Goal: Communication & Community: Answer question/provide support

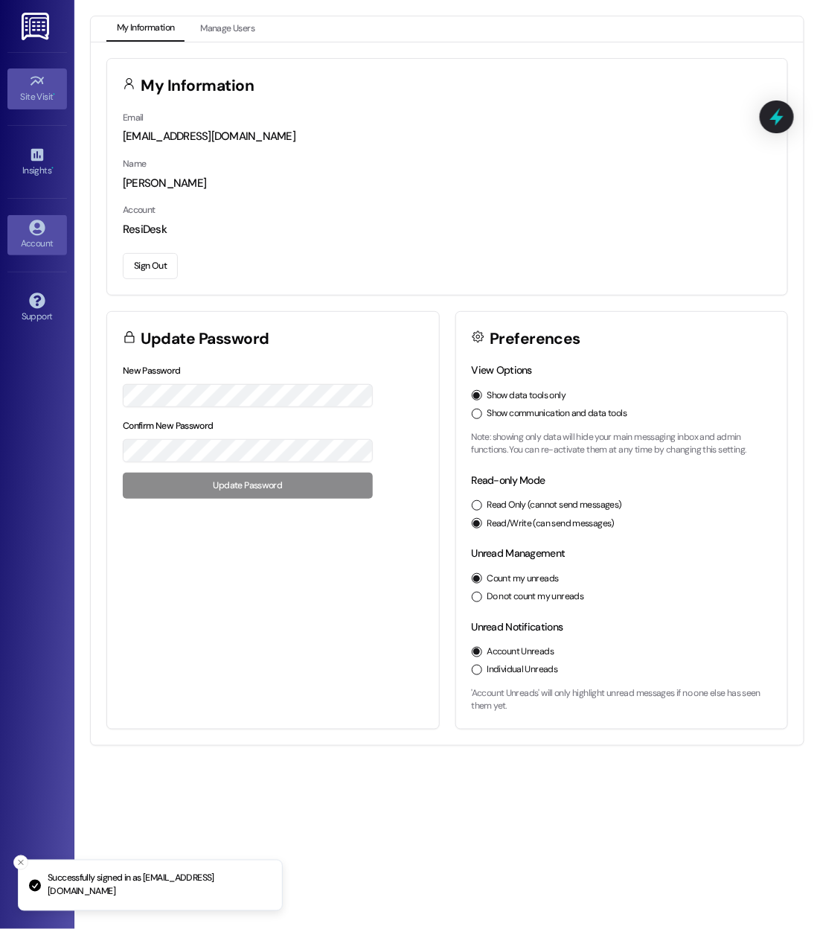
click at [13, 89] on div "Site Visit •" at bounding box center [37, 96] width 74 height 15
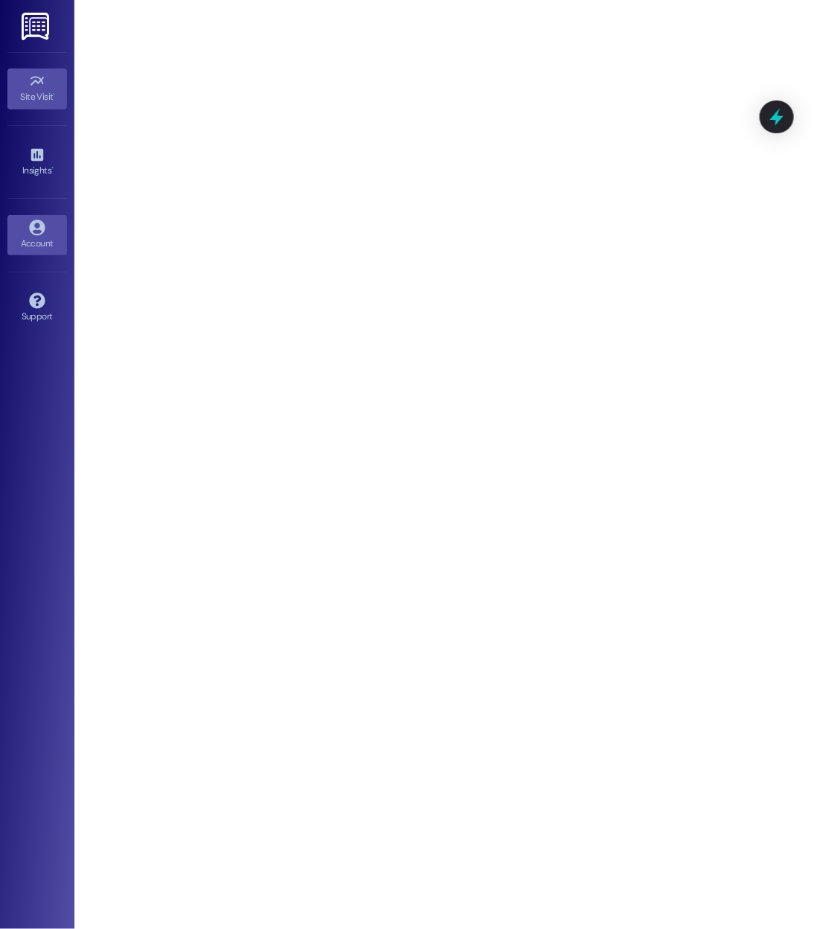
click at [27, 240] on div "Account" at bounding box center [37, 243] width 74 height 15
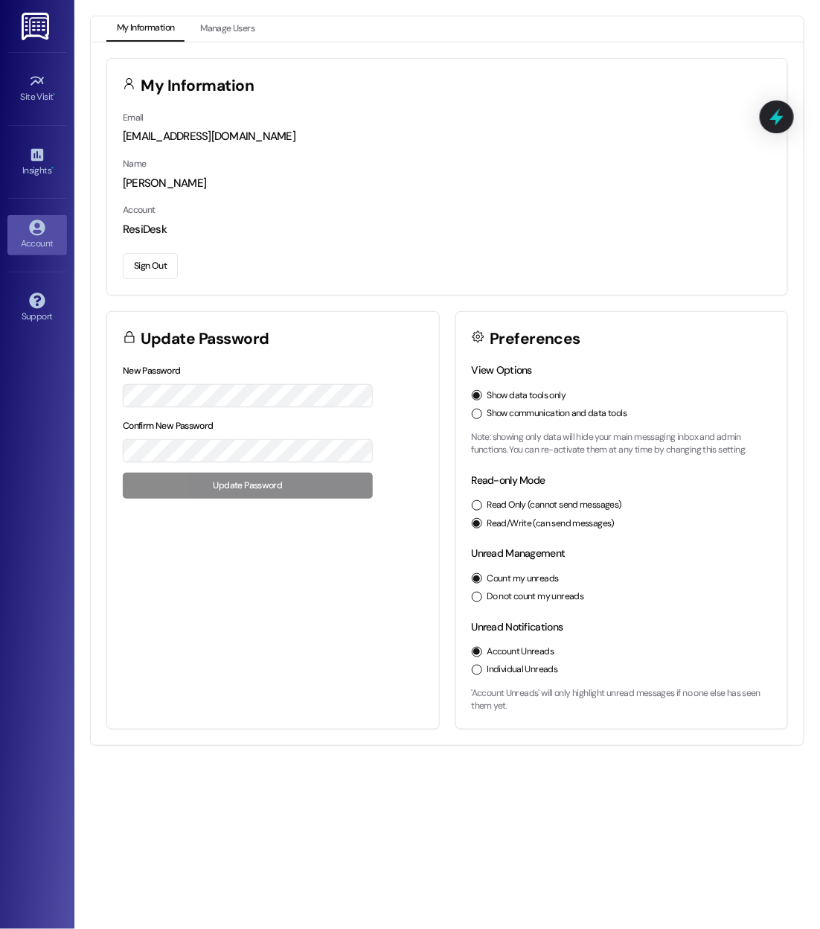
click at [476, 413] on button "Show communication and data tools" at bounding box center [477, 414] width 10 height 10
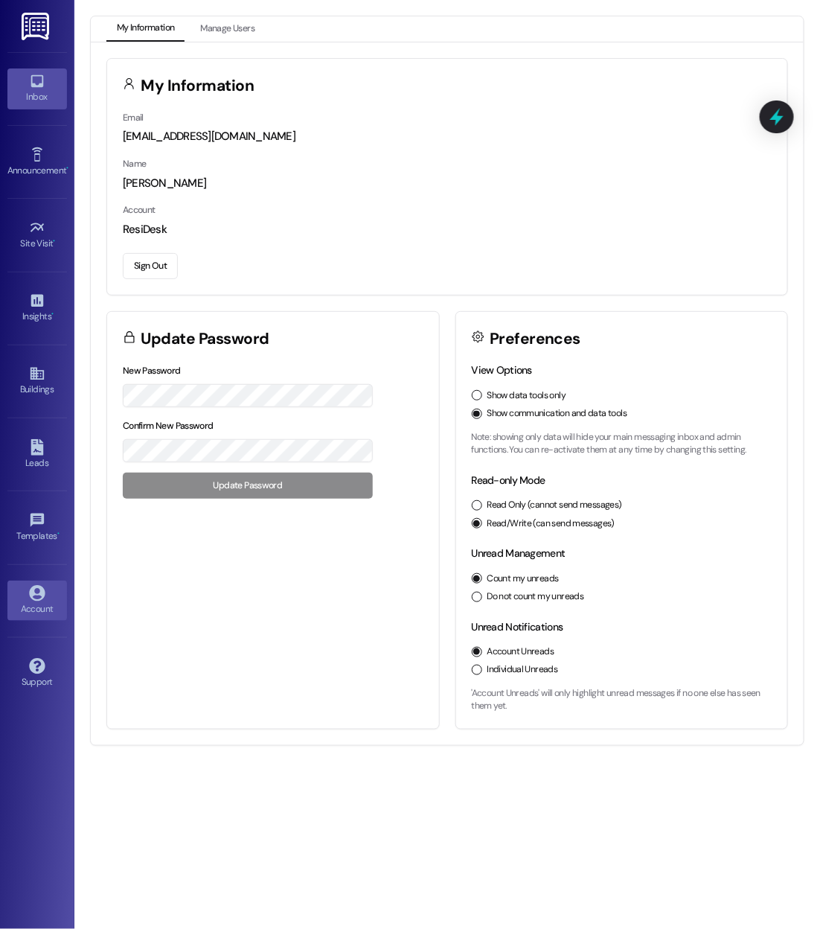
click at [43, 96] on div "Inbox" at bounding box center [37, 96] width 74 height 15
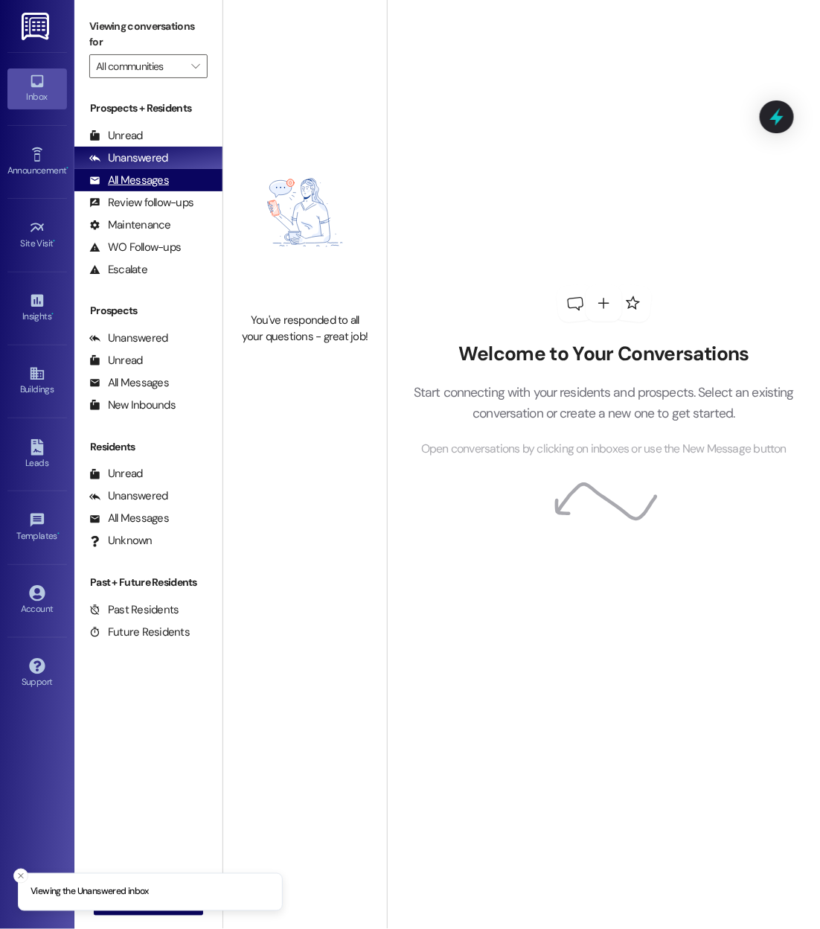
click at [158, 186] on div "All Messages" at bounding box center [129, 181] width 80 height 16
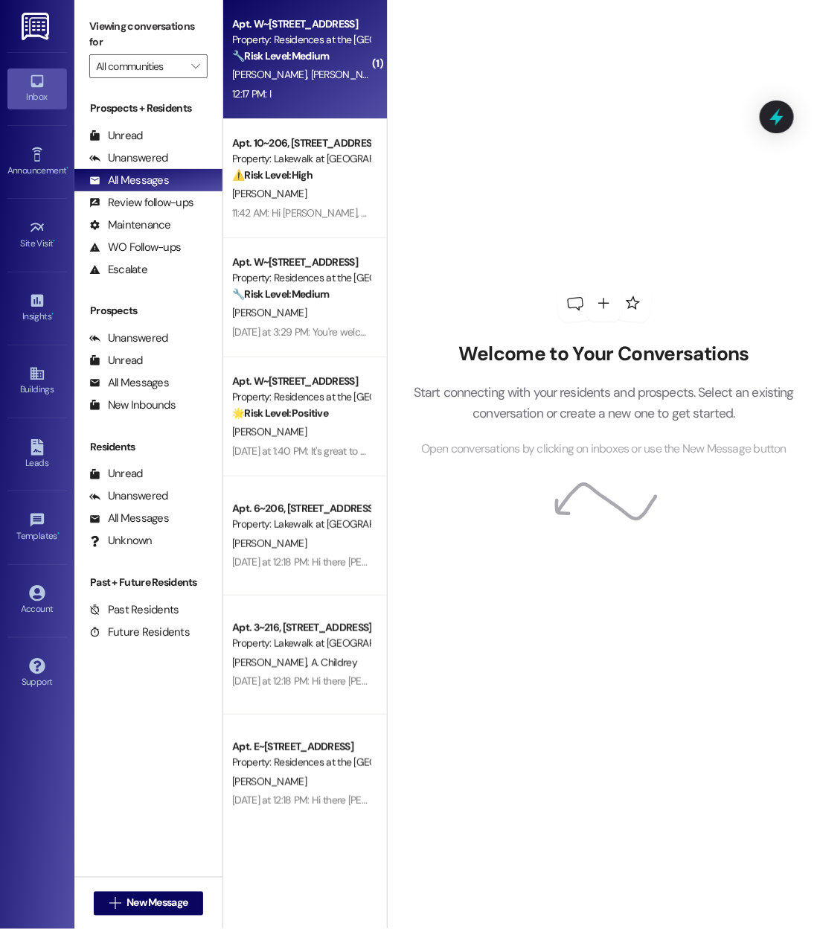
click at [289, 80] on div "[PERSON_NAME] [PERSON_NAME]" at bounding box center [301, 74] width 141 height 19
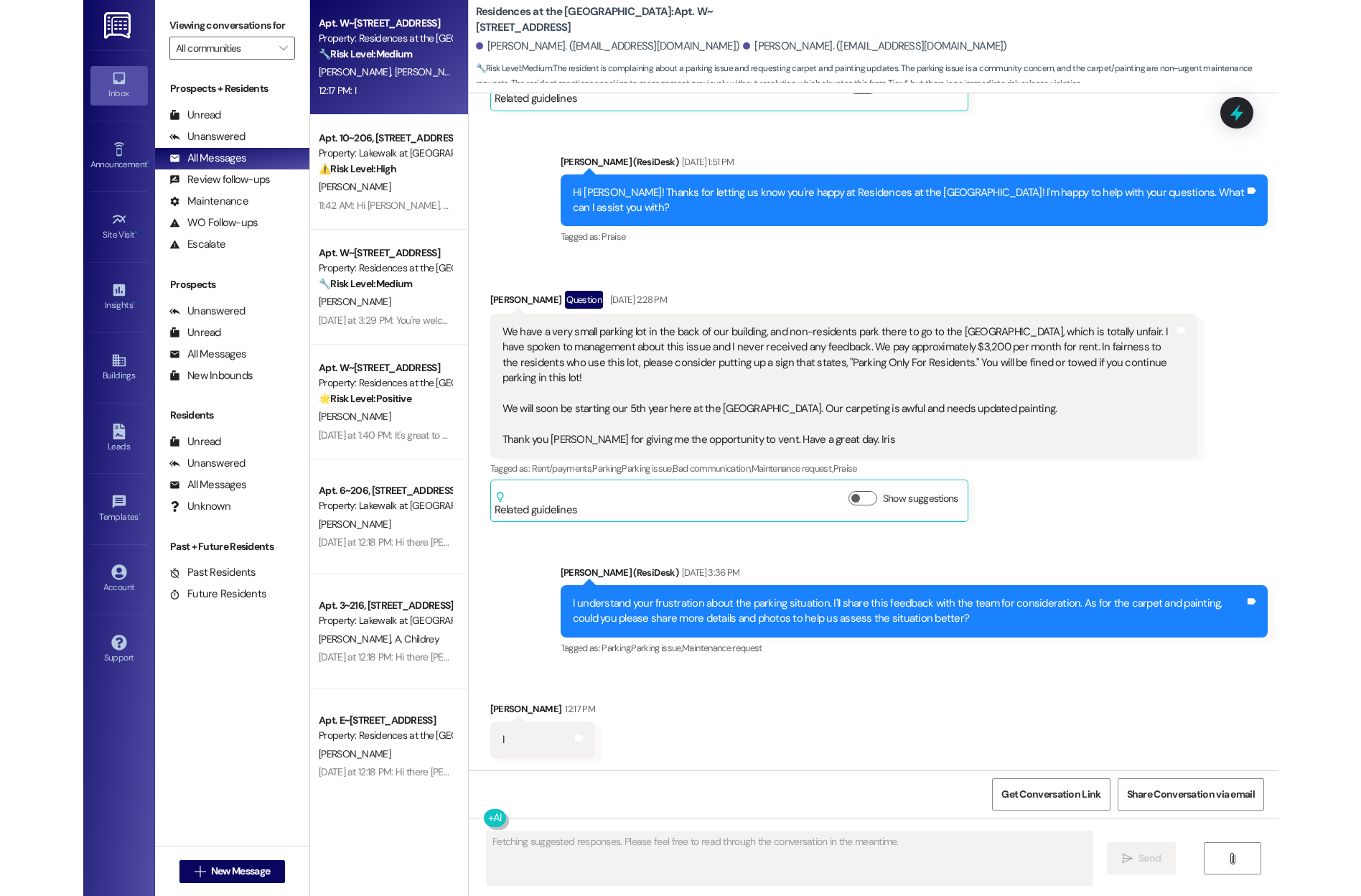
scroll to position [784, 0]
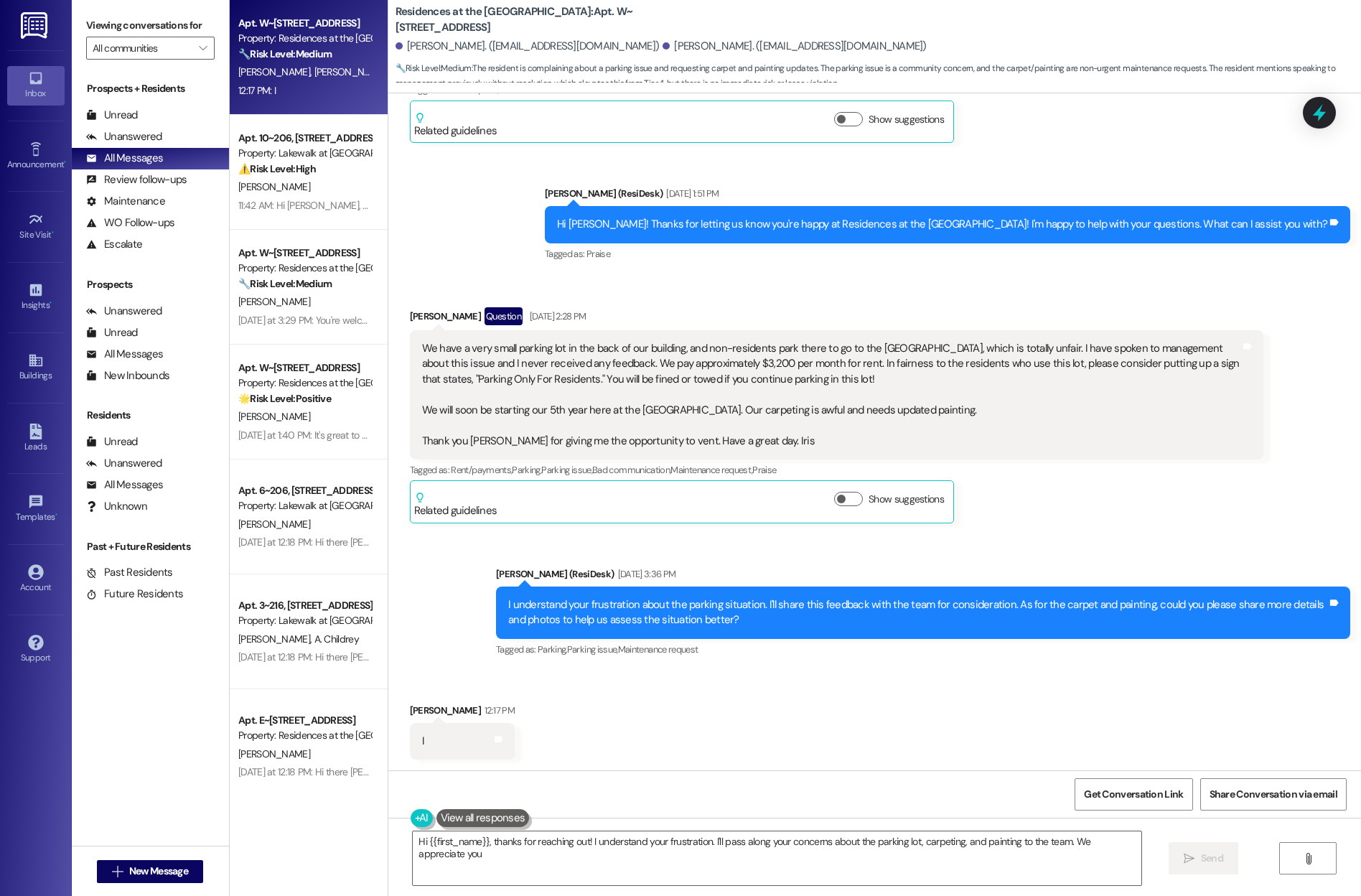
type textarea "Hi {{first_name}}, thanks for reaching out! I understand your frustration. I'll…"
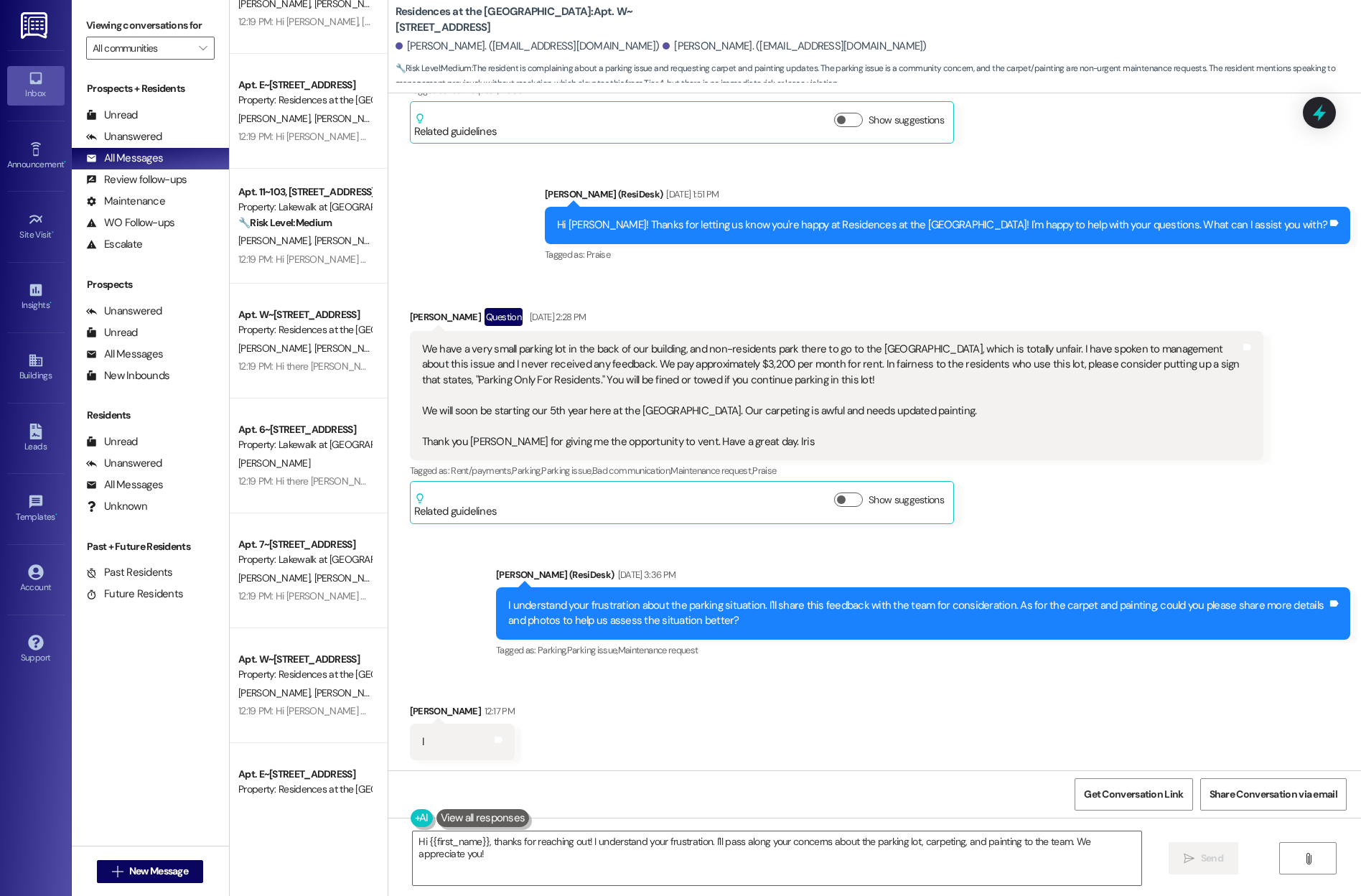
scroll to position [0, 0]
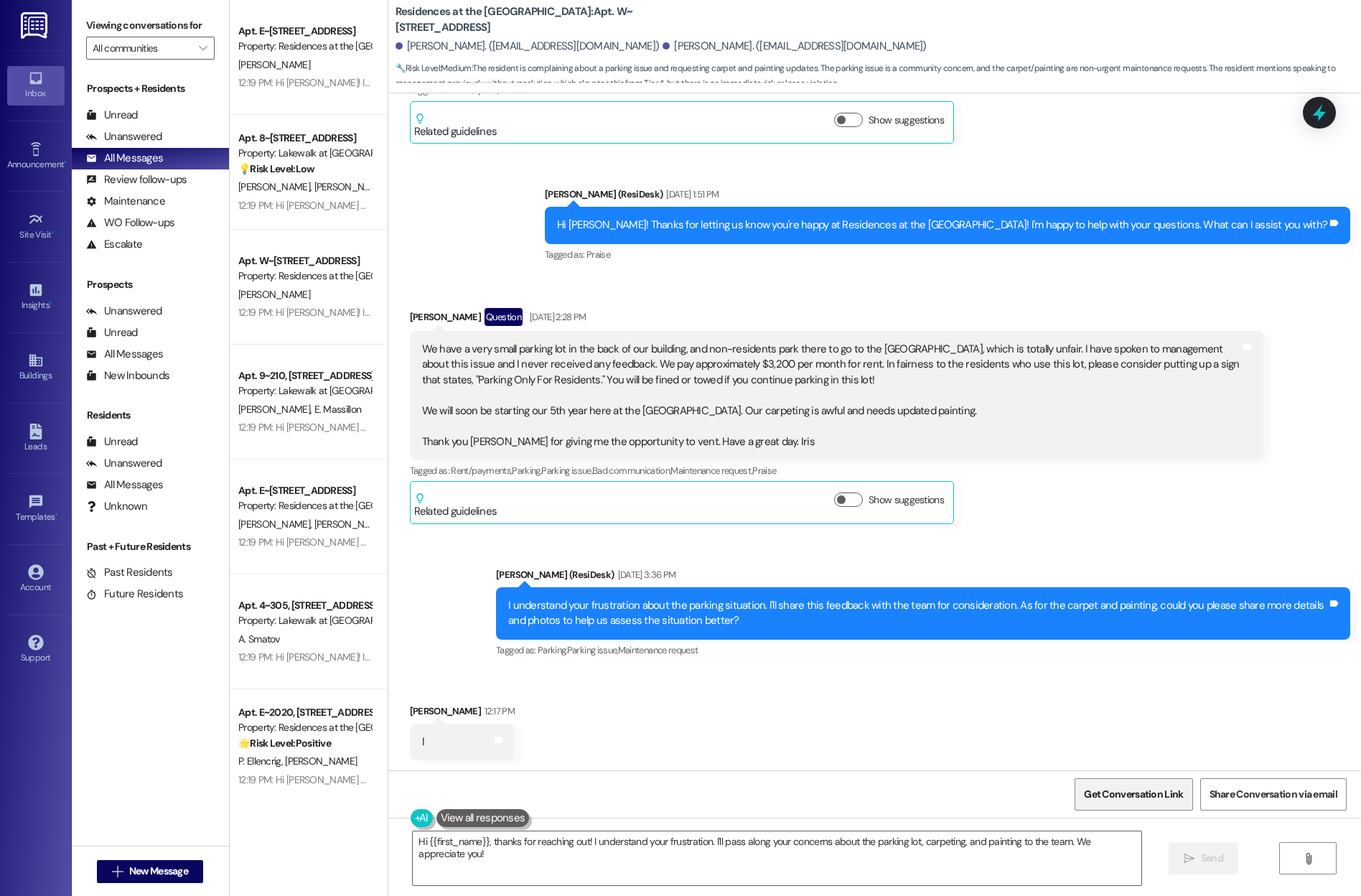
click at [790, 801] on span "Get Conversation Link" at bounding box center [1133, 795] width 99 height 15
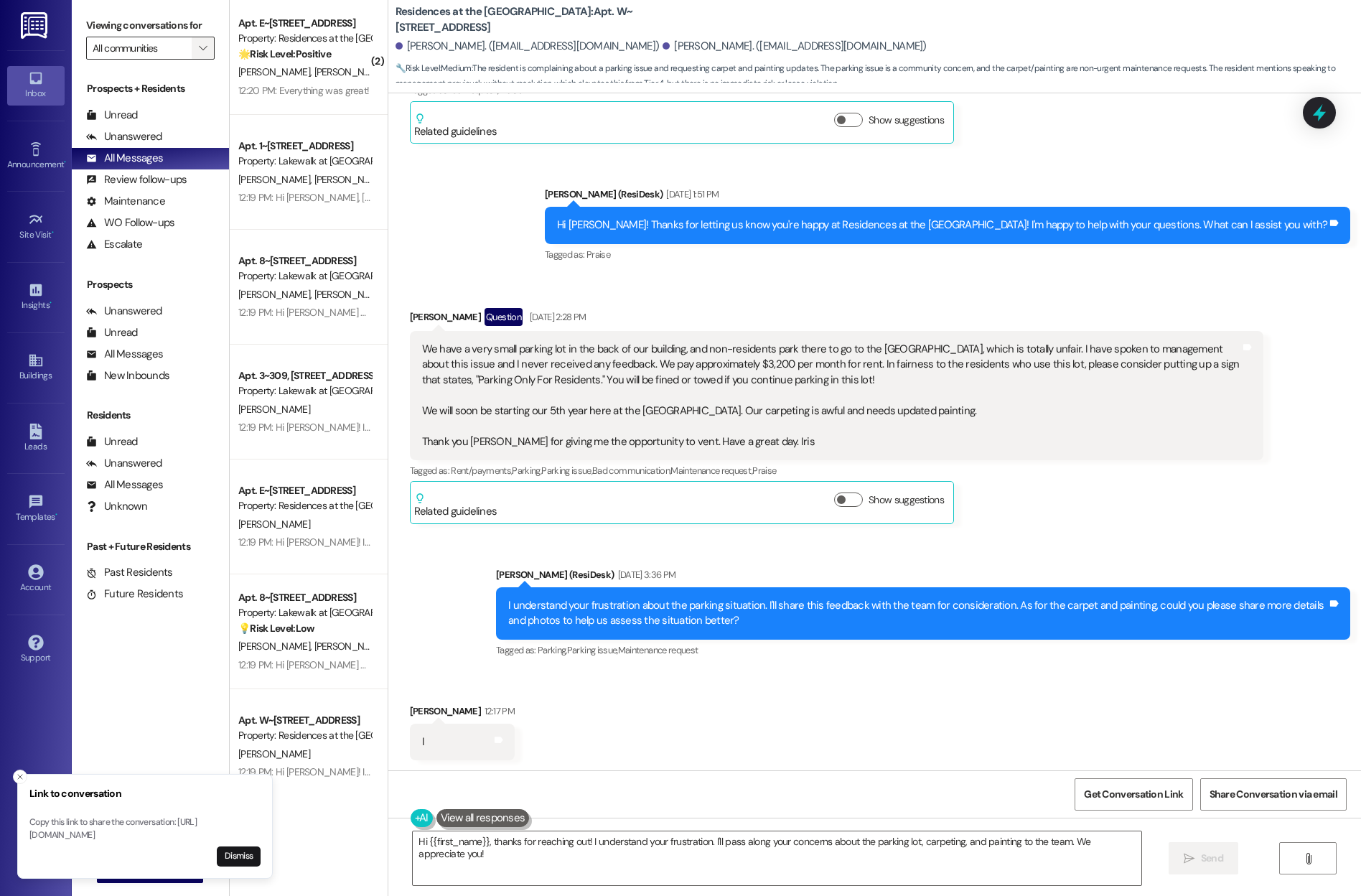
click at [199, 43] on icon "" at bounding box center [203, 48] width 8 height 12
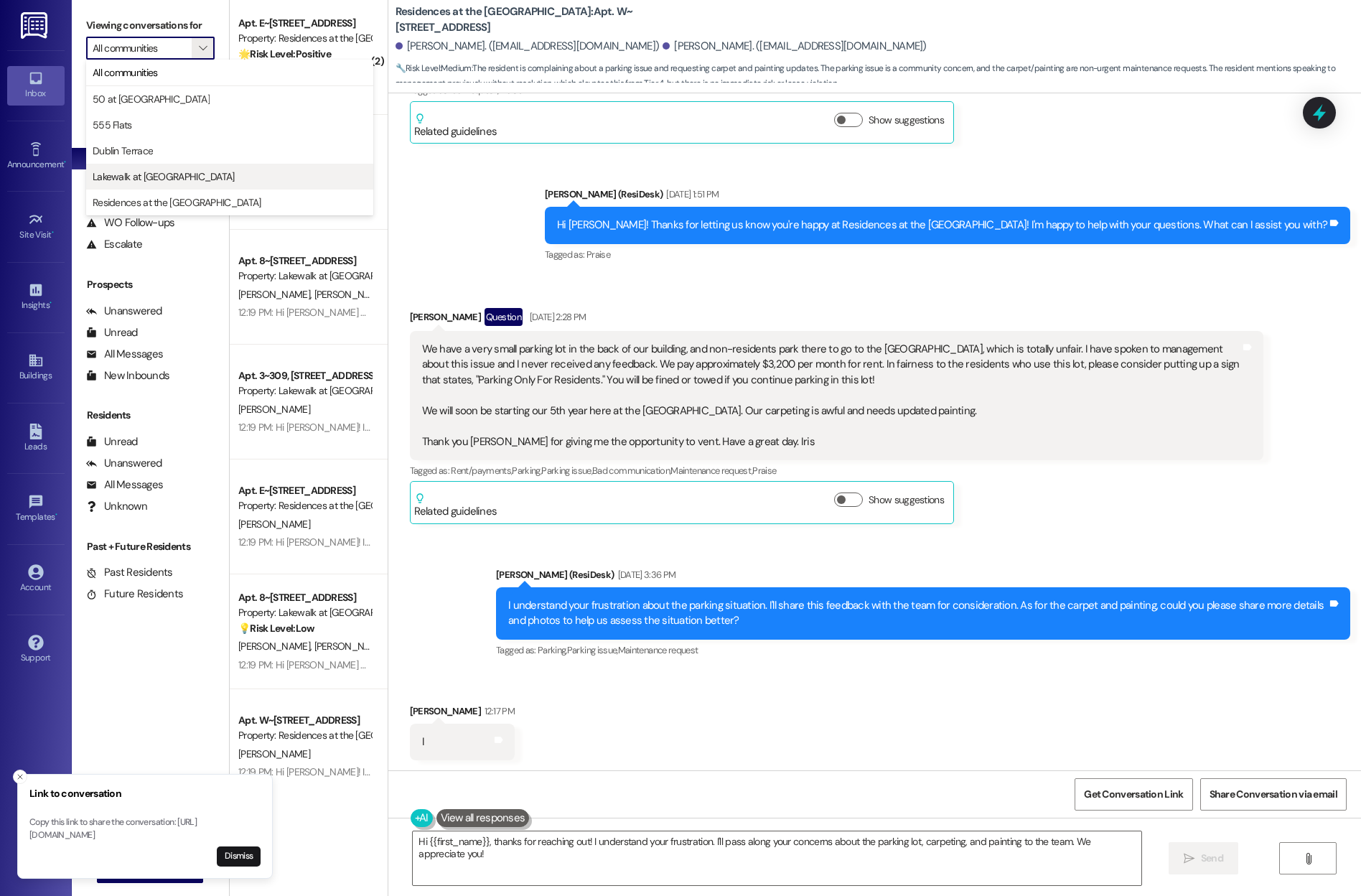
click at [160, 173] on span "Lakewalk at [GEOGRAPHIC_DATA]" at bounding box center [163, 176] width 142 height 14
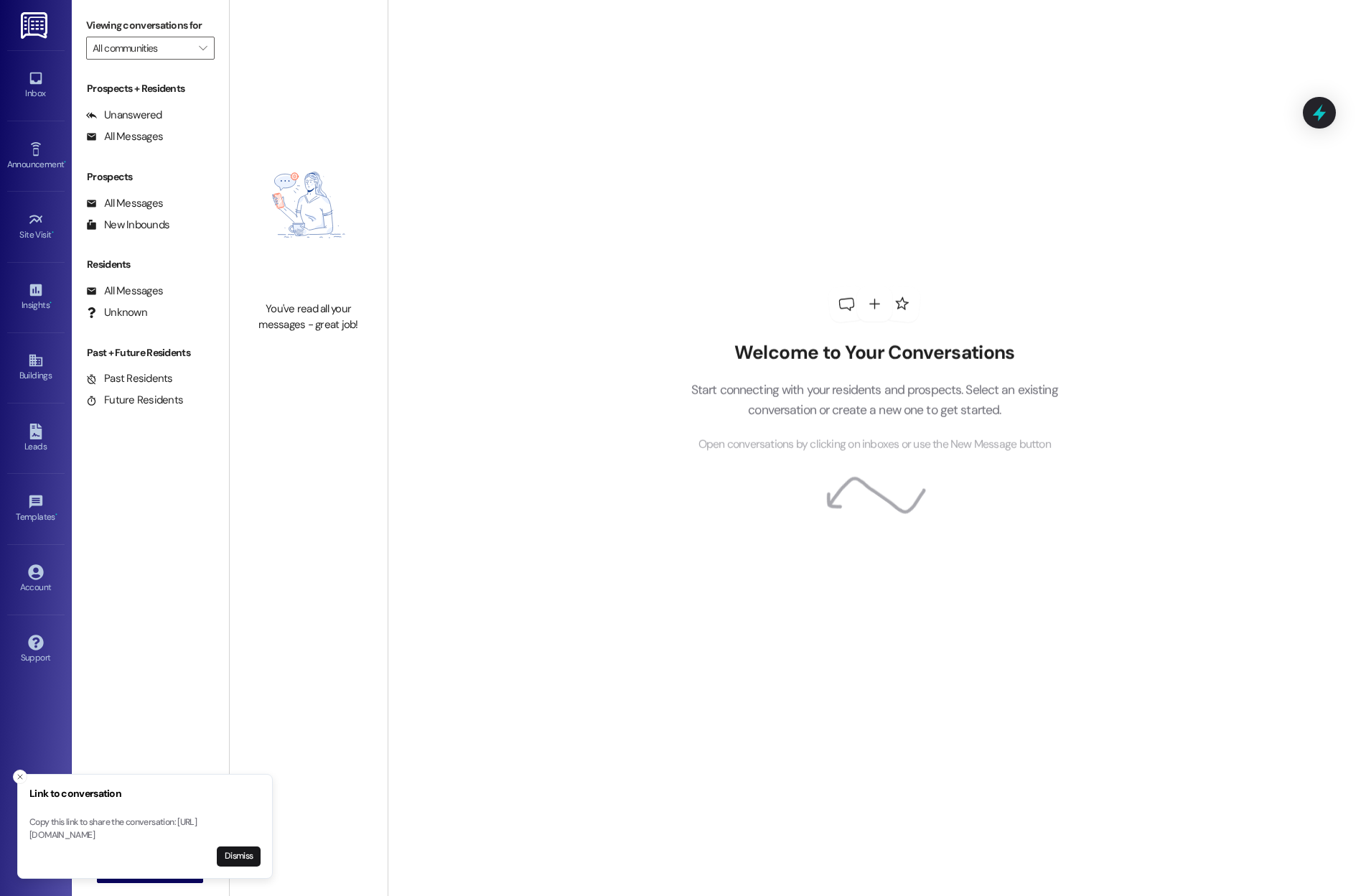
type input "Lakewalk at [GEOGRAPHIC_DATA]"
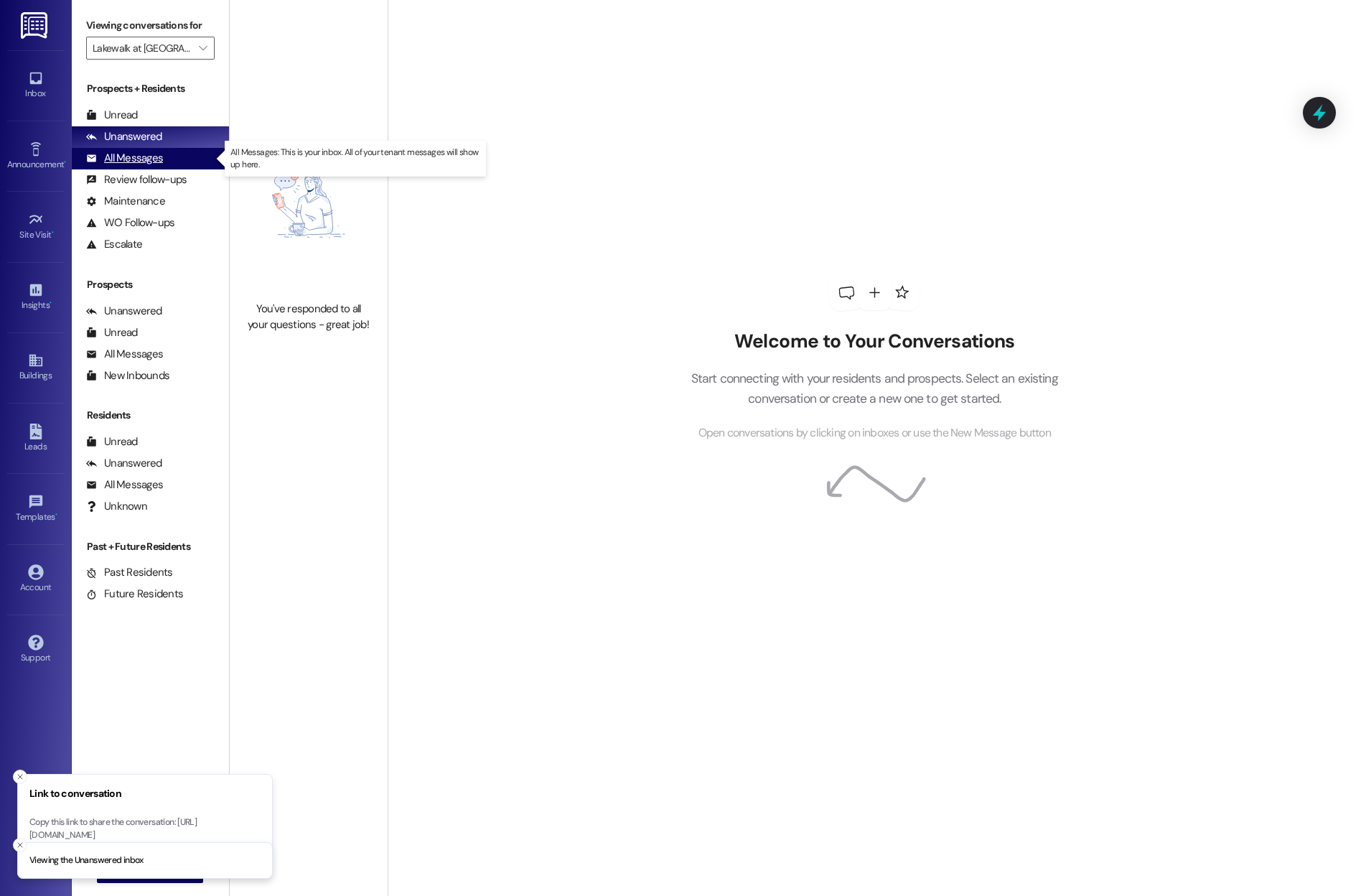
click at [164, 152] on div "All Messages (undefined)" at bounding box center [150, 158] width 157 height 21
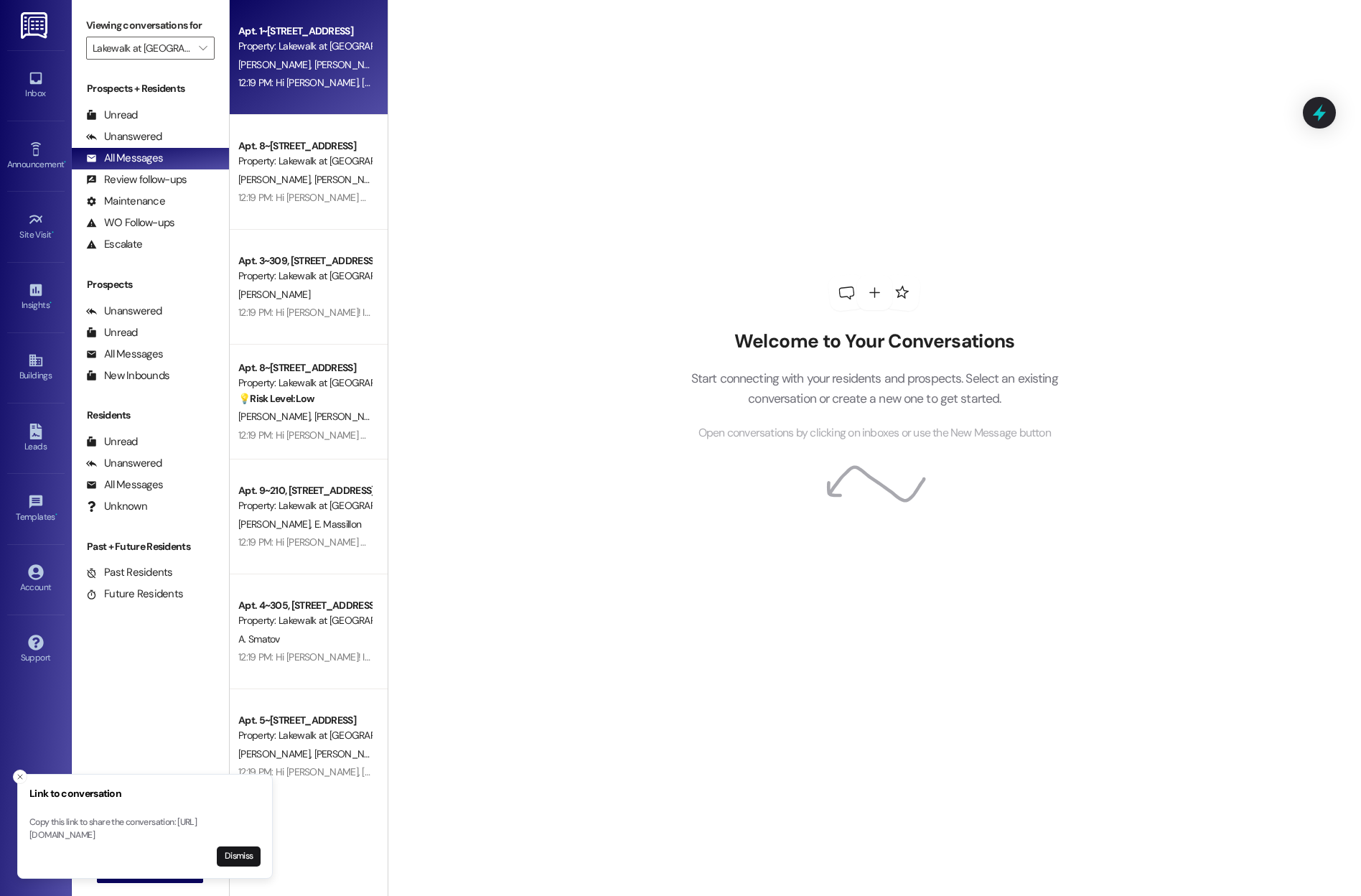
click at [281, 93] on div "Apt. 1~201, [STREET_ADDRESS] Property: Lakewalk at [GEOGRAPHIC_DATA] [PERSON_NA…" at bounding box center [309, 57] width 158 height 115
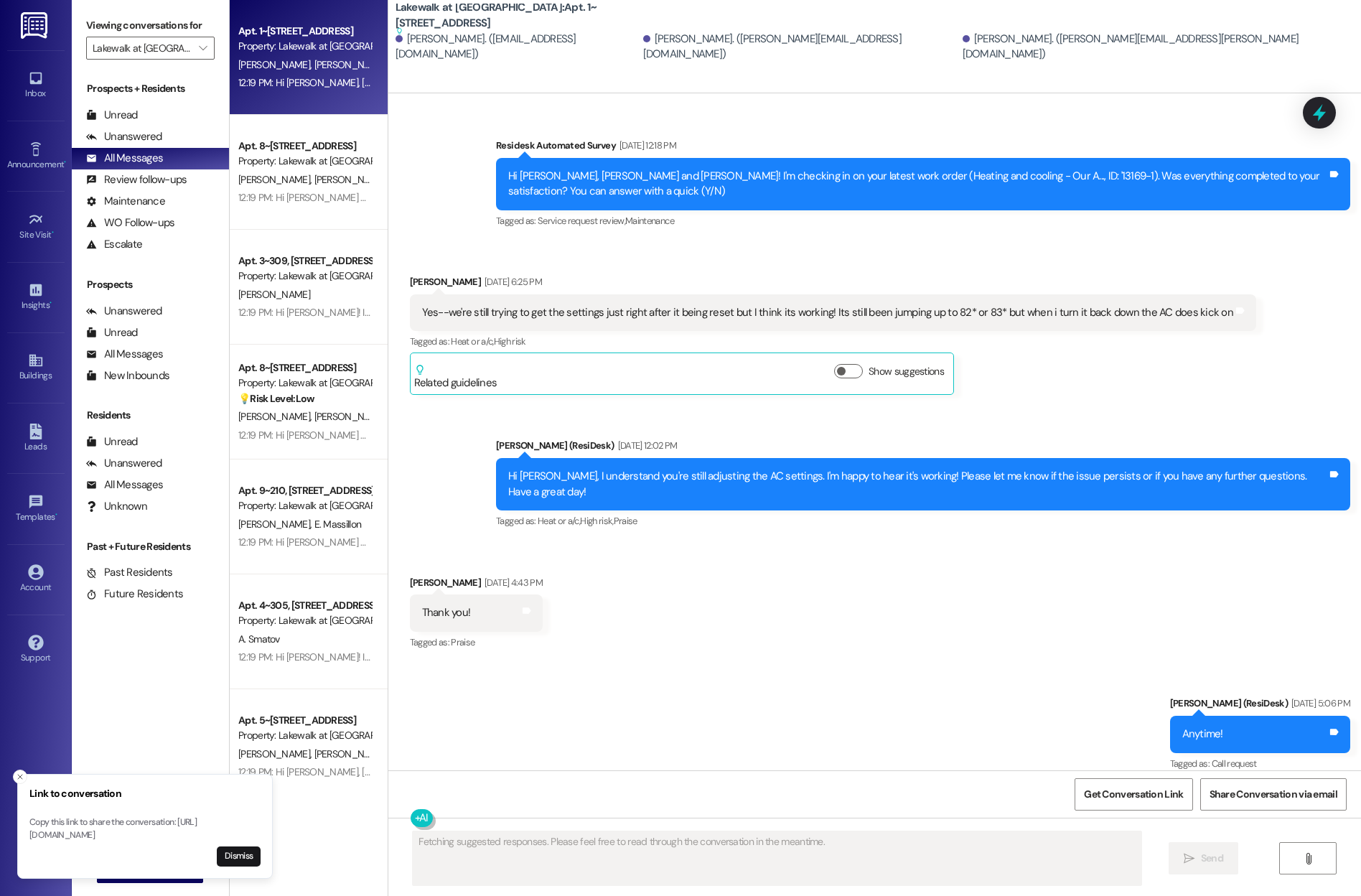
scroll to position [693, 0]
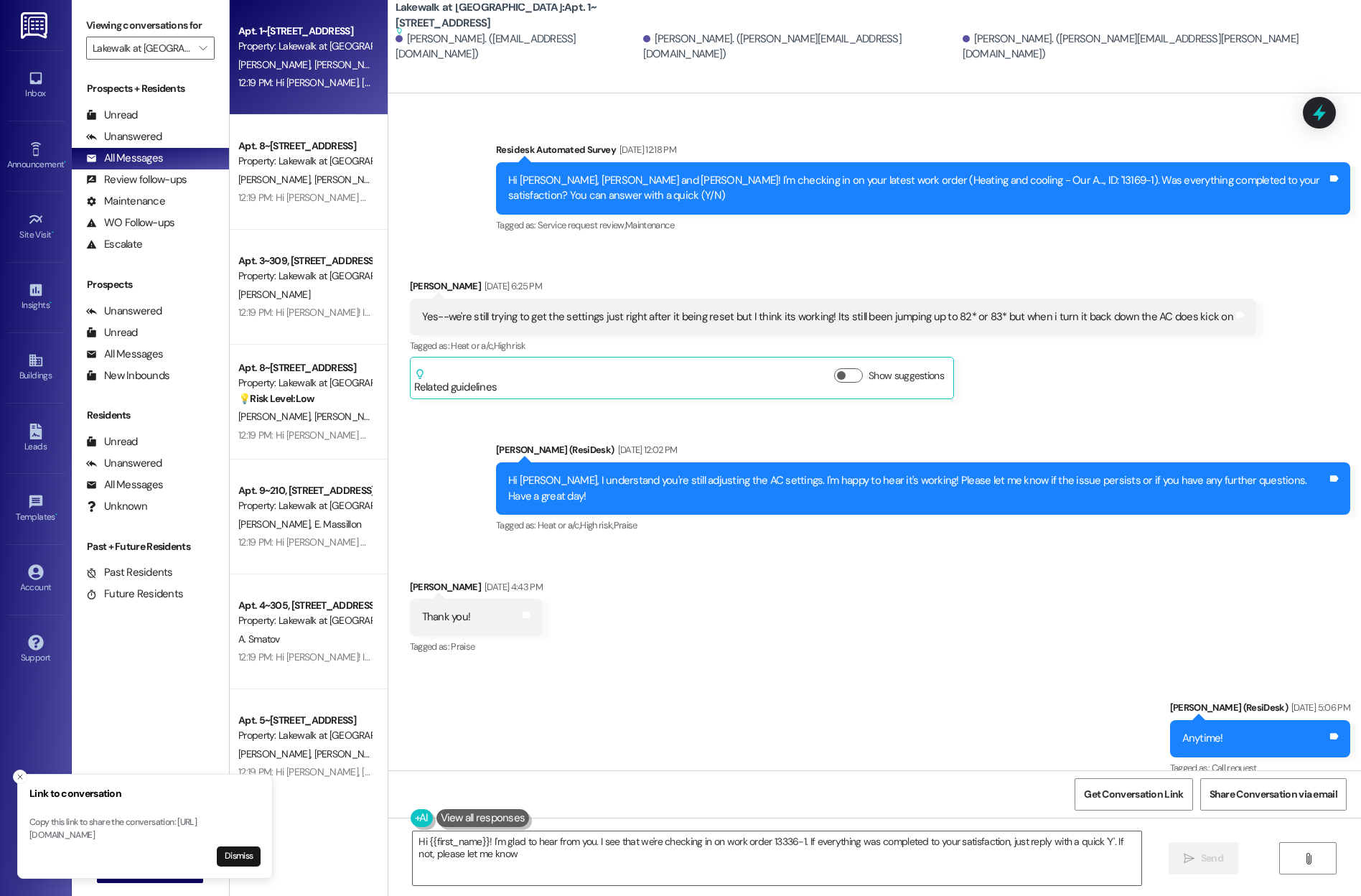
type textarea "Hi {{first_name}}! I'm glad to hear from you. I see that we're checking in on w…"
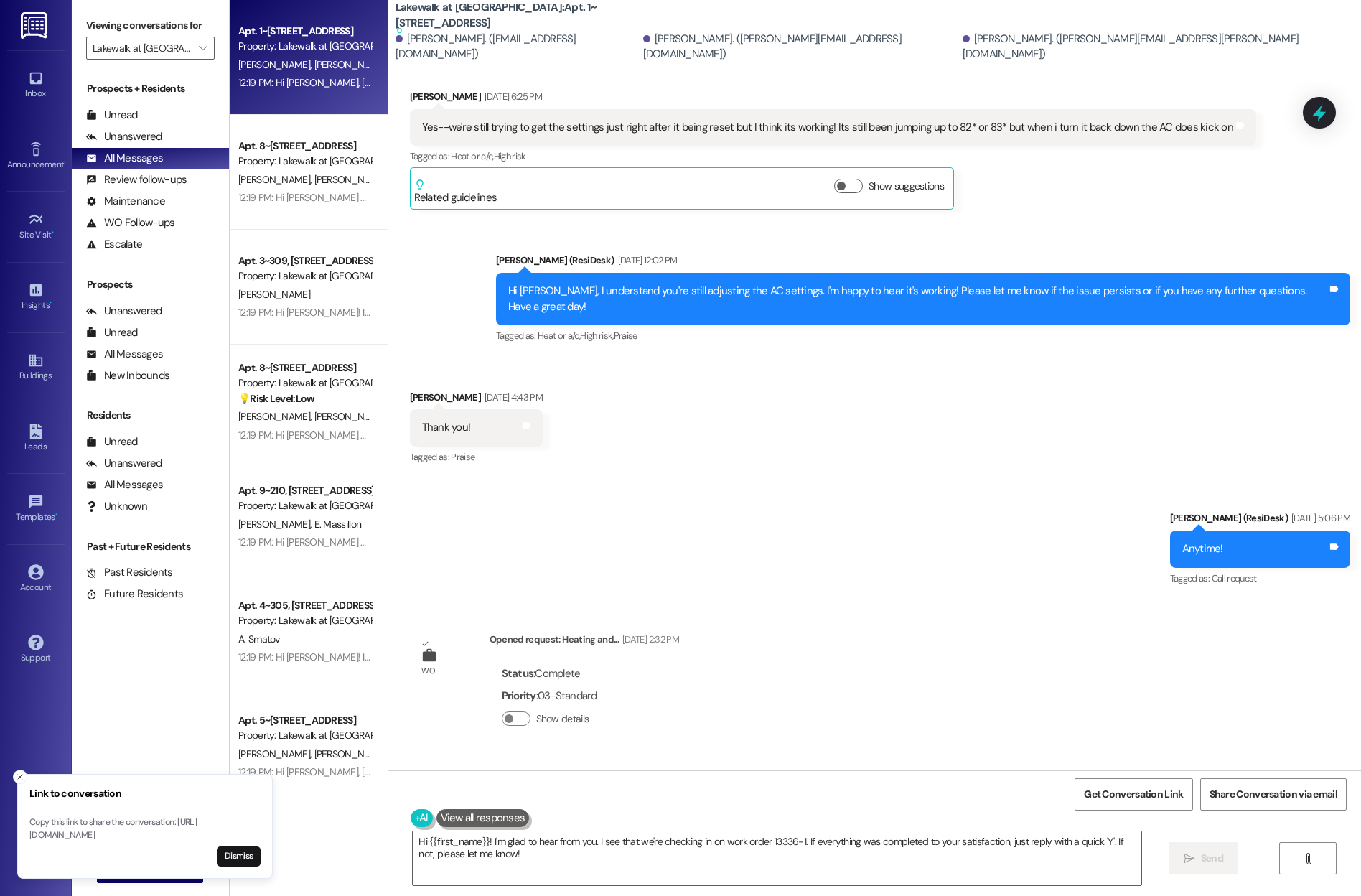
scroll to position [890, 0]
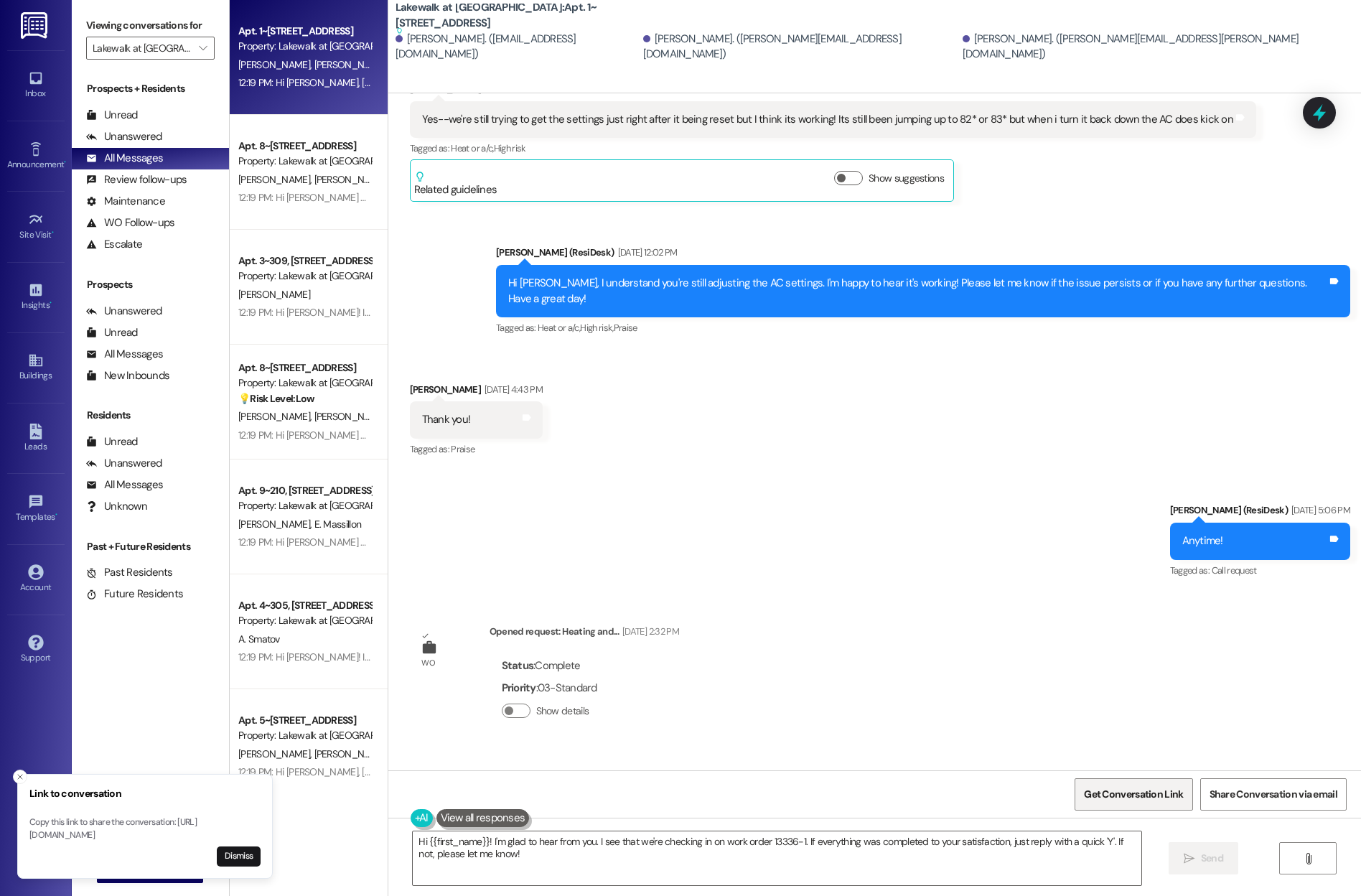
click at [790, 786] on span "Get Conversation Link" at bounding box center [1133, 794] width 105 height 31
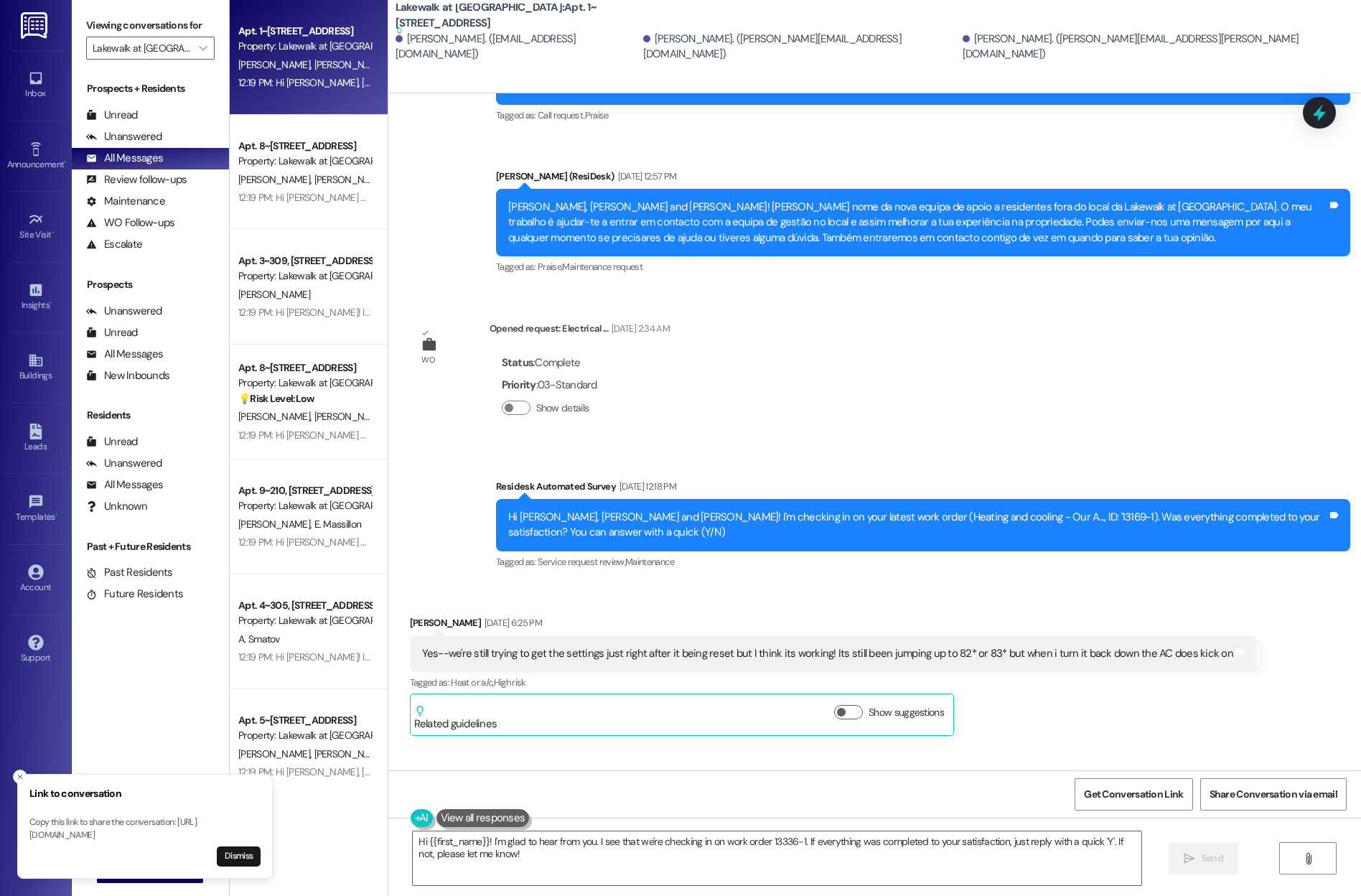
click at [790, 818] on div "Hi {{first_name}}! I'm glad to hear from you. I see that we're checking in on w…" at bounding box center [875, 872] width 972 height 108
click at [790, 801] on span "Get Conversation Link" at bounding box center [1133, 794] width 105 height 31
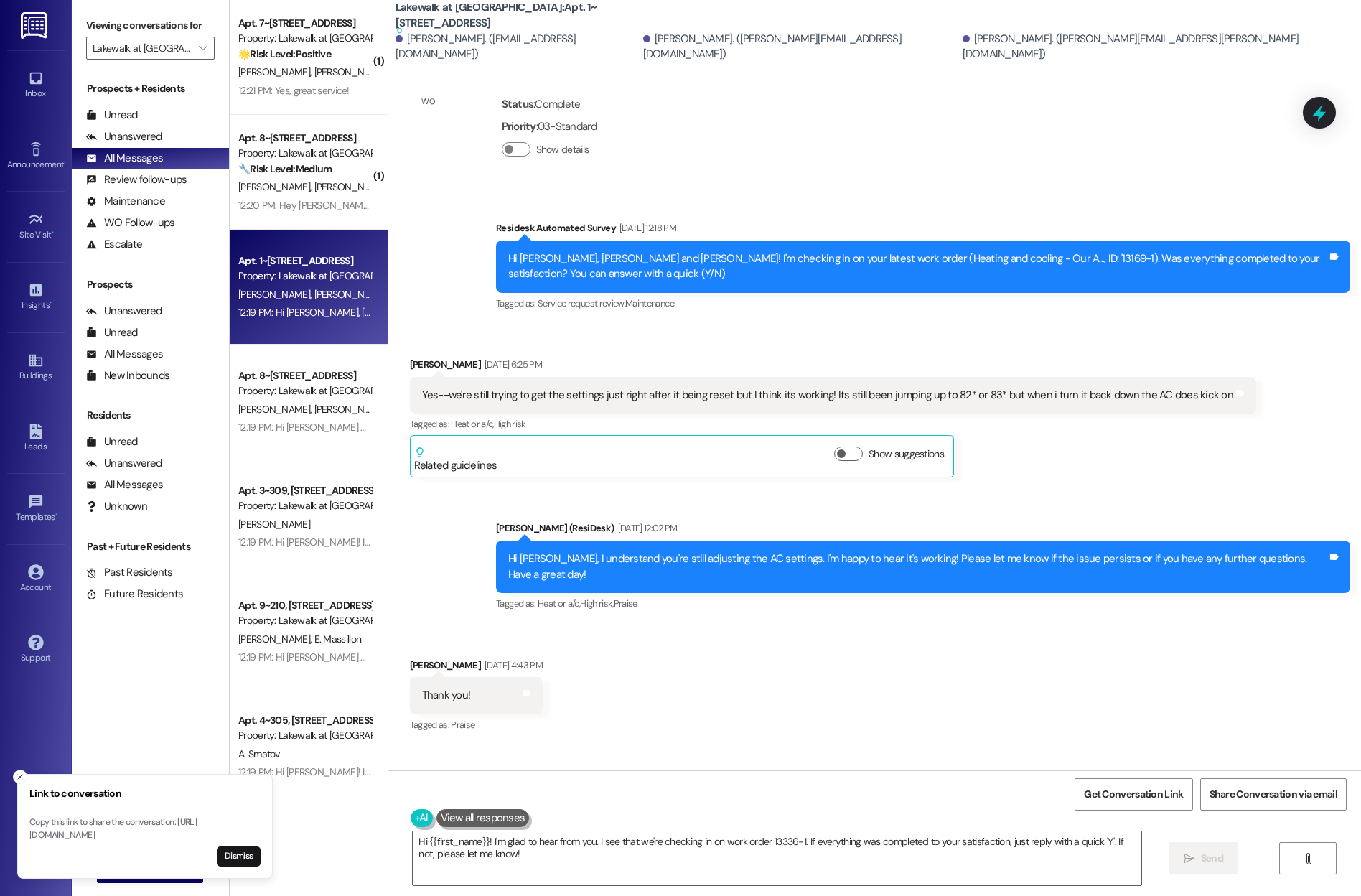
scroll to position [615, 0]
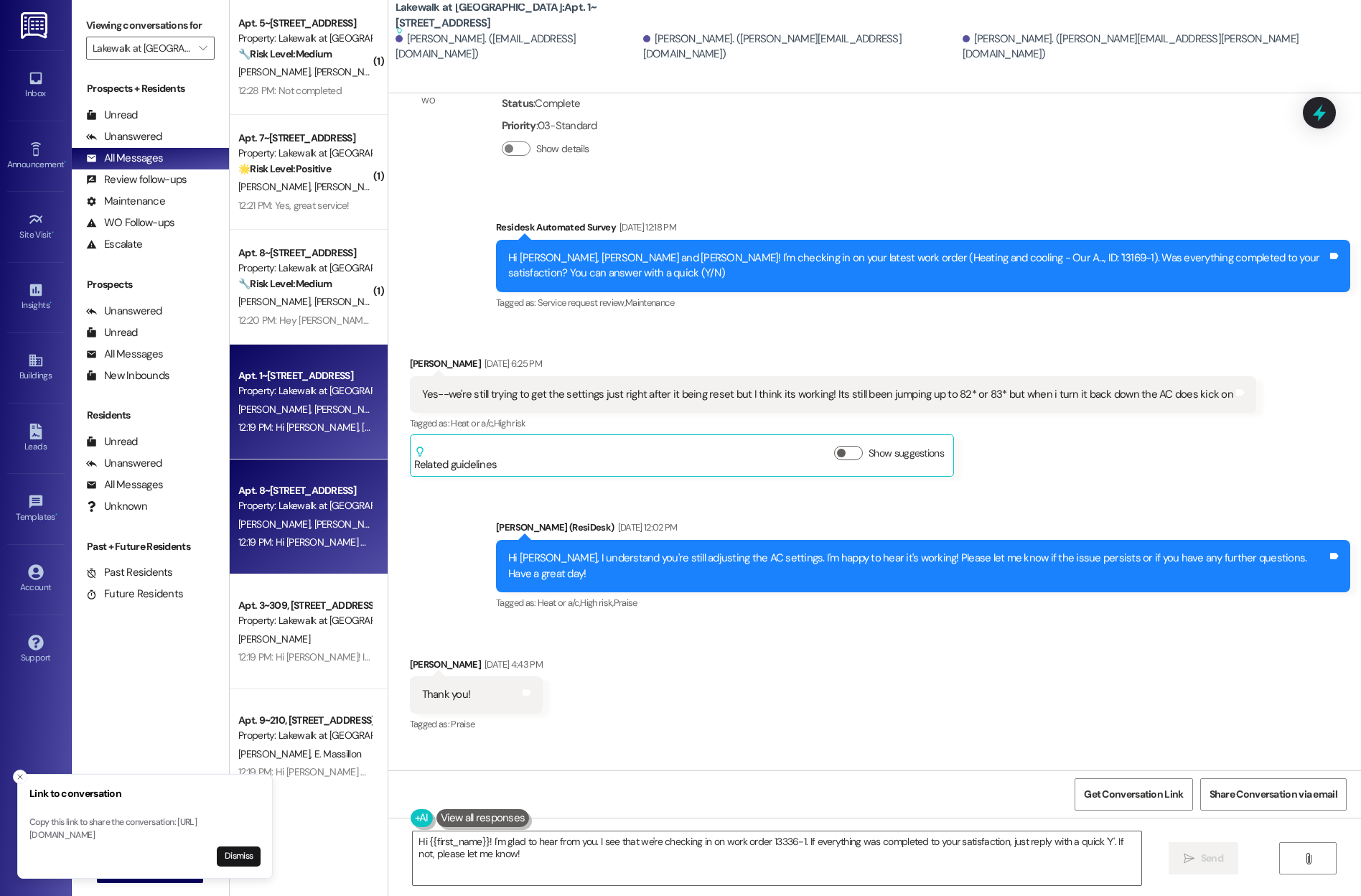
click at [283, 488] on div "Apt. 8~[STREET_ADDRESS]" at bounding box center [305, 491] width 133 height 15
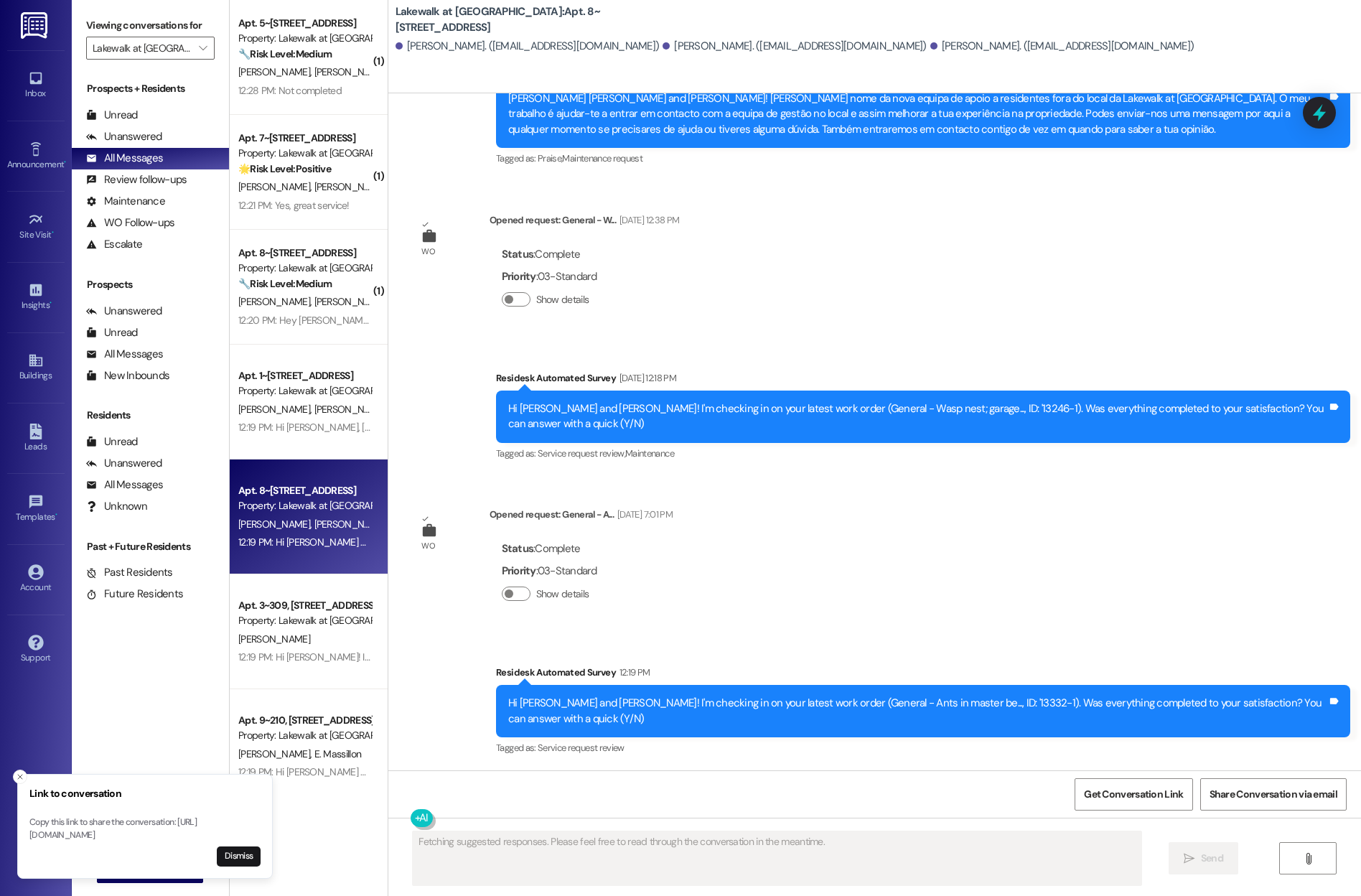
scroll to position [464, 0]
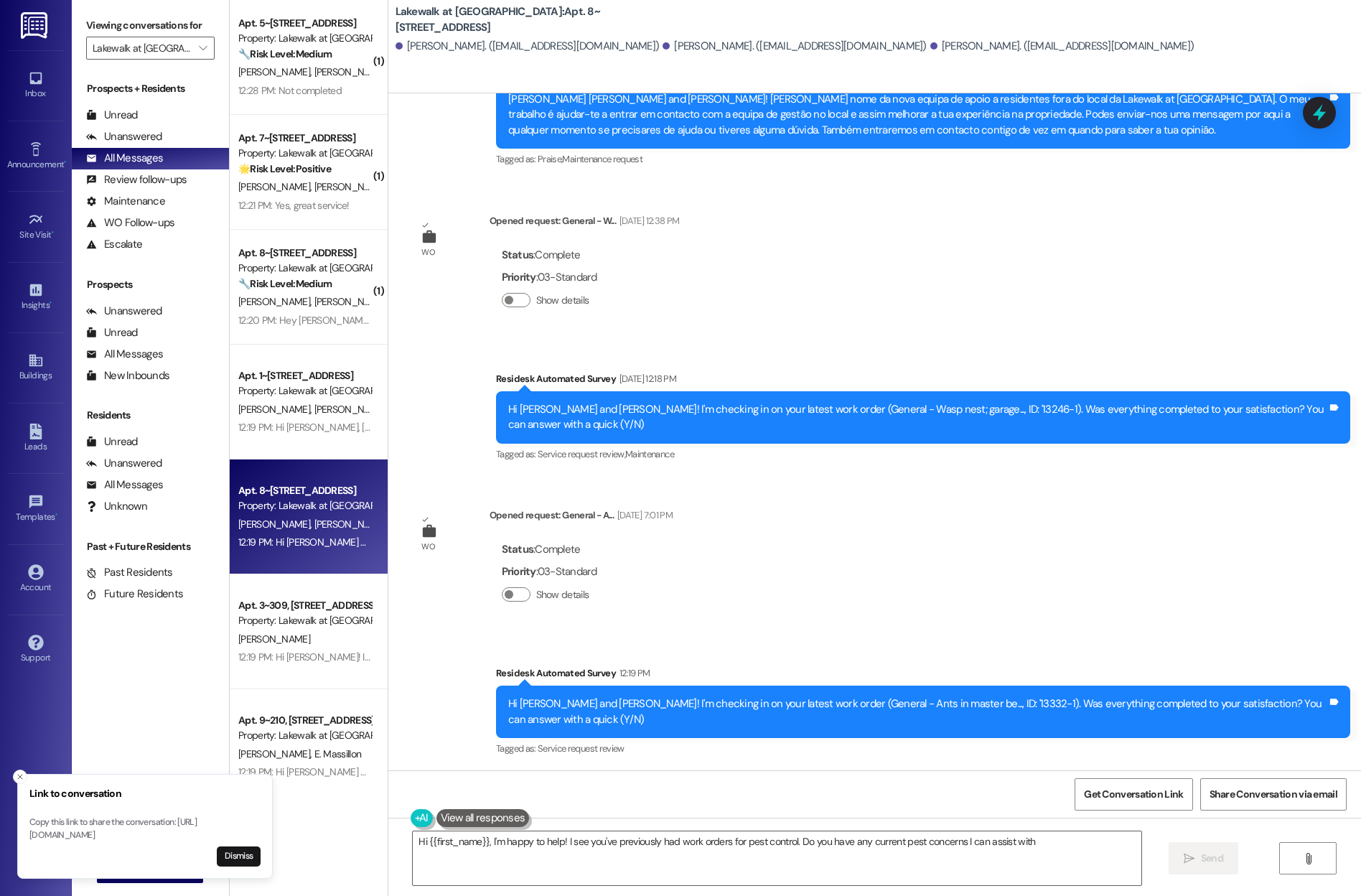
type textarea "Hi {{first_name}}, I'm happy to help! I see you've previously had work orders f…"
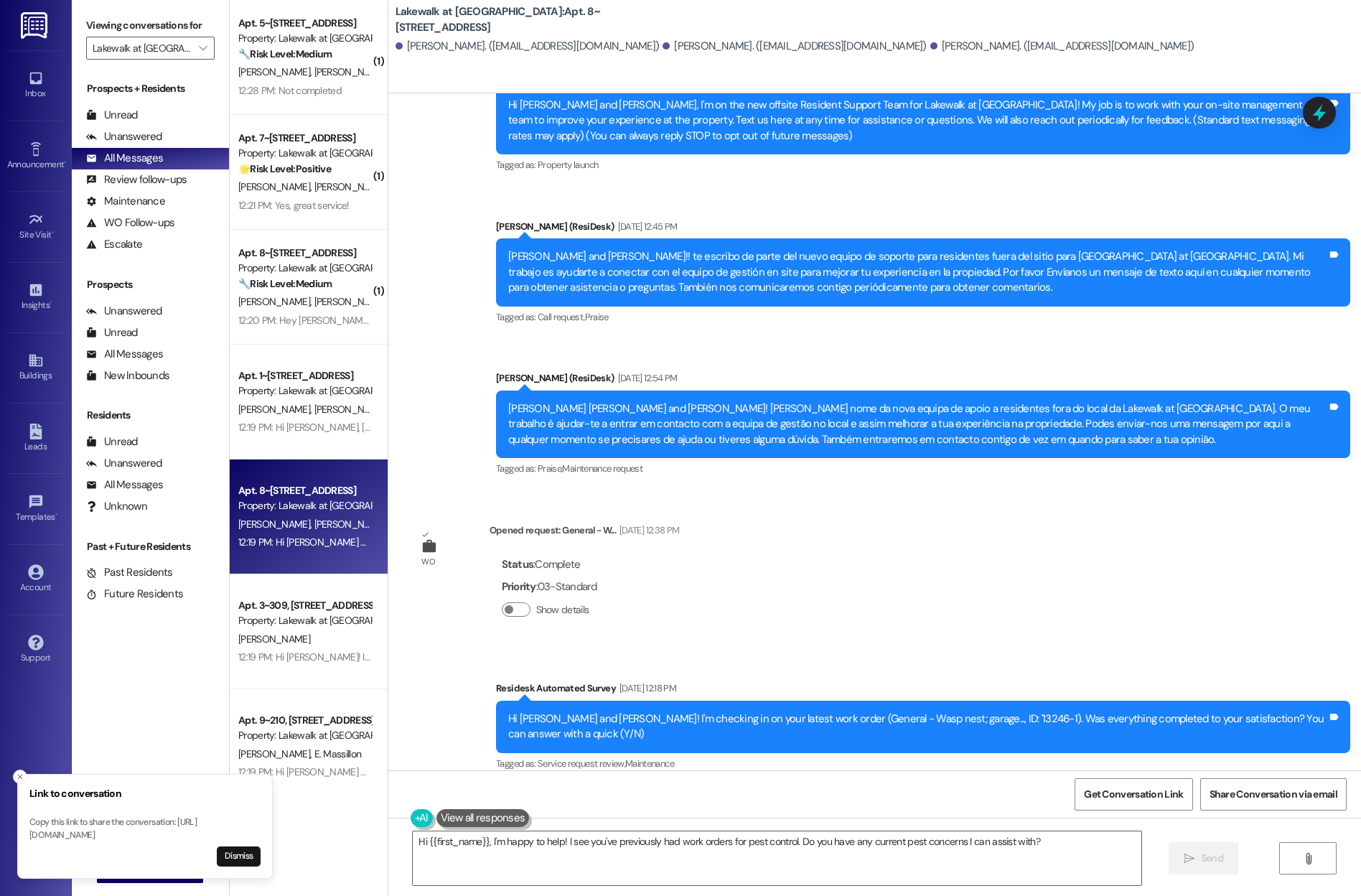
scroll to position [0, 0]
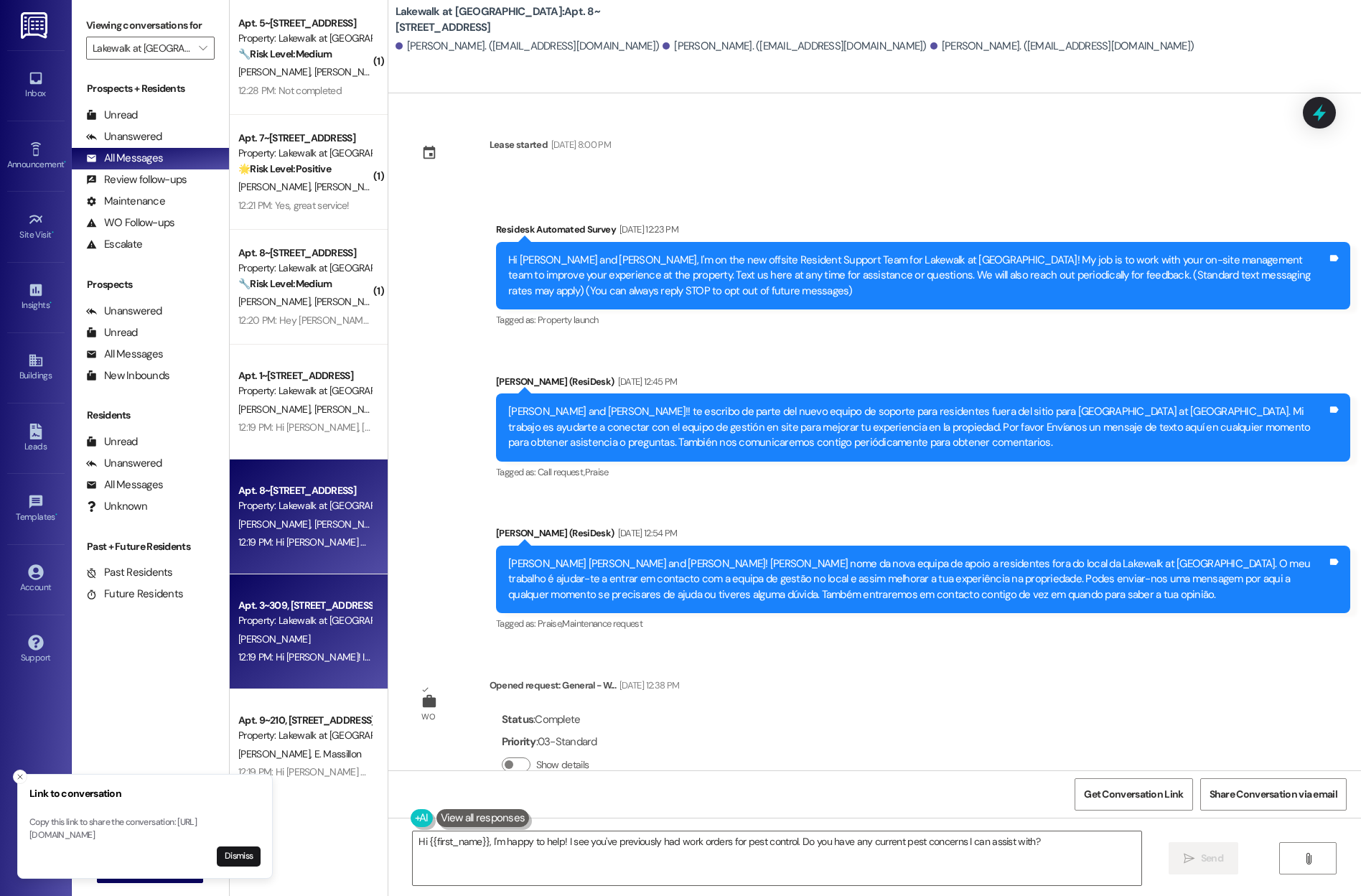
click at [302, 606] on div "Apt. 3~309, [STREET_ADDRESS]" at bounding box center [305, 606] width 133 height 15
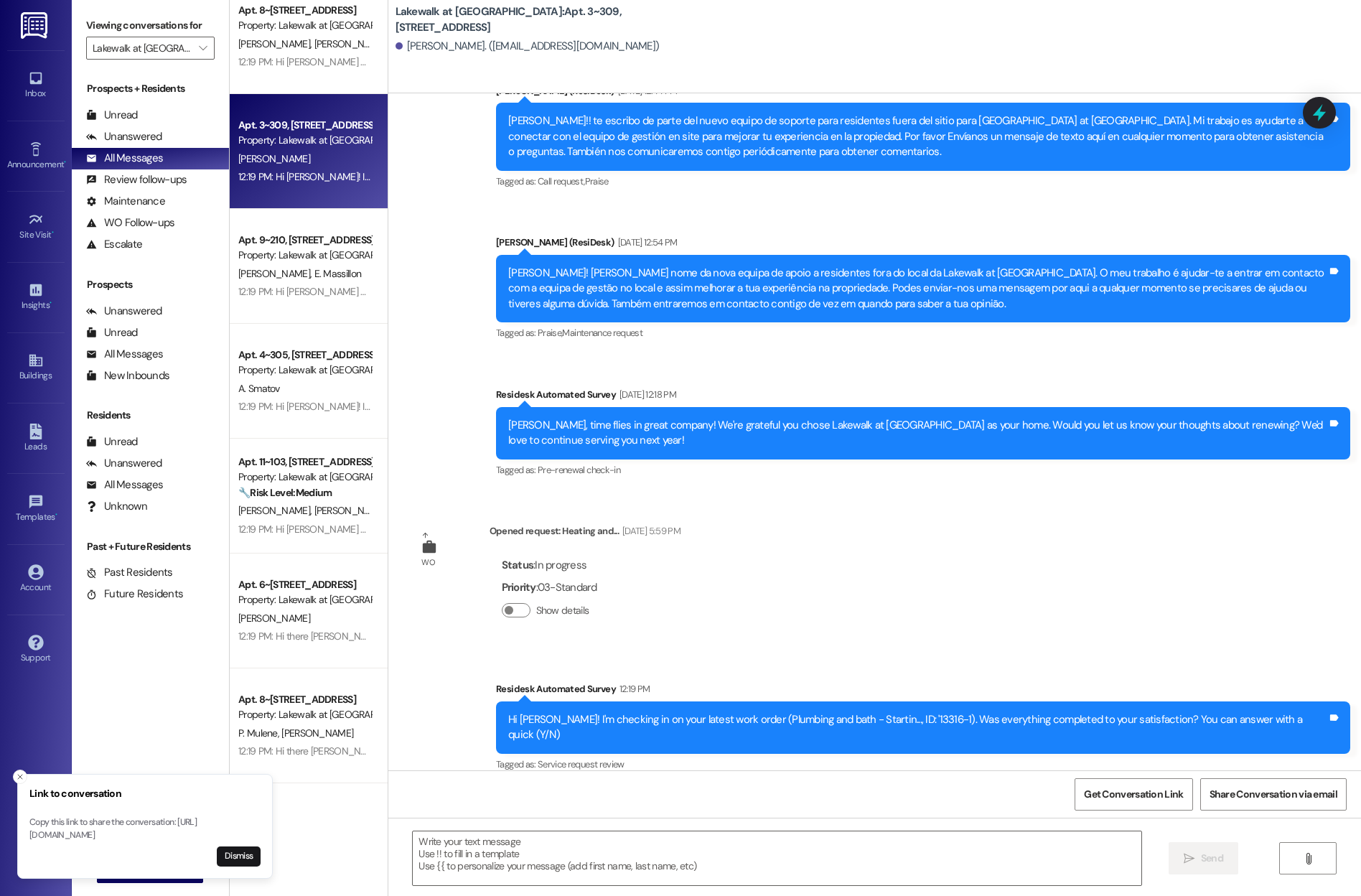
scroll to position [453, 0]
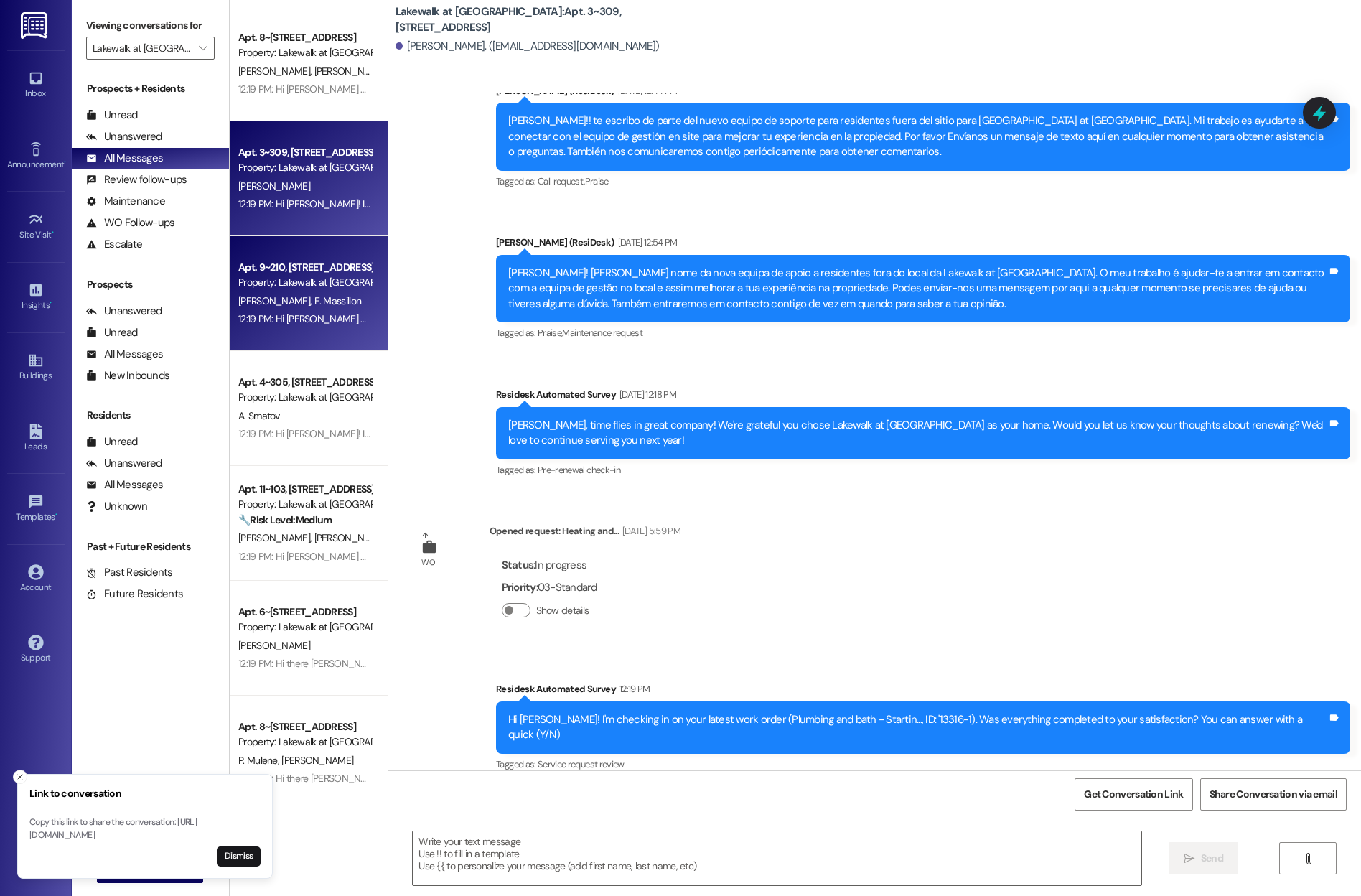
click at [295, 264] on div "Apt. 9~210, [STREET_ADDRESS]" at bounding box center [305, 267] width 133 height 15
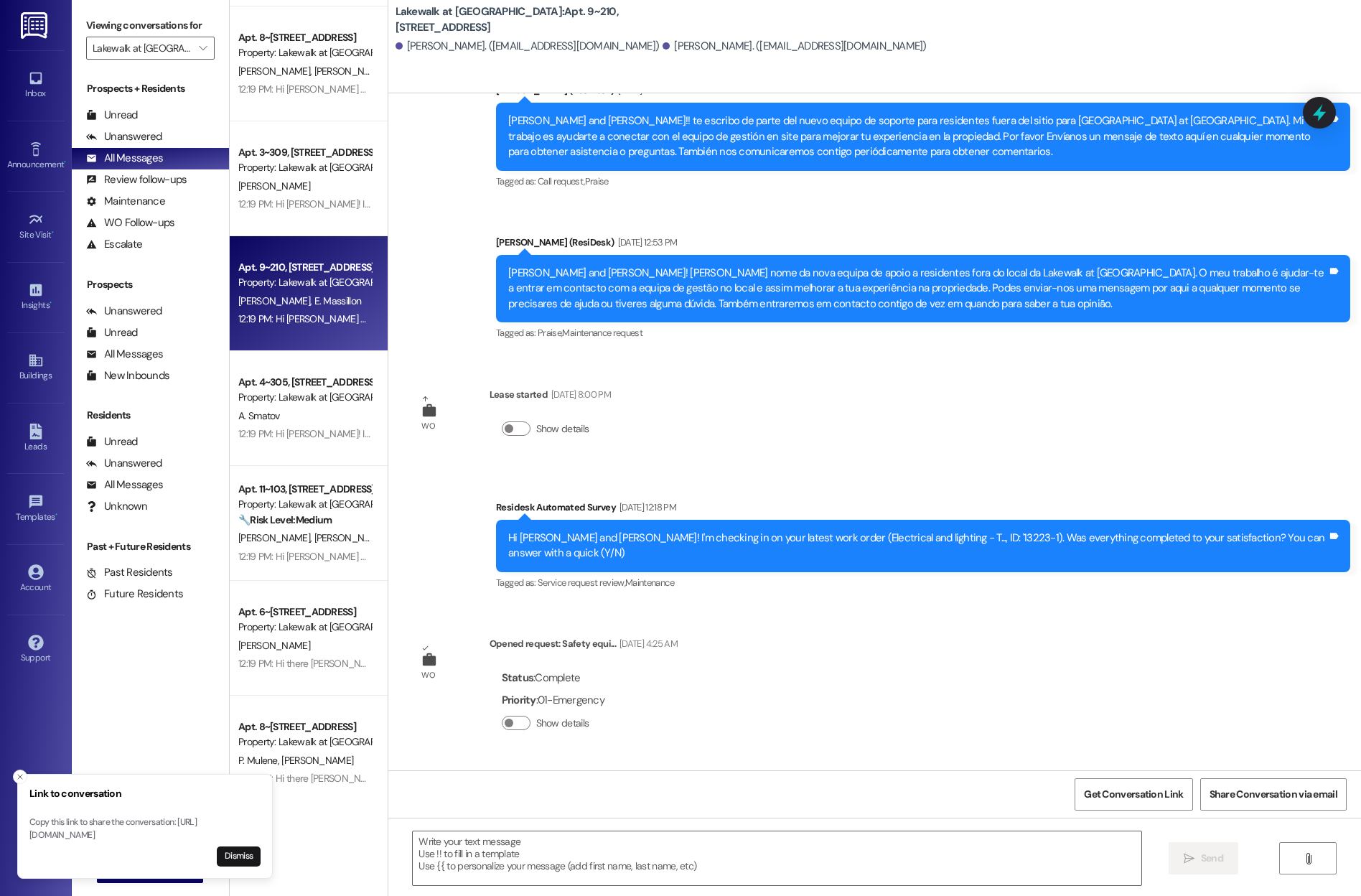
scroll to position [450, 0]
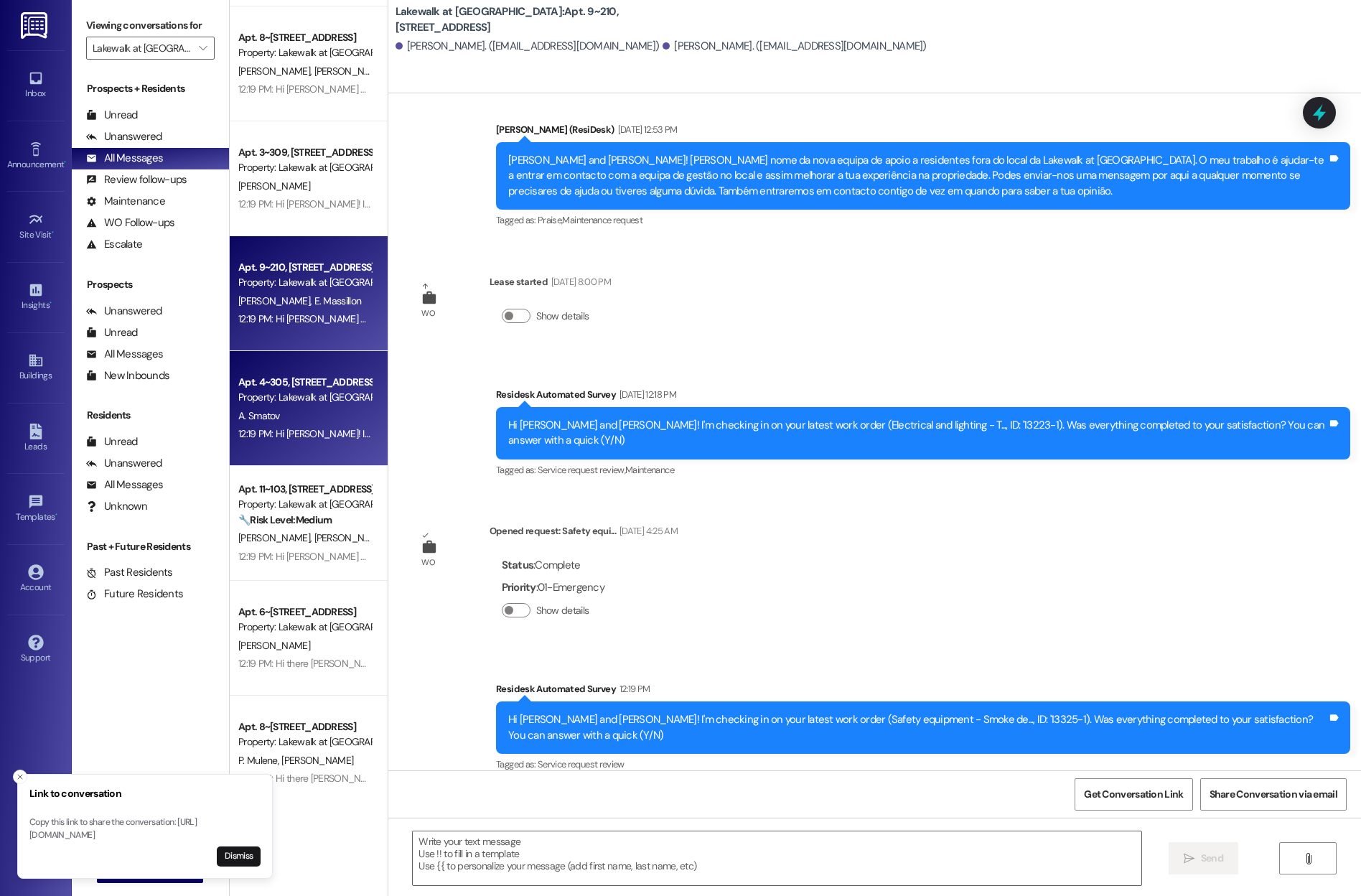
click at [289, 409] on div "A. Smatov" at bounding box center [305, 416] width 136 height 18
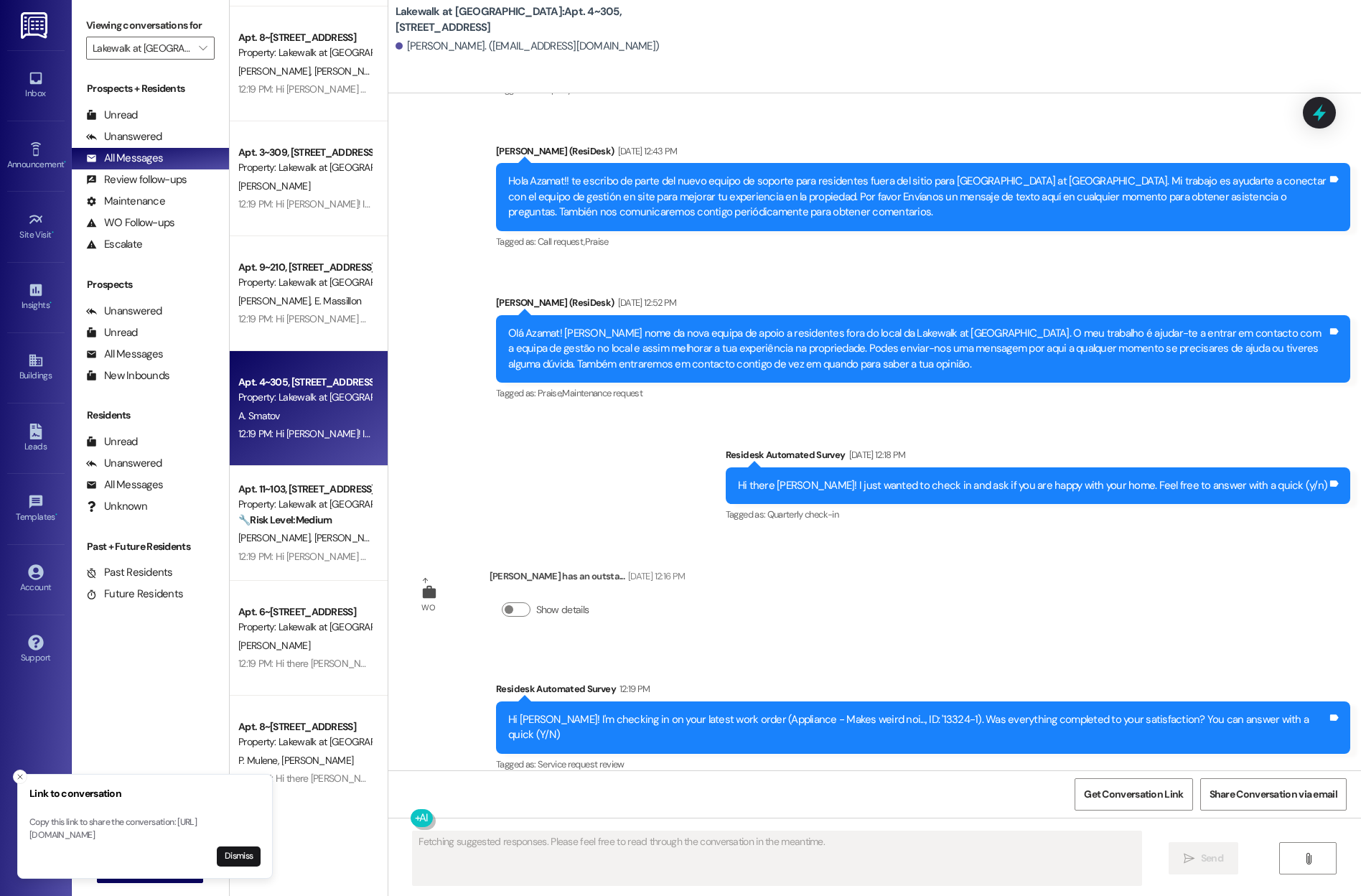
scroll to position [231, 0]
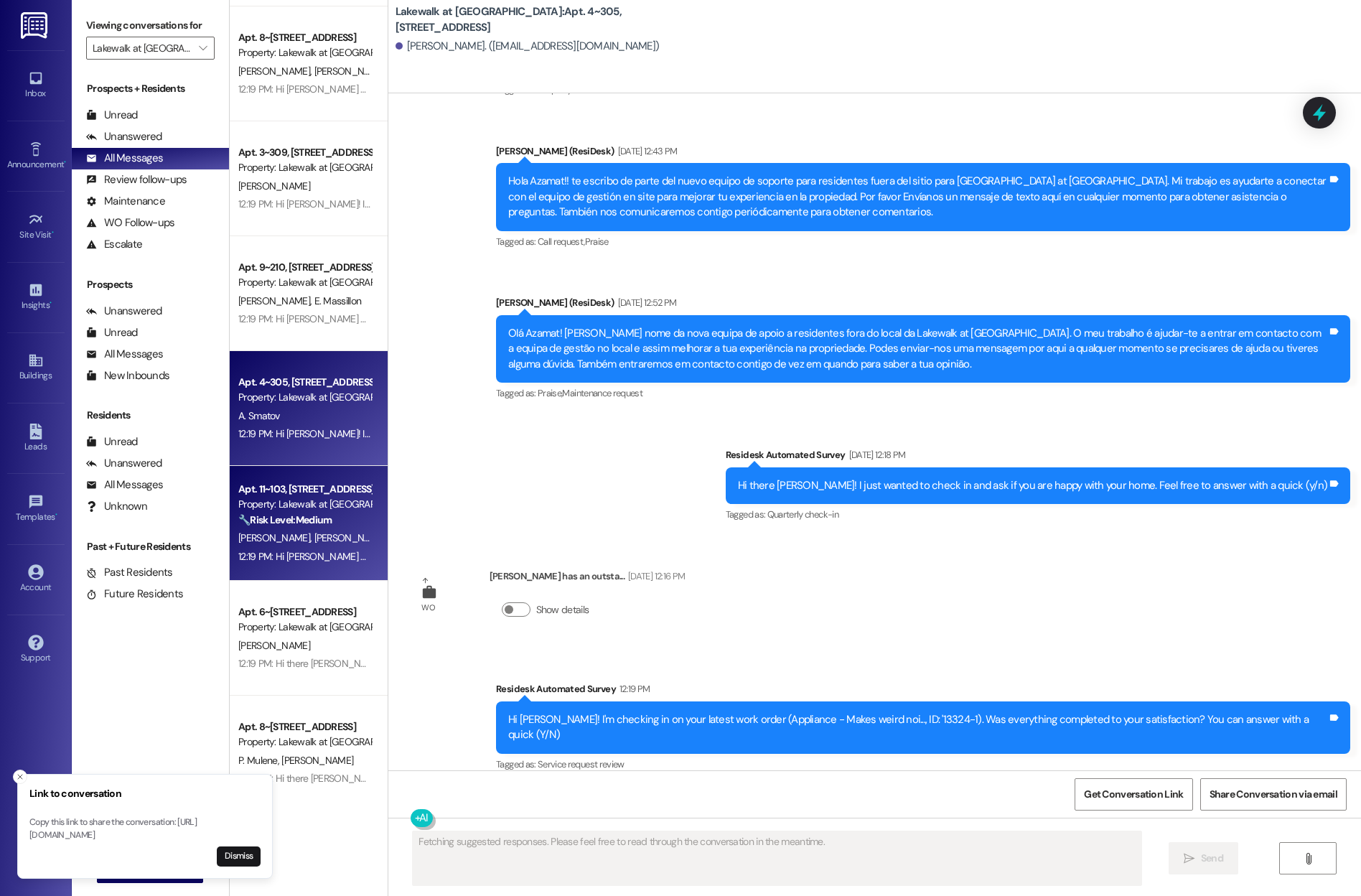
click at [299, 548] on div "12:19 PM: Hi [PERSON_NAME] and [PERSON_NAME]! I'm checking in on your latest wo…" at bounding box center [305, 557] width 136 height 18
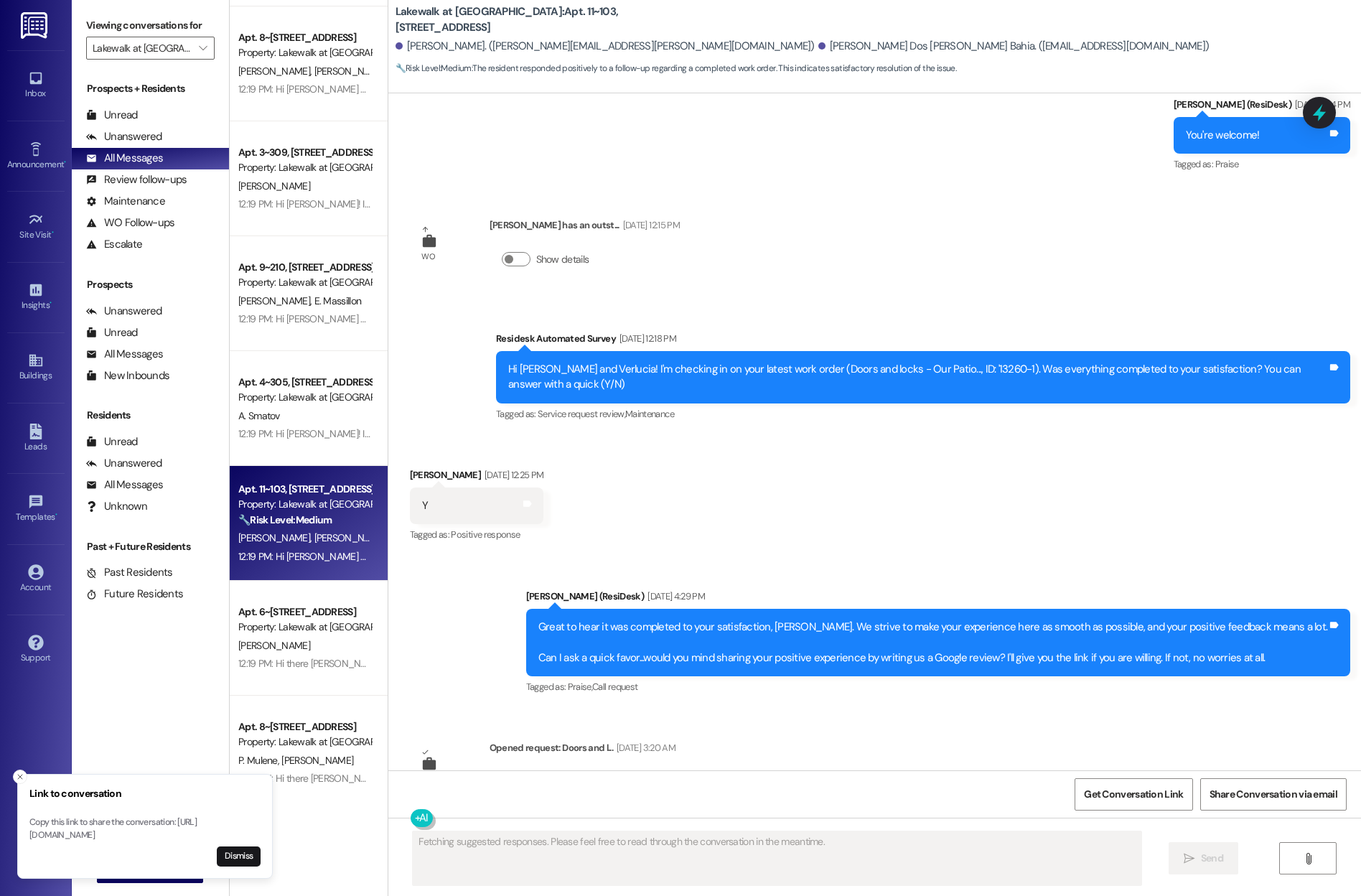
scroll to position [3583, 0]
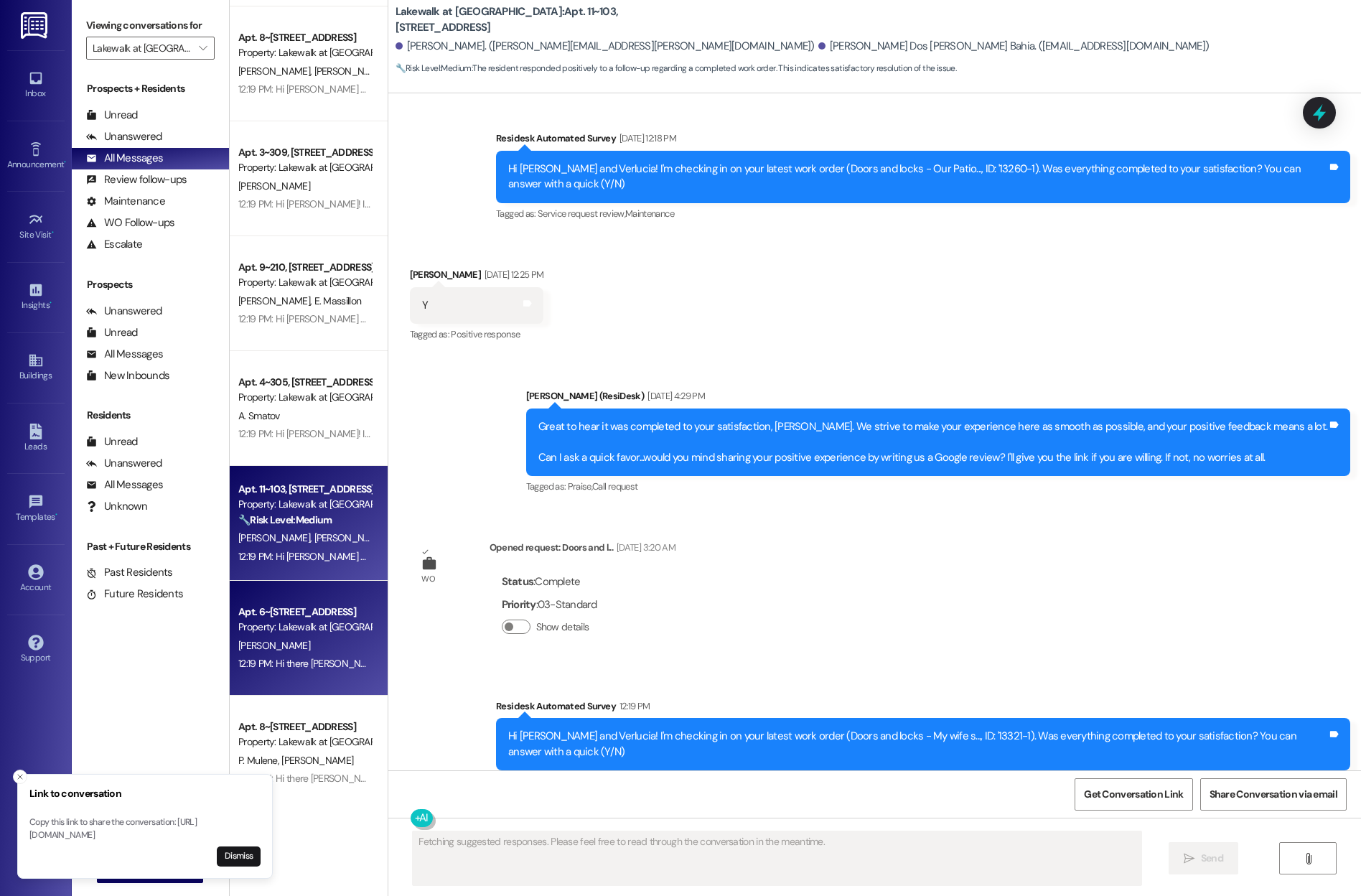
click at [330, 613] on div "Apt. 6~[STREET_ADDRESS]" at bounding box center [305, 612] width 133 height 15
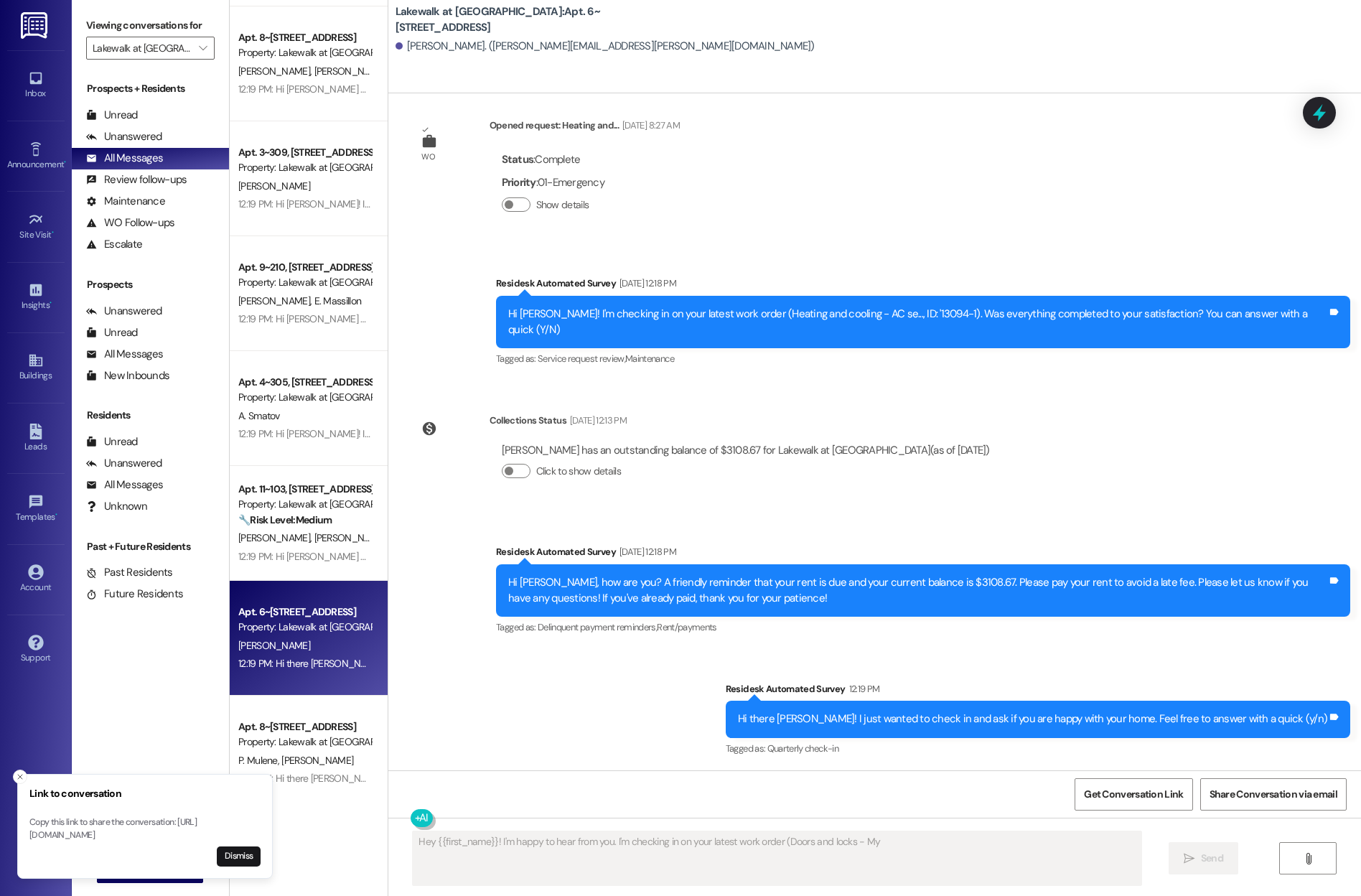
scroll to position [572, 0]
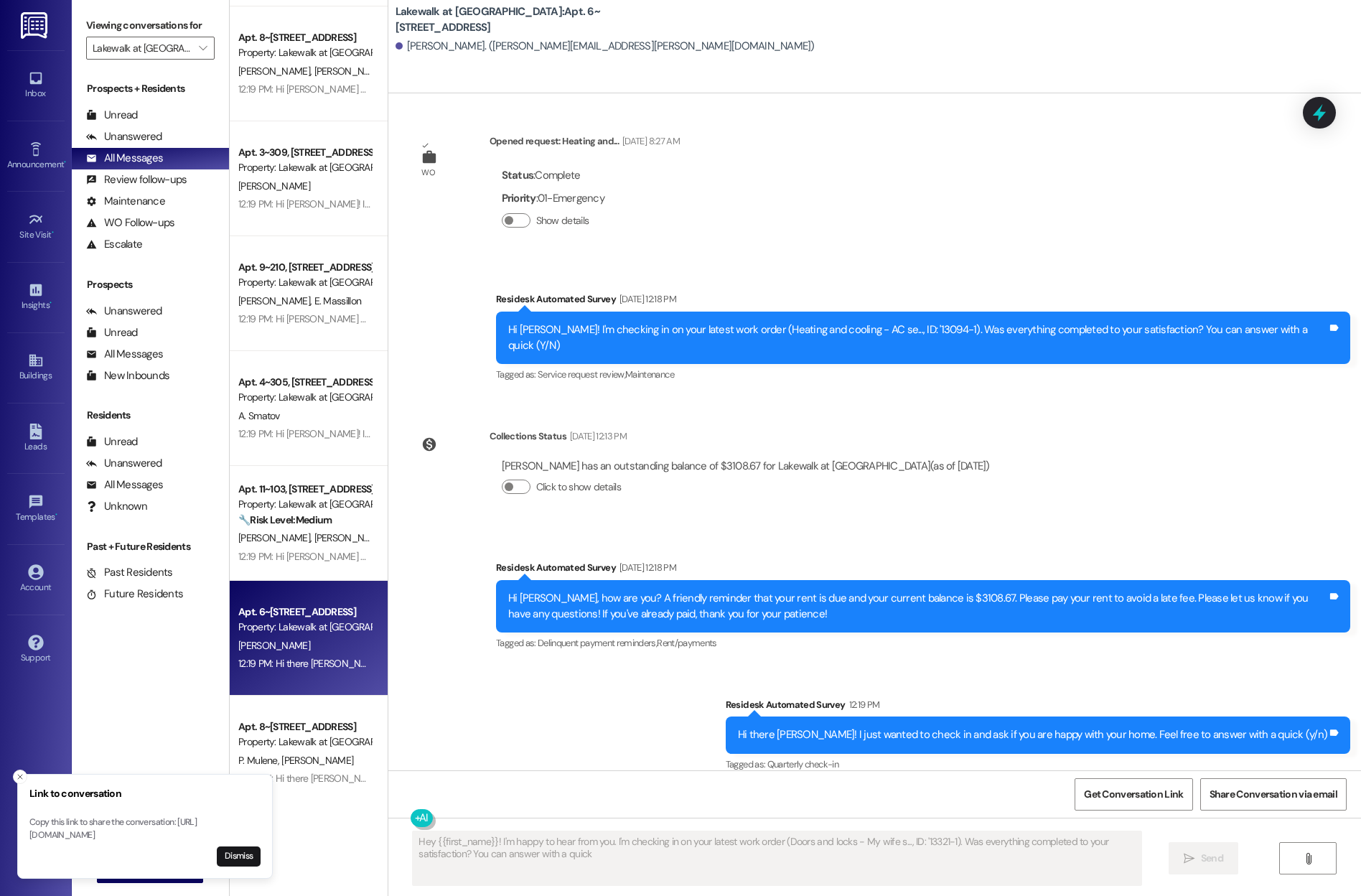
type textarea "Hey {{first_name}}! I'm happy to hear from you. I'm checking in on your latest …"
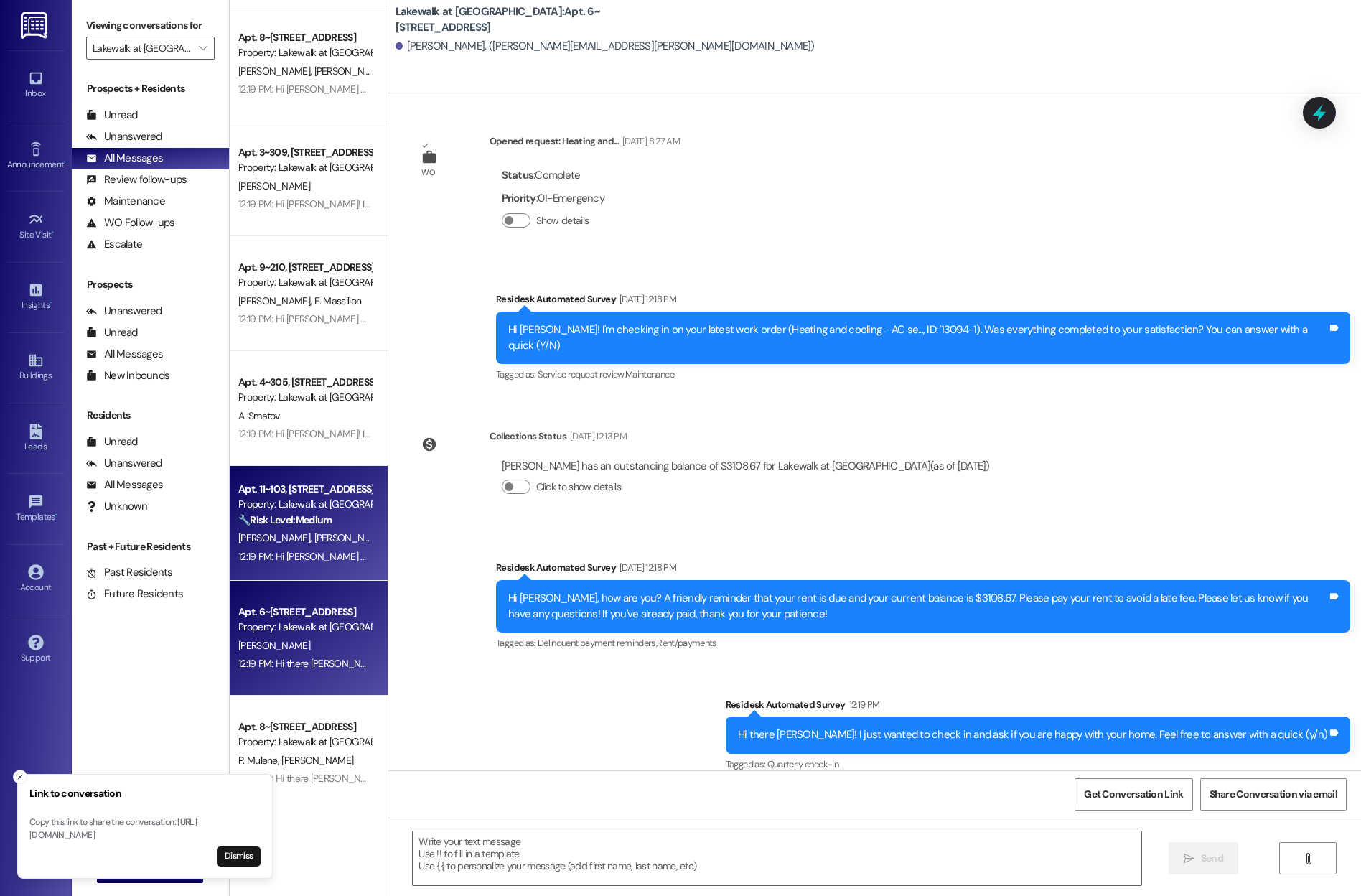
scroll to position [520, 0]
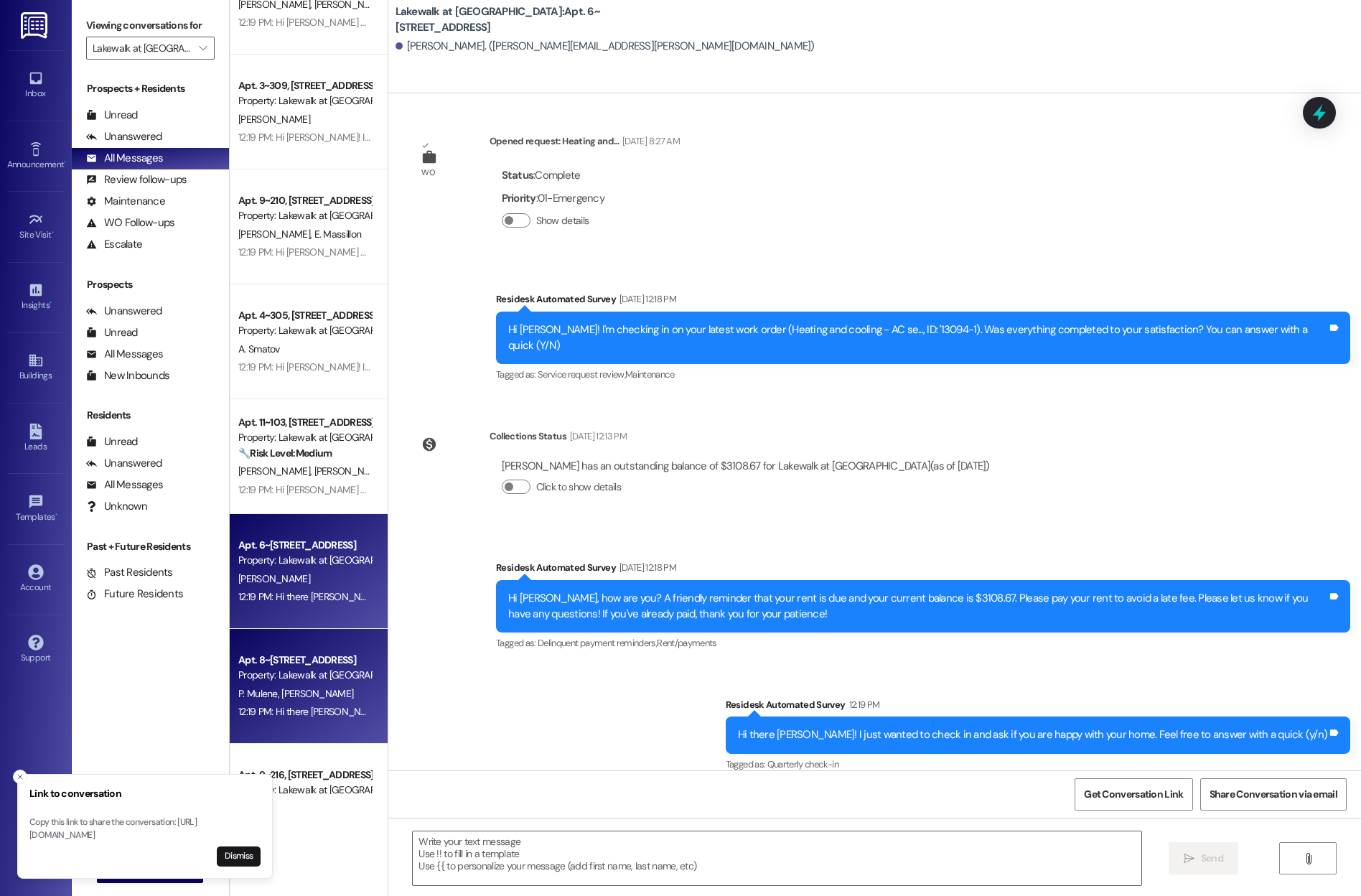
click at [263, 680] on div "Property: Lakewalk at [GEOGRAPHIC_DATA]" at bounding box center [305, 675] width 133 height 15
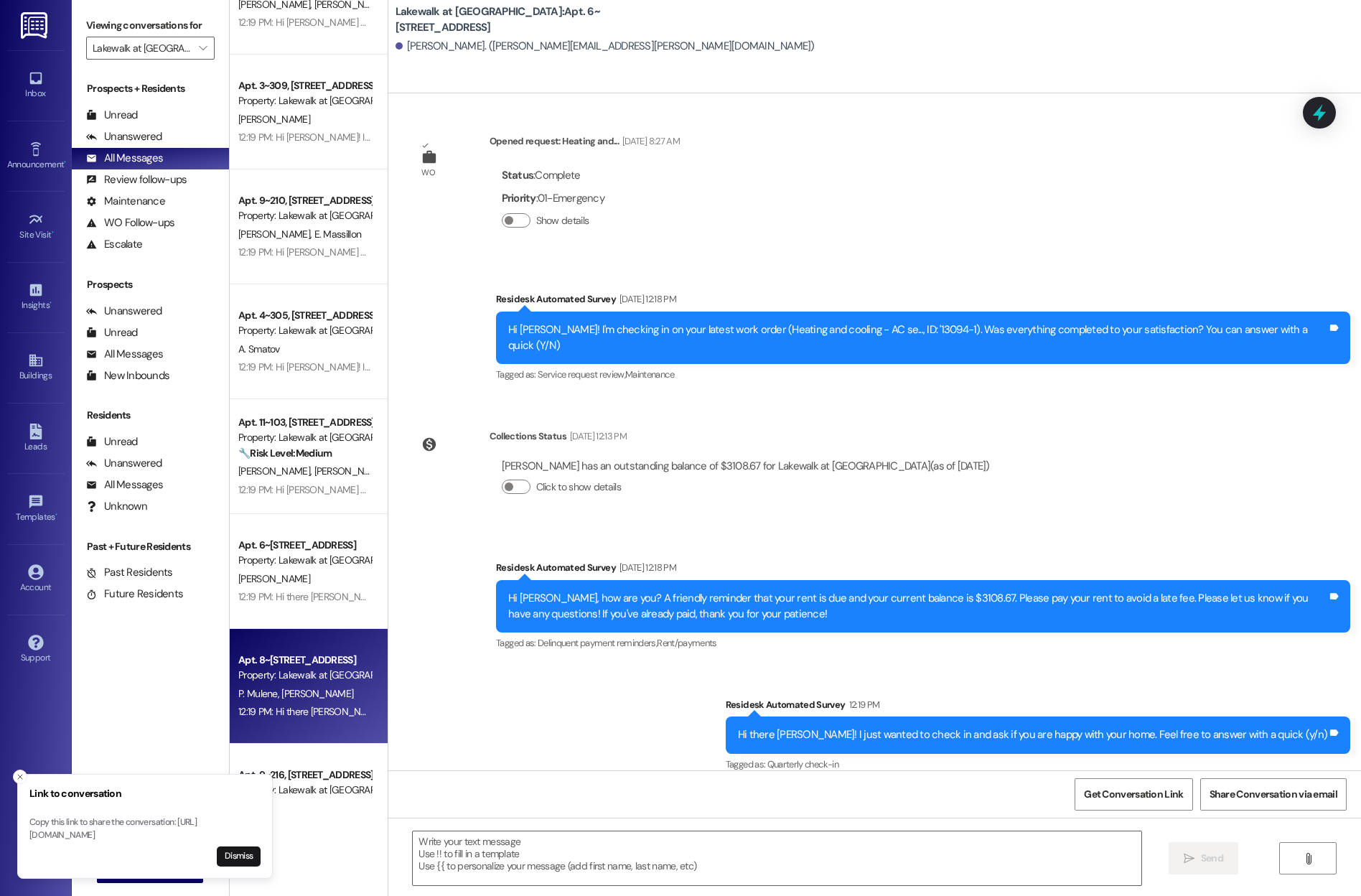
type textarea "Fetching suggested responses. Please feel free to read through the conversation…"
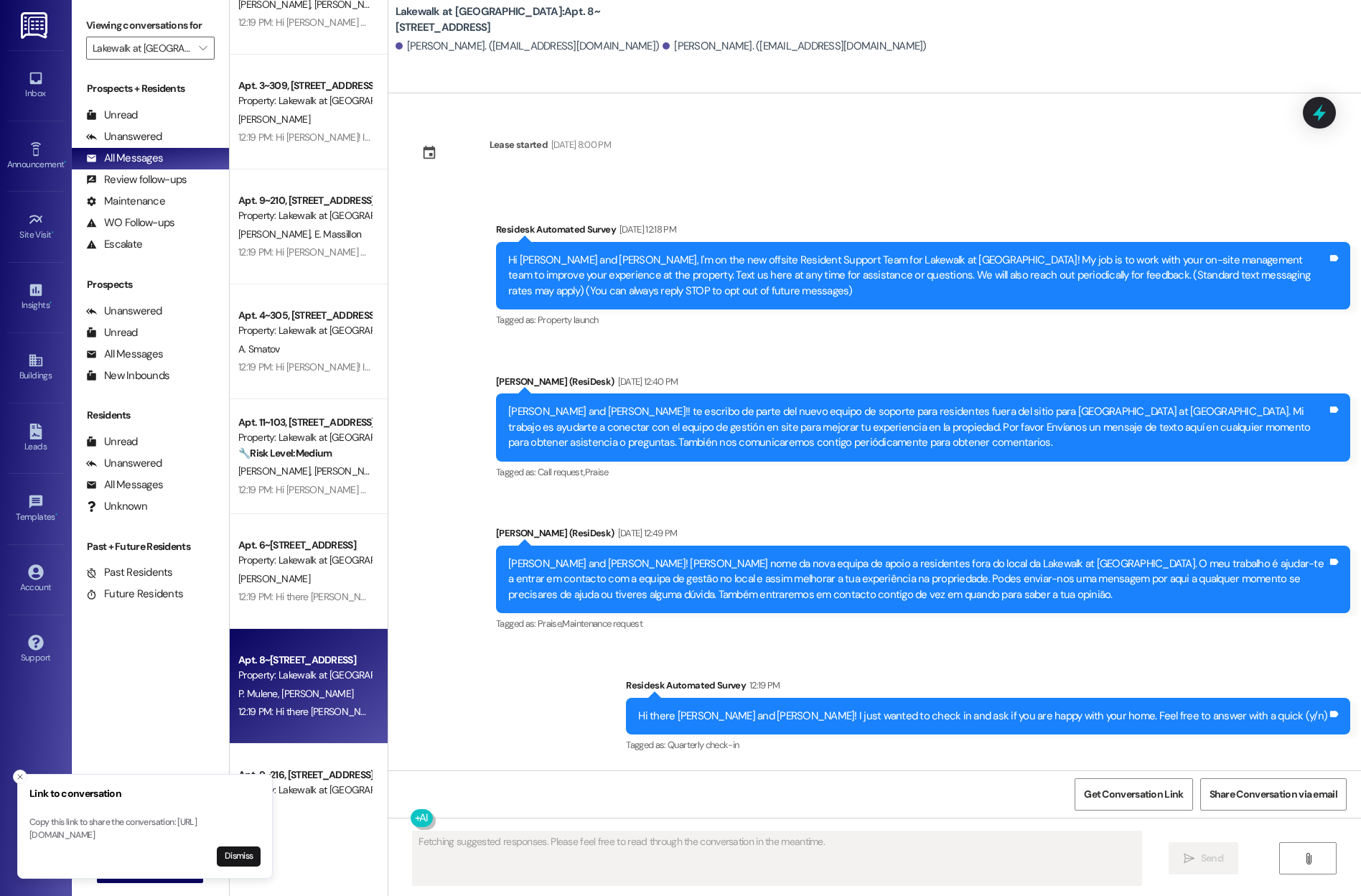
scroll to position [551, 0]
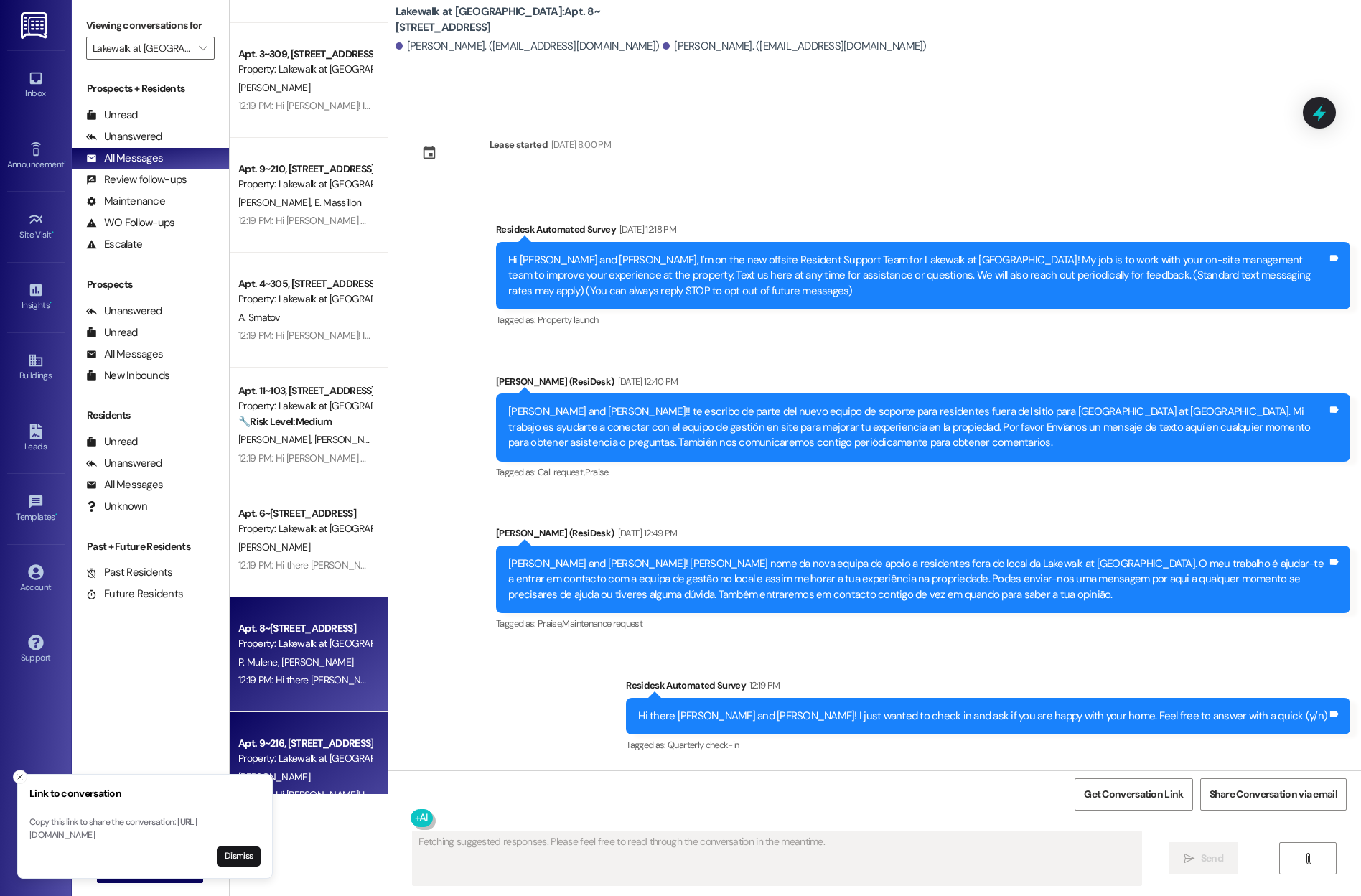
click at [306, 773] on div "[PERSON_NAME]" at bounding box center [305, 776] width 136 height 18
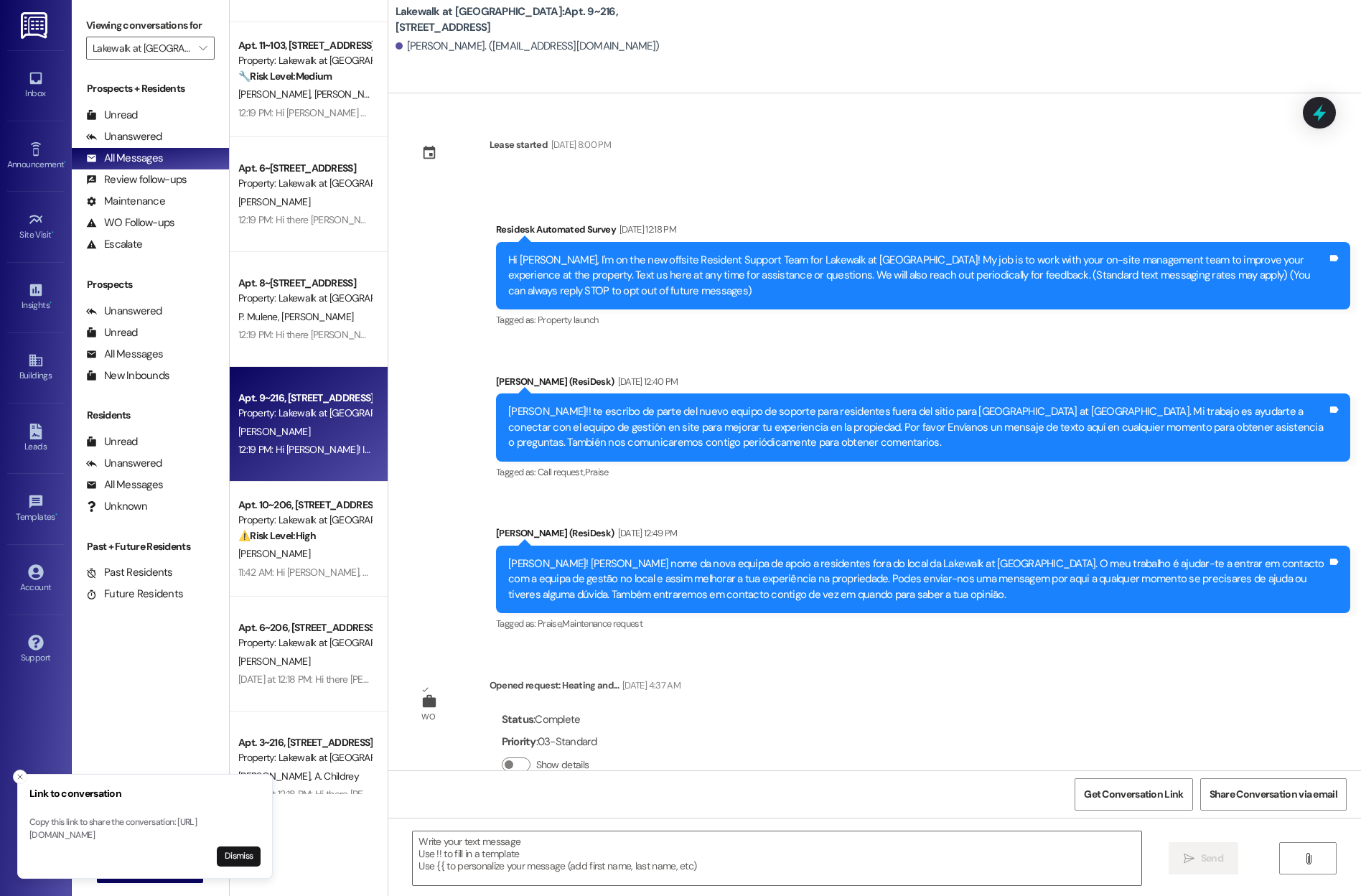
scroll to position [915, 0]
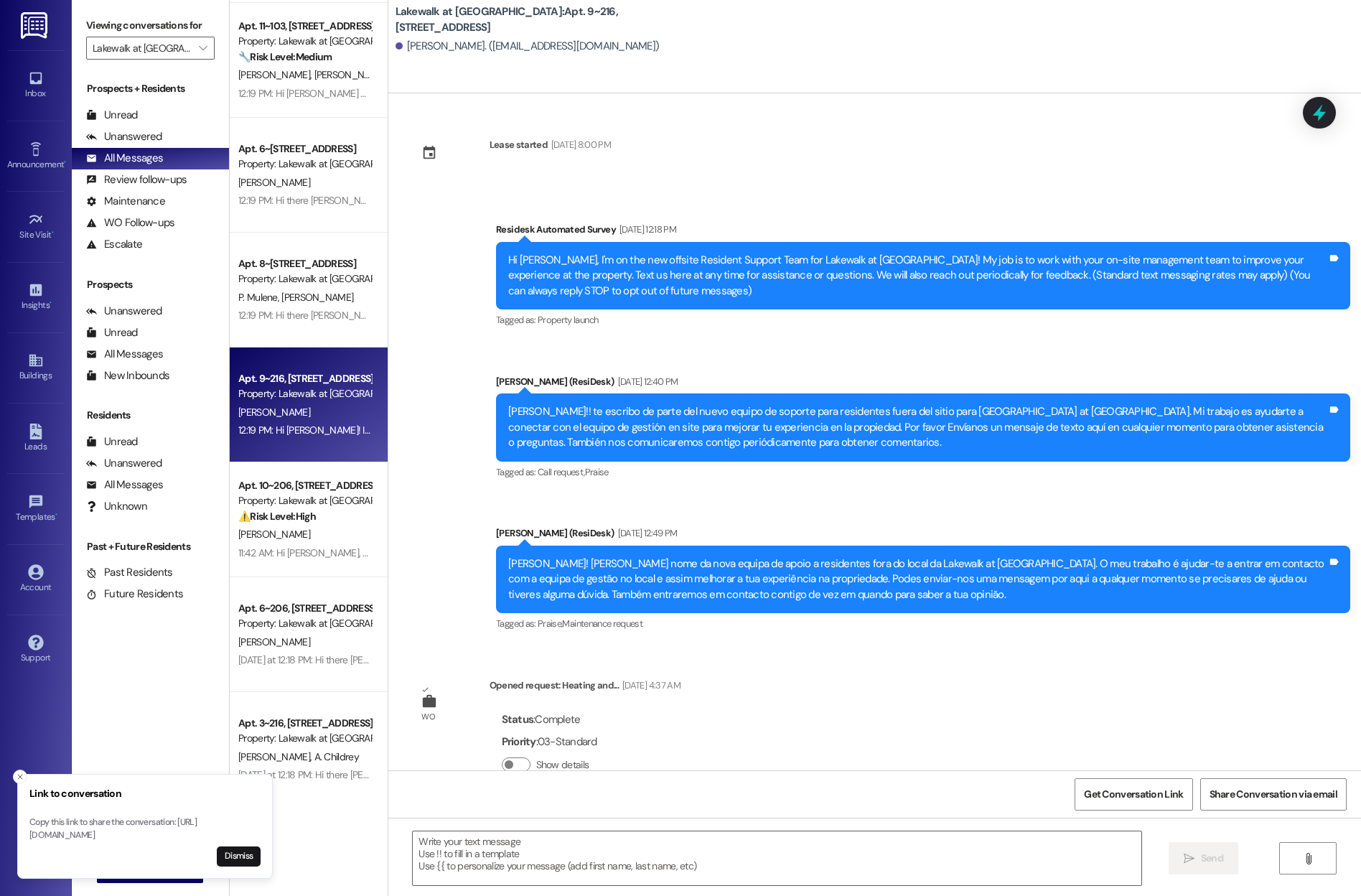
type textarea "Fetching suggested responses. Please feel free to read through the conversation…"
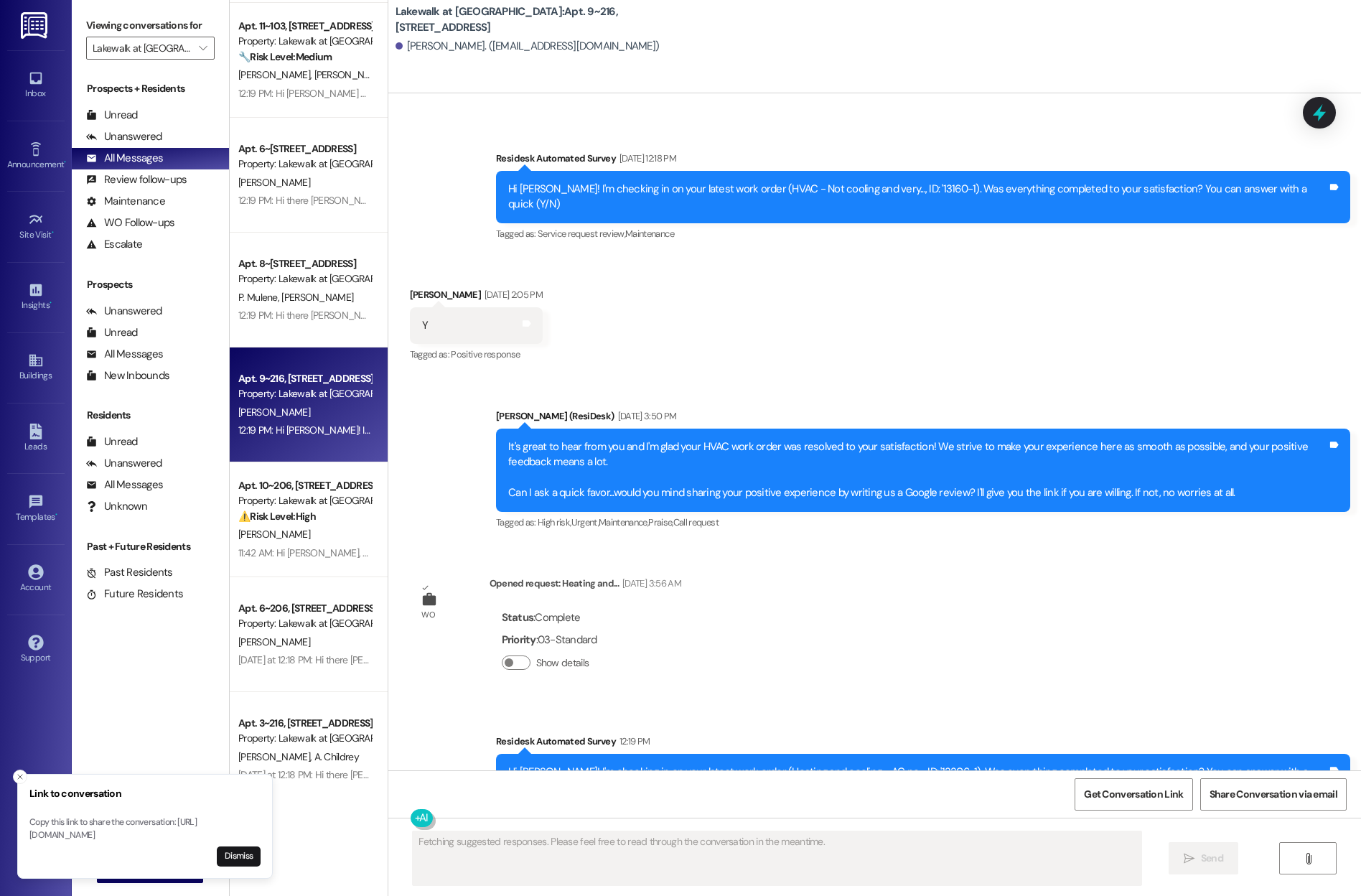
scroll to position [721, 0]
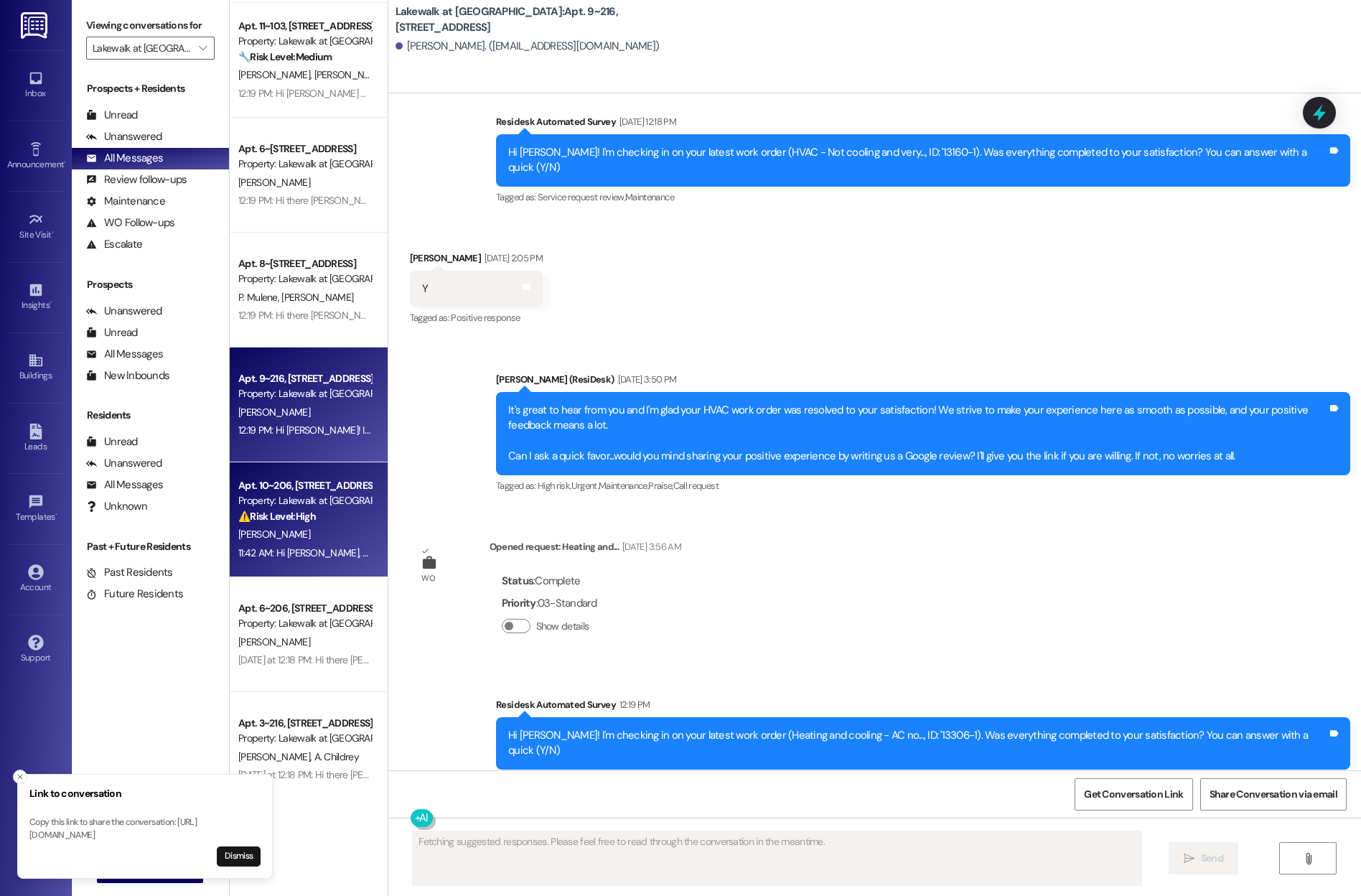
click at [275, 533] on div "[PERSON_NAME]" at bounding box center [305, 534] width 136 height 18
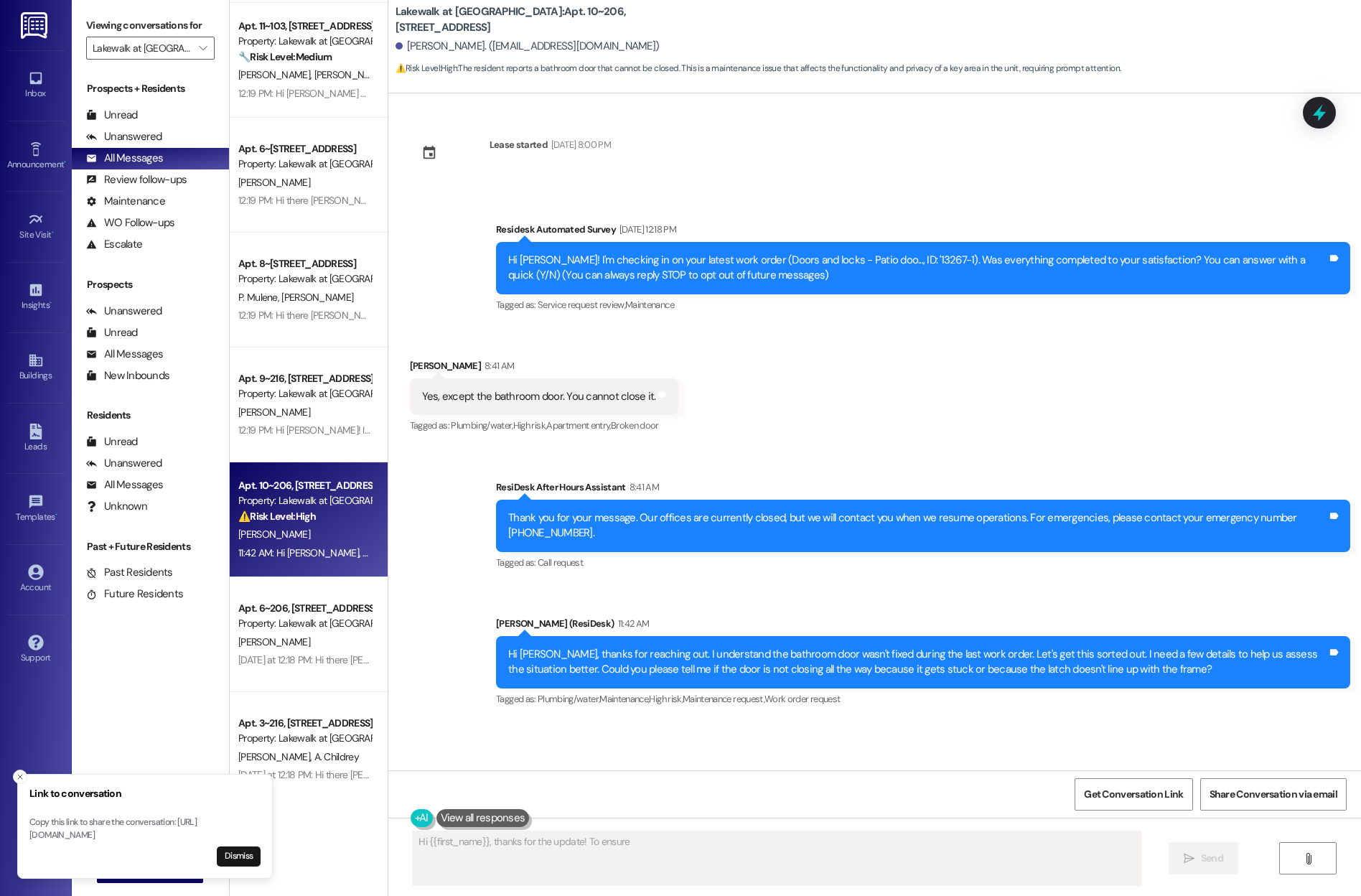
scroll to position [0, 0]
type textarea "Hi {{first_name}}, thanks for the update! To ensure we fix your bathroom door p…"
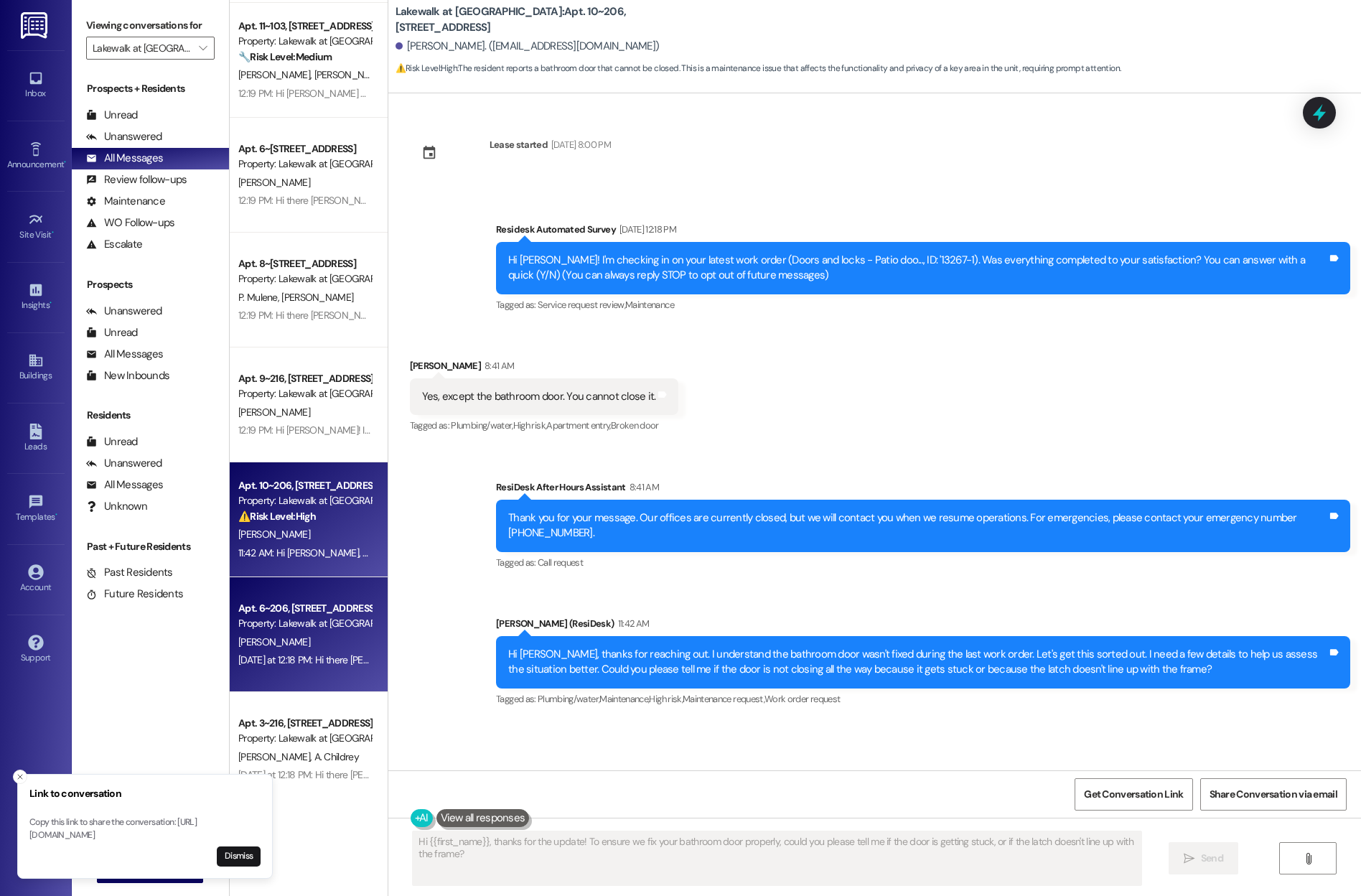
click at [269, 655] on div "[DATE] at 12:18 PM: Hi there [PERSON_NAME]! I just wanted to check in and ask i…" at bounding box center [547, 659] width 618 height 13
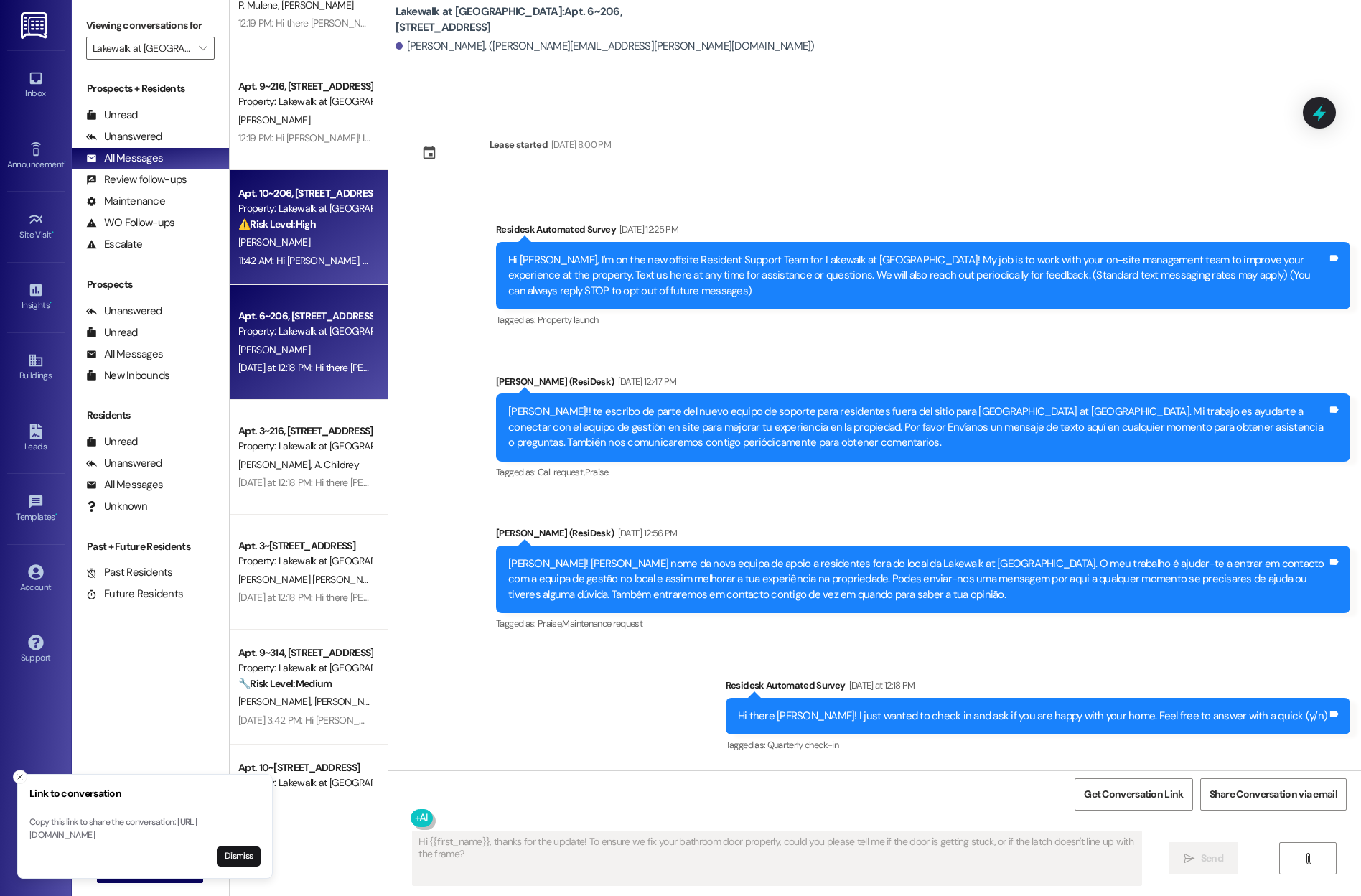
scroll to position [1208, 0]
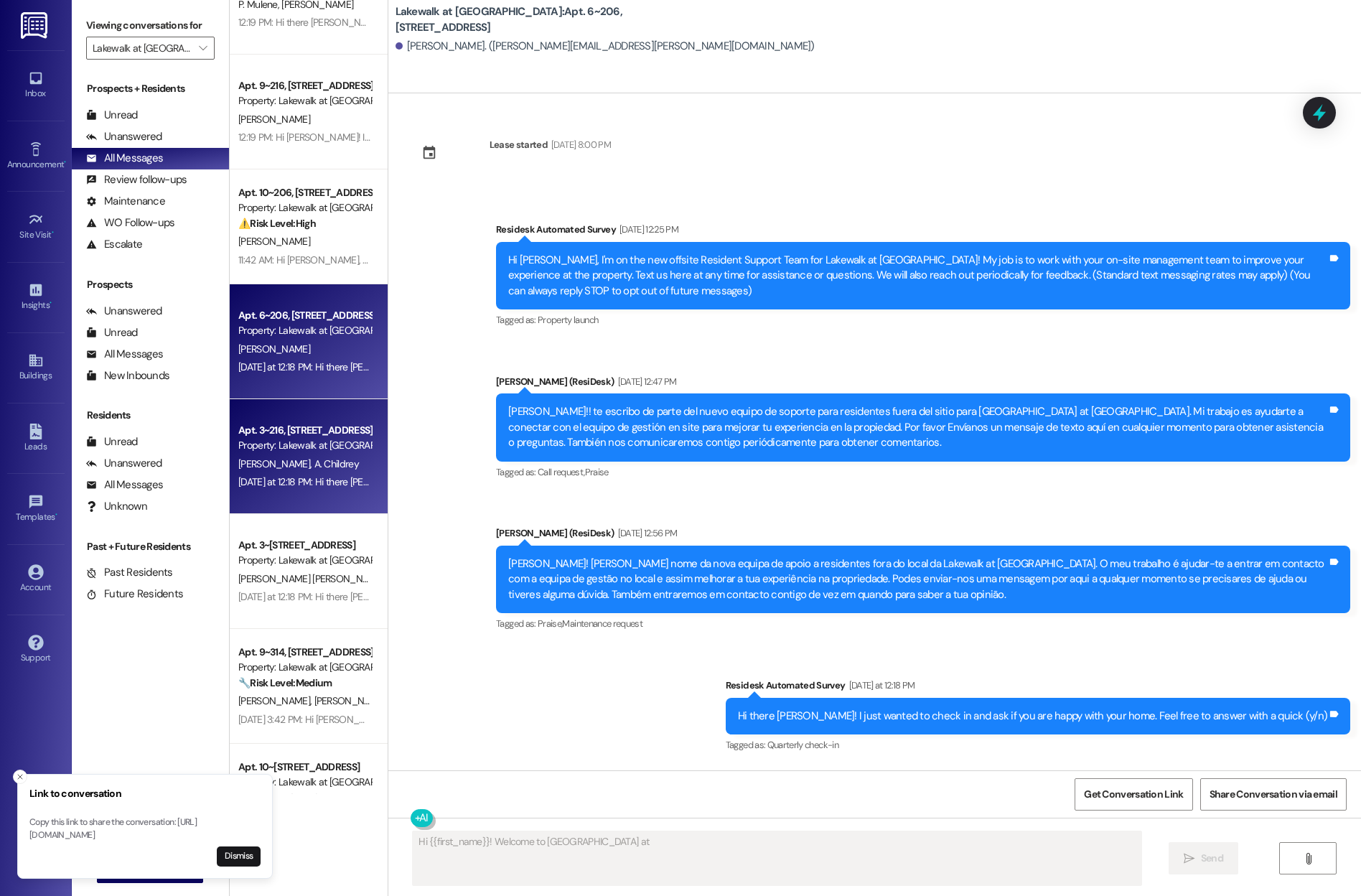
type textarea "Hi {{first_name}}! Welcome to Lakewalk at [GEOGRAPHIC_DATA]"
click at [313, 458] on span "A. Childrey" at bounding box center [336, 463] width 44 height 13
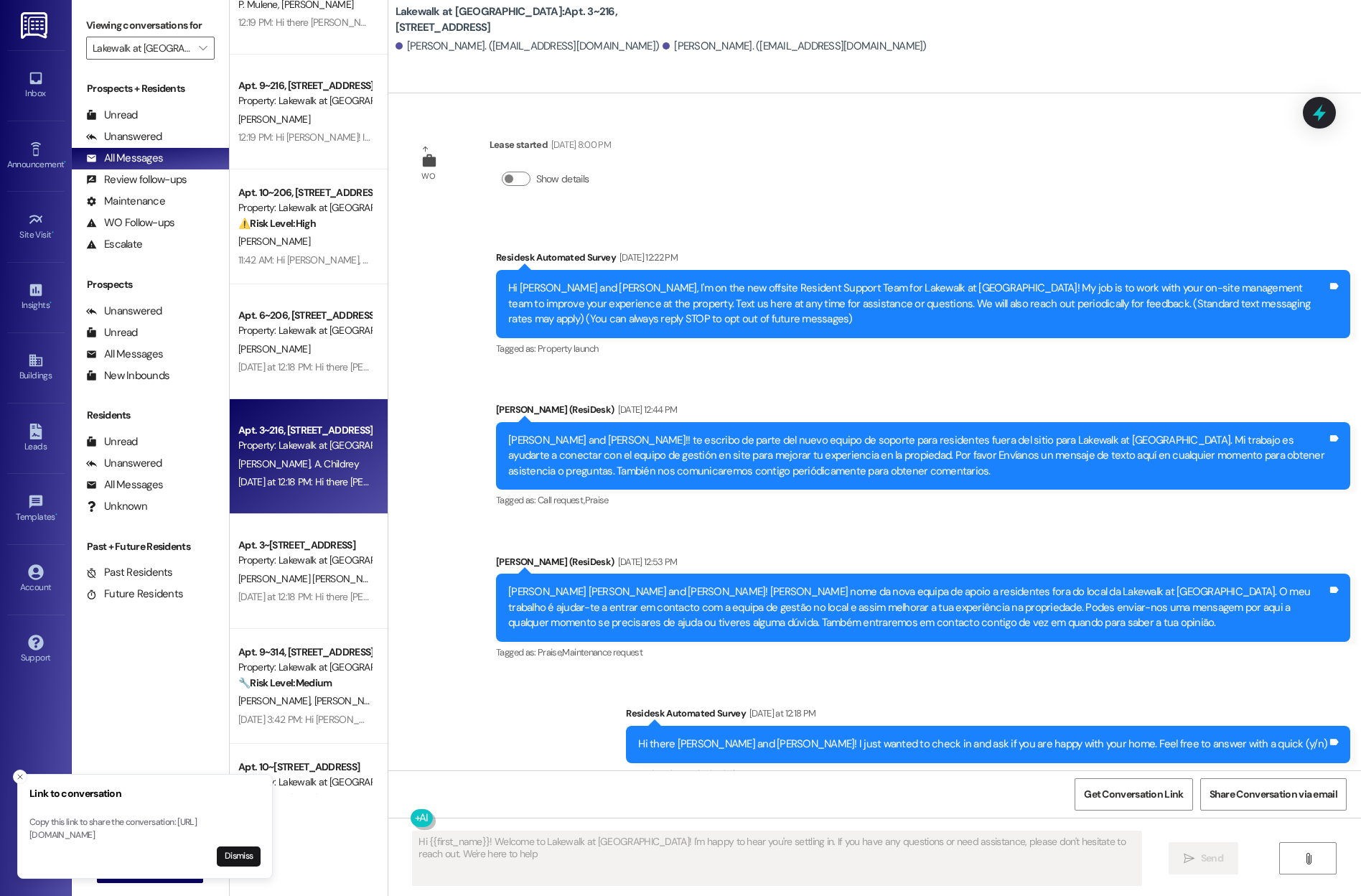
type textarea "Hi {{first_name}}! Welcome to Lakewalk at [GEOGRAPHIC_DATA]! I'm happy to hear …"
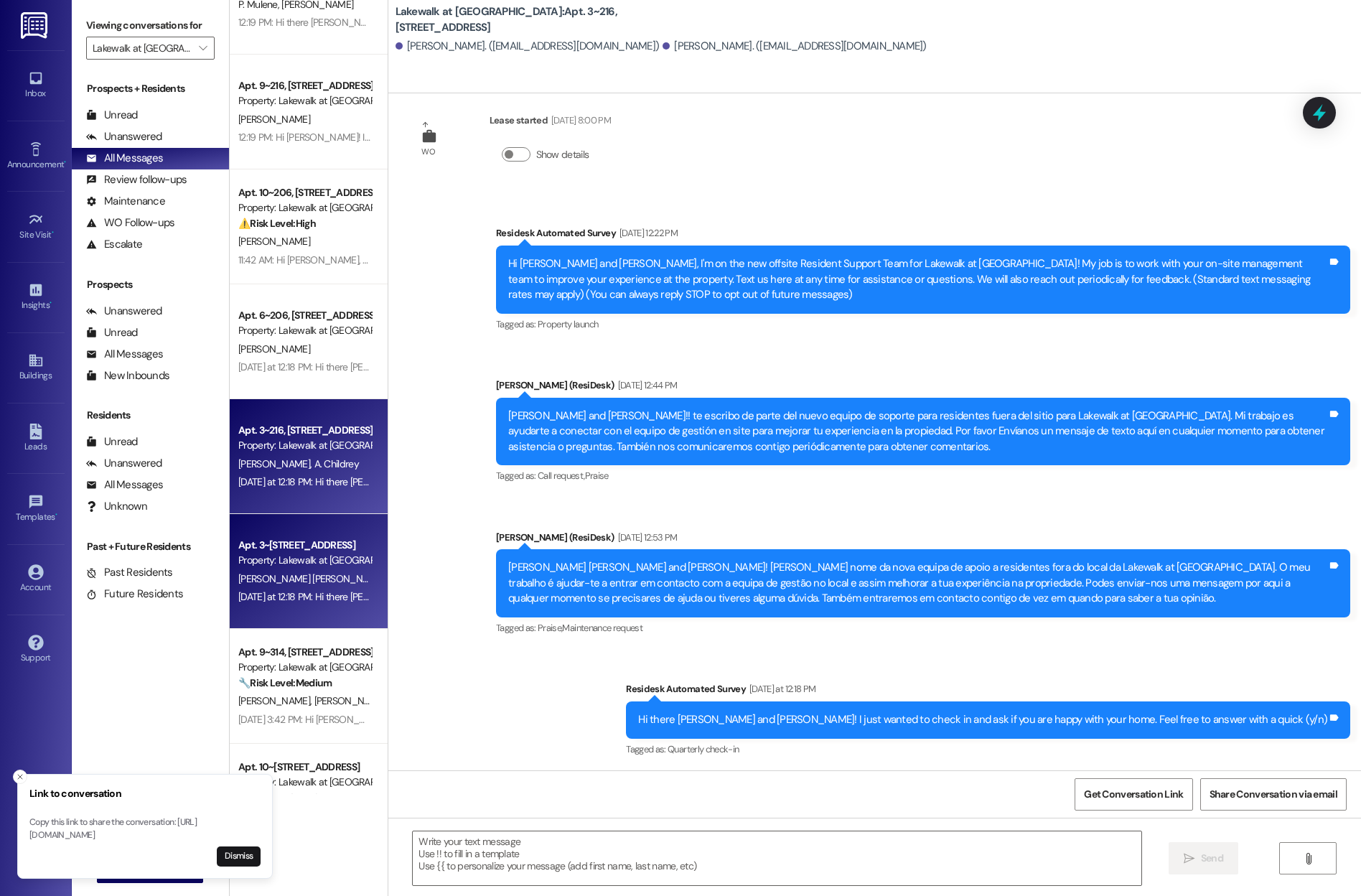
click at [238, 590] on div "[DATE] at 12:18 PM: Hi there [PERSON_NAME], [PERSON_NAME] and [PERSON_NAME]! I …" at bounding box center [632, 596] width 787 height 13
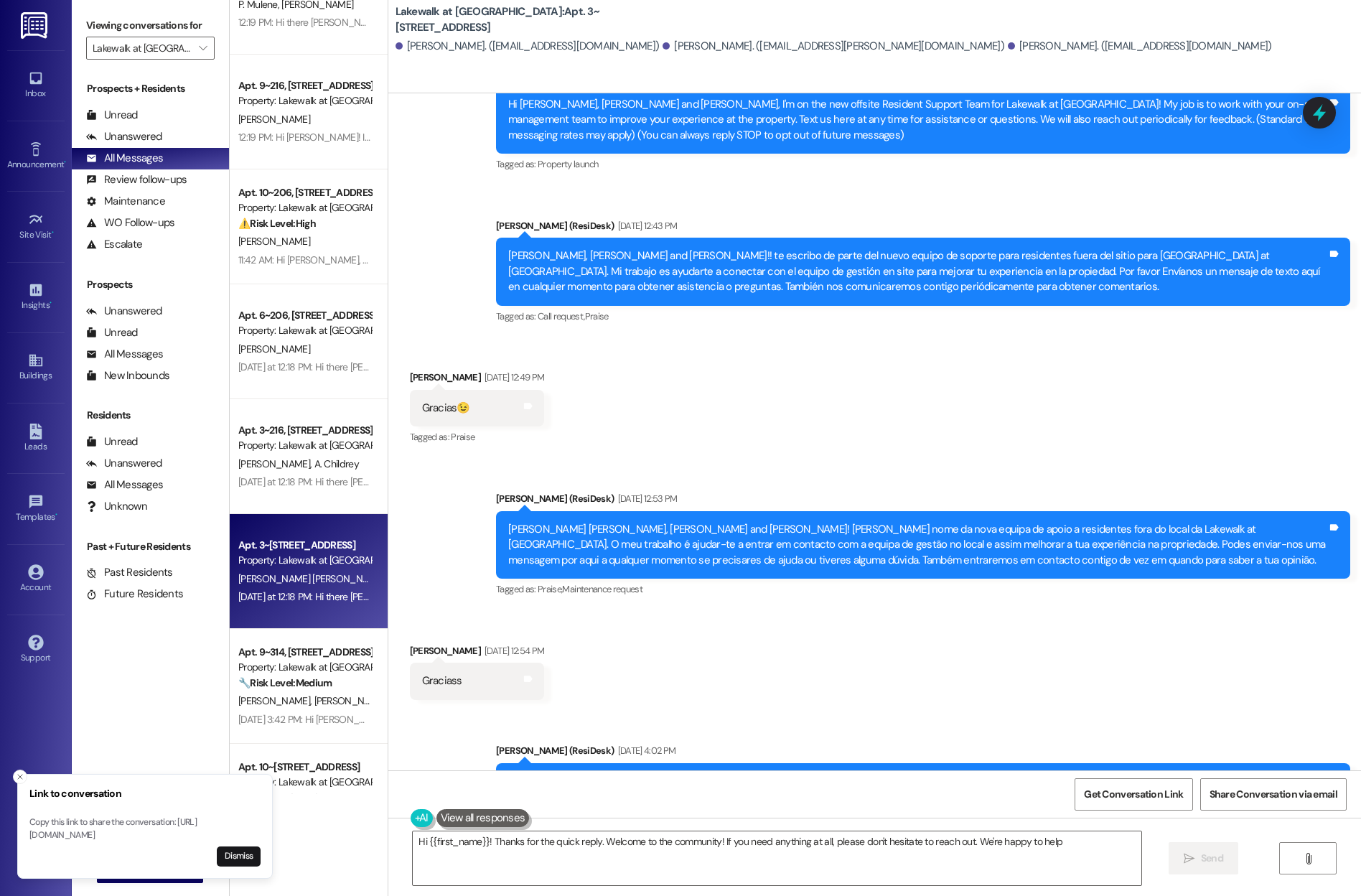
type textarea "Hi {{first_name}}! Thanks for the quick reply. Welcome to the community! If you…"
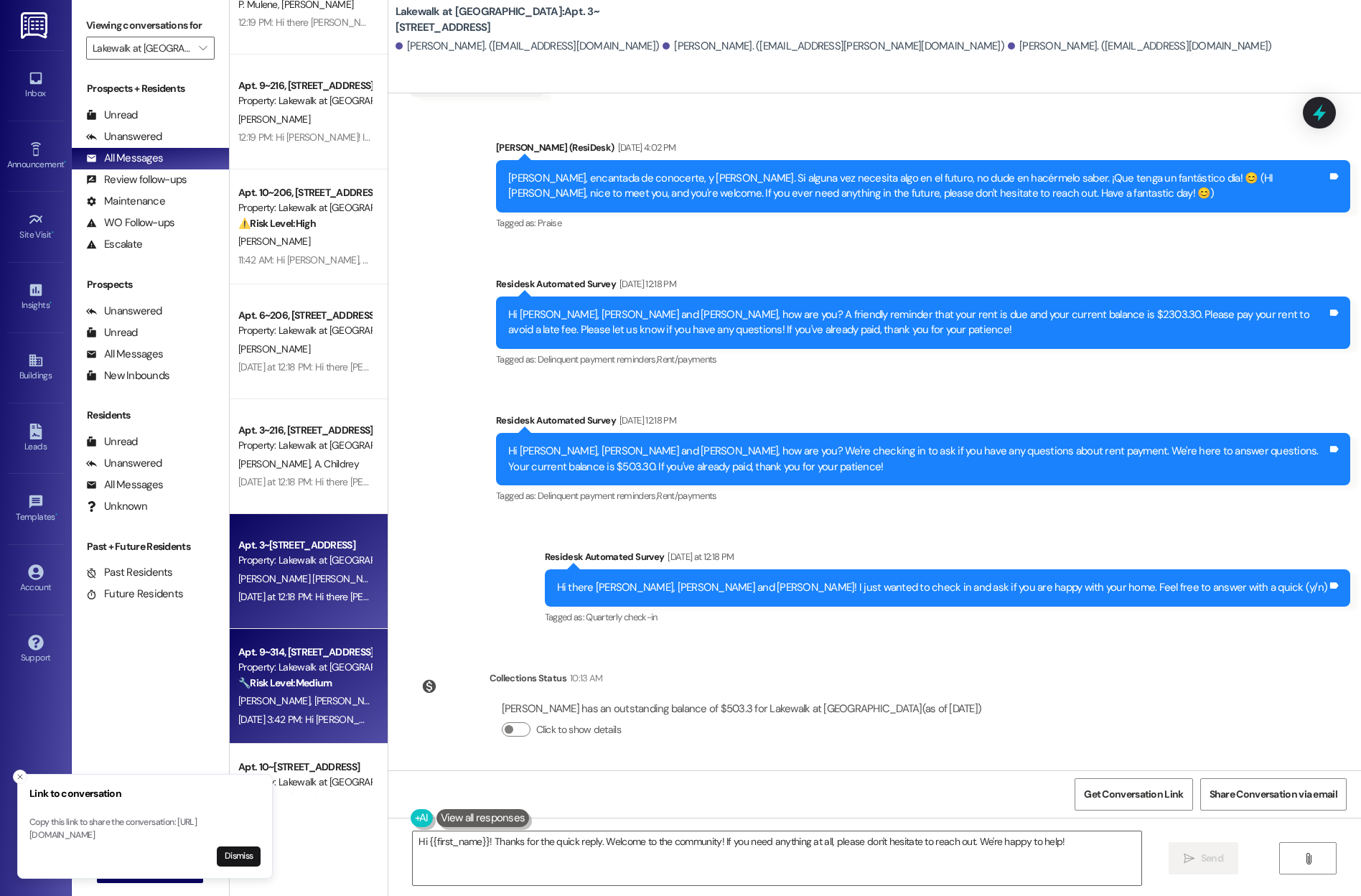
click at [310, 666] on div "Property: Lakewalk at [GEOGRAPHIC_DATA]" at bounding box center [305, 667] width 133 height 15
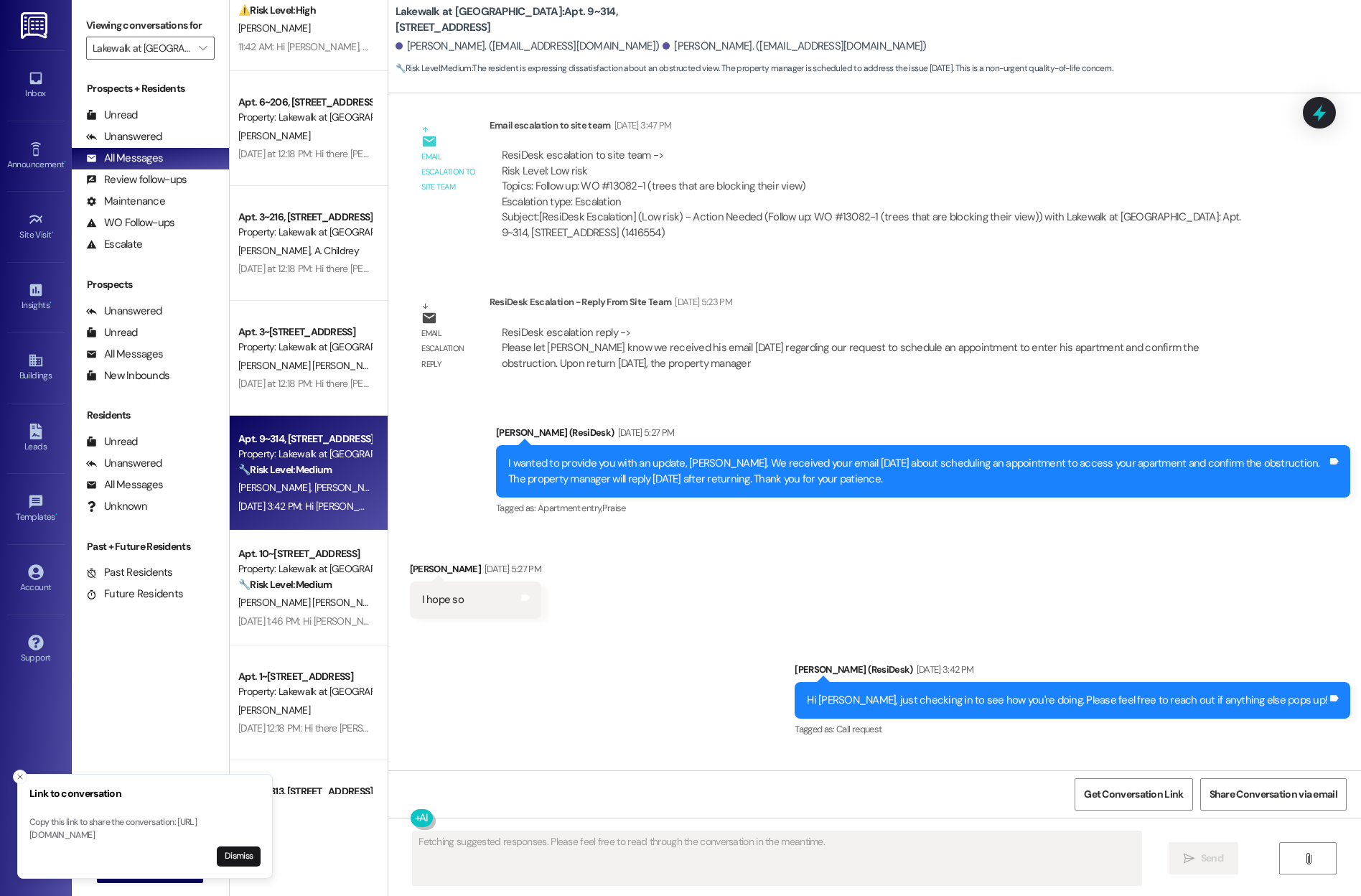
scroll to position [5701, 0]
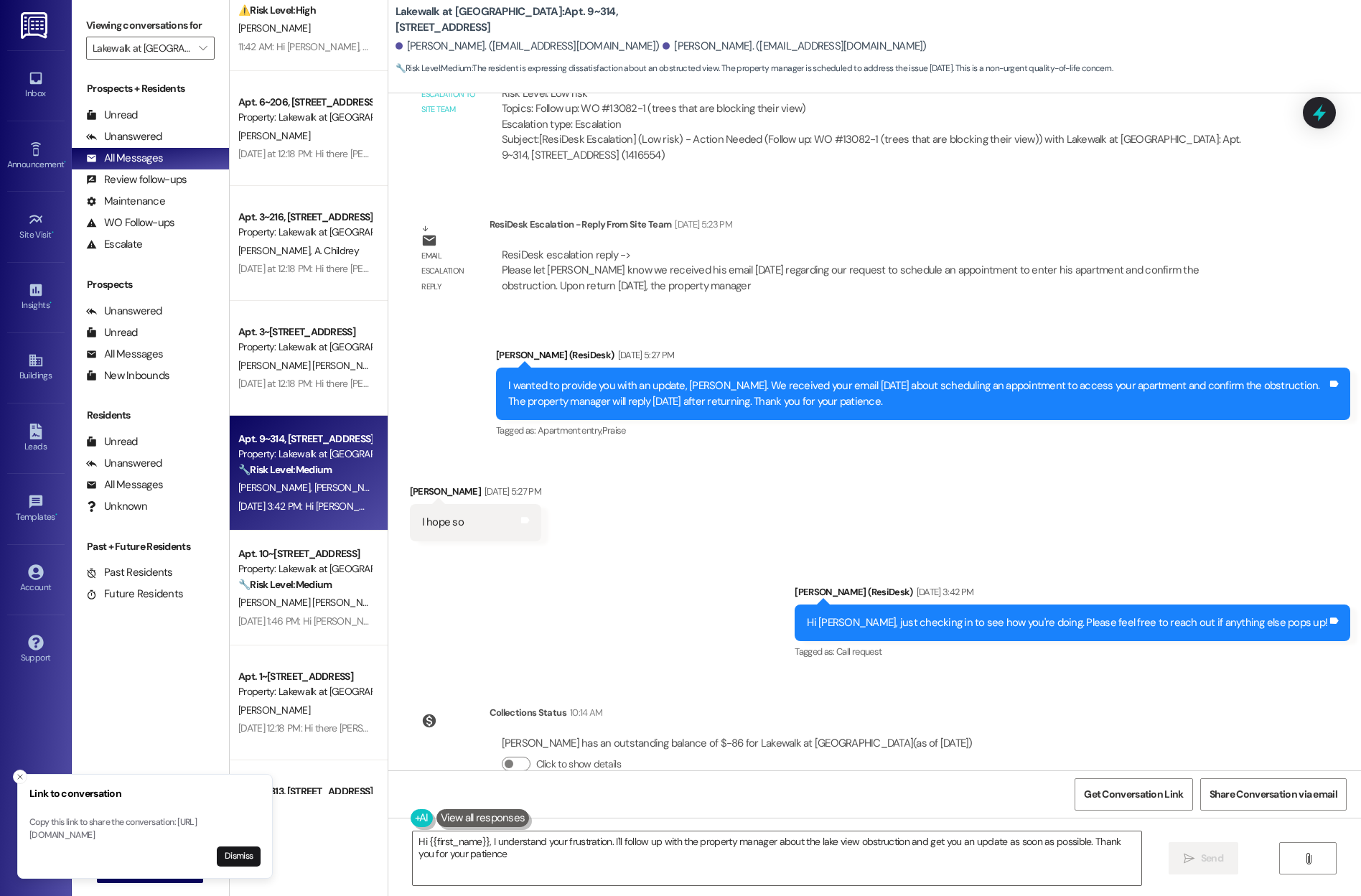
type textarea "Hi {{first_name}}, I understand your frustration. I'll follow up with the prope…"
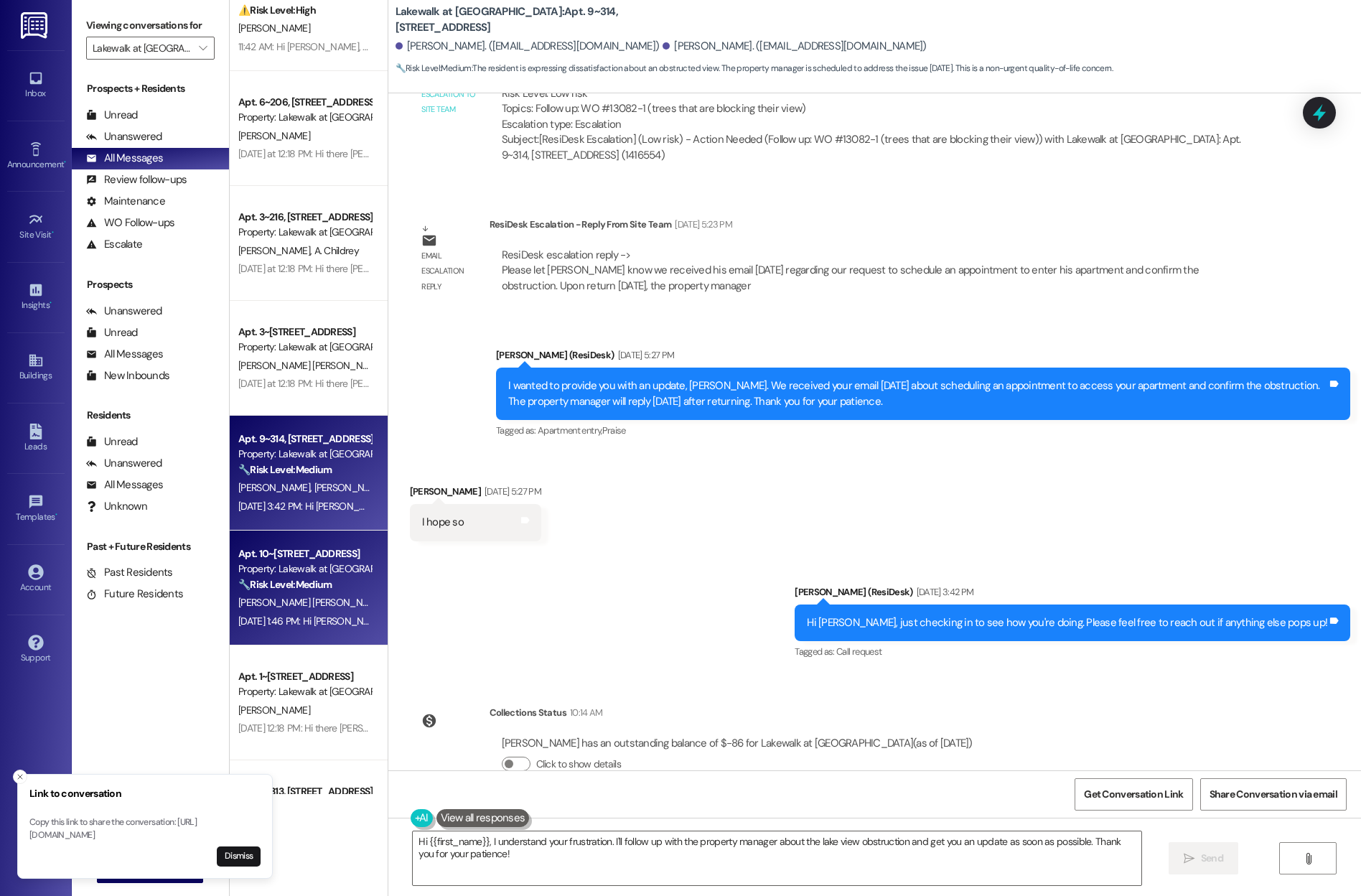
click at [274, 602] on span "[PERSON_NAME] [PERSON_NAME]" at bounding box center [313, 602] width 150 height 13
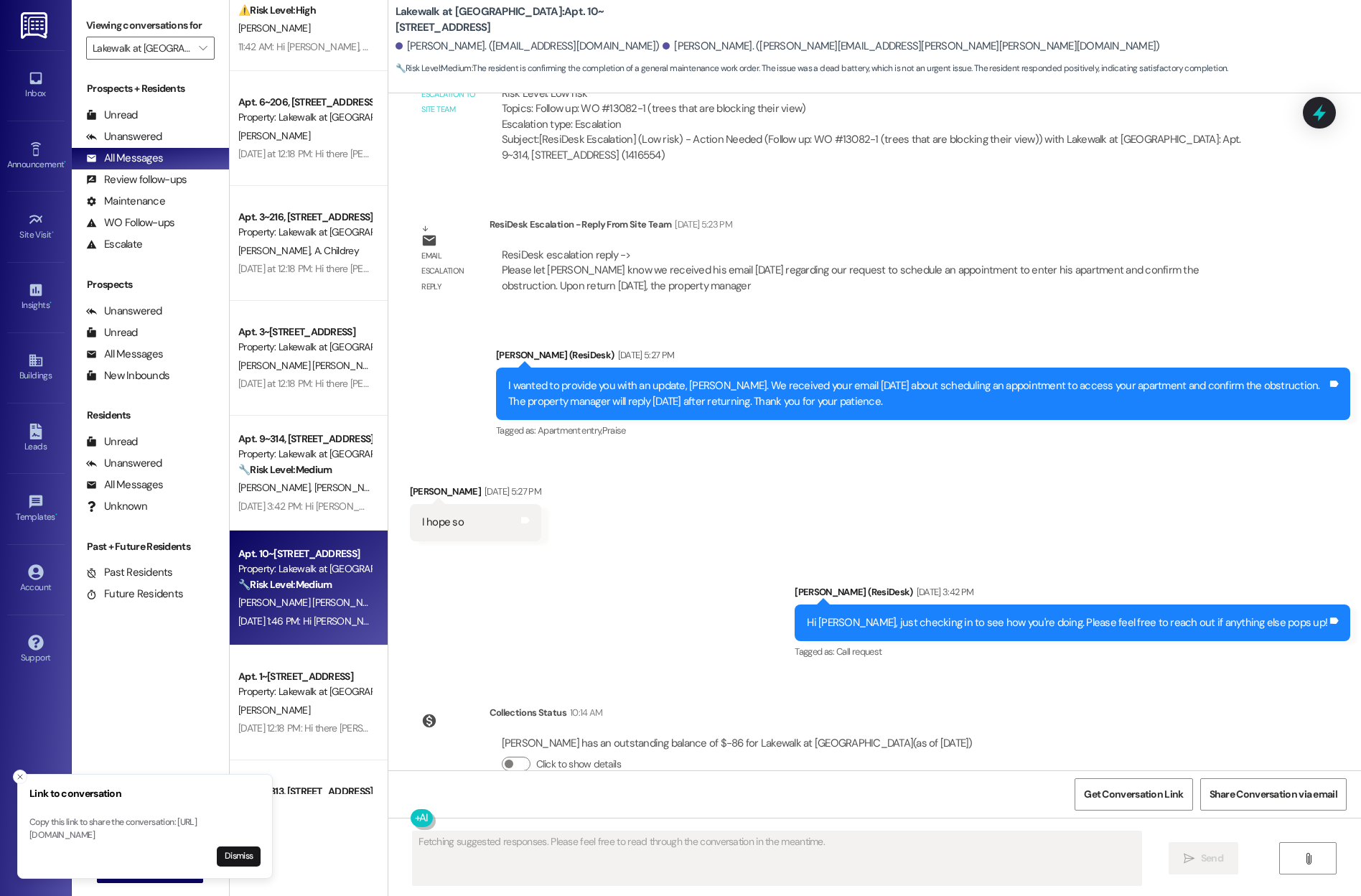
scroll to position [2397, 0]
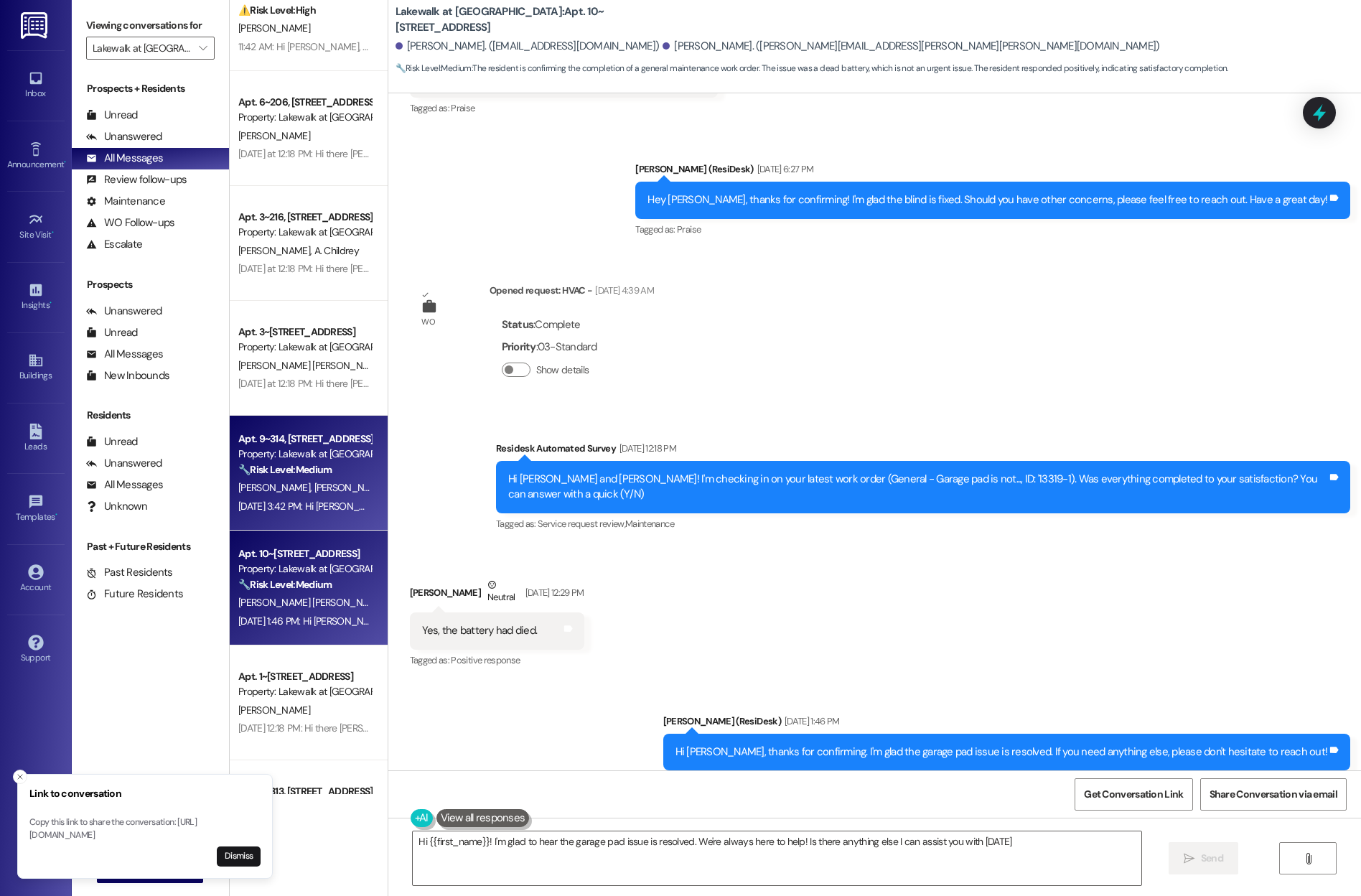
type textarea "Hi {{first_name}}! I'm glad to hear the garage pad issue is resolved. We're alw…"
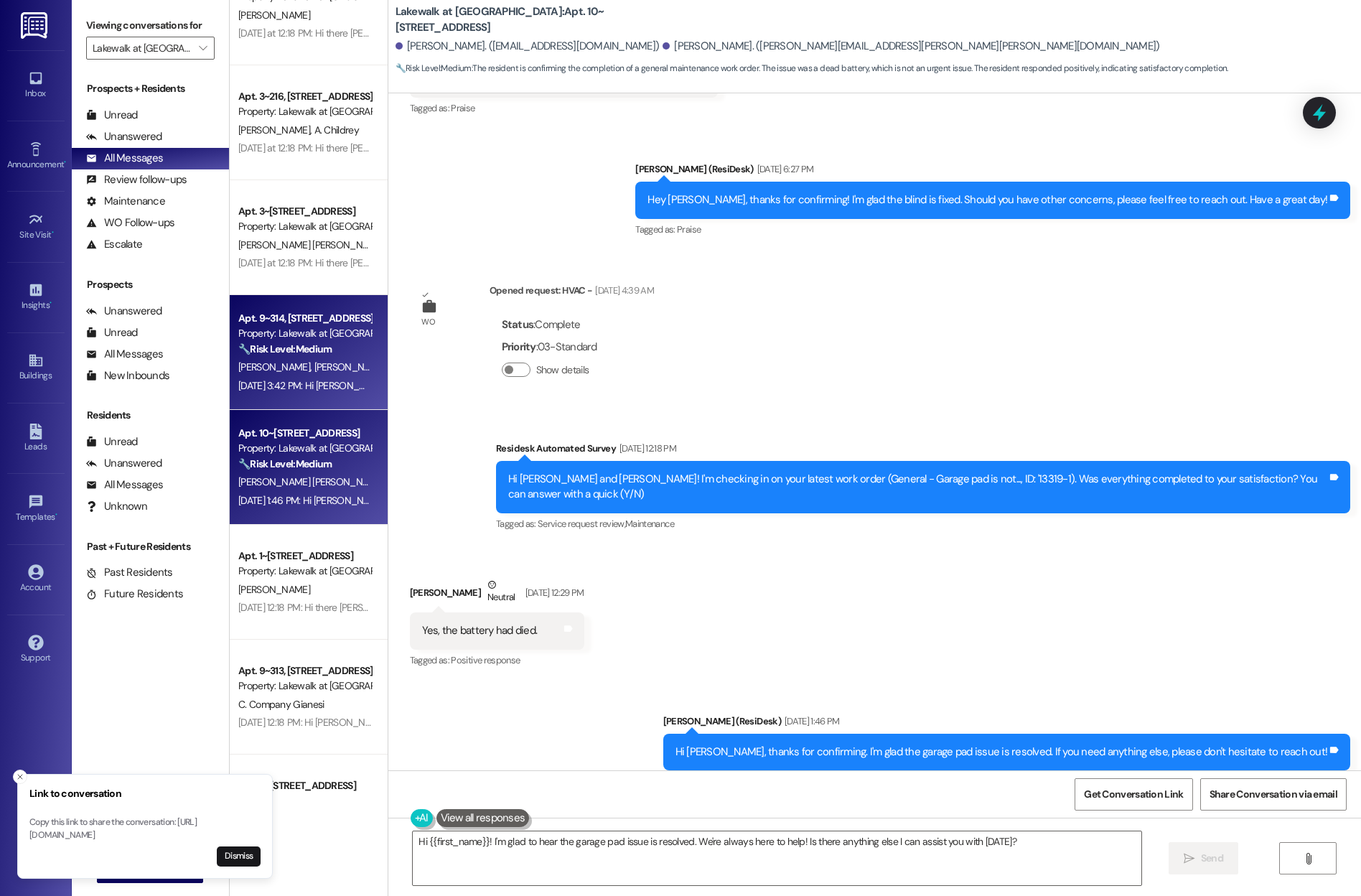
scroll to position [1603, 0]
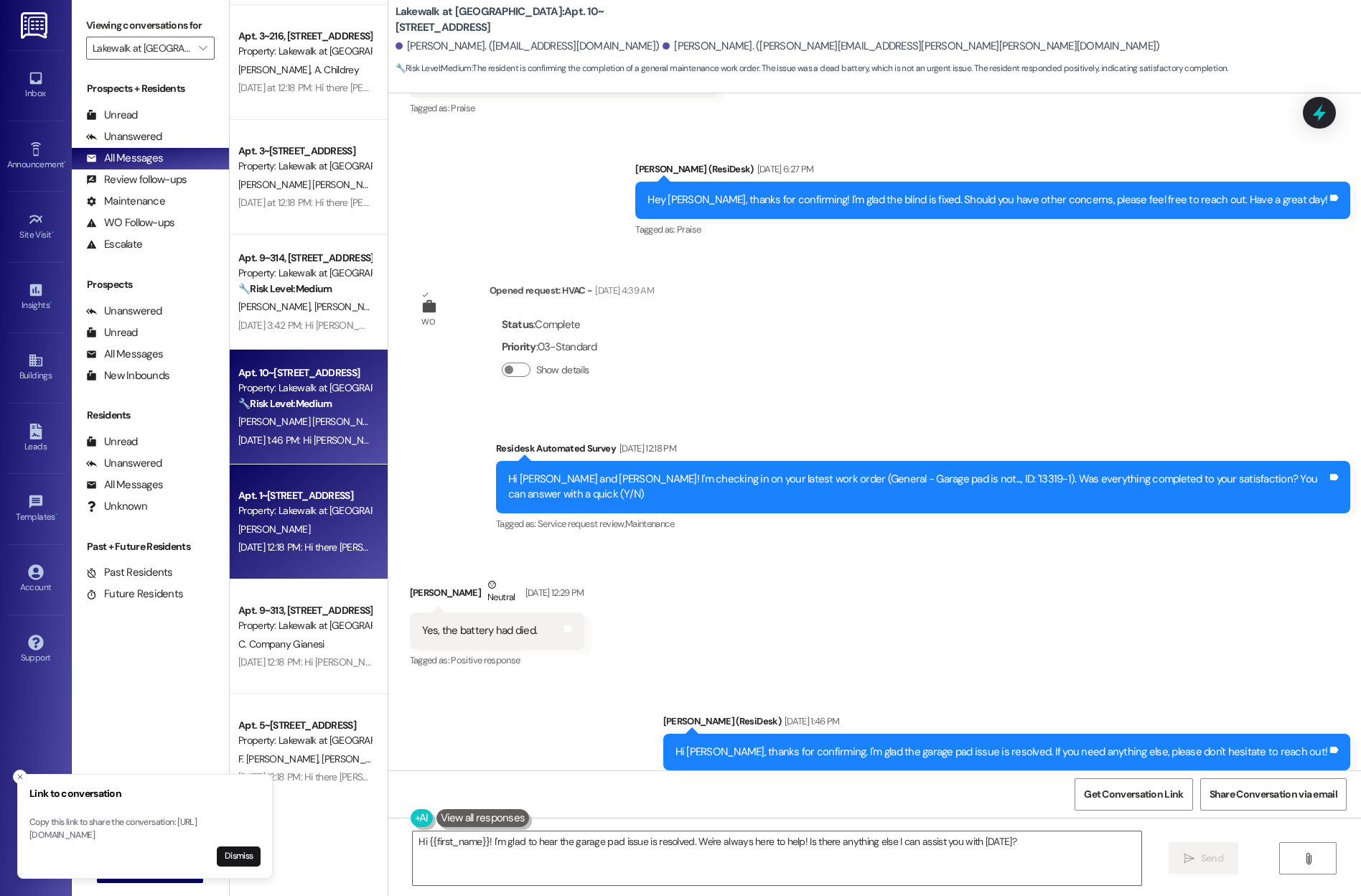
click at [274, 484] on div "Apt. 1~303, [STREET_ADDRESS] Property: Lakewalk at [GEOGRAPHIC_DATA] [PERSON_NA…" at bounding box center [309, 521] width 158 height 115
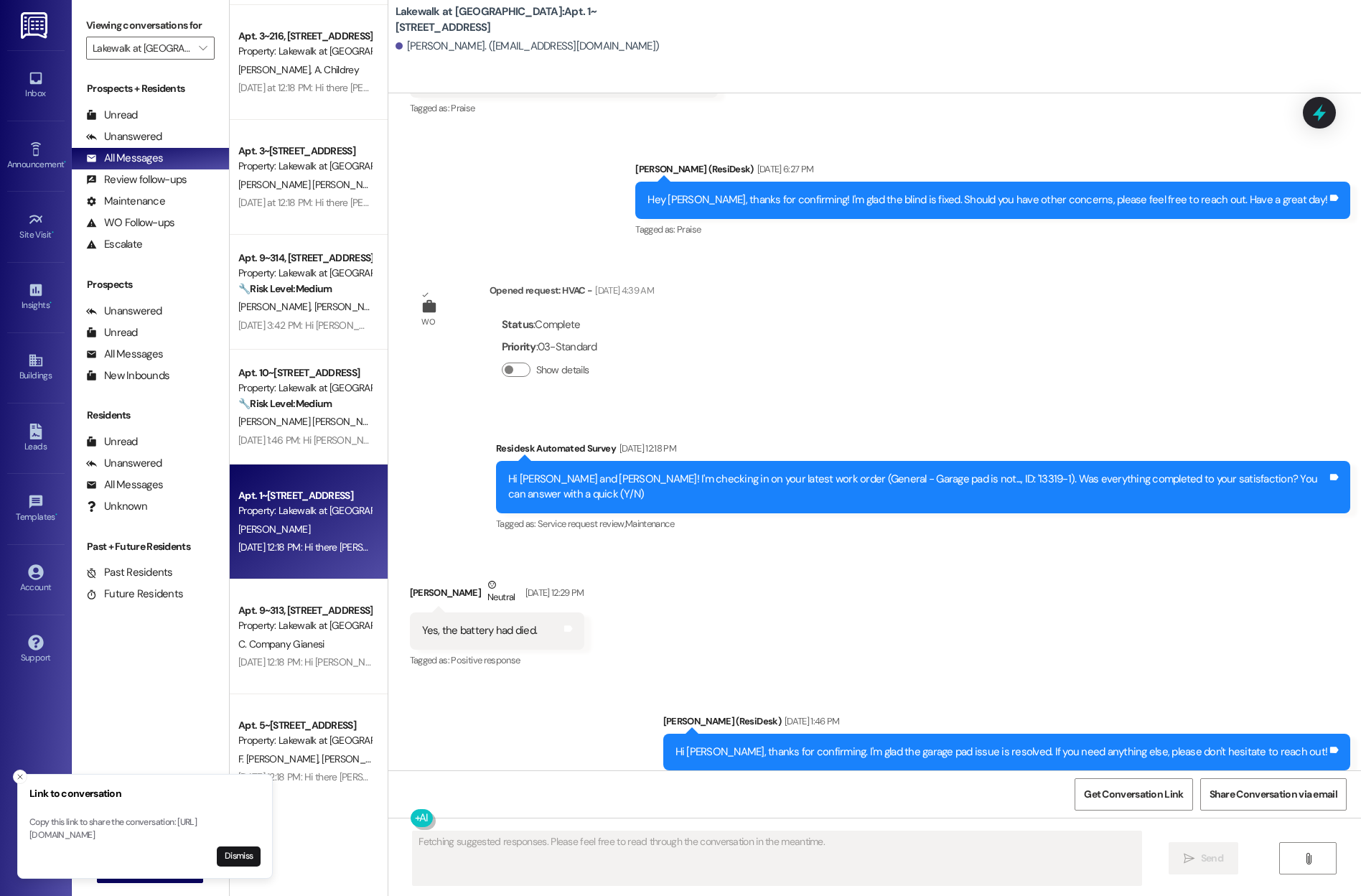
scroll to position [128, 0]
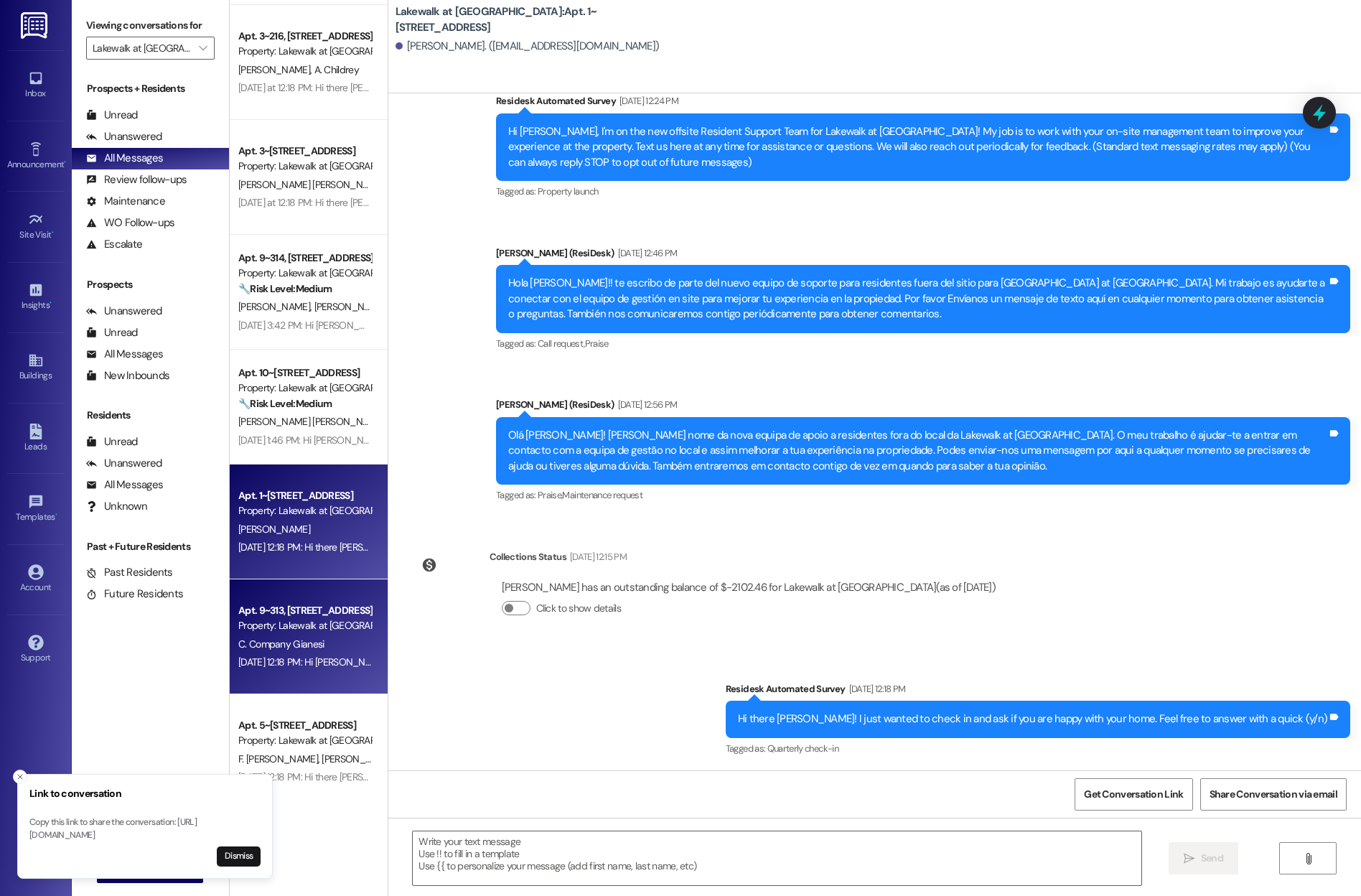
click at [292, 607] on div "Apt. 9~313, [STREET_ADDRESS]" at bounding box center [305, 611] width 133 height 15
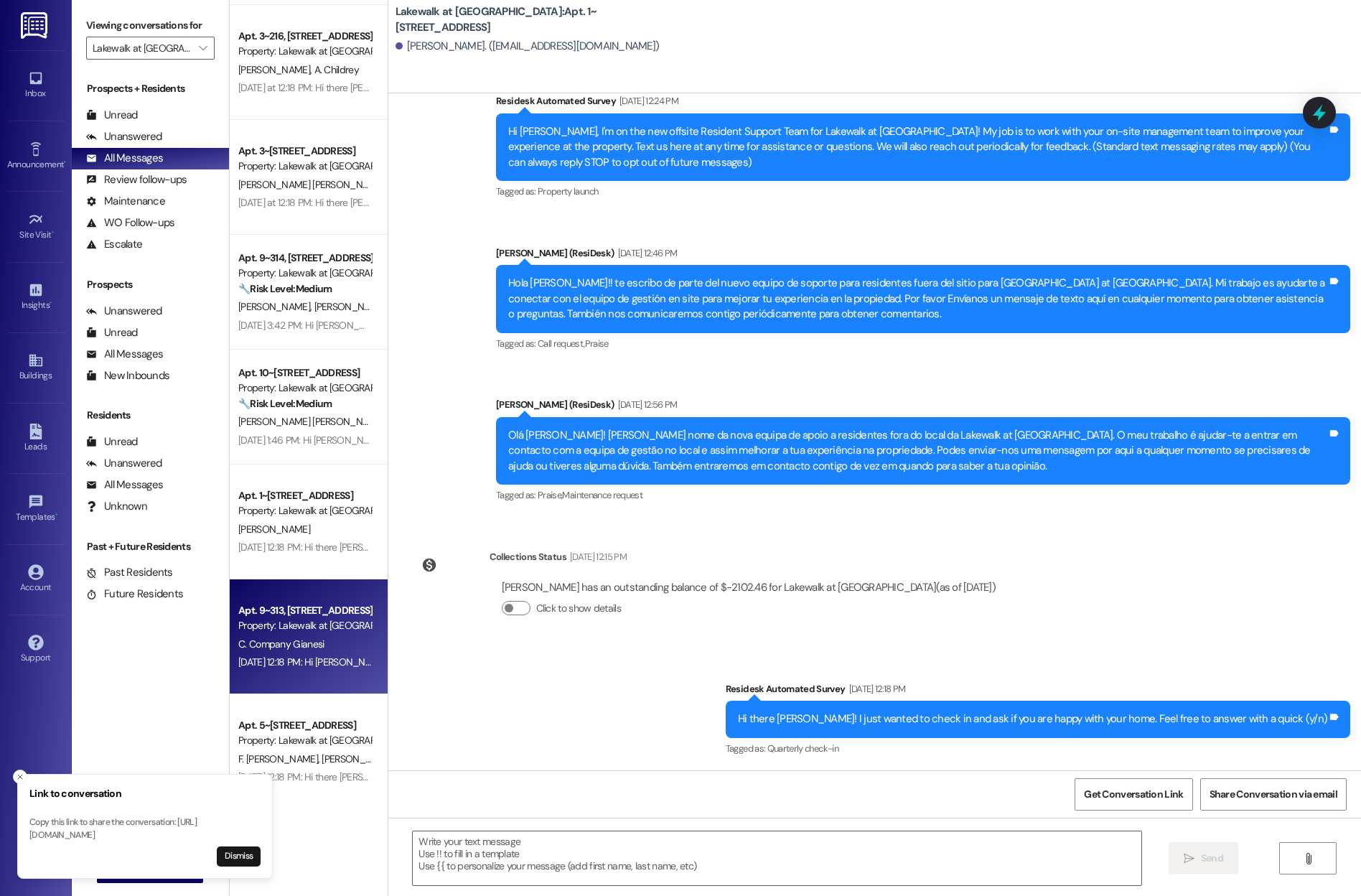
type textarea "Fetching suggested responses. Please feel free to read through the conversation…"
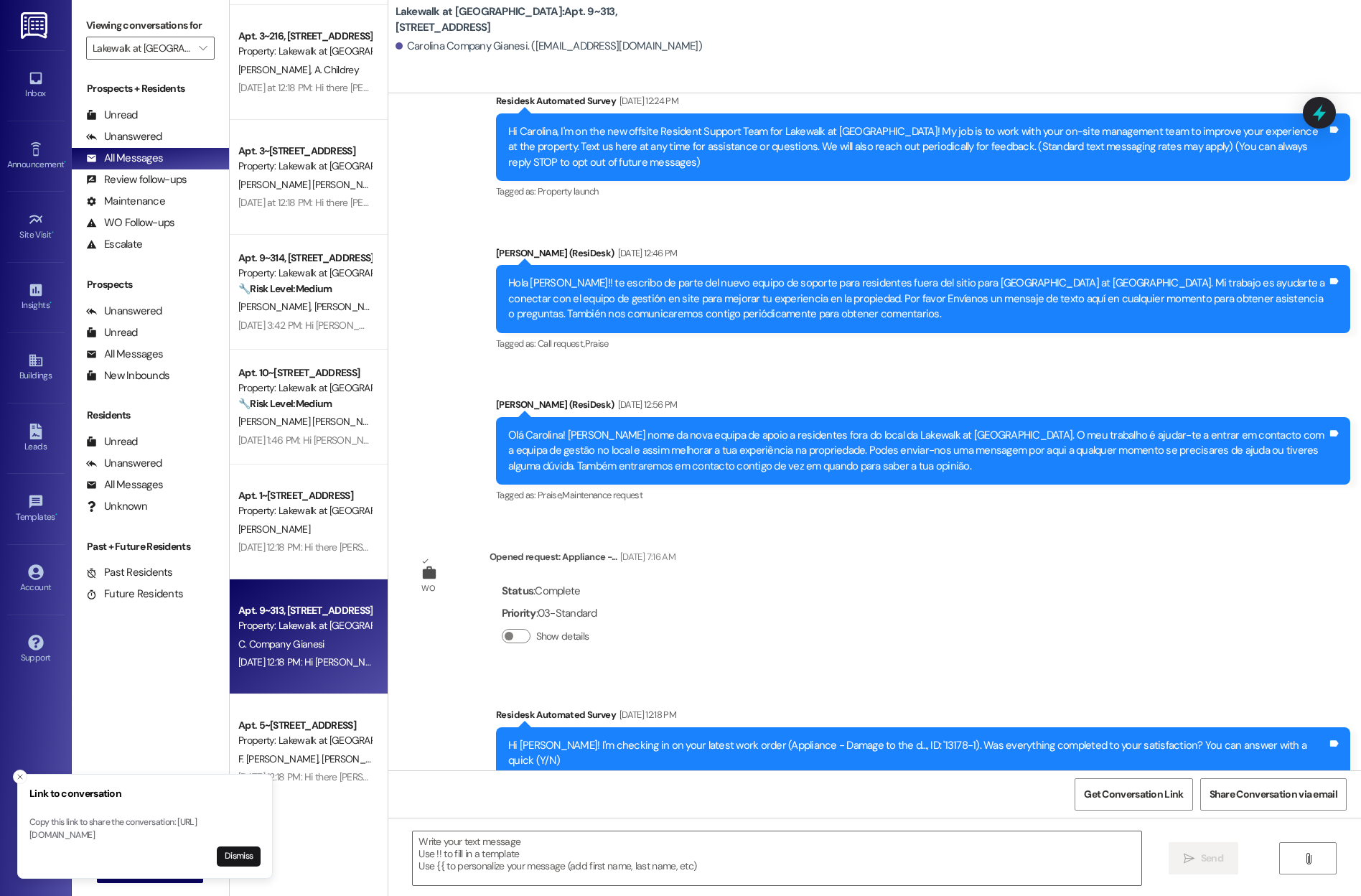
scroll to position [286, 0]
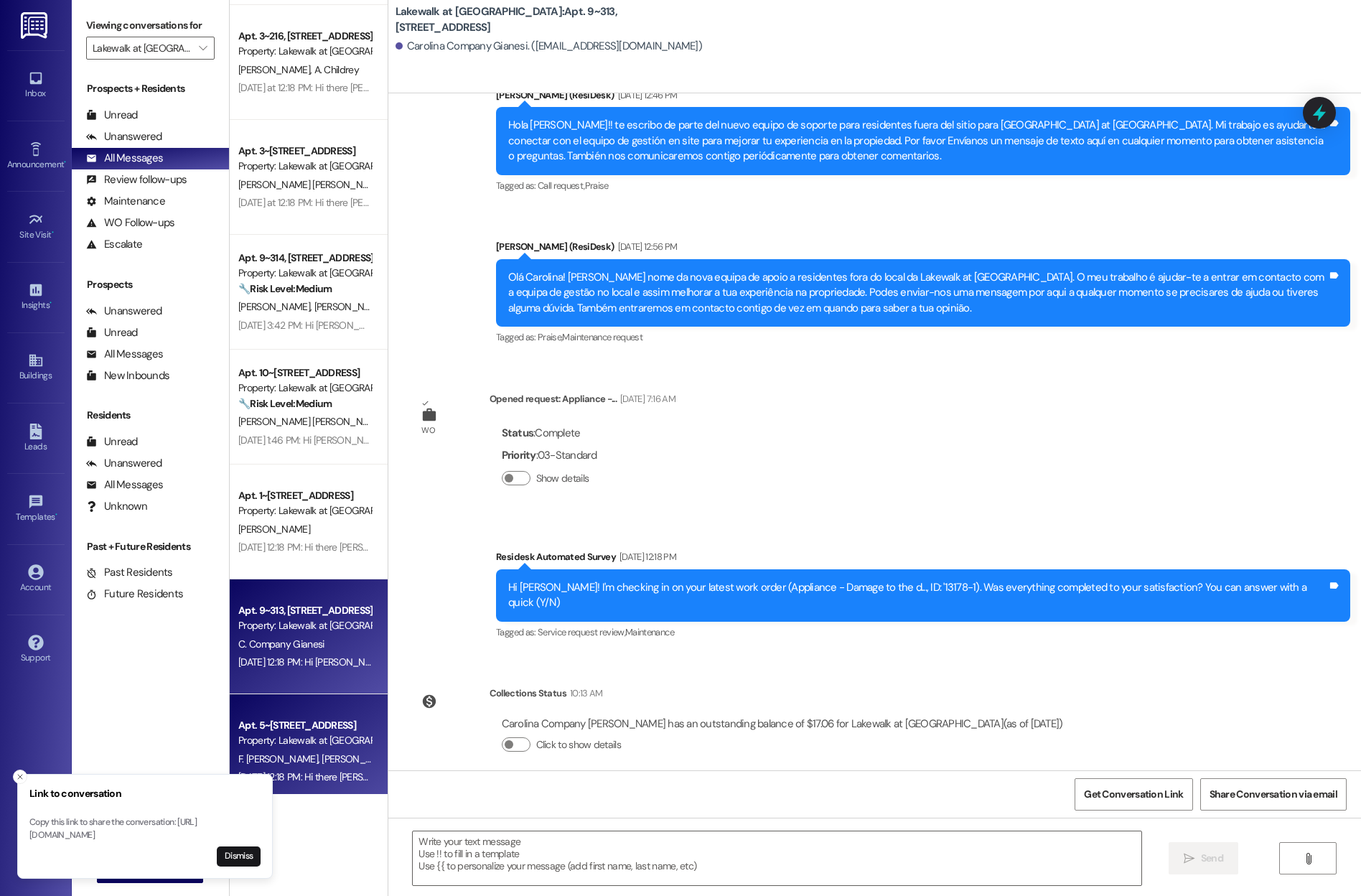
click at [298, 720] on div "Apt. 5~[STREET_ADDRESS]" at bounding box center [305, 725] width 133 height 15
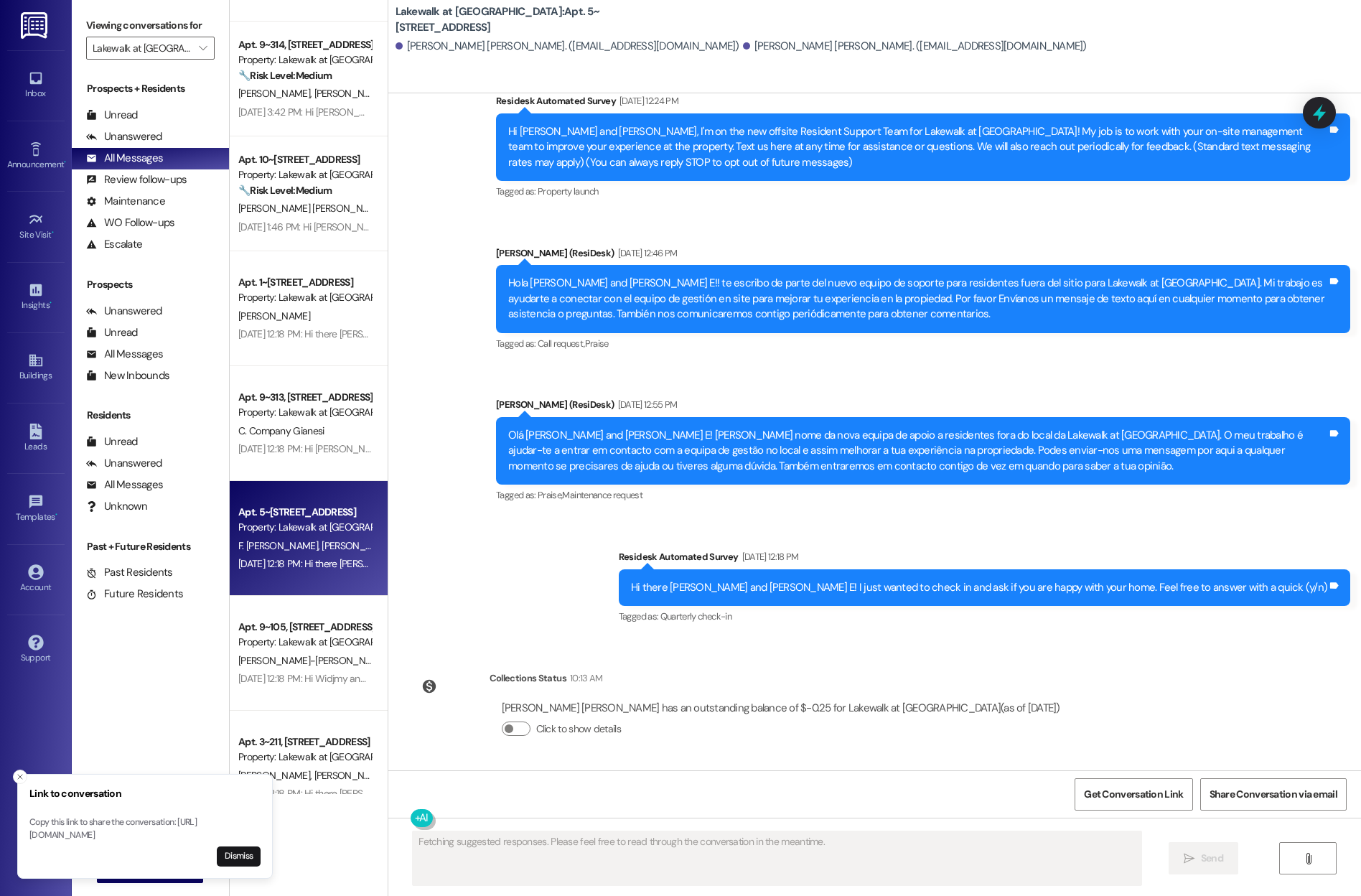
scroll to position [1981, 0]
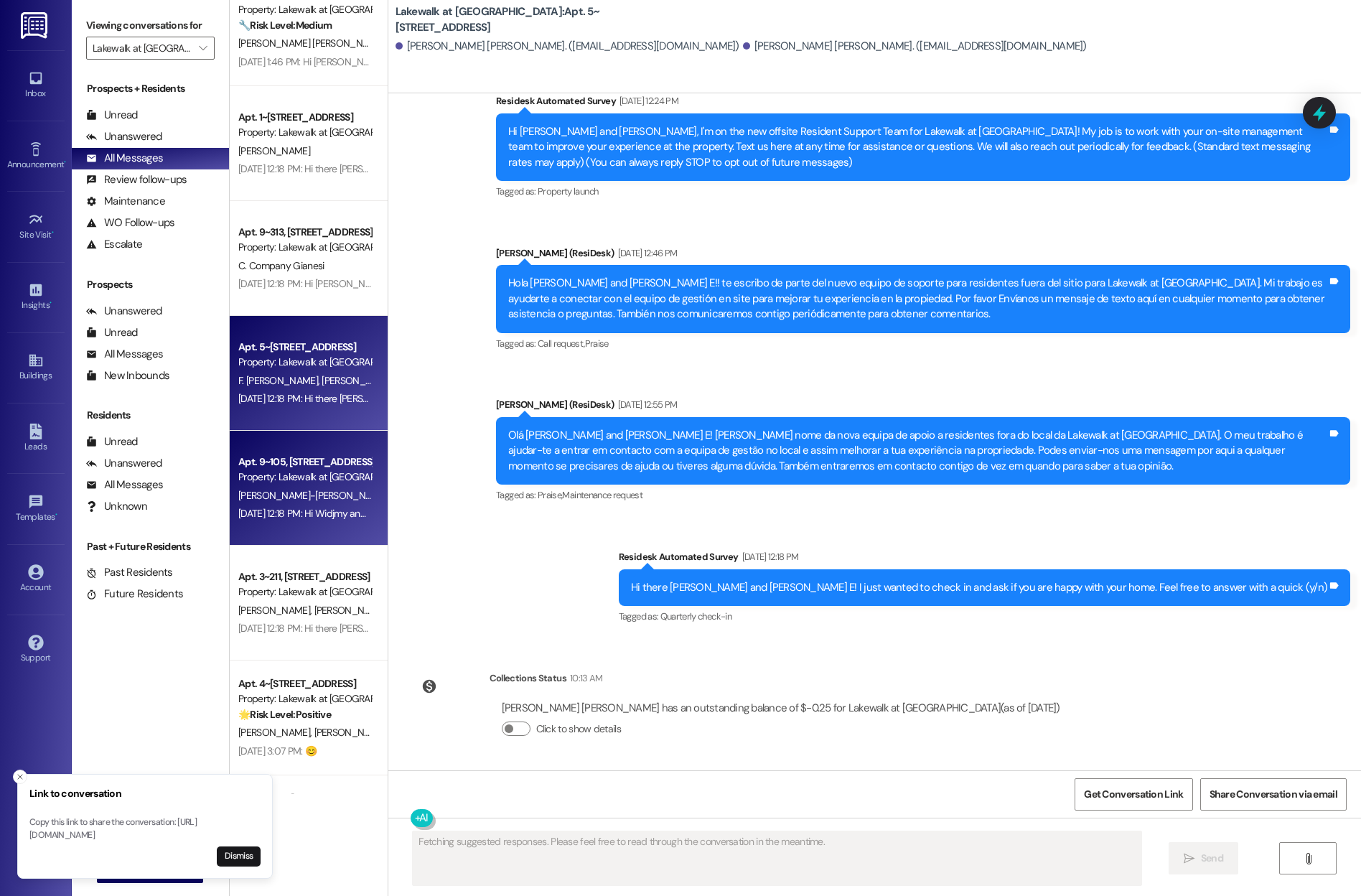
click at [279, 529] on div "Apt. 9~105, [STREET_ADDRESS] Property: Lakewalk at [GEOGRAPHIC_DATA] [PERSON_NA…" at bounding box center [309, 487] width 158 height 115
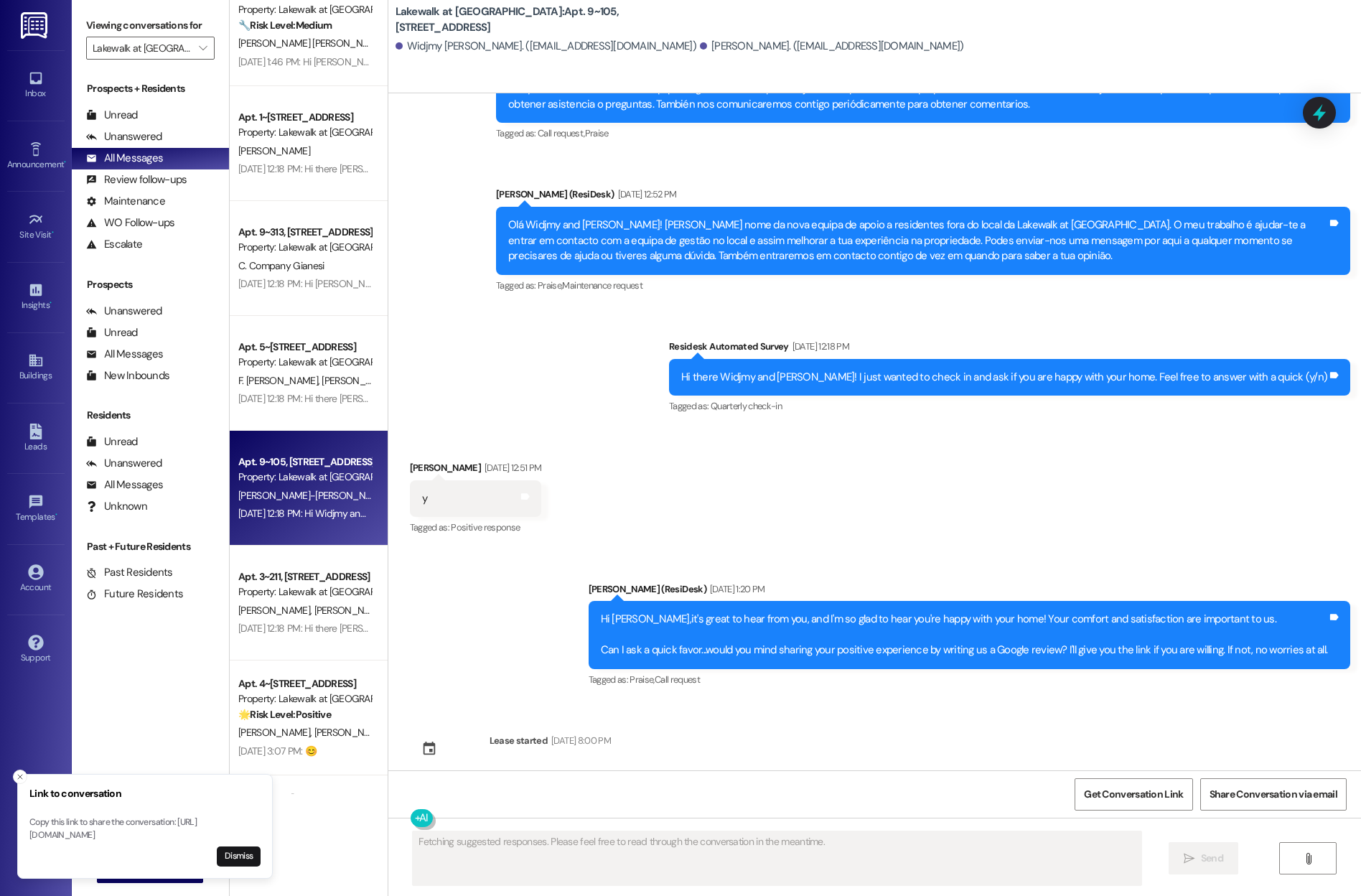
scroll to position [695, 0]
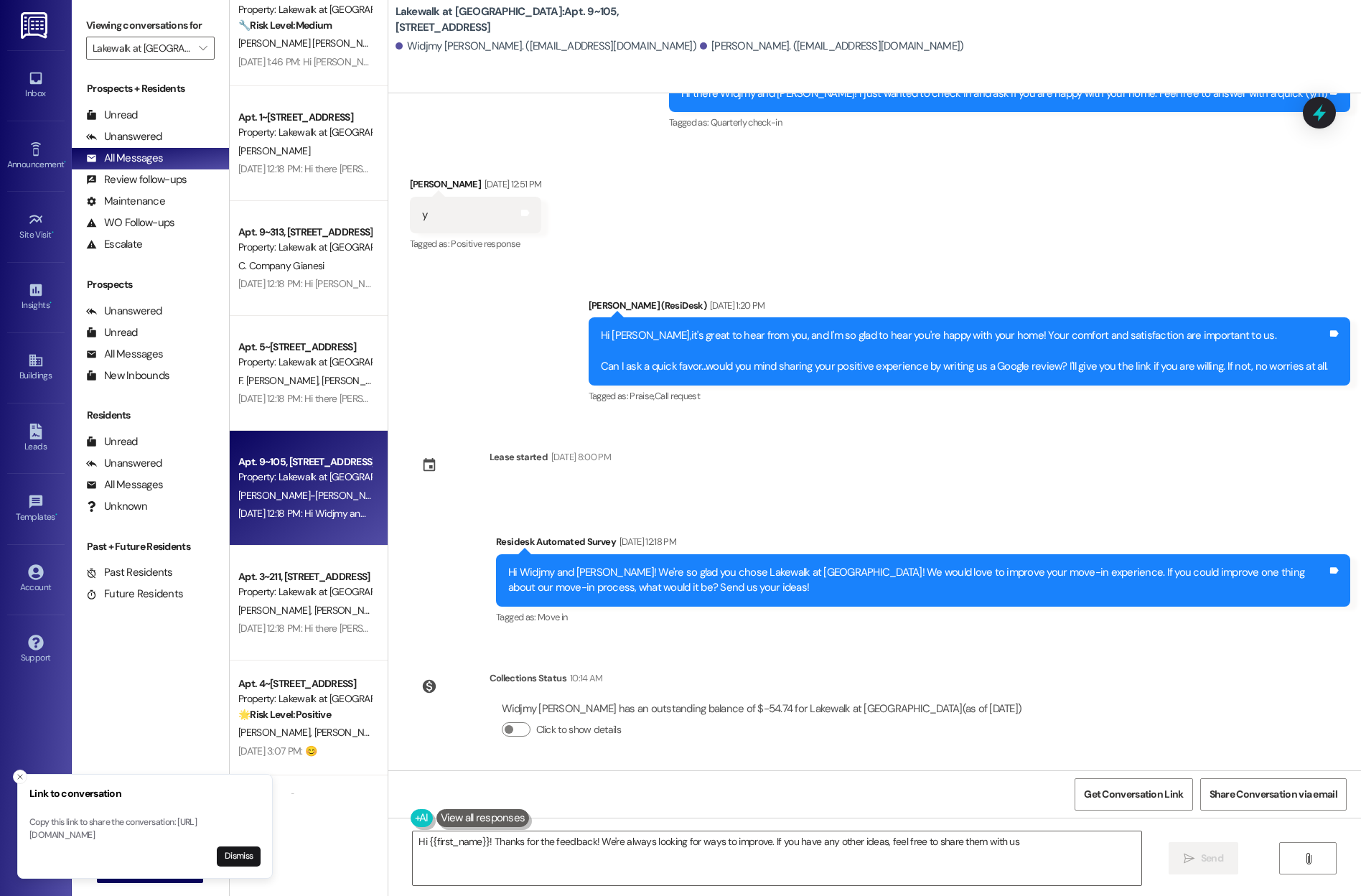
type textarea "Hi {{first_name}}! Thanks for the feedback! We're always looking for ways to im…"
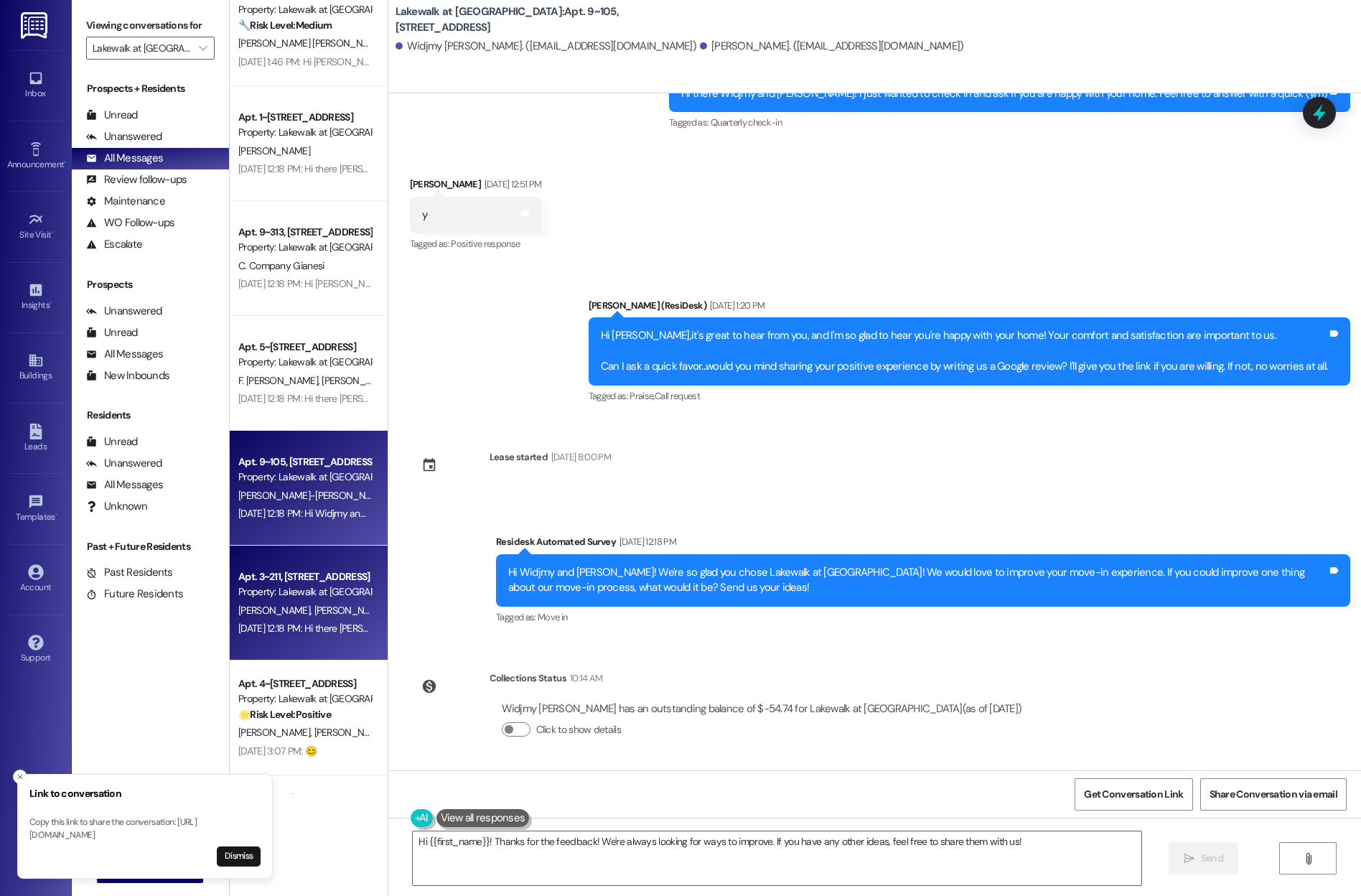
click at [271, 590] on div "Property: Lakewalk at [GEOGRAPHIC_DATA]" at bounding box center [305, 592] width 133 height 15
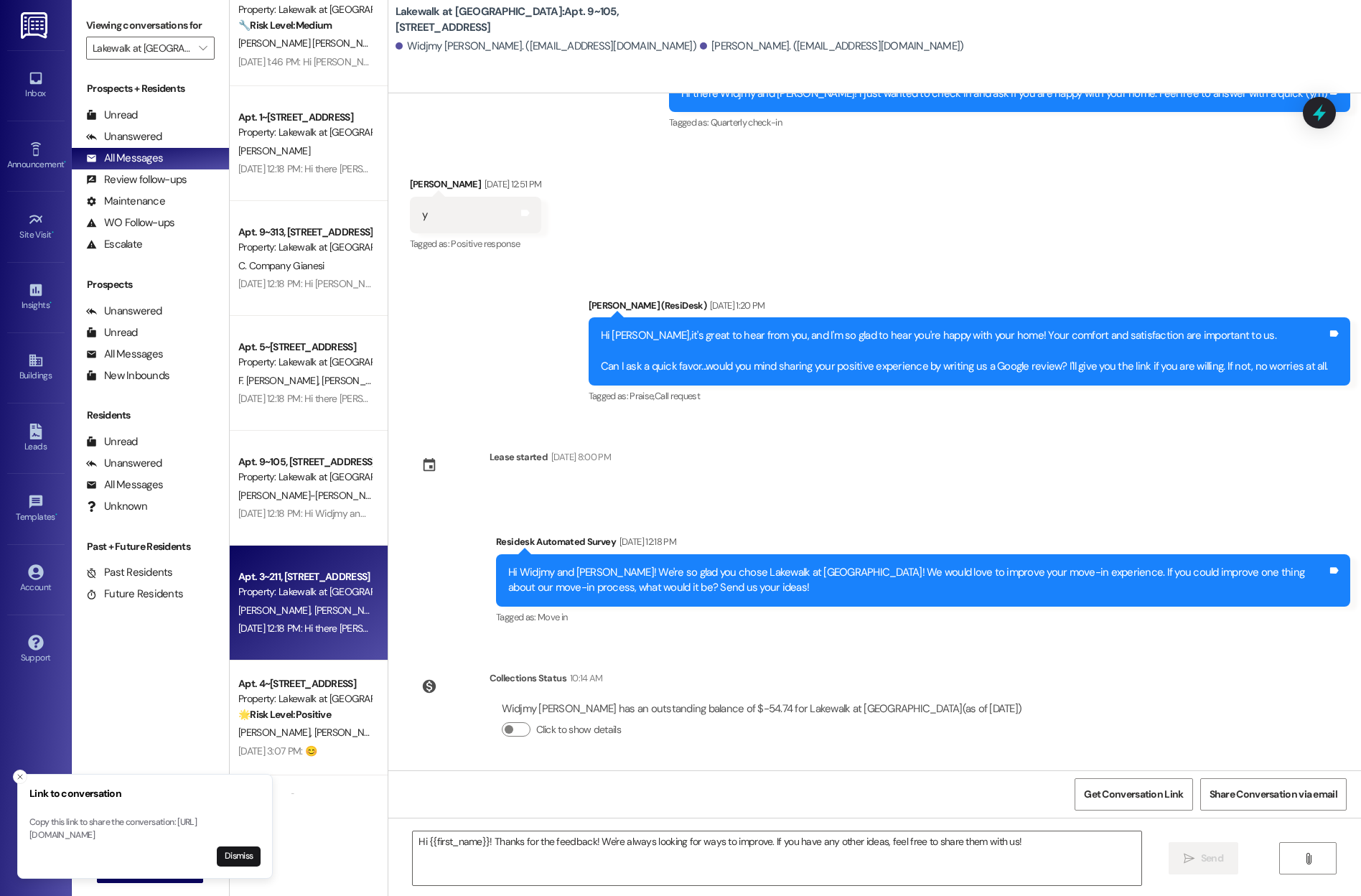
type textarea "Fetching suggested responses. Please feel free to read through the conversation…"
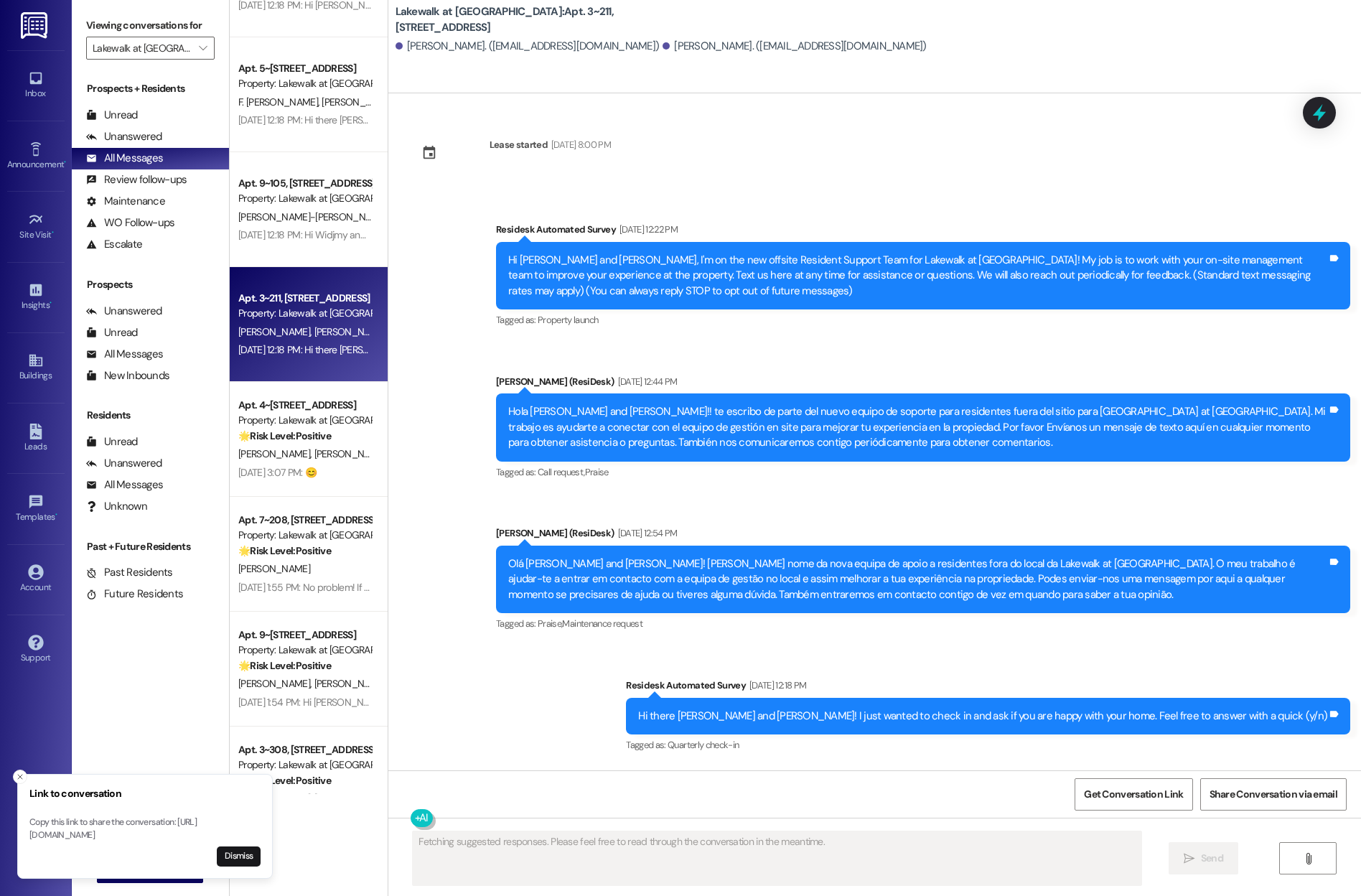
scroll to position [2295, 0]
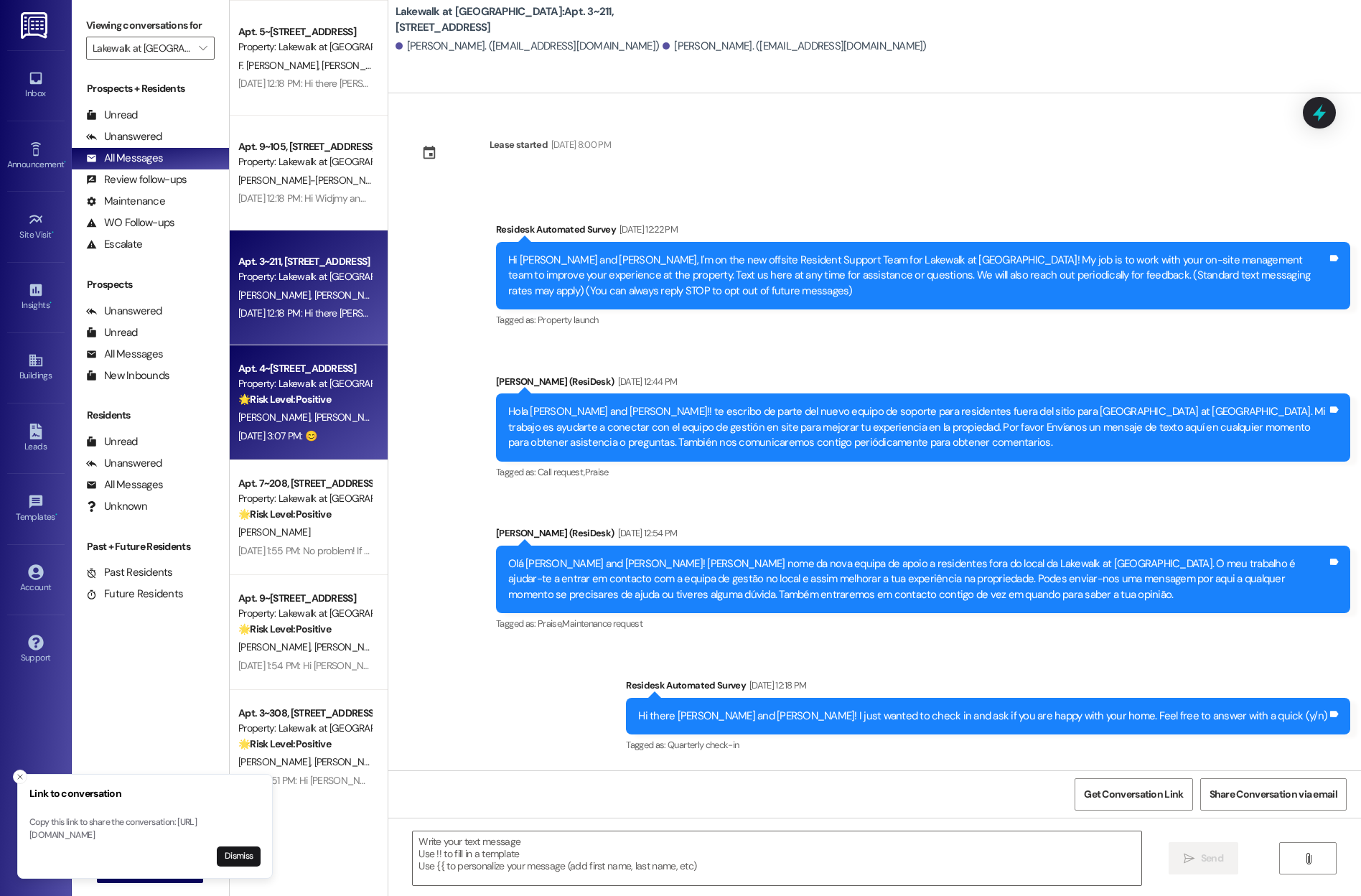
click at [307, 427] on div "[DATE] 3:07 PM: 😊 [DATE] 3:07 PM: 😊" at bounding box center [305, 436] width 136 height 18
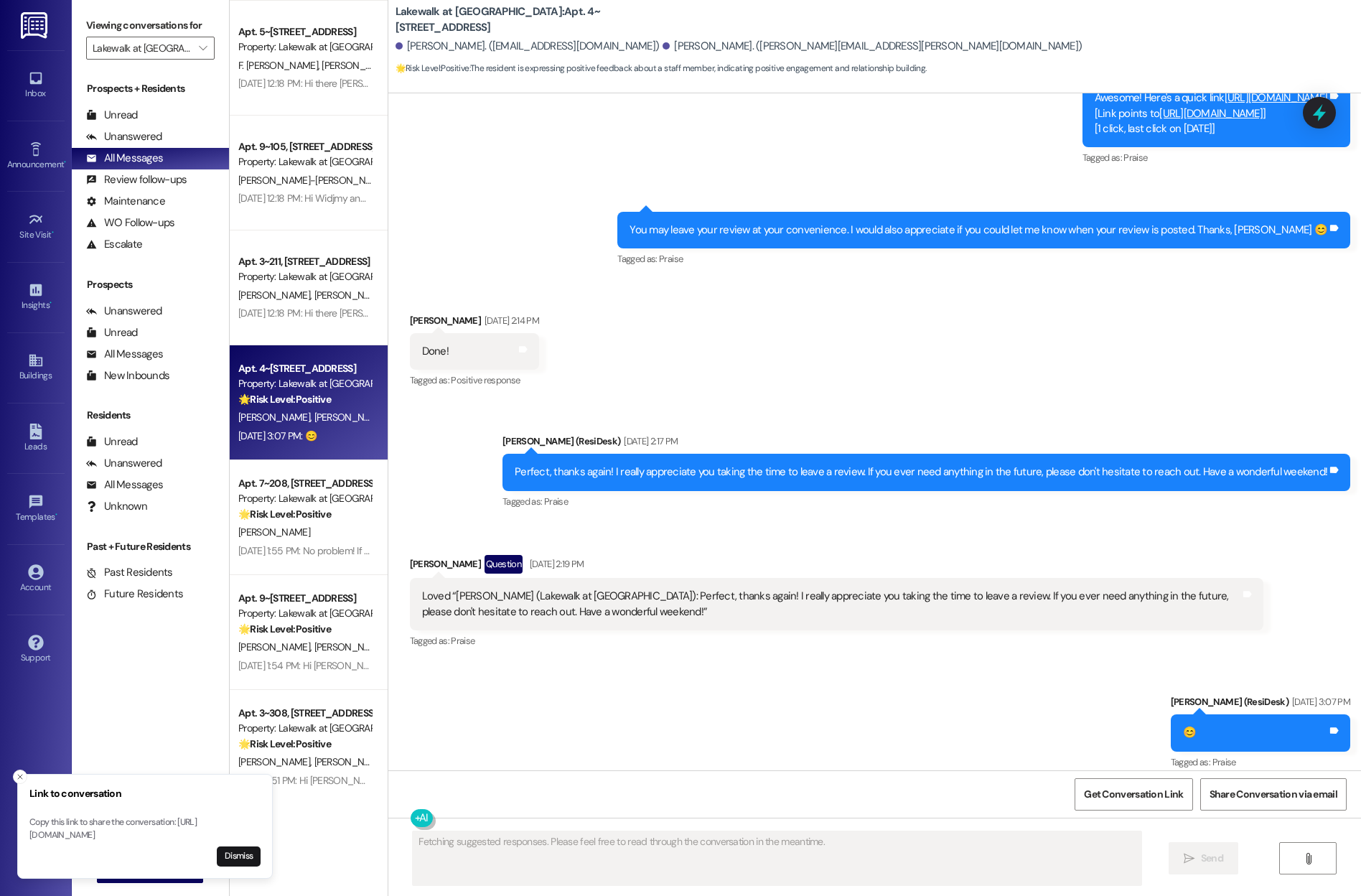
scroll to position [1252, 0]
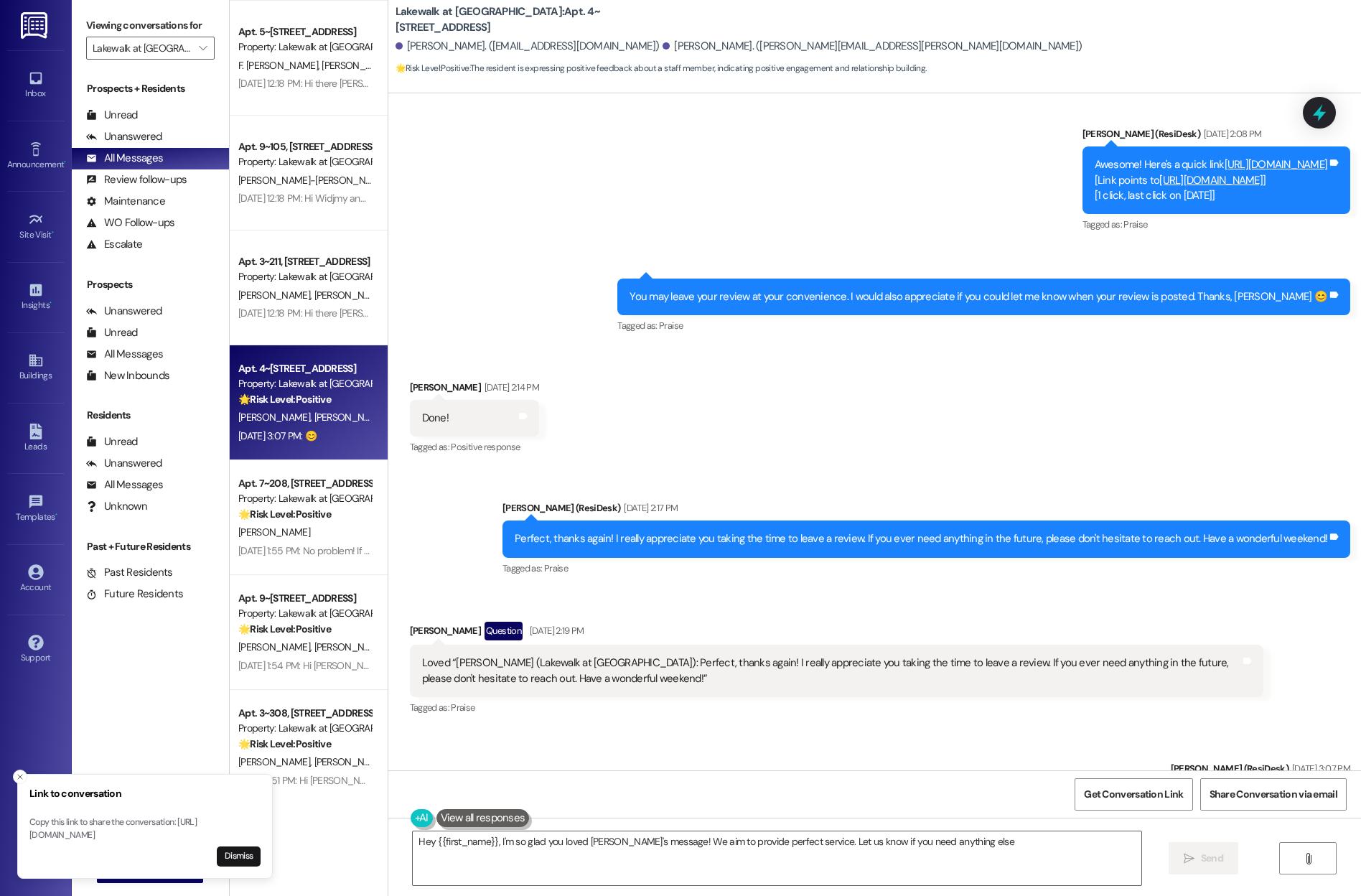
type textarea "Hey {{first_name}}, I'm so glad you loved [PERSON_NAME]'s message! We aim to pr…"
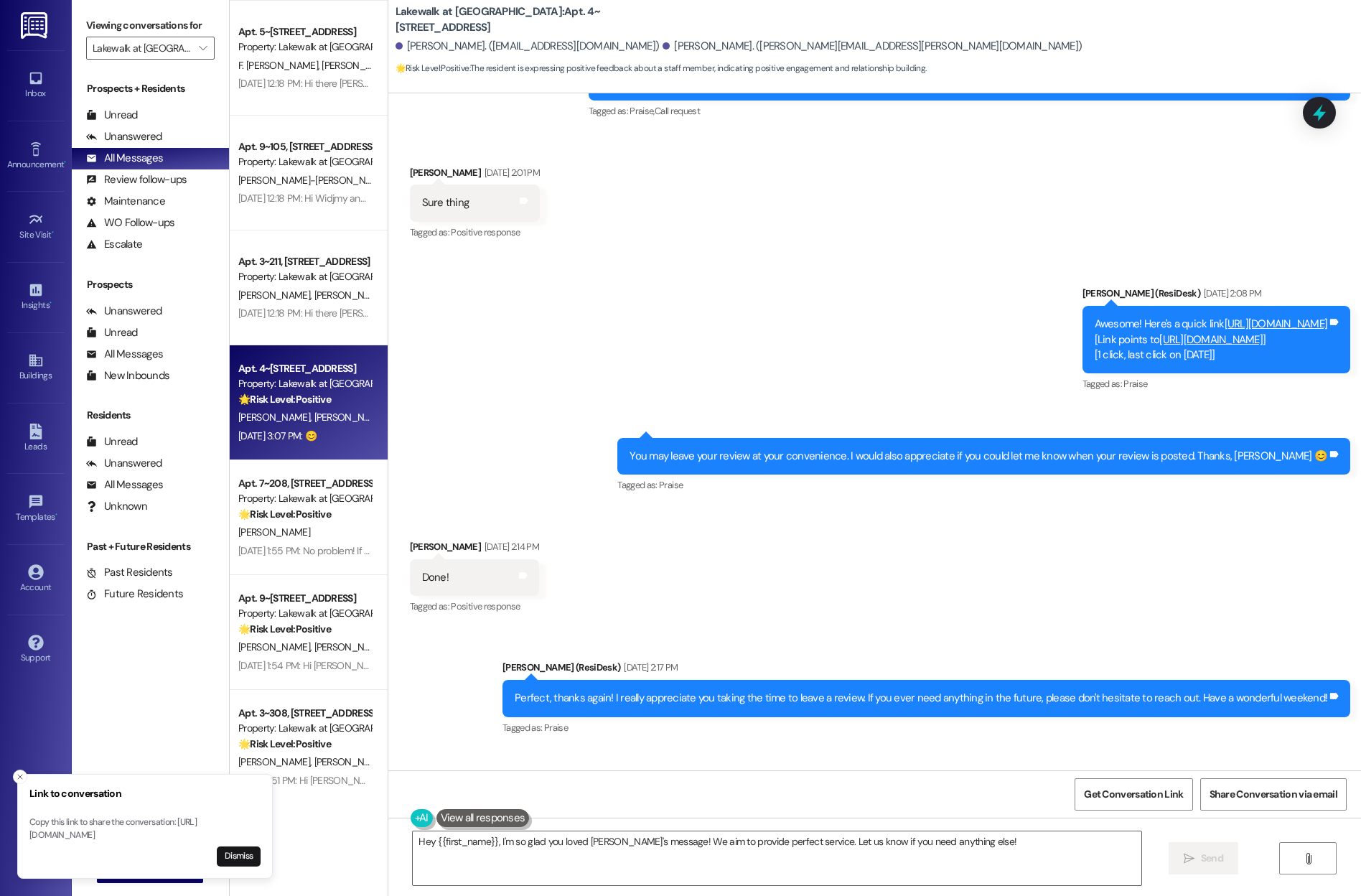
scroll to position [1464, 0]
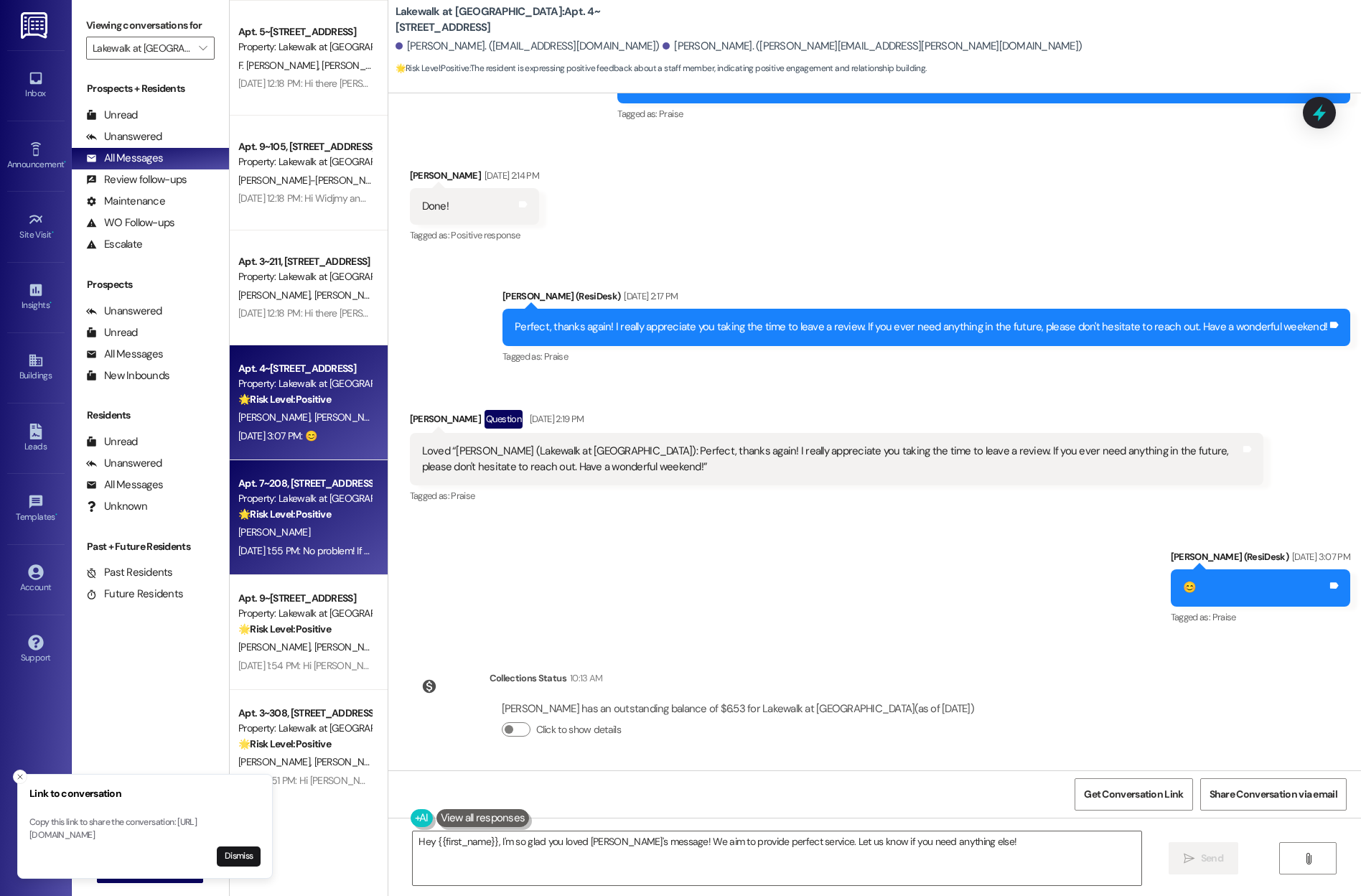
click at [273, 562] on div "Apt. 7~208, [STREET_ADDRESS] Property: Lakewalk at [GEOGRAPHIC_DATA] 🌟 Risk Lev…" at bounding box center [309, 517] width 158 height 115
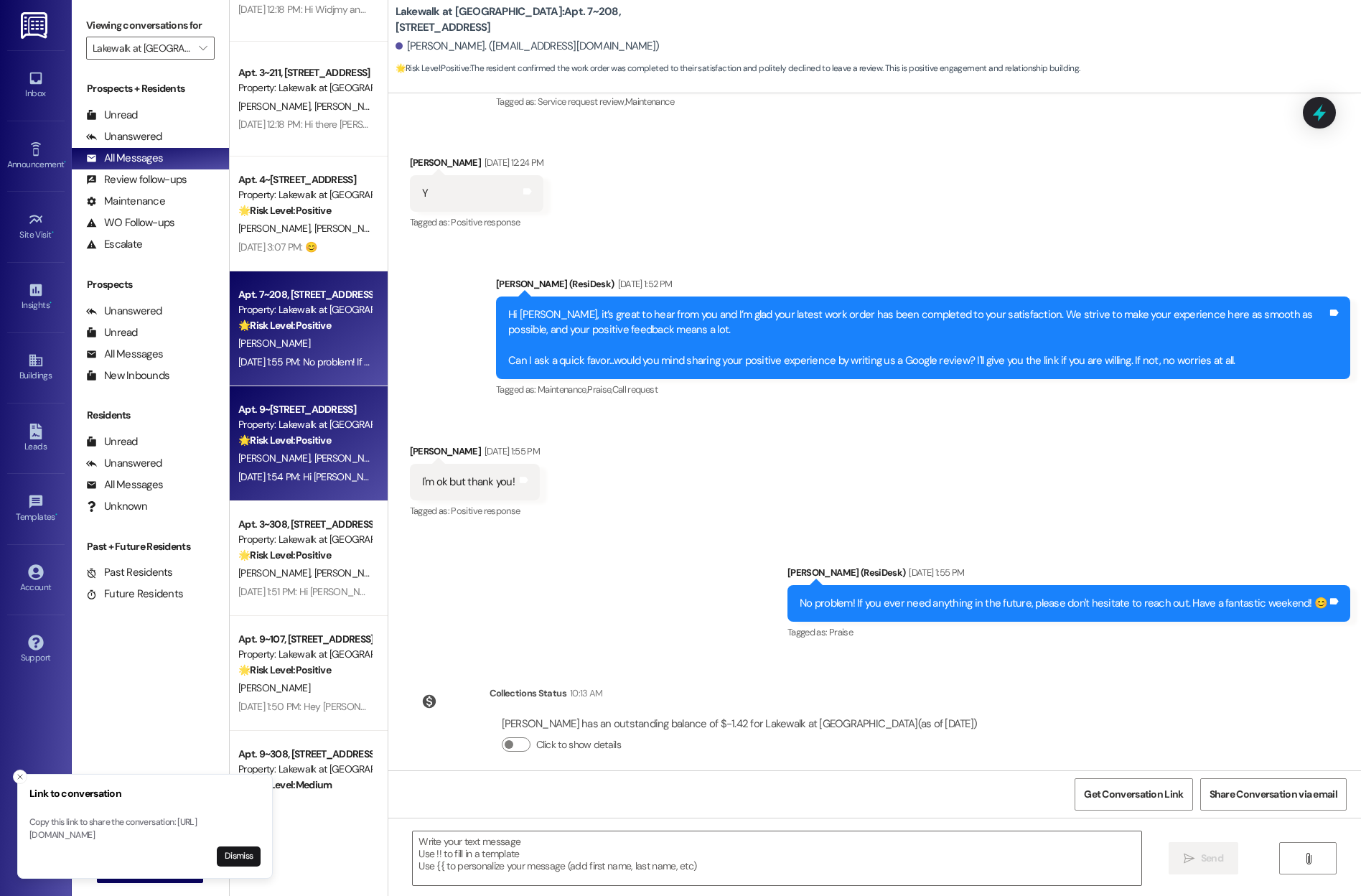
scroll to position [2543, 0]
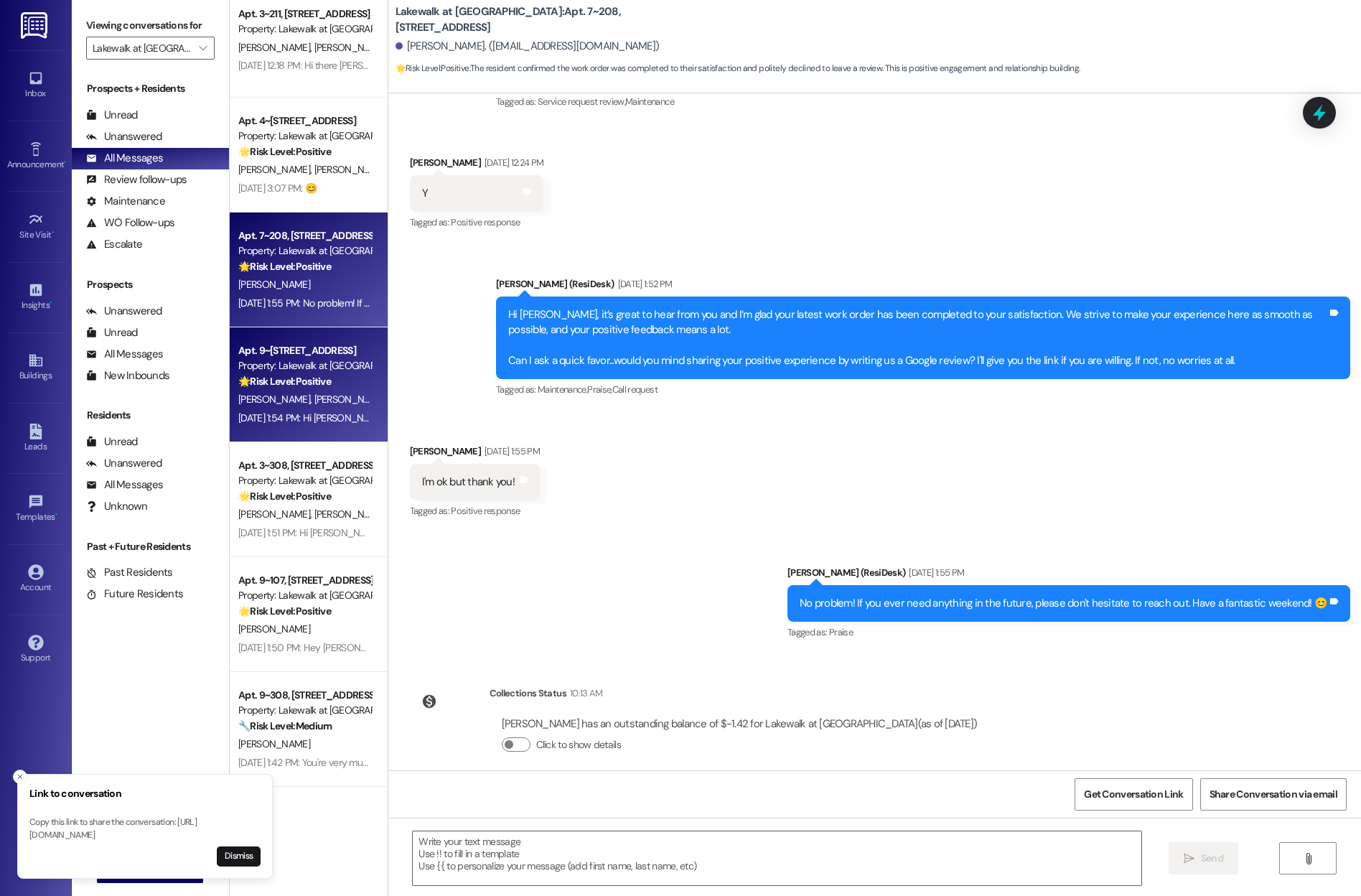
click at [310, 370] on div "Property: Lakewalk at [GEOGRAPHIC_DATA]" at bounding box center [305, 366] width 133 height 15
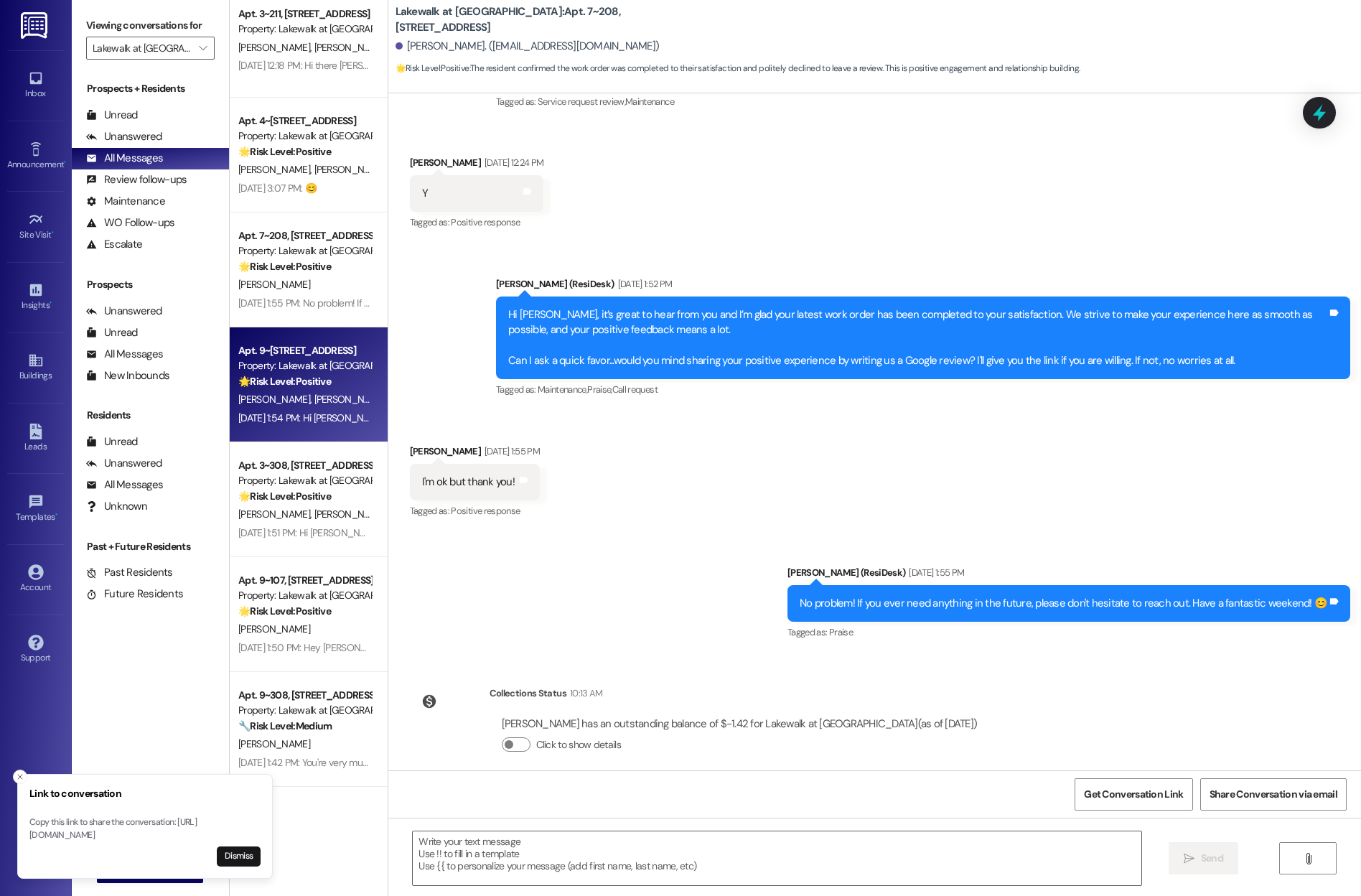
type textarea "Fetching suggested responses. Please feel free to read through the conversation…"
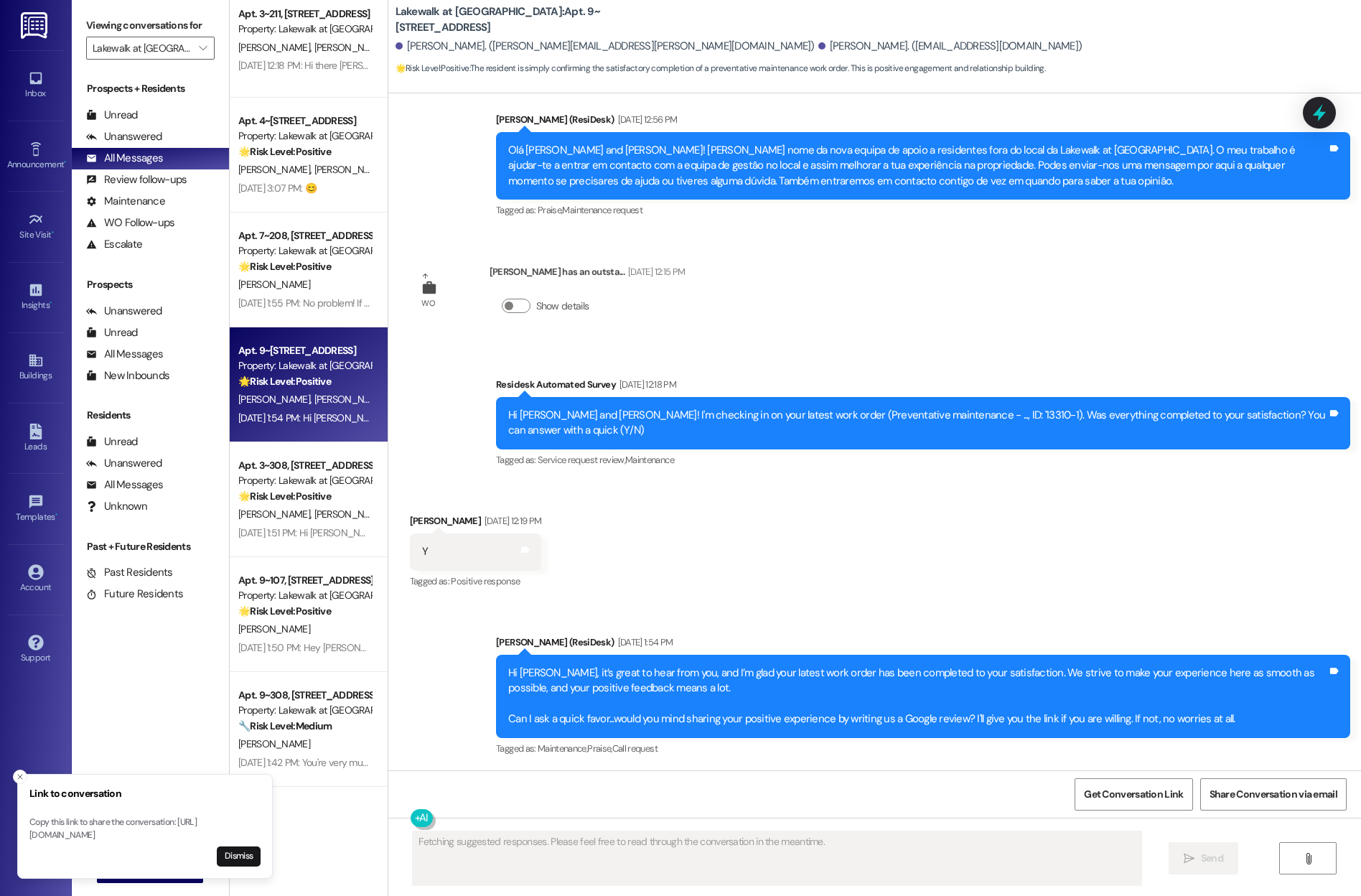
scroll to position [414, 0]
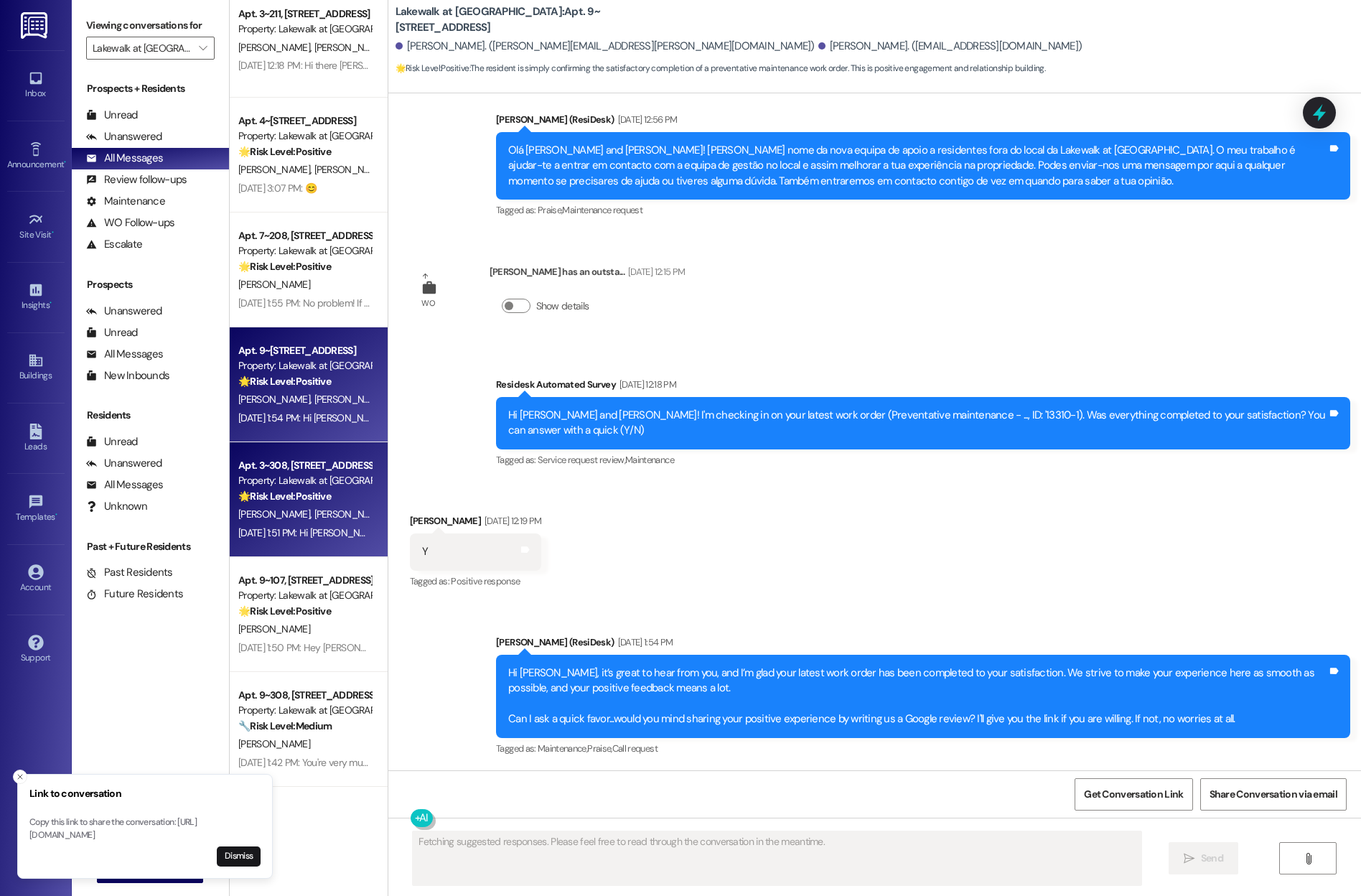
click at [308, 529] on div "[DATE] 1:51 PM: Hi [PERSON_NAME], [PERSON_NAME] and [PERSON_NAME], thanks for c…" at bounding box center [1081, 531] width 1687 height 13
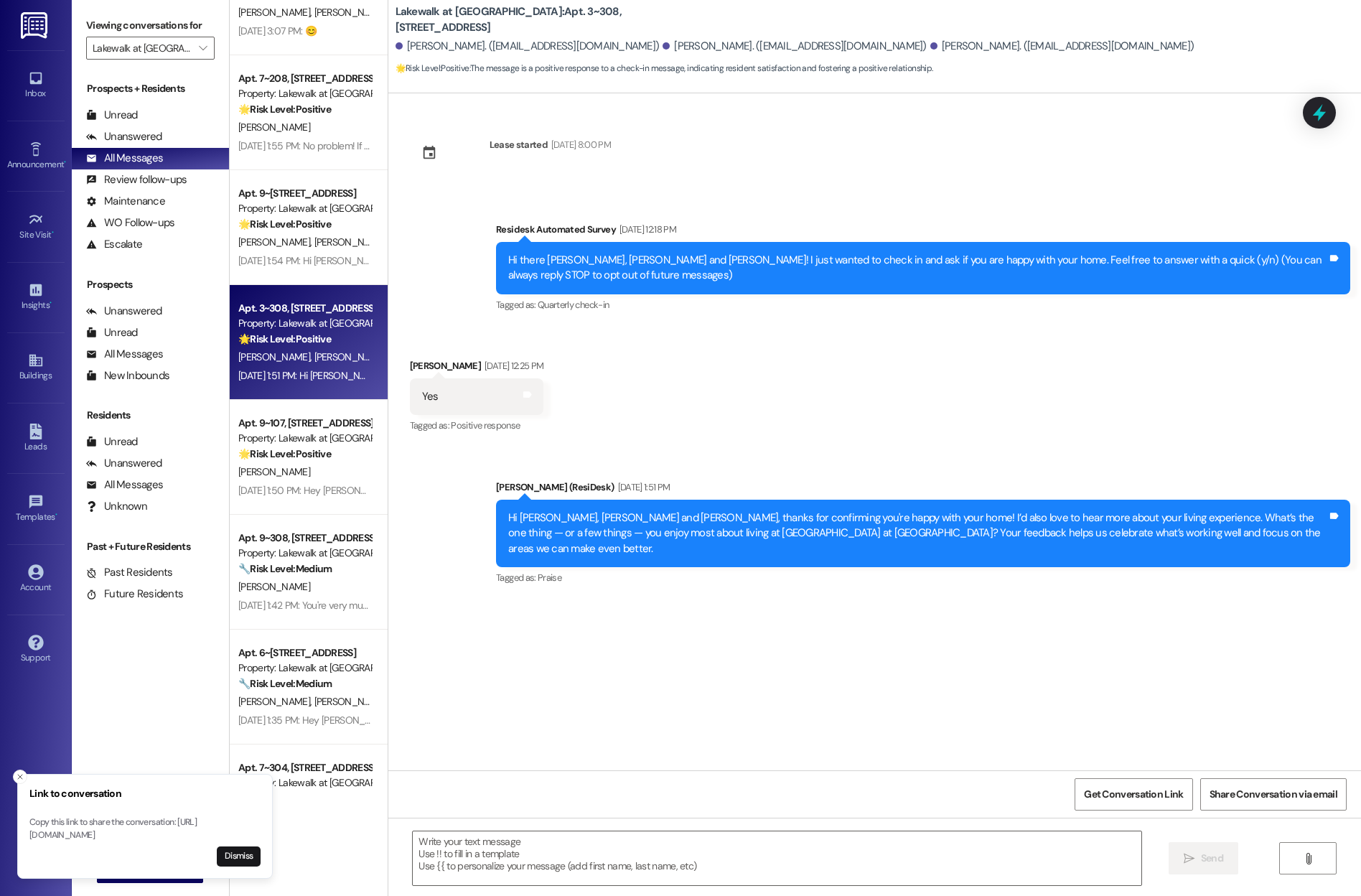
scroll to position [2706, 0]
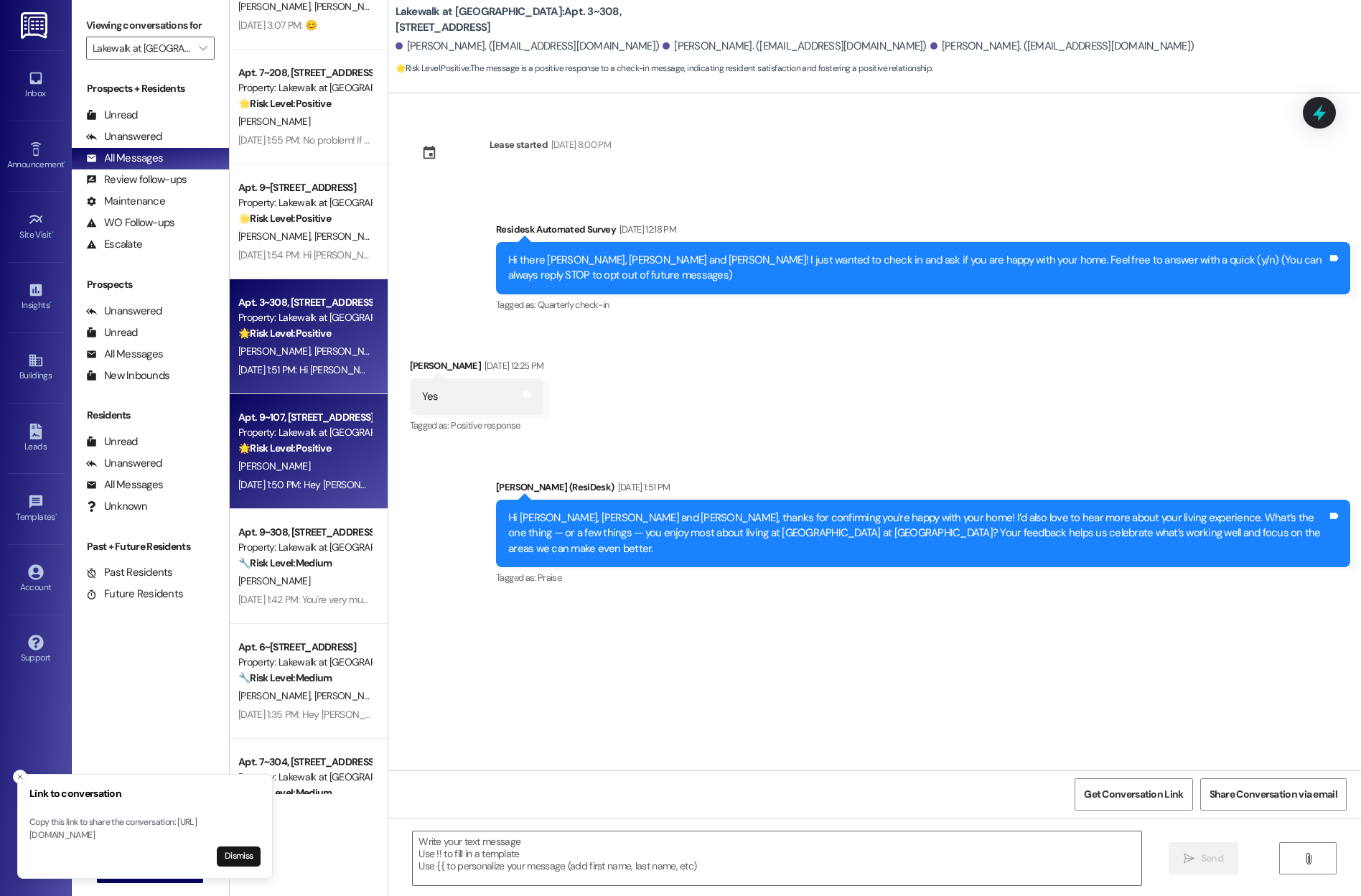
click at [302, 458] on div "[PERSON_NAME]" at bounding box center [305, 466] width 136 height 18
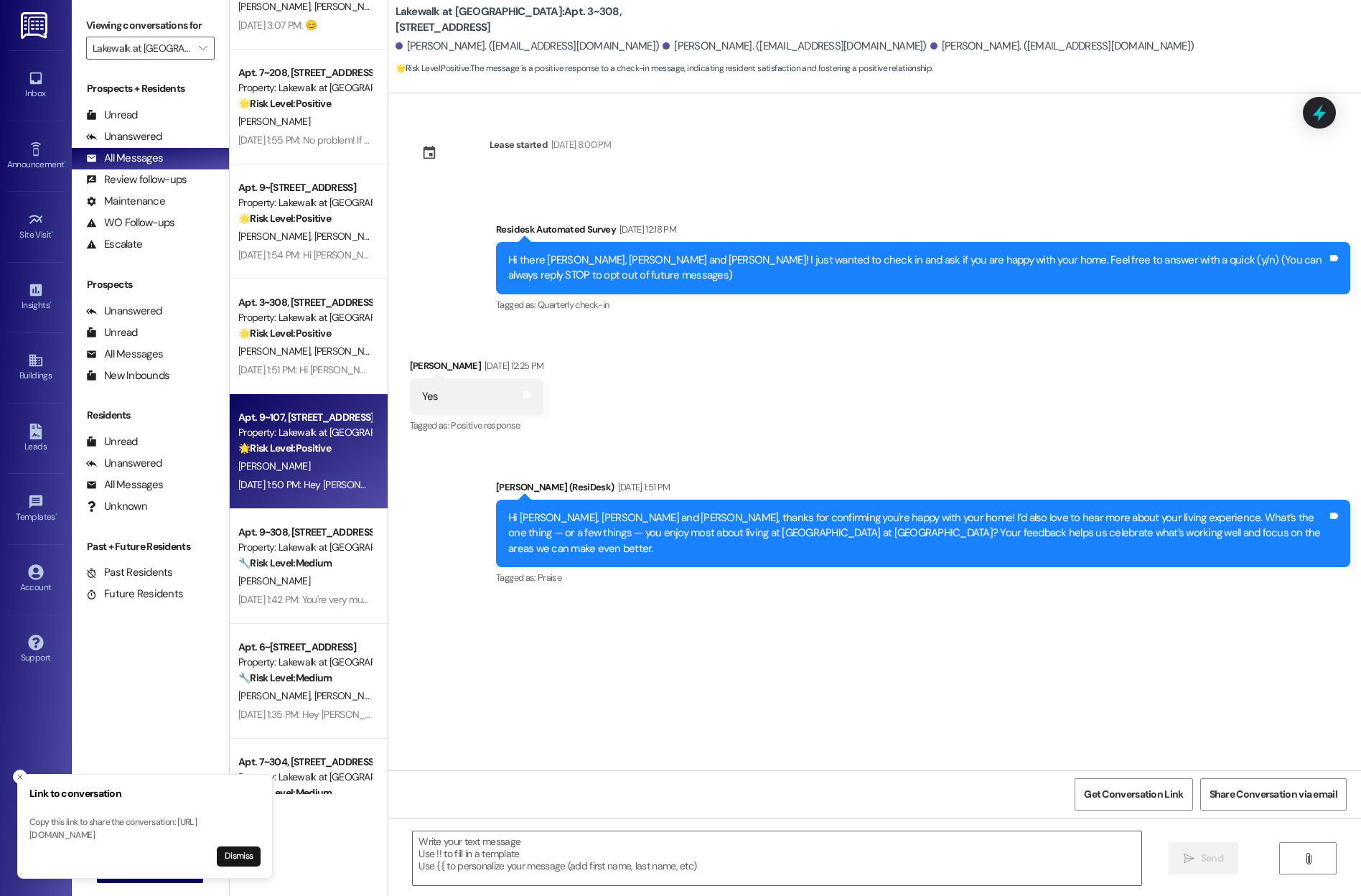
type textarea "Fetching suggested responses. Please feel free to read through the conversation…"
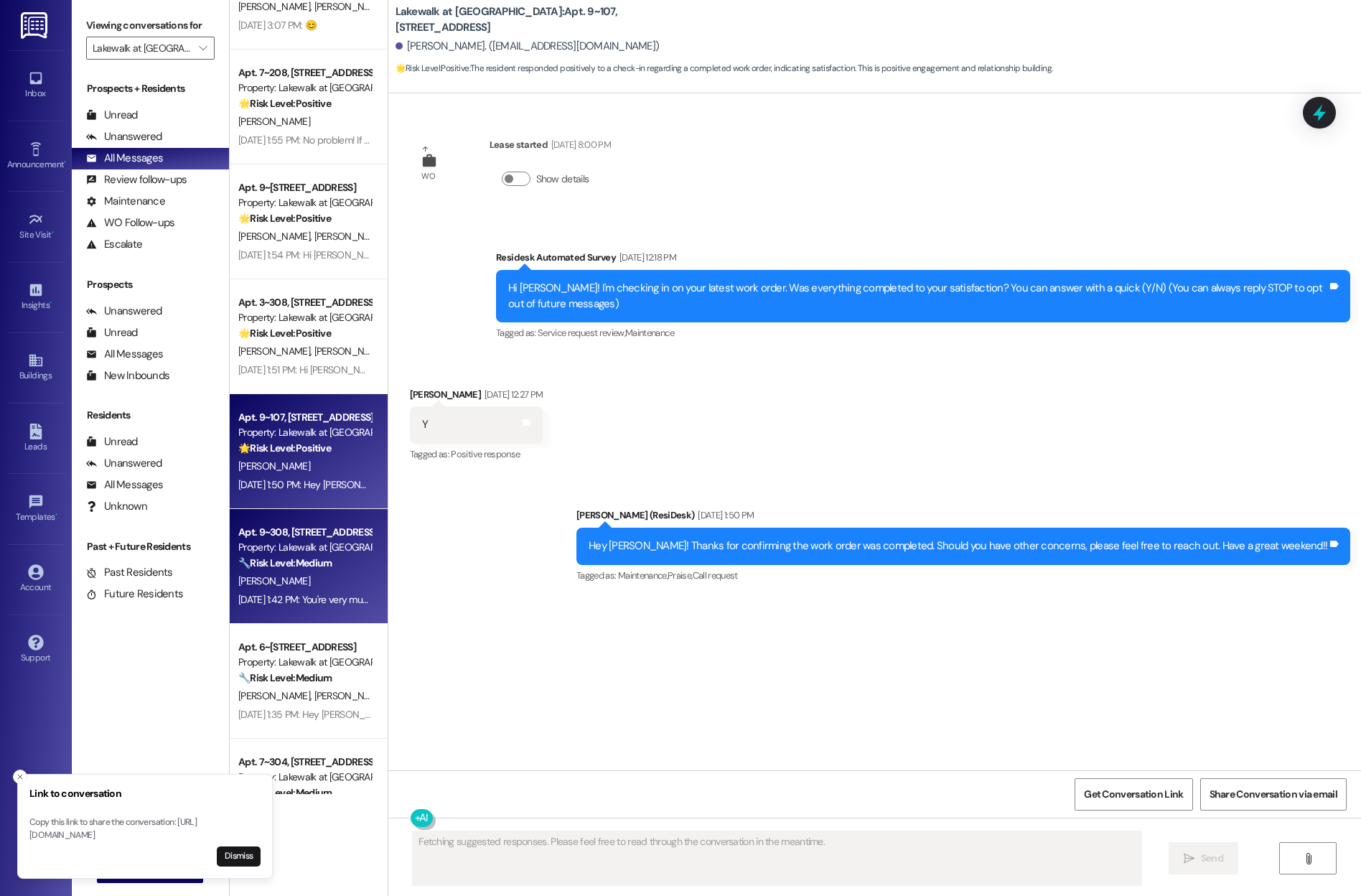
click at [264, 538] on div "Apt. 9~308, [STREET_ADDRESS]" at bounding box center [305, 532] width 133 height 15
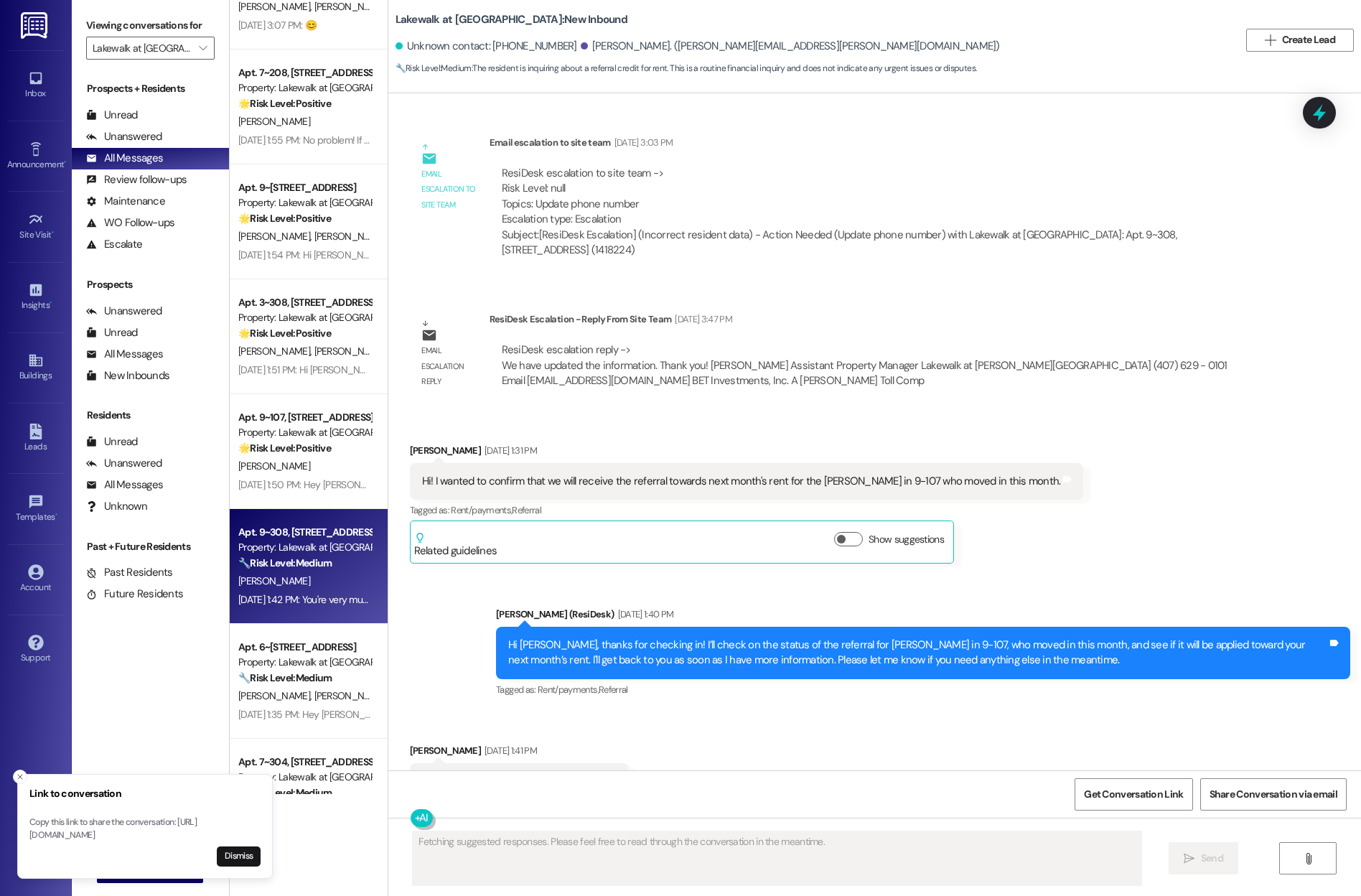
scroll to position [924, 0]
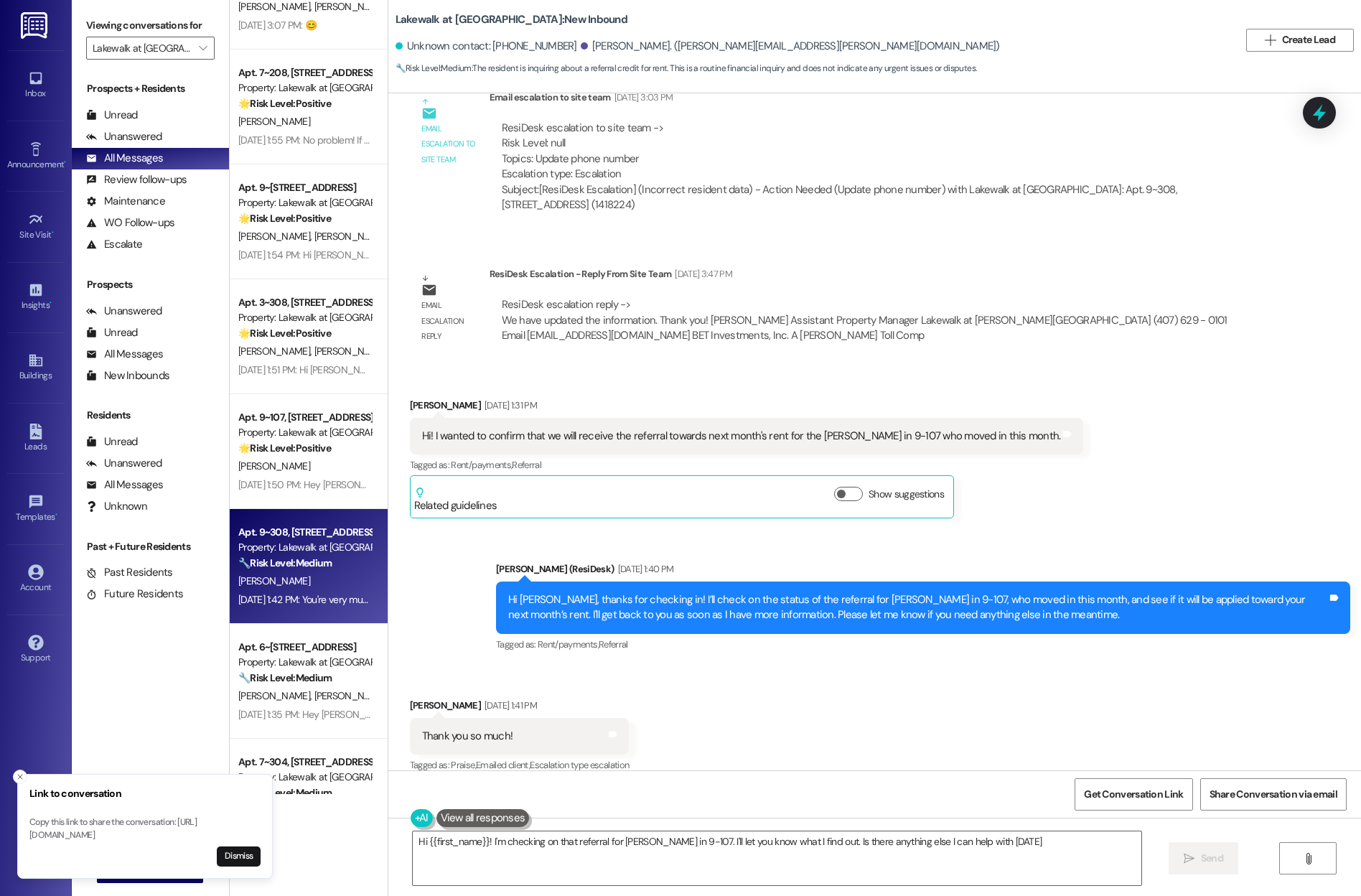
type textarea "Hi {{first_name}}! I'm checking on that referral for [PERSON_NAME] in 9-107. I'…"
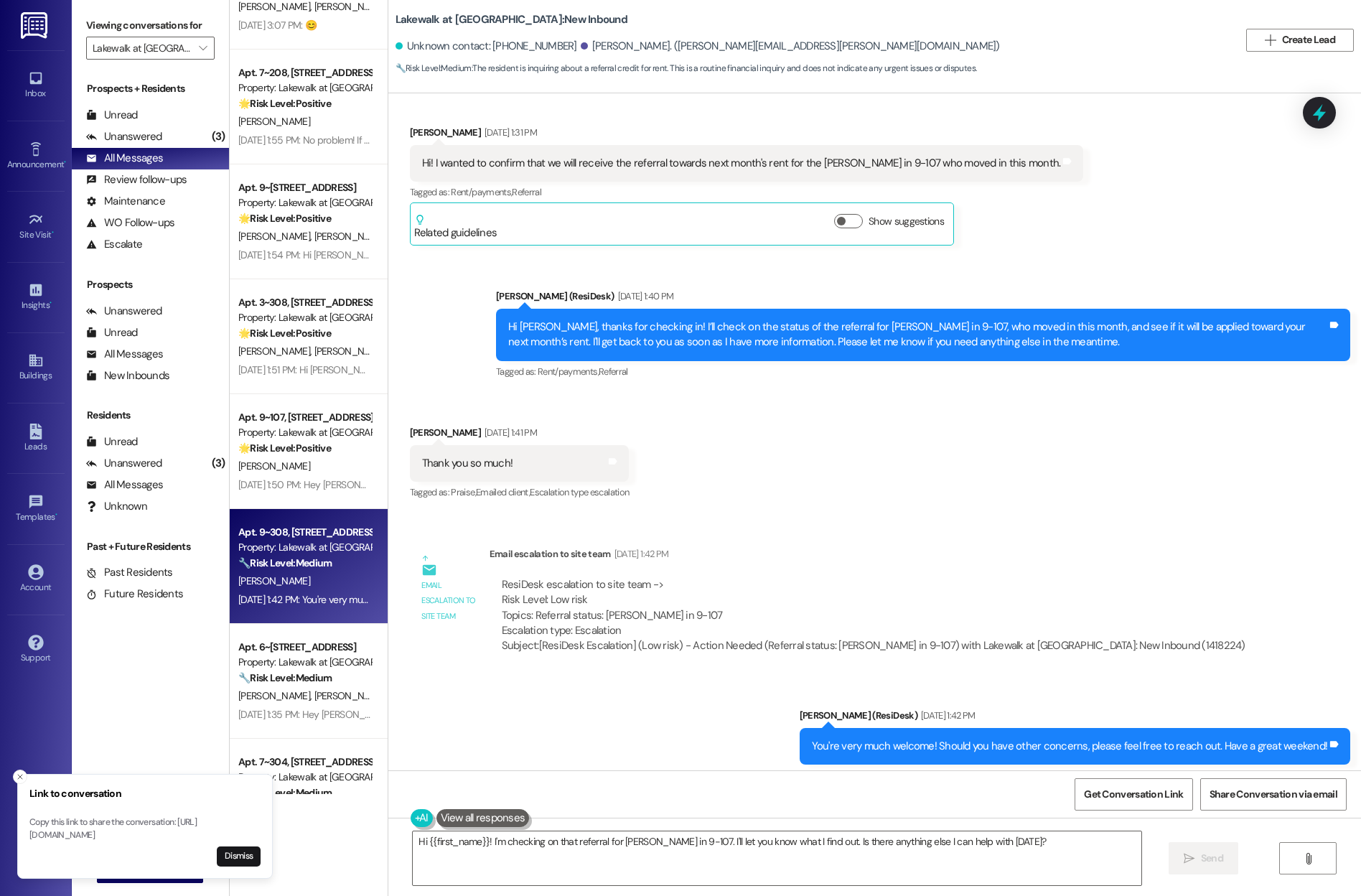
scroll to position [1193, 0]
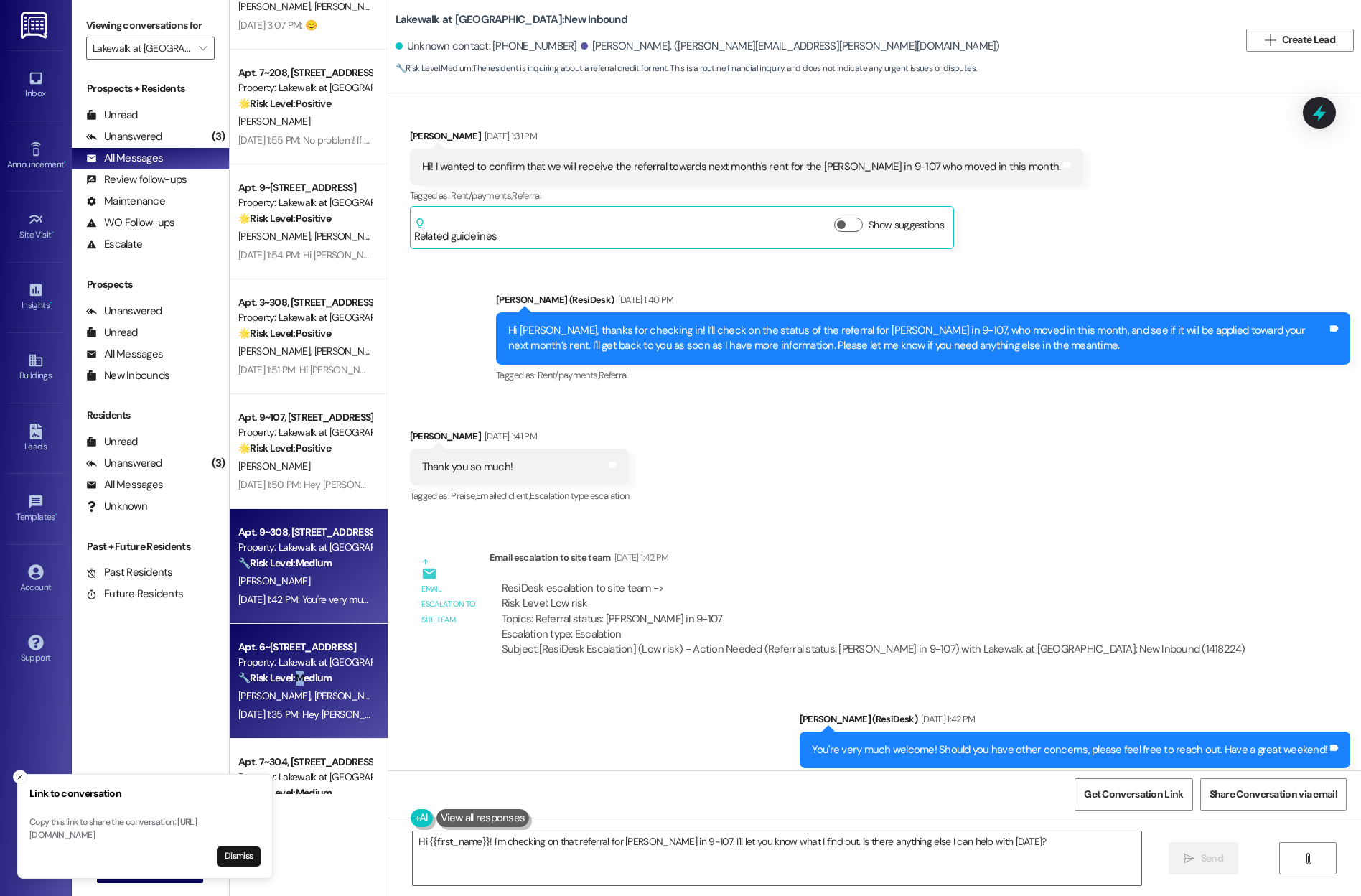
click at [289, 676] on strong "🔧 Risk Level: Medium" at bounding box center [285, 677] width 94 height 13
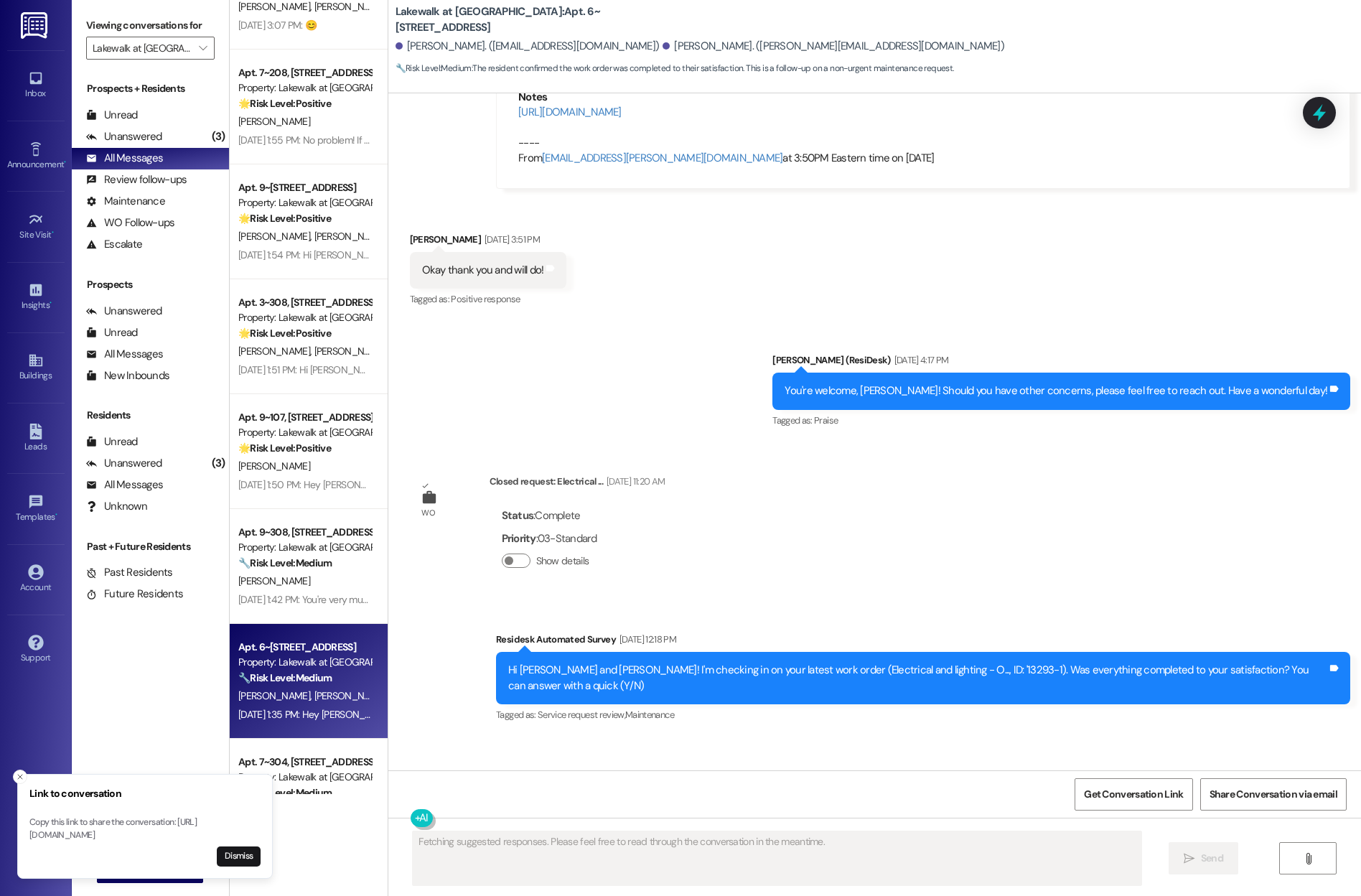
scroll to position [3325, 0]
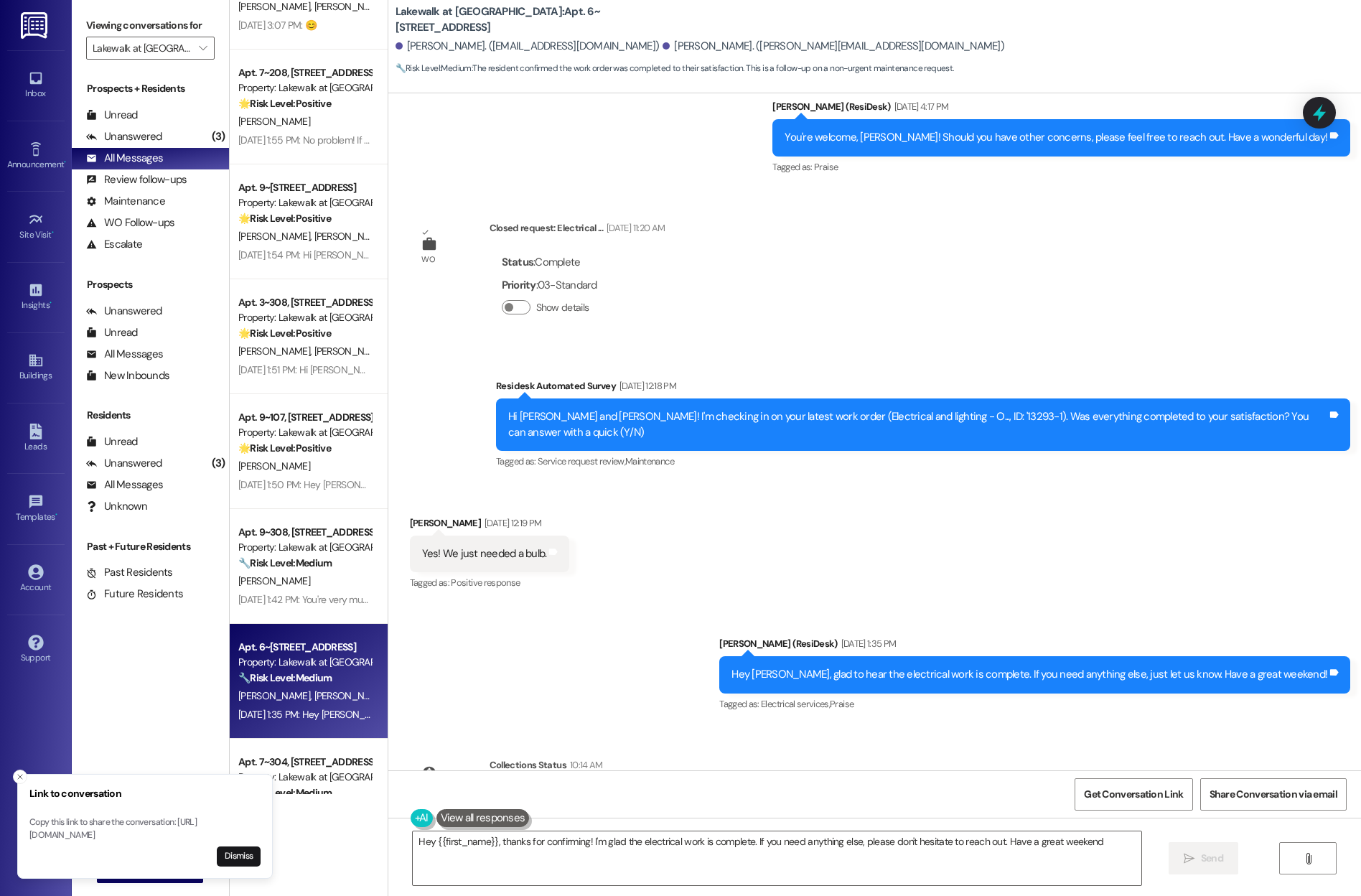
type textarea "Hey {{first_name}}, thanks for confirming! I'm glad the electrical work is comp…"
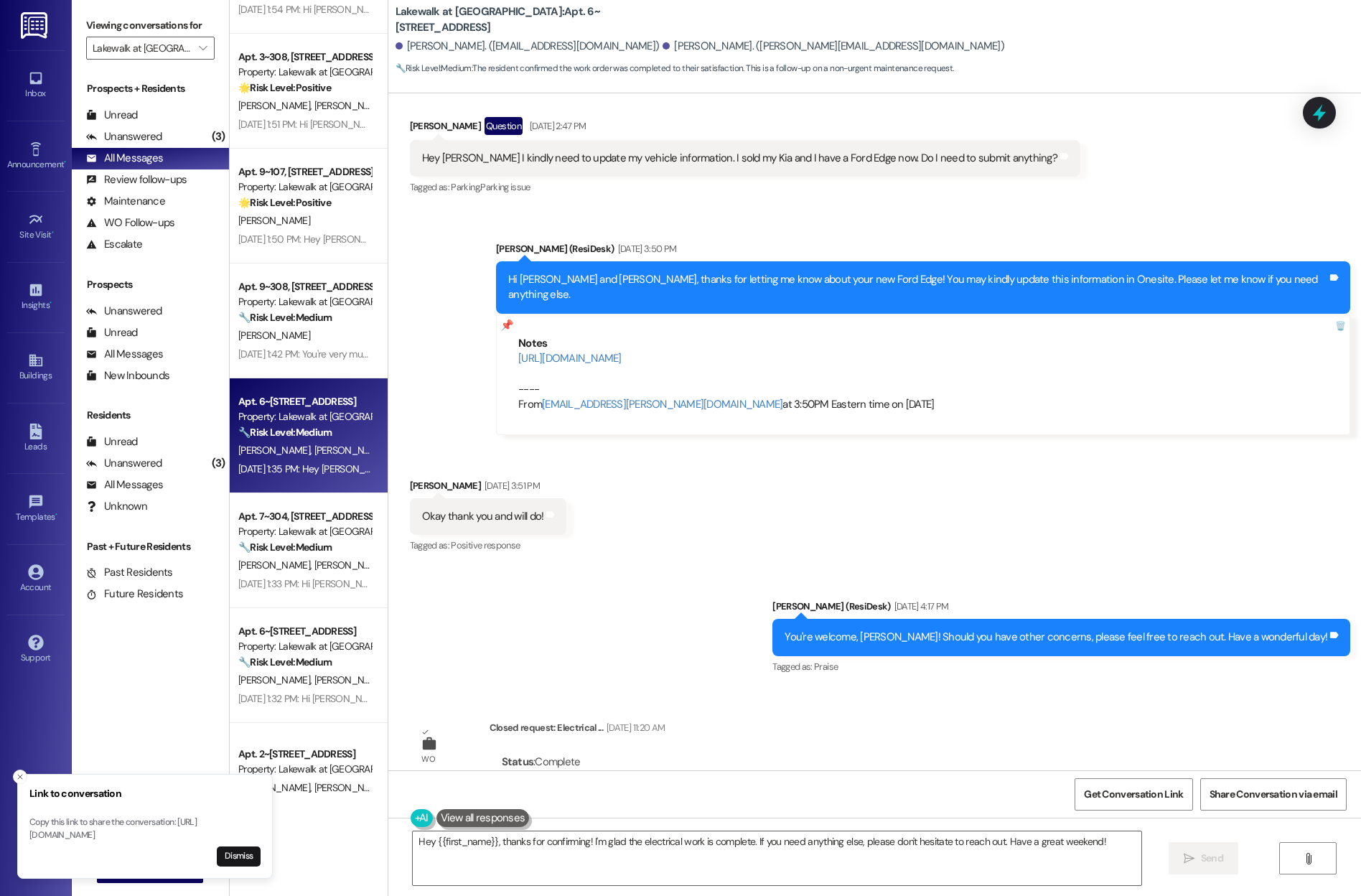
scroll to position [3103, 0]
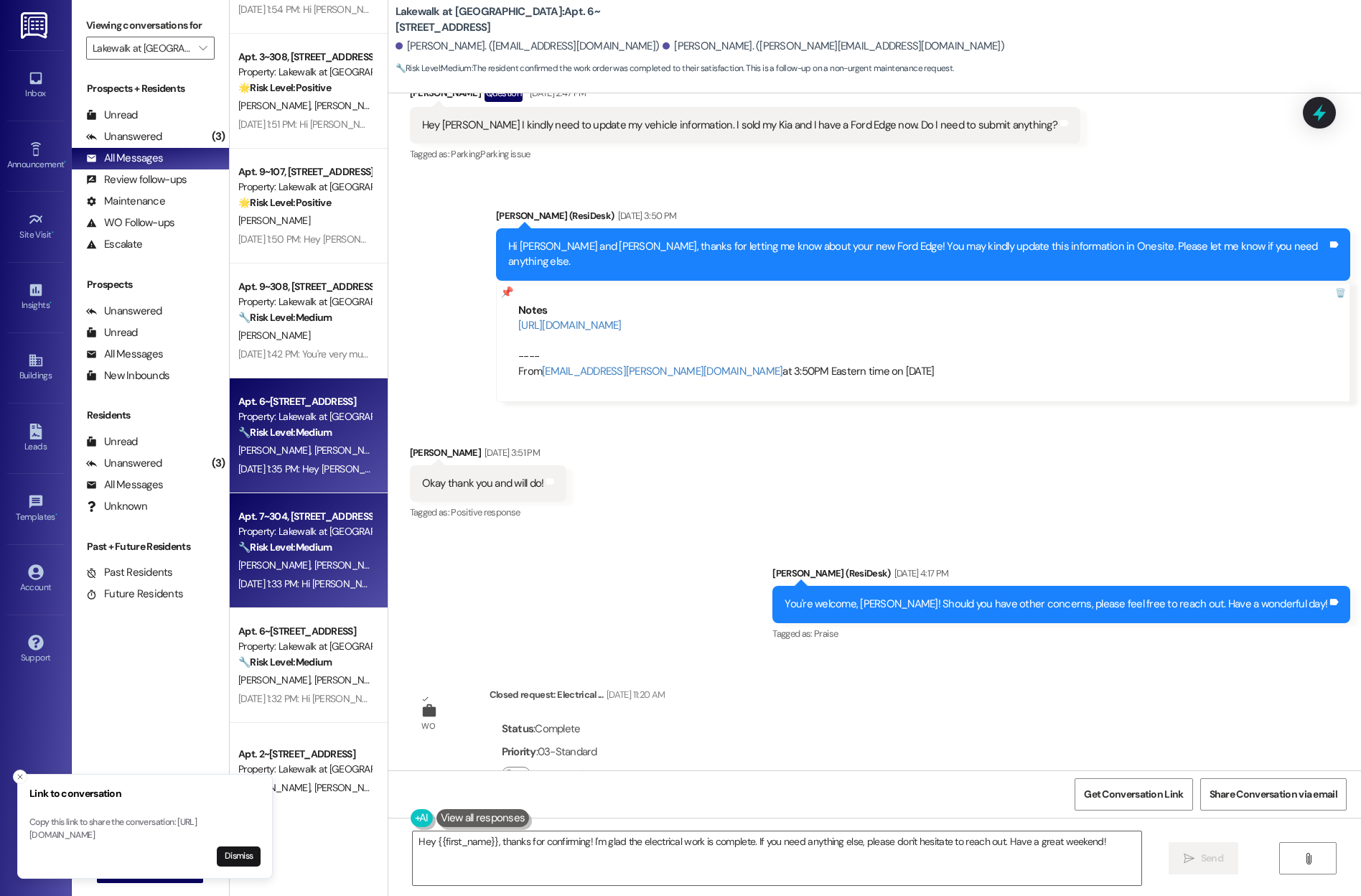
click at [293, 543] on strong "🔧 Risk Level: Medium" at bounding box center [285, 546] width 94 height 13
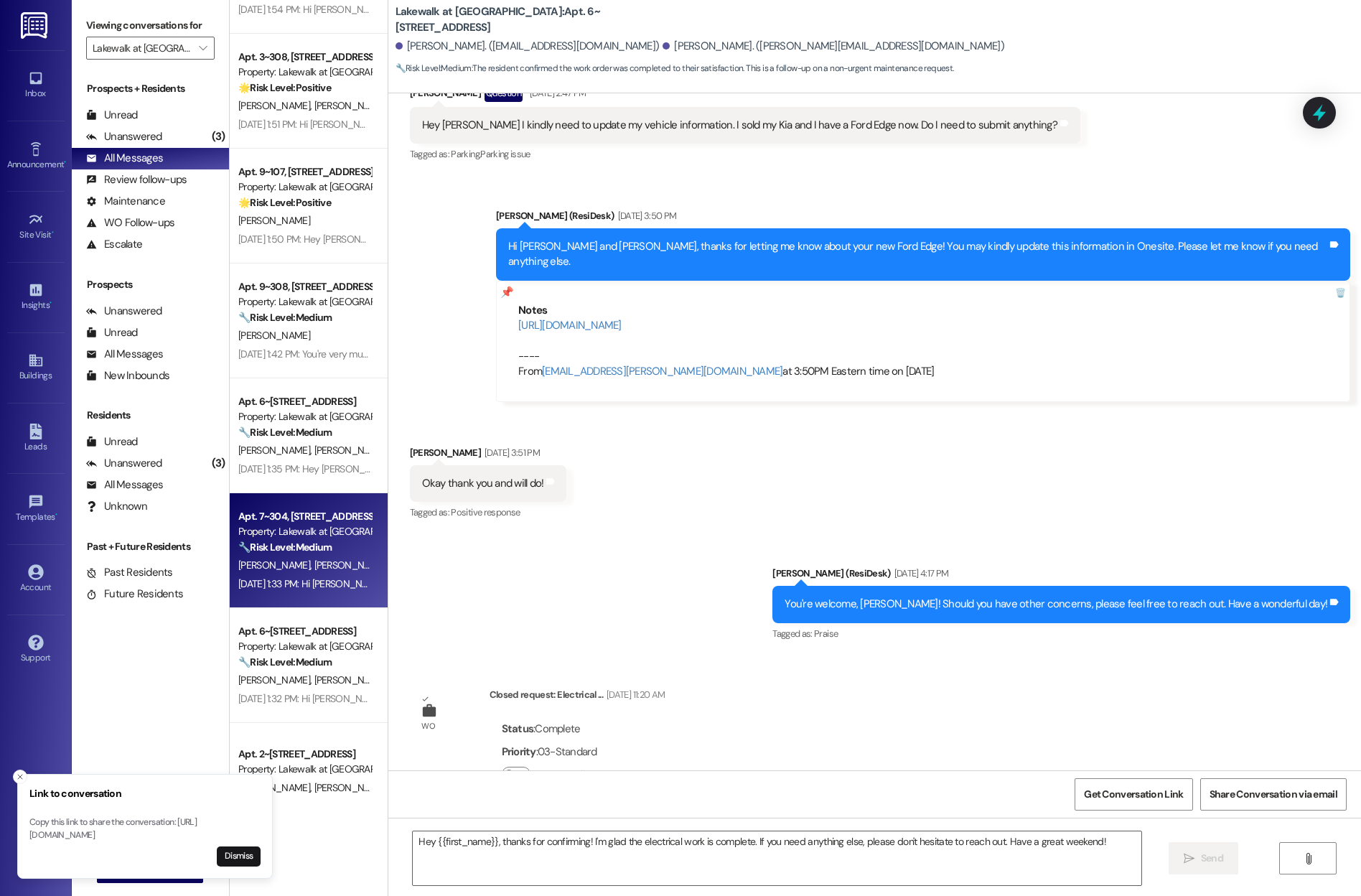
type textarea "Fetching suggested responses. Please feel free to read through the conversation…"
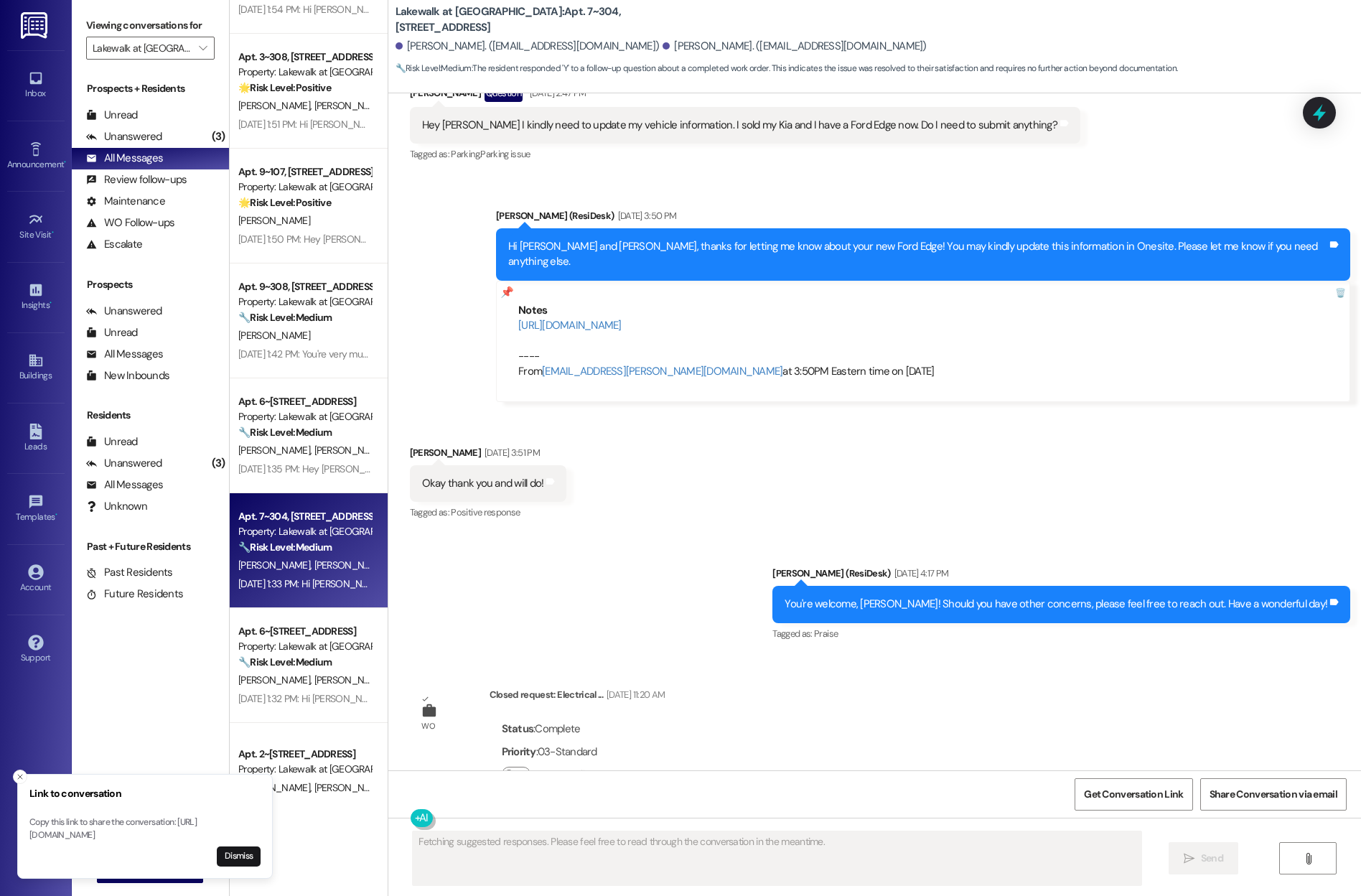
scroll to position [575, 0]
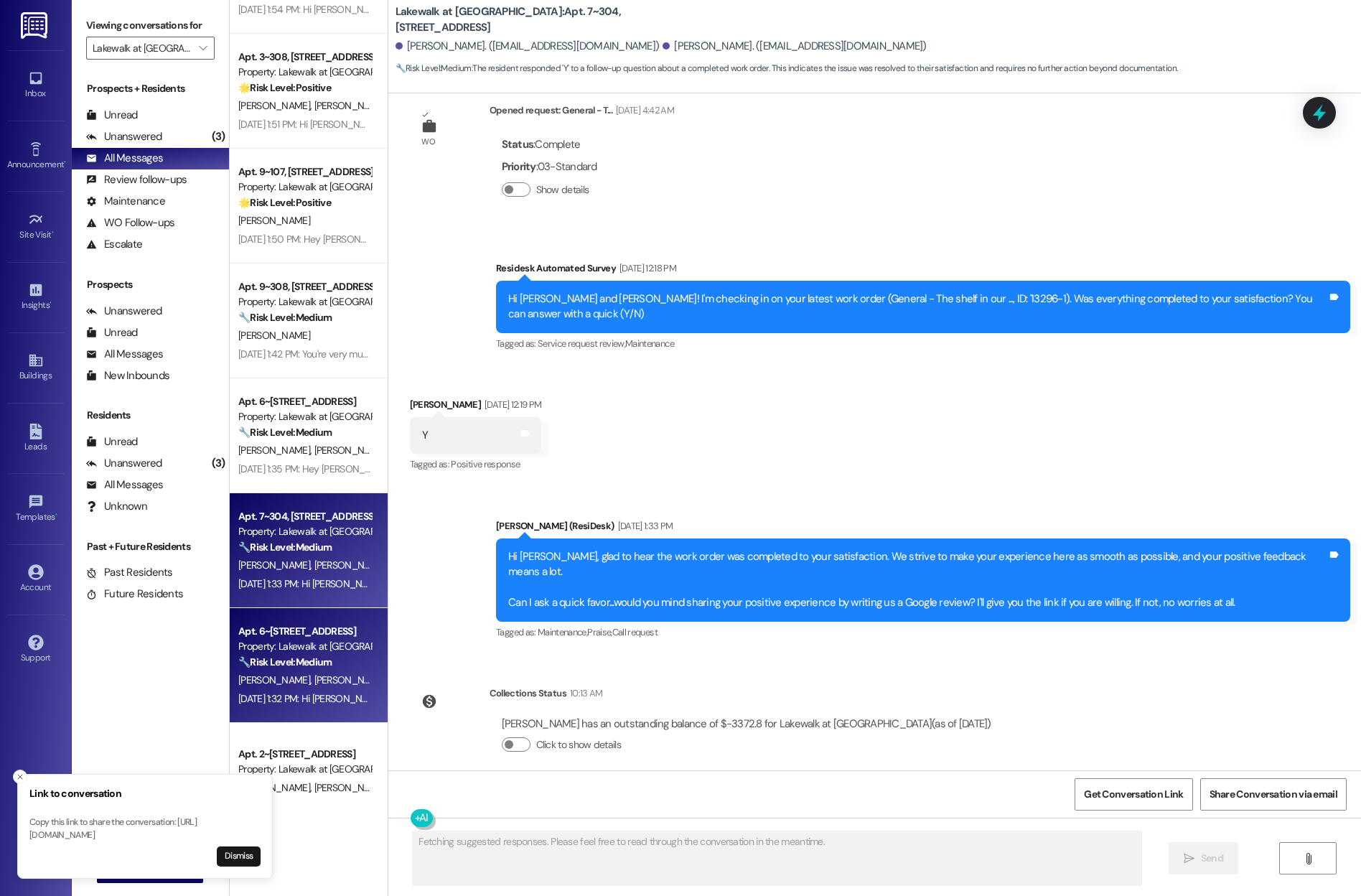
click at [313, 683] on span "[PERSON_NAME]" at bounding box center [349, 679] width 71 height 13
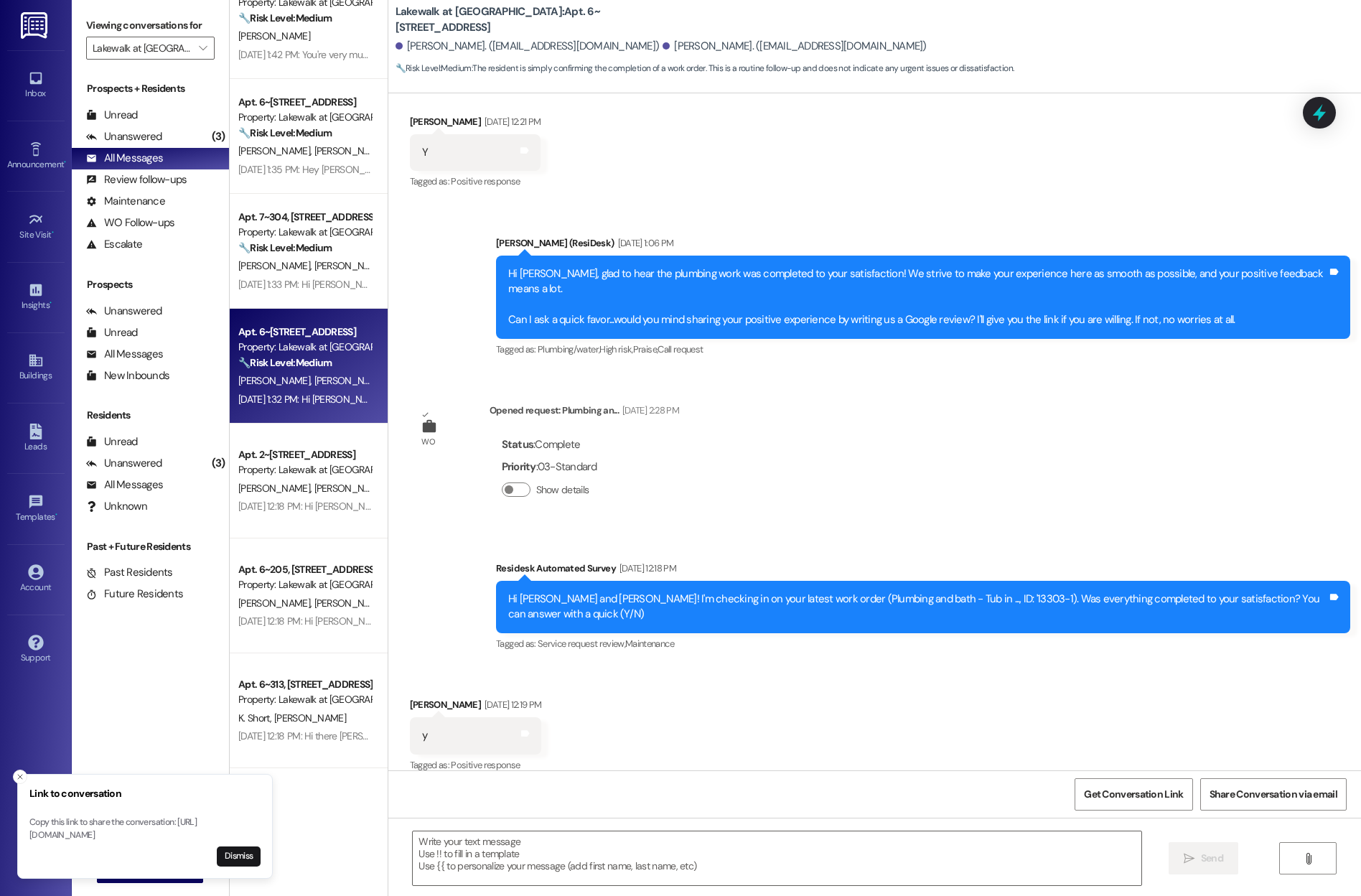
scroll to position [1111, 0]
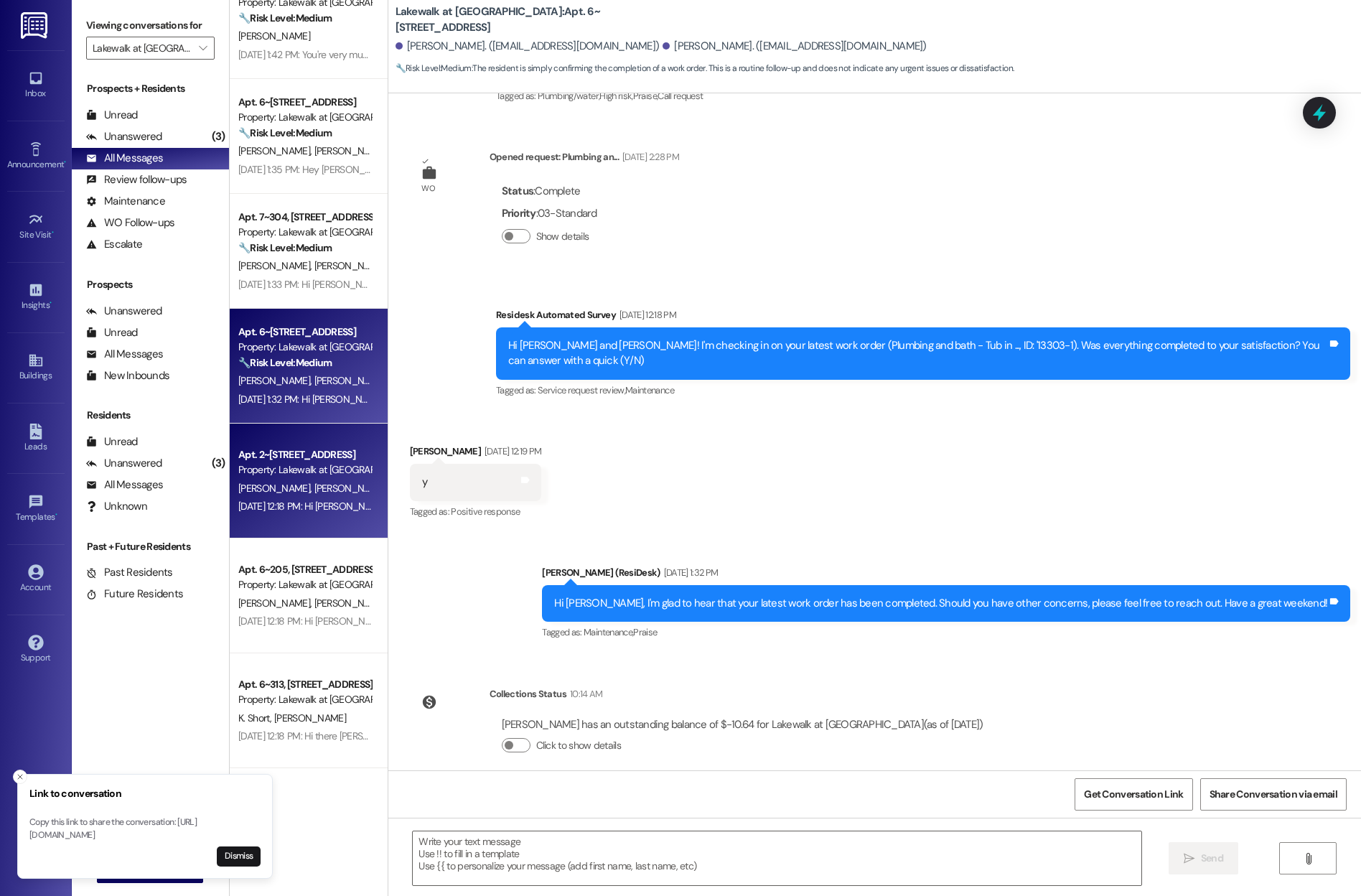
click at [287, 515] on div "[DATE] 12:18 PM: Hi [PERSON_NAME] and [PERSON_NAME]! I'm checking in on your la…" at bounding box center [305, 506] width 136 height 18
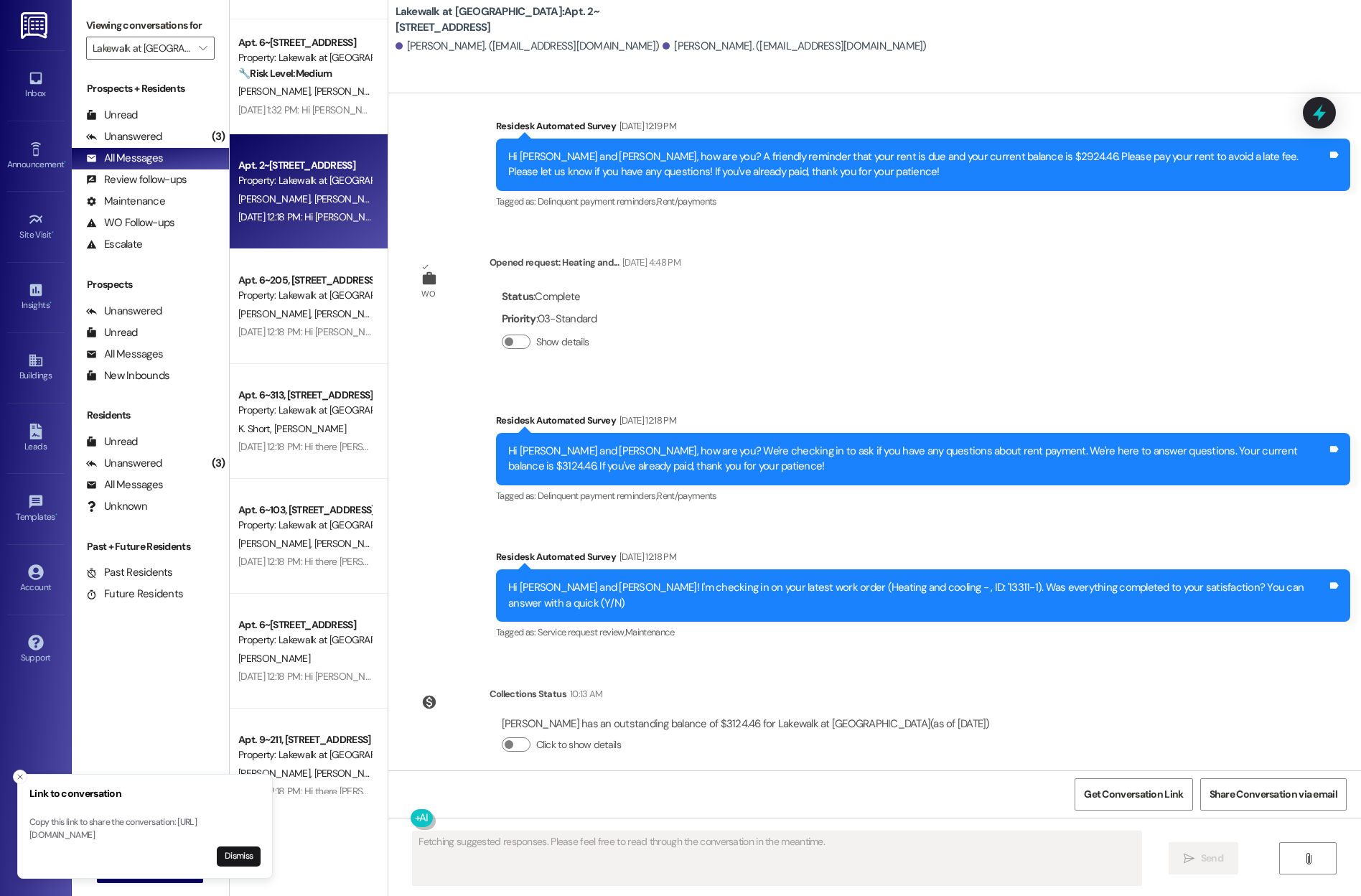
scroll to position [3622, 0]
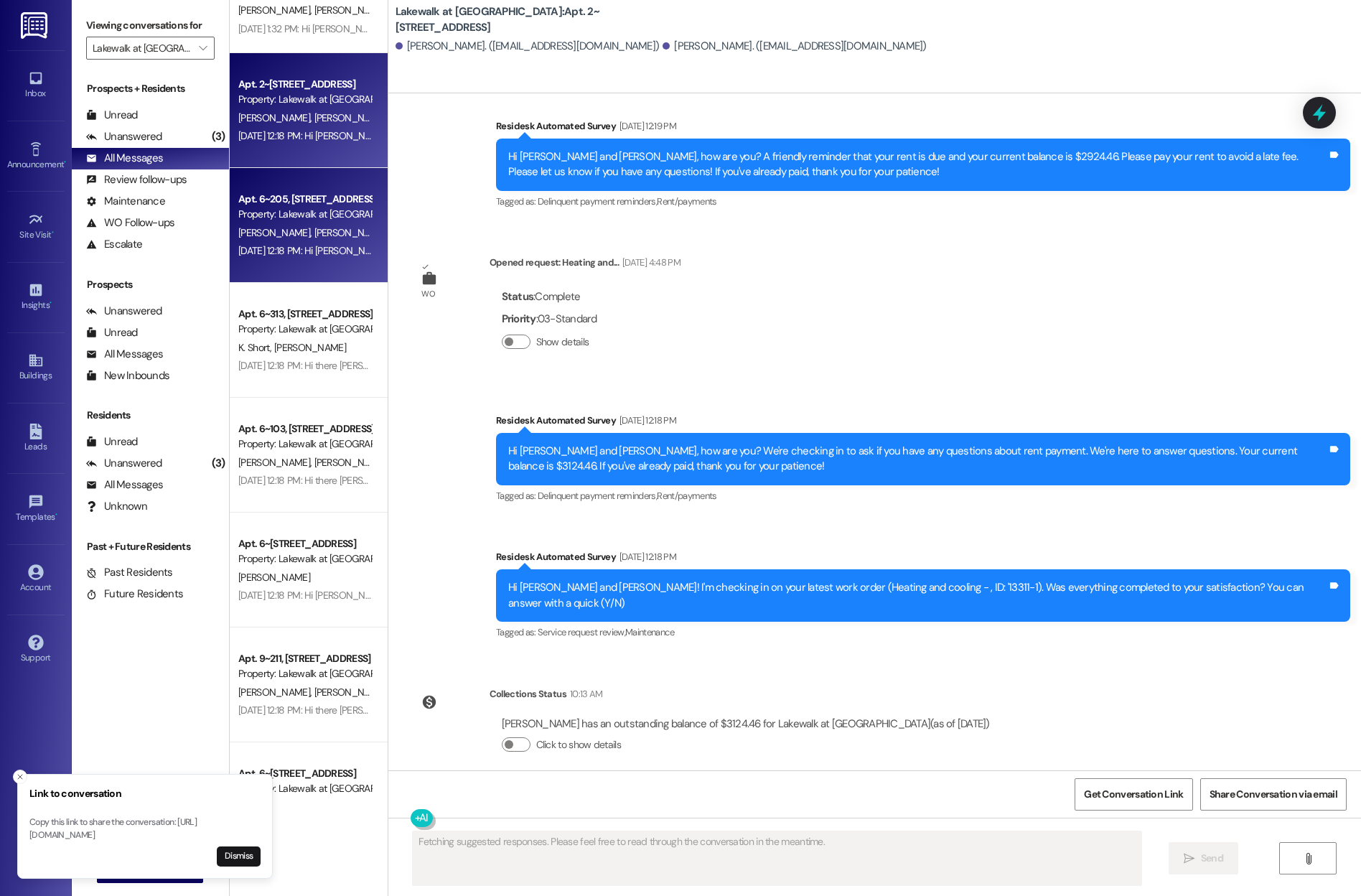
click at [302, 242] on div "[DATE] 12:18 PM: Hi [PERSON_NAME] and [PERSON_NAME]! I'm checking in on your la…" at bounding box center [305, 251] width 136 height 18
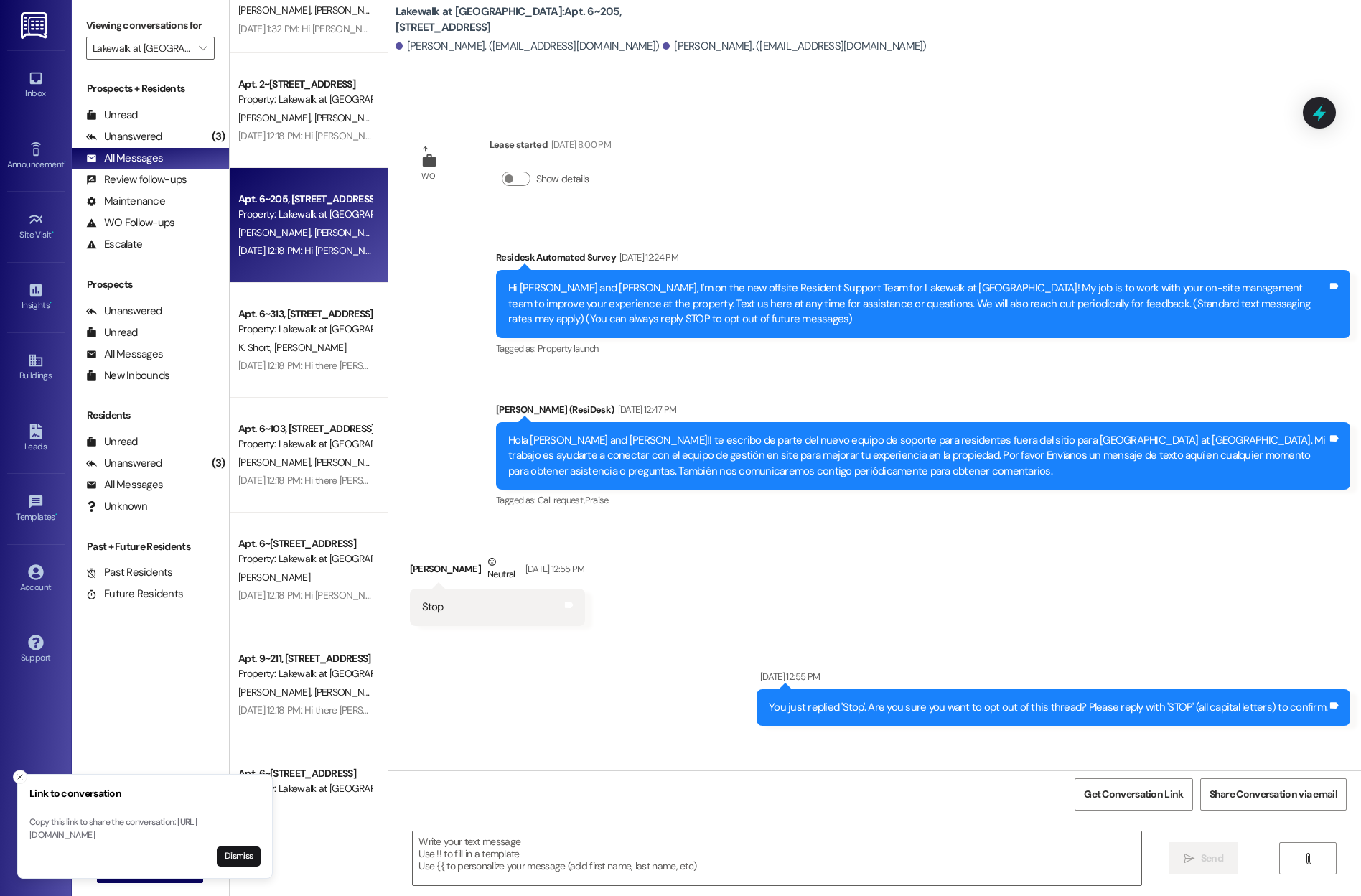
scroll to position [821, 0]
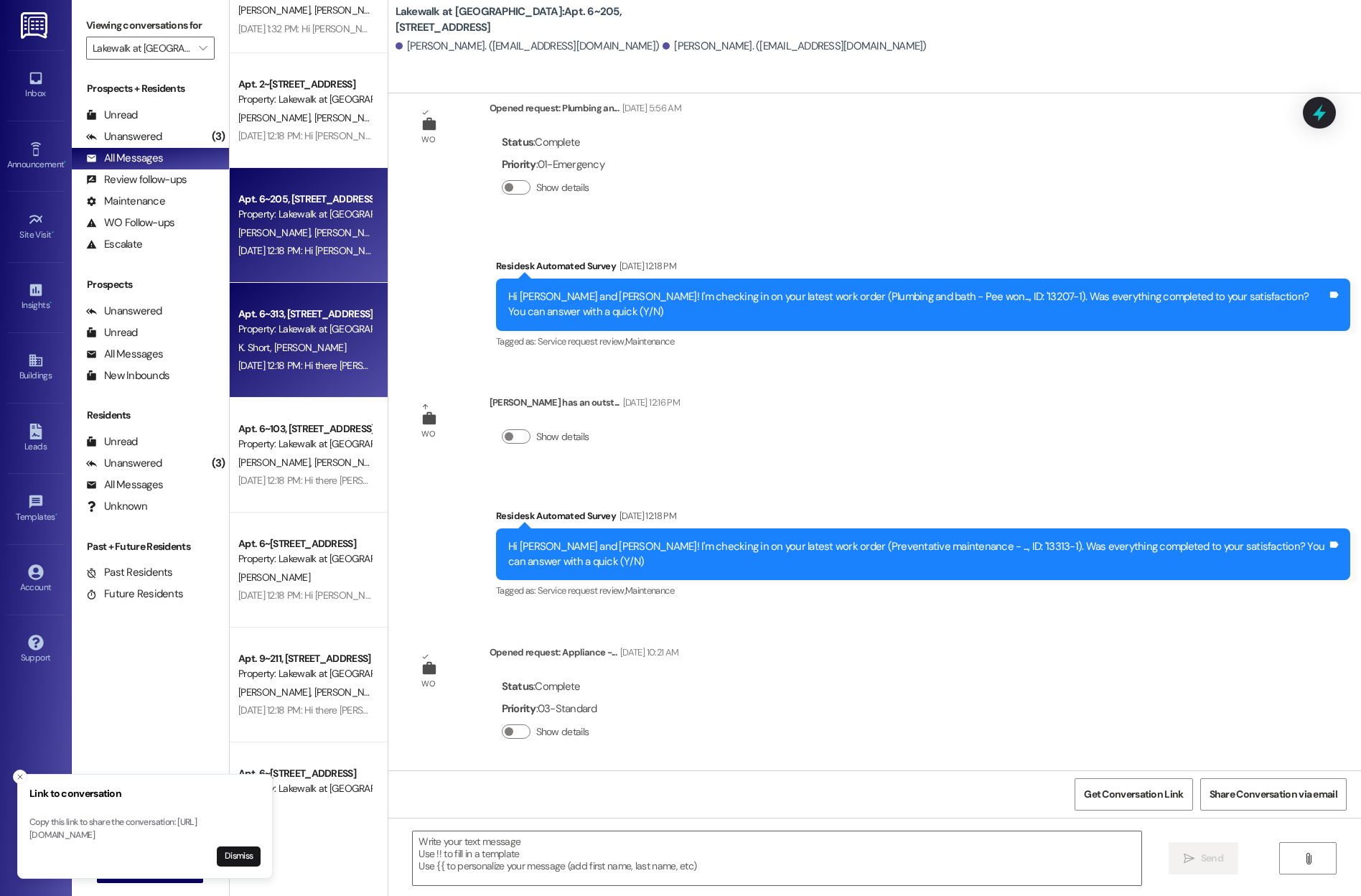
click at [313, 353] on div "K. Short [PERSON_NAME]" at bounding box center [305, 347] width 136 height 18
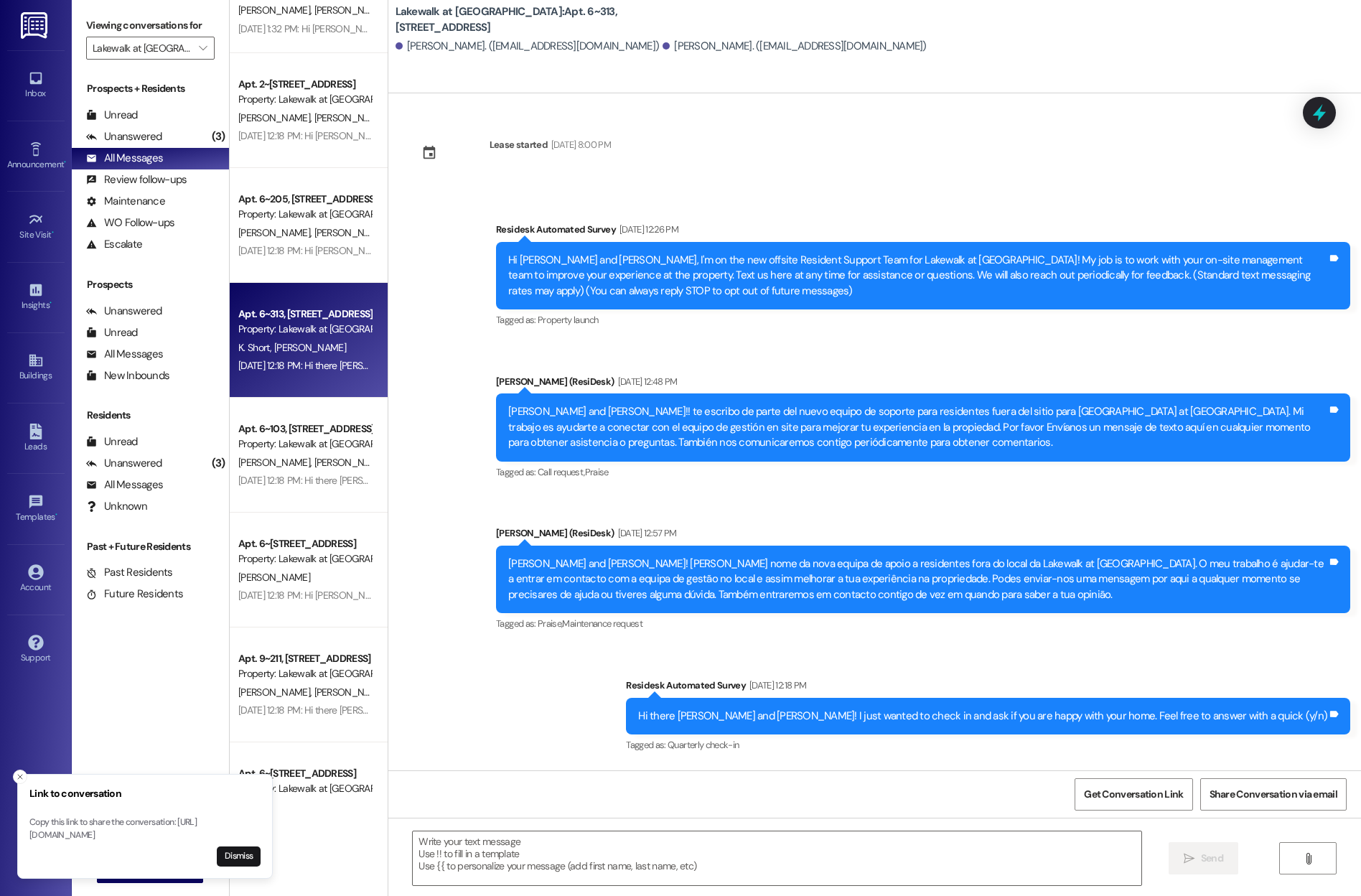
scroll to position [128, 0]
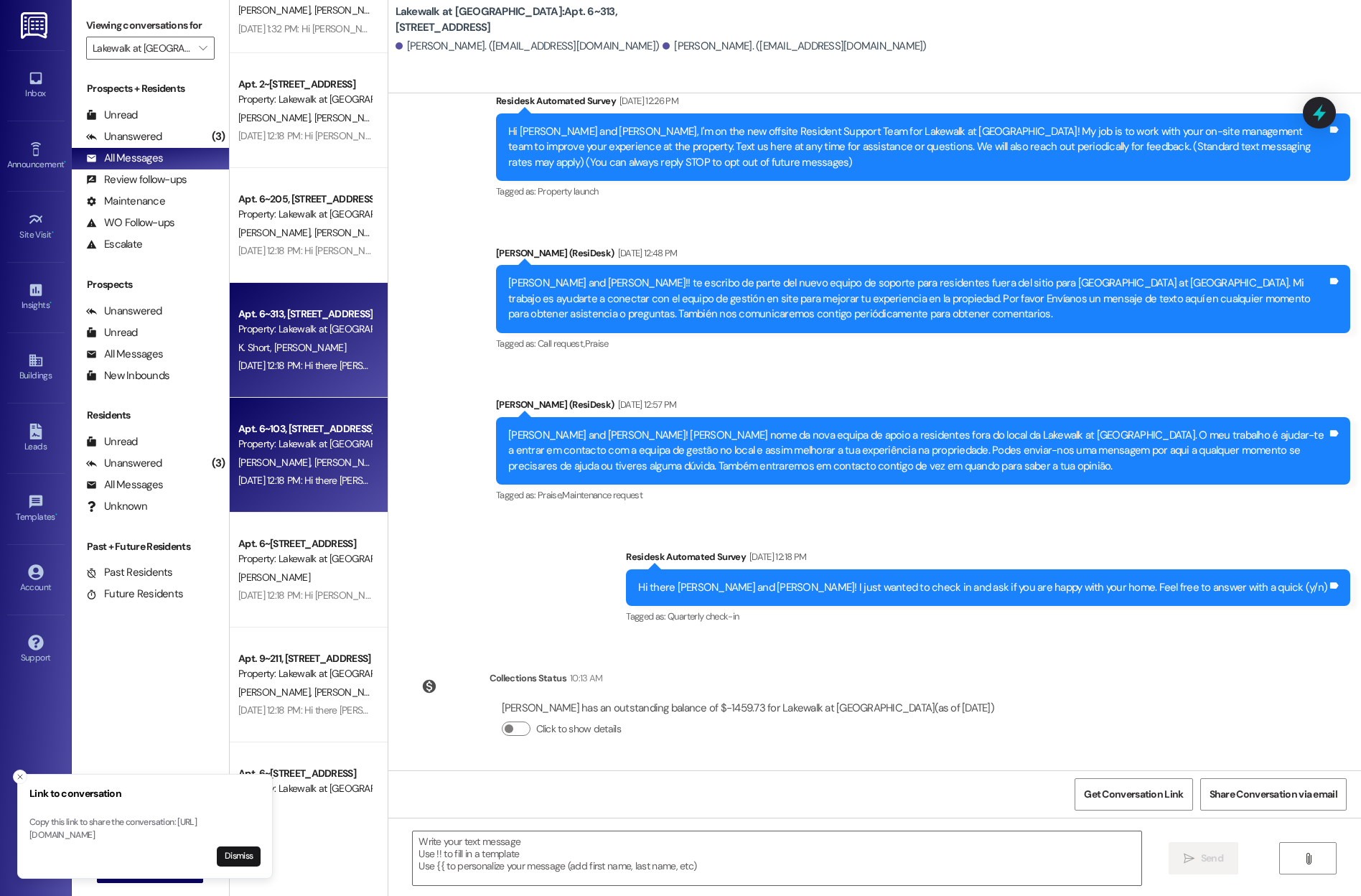
click at [313, 461] on span "[PERSON_NAME]" at bounding box center [349, 462] width 71 height 13
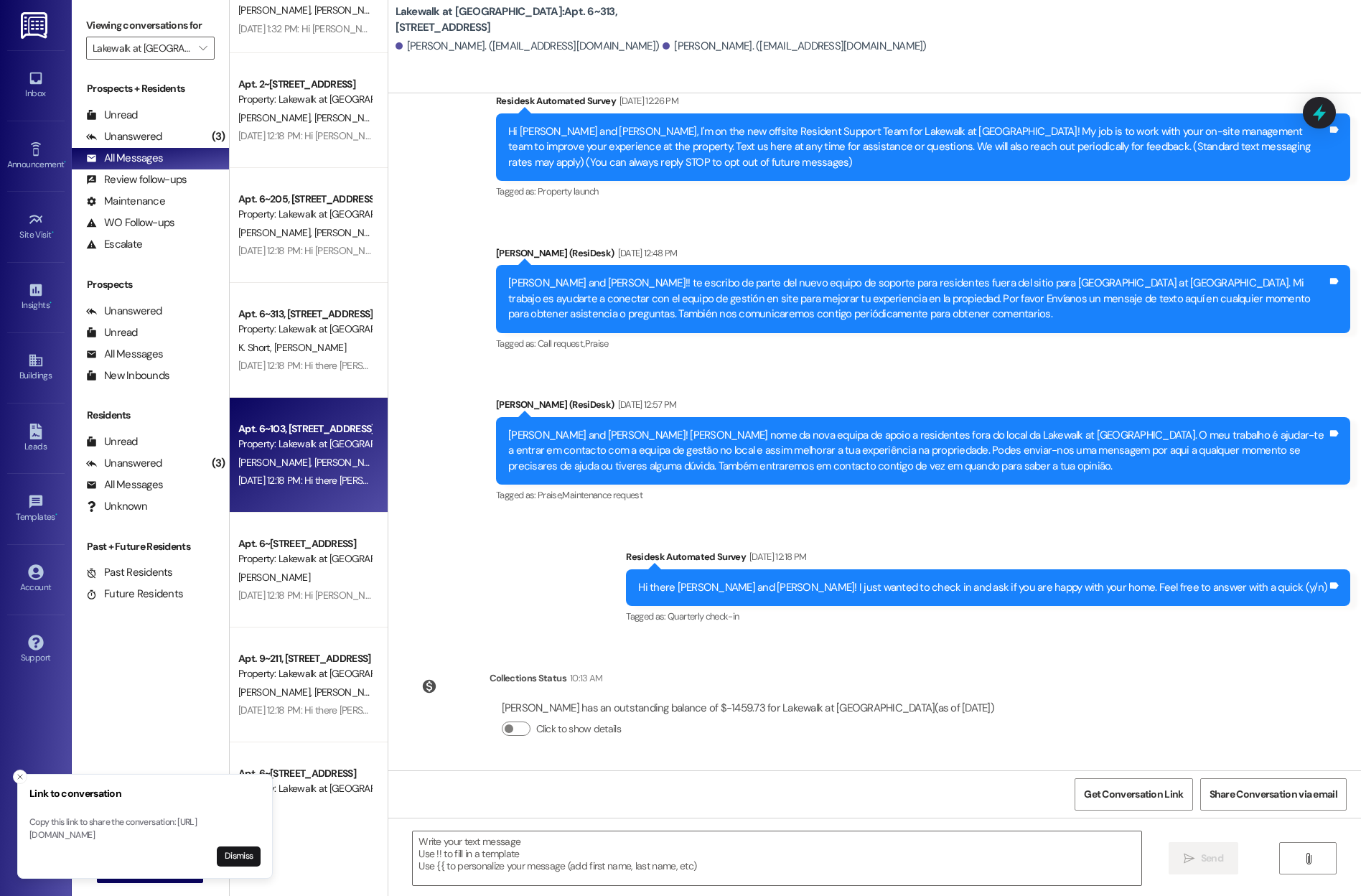
type textarea "Fetching suggested responses. Please feel free to read through the conversation…"
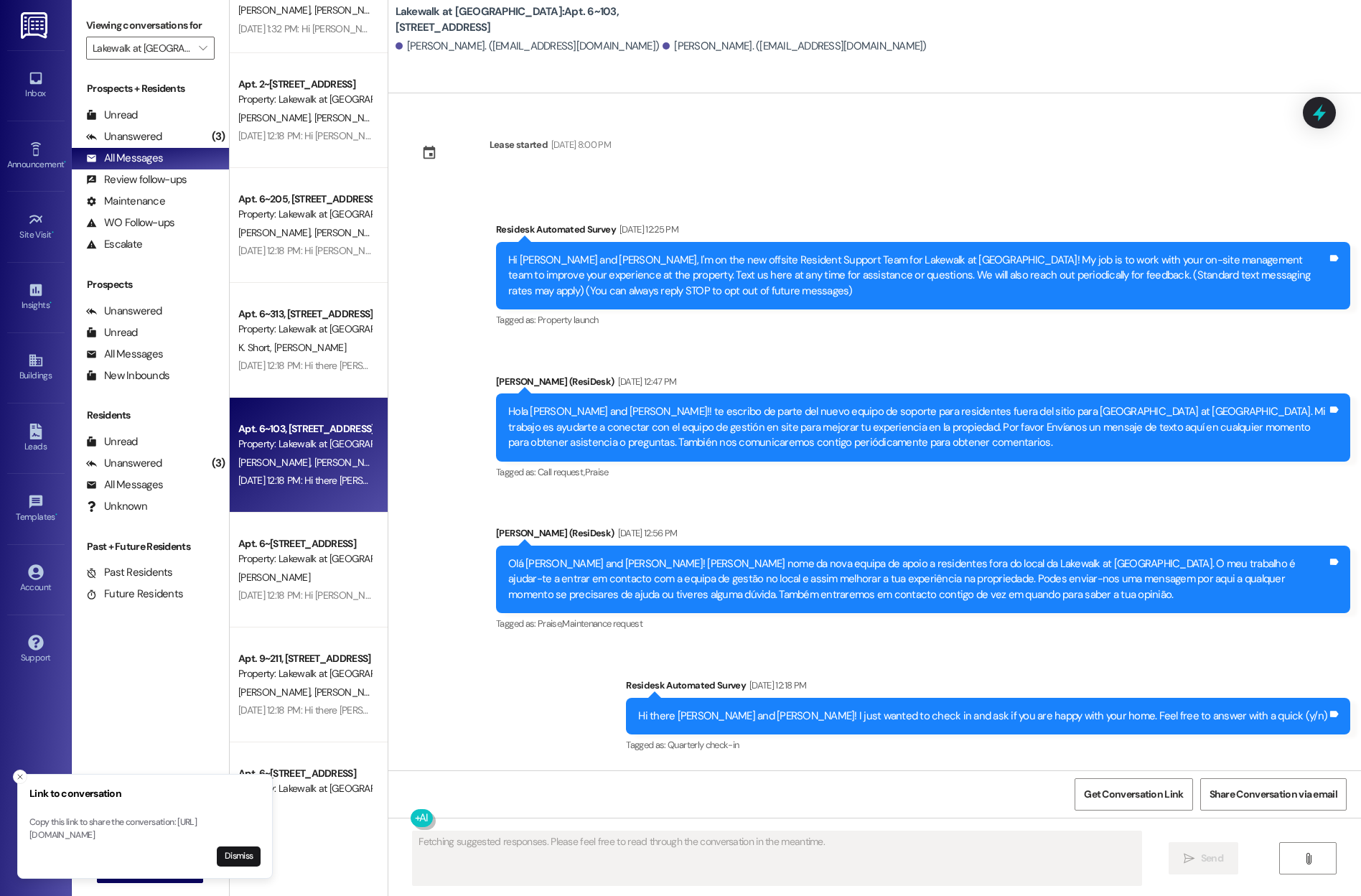
scroll to position [0, 0]
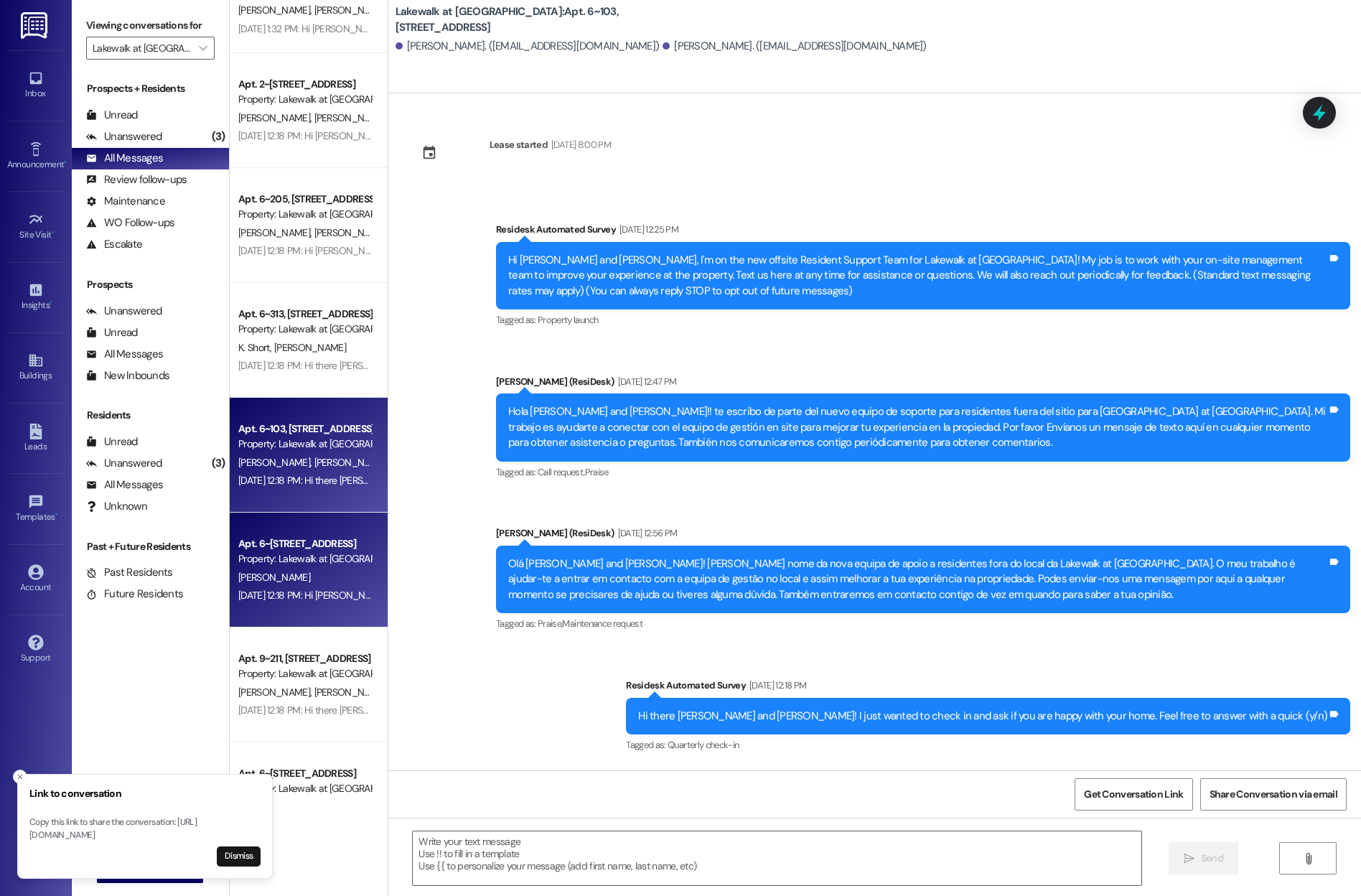
click at [321, 557] on div "Property: Lakewalk at [GEOGRAPHIC_DATA]" at bounding box center [305, 558] width 133 height 15
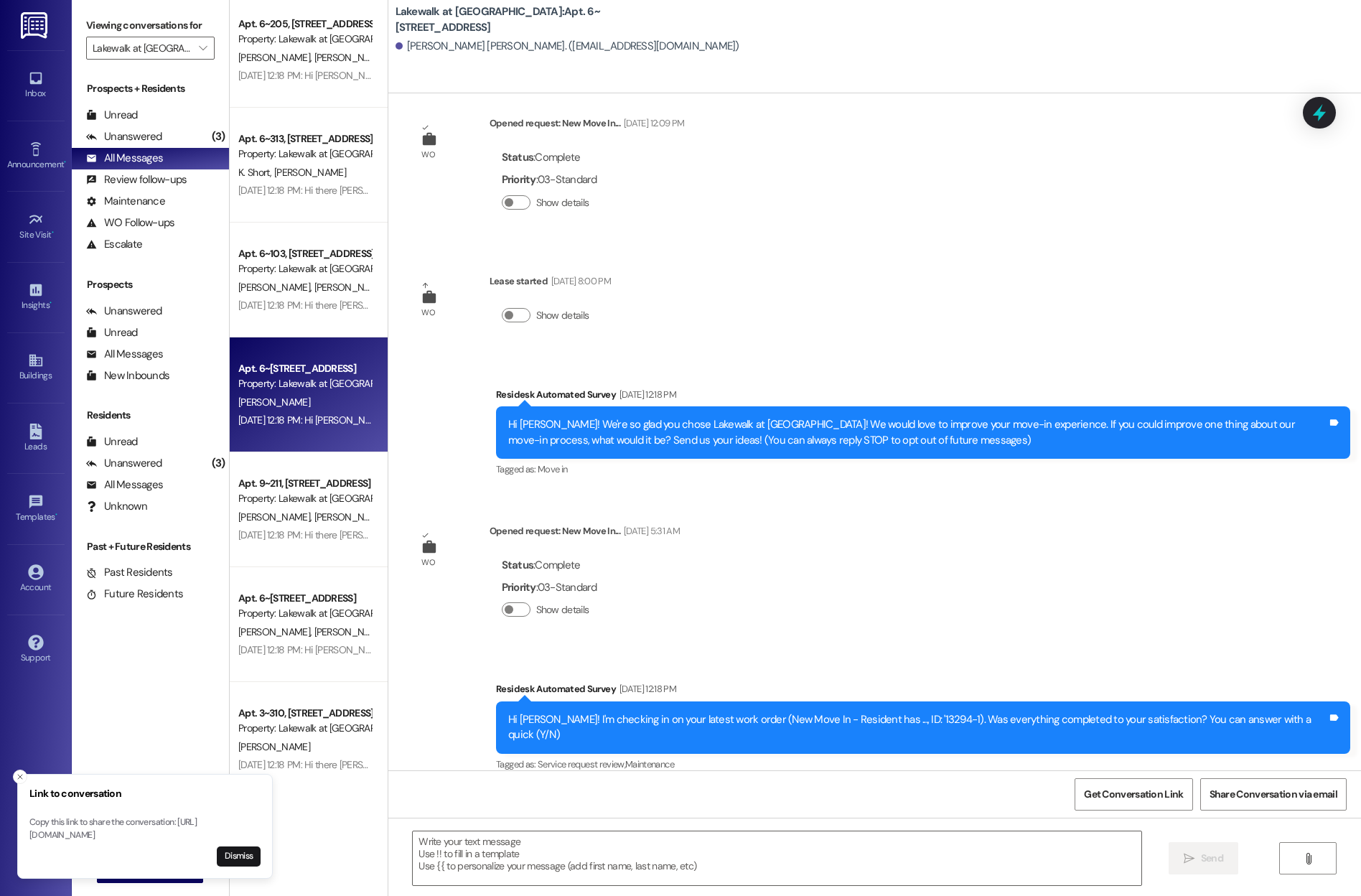
scroll to position [3817, 0]
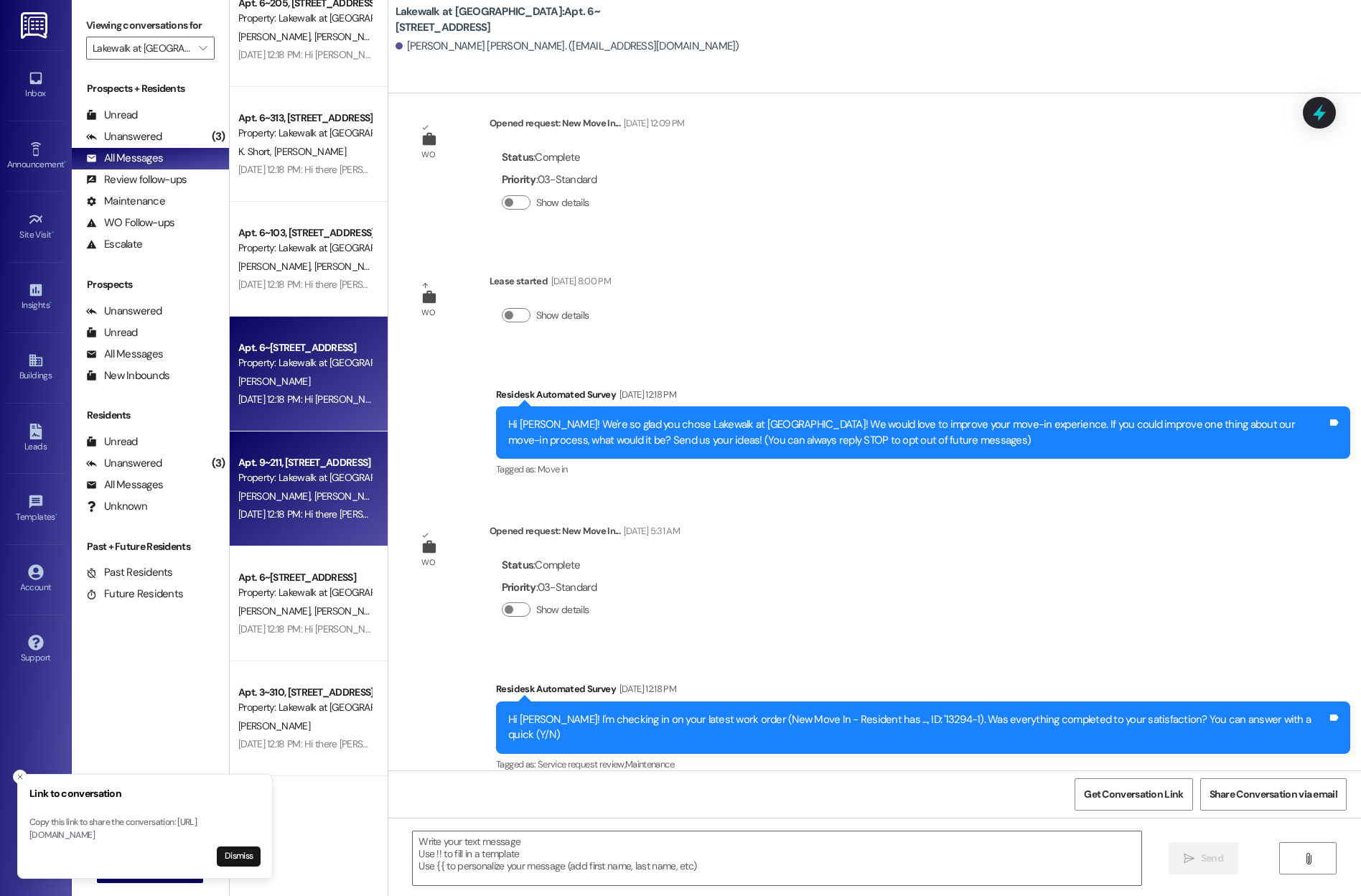
click at [300, 511] on div "[DATE] 12:18 PM: Hi there [PERSON_NAME] and [PERSON_NAME]! I just wanted to che…" at bounding box center [587, 513] width 699 height 13
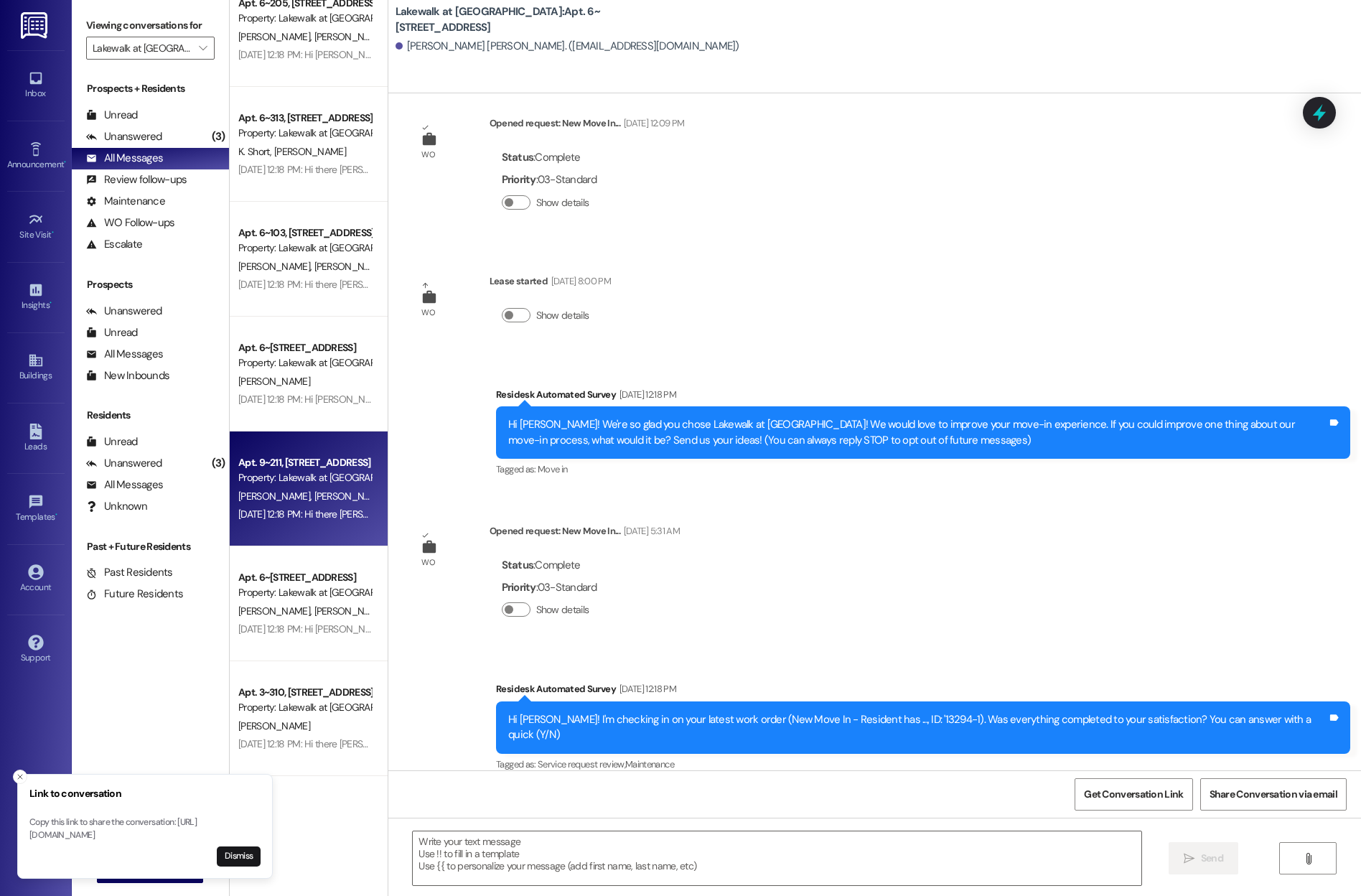
type textarea "Fetching suggested responses. Please feel free to read through the conversation…"
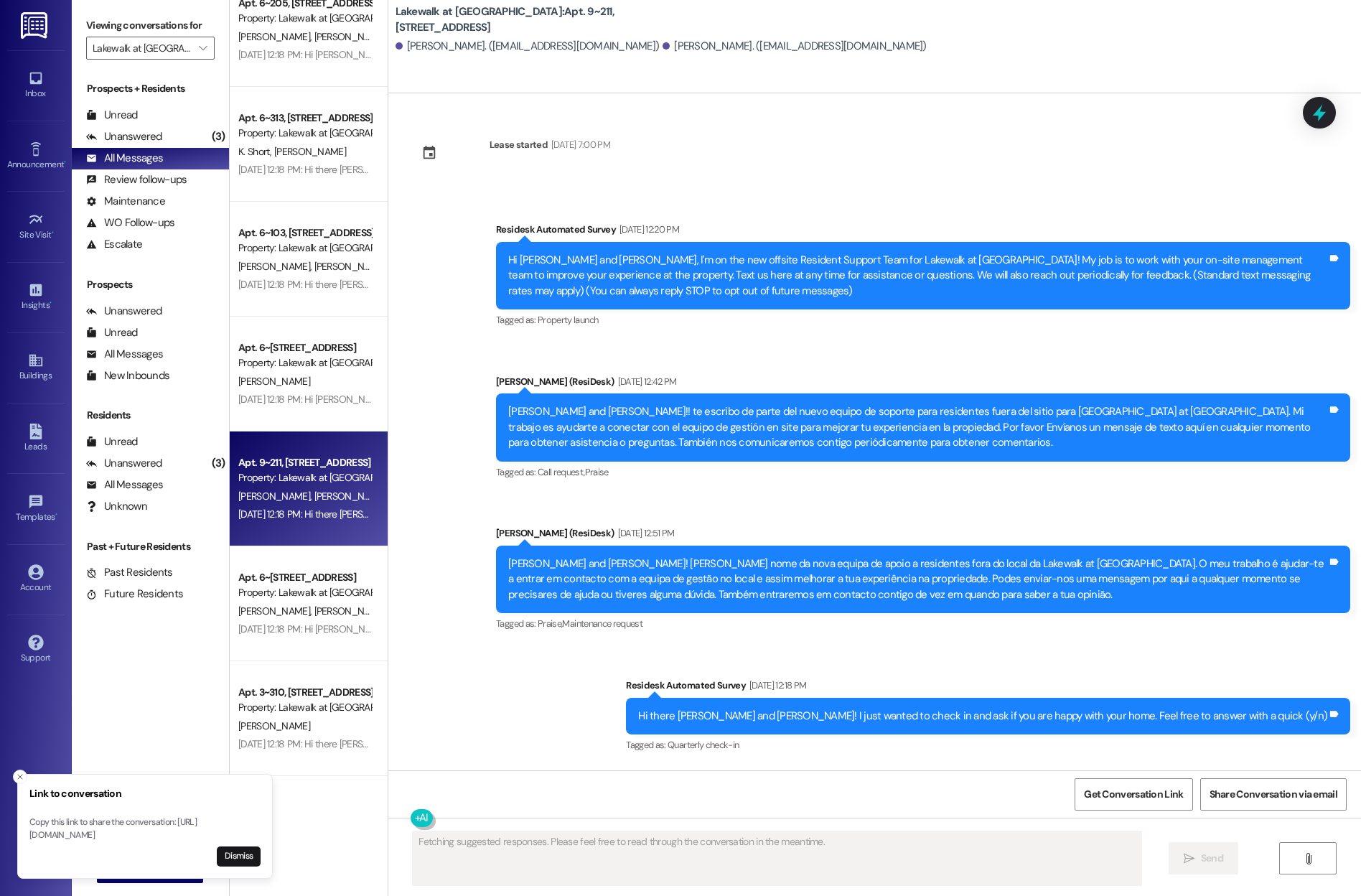
scroll to position [0, 0]
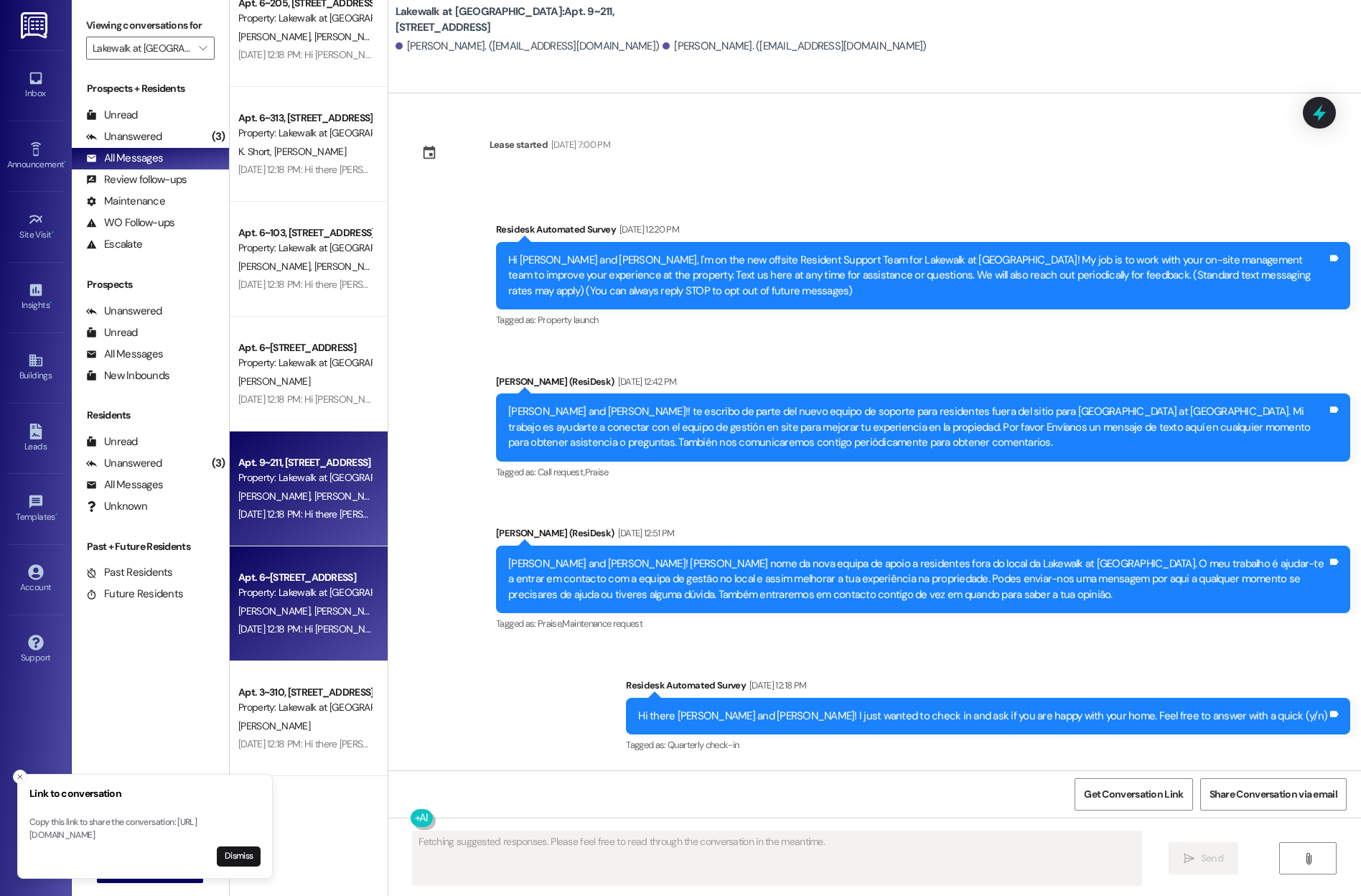
click at [335, 634] on div "[DATE] 12:18 PM: Hi [PERSON_NAME] and [PERSON_NAME]! I'm checking in on your la…" at bounding box center [703, 628] width 931 height 13
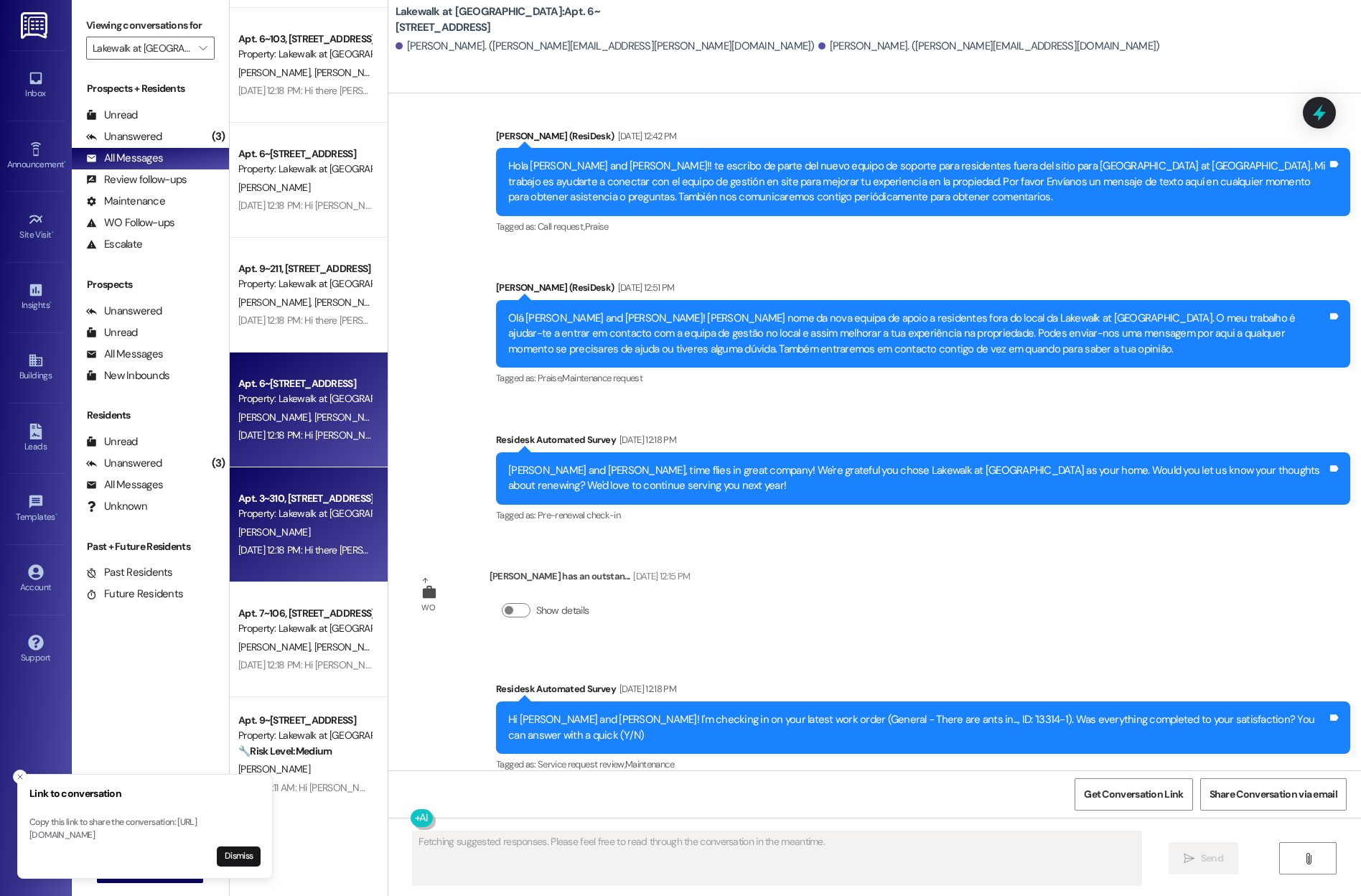
scroll to position [4046, 0]
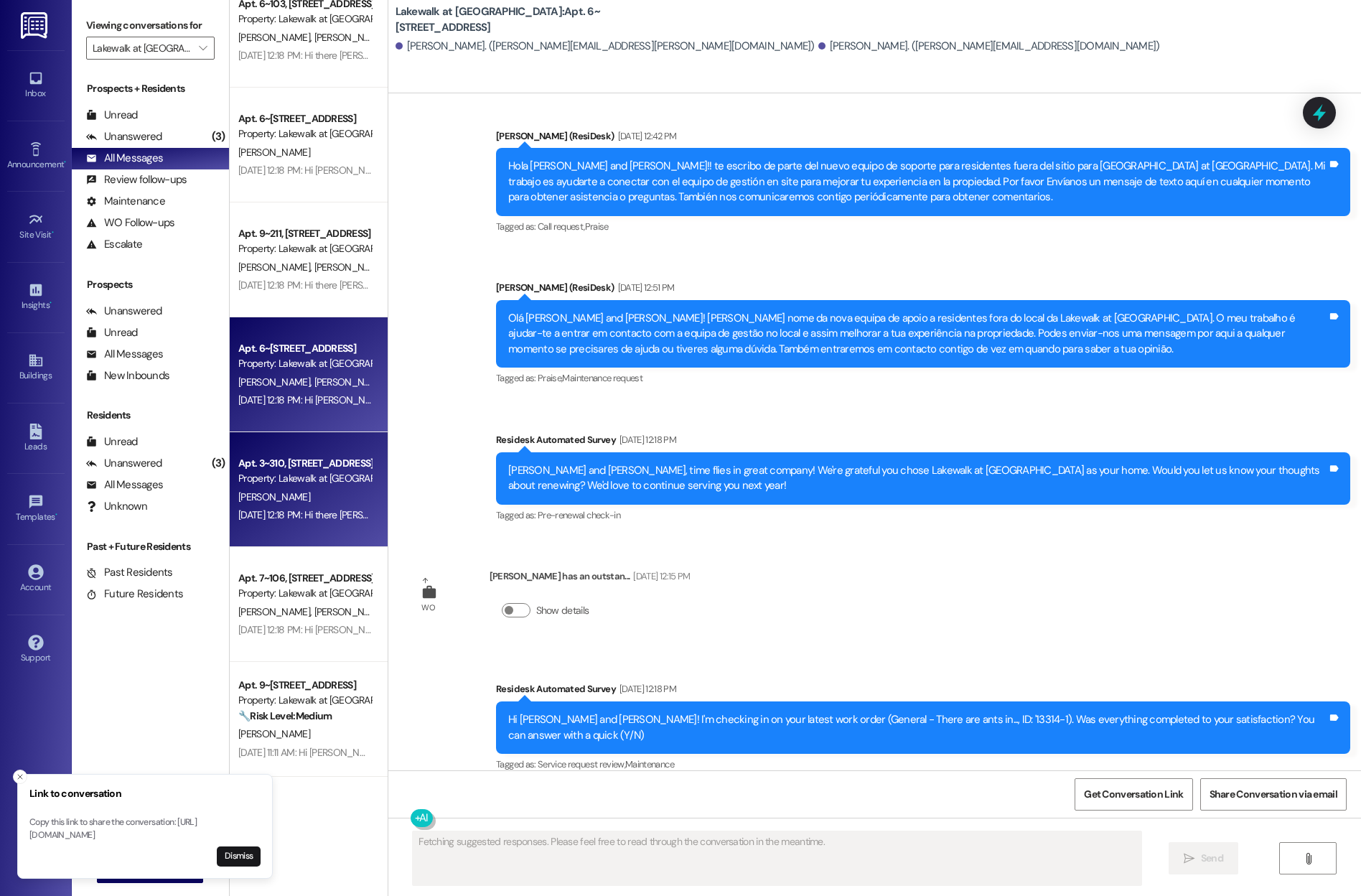
click at [257, 476] on div "Property: Lakewalk at [GEOGRAPHIC_DATA]" at bounding box center [305, 478] width 133 height 15
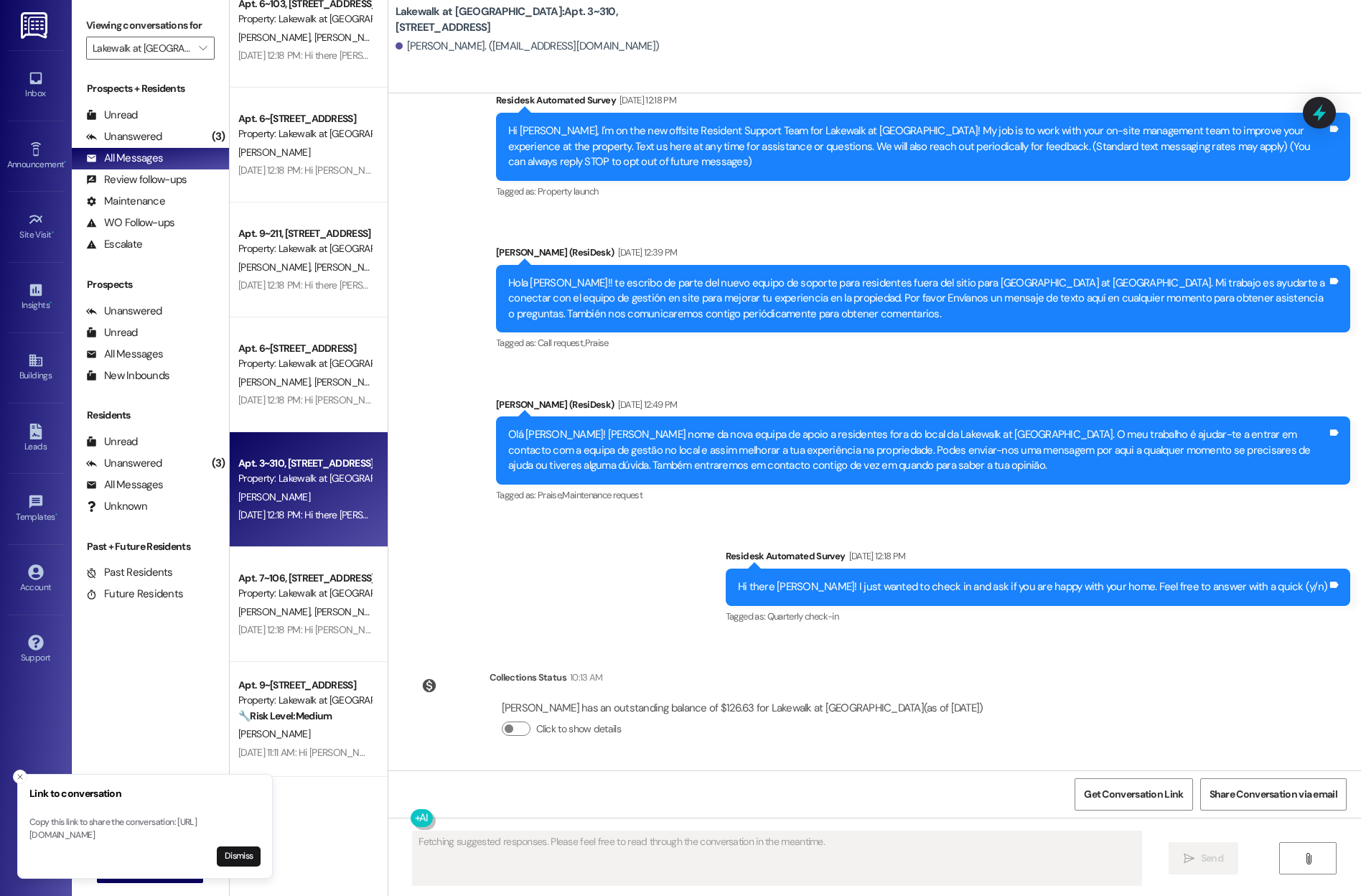
scroll to position [156, 0]
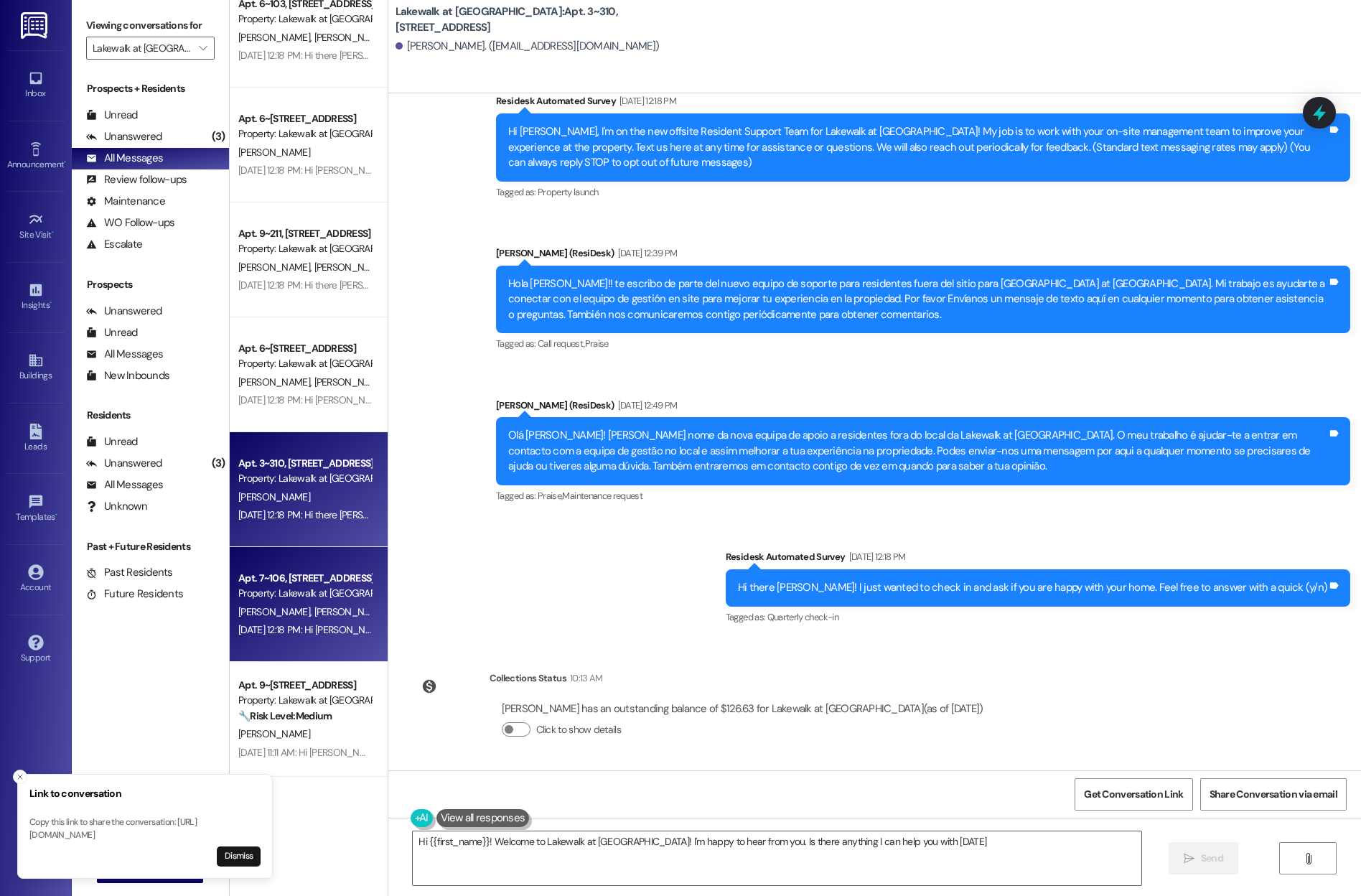
type textarea "Hi {{first_name}}! Welcome to Lakewalk at [GEOGRAPHIC_DATA]! I'm happy to hear …"
click at [286, 593] on div "Property: Lakewalk at [GEOGRAPHIC_DATA]" at bounding box center [305, 593] width 133 height 15
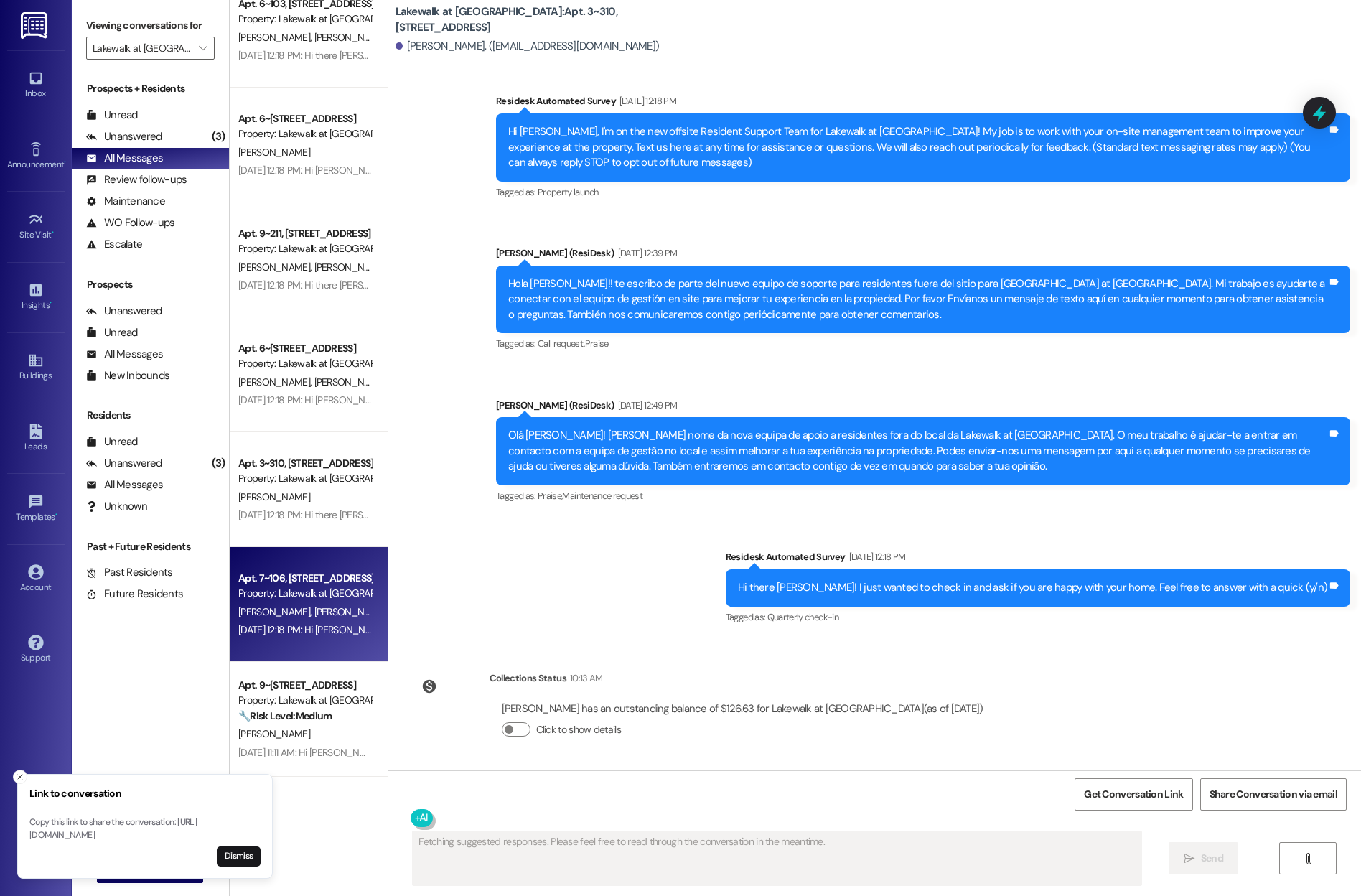
scroll to position [0, 0]
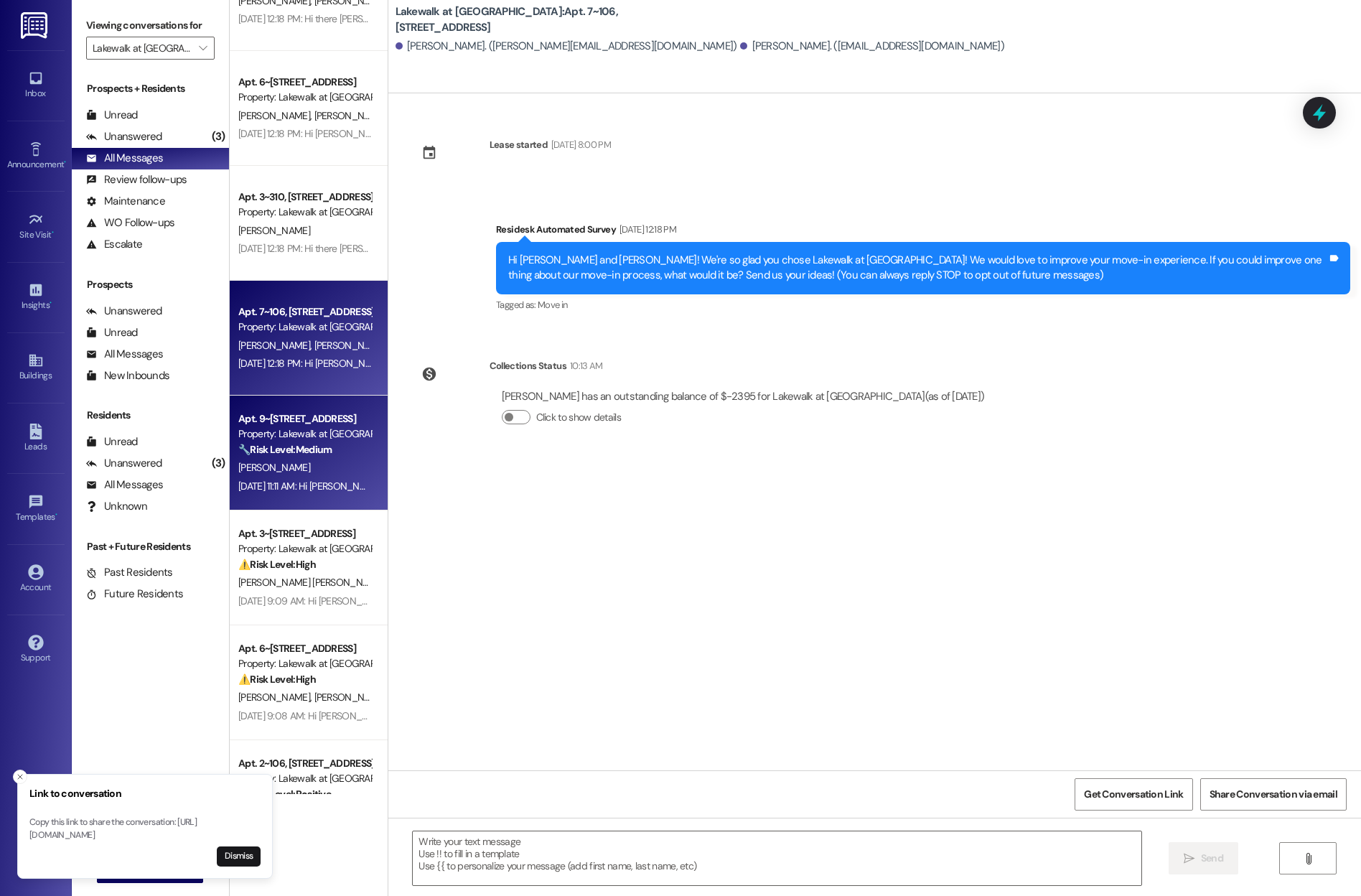
click at [299, 451] on strong "🔧 Risk Level: Medium" at bounding box center [285, 448] width 94 height 13
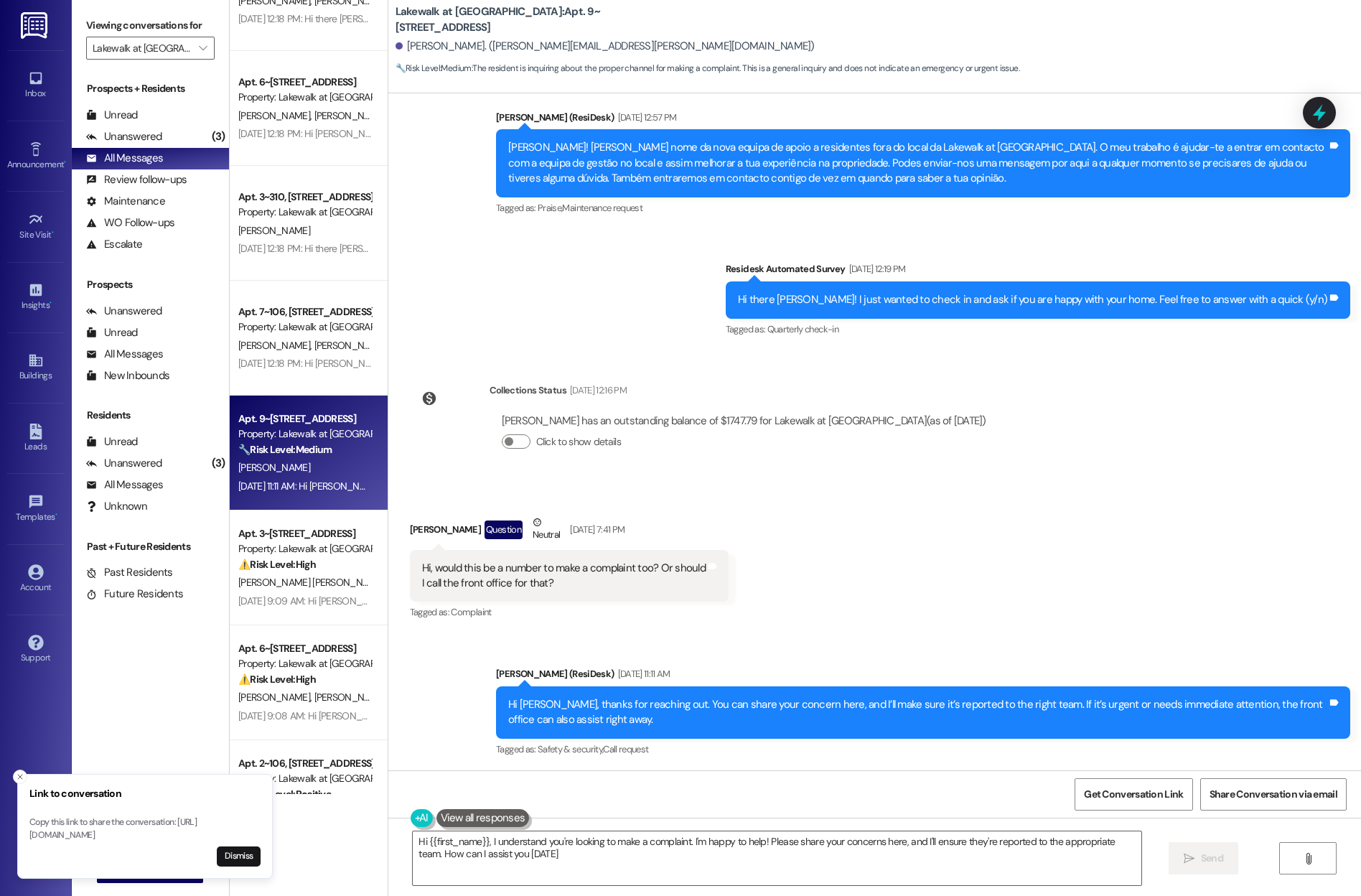
type textarea "Hi {{first_name}}, I understand you're looking to make a complaint. I'm happy t…"
click at [790, 803] on span "Get Conversation Link" at bounding box center [1133, 794] width 105 height 31
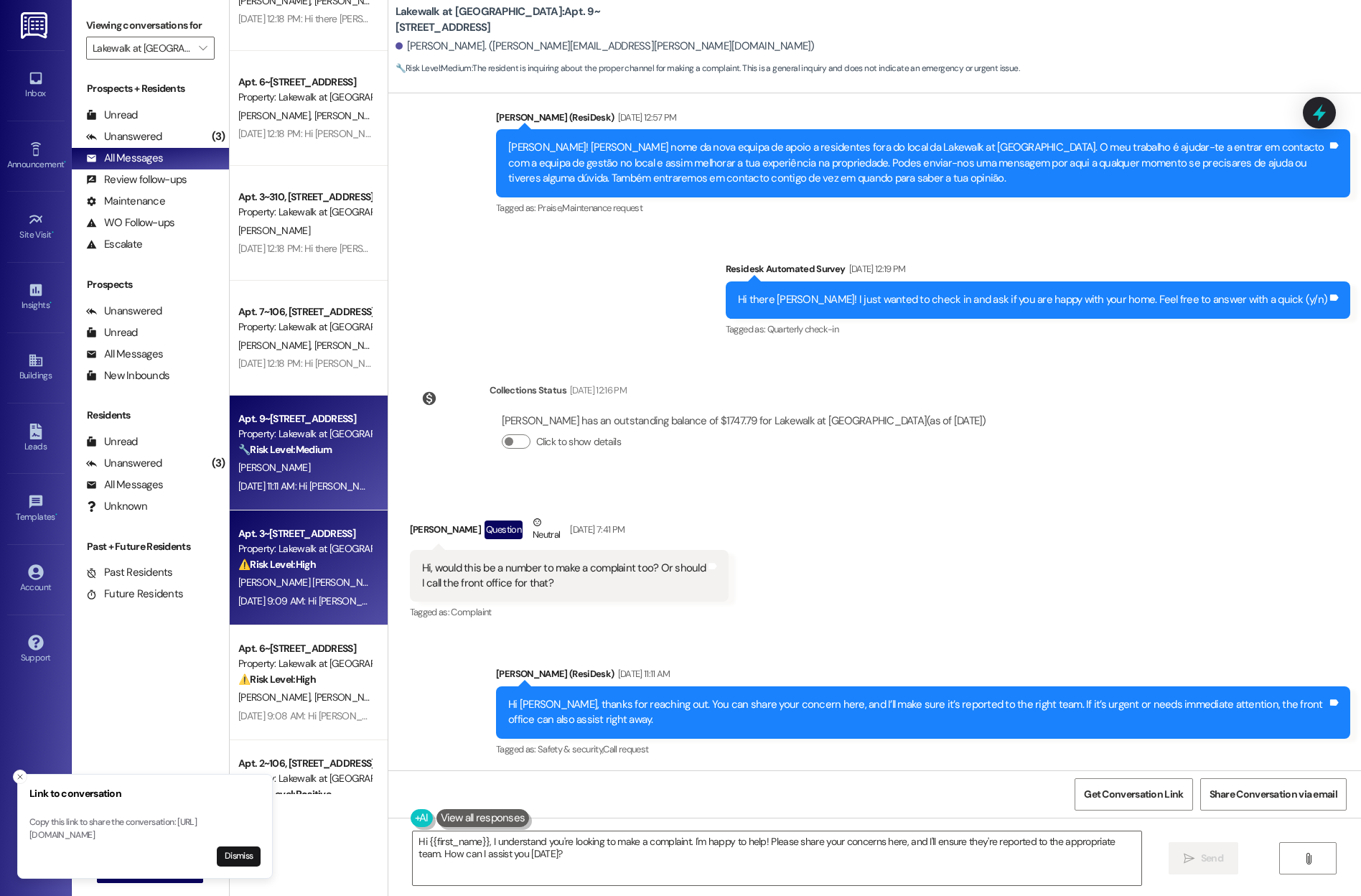
click at [300, 590] on div "[PERSON_NAME] [PERSON_NAME] [PERSON_NAME]" at bounding box center [305, 583] width 136 height 18
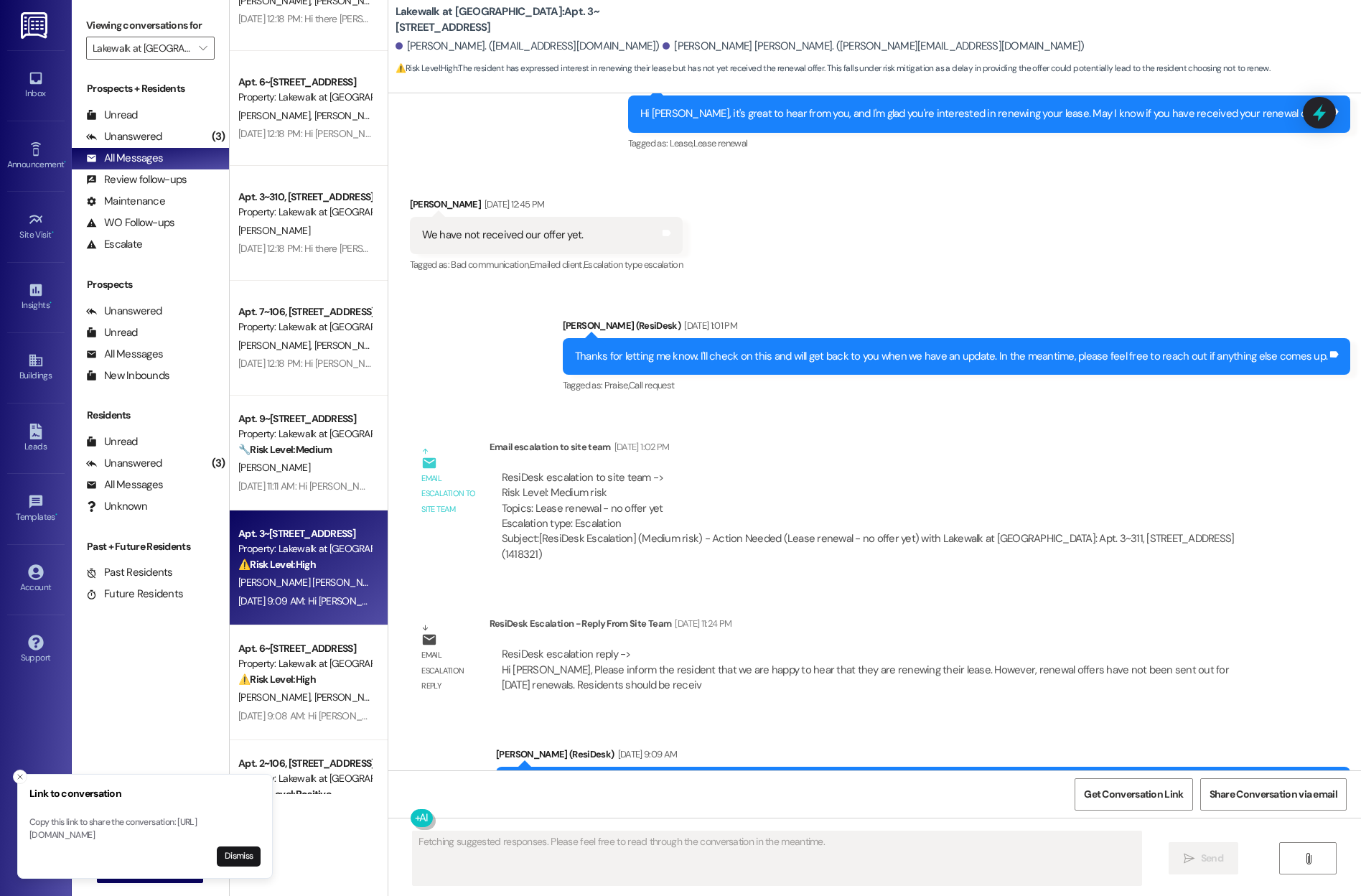
scroll to position [1174, 0]
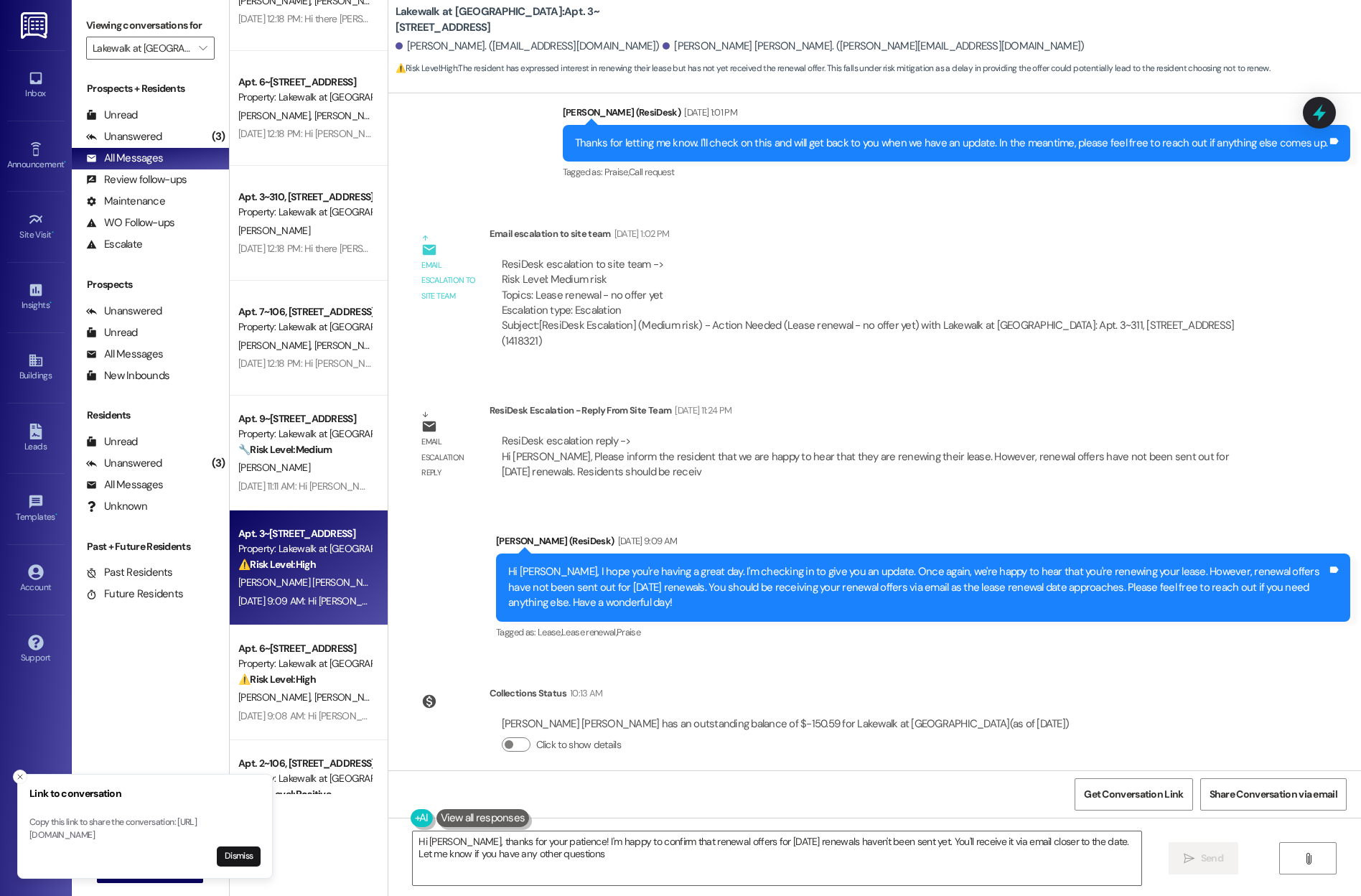
type textarea "Hi [PERSON_NAME], thanks for your patience! I'm happy to confirm that renewal o…"
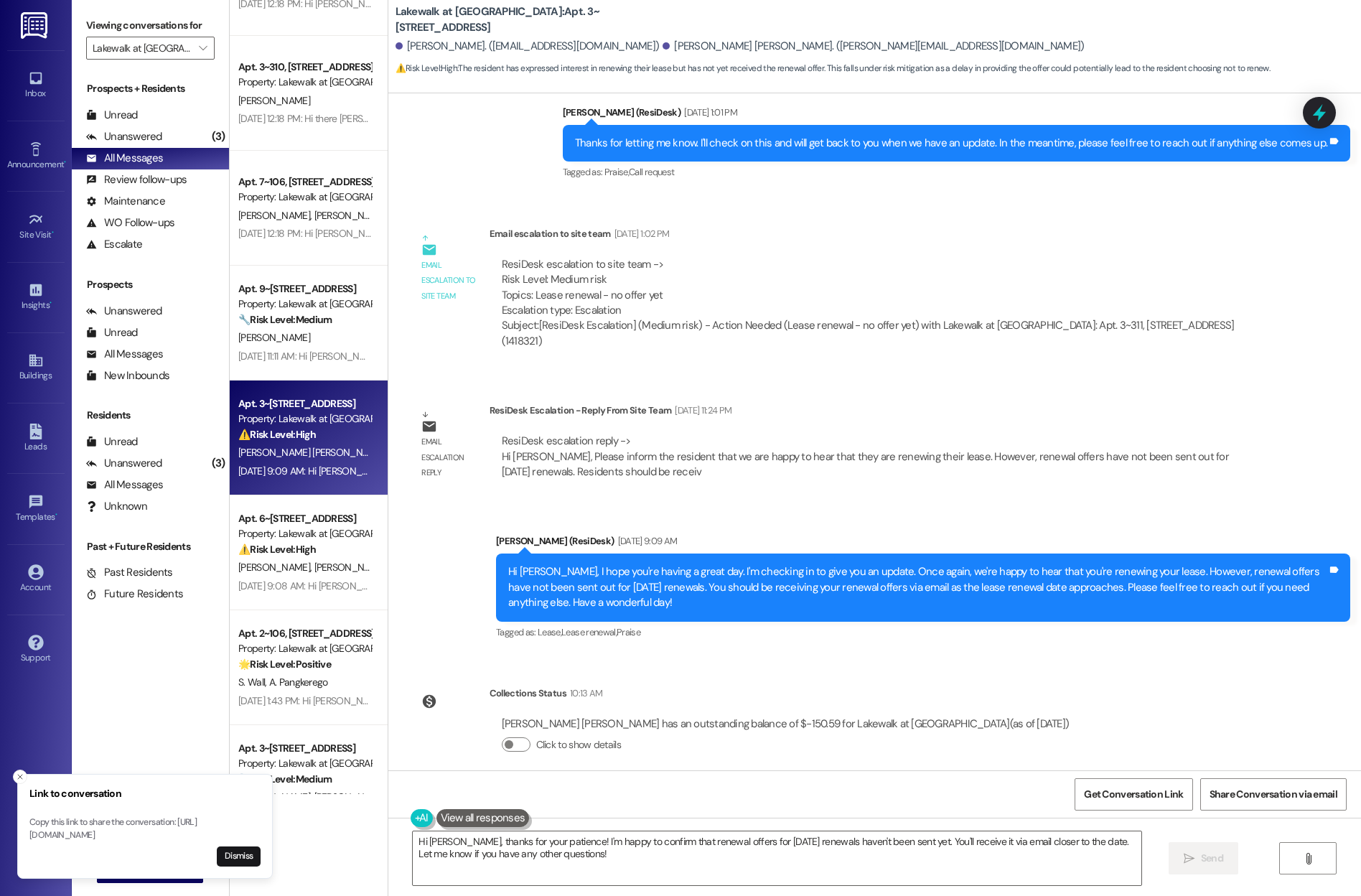
scroll to position [4444, 0]
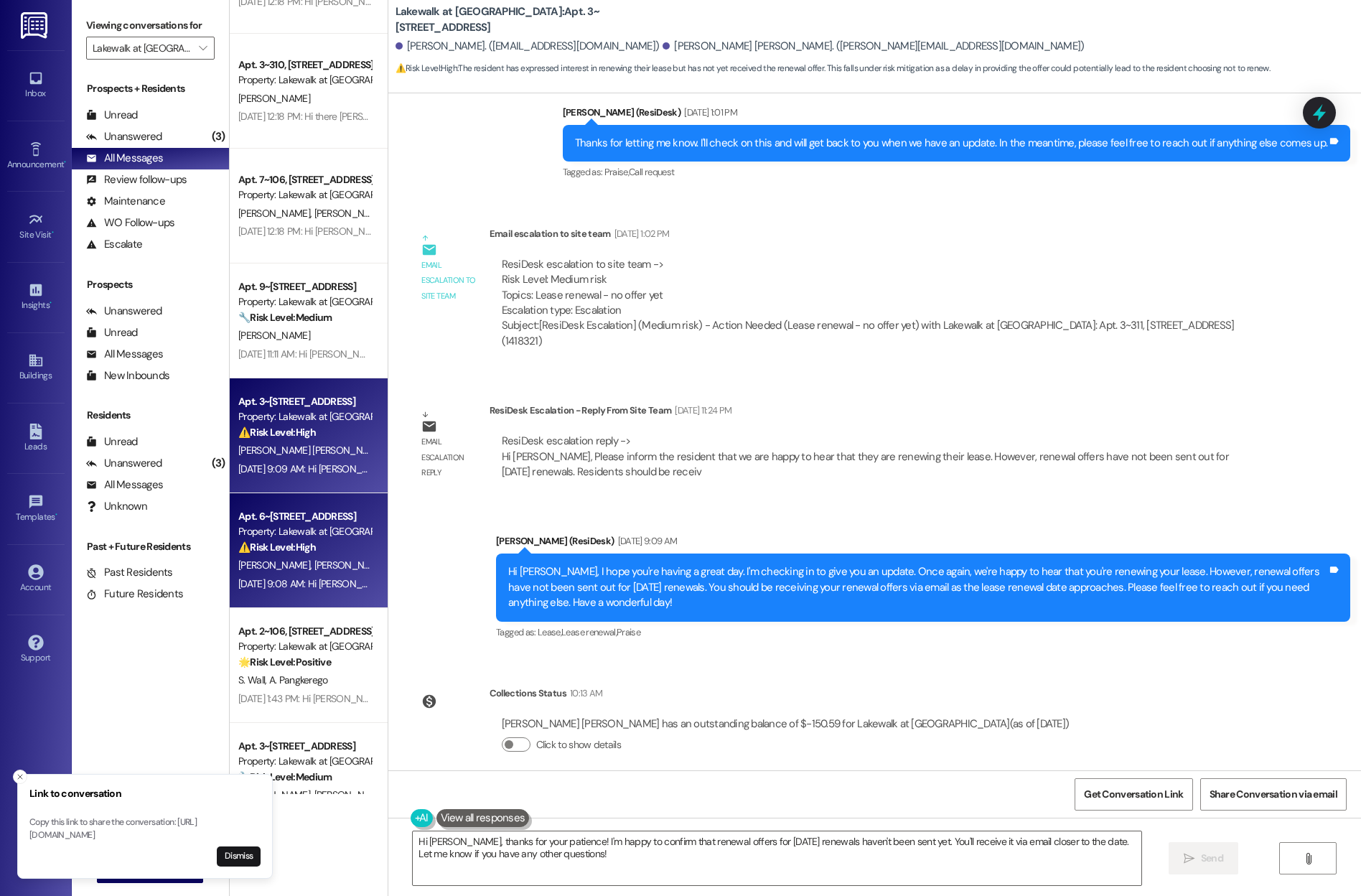
click at [333, 536] on div "Property: Lakewalk at [GEOGRAPHIC_DATA]" at bounding box center [305, 531] width 133 height 15
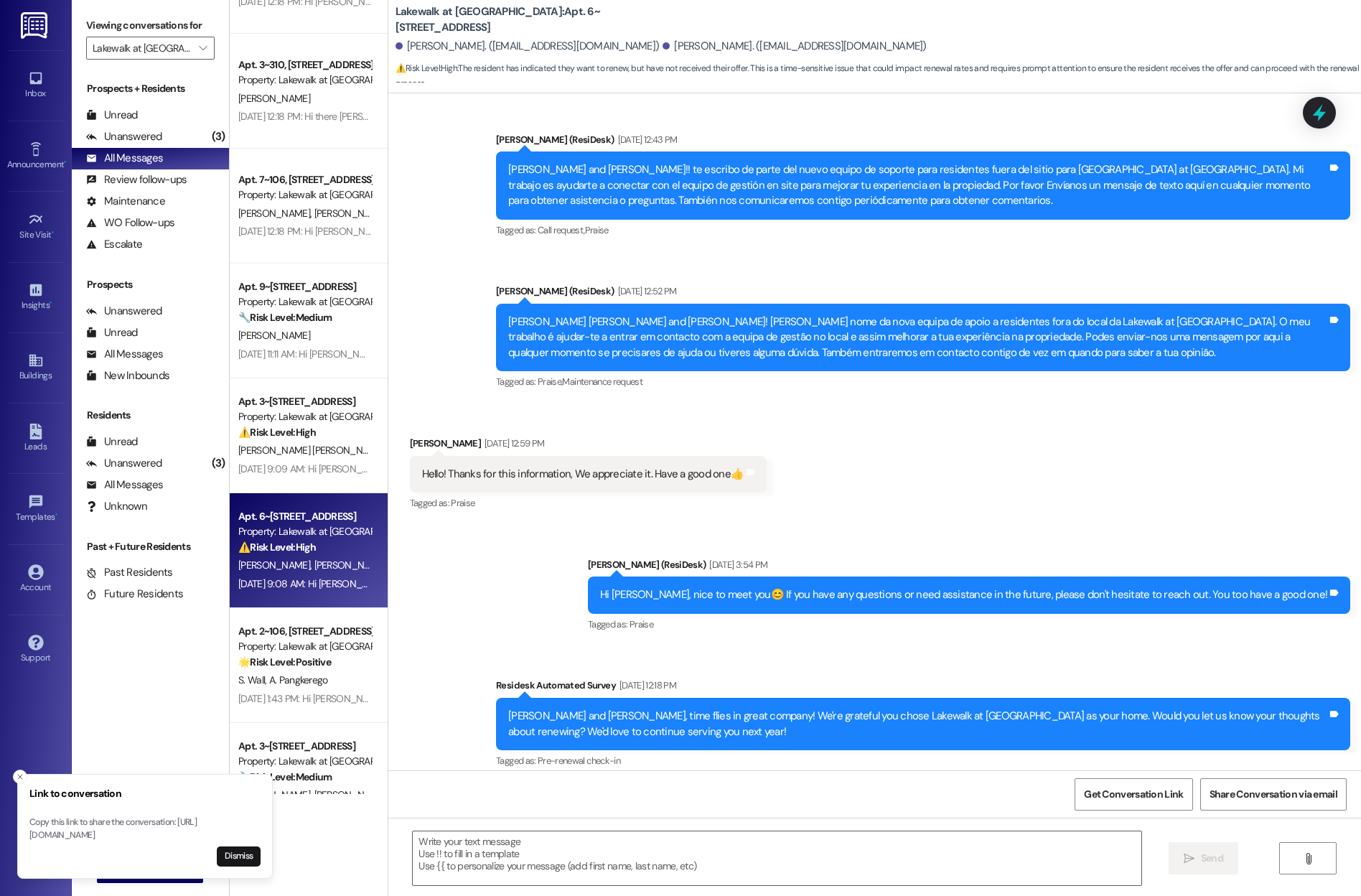
type textarea "Fetching suggested responses. Please feel free to read through the conversation…"
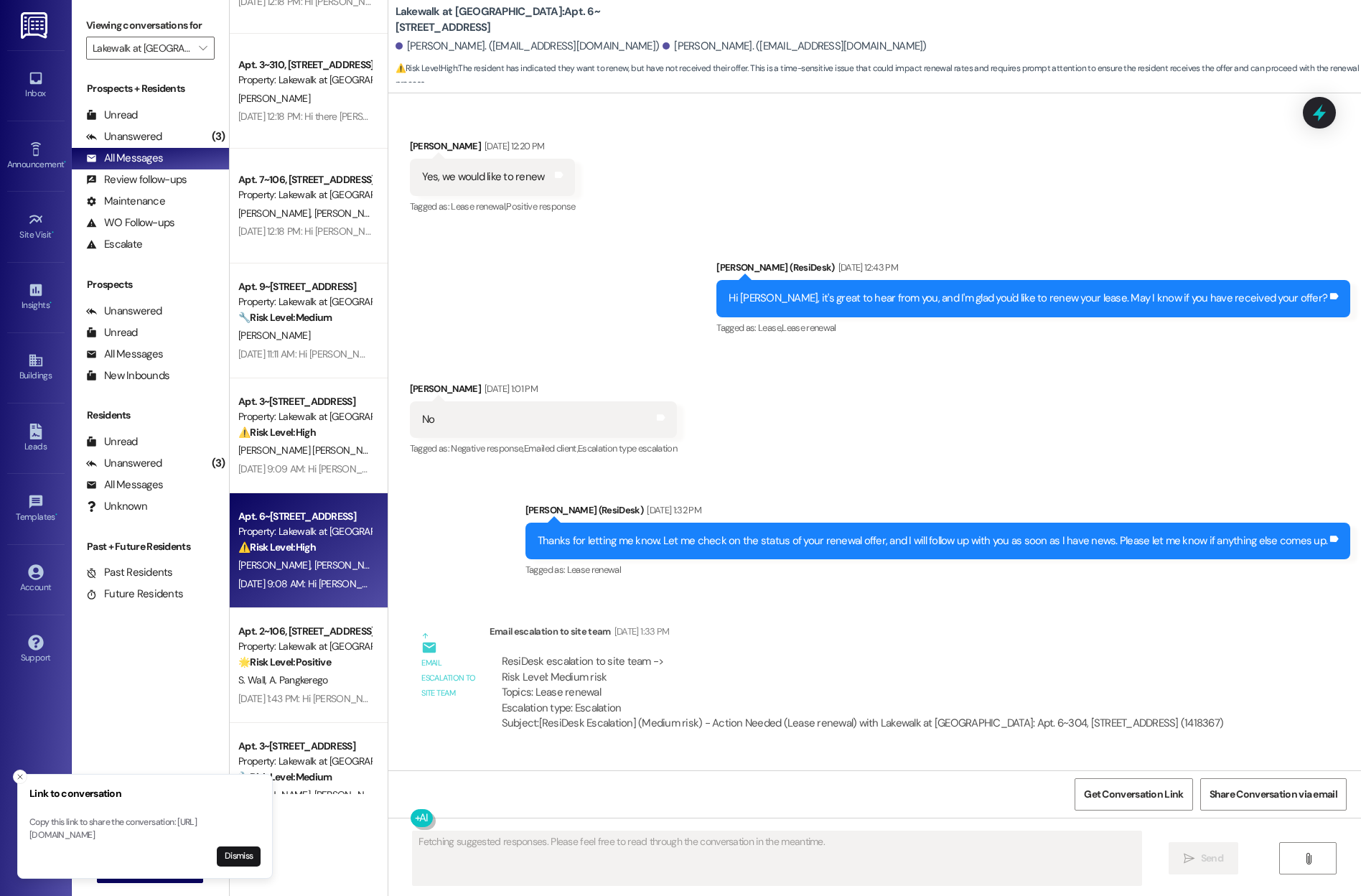
scroll to position [1314, 0]
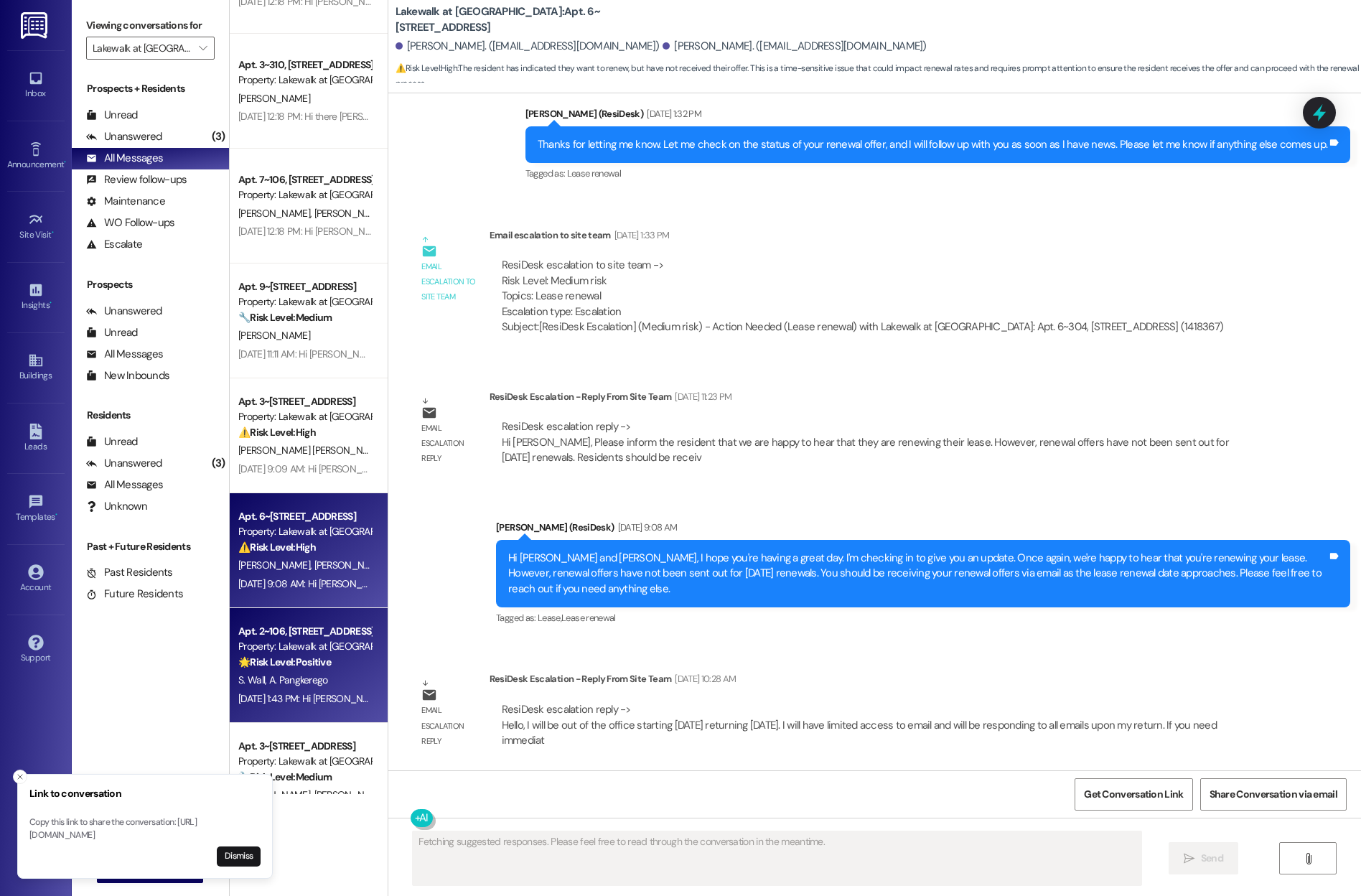
click at [279, 658] on strong "🌟 Risk Level: Positive" at bounding box center [285, 661] width 93 height 13
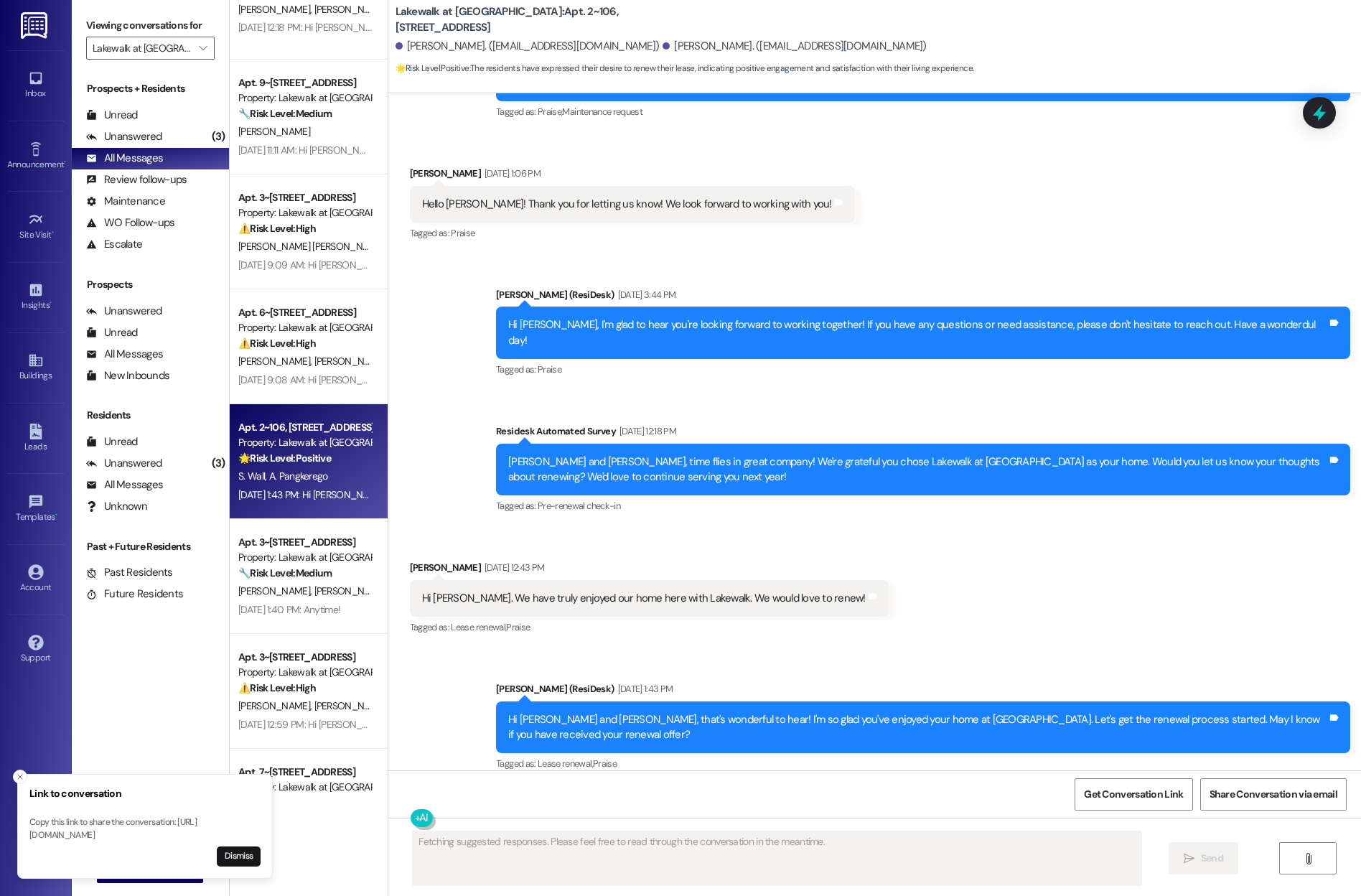
scroll to position [4654, 0]
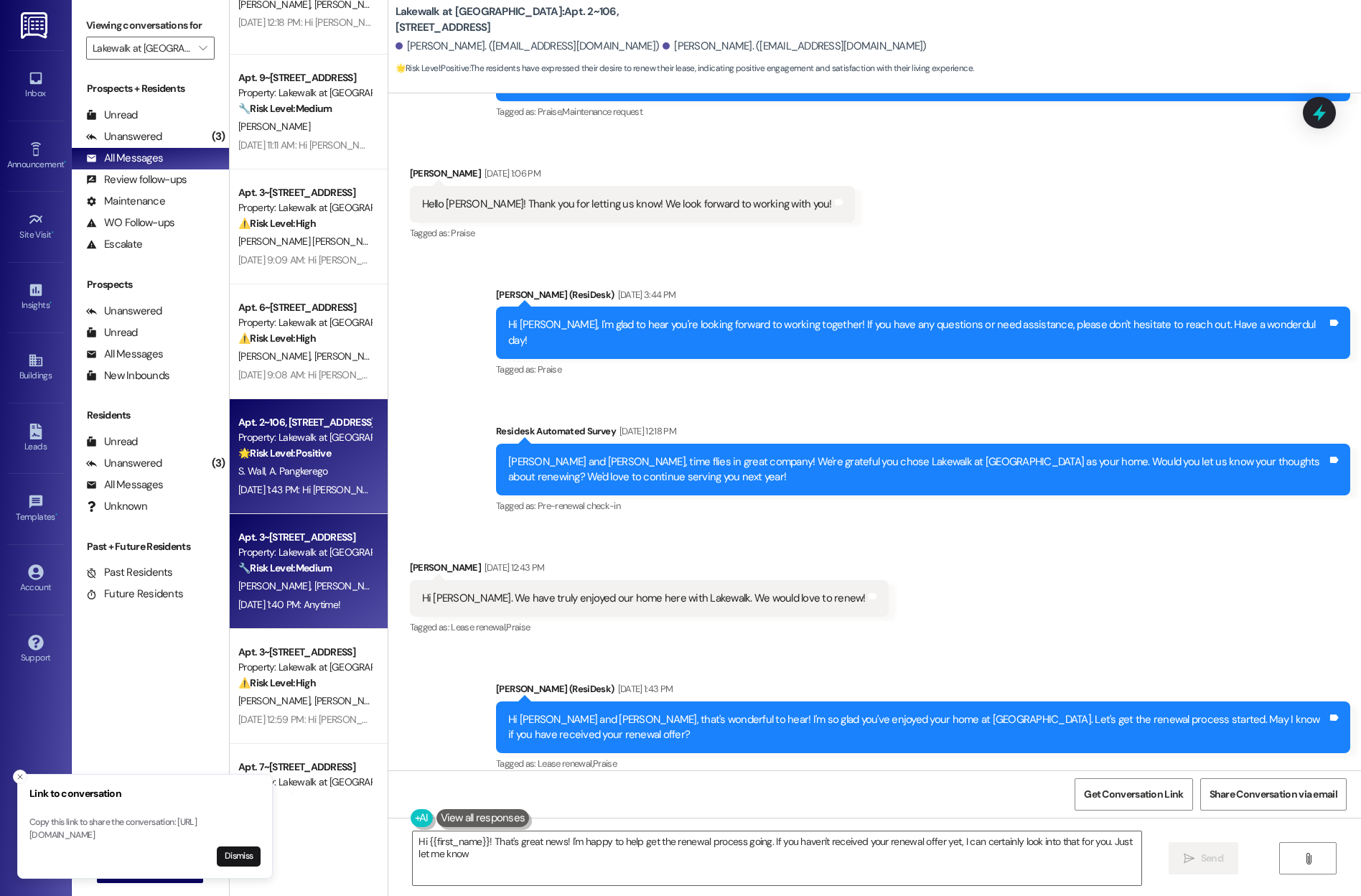
type textarea "Hi {{first_name}}! That's great news! I'm happy to help get the renewal process…"
click at [277, 599] on div "[DATE] 1:40 PM: Anytime! [DATE] 1:40 PM: Anytime!" at bounding box center [289, 604] width 102 height 13
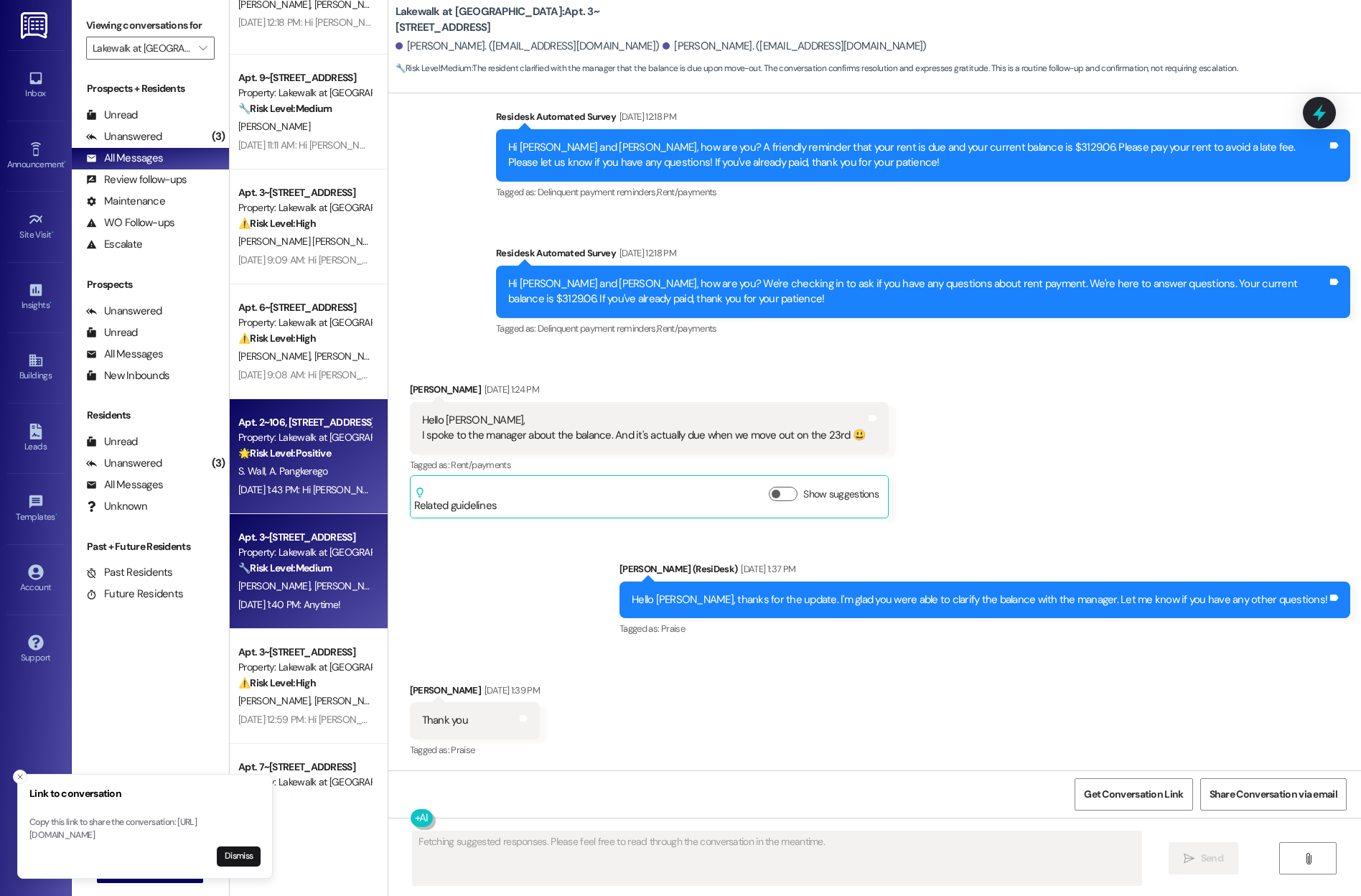
click at [293, 461] on div "Apt. 2~106, [STREET_ADDRESS] Property: Lakewalk at [GEOGRAPHIC_DATA] 🌟 Risk Lev…" at bounding box center [305, 438] width 136 height 49
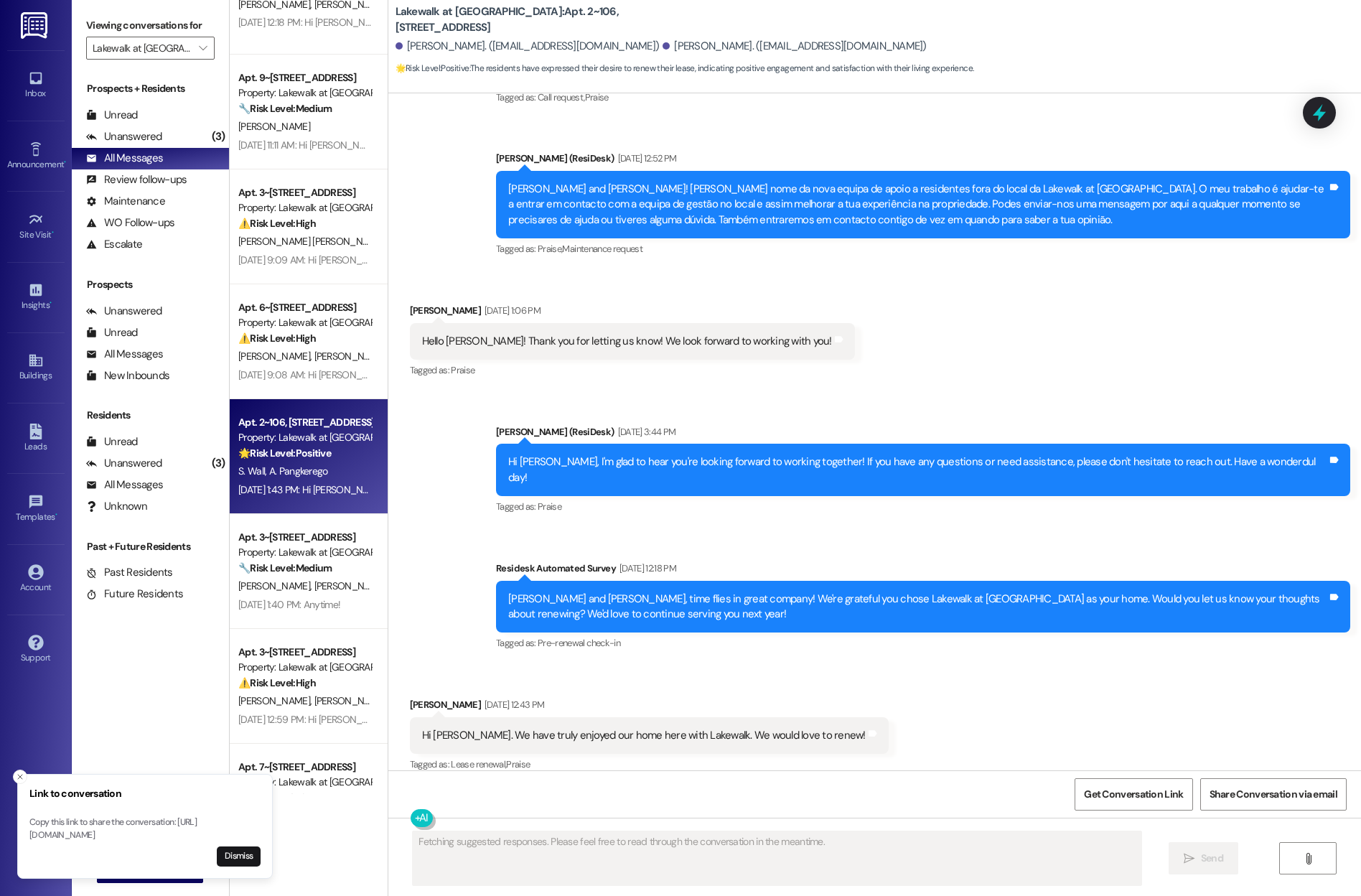
scroll to position [512, 0]
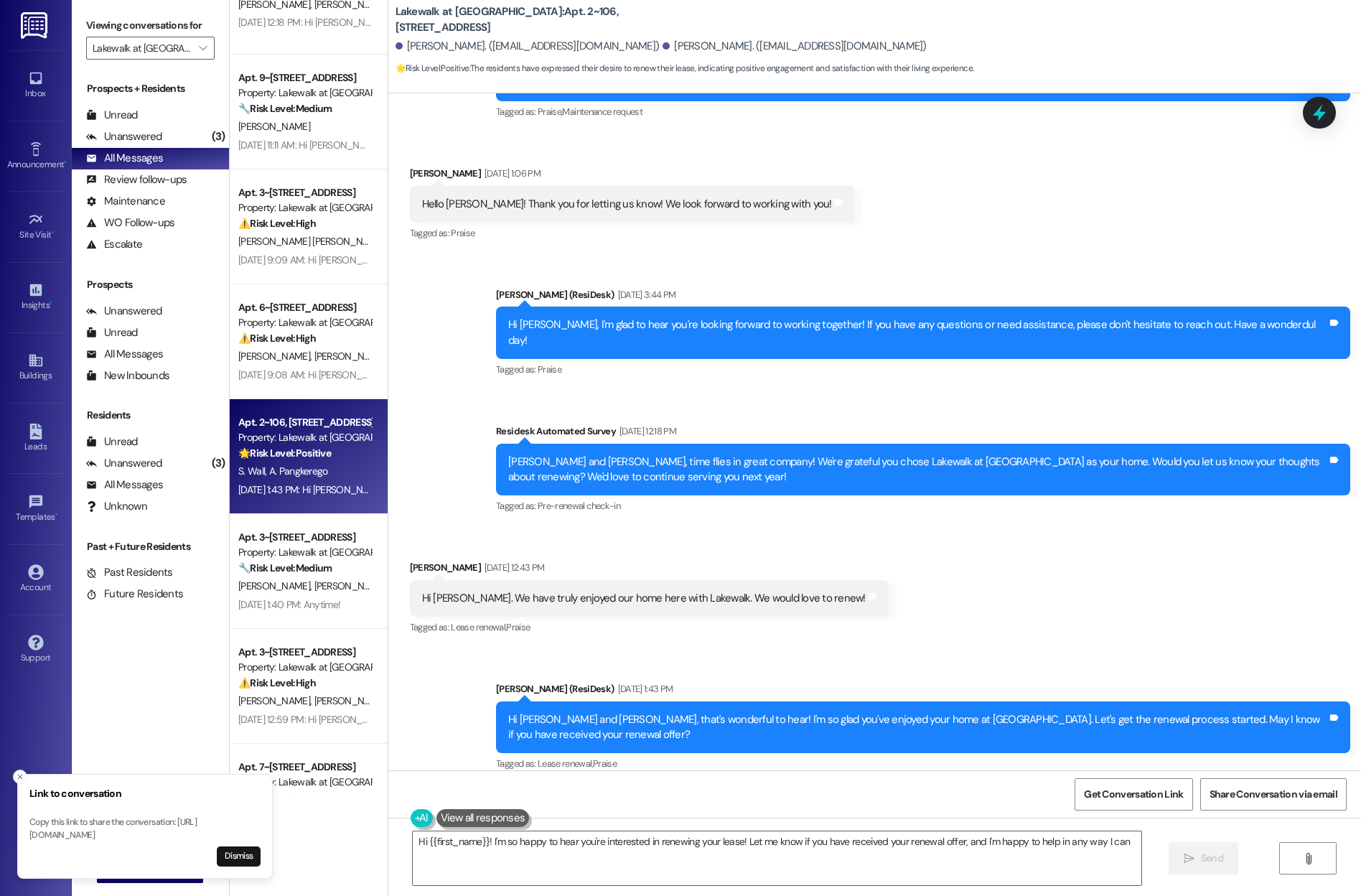
type textarea "Hi {{first_name}}! I'm so happy to hear you're interested in renewing your leas…"
click at [790, 792] on span "Get Conversation Link" at bounding box center [1133, 795] width 99 height 15
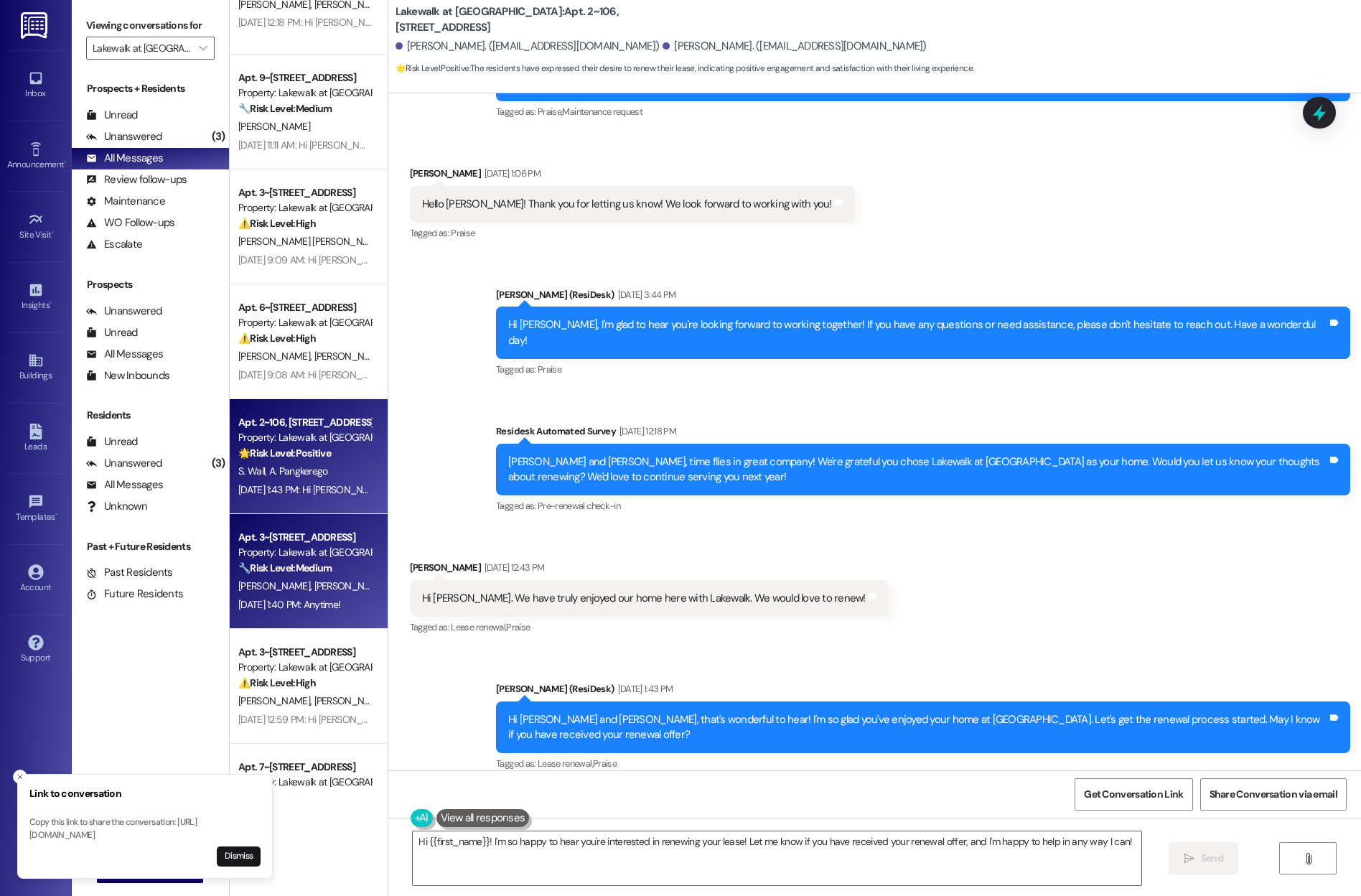
click at [313, 581] on span "[PERSON_NAME]" at bounding box center [349, 584] width 71 height 13
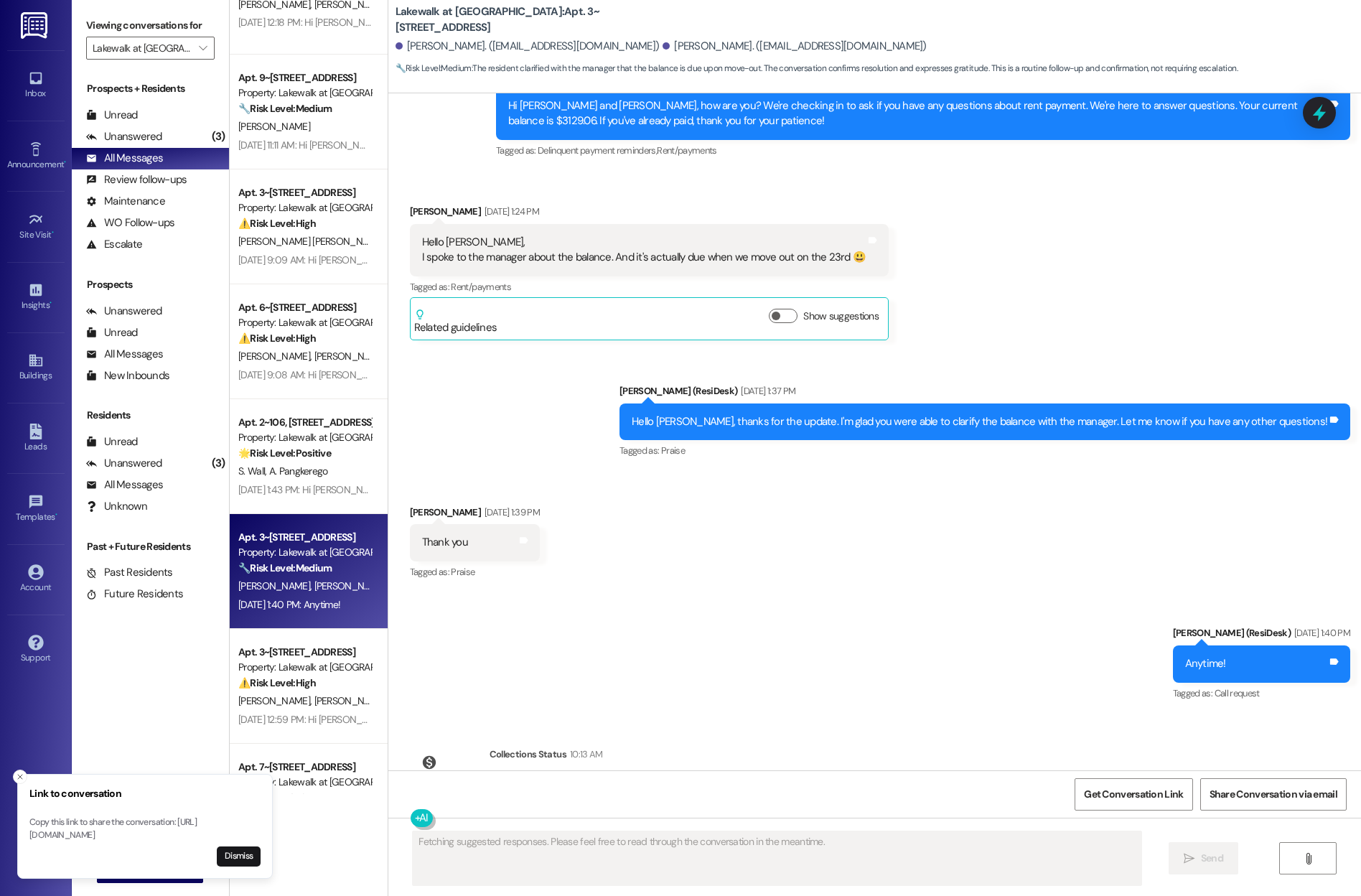
scroll to position [823, 0]
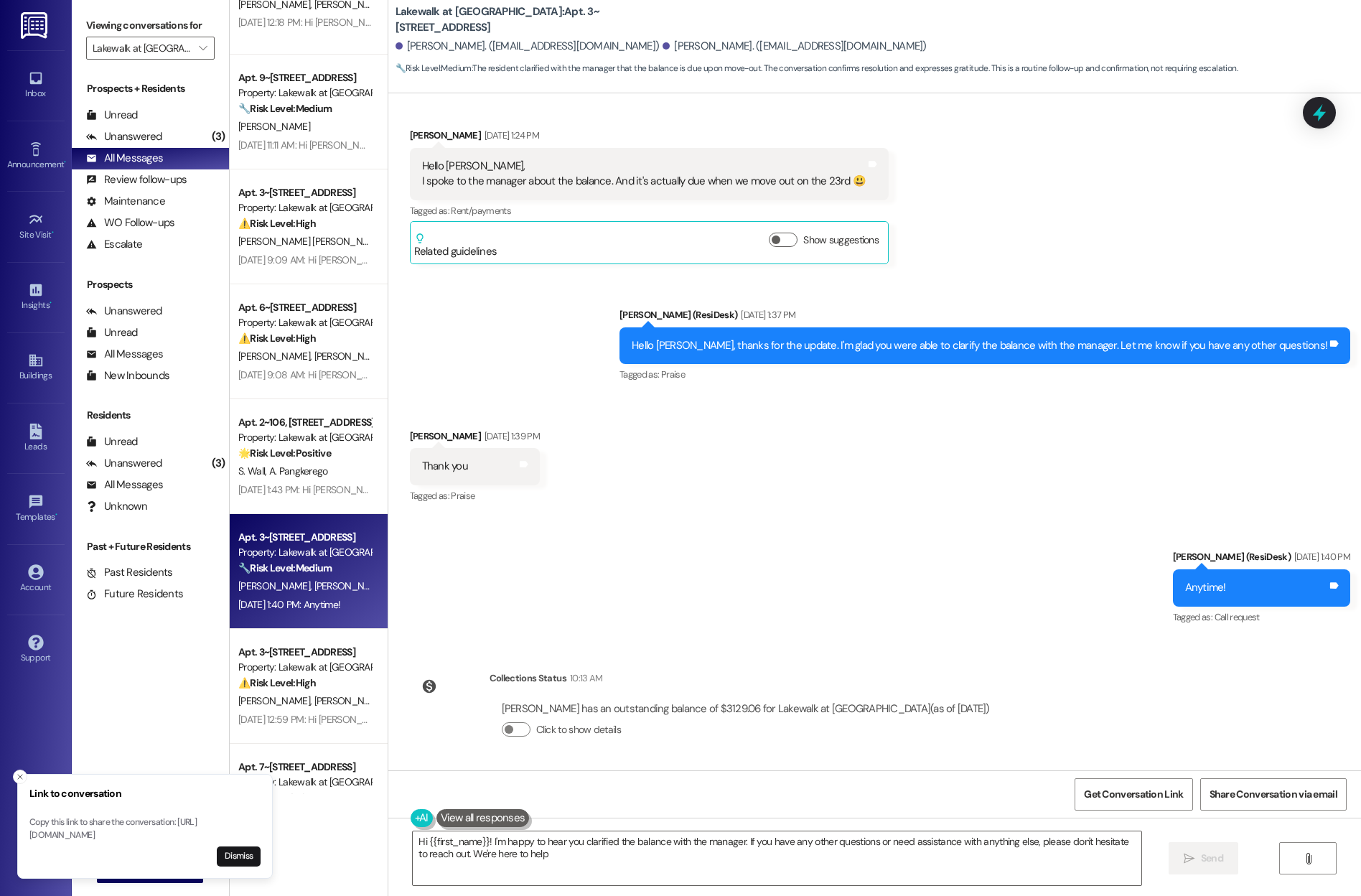
type textarea "Hi {{first_name}}! I'm happy to hear you clarified the balance with the manager…"
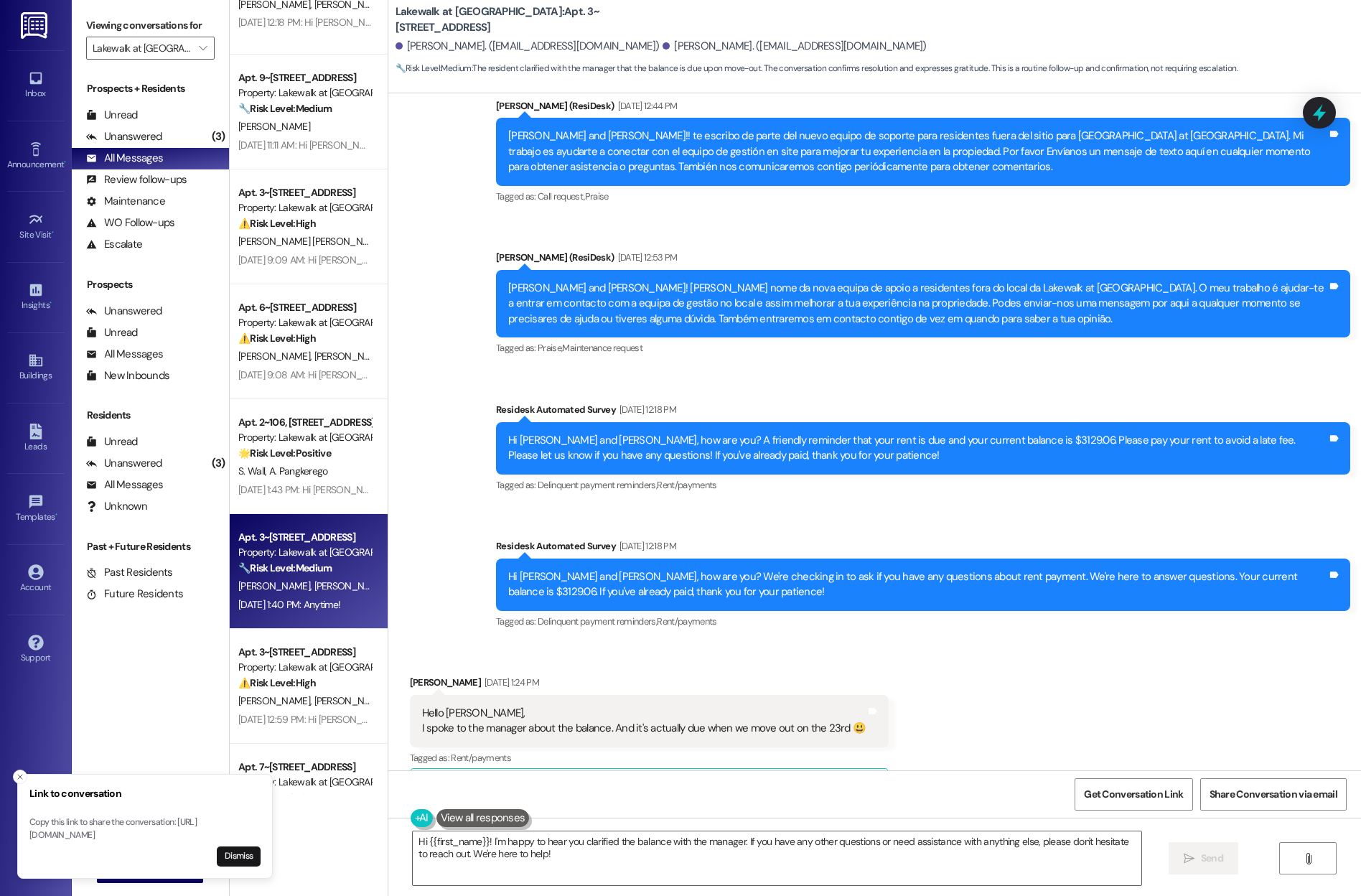
scroll to position [278, 0]
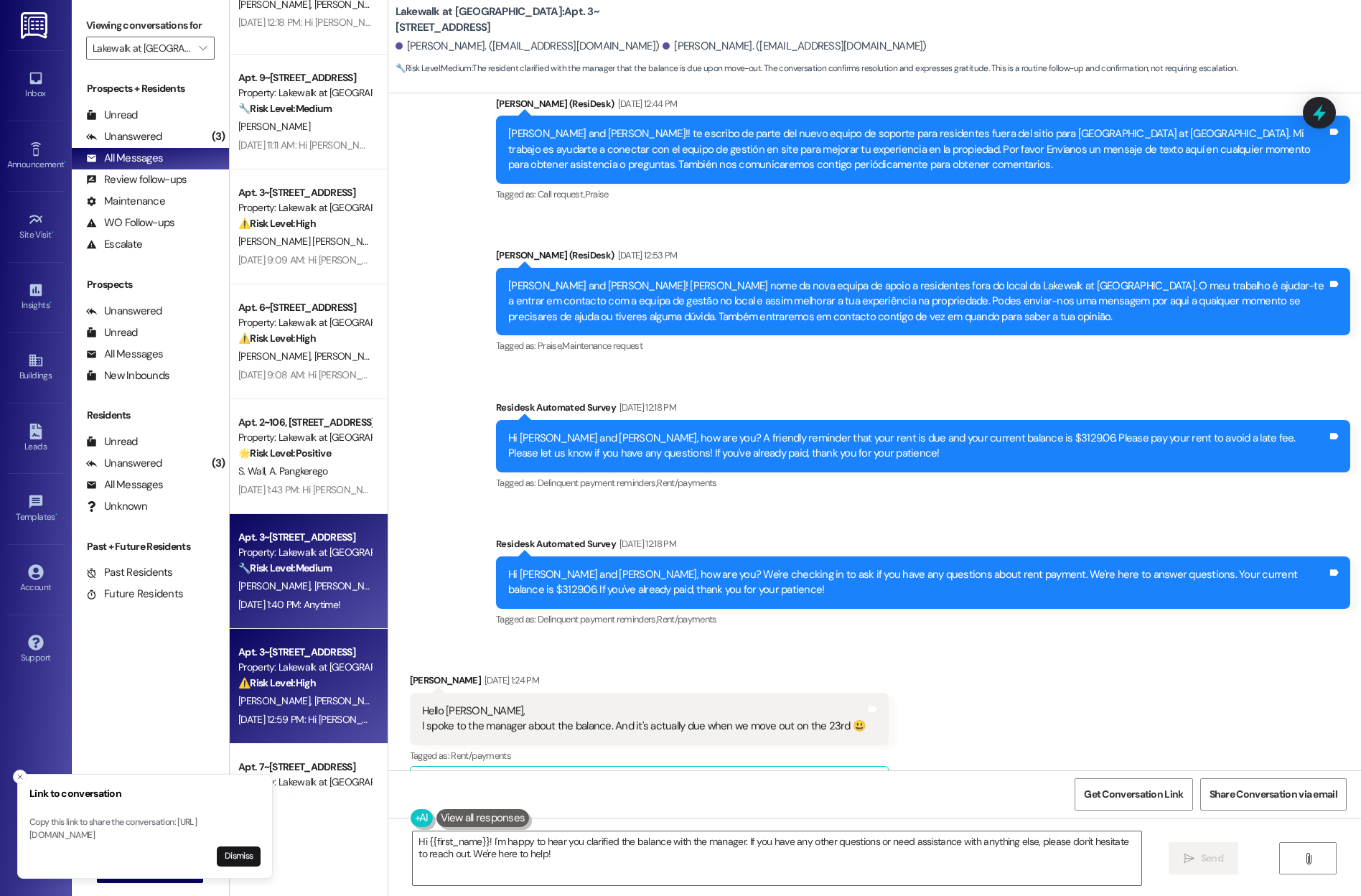
click at [302, 662] on div "Property: Lakewalk at [GEOGRAPHIC_DATA]" at bounding box center [305, 667] width 133 height 15
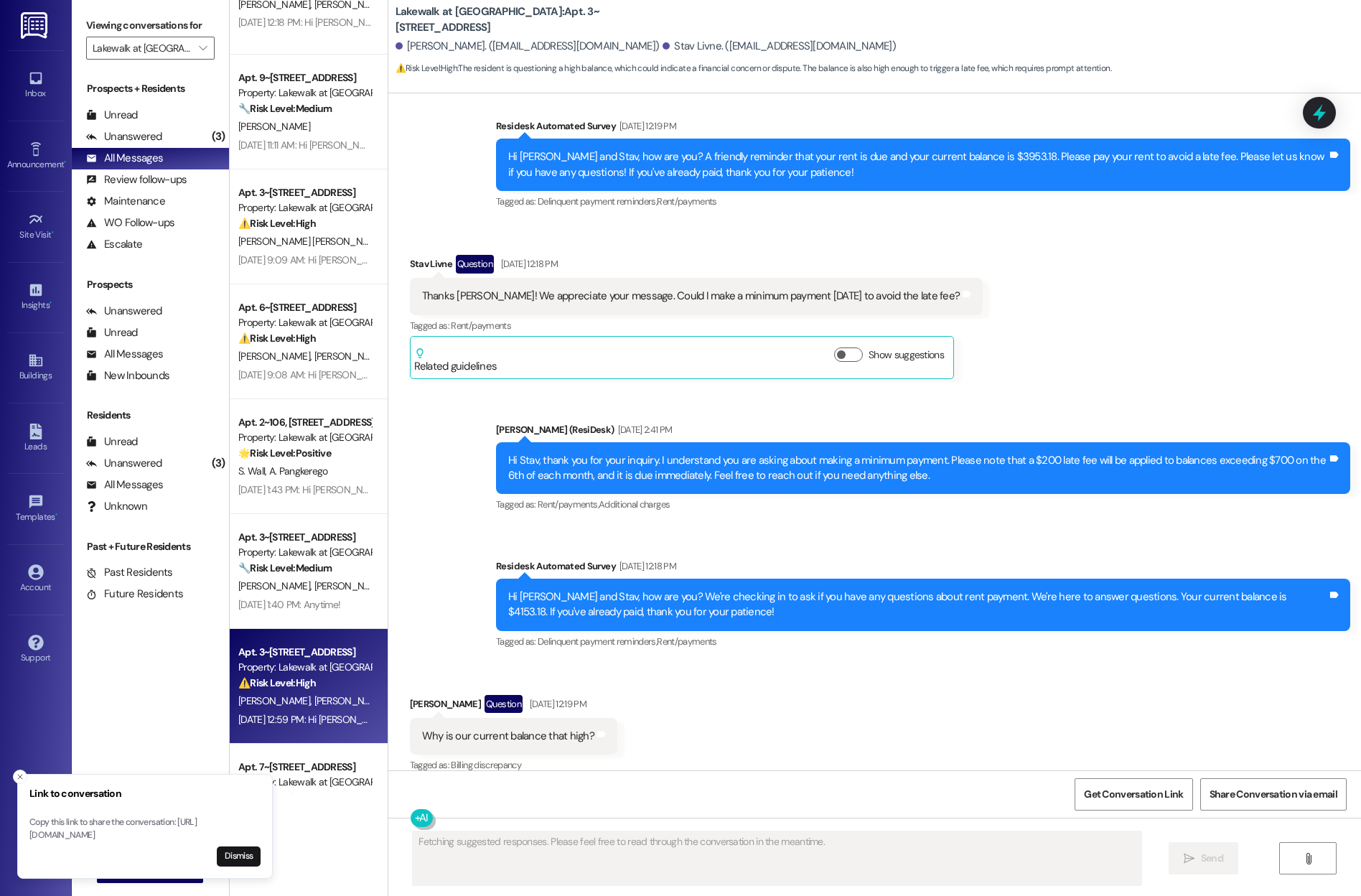
scroll to position [1530, 0]
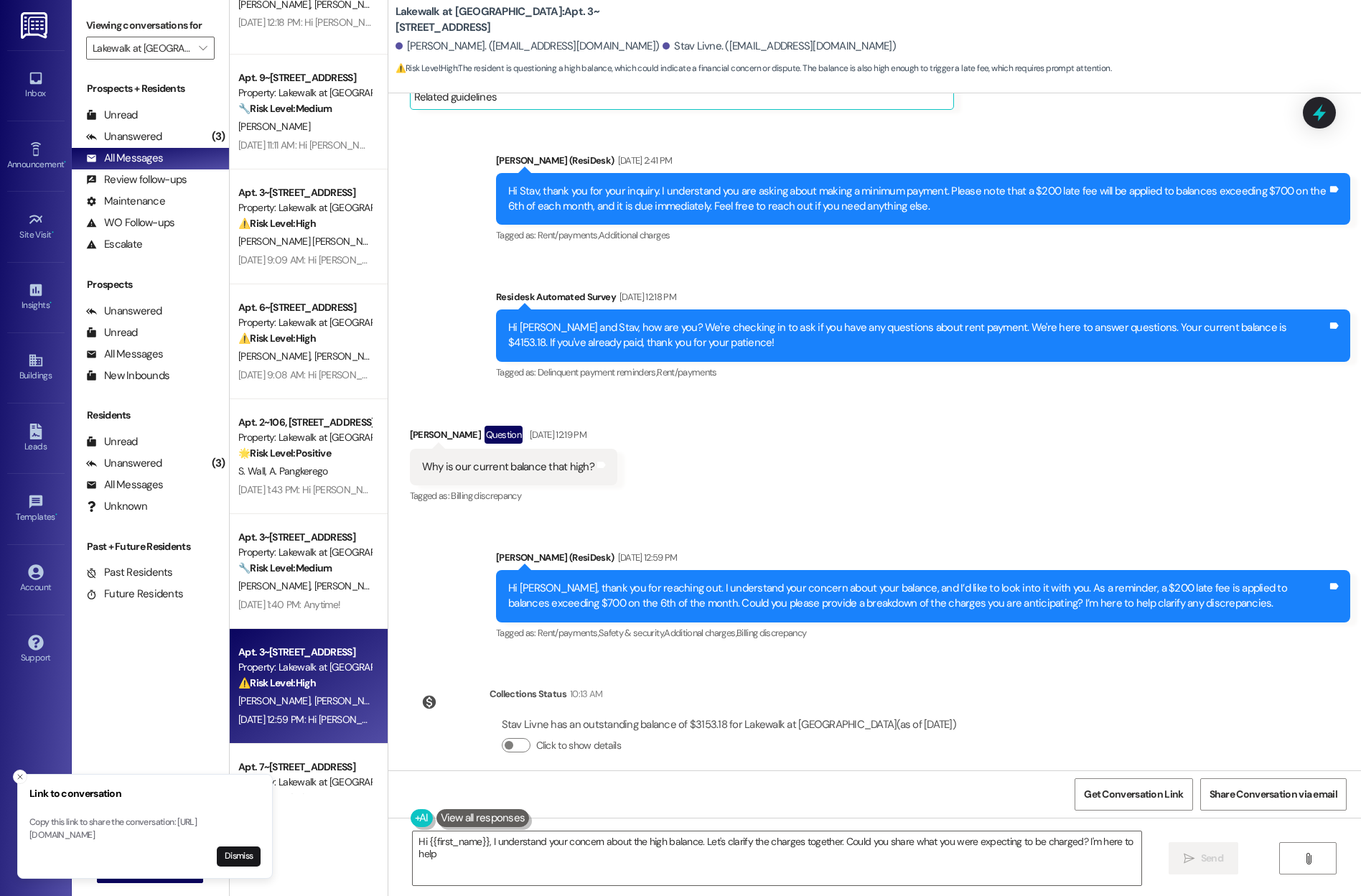
type textarea "Hi {{first_name}}, I understand your concern about the high balance. Let's clar…"
click at [504, 741] on span "button" at bounding box center [508, 745] width 9 height 9
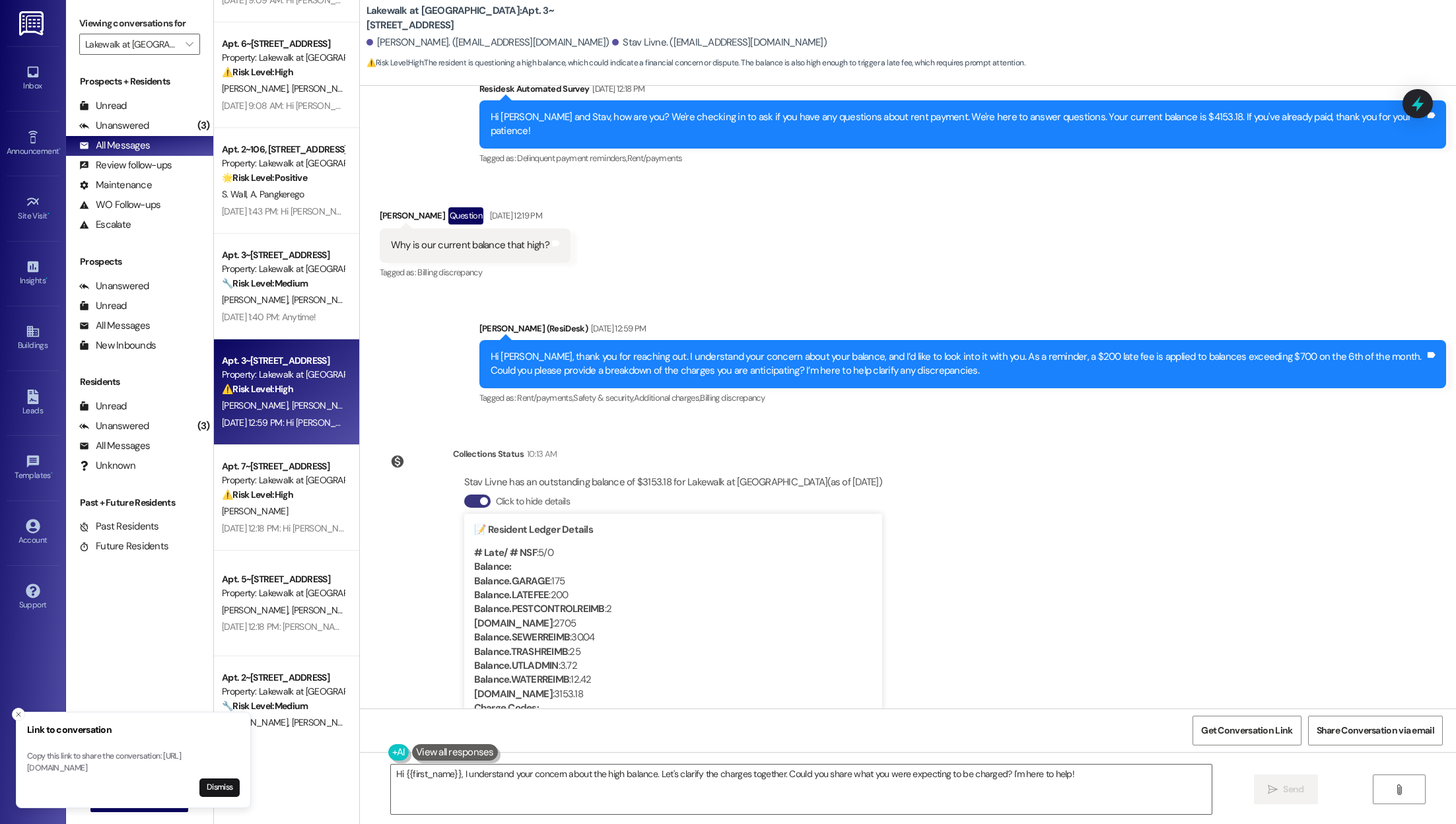
scroll to position [4537, 0]
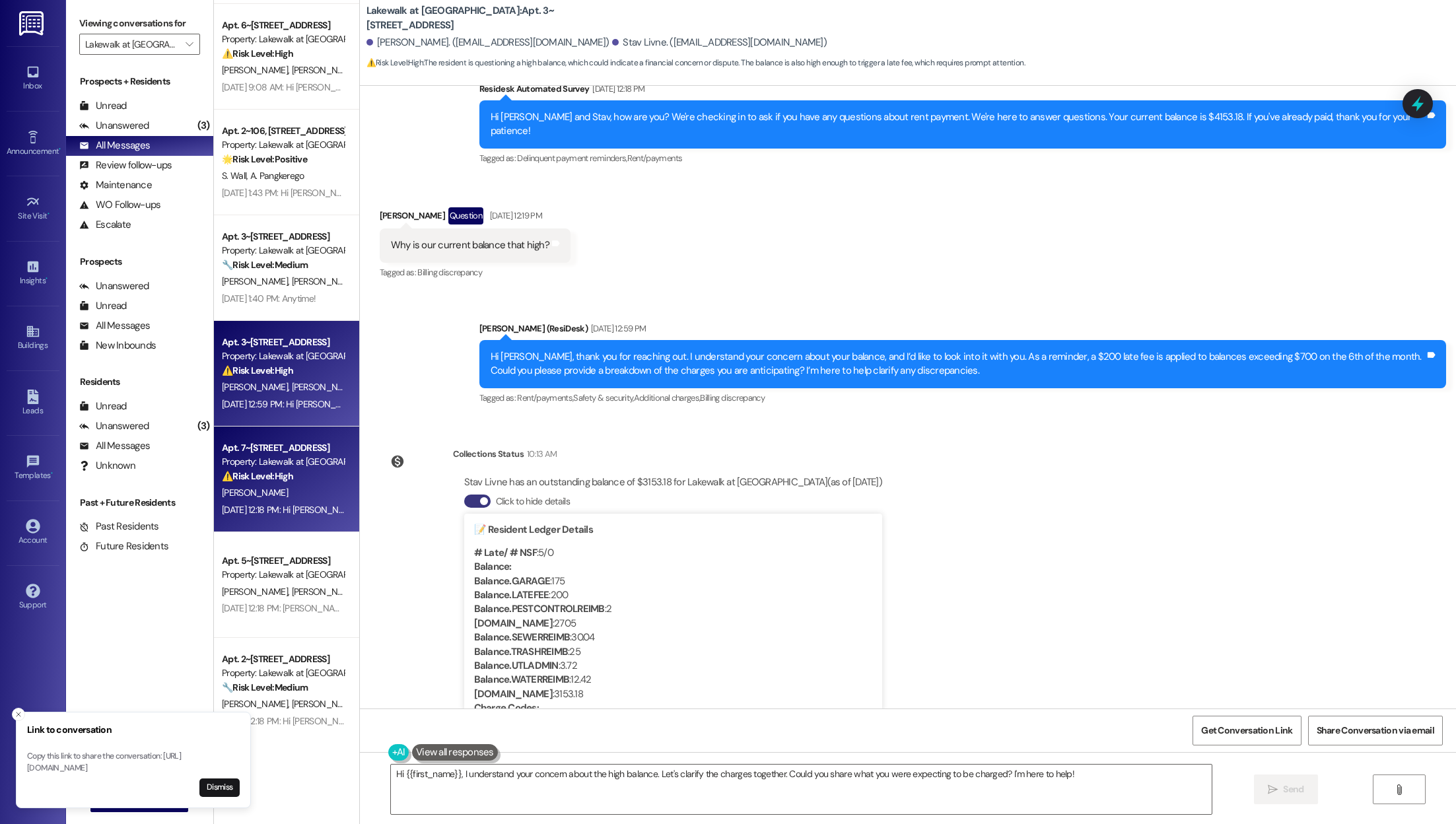
click at [275, 450] on div "Apt. 7~[STREET_ADDRESS]" at bounding box center [283, 448] width 122 height 14
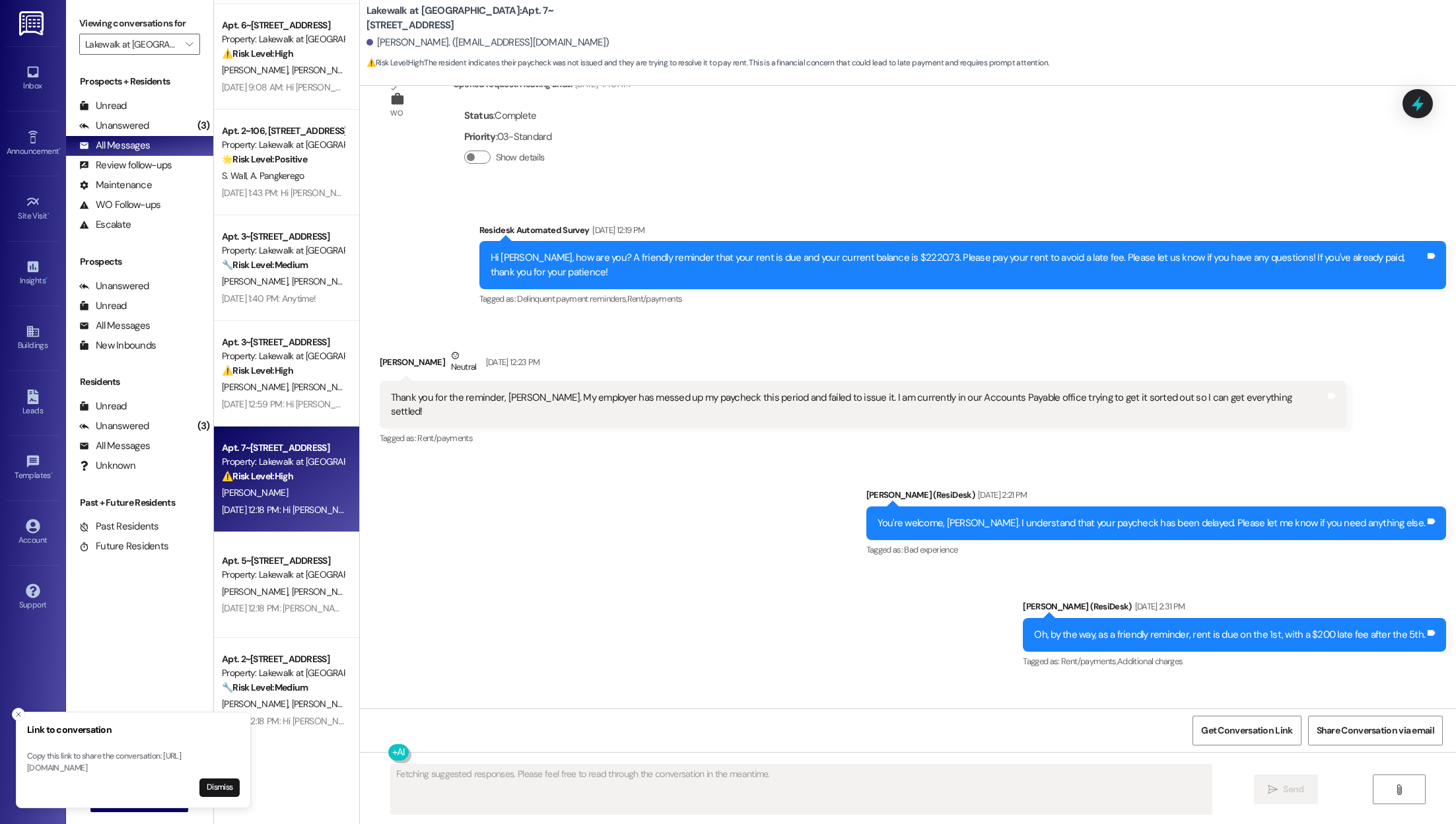
scroll to position [532, 0]
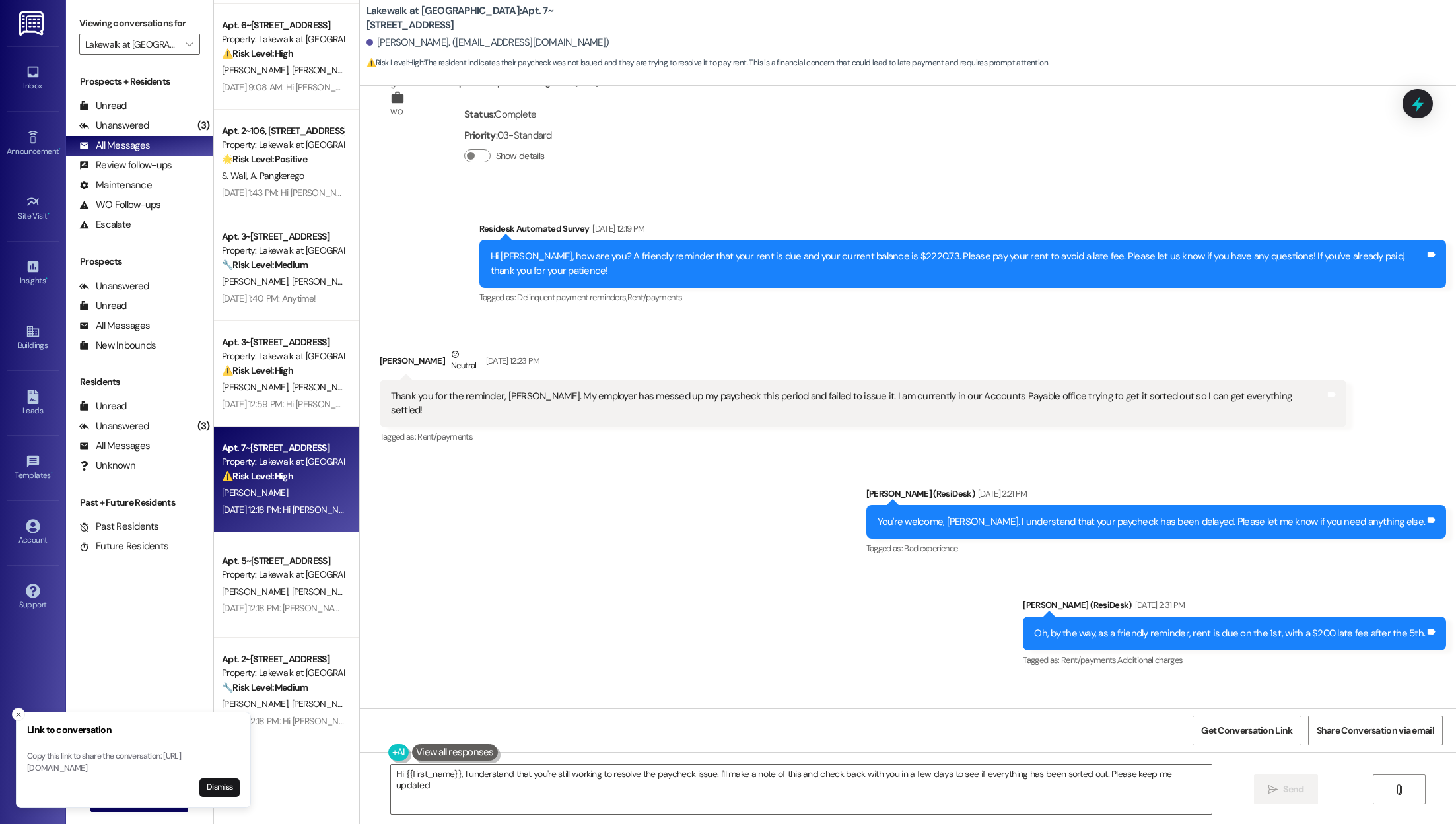
type textarea "Hi {{first_name}}, I understand that you're still working to resolve the payche…"
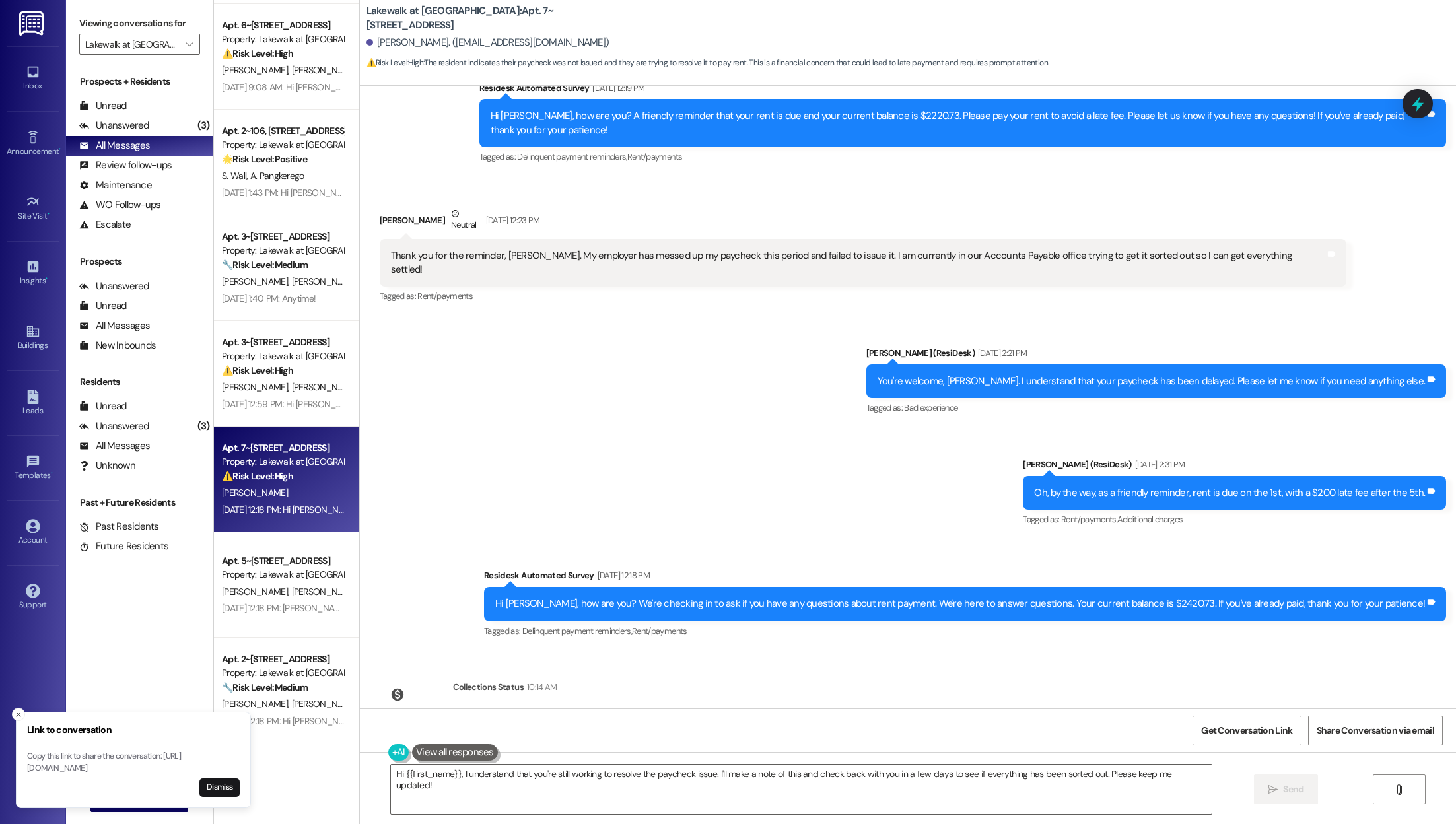
scroll to position [695, 0]
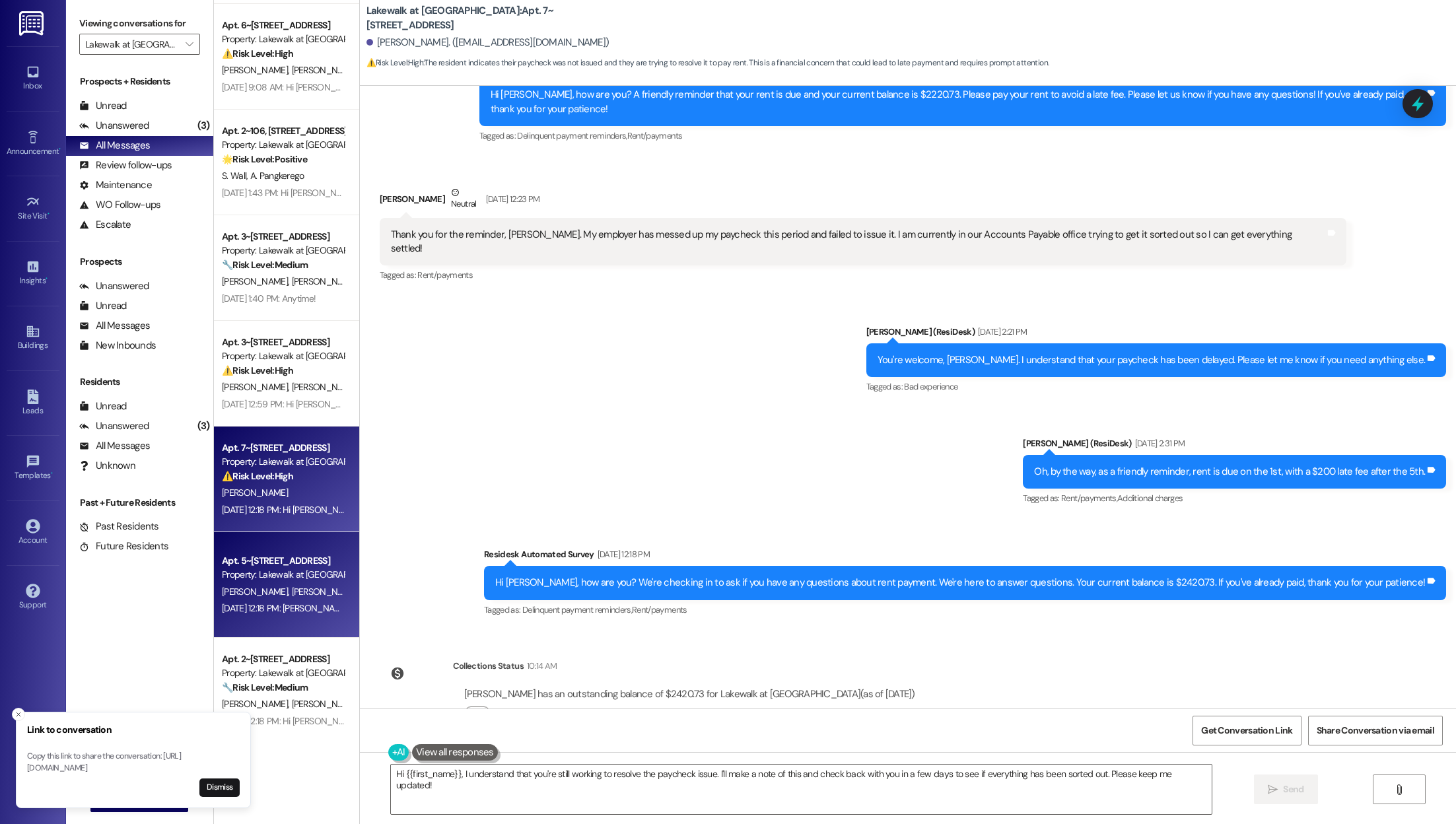
click at [291, 596] on span "[PERSON_NAME]" at bounding box center [324, 591] width 66 height 12
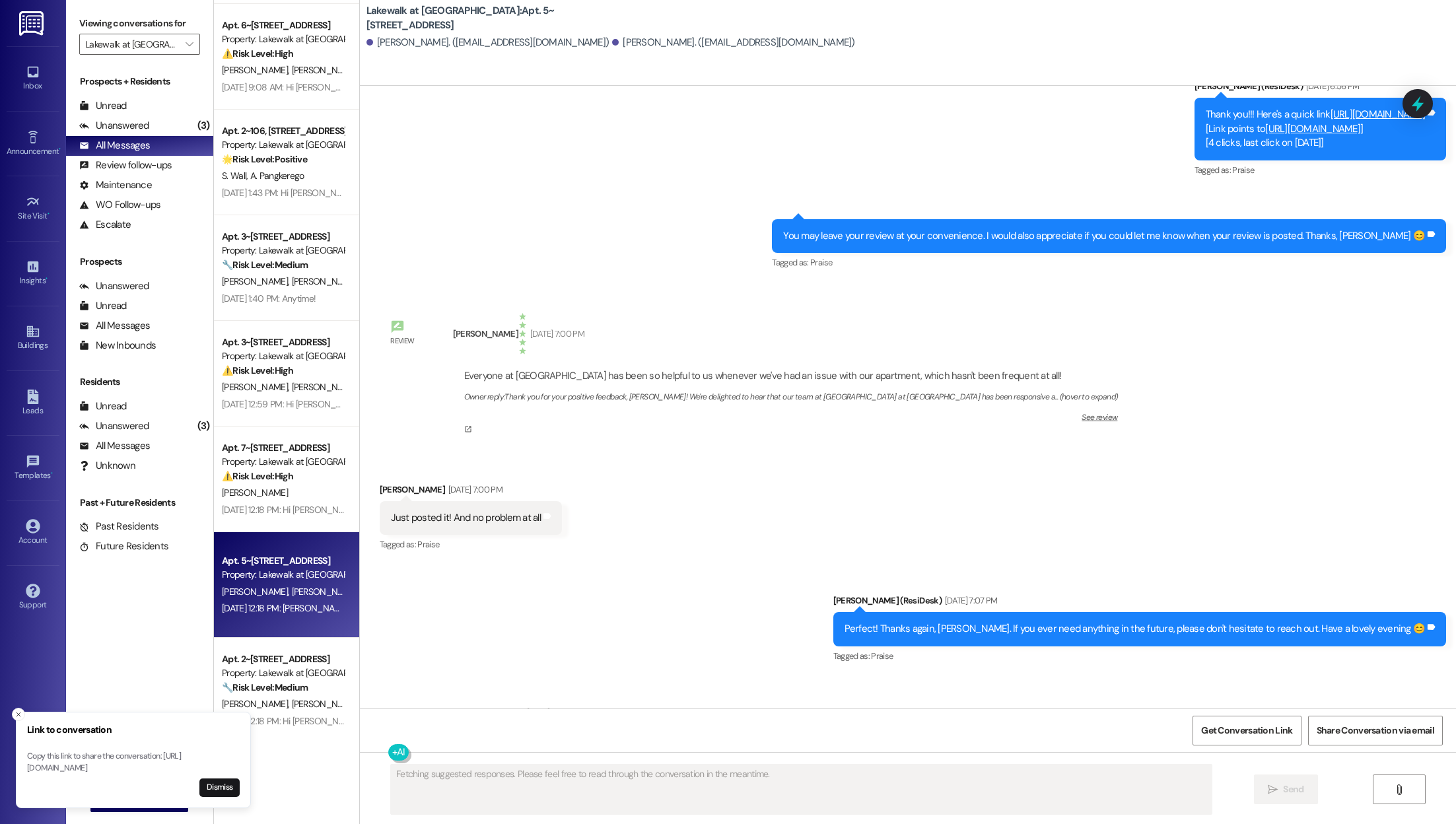
scroll to position [1335, 0]
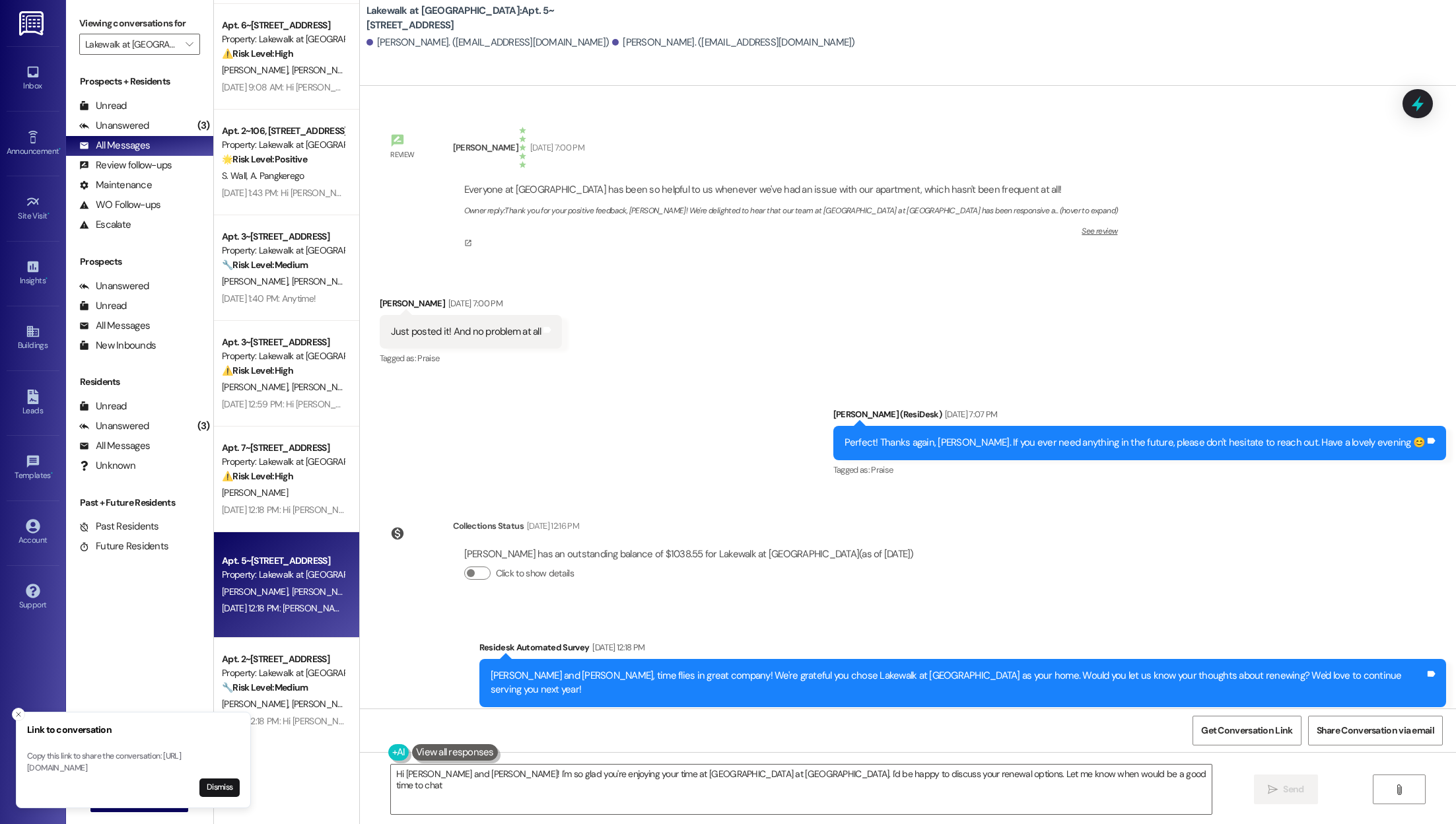
type textarea "Hi [PERSON_NAME] and [PERSON_NAME]! I'm so glad you're enjoying your time at [G…"
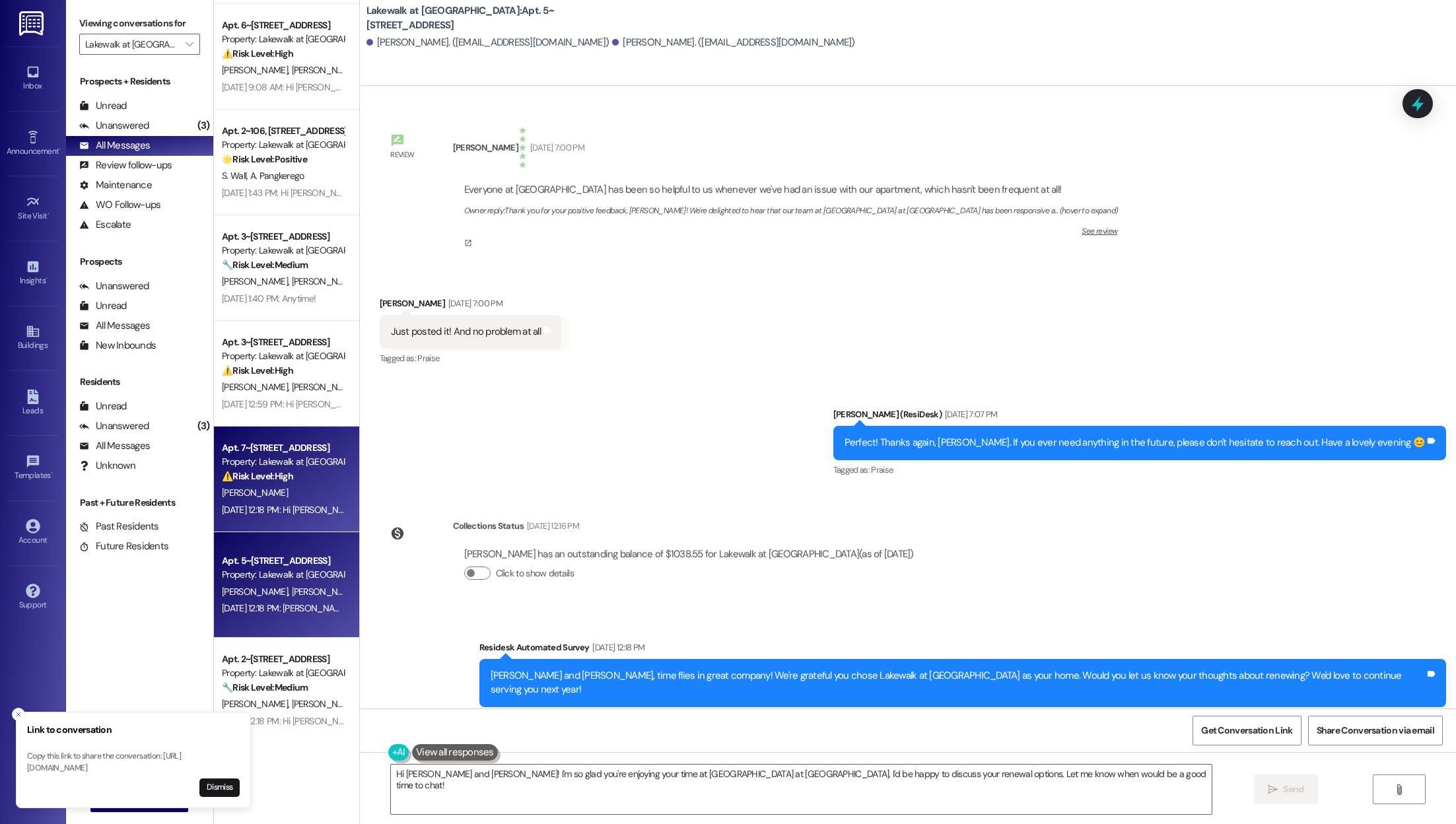
scroll to position [4550, 0]
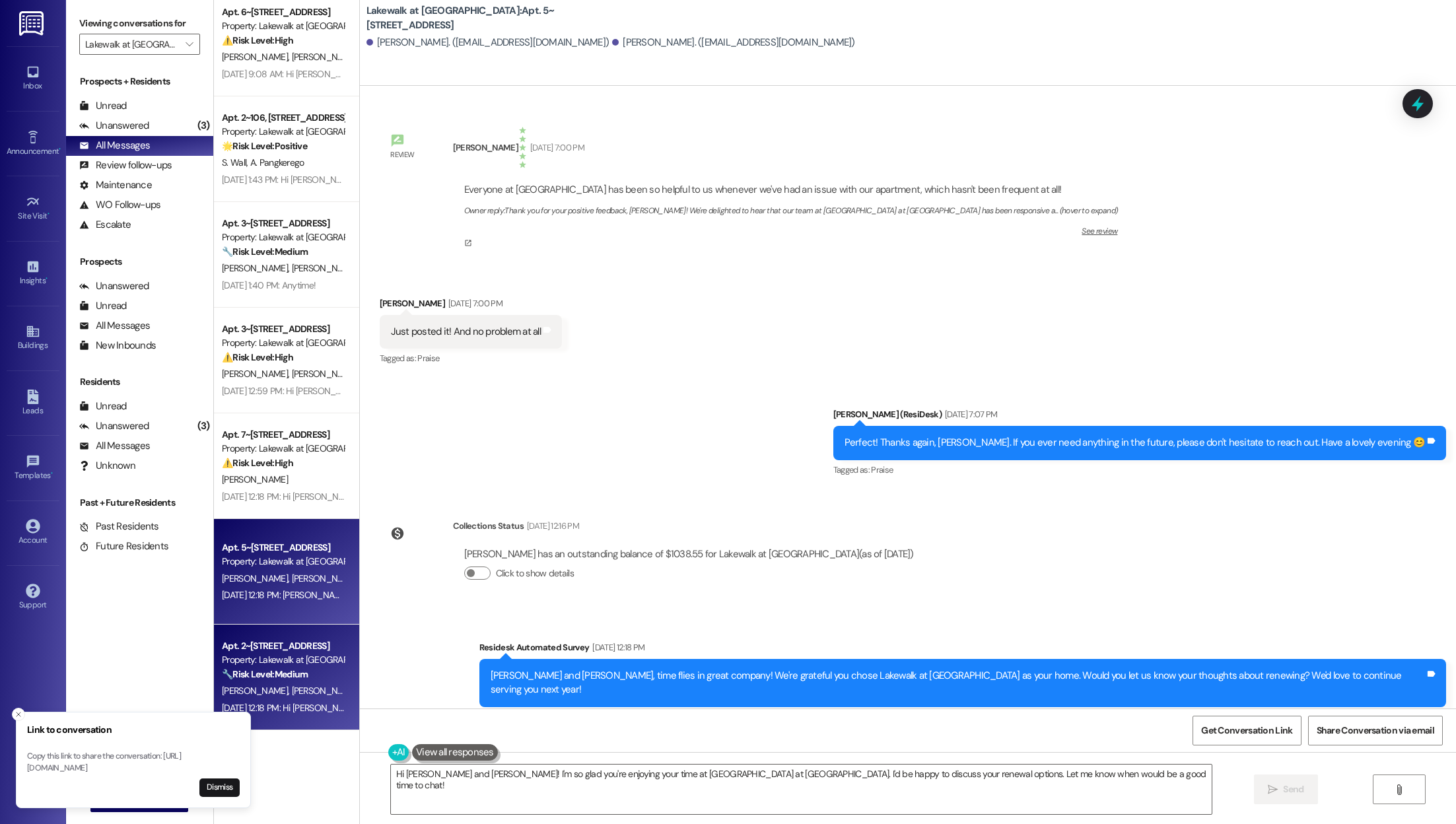
click at [263, 671] on strong "🔧 Risk Level: Medium" at bounding box center [264, 673] width 86 height 12
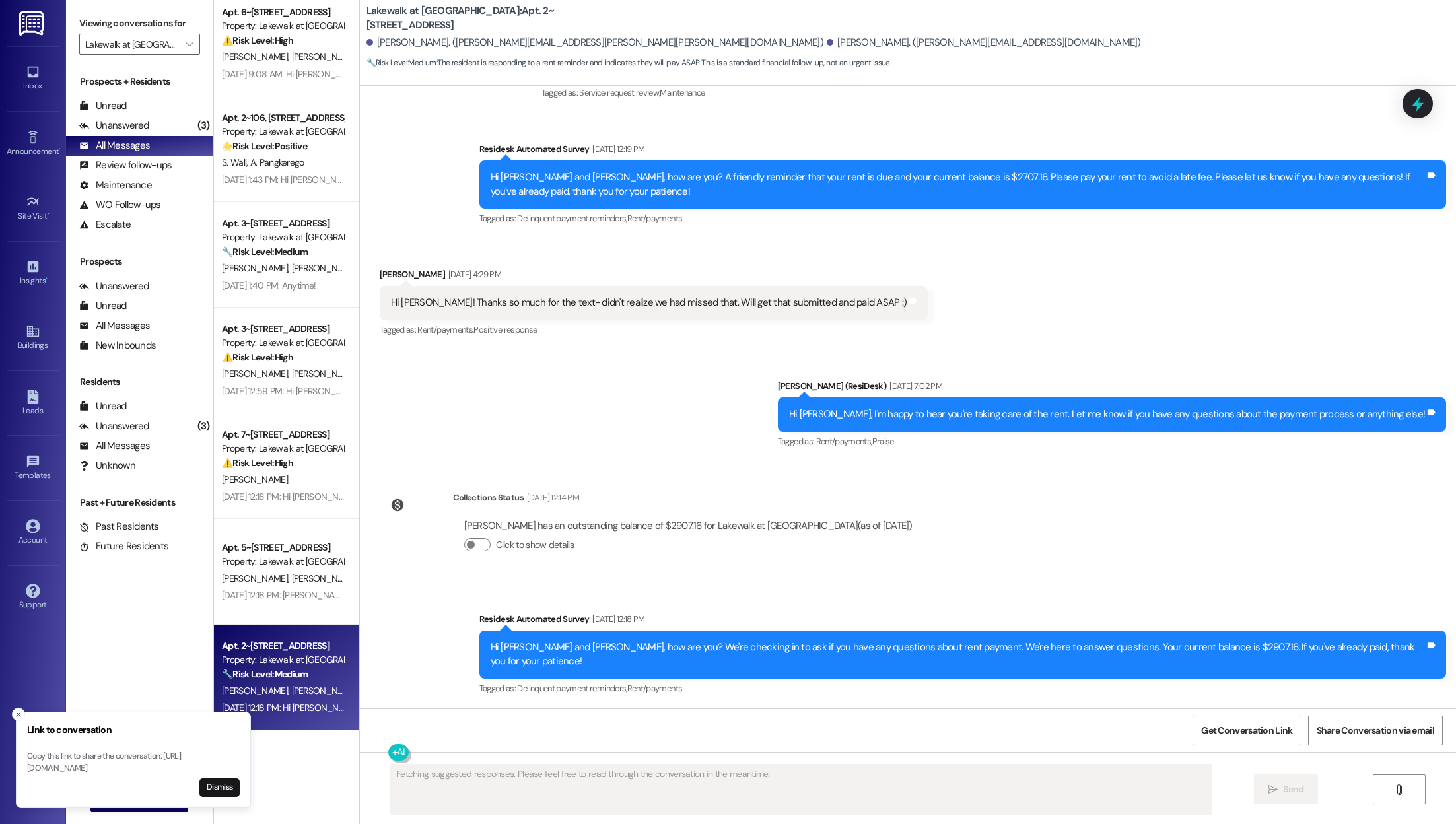
scroll to position [680, 0]
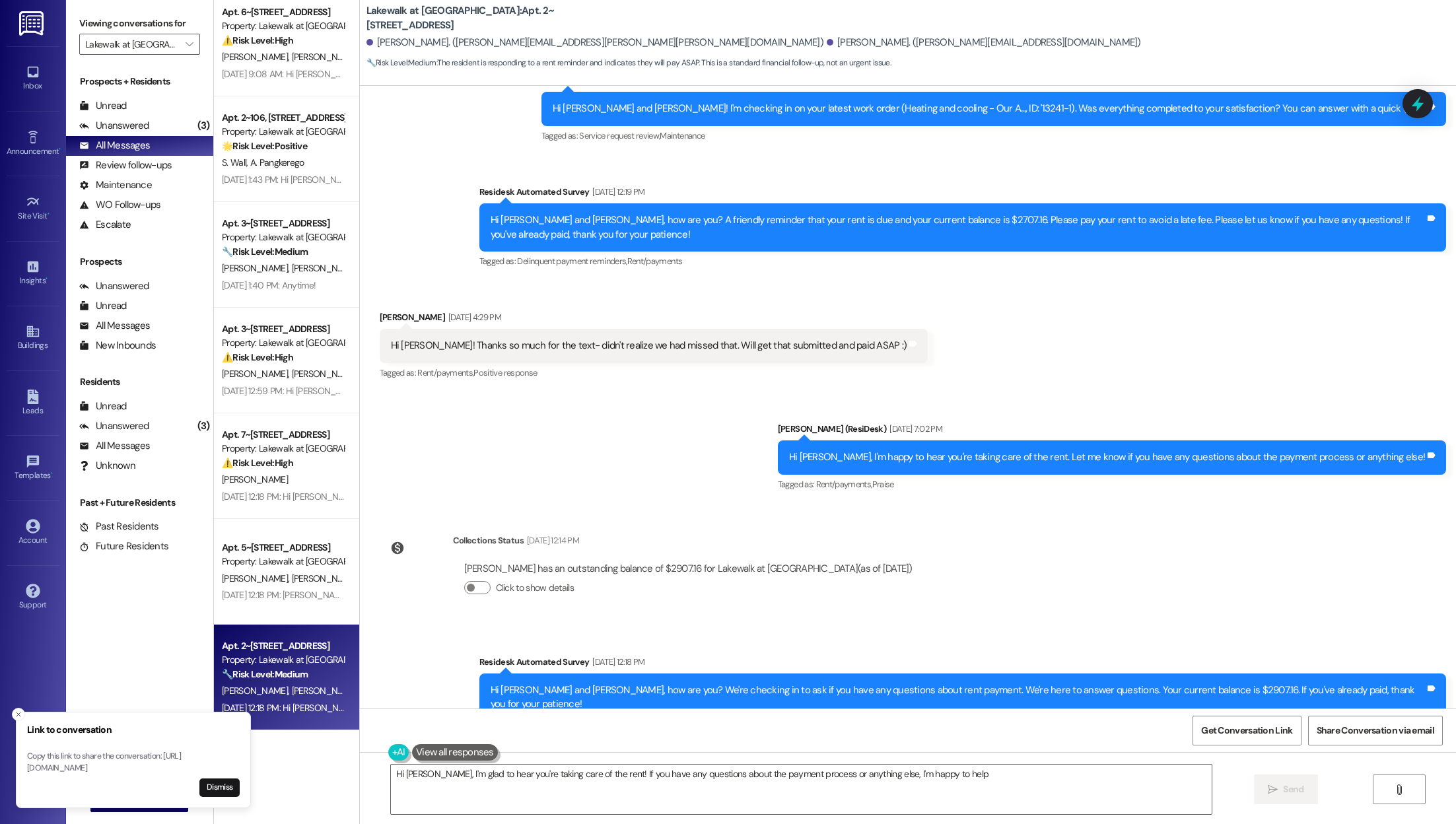
type textarea "Hi [PERSON_NAME], I'm glad to hear you're taking care of the rent! If you have …"
click at [185, 47] on icon "" at bounding box center [189, 44] width 7 height 11
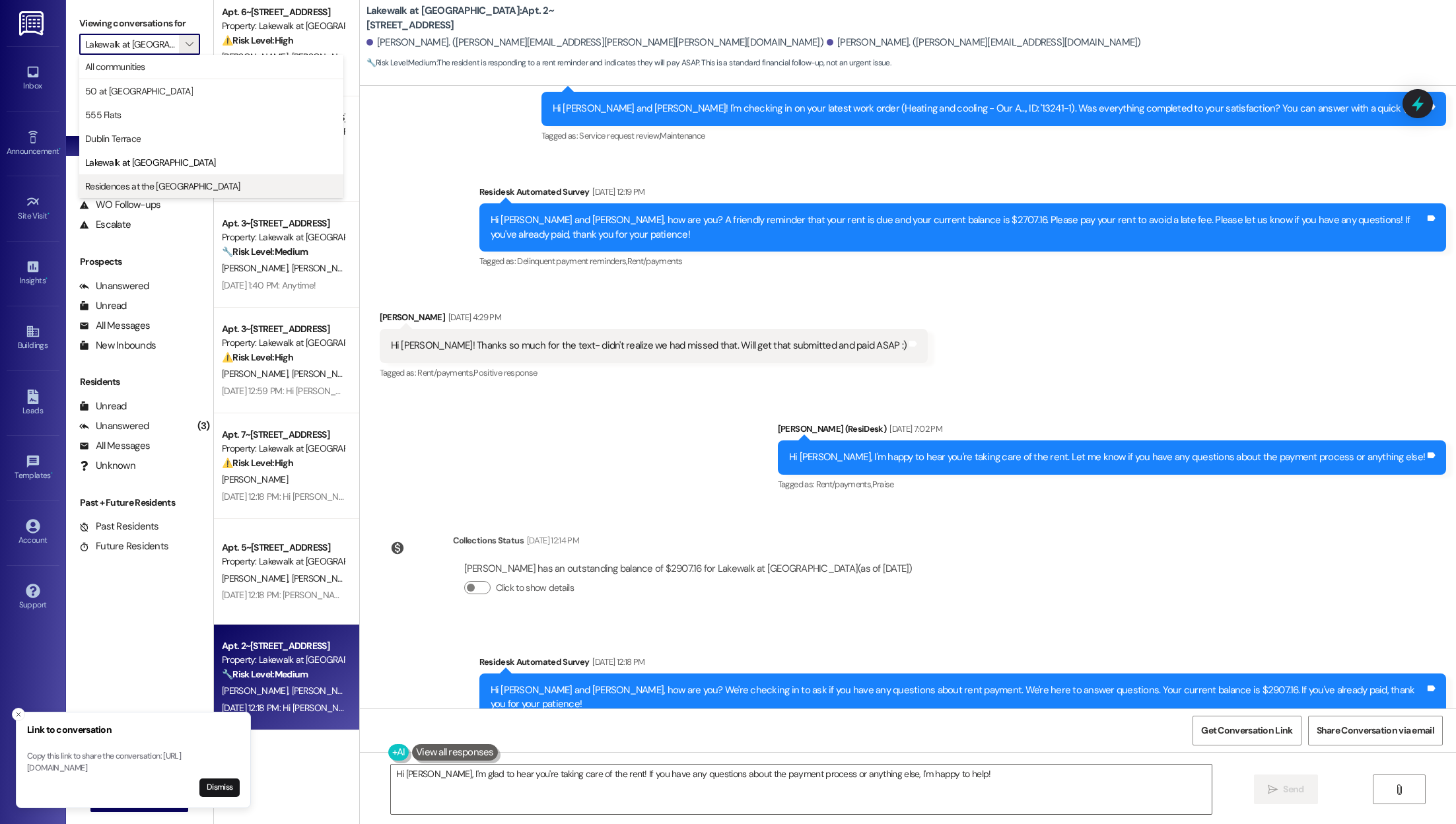
click at [175, 187] on span "Residences at the [GEOGRAPHIC_DATA]" at bounding box center [162, 185] width 155 height 13
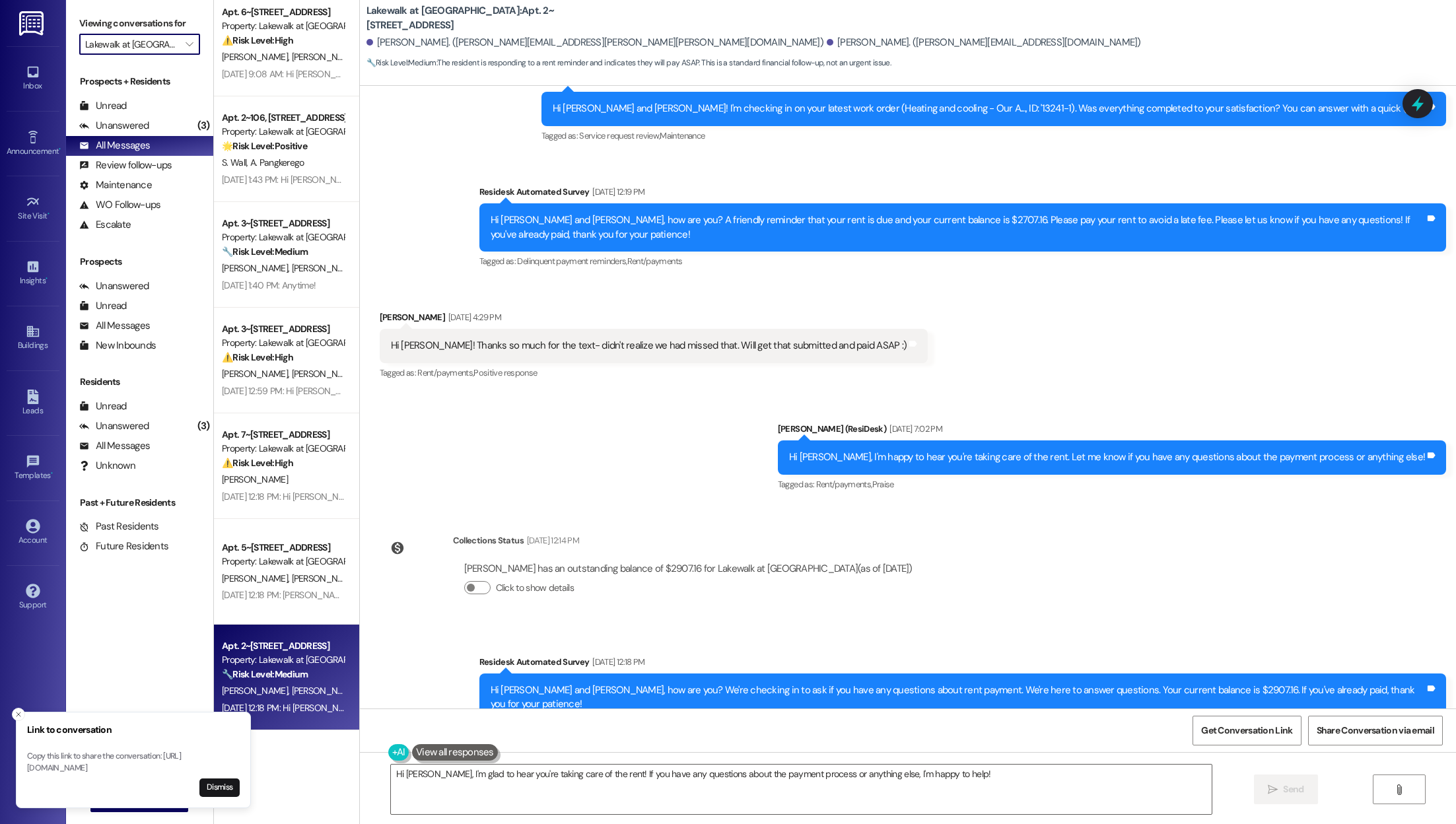
type input "Residences at the [GEOGRAPHIC_DATA]"
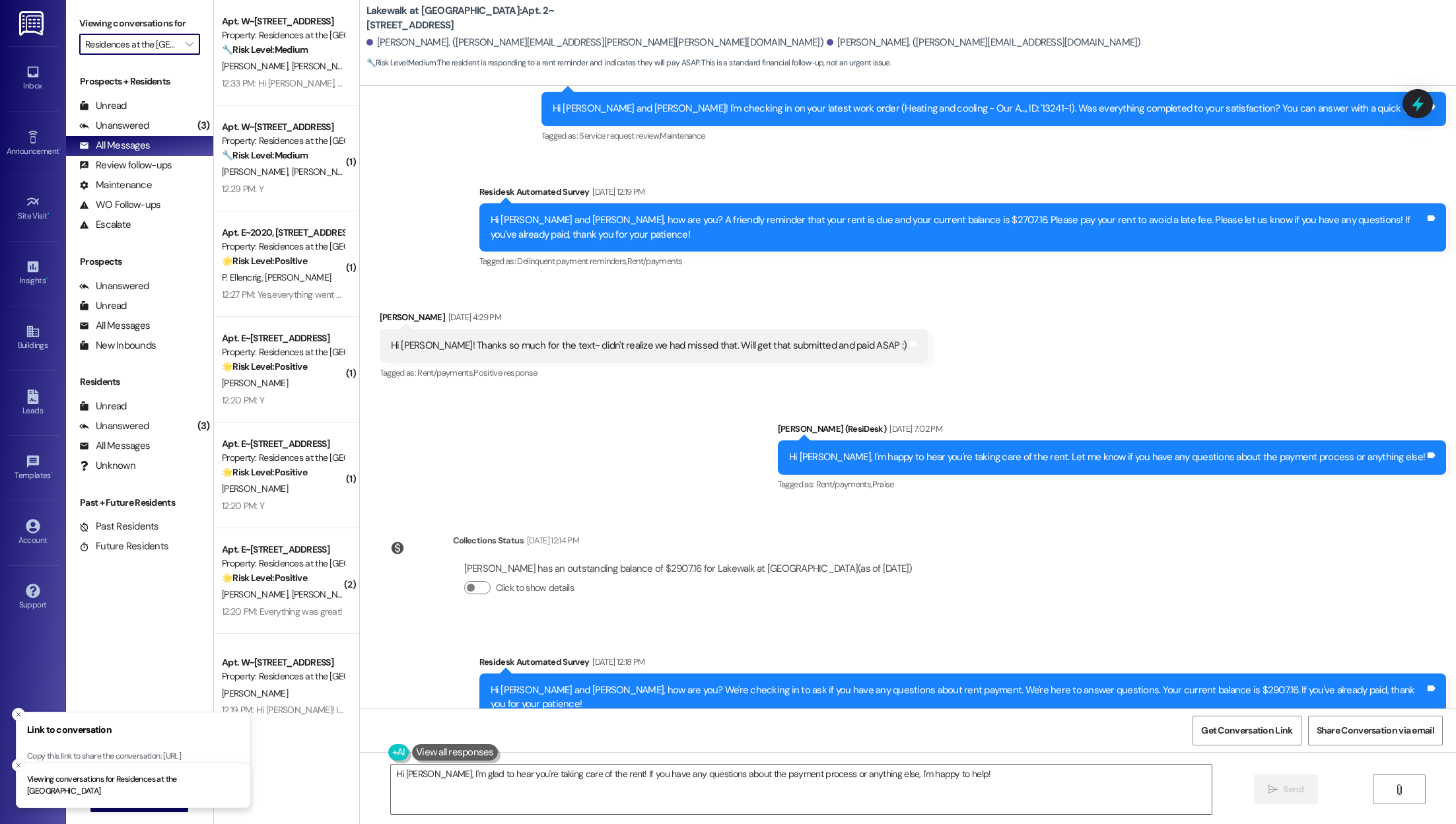
click at [254, 59] on div "[PERSON_NAME] [PERSON_NAME]" at bounding box center [283, 66] width 125 height 17
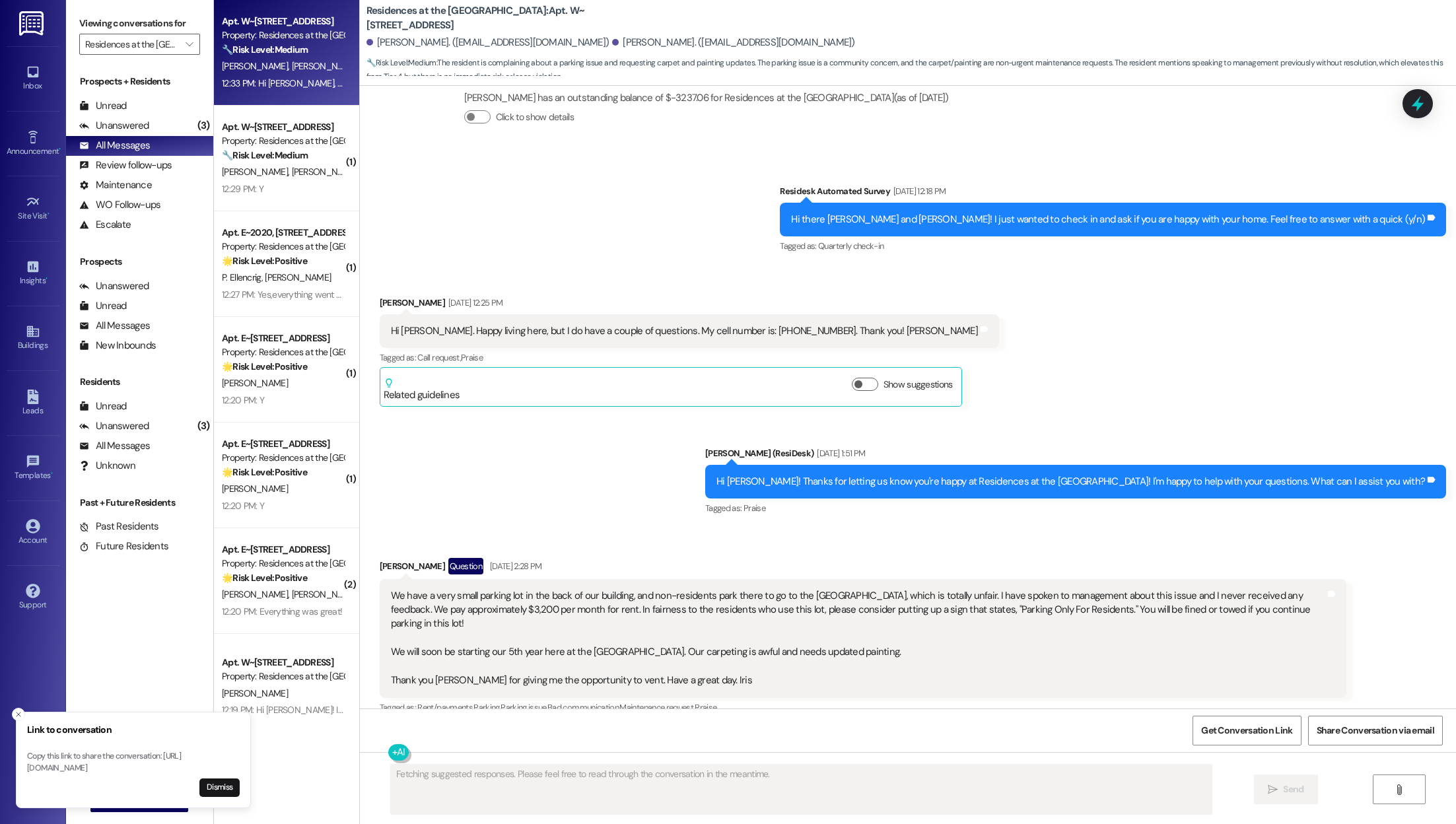
scroll to position [790, 0]
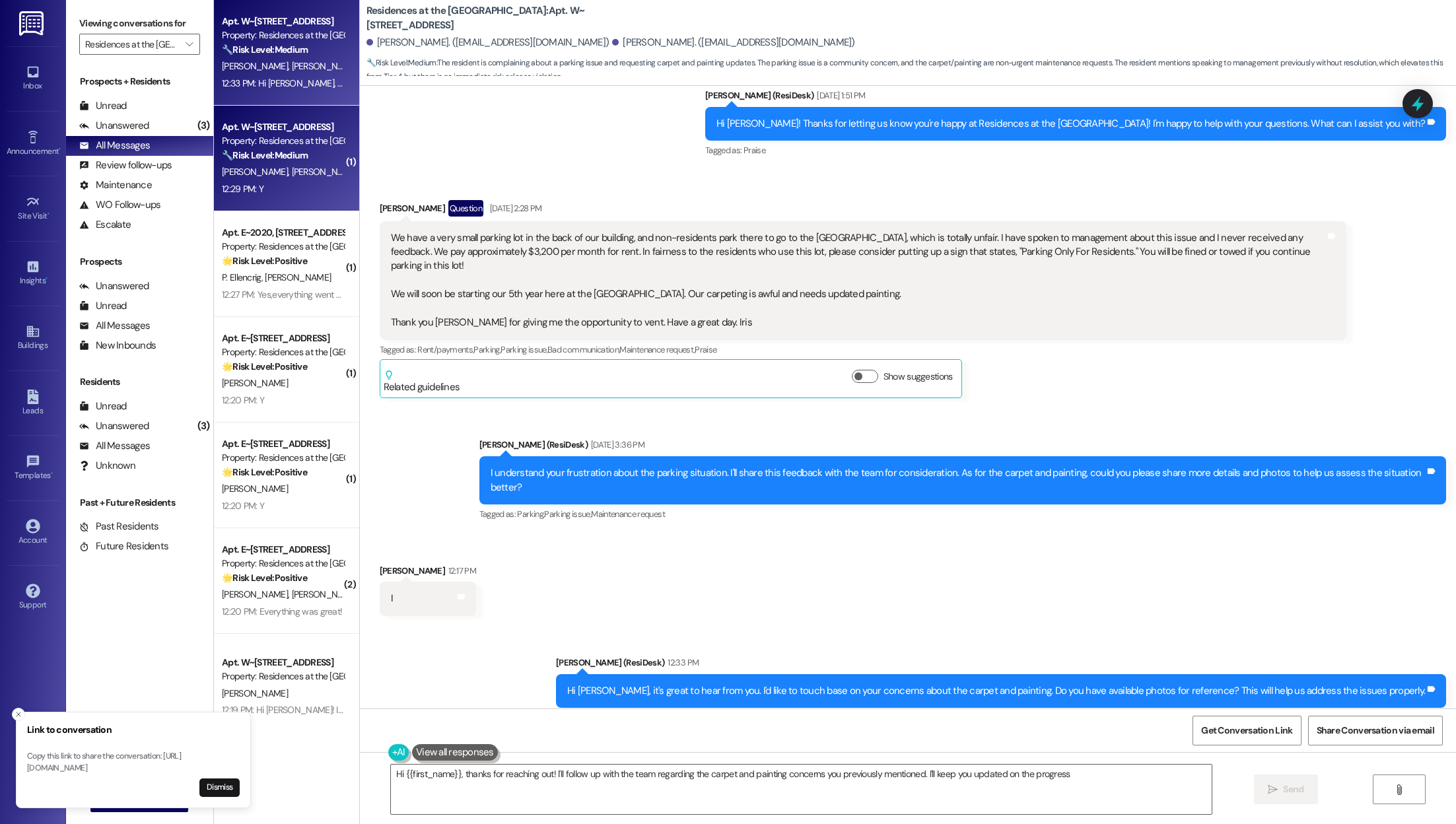
type textarea "Hi {{first_name}}, thanks for reaching out! I'll follow up with the team regard…"
click at [285, 156] on strong "🔧 Risk Level: Medium" at bounding box center [264, 154] width 86 height 12
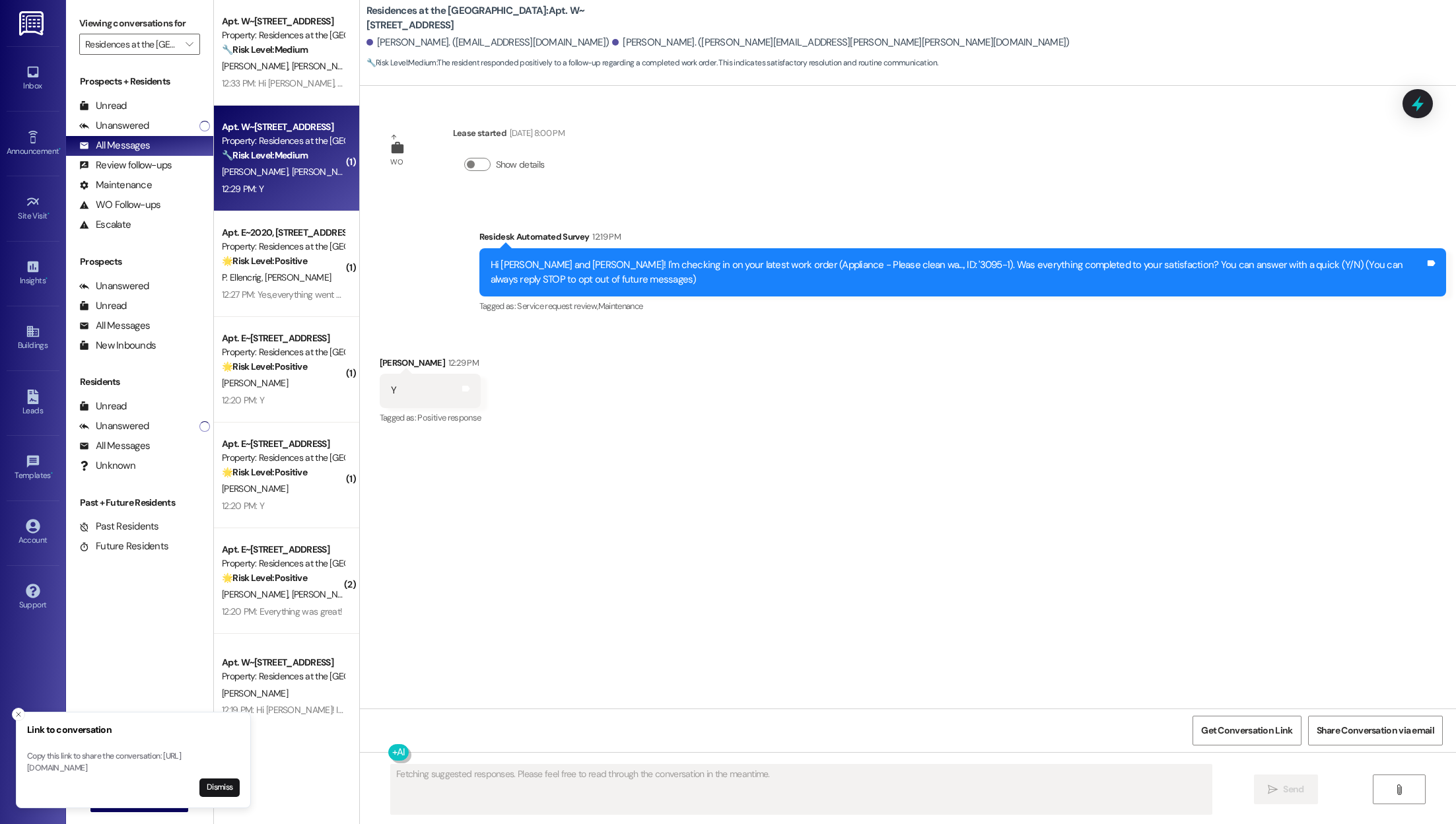
scroll to position [0, 0]
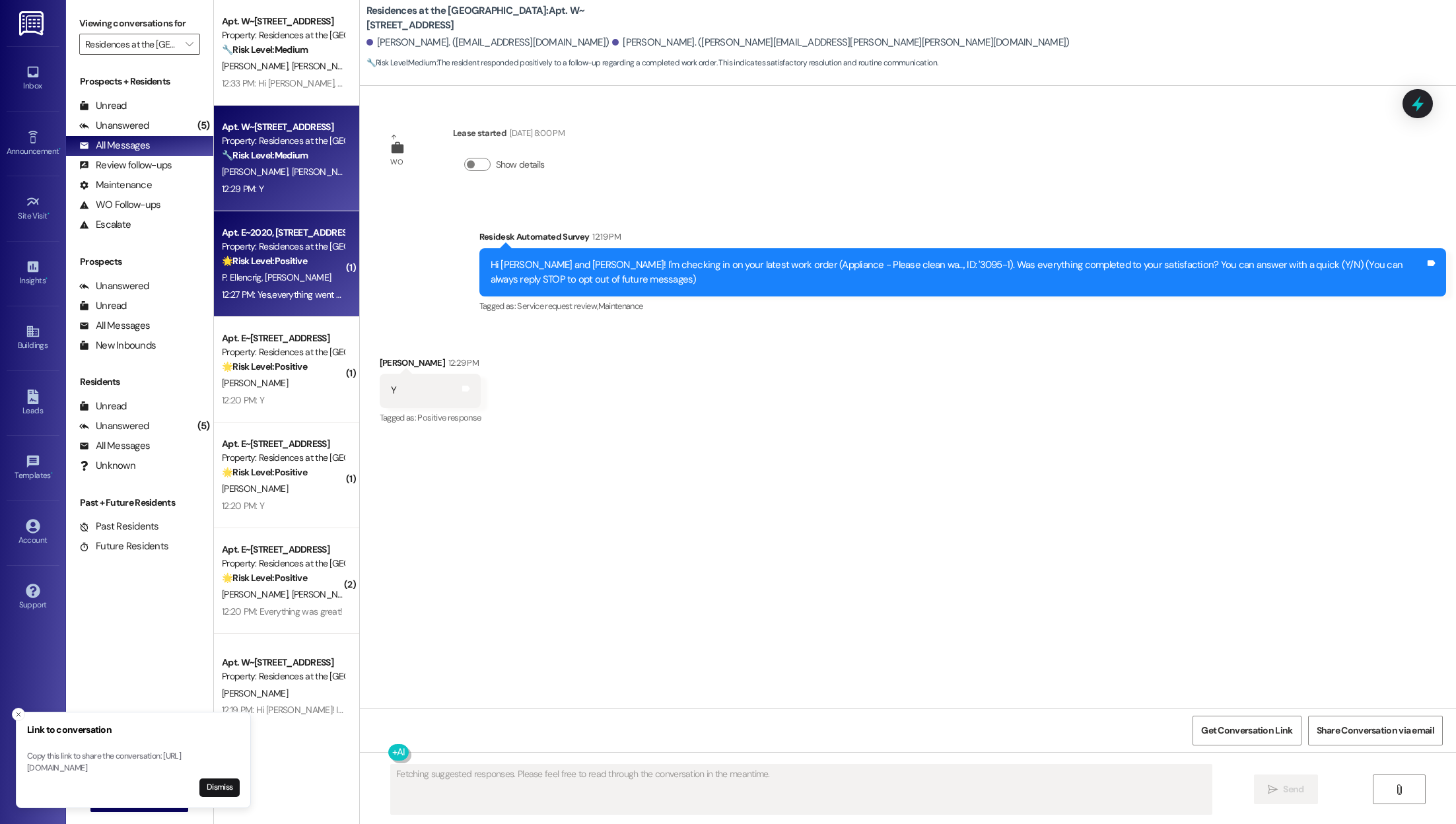
click at [290, 272] on span "[PERSON_NAME]" at bounding box center [297, 277] width 66 height 12
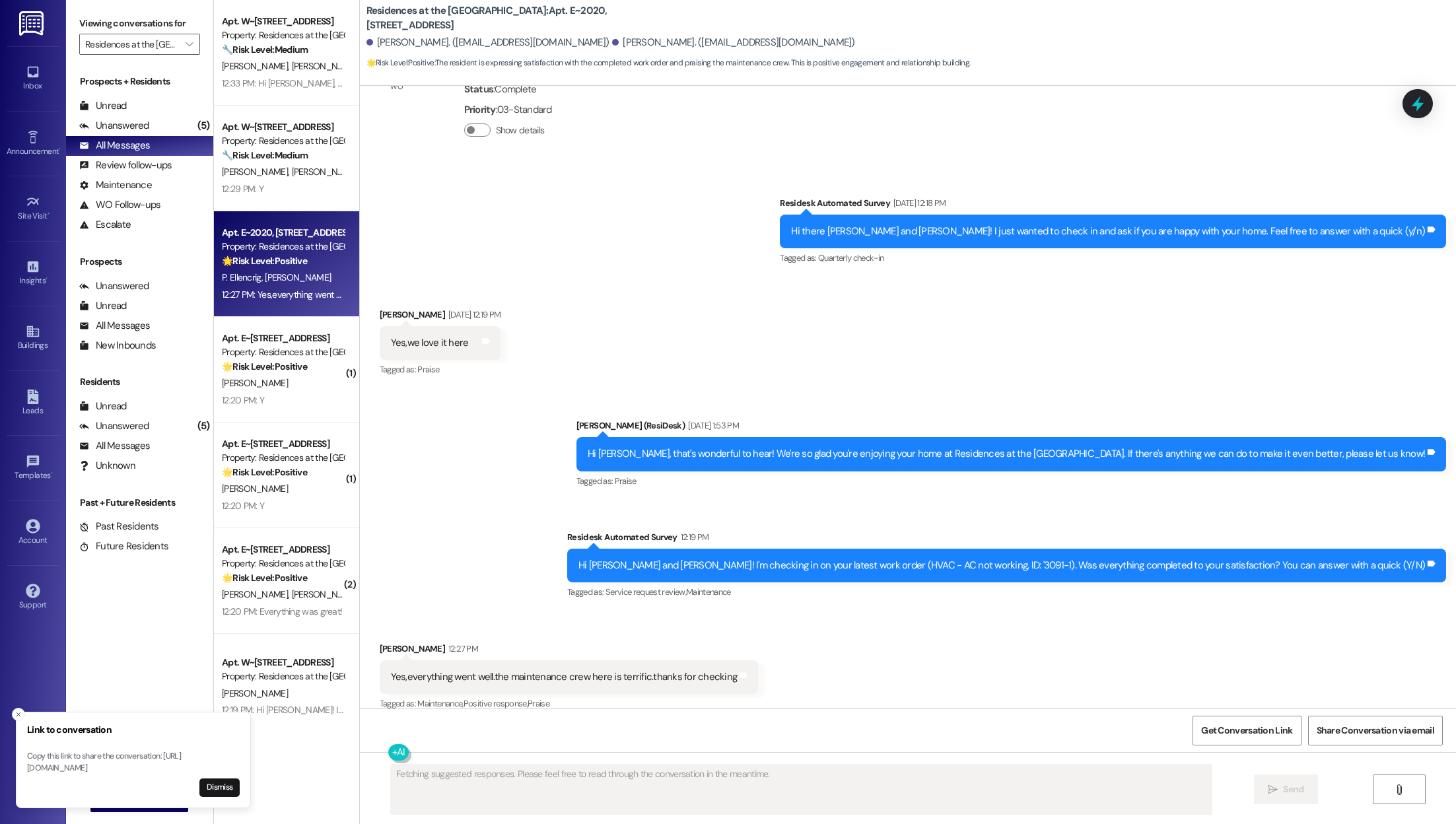
scroll to position [2065, 0]
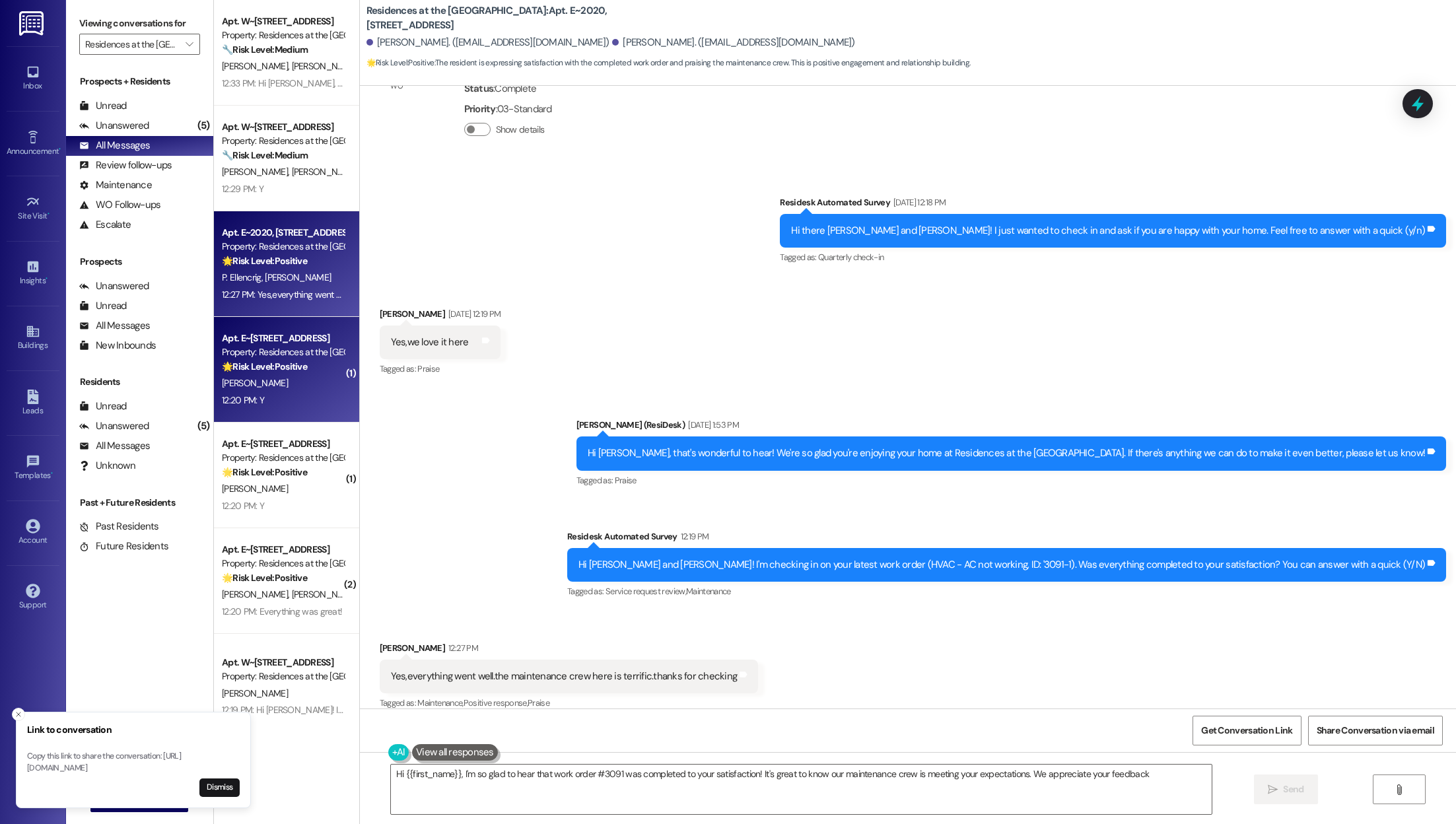
type textarea "Hi {{first_name}}, I'm so glad to hear that work order #3091 was completed to y…"
click at [272, 356] on div "Property: Residences at the [GEOGRAPHIC_DATA]" at bounding box center [283, 352] width 122 height 14
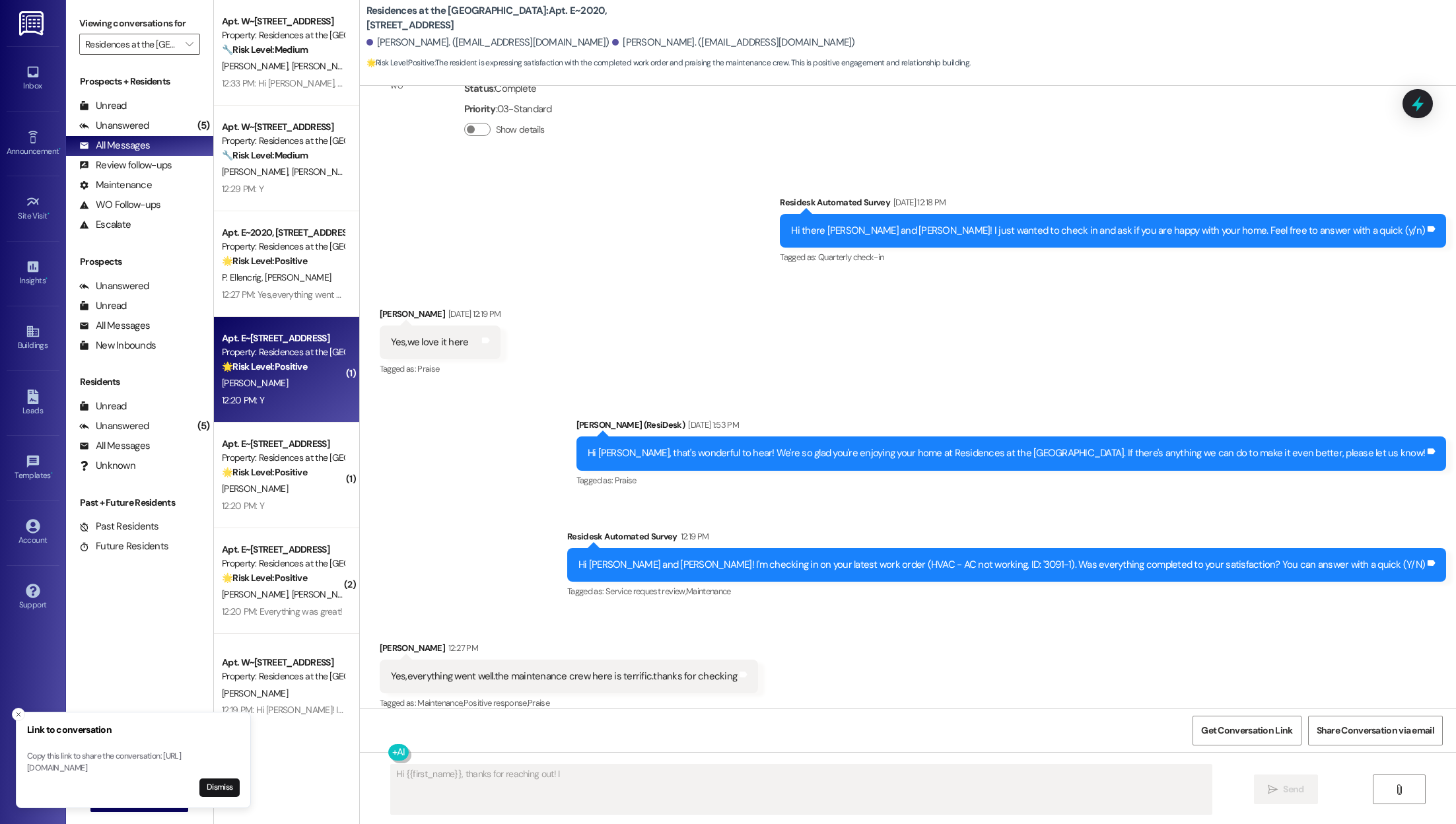
scroll to position [0, 0]
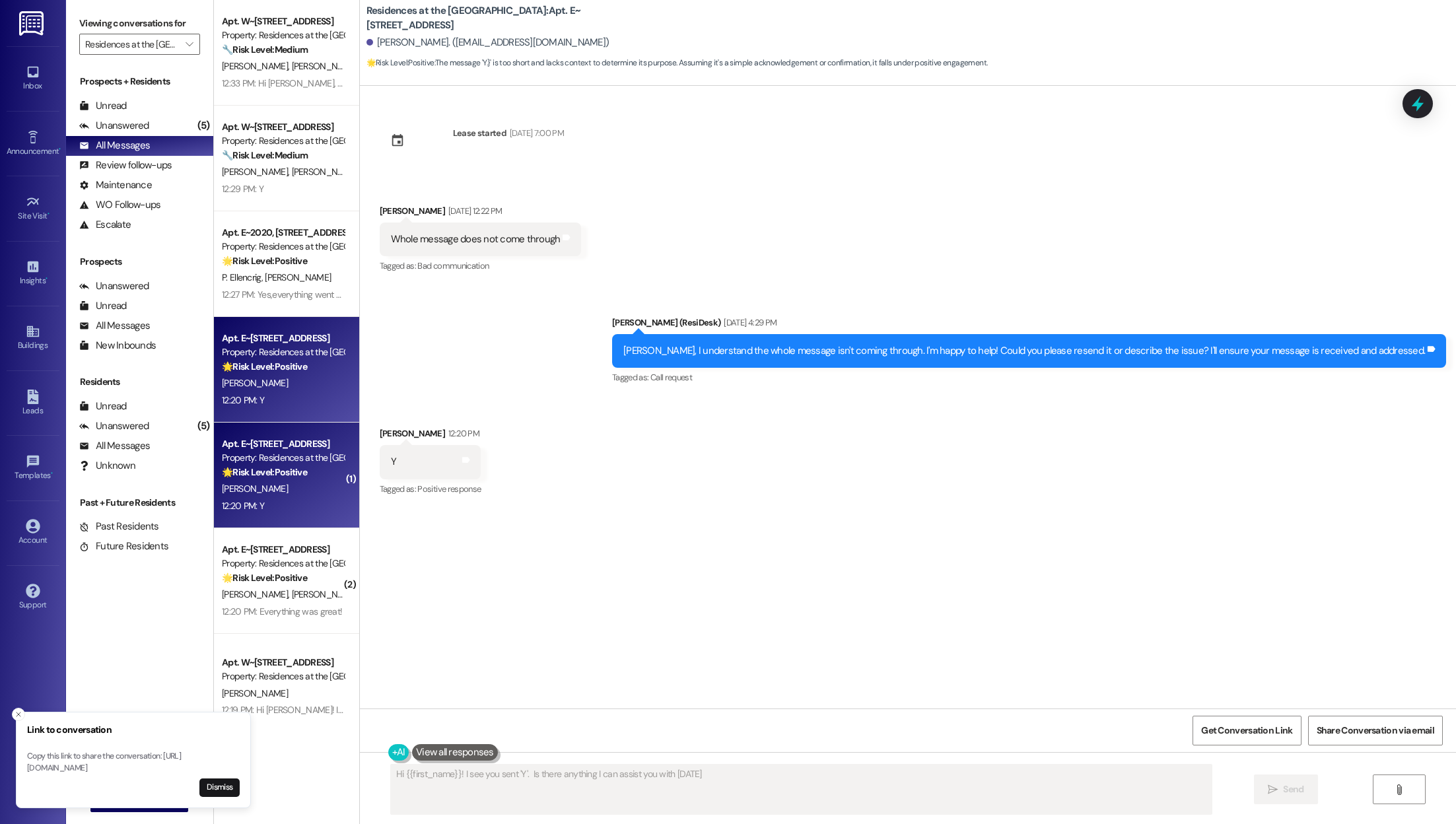
type textarea "Hi {{first_name}}! I see you sent 'Y'. Is there anything I can assist you with …"
click at [275, 488] on div "[PERSON_NAME]" at bounding box center [283, 489] width 125 height 17
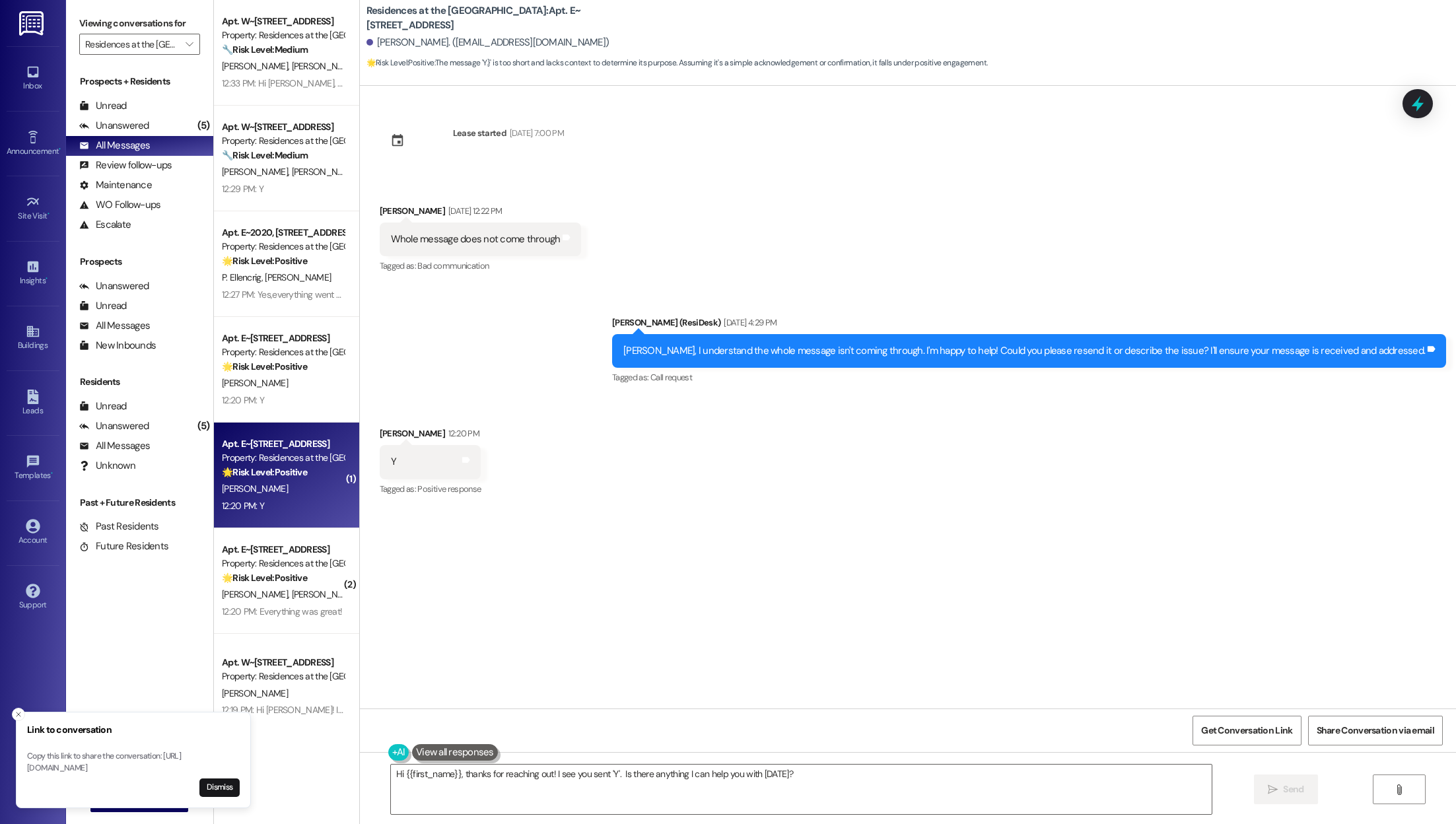
type textarea "Fetching suggested responses. Please feel free to read through the conversation…"
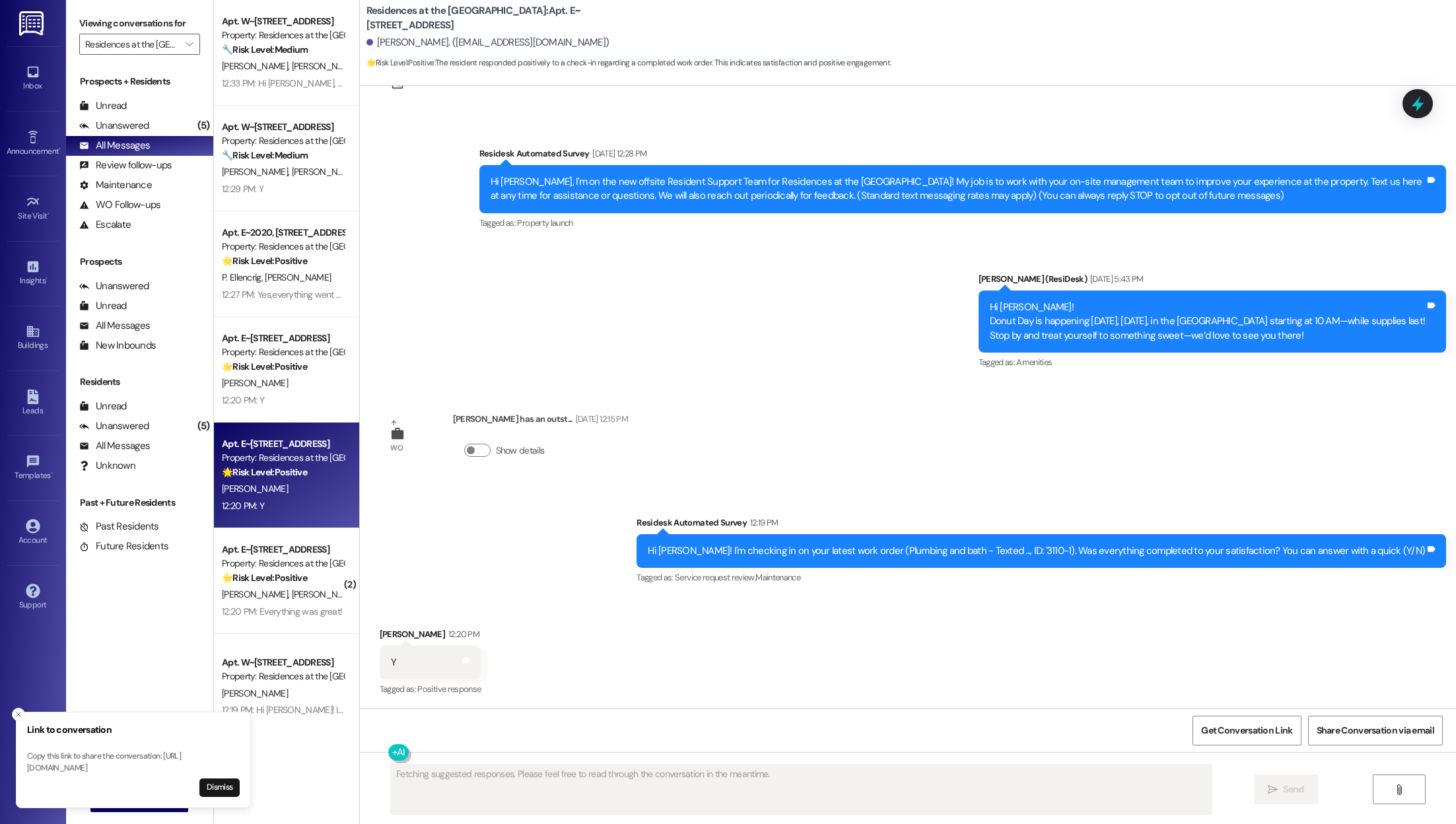
scroll to position [58, 0]
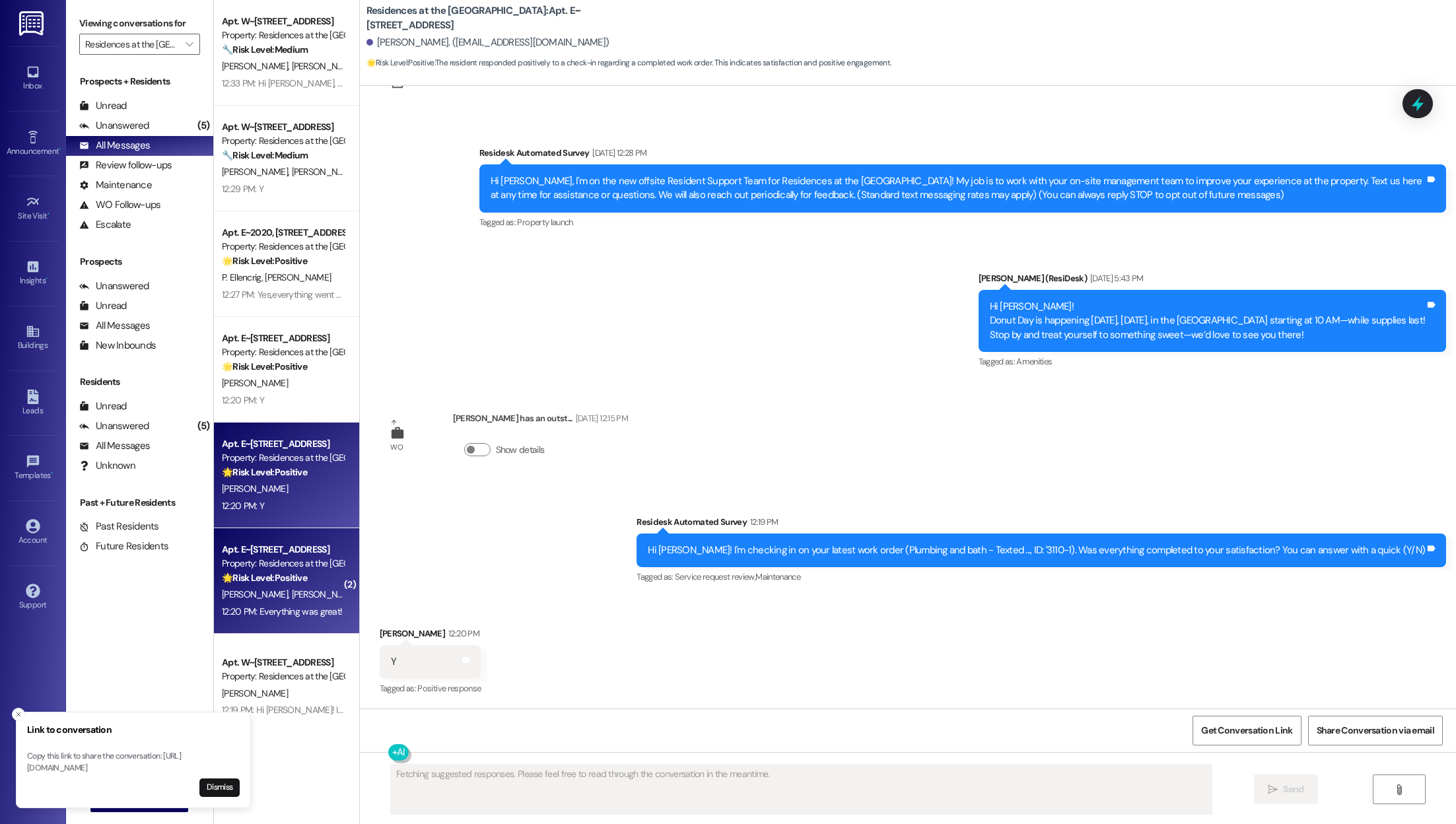
click at [264, 577] on strong "🌟 Risk Level: Positive" at bounding box center [264, 577] width 85 height 12
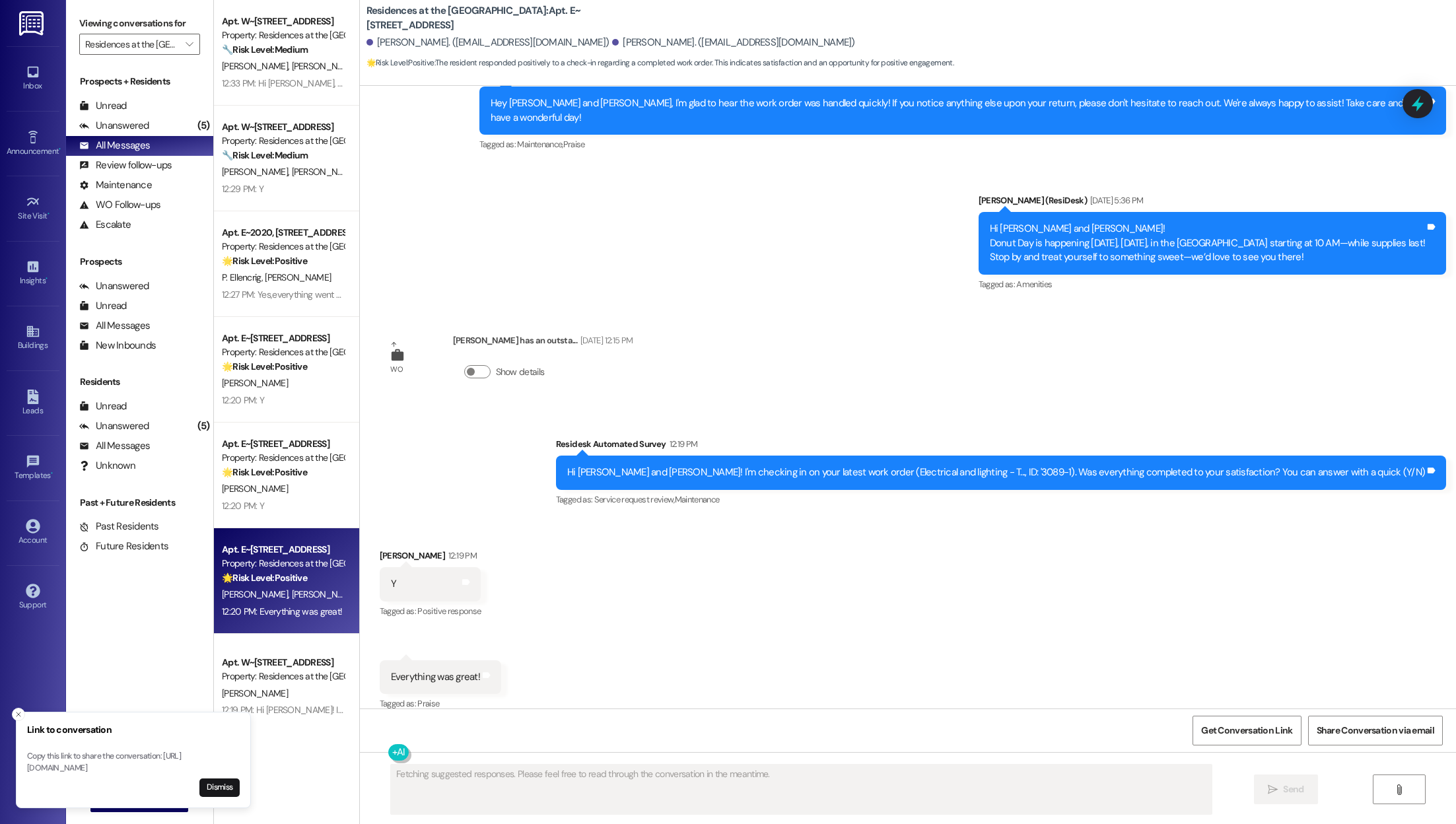
scroll to position [837, 0]
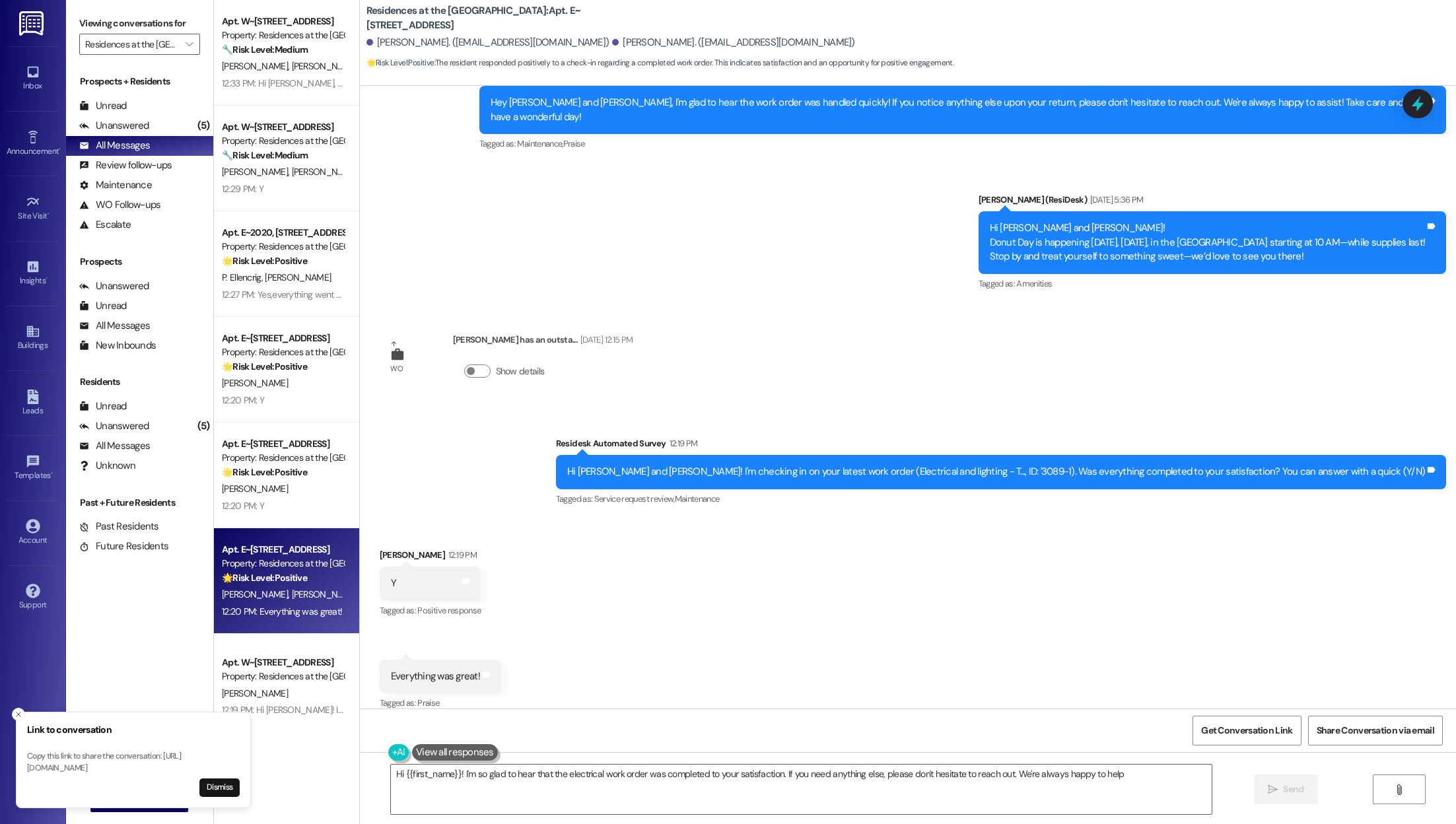
type textarea "Hi {{first_name}}! I'm so glad to hear that the electrical work order was compl…"
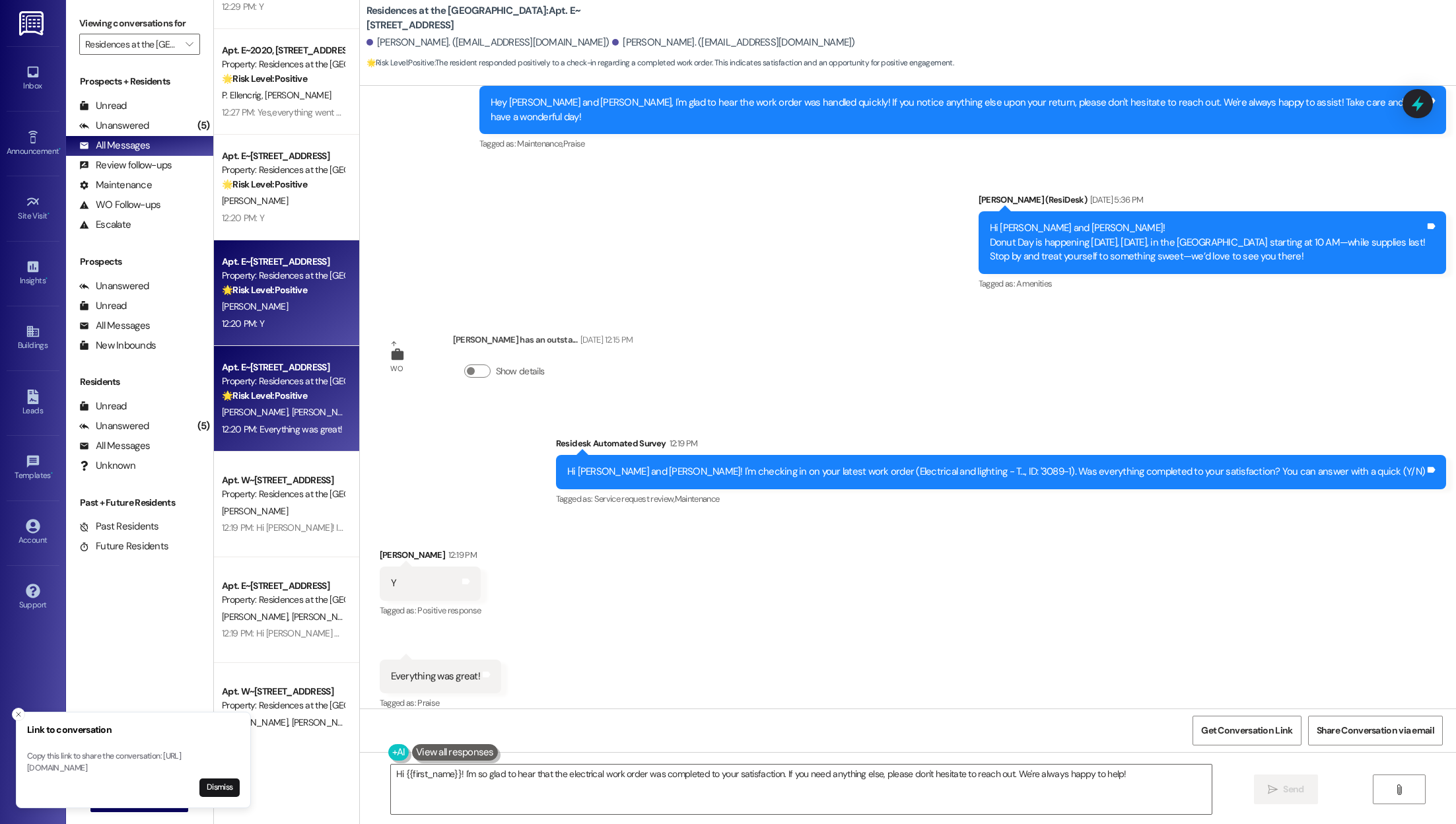
scroll to position [190, 0]
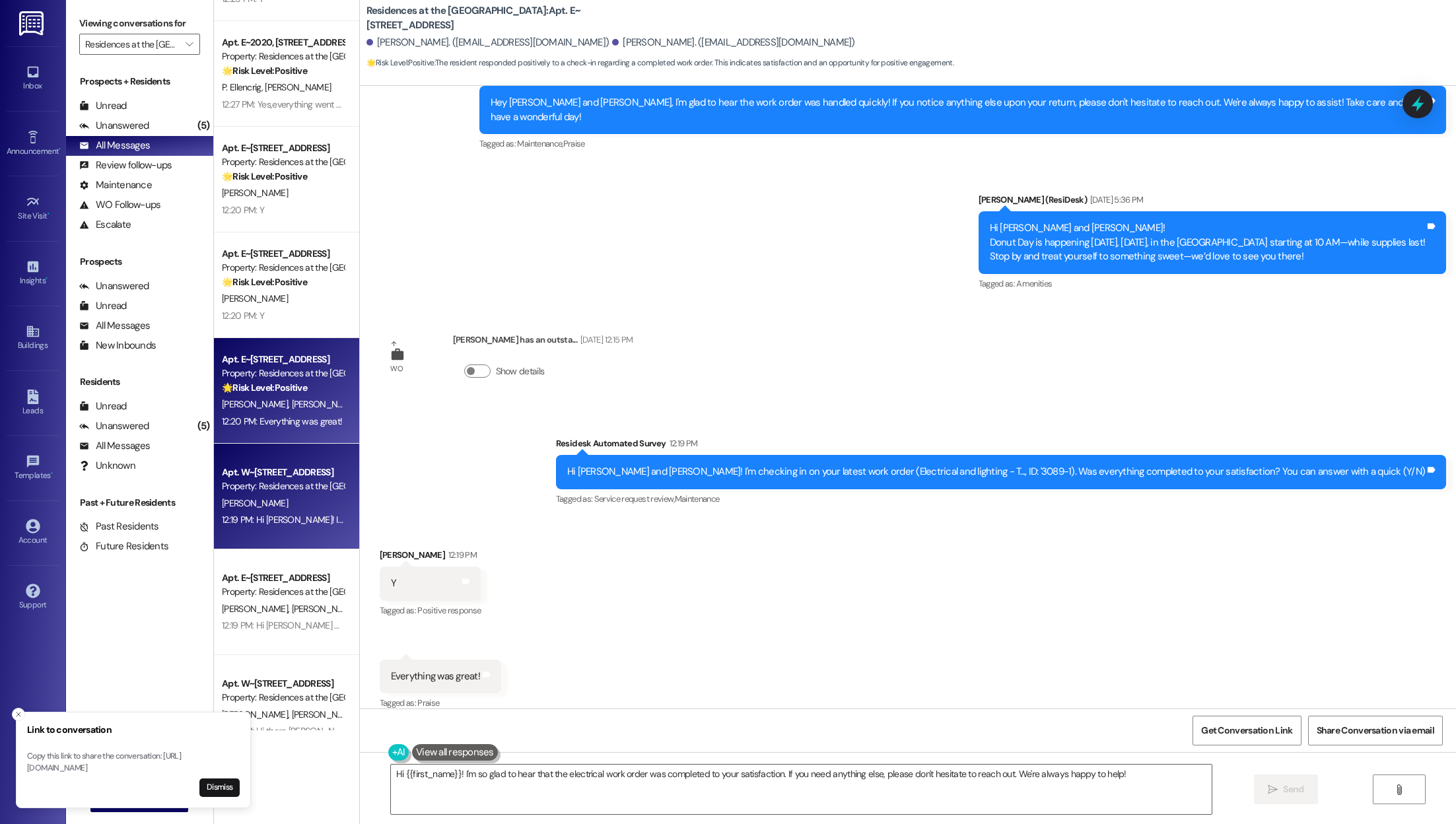
click at [249, 456] on div "Apt. W~[STREET_ADDRESS] Property: Residences at the Promenade [PERSON_NAME] 12:…" at bounding box center [287, 496] width 146 height 106
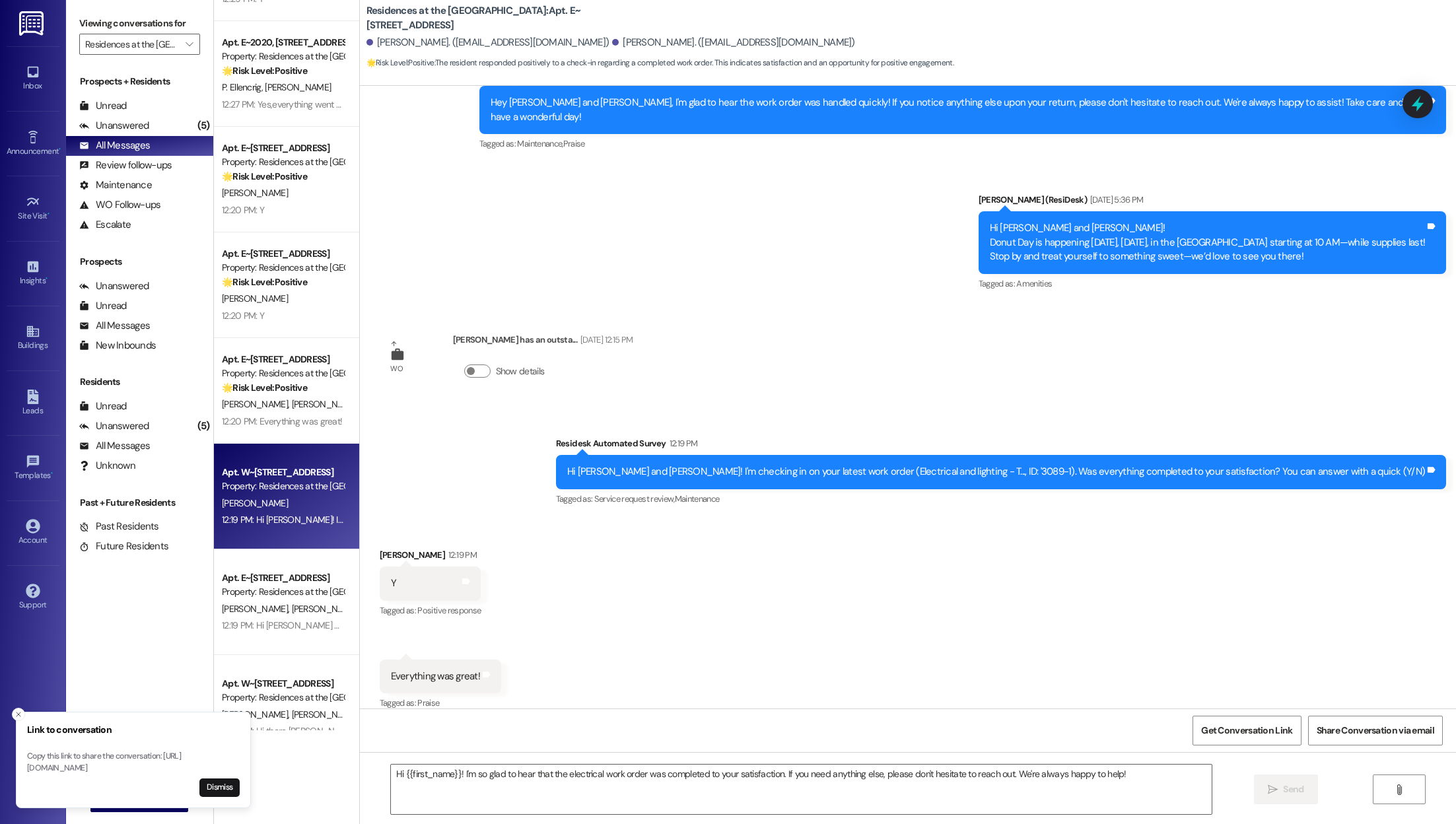
type textarea "Fetching suggested responses. Please feel free to read through the conversation…"
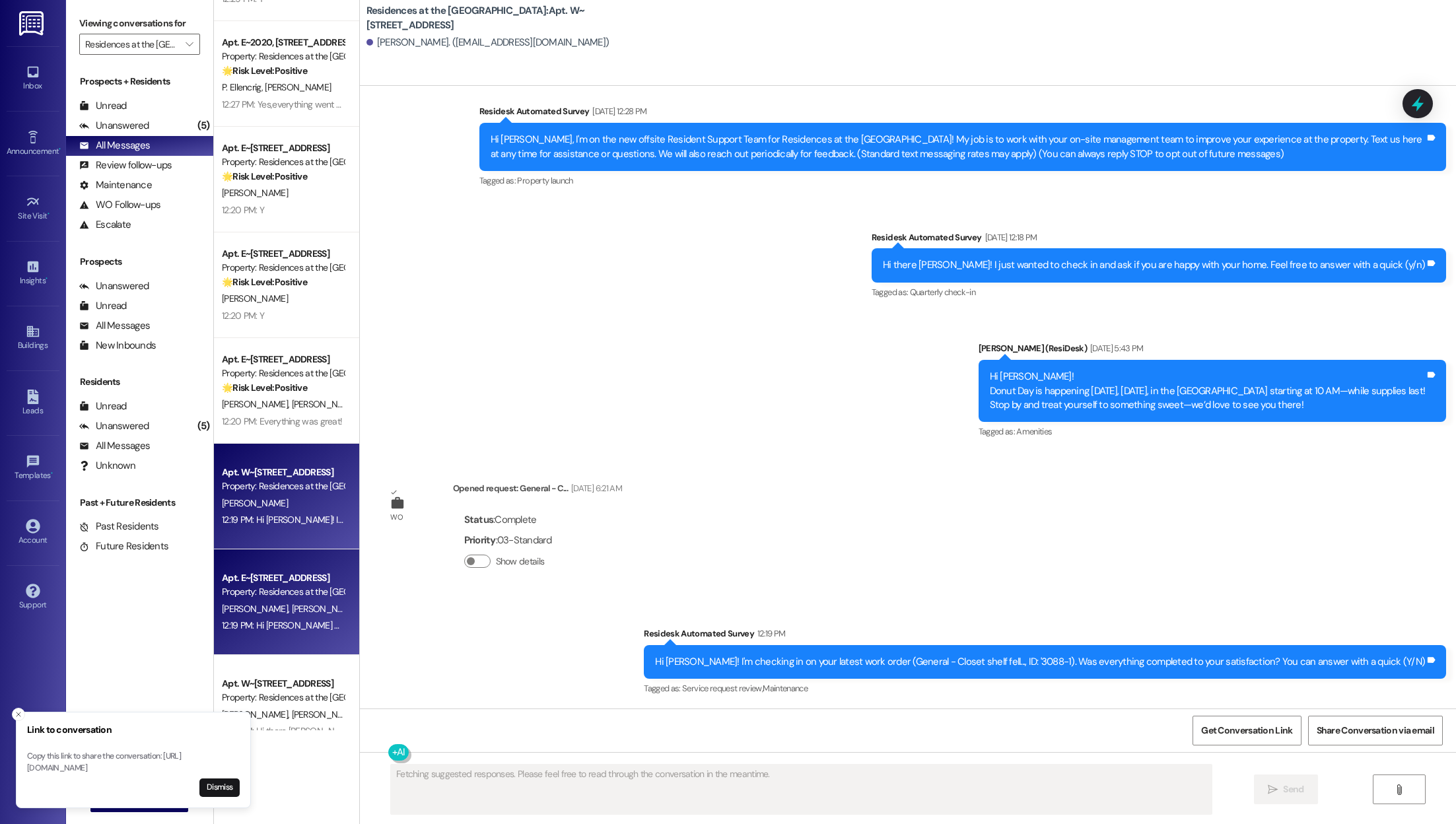
click at [243, 613] on span "[PERSON_NAME]" at bounding box center [256, 608] width 70 height 12
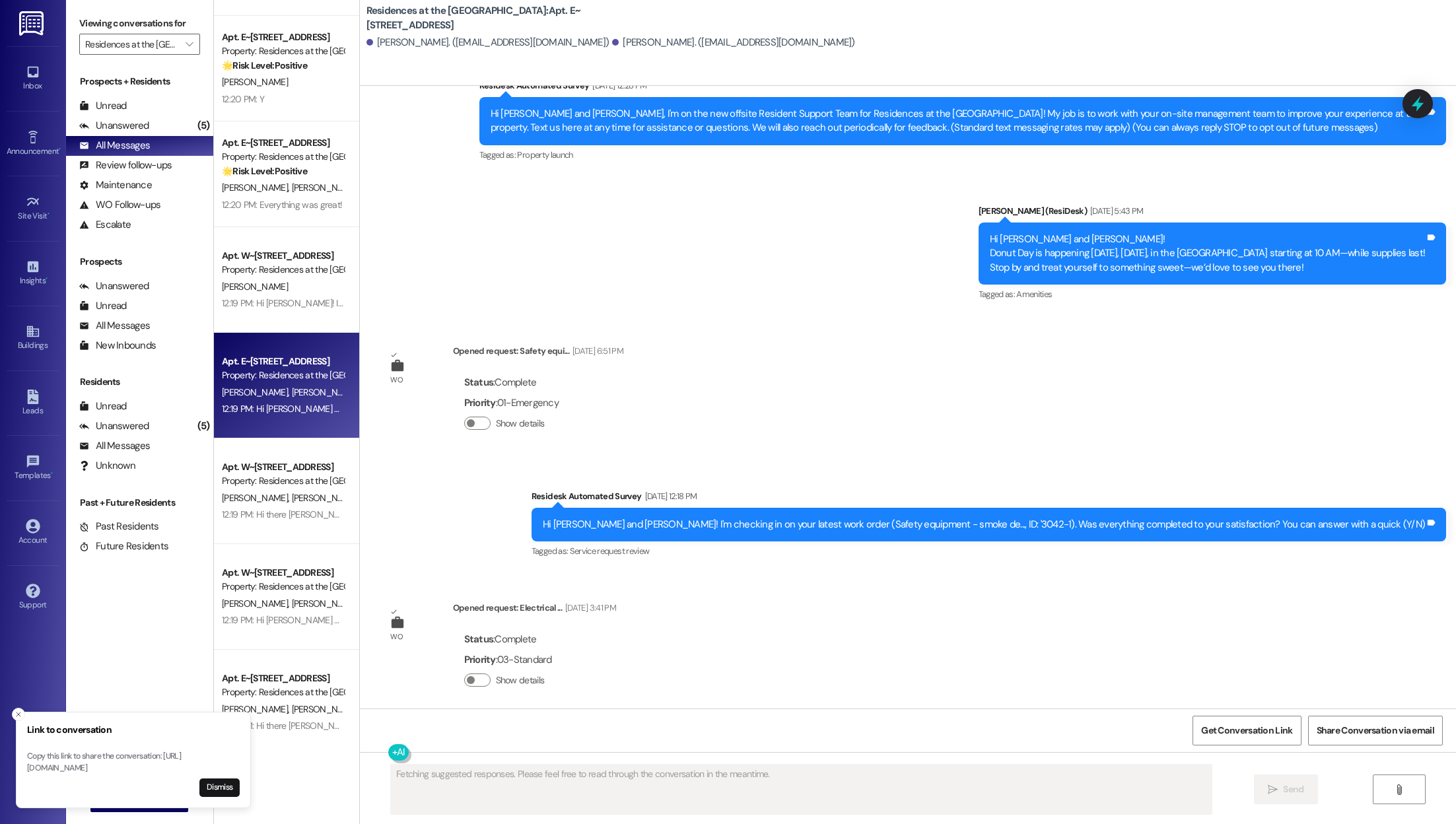
scroll to position [408, 0]
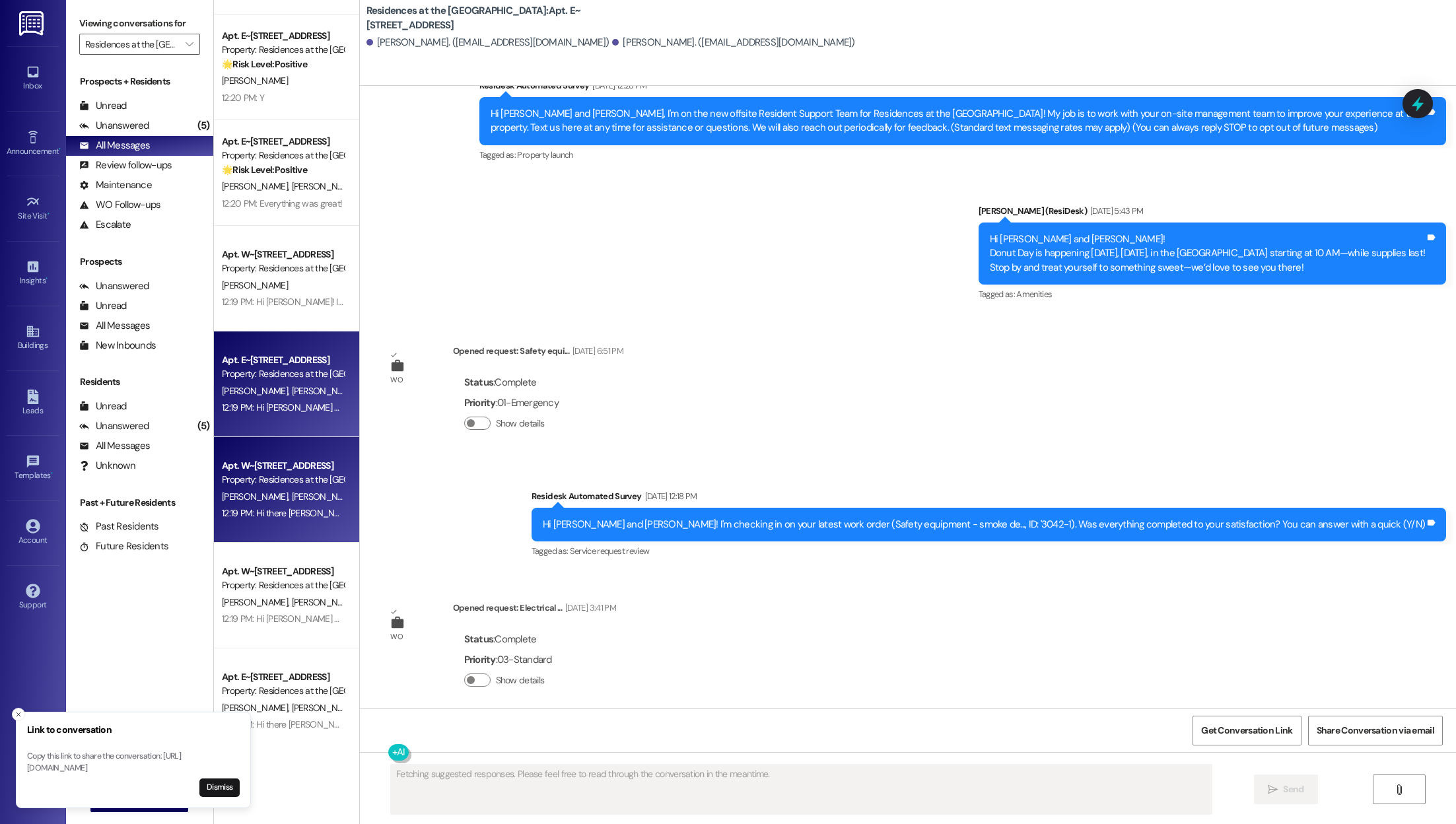
click at [291, 501] on span "[PERSON_NAME]" at bounding box center [324, 496] width 66 height 12
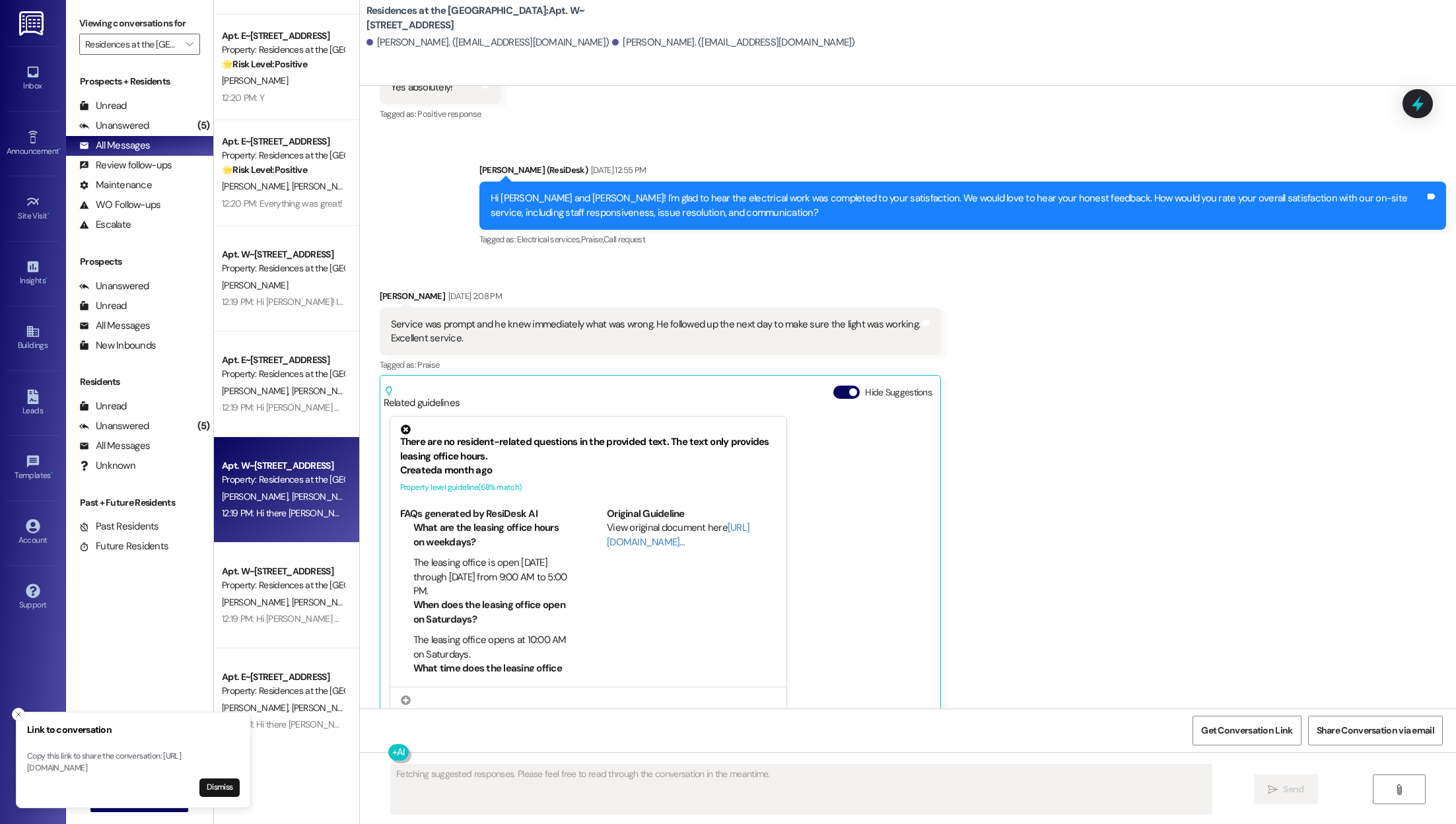
scroll to position [983, 0]
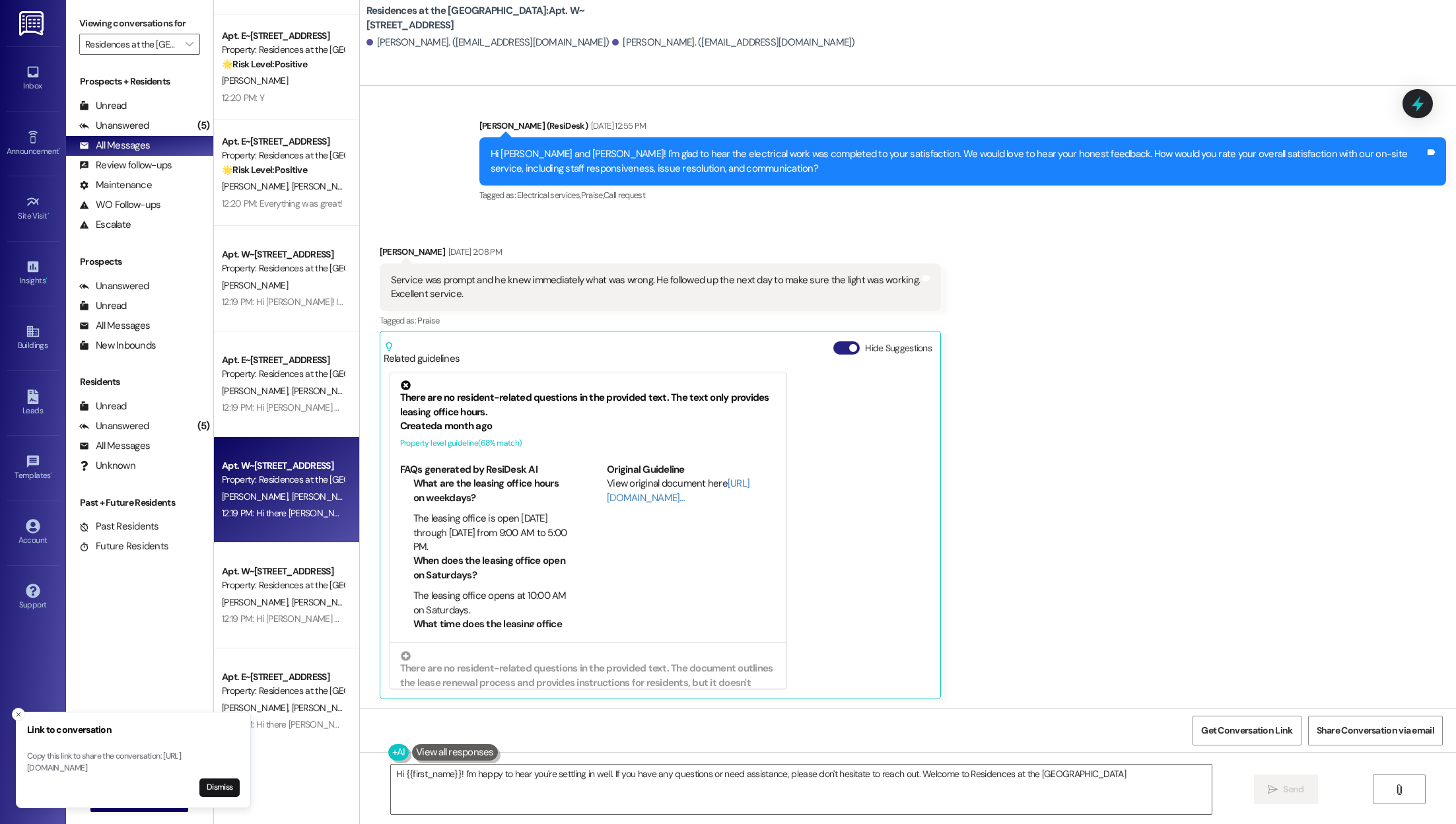
type textarea "Hi {{first_name}}! I'm happy to hear you're settling in well. If you have any q…"
click at [727, 341] on button "Hide Suggestions" at bounding box center [846, 348] width 27 height 13
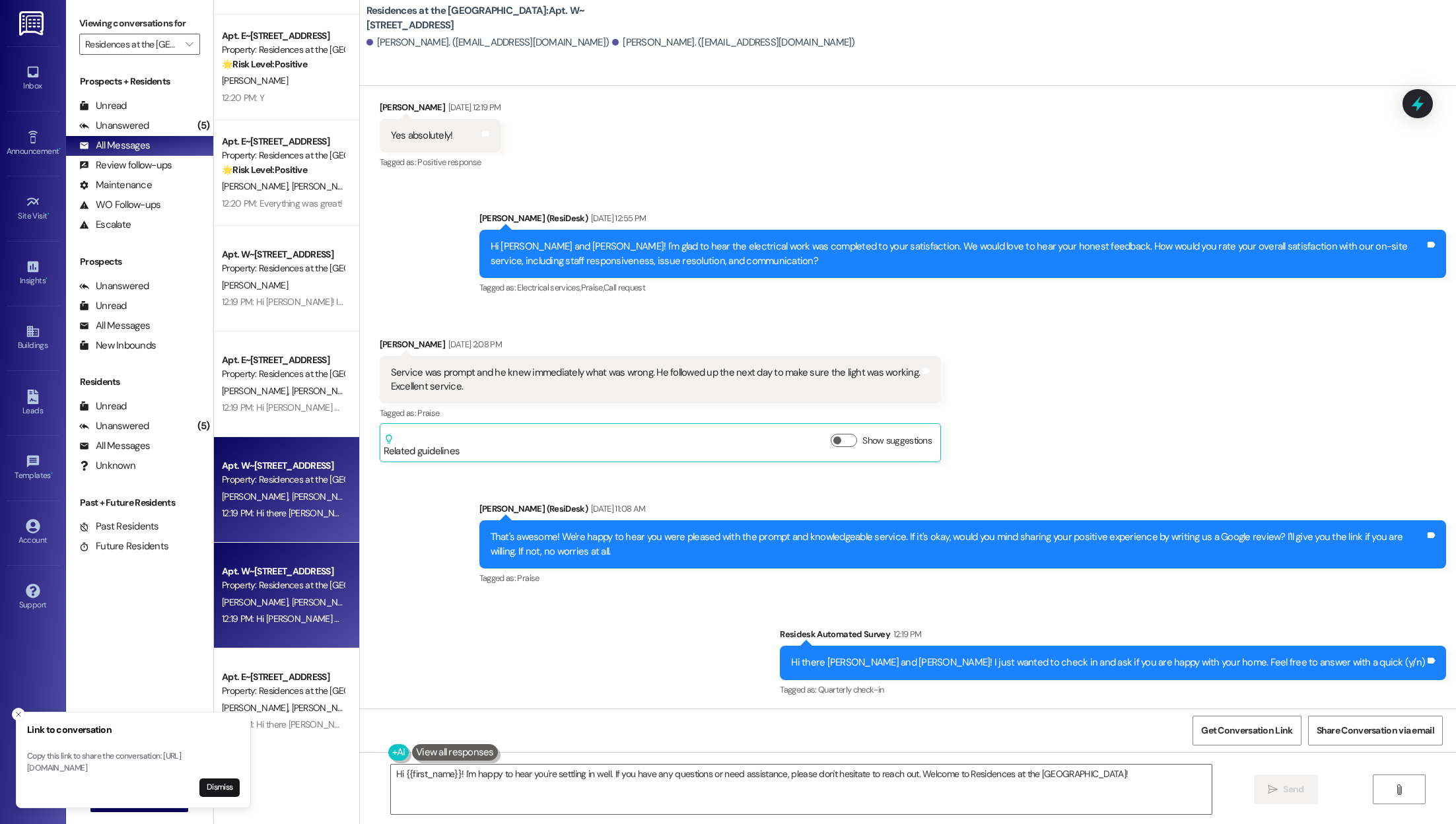
scroll to position [459, 0]
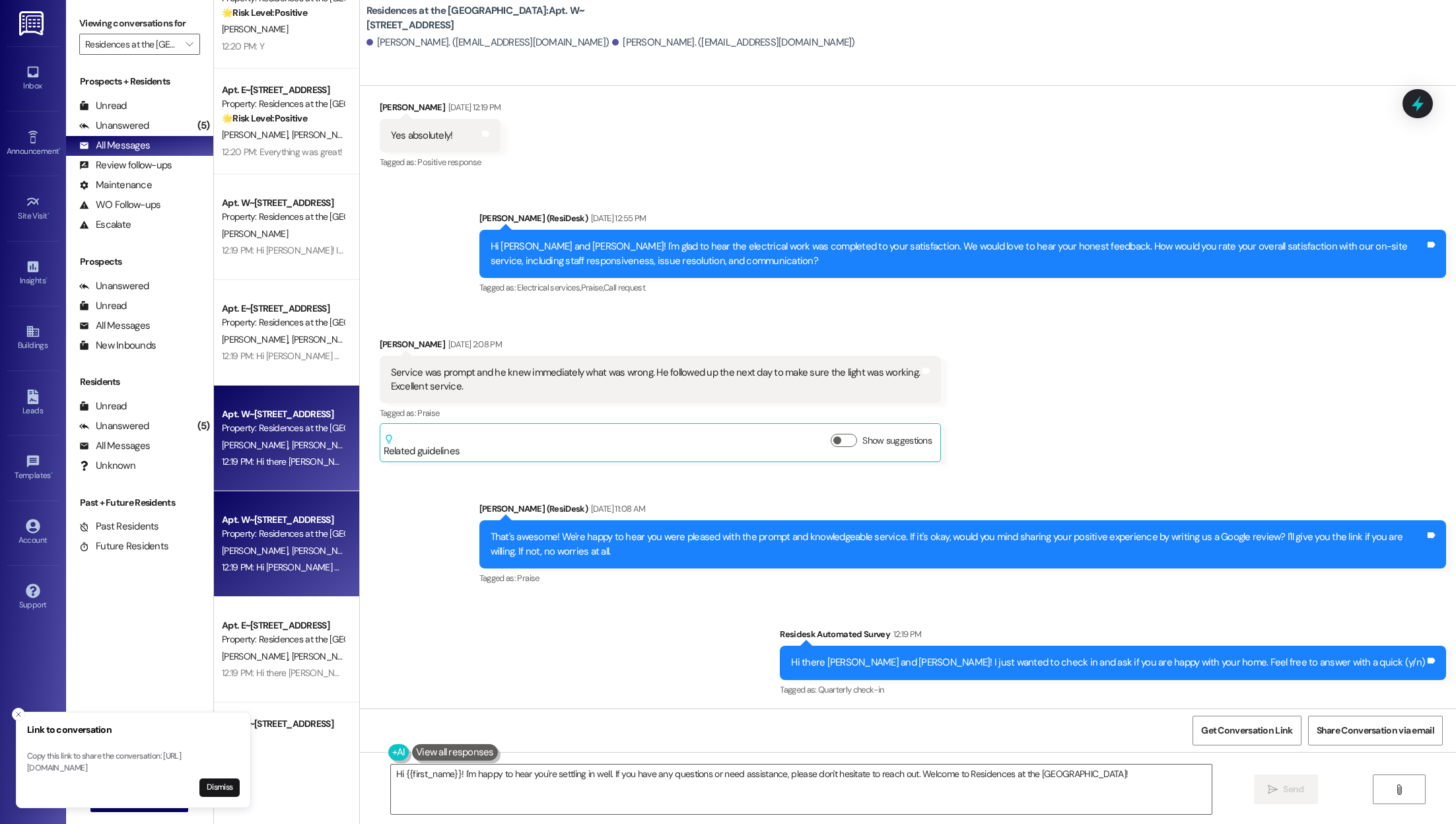
click at [291, 545] on span "[PERSON_NAME]" at bounding box center [324, 550] width 66 height 12
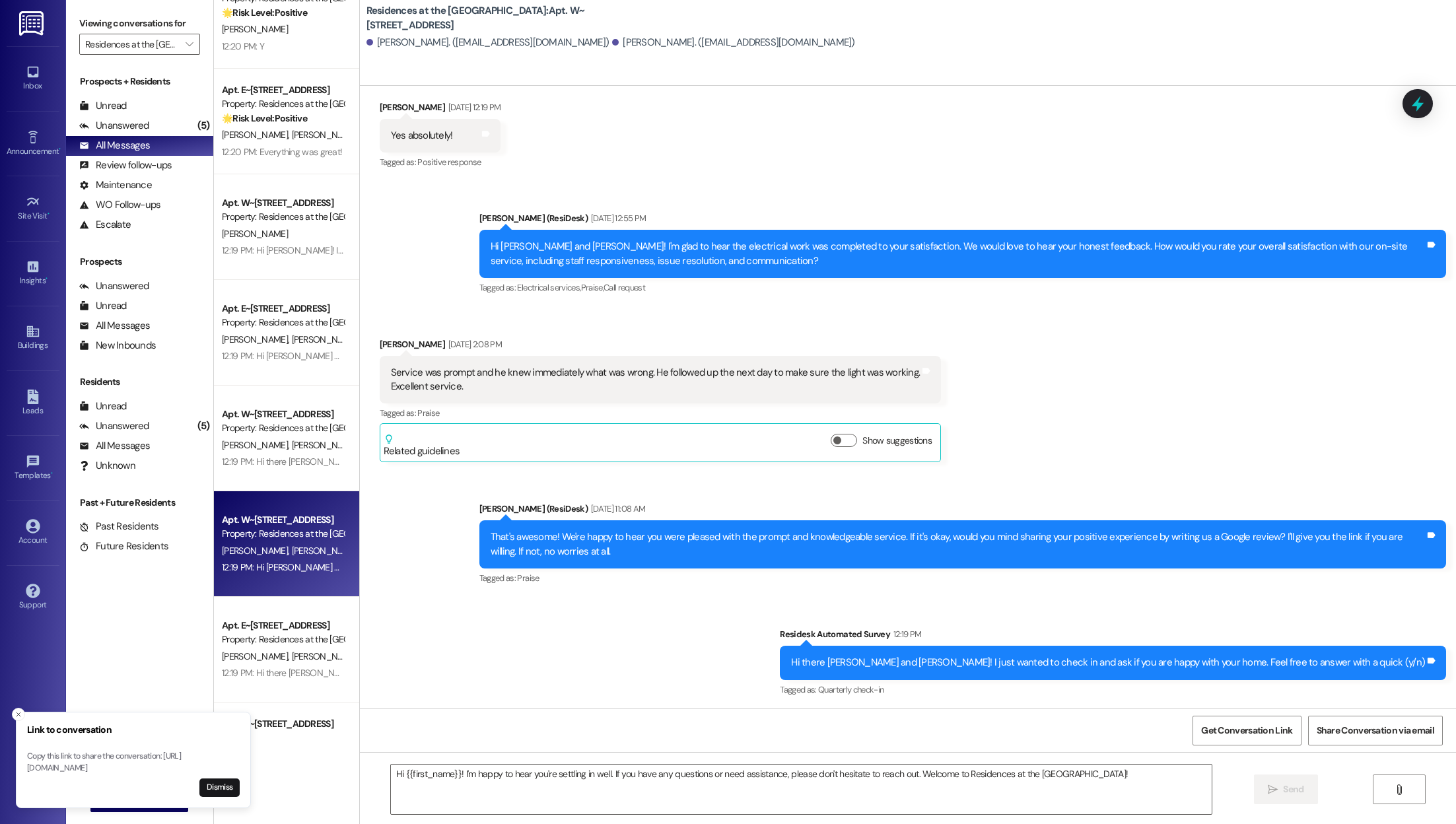
type textarea "Fetching suggested responses. Please feel free to read through the conversation…"
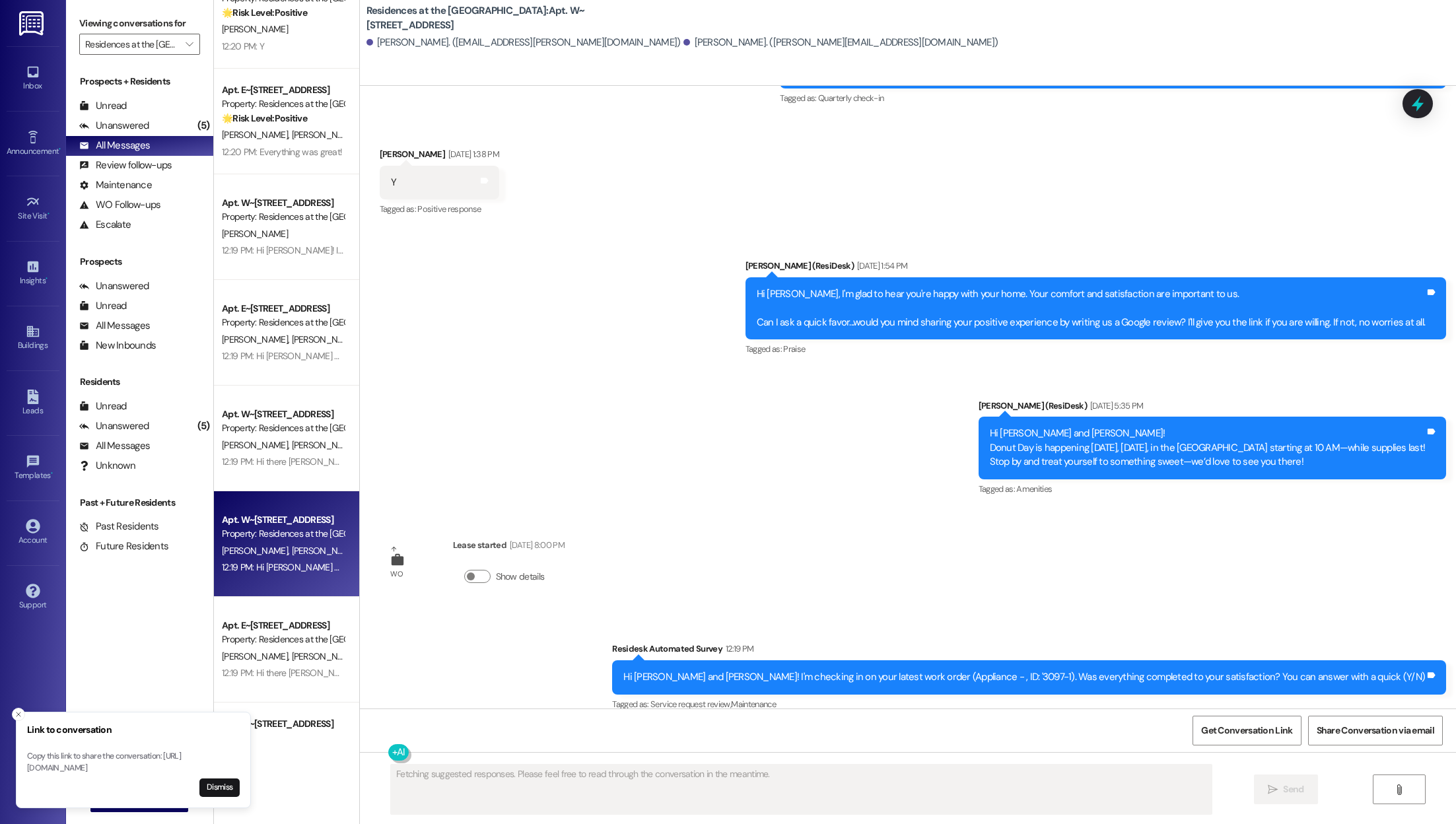
scroll to position [822, 0]
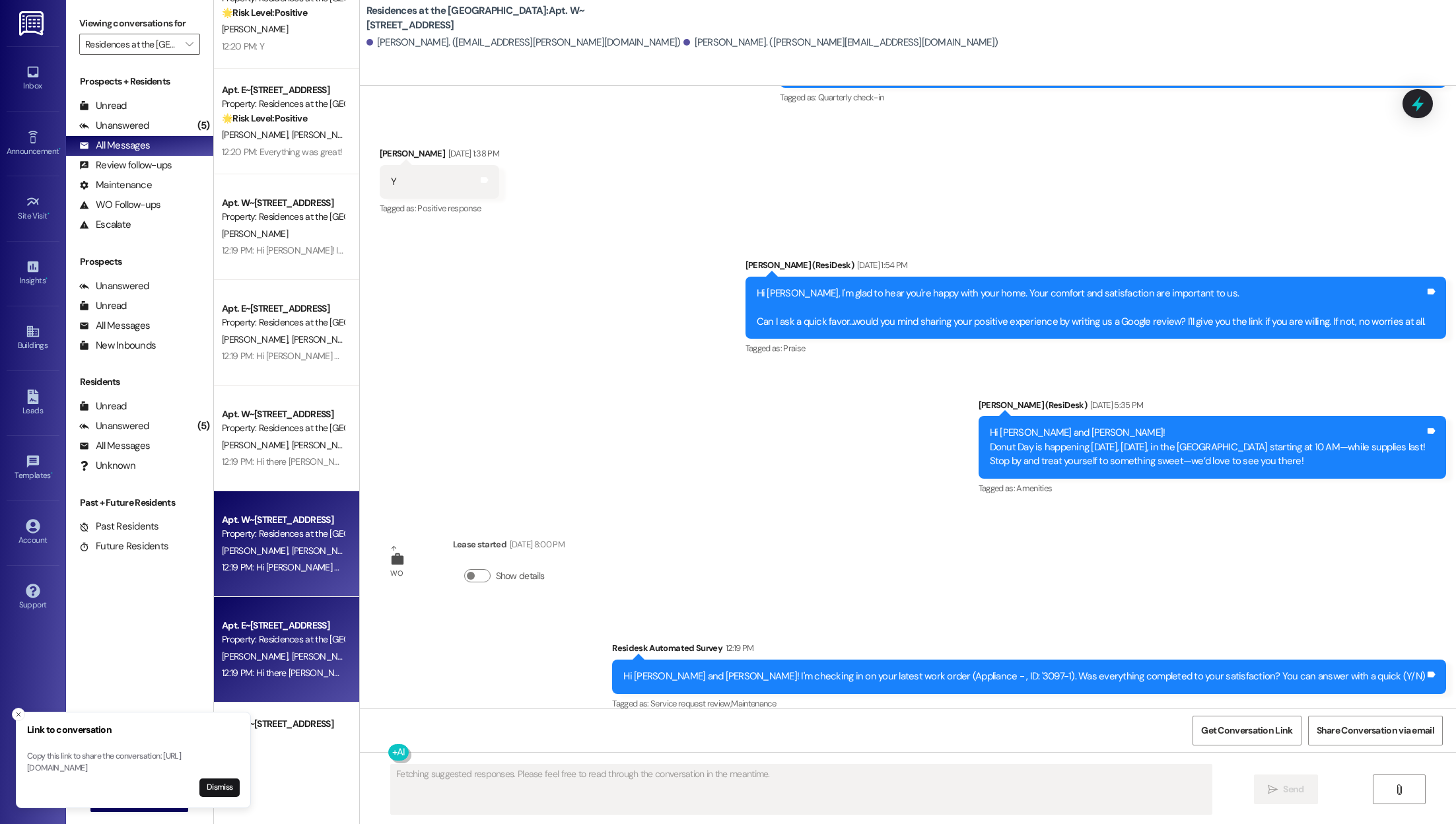
click at [291, 655] on span "[PERSON_NAME]" at bounding box center [324, 655] width 66 height 12
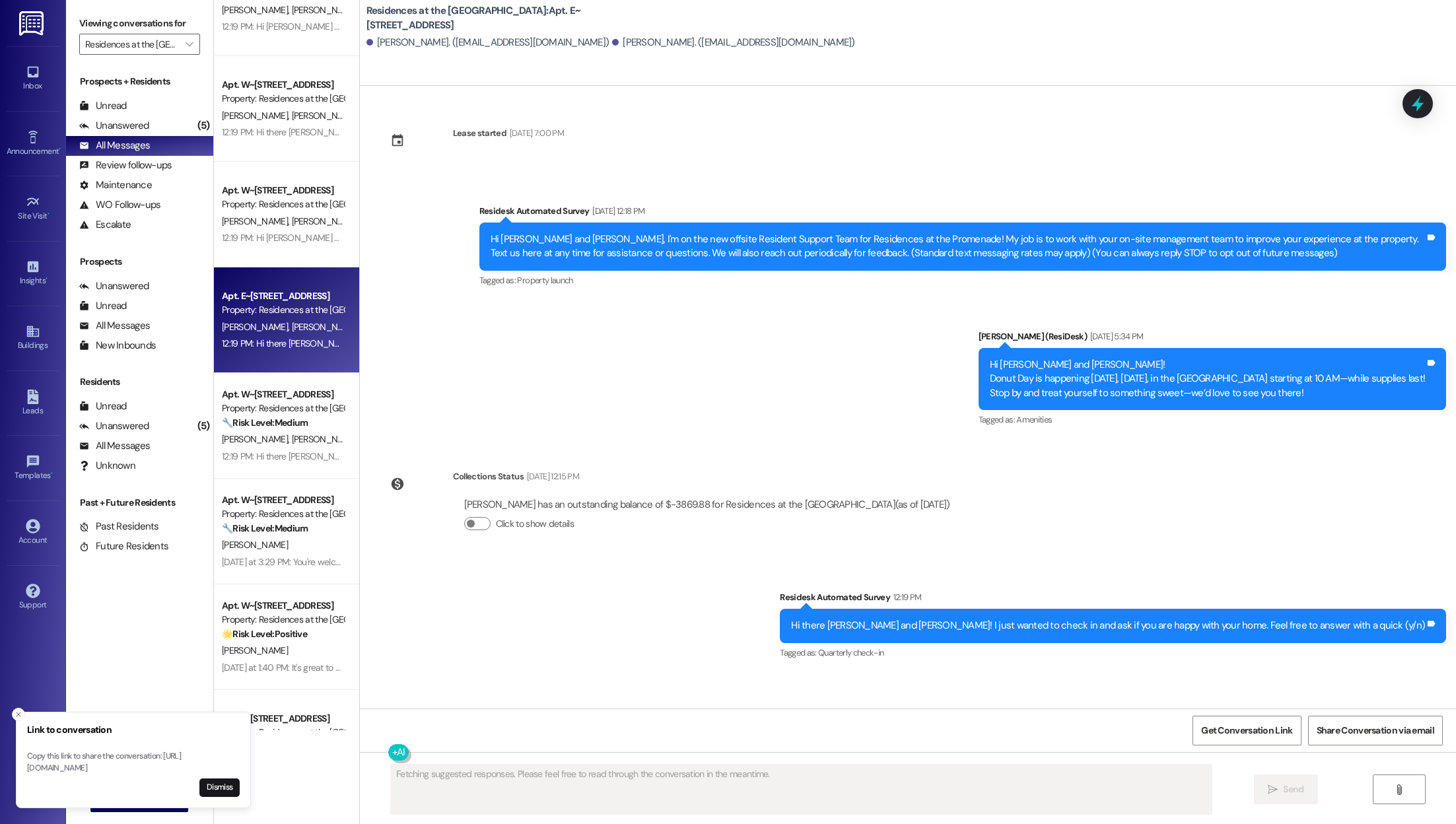
scroll to position [812, 0]
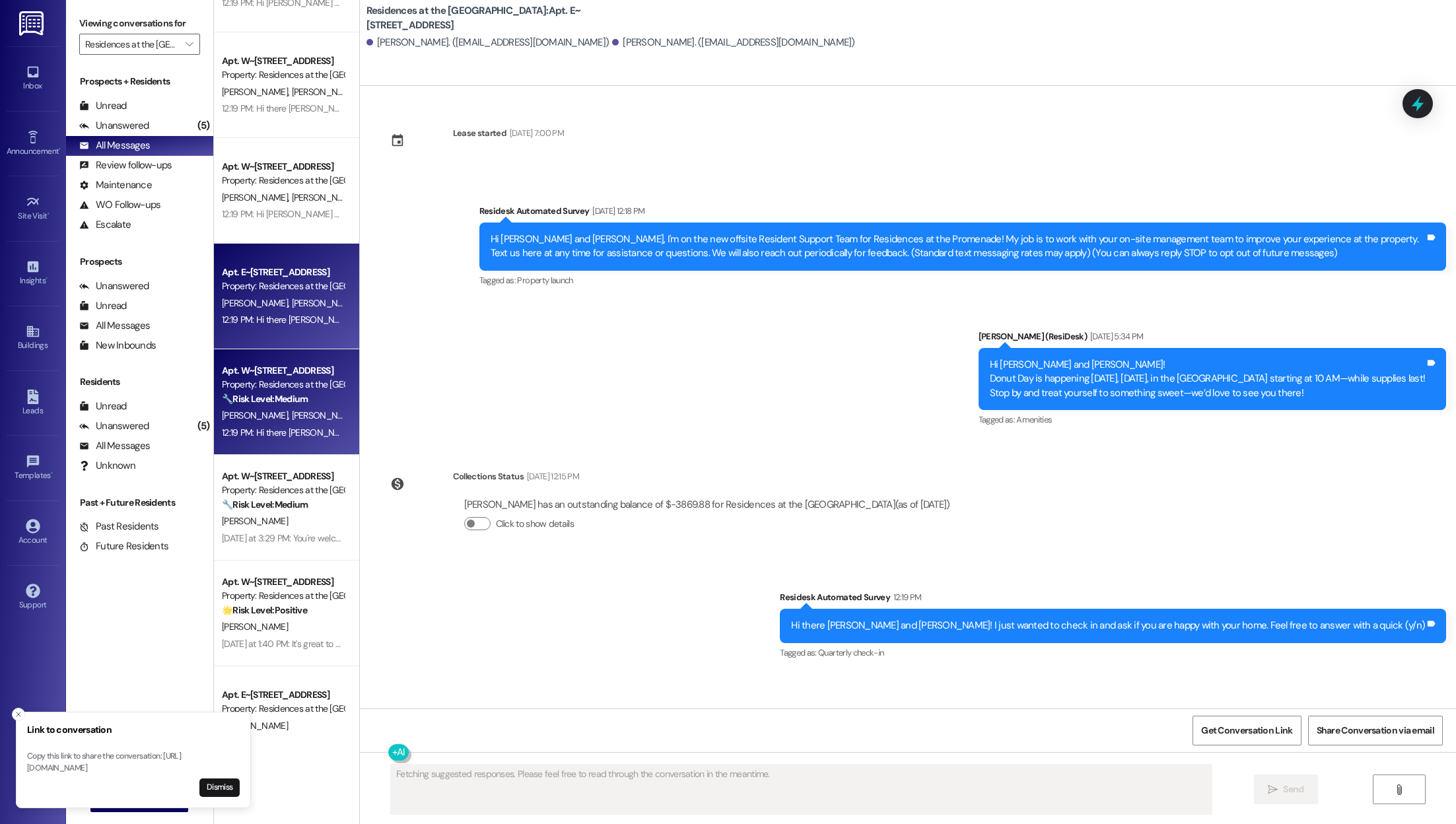
click at [267, 412] on span "[PERSON_NAME]" at bounding box center [256, 414] width 70 height 12
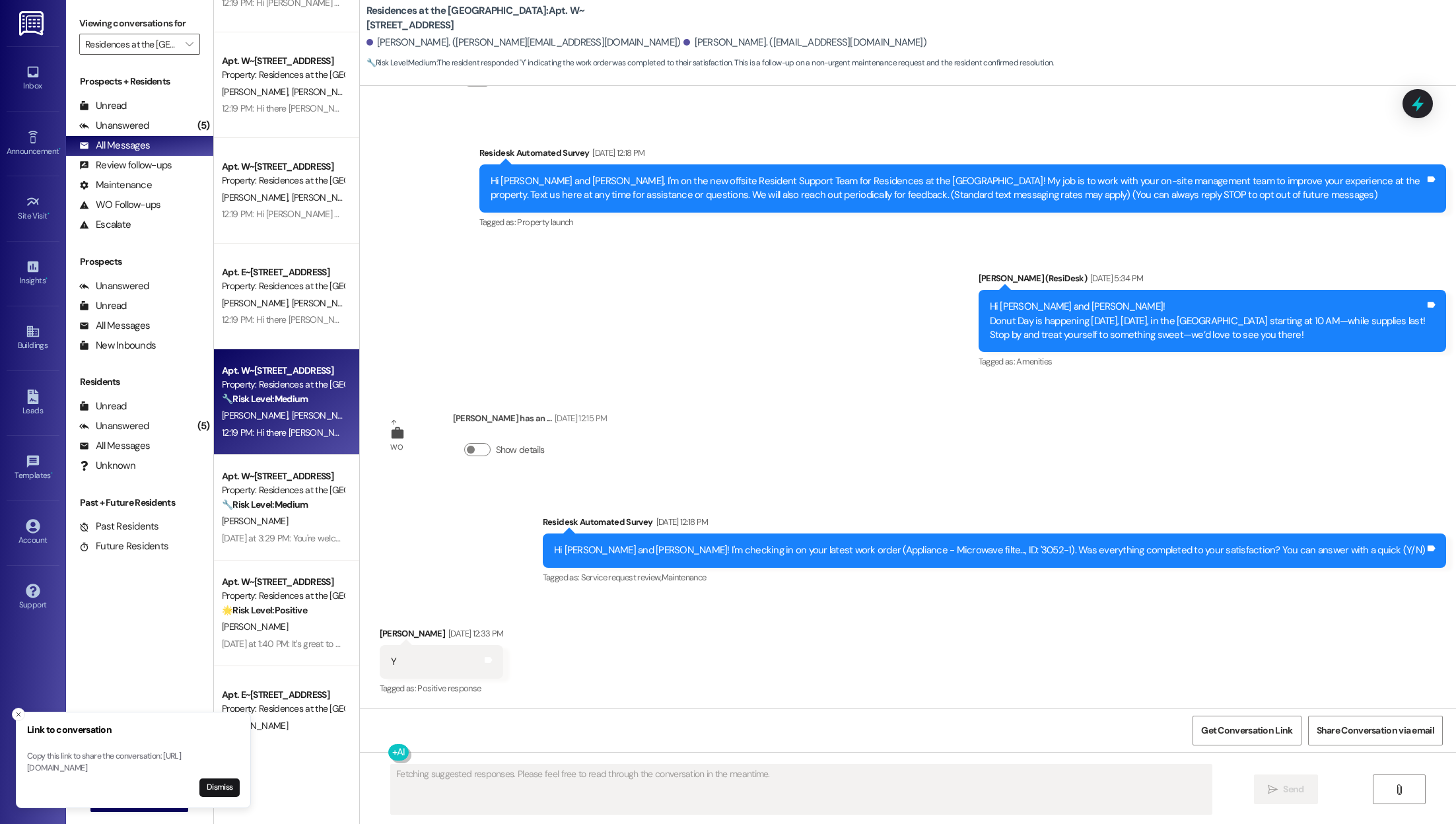
scroll to position [497, 0]
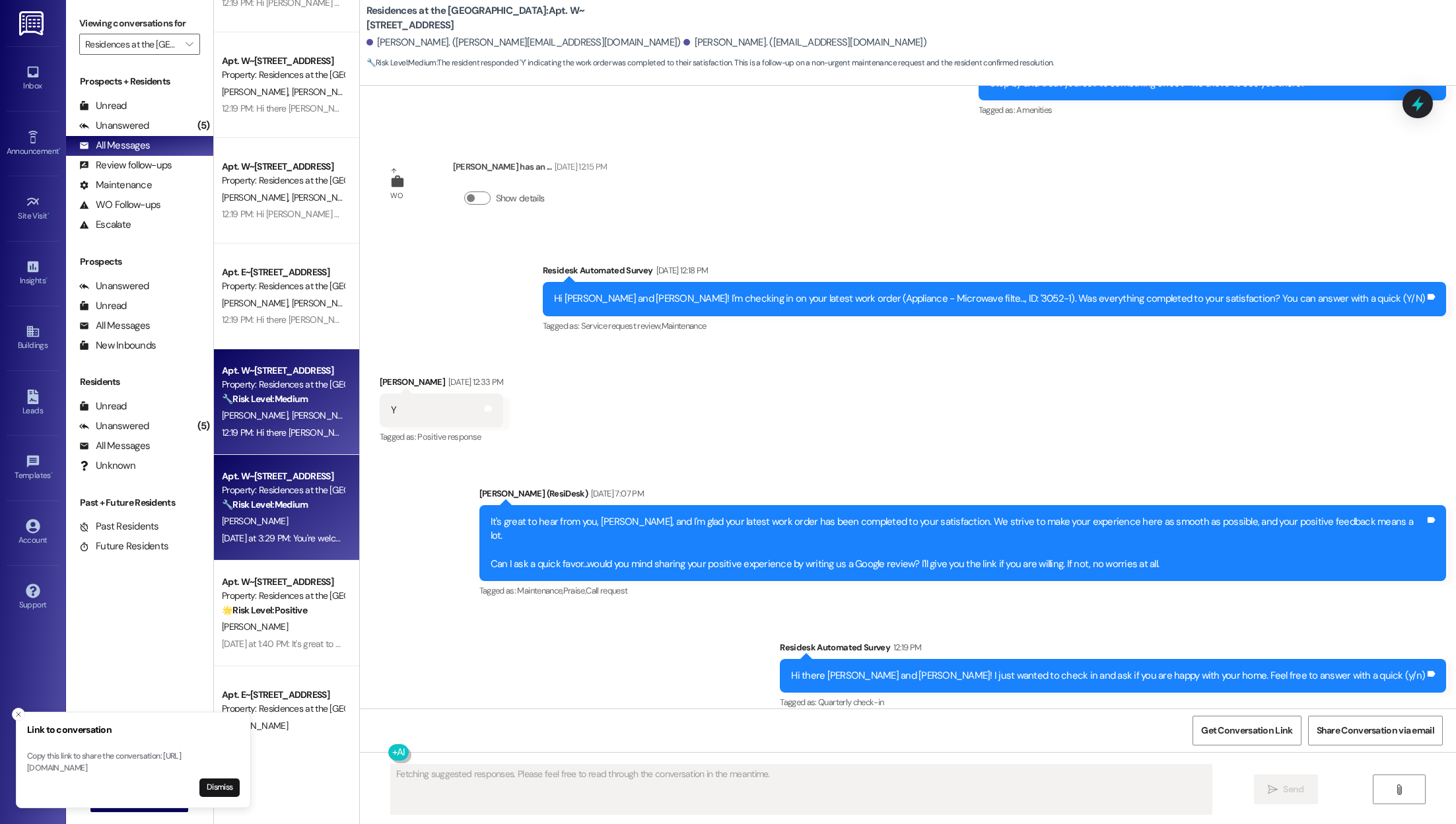
click at [269, 520] on div "[PERSON_NAME]" at bounding box center [283, 521] width 125 height 17
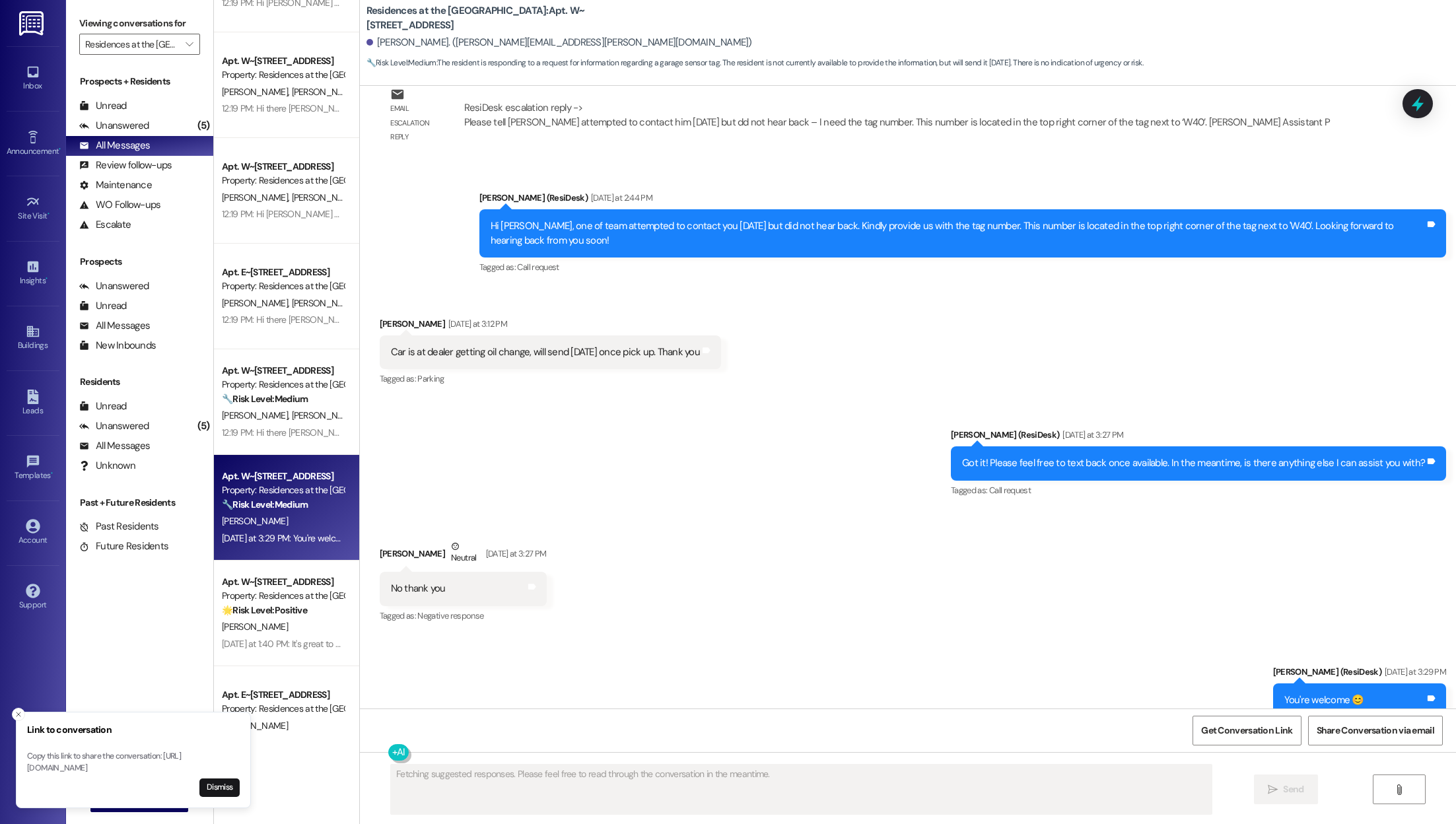
scroll to position [2846, 0]
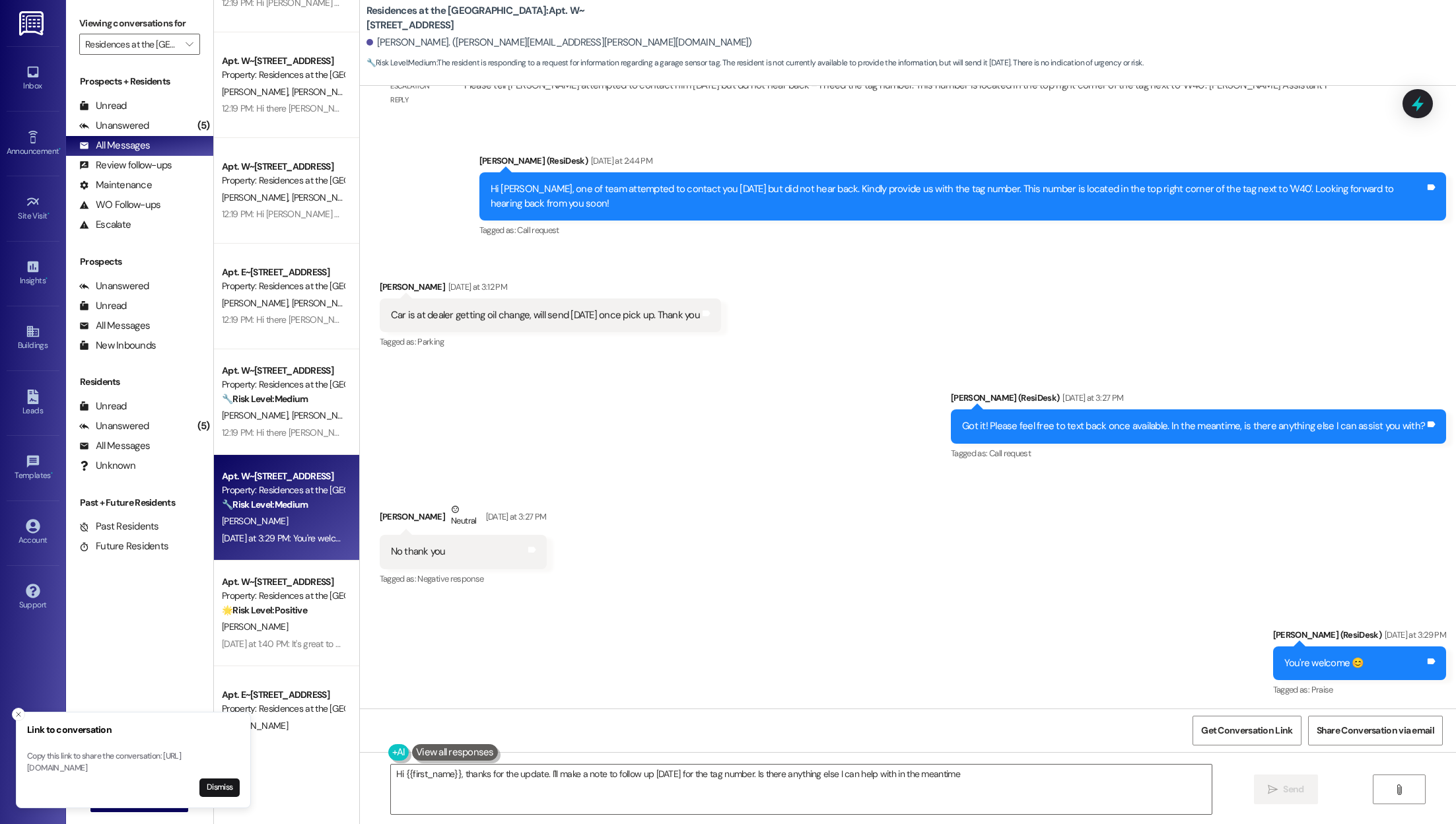
type textarea "Hi {{first_name}}, thanks for the update. I'll make a note to follow up [DATE] …"
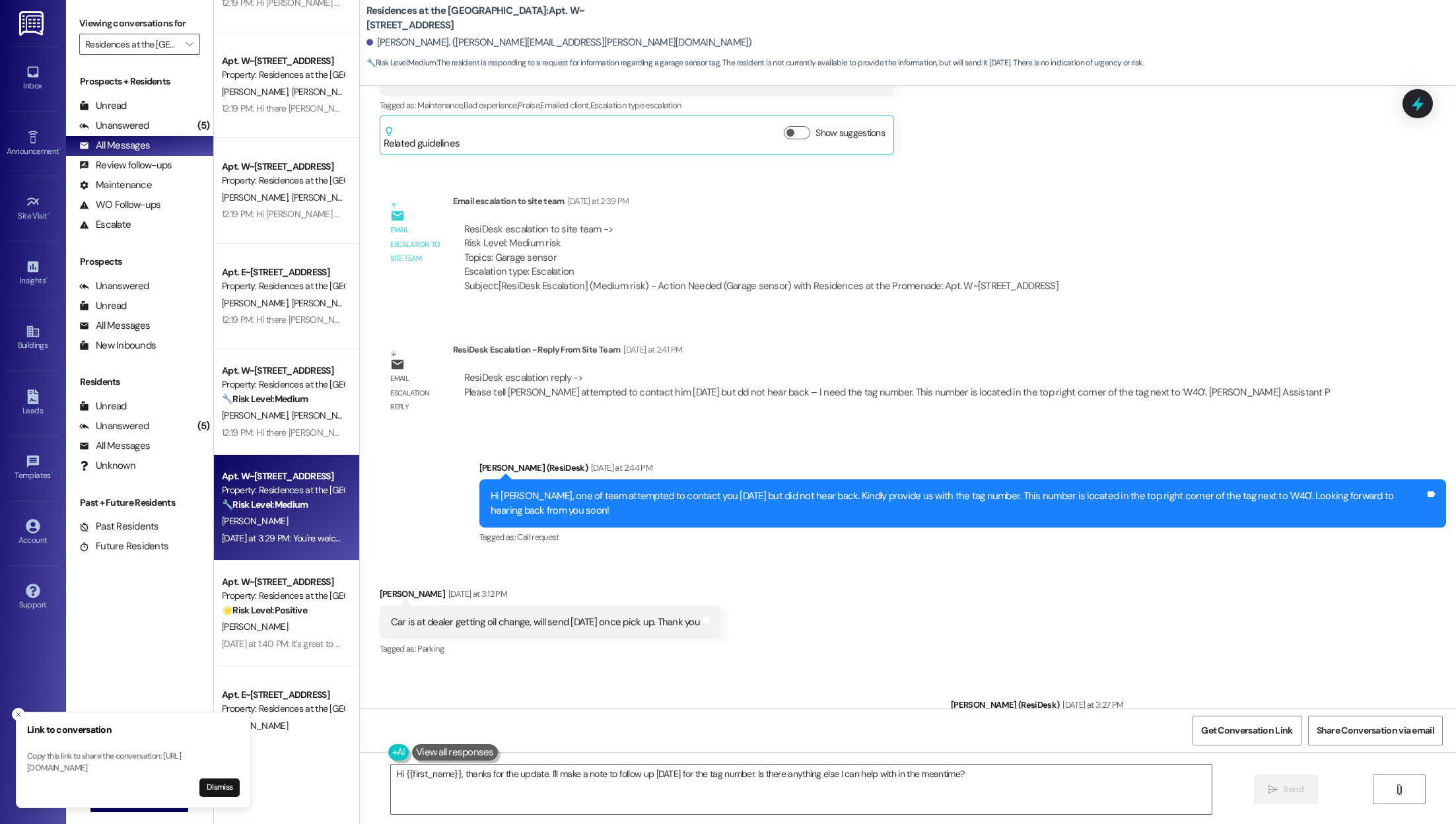
scroll to position [2542, 0]
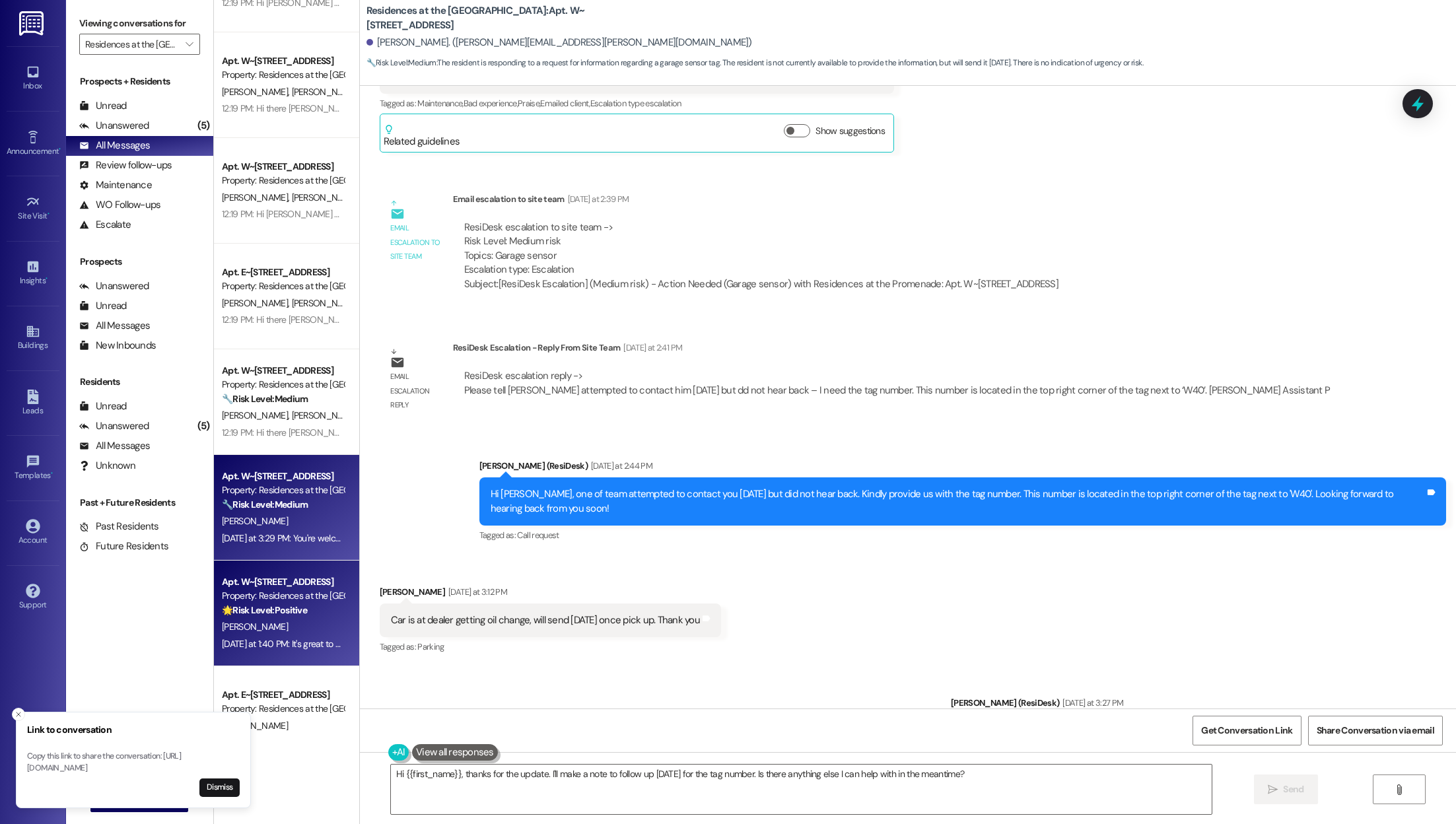
click at [248, 618] on div "[PERSON_NAME]" at bounding box center [283, 626] width 125 height 17
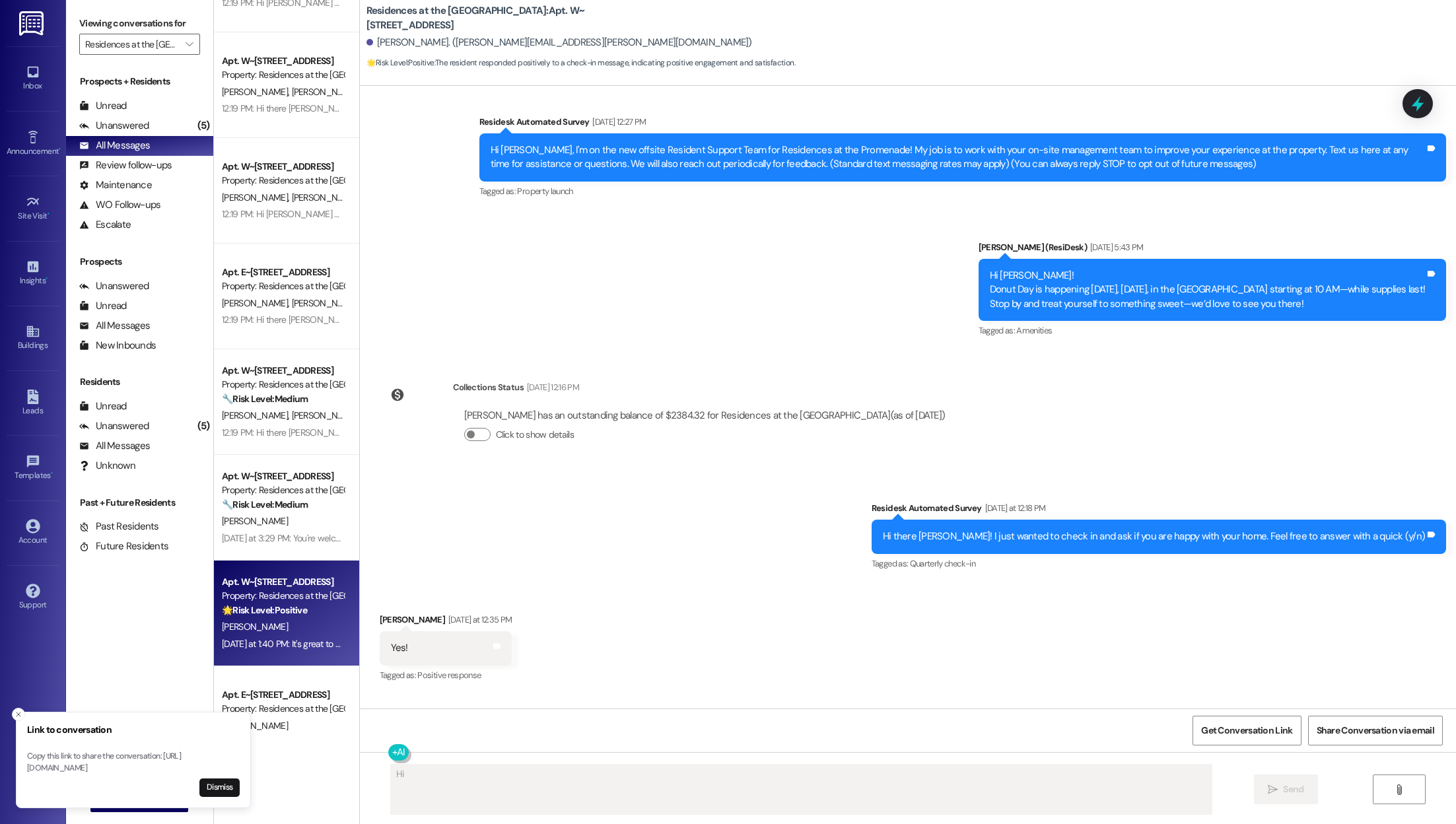
scroll to position [200, 0]
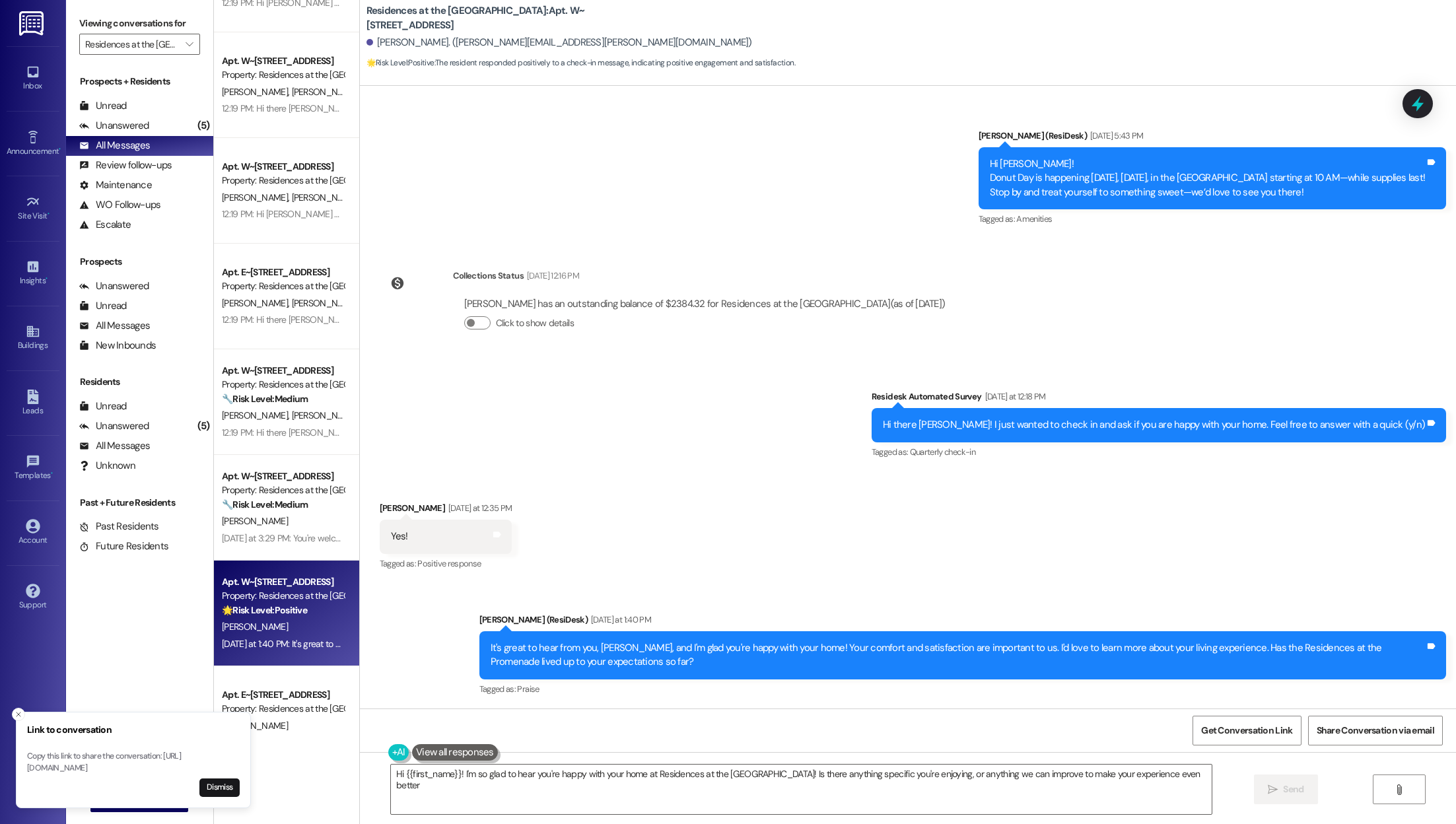
type textarea "Hi {{first_name}}! I'm so glad to hear you're happy with your home at Residence…"
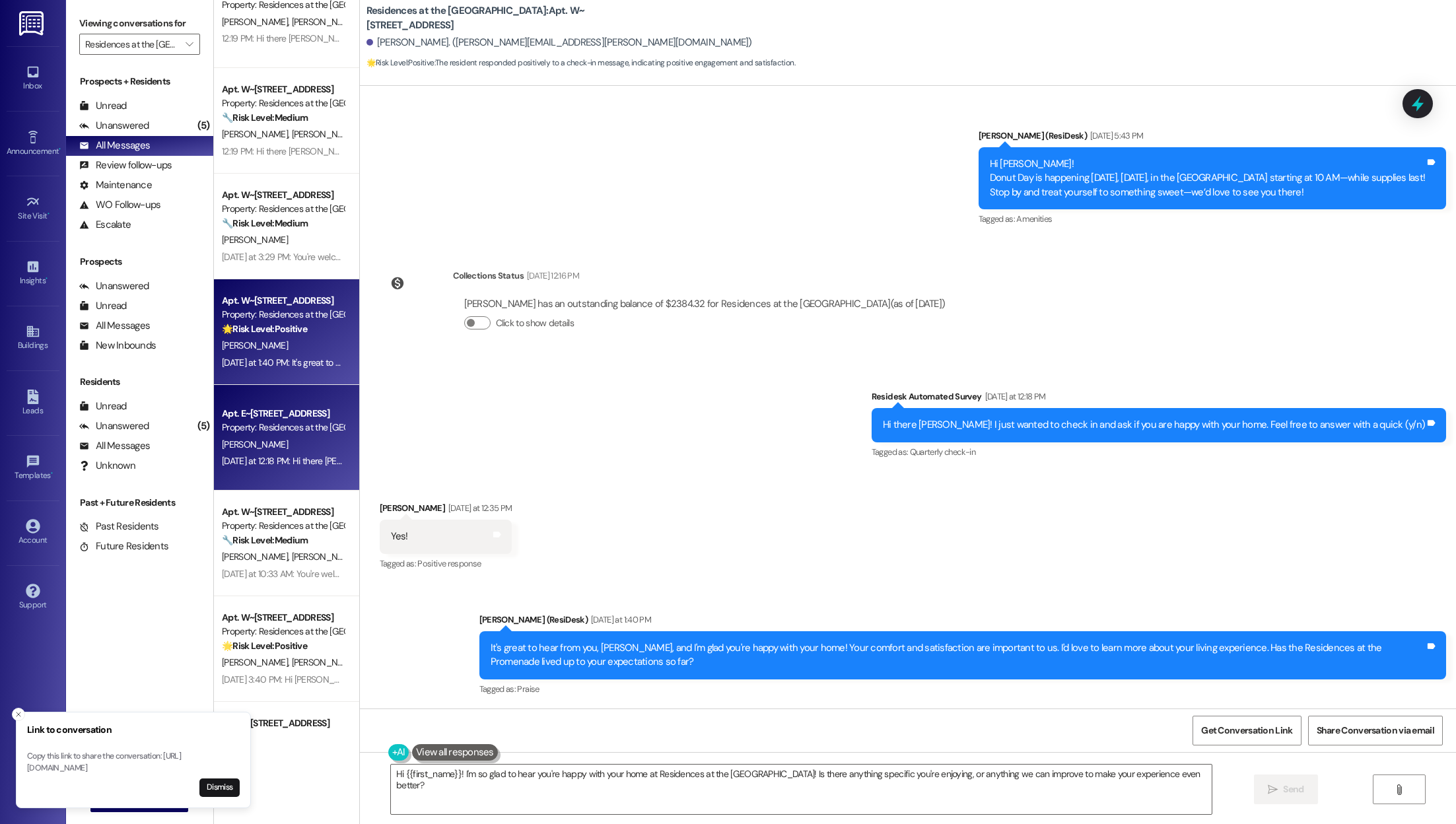
click at [264, 472] on div "Apt. E~[STREET_ADDRESS] Property: Residences at the Promenade [PERSON_NAME] [DA…" at bounding box center [287, 437] width 146 height 106
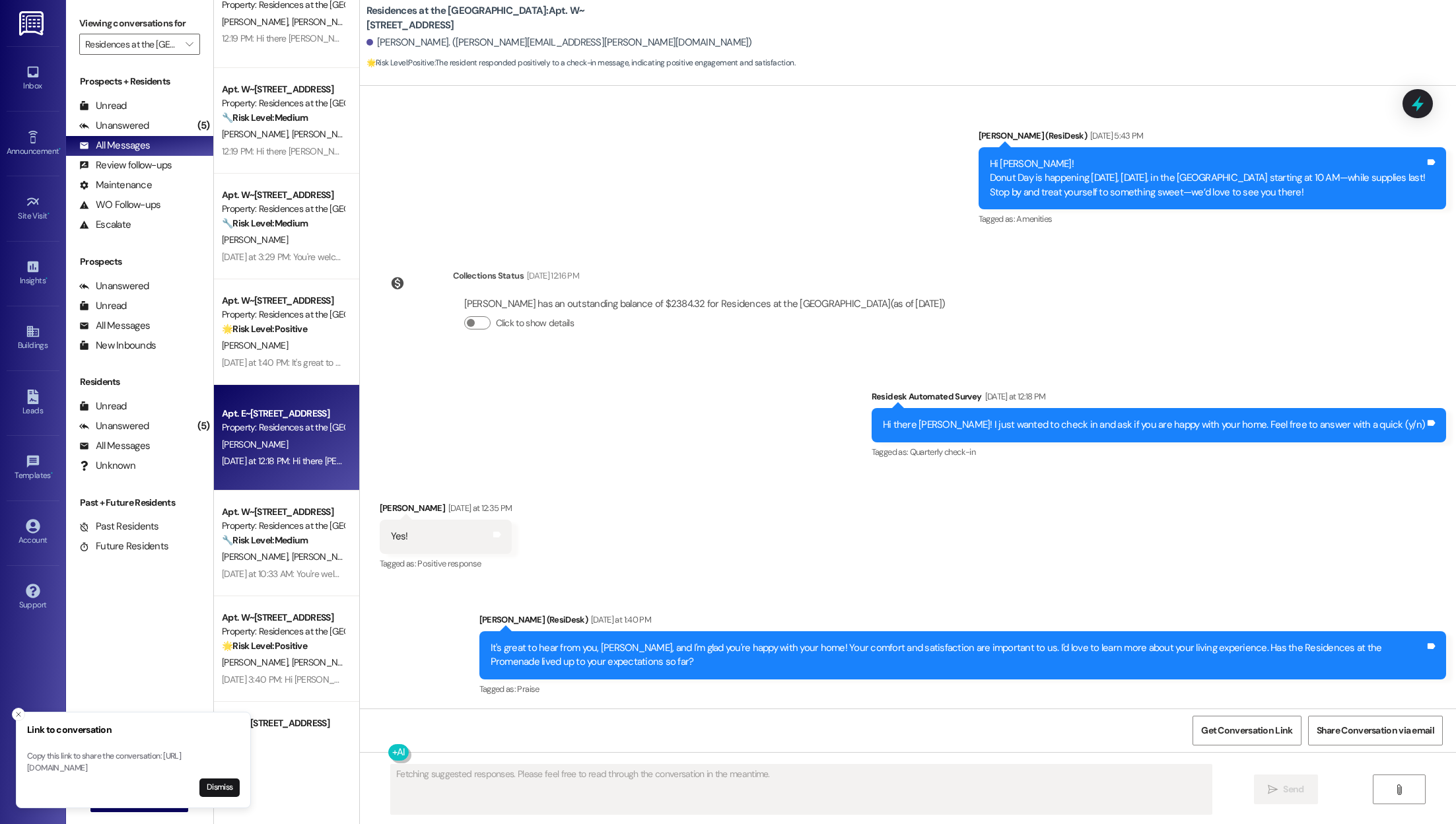
scroll to position [0, 0]
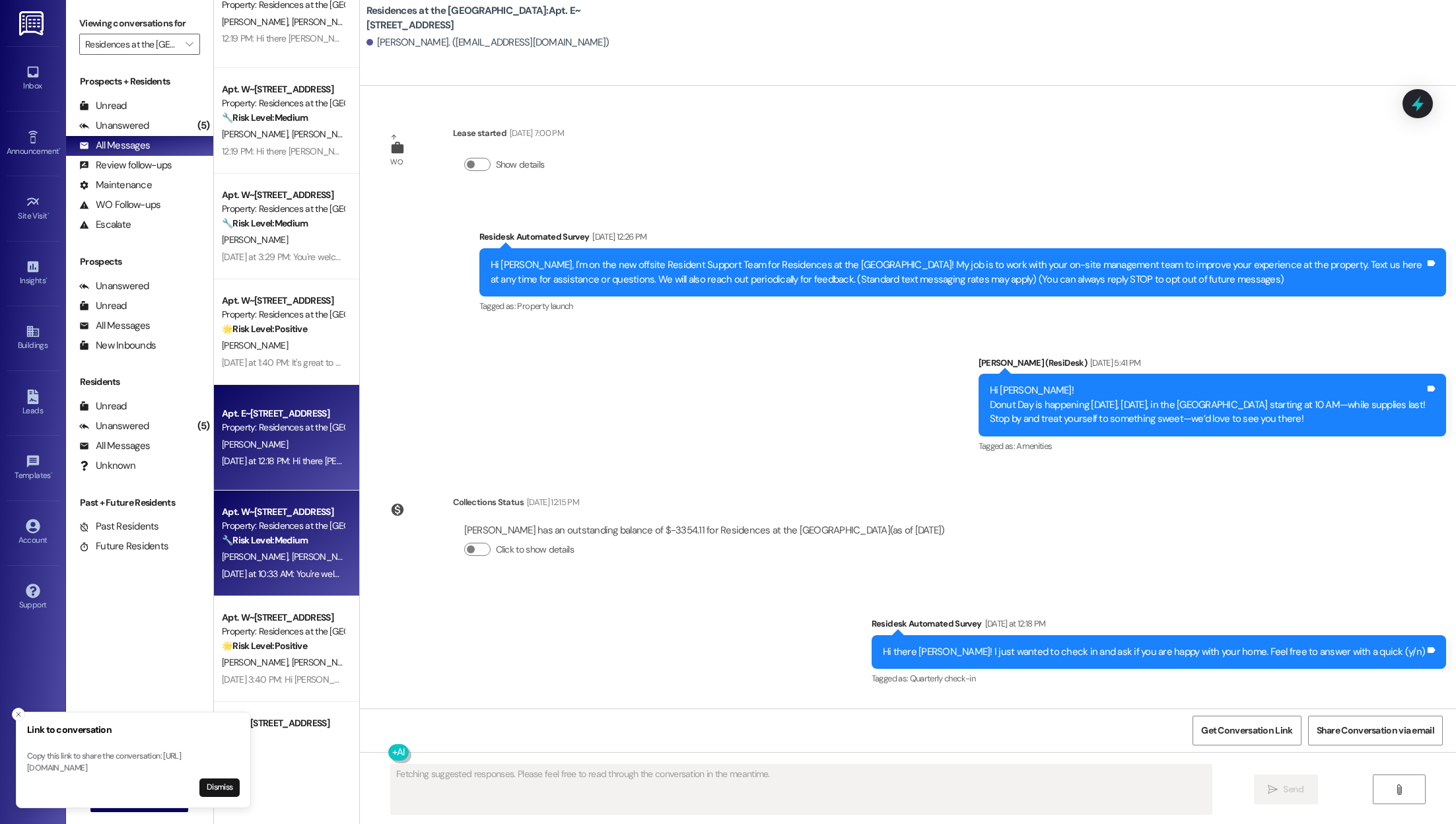
click at [298, 538] on strong "🔧 Risk Level: Medium" at bounding box center [264, 539] width 86 height 12
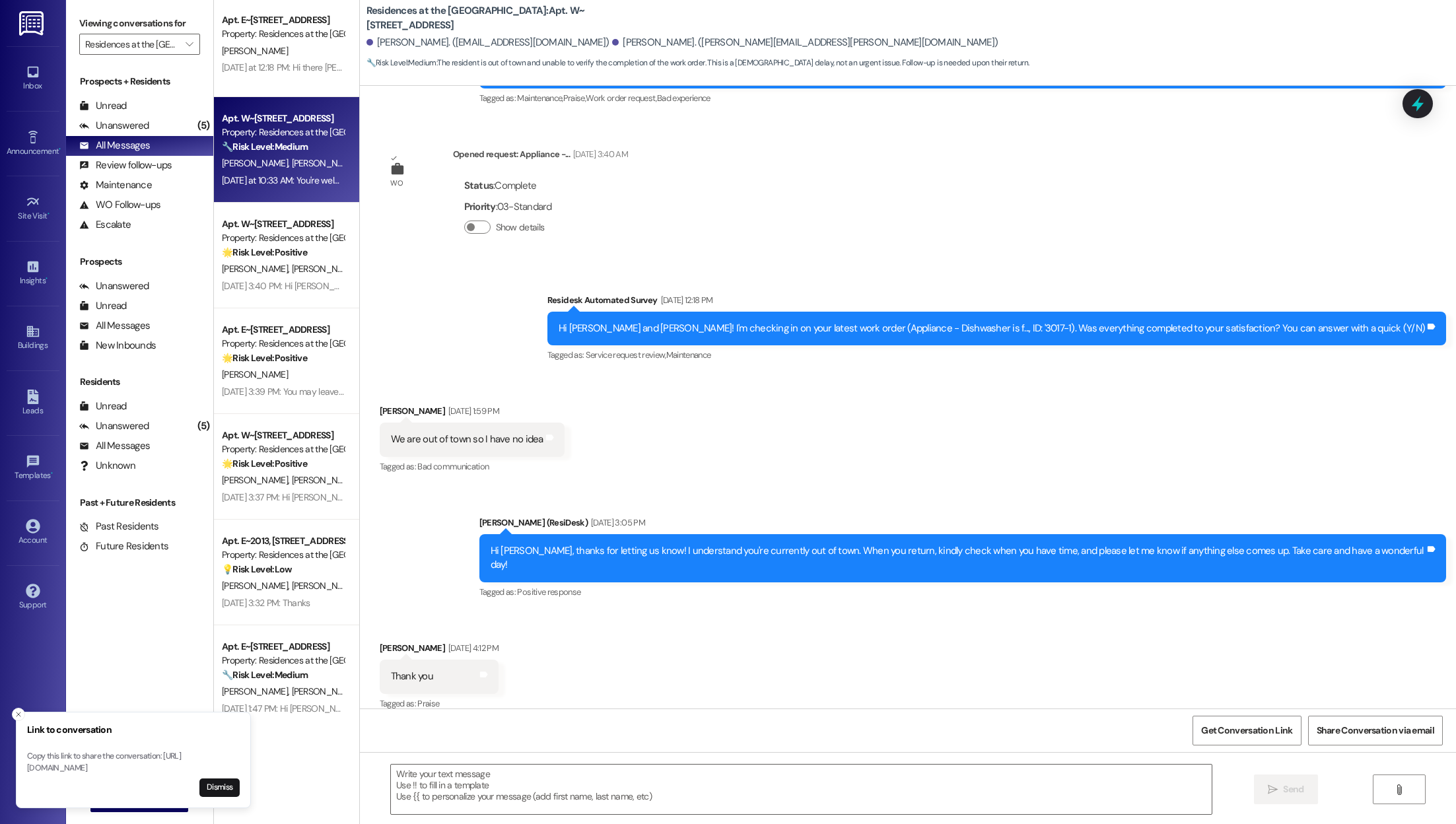
scroll to position [1038, 0]
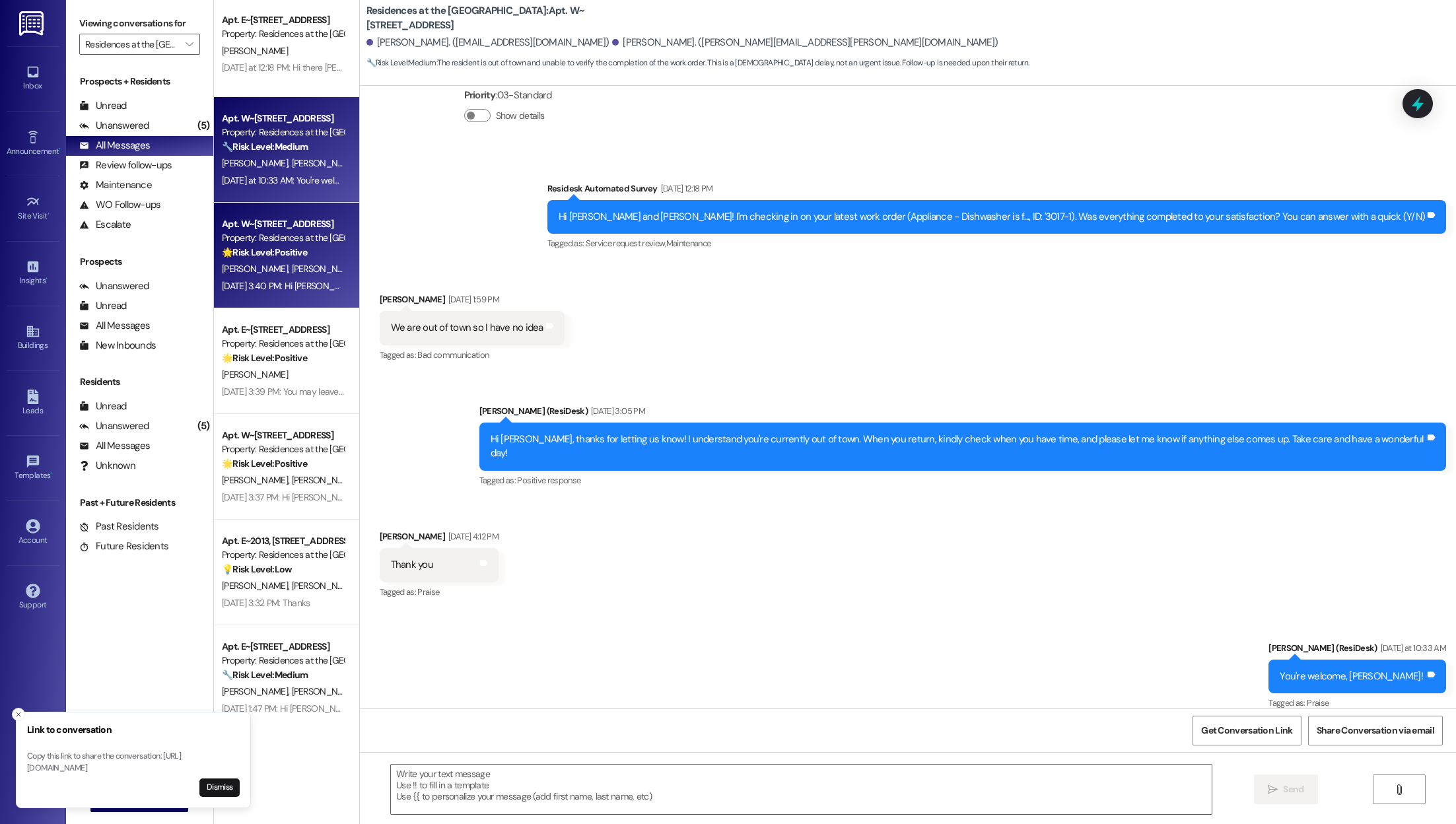
click at [291, 266] on span "[PERSON_NAME] Darko" at bounding box center [336, 268] width 91 height 12
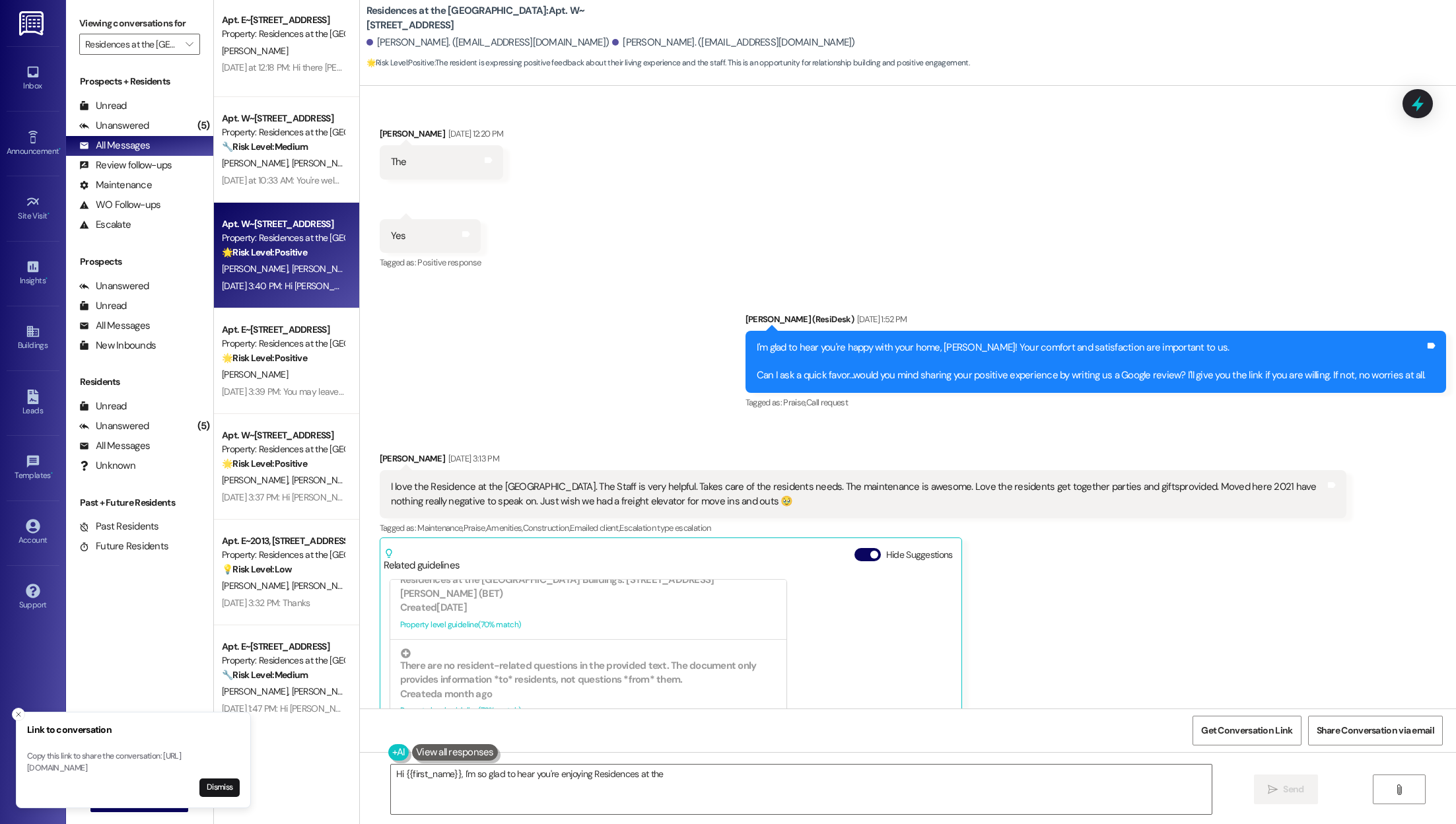
scroll to position [451, 0]
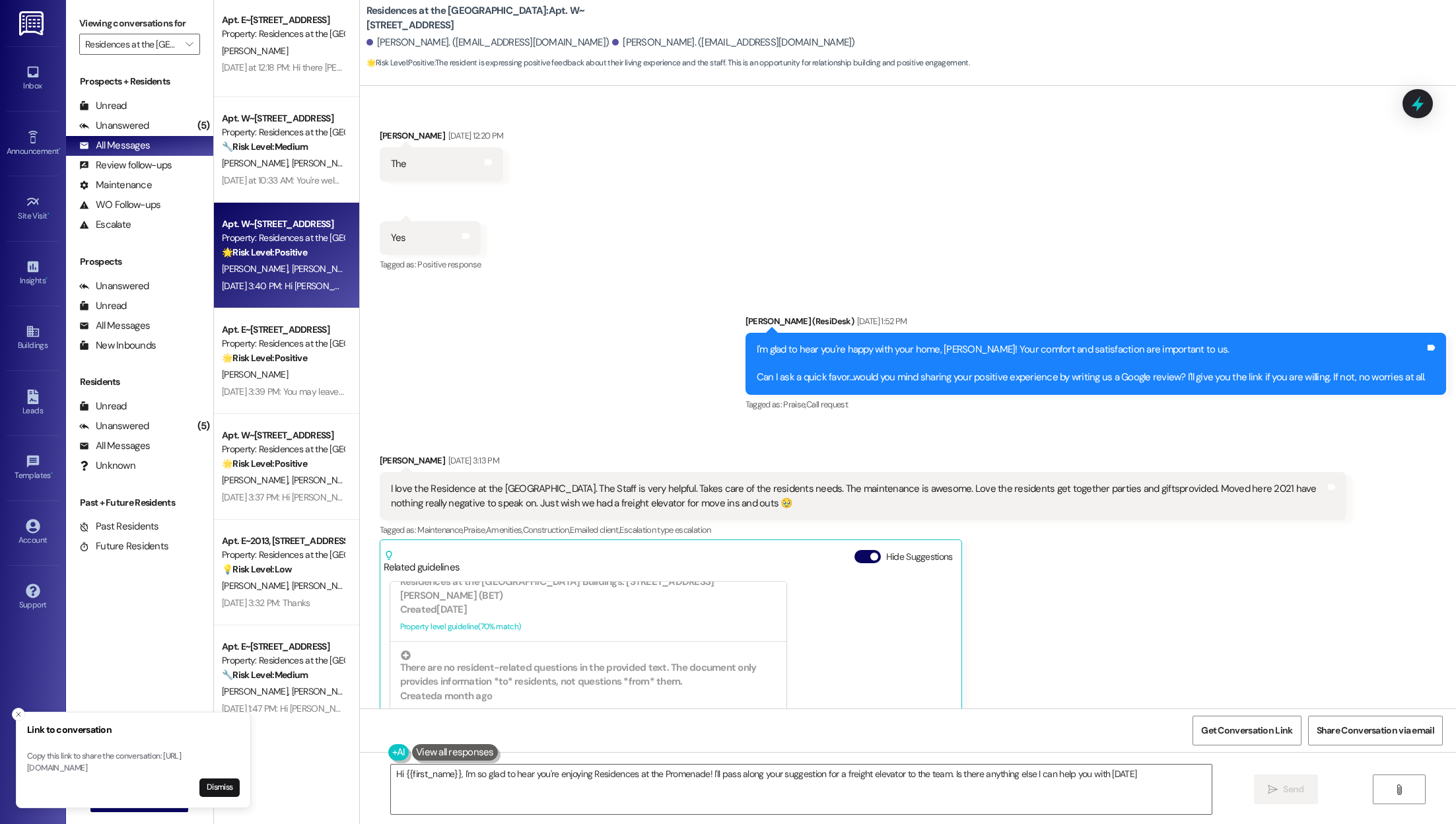
type textarea "Hi {{first_name}}, I'm so glad to hear you're enjoying Residences at the Promen…"
click at [727, 557] on button "Hide Suggestions" at bounding box center [868, 556] width 27 height 13
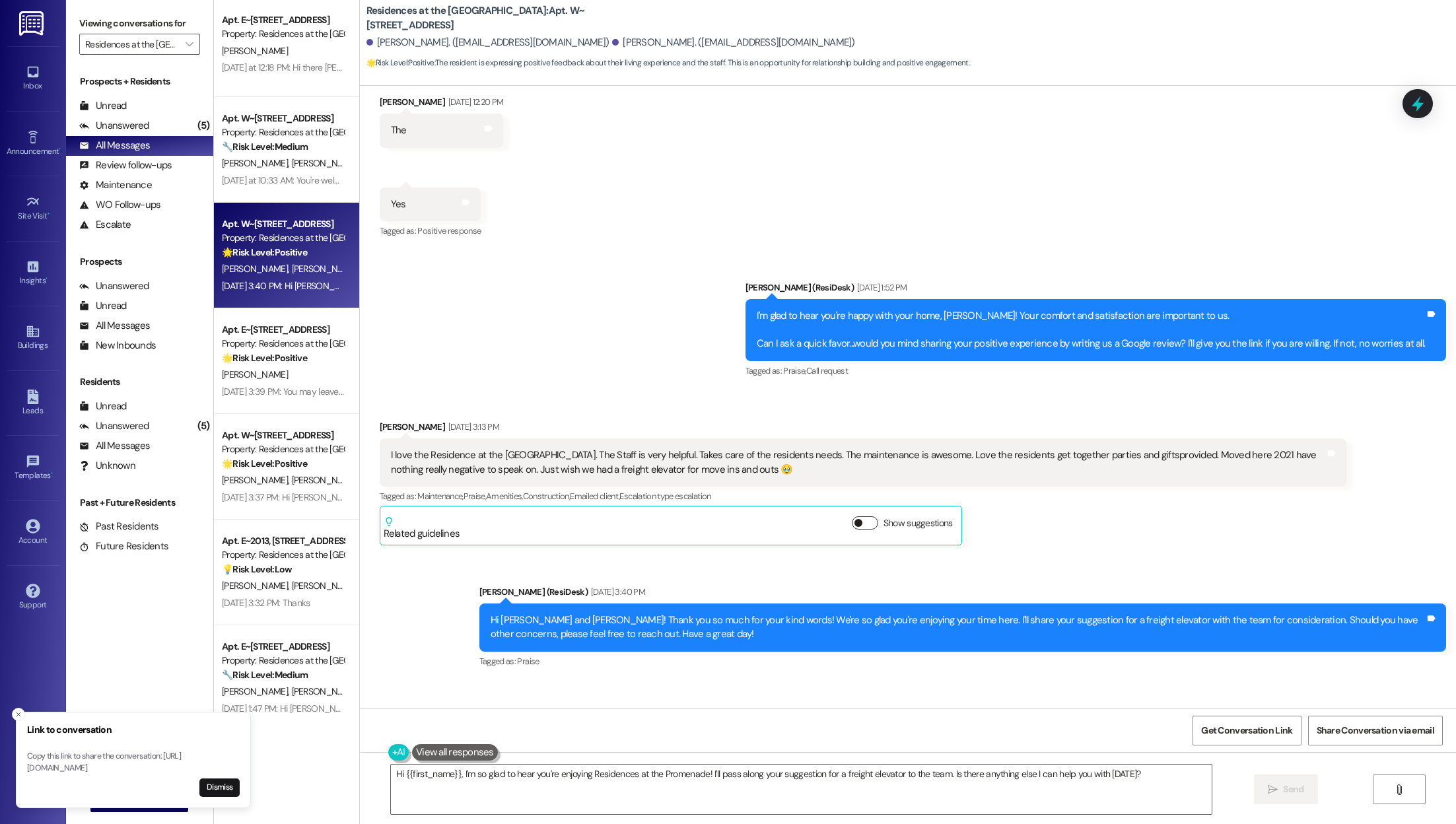
scroll to position [466, 0]
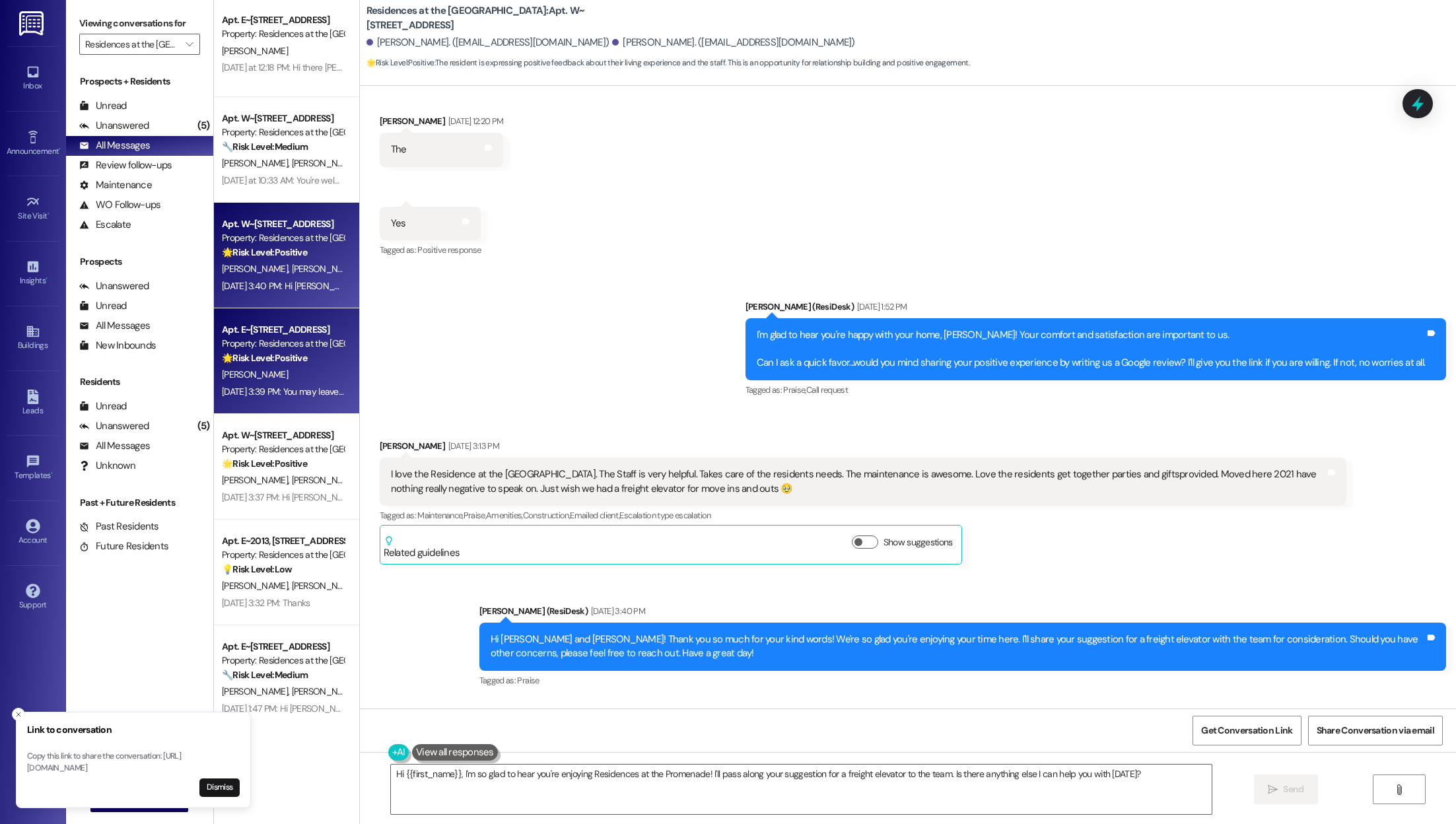
click at [320, 352] on div "🌟 Risk Level: Positive The resident has confirmed their satisfaction and willin…" at bounding box center [283, 358] width 122 height 14
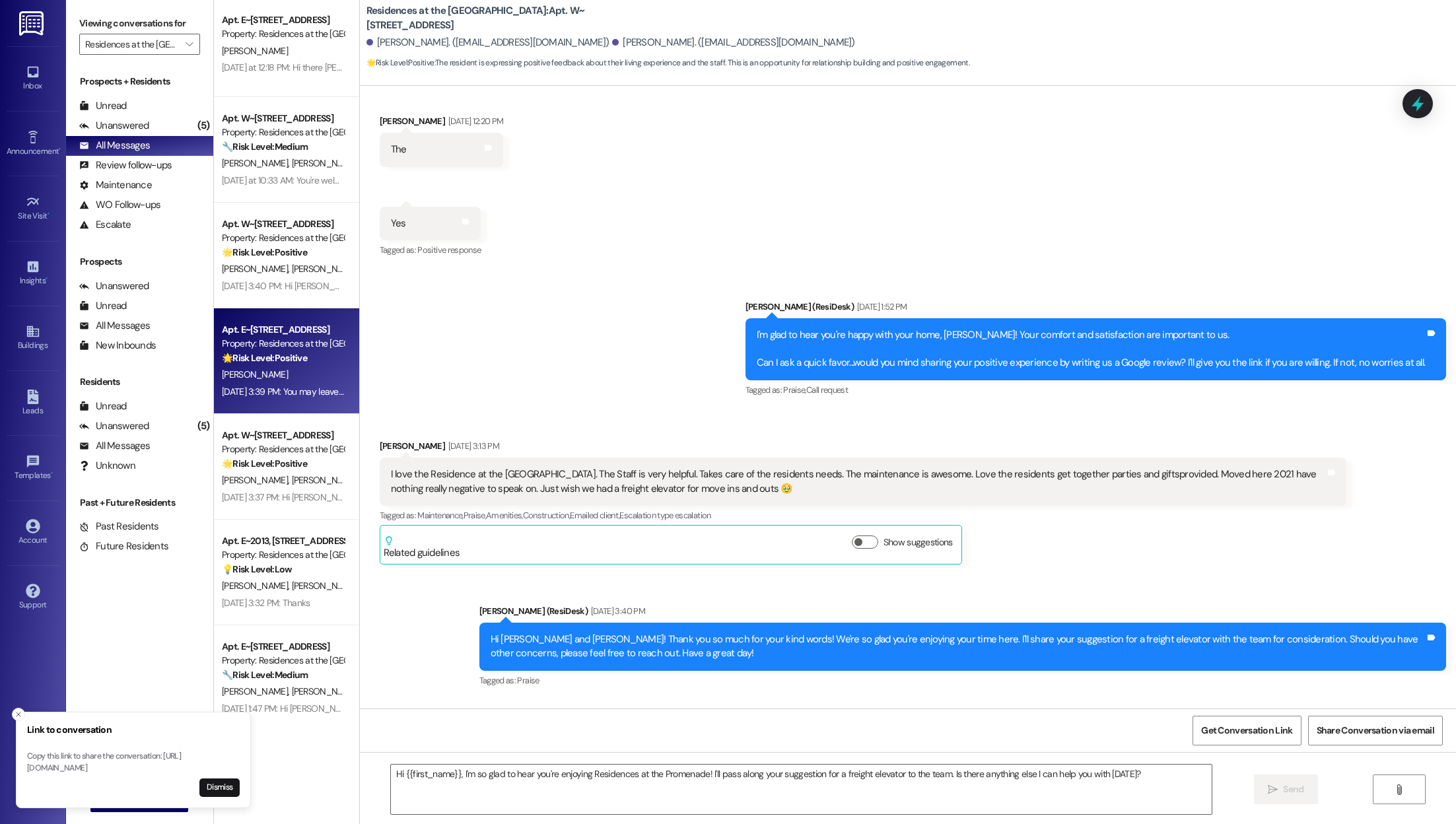
type textarea "Fetching suggested responses. Please feel free to read through the conversation…"
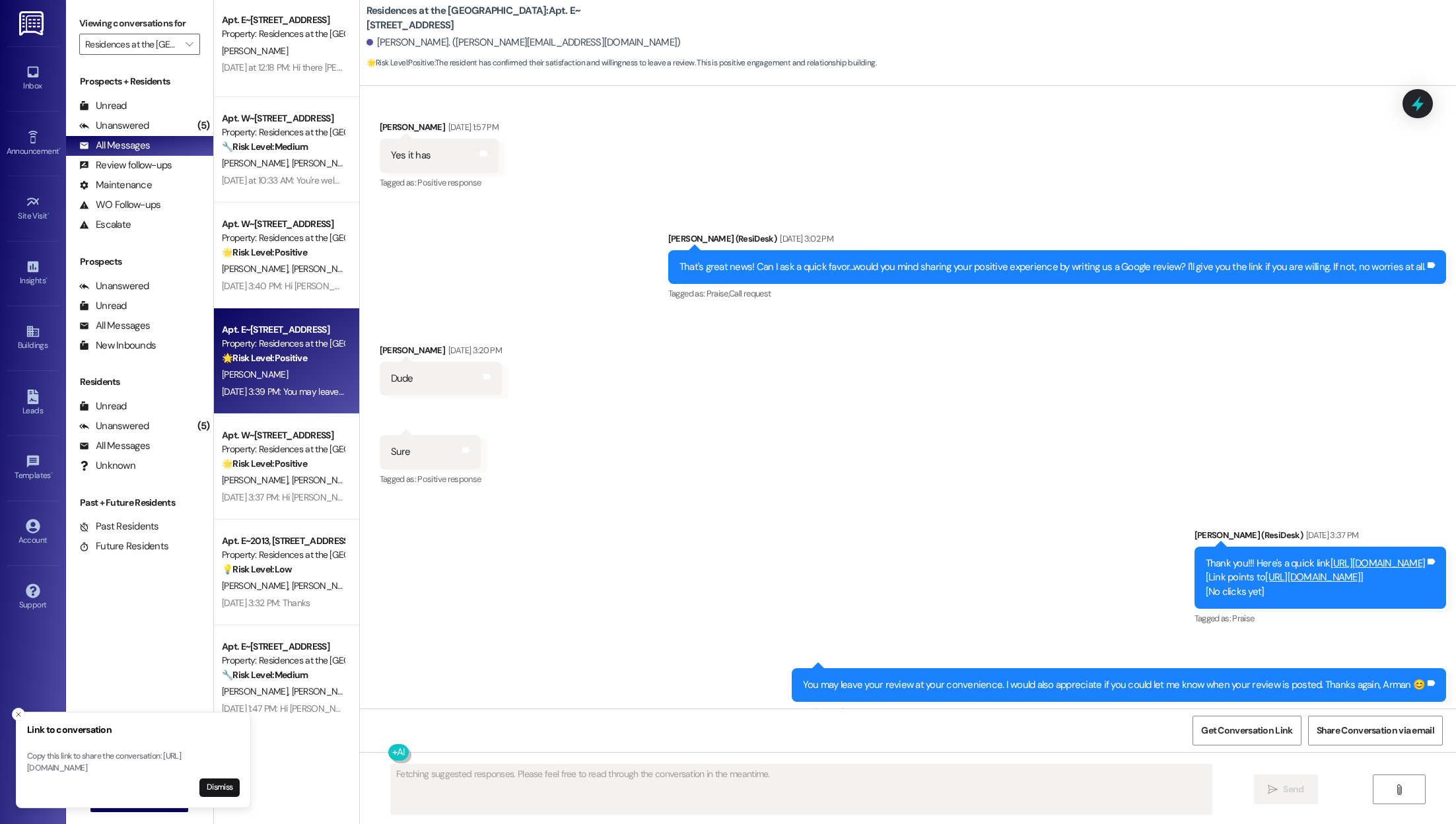
scroll to position [827, 0]
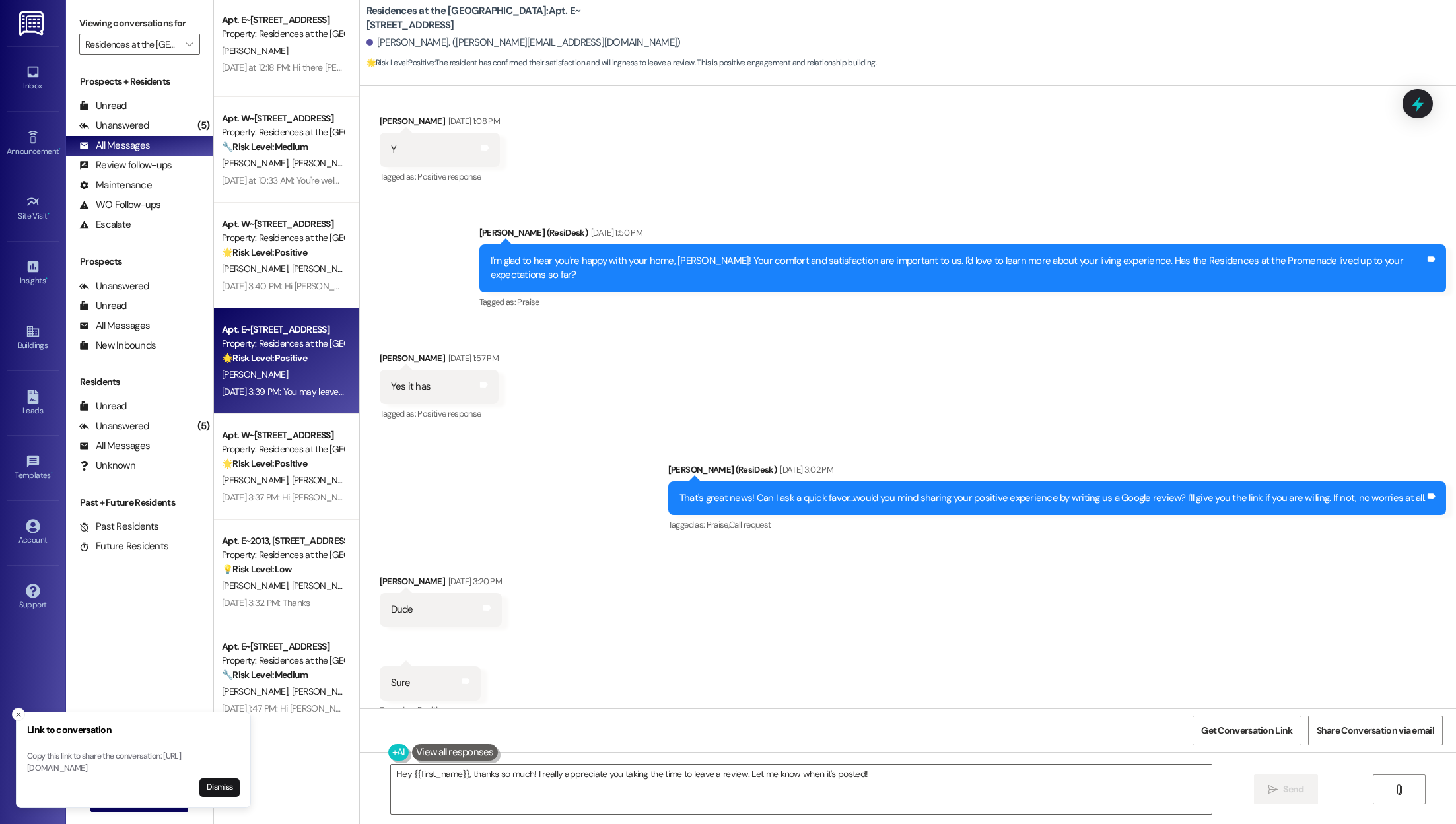
type textarea "Hey {{first_name}}, thanks so much! I really appreciate you taking the time to …"
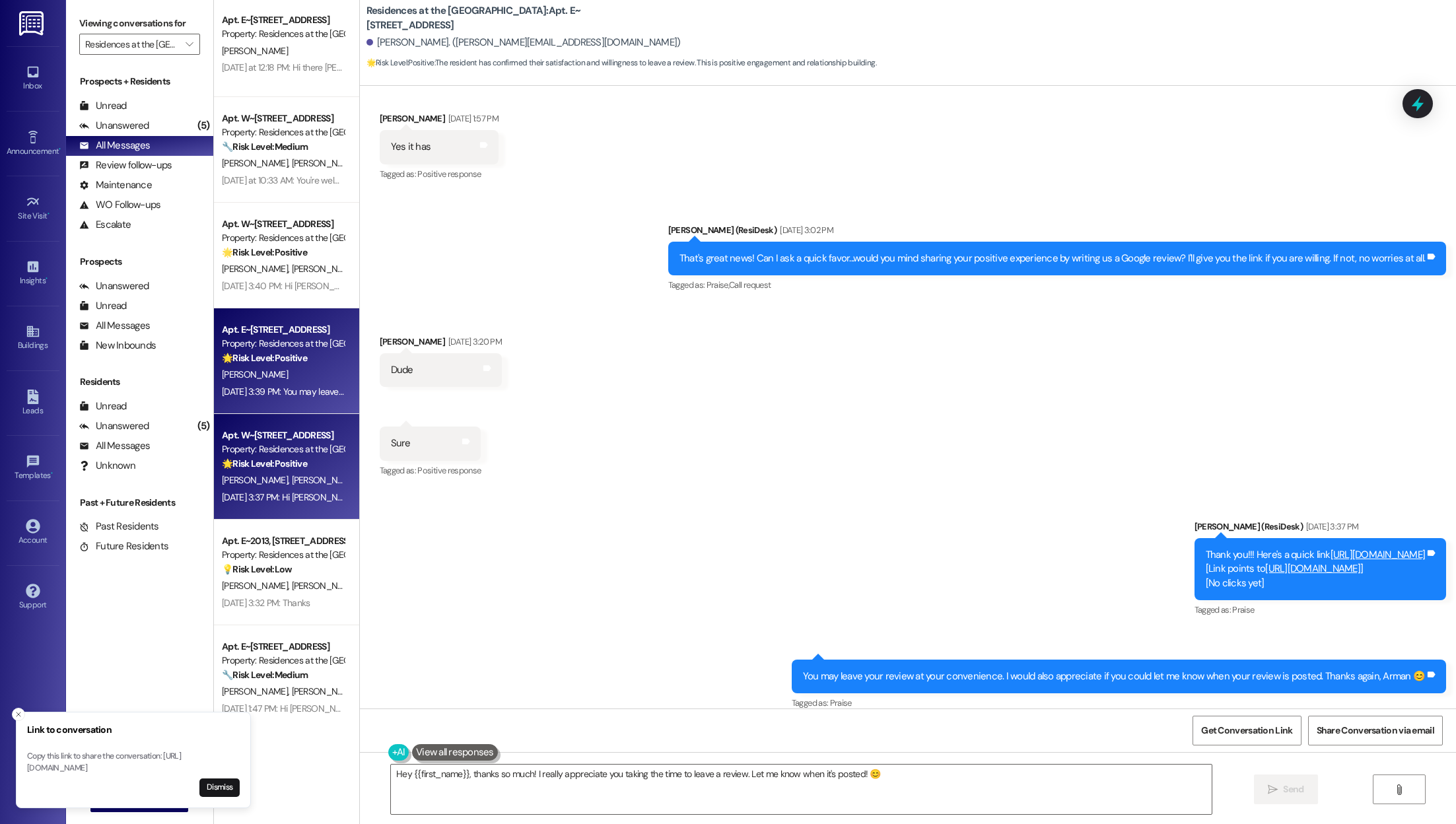
click at [264, 495] on div "[DATE] 3:37 PM: Hi [PERSON_NAME] and [PERSON_NAME], I'm glad to hear that work …" at bounding box center [633, 497] width 822 height 12
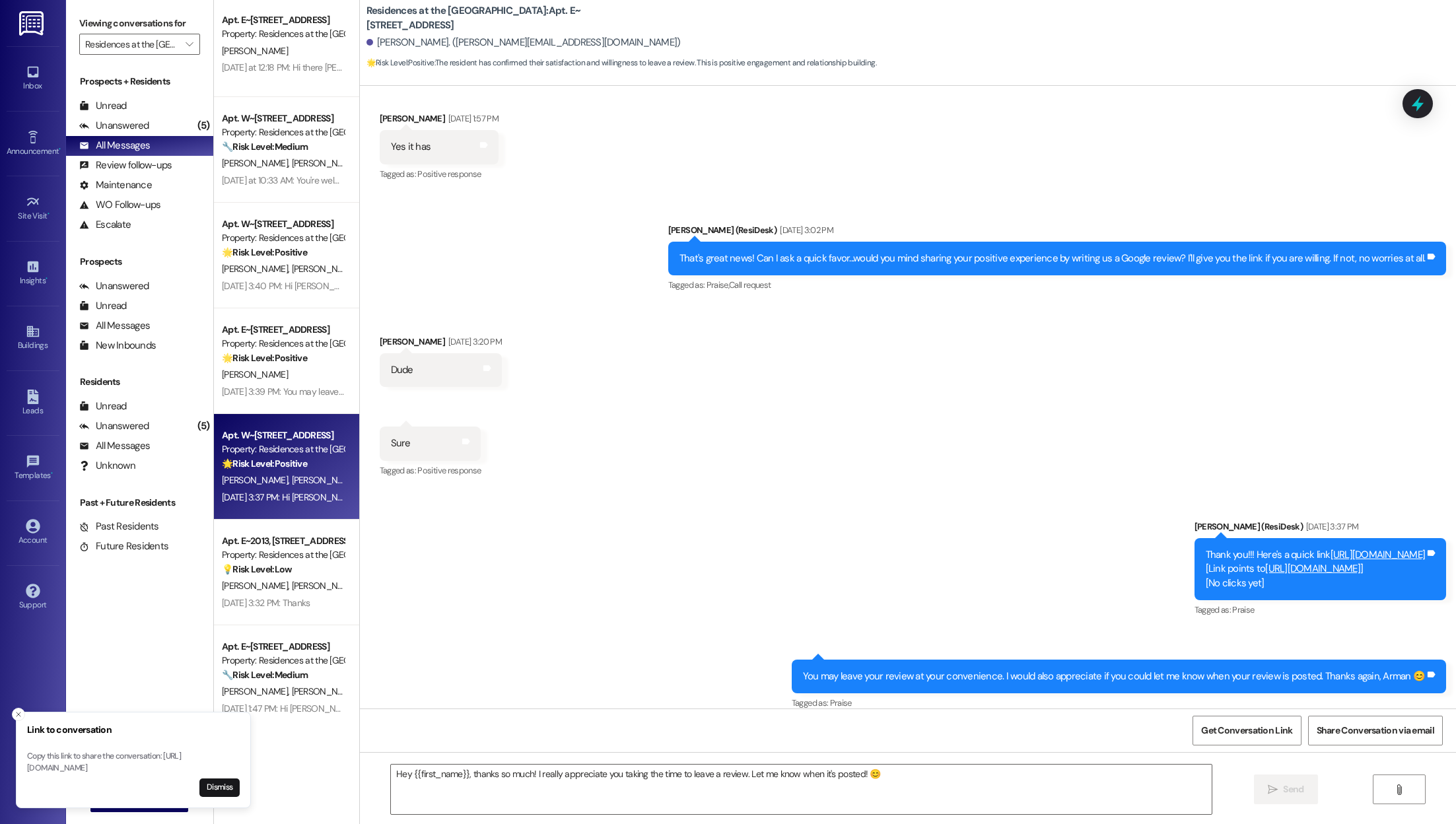
type textarea "Fetching suggested responses. Please feel free to read through the conversation…"
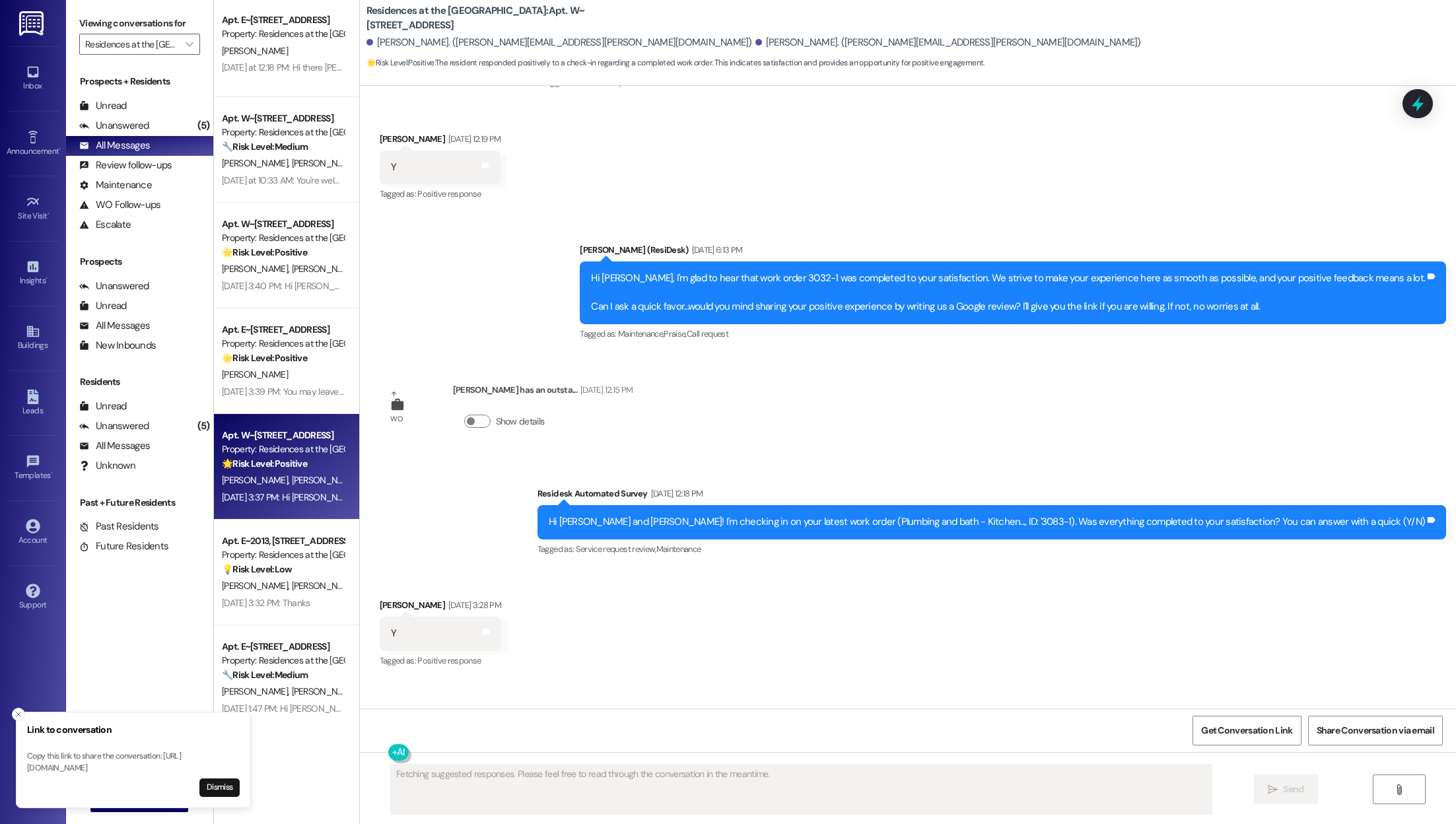
scroll to position [677, 0]
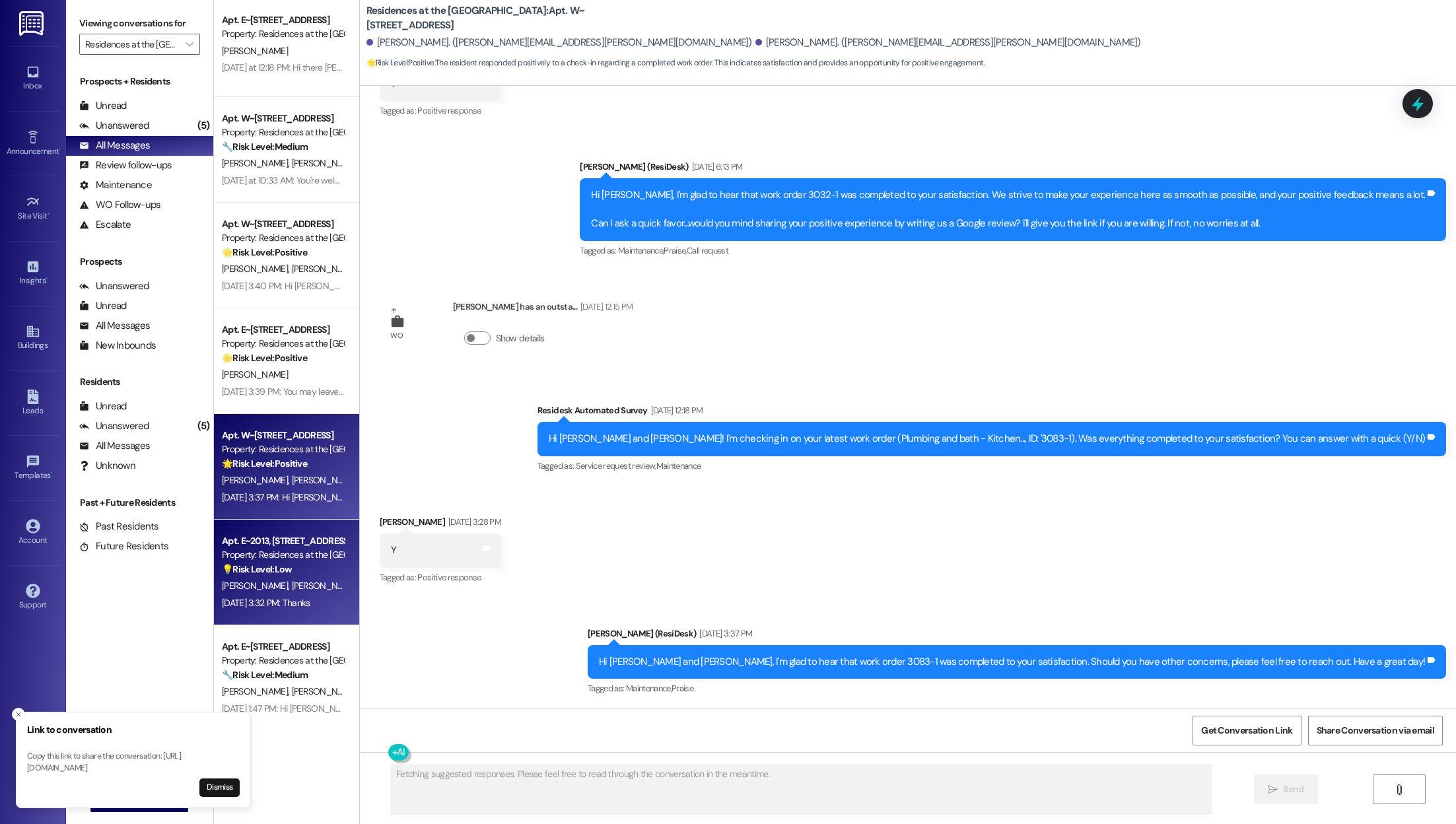
click at [291, 592] on span "[PERSON_NAME]" at bounding box center [324, 585] width 66 height 12
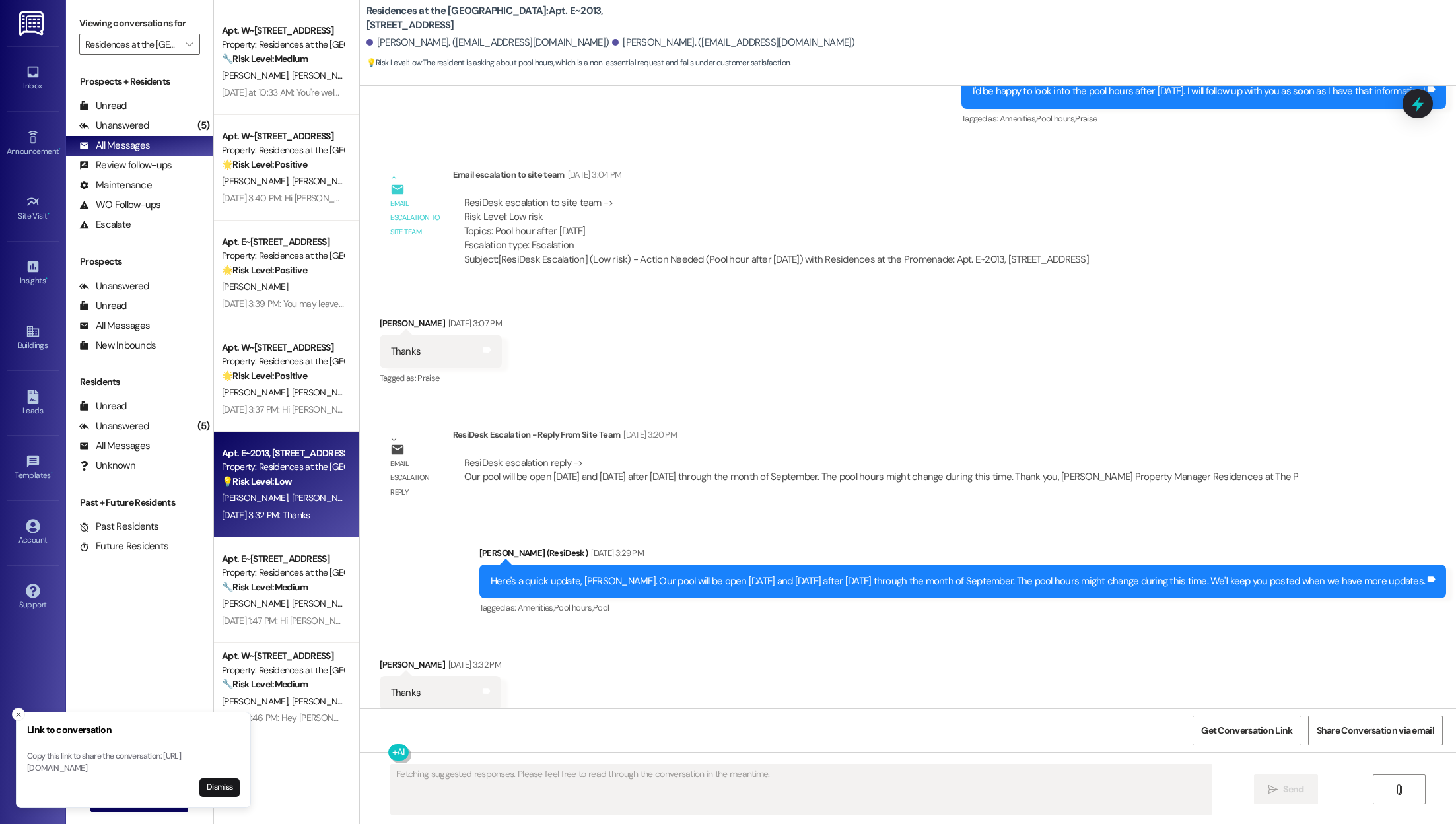
scroll to position [5314, 0]
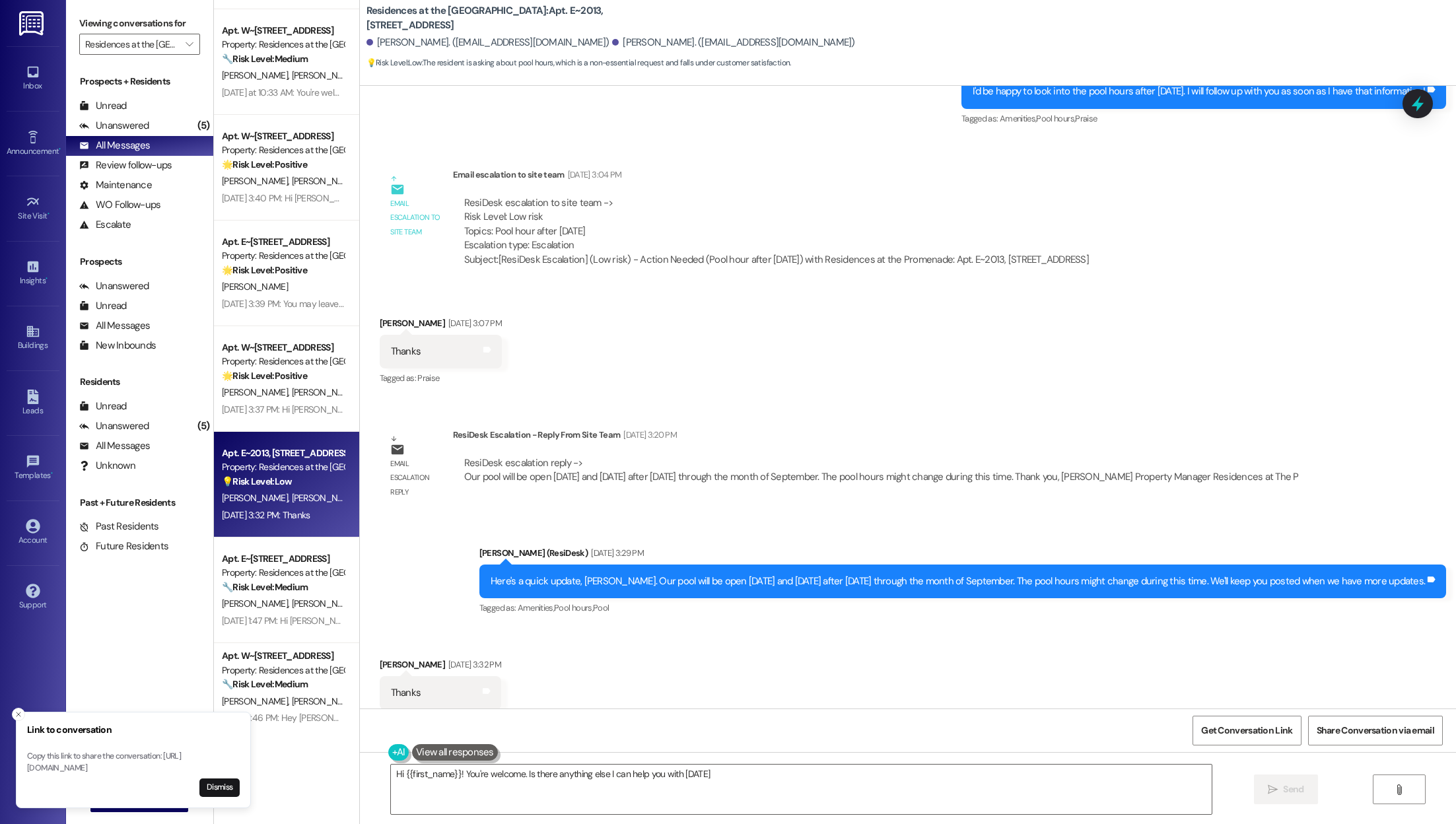
type textarea "Hi {{first_name}}! You're welcome. Is there anything else I can help you with […"
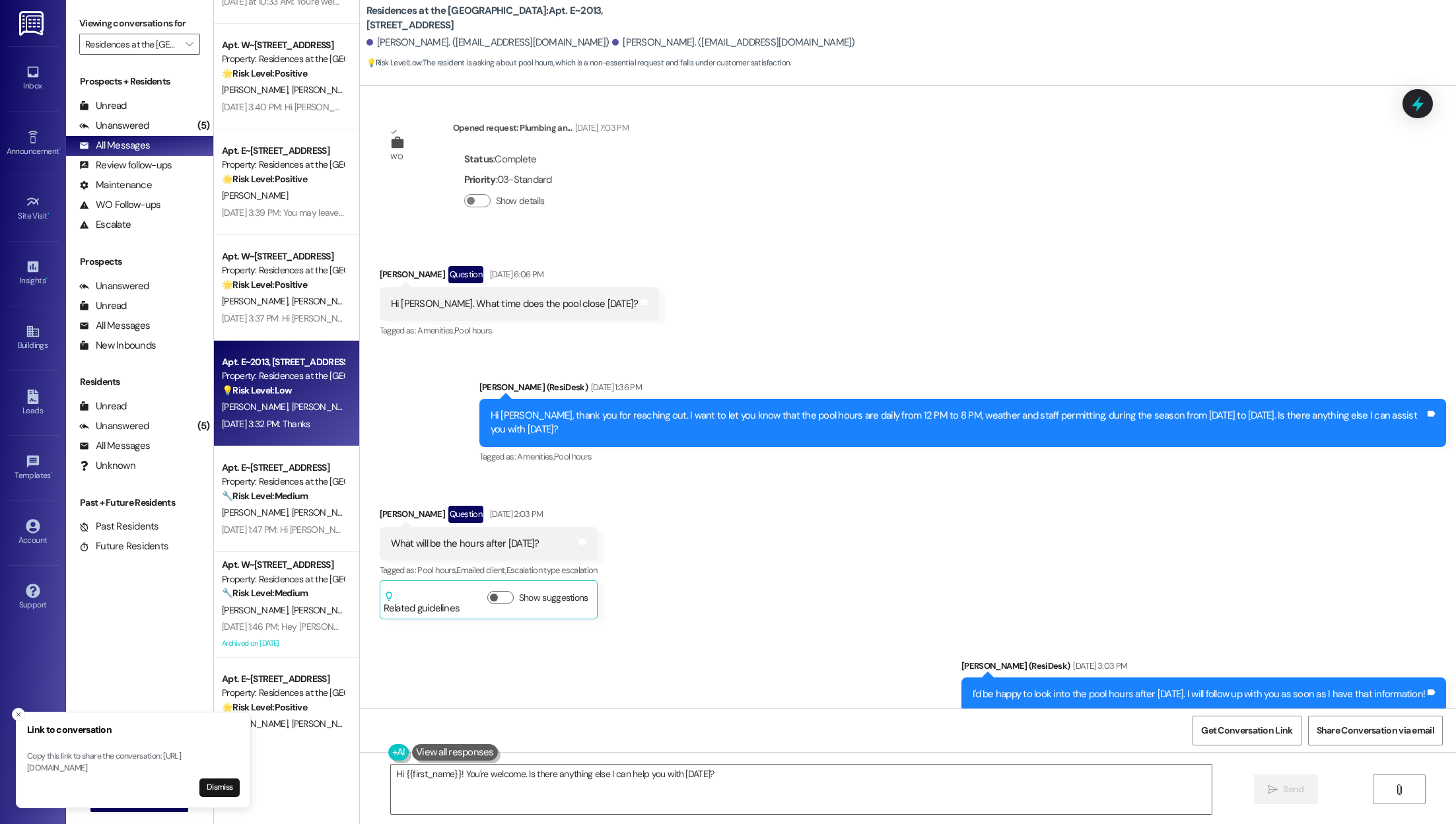
scroll to position [1681, 0]
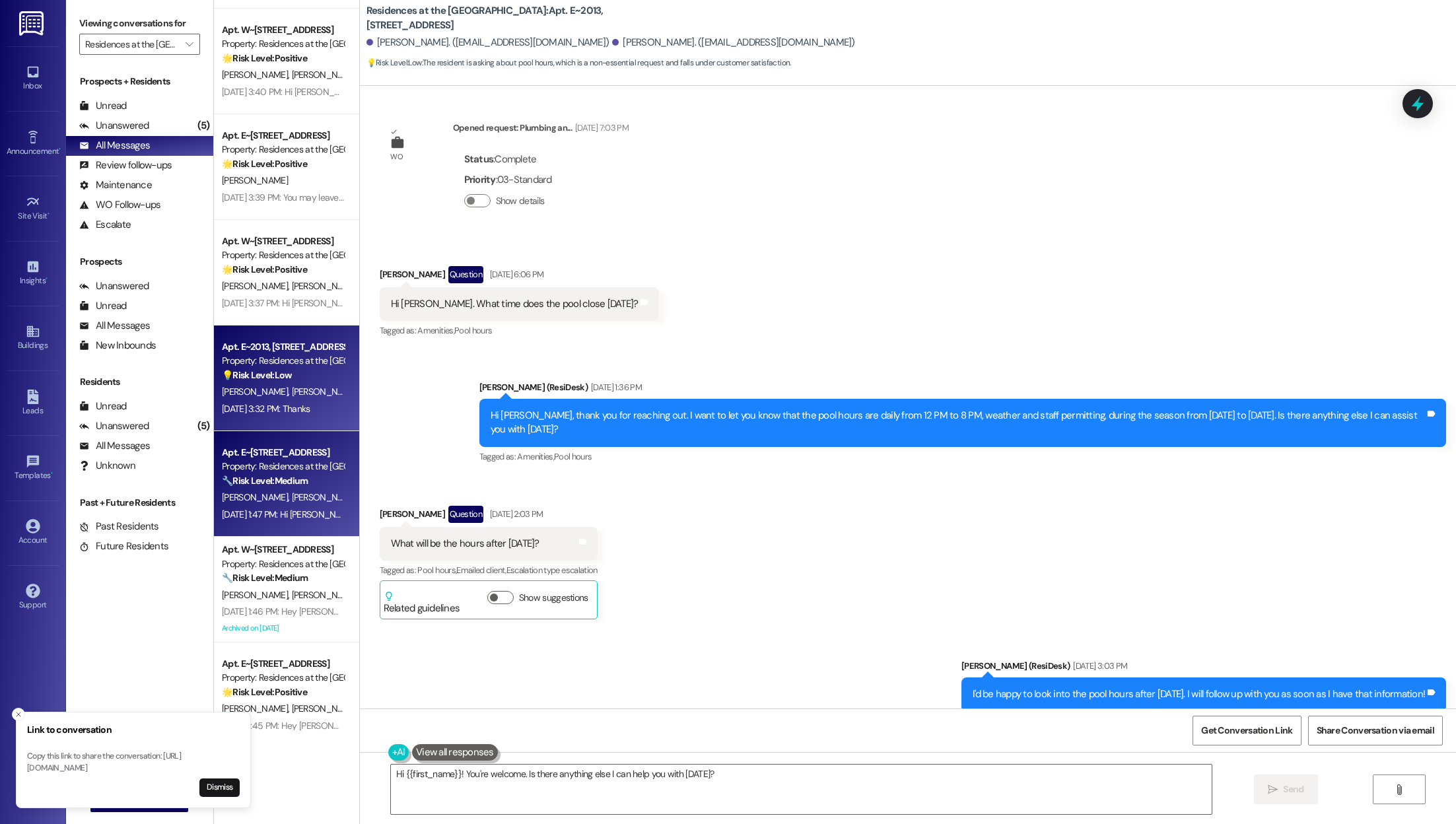
click at [264, 482] on strong "🔧 Risk Level: Medium" at bounding box center [264, 480] width 86 height 12
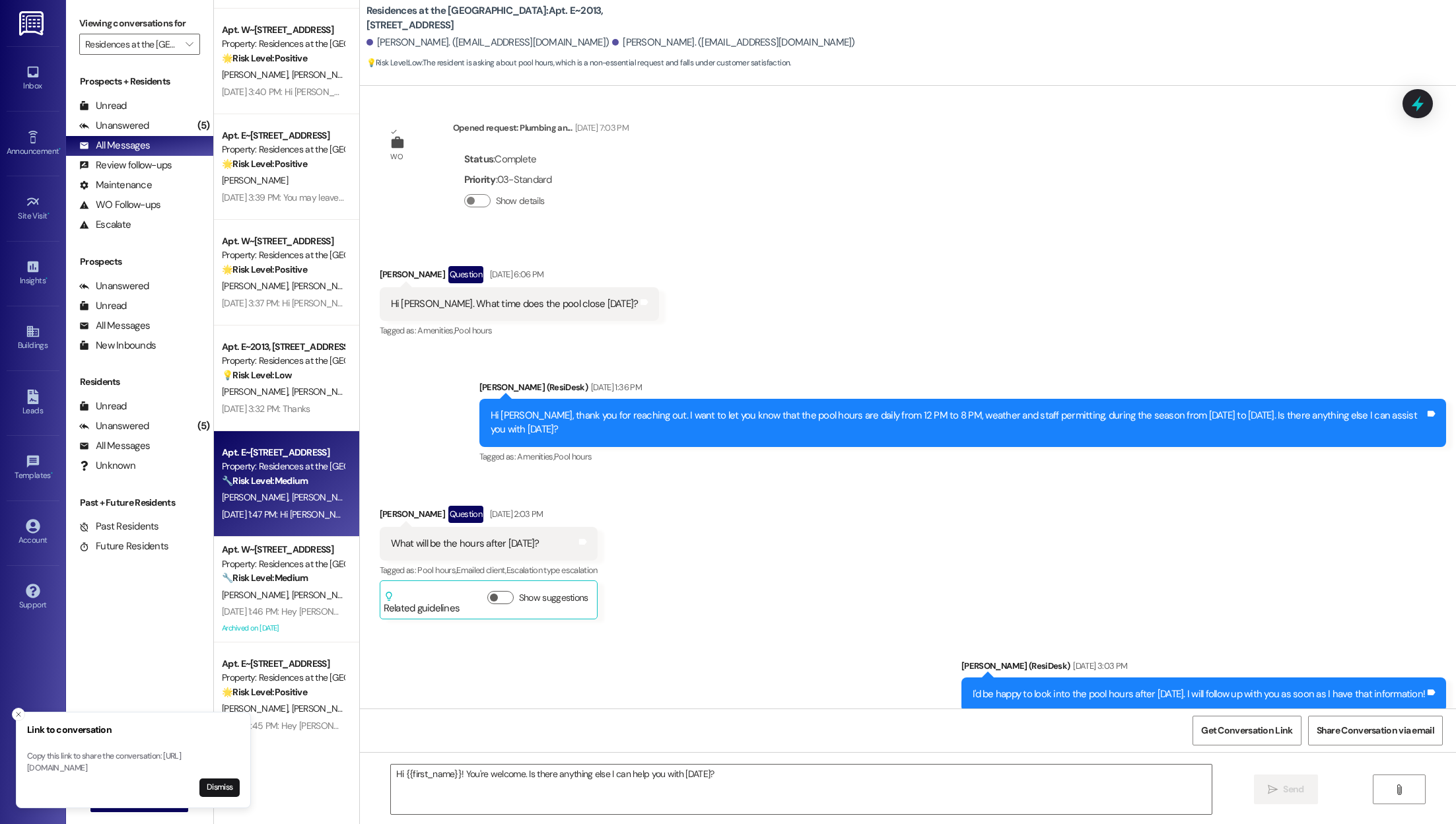
type textarea "Fetching suggested responses. Please feel free to read through the conversation…"
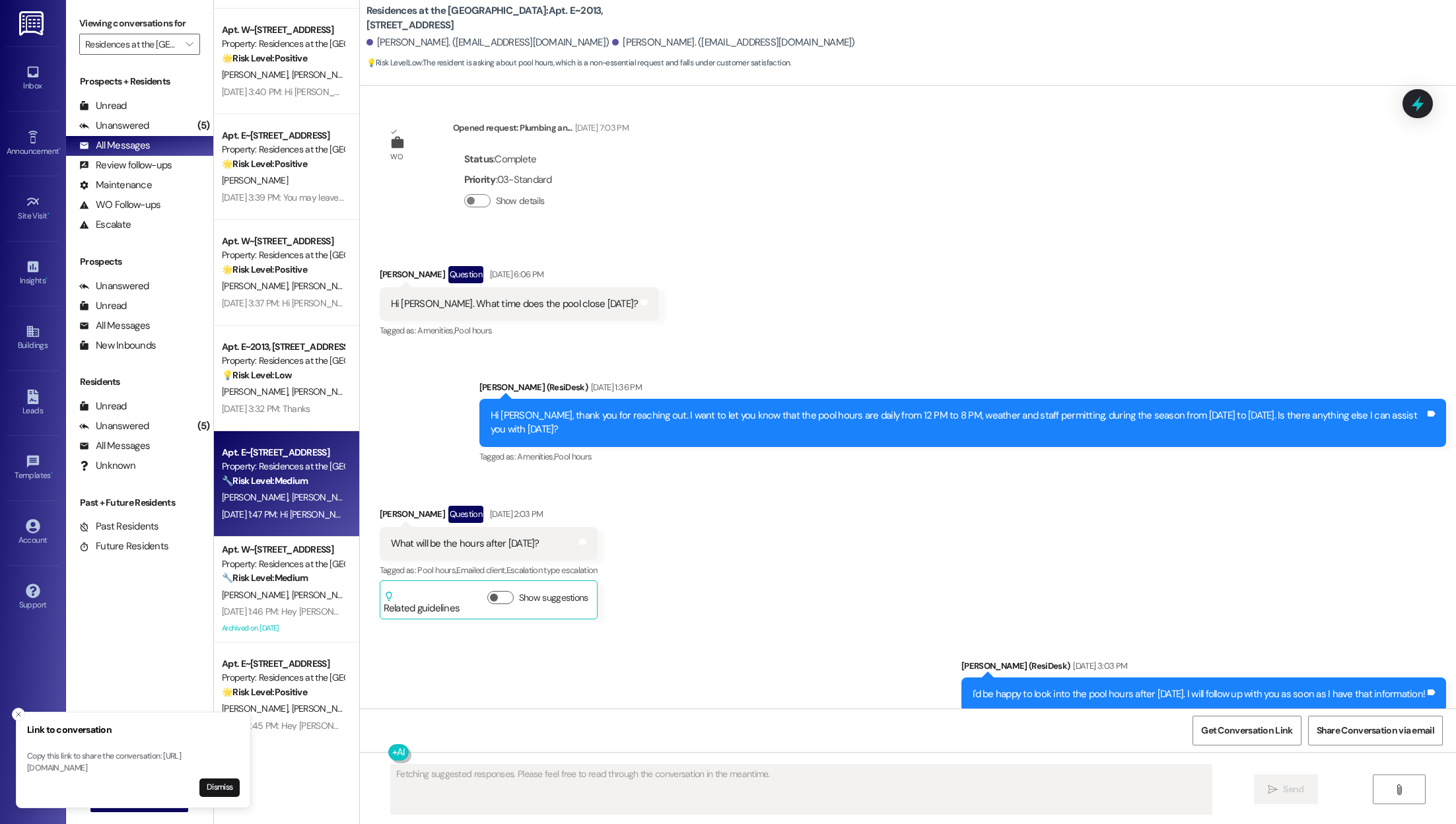
scroll to position [1863, 0]
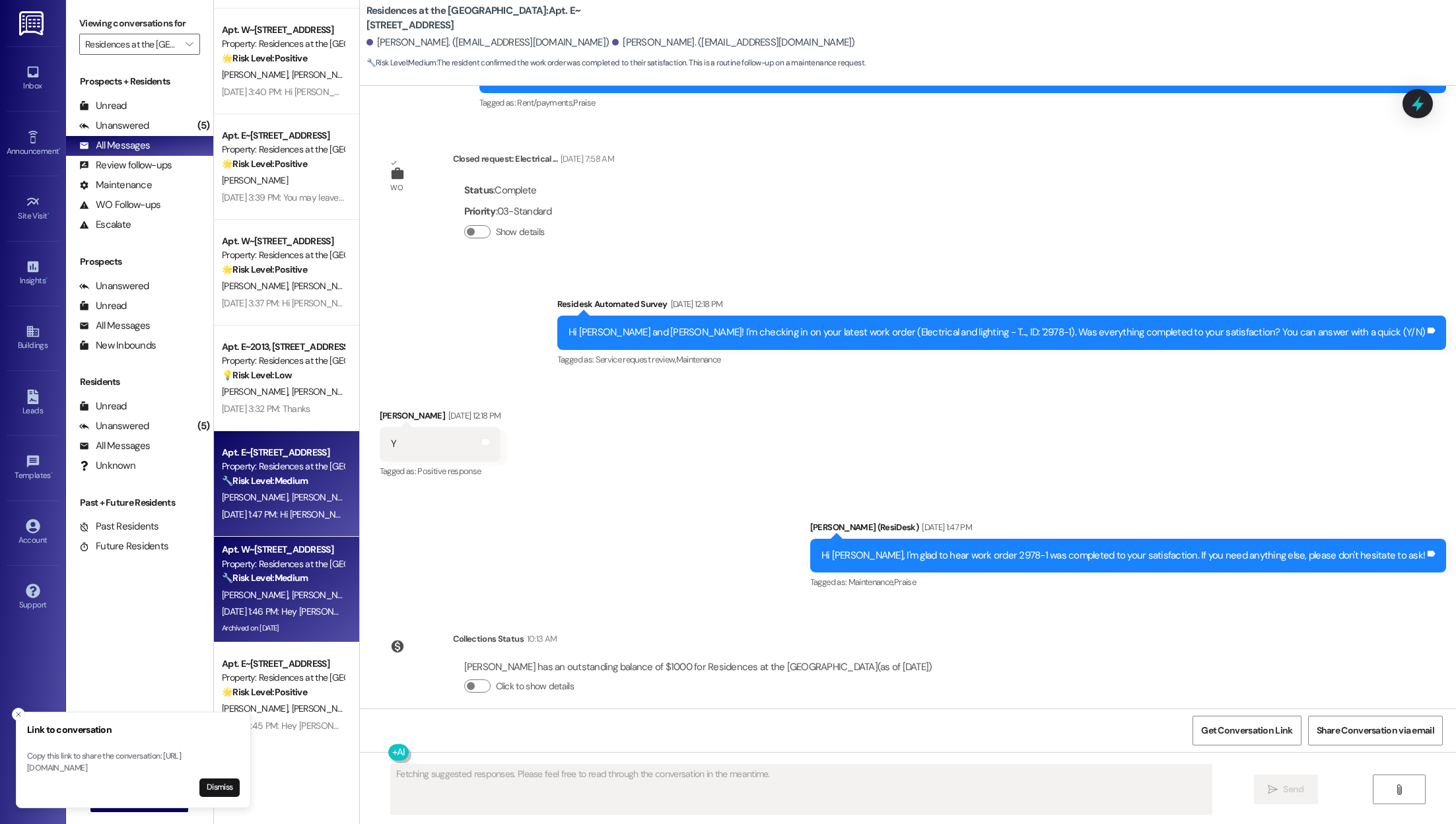
click at [241, 570] on div "Property: Residences at the [GEOGRAPHIC_DATA]" at bounding box center [283, 564] width 122 height 14
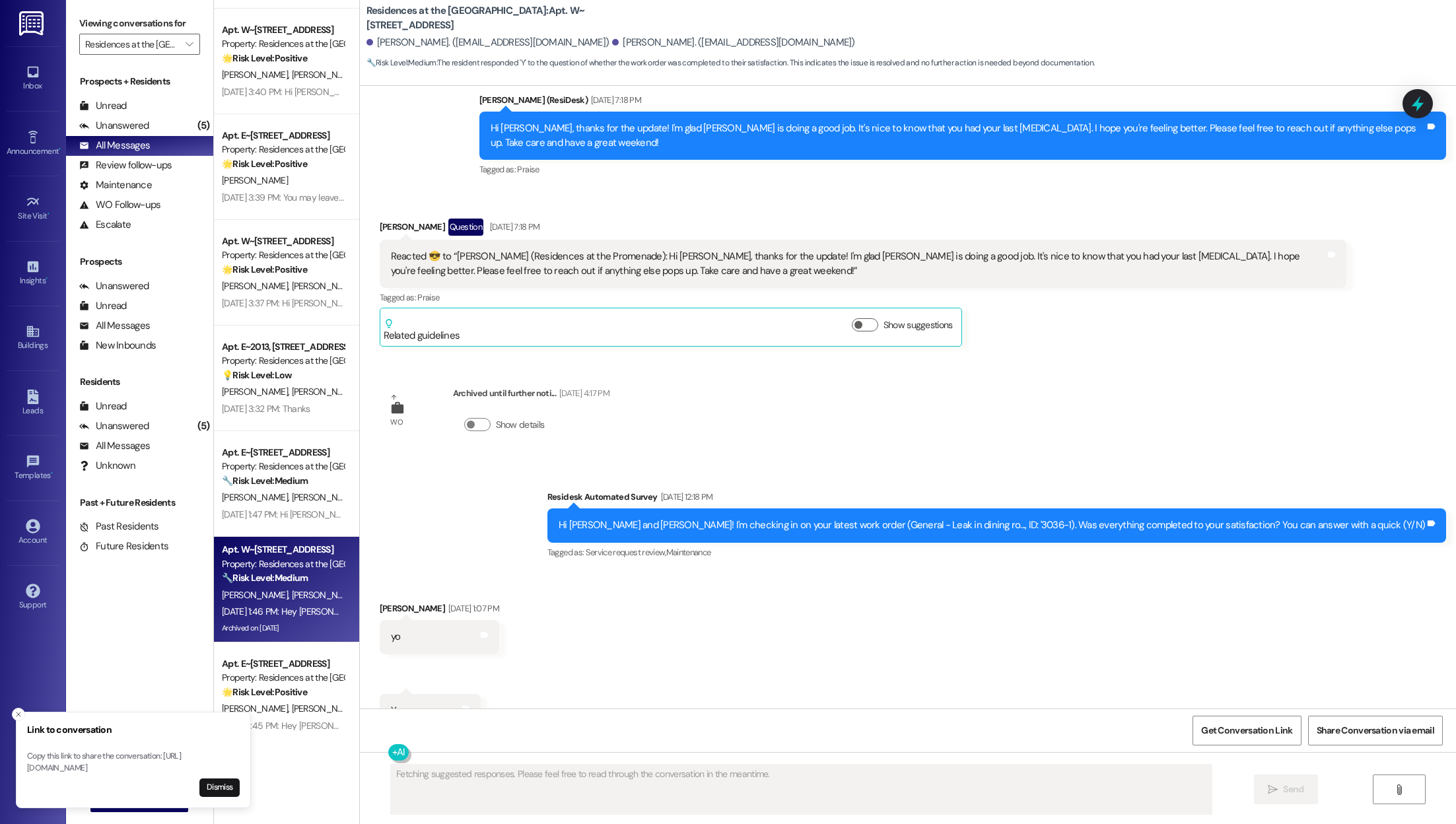
scroll to position [2578, 0]
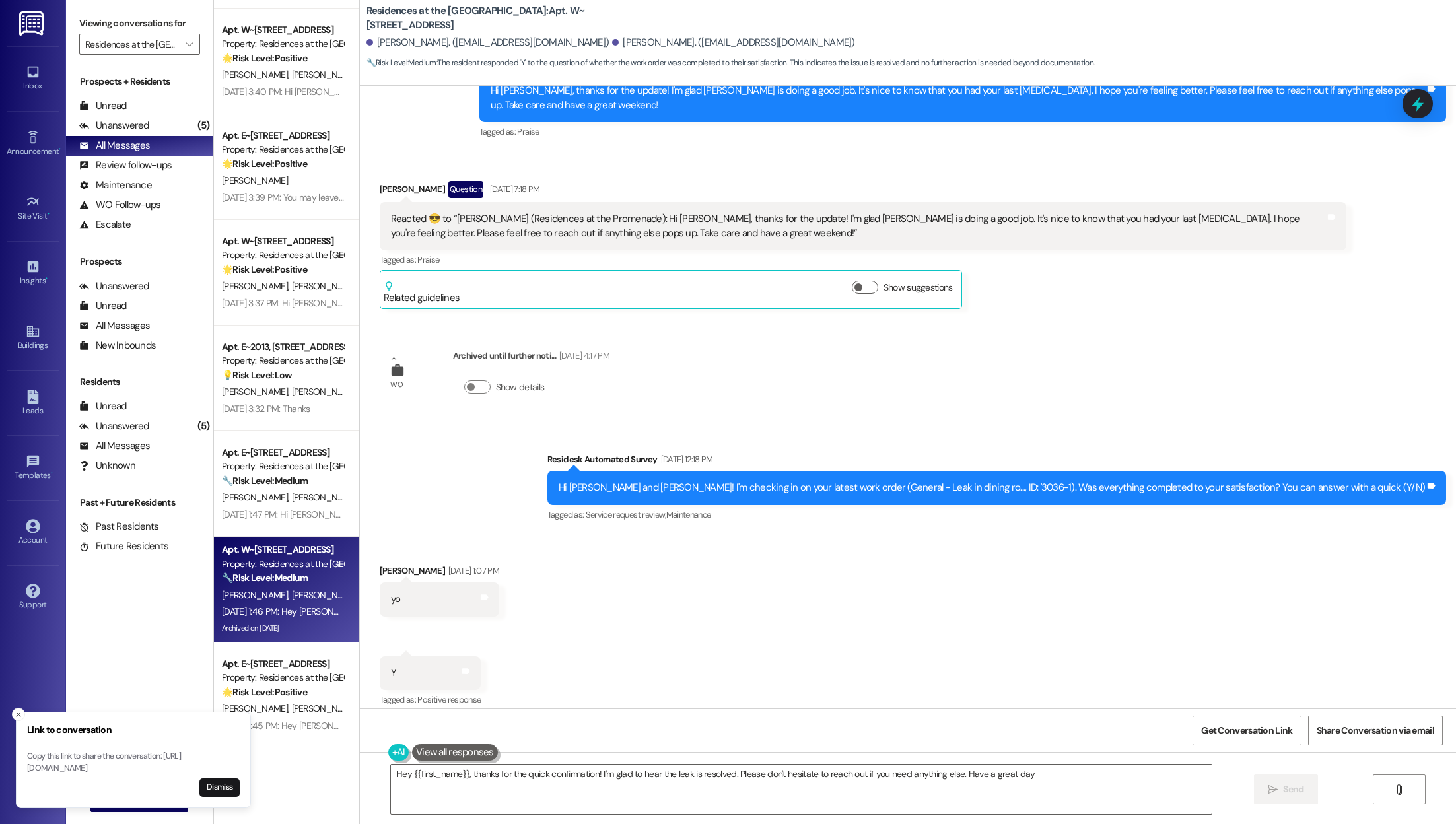
type textarea "Hey {{first_name}}, thanks for the quick confirmation! I'm glad to hear the lea…"
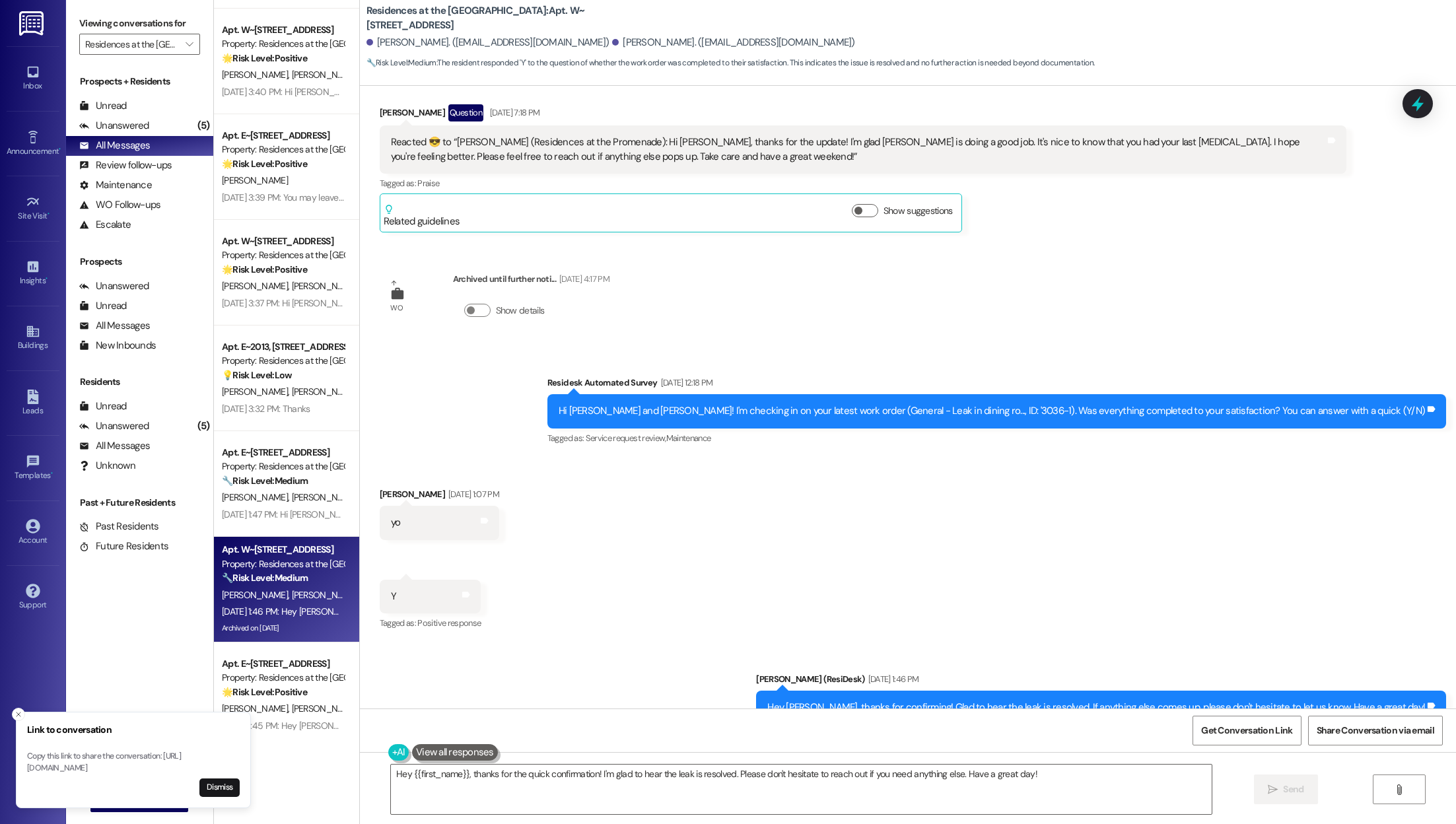
scroll to position [2690, 0]
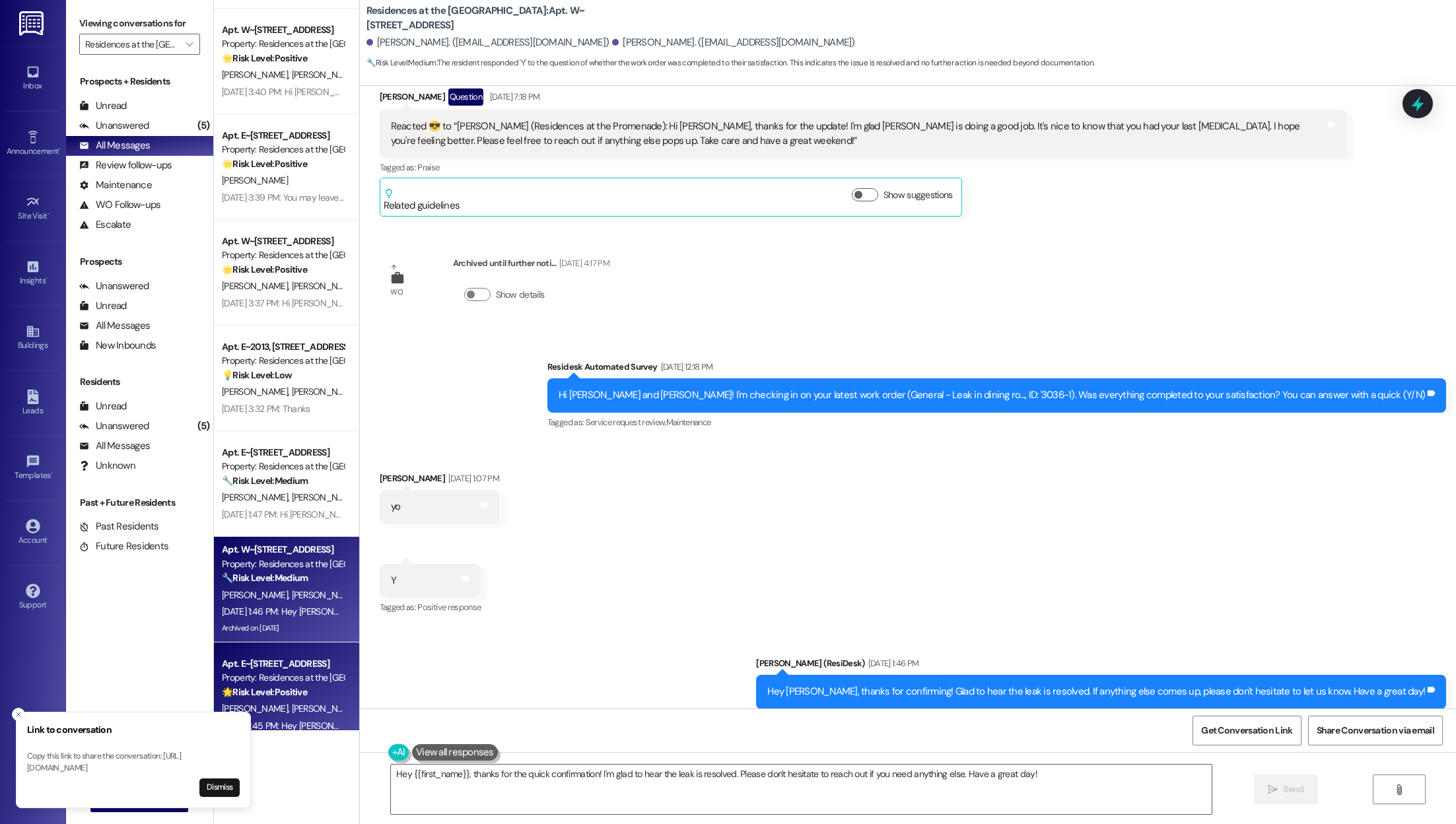
click at [264, 648] on div "Apt. E~[STREET_ADDRESS] Property: Residences at the Promenade 🌟 Risk Level: Pos…" at bounding box center [287, 695] width 146 height 106
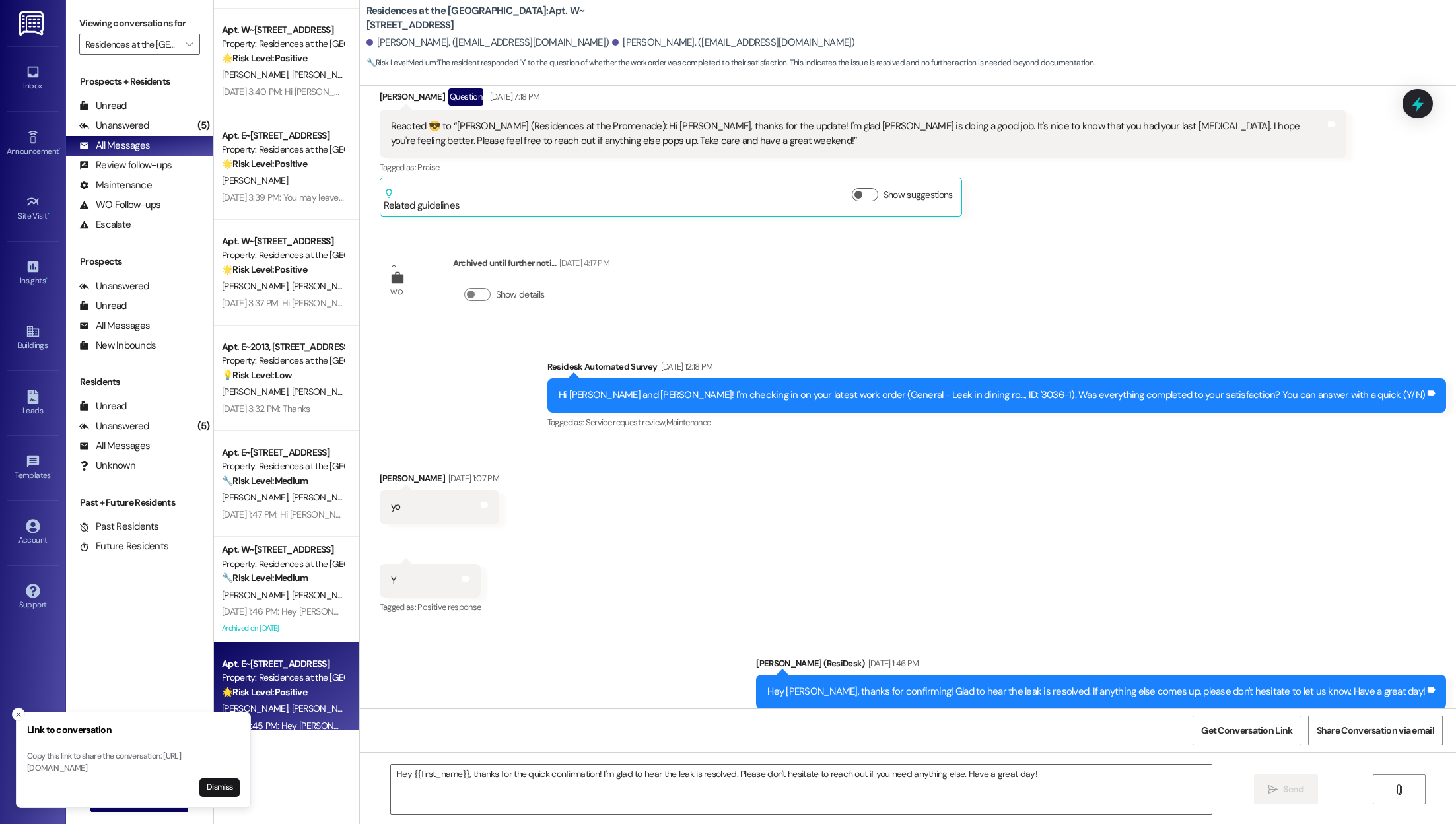
type textarea "Fetching suggested responses. Please feel free to read through the conversation…"
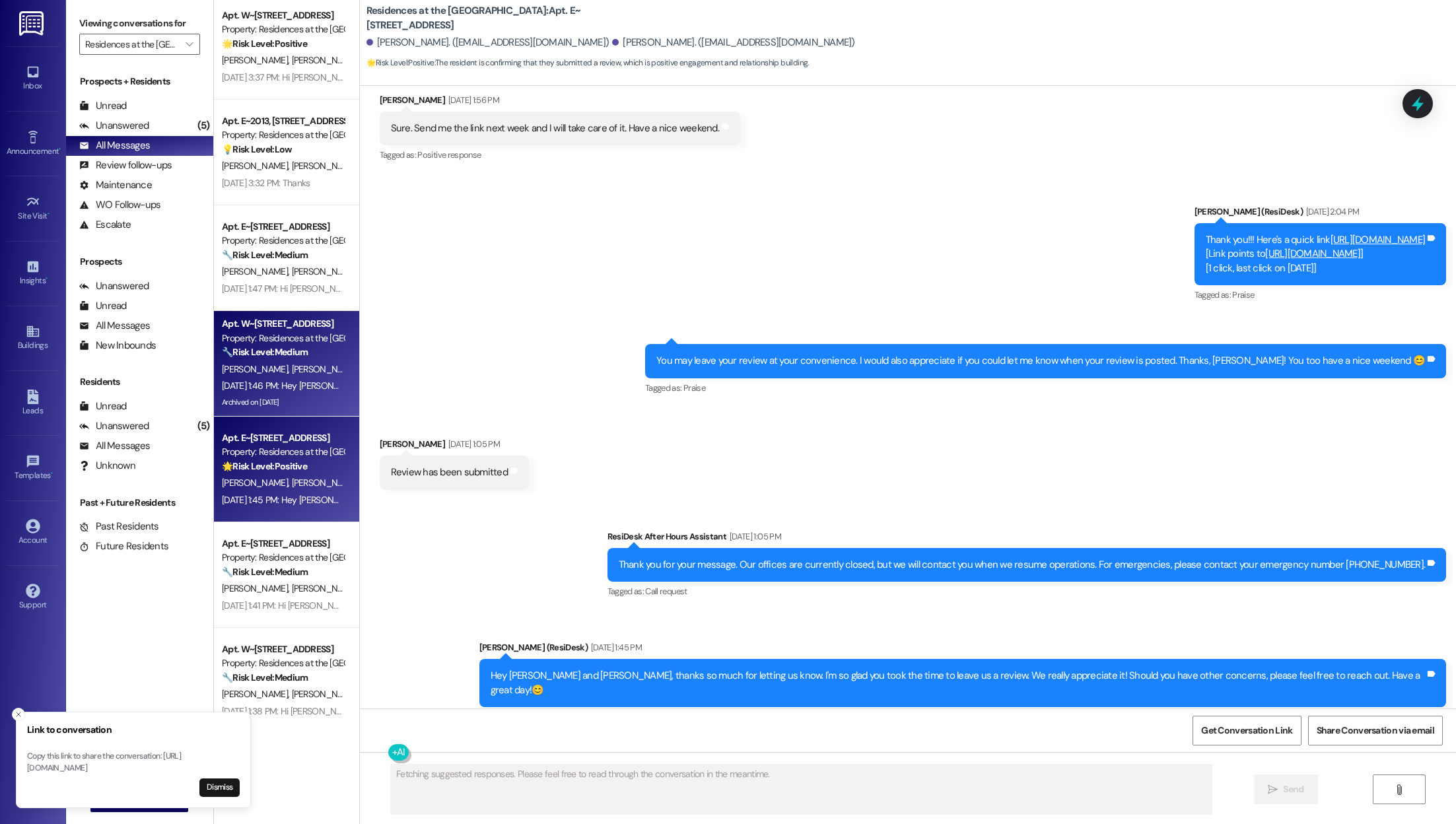
scroll to position [1909, 0]
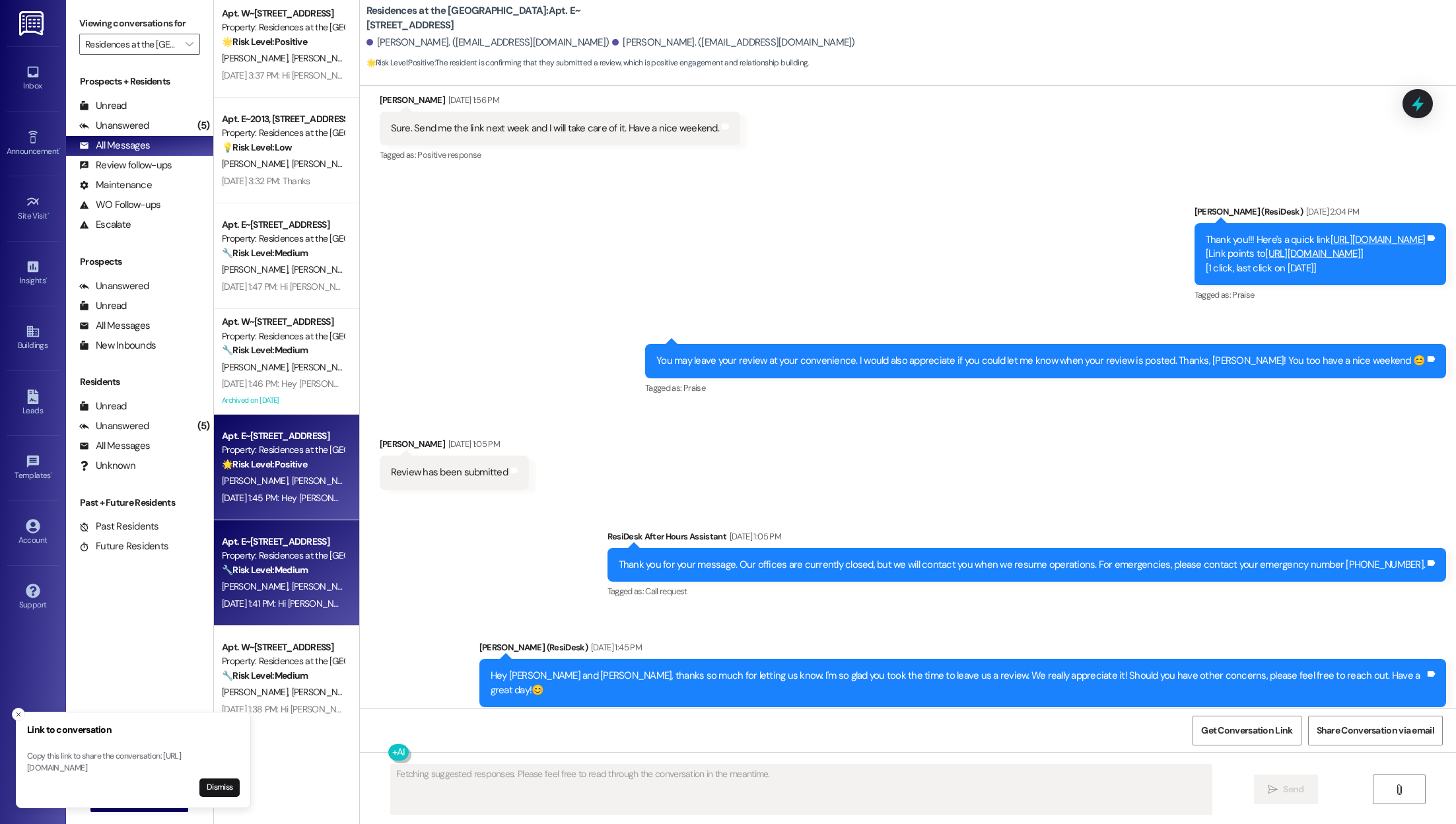
click at [278, 551] on div "Property: Residences at the [GEOGRAPHIC_DATA]" at bounding box center [283, 555] width 122 height 14
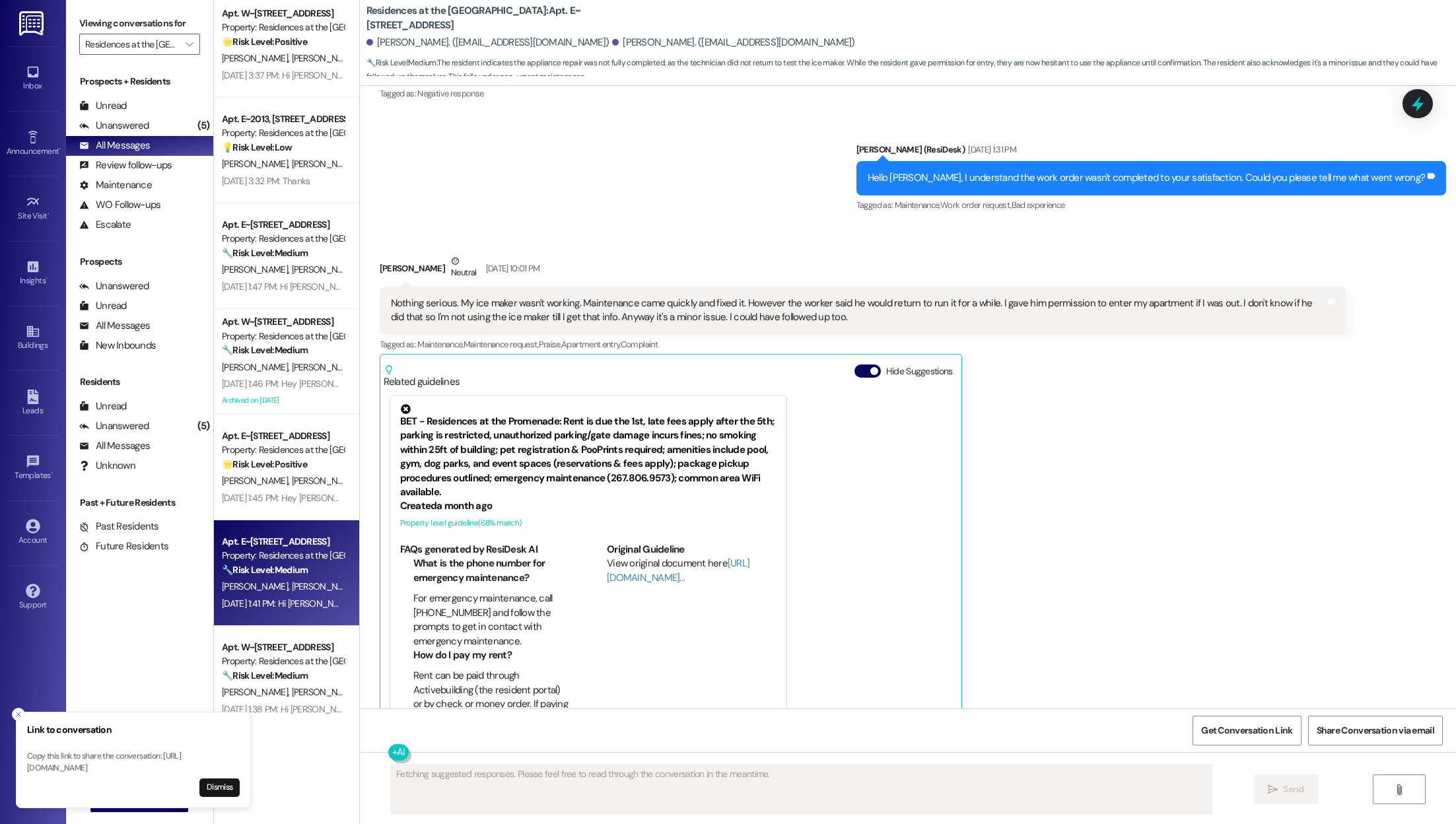
scroll to position [1710, 0]
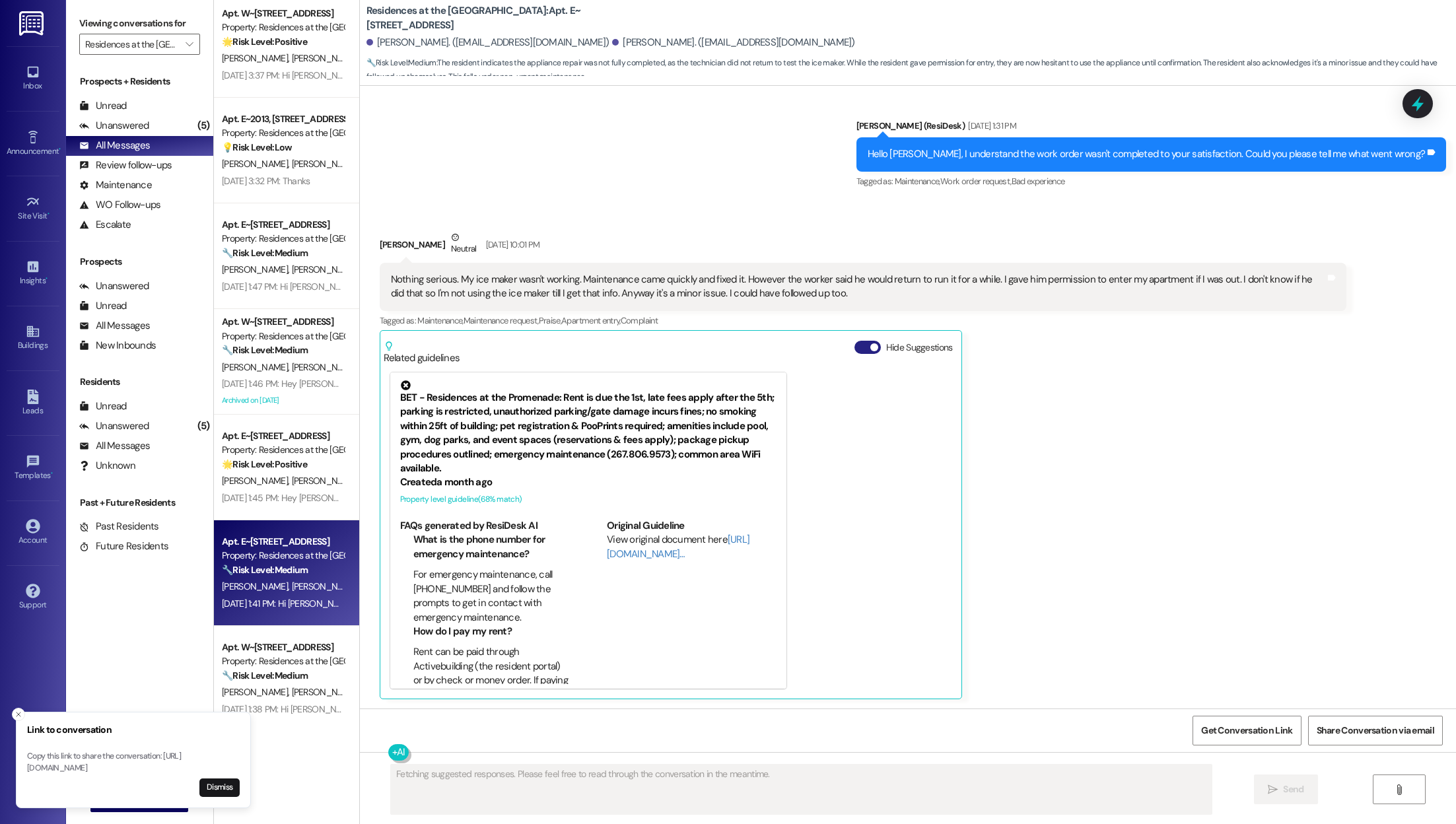
click at [727, 344] on button "Hide Suggestions" at bounding box center [868, 347] width 27 height 13
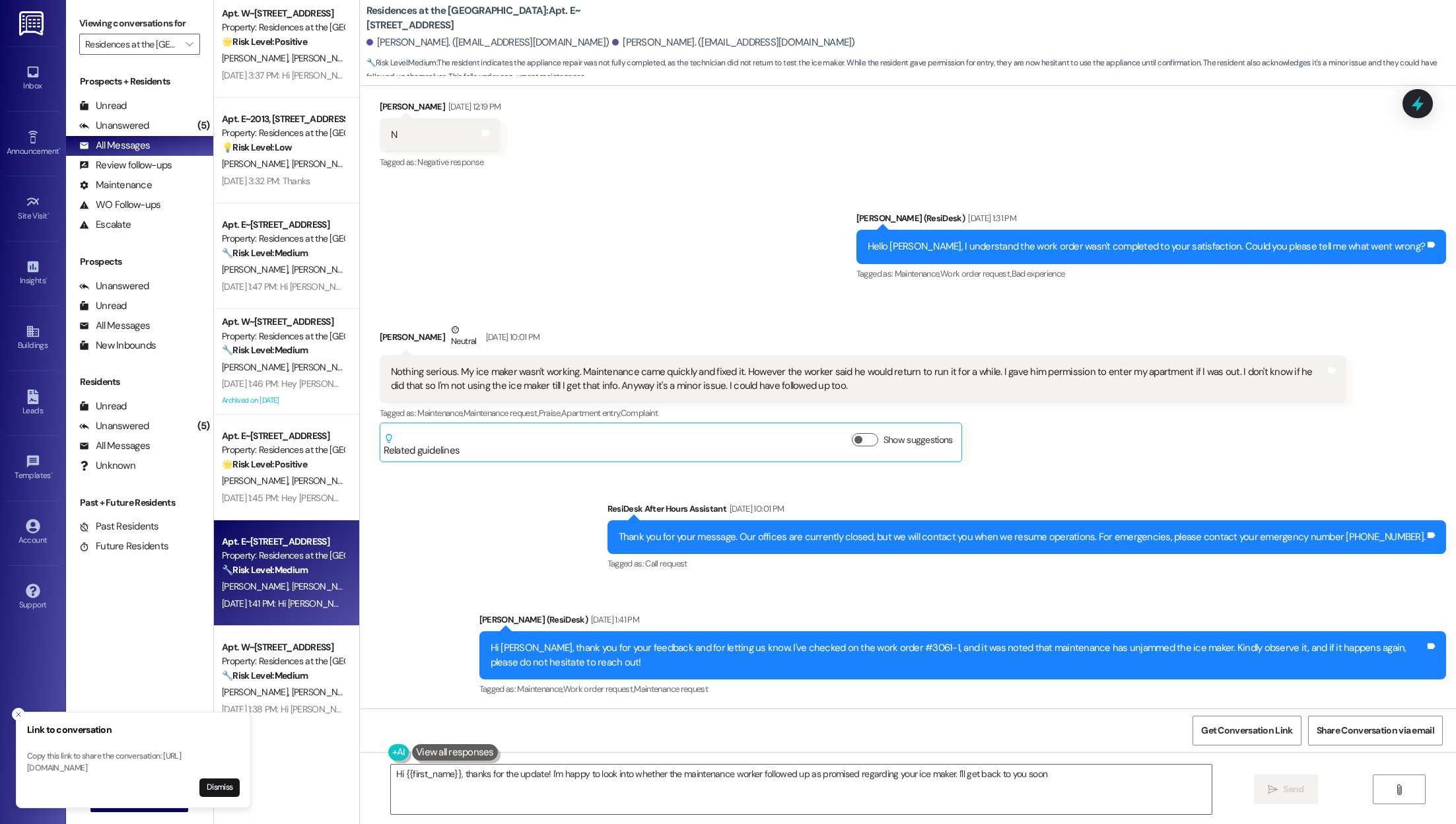
type textarea "Hi {{first_name}}, thanks for the update! I'm happy to look into whether the ma…"
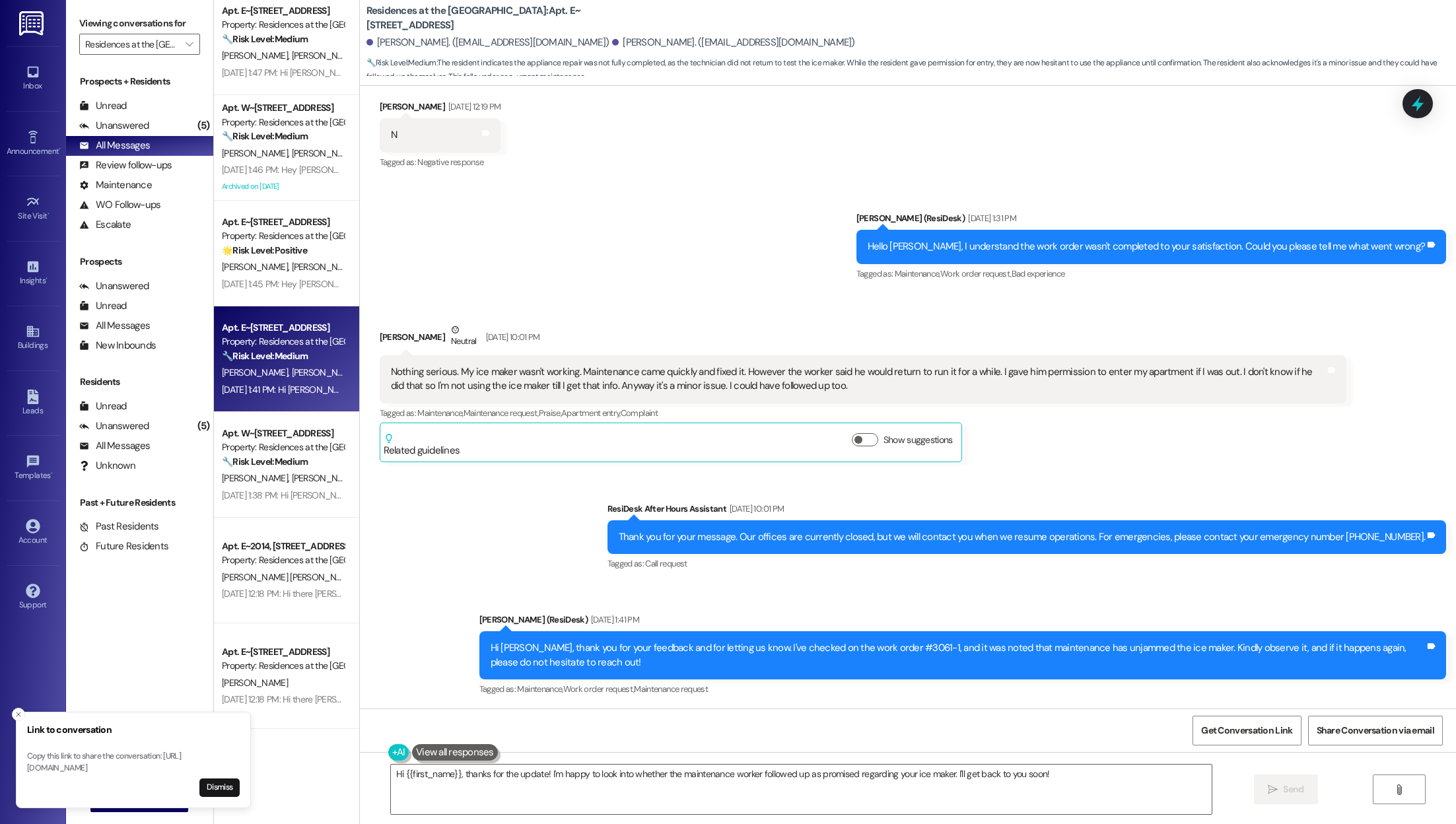
scroll to position [2135, 0]
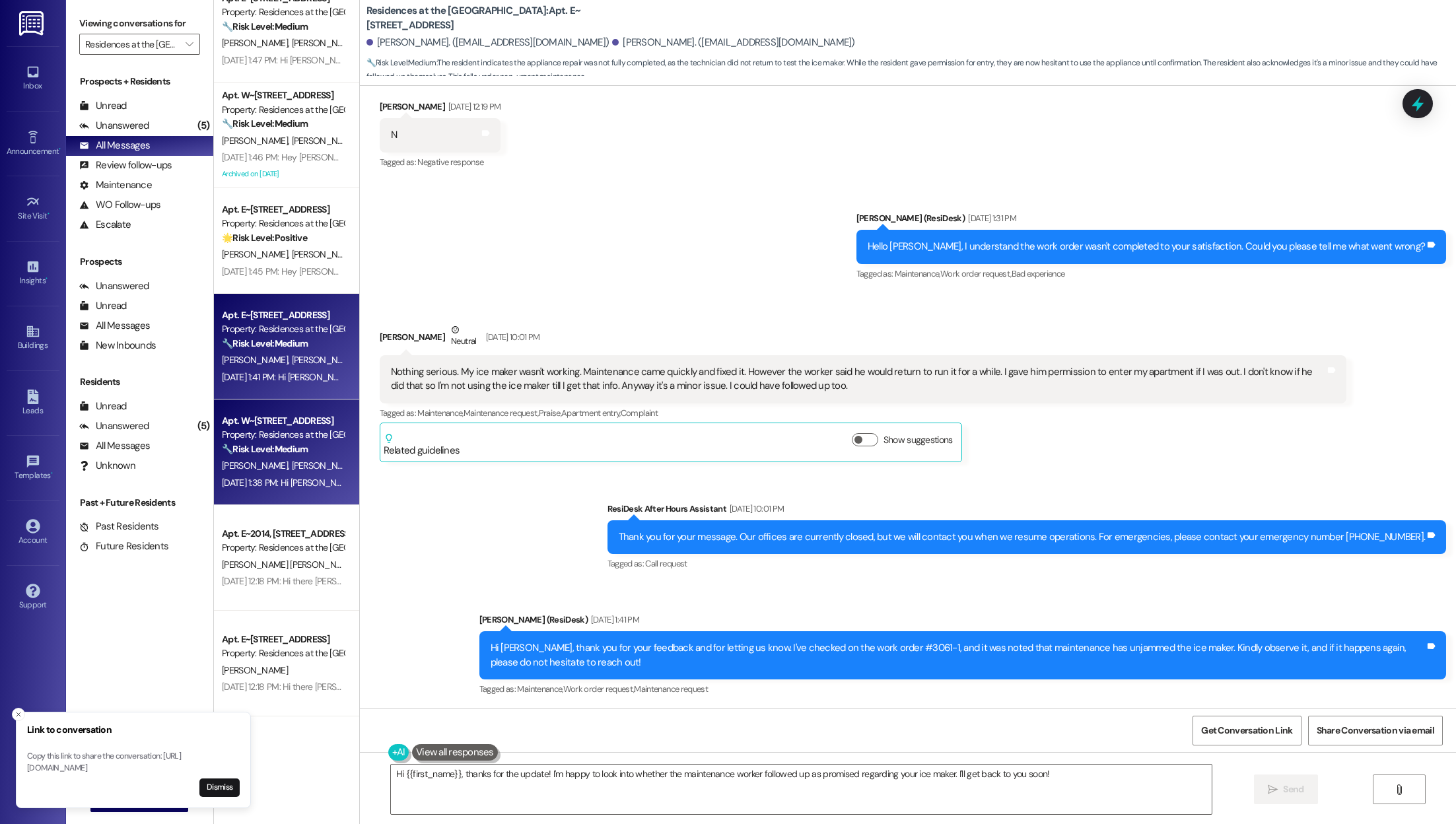
click at [252, 434] on div "Property: Residences at the [GEOGRAPHIC_DATA]" at bounding box center [283, 435] width 122 height 14
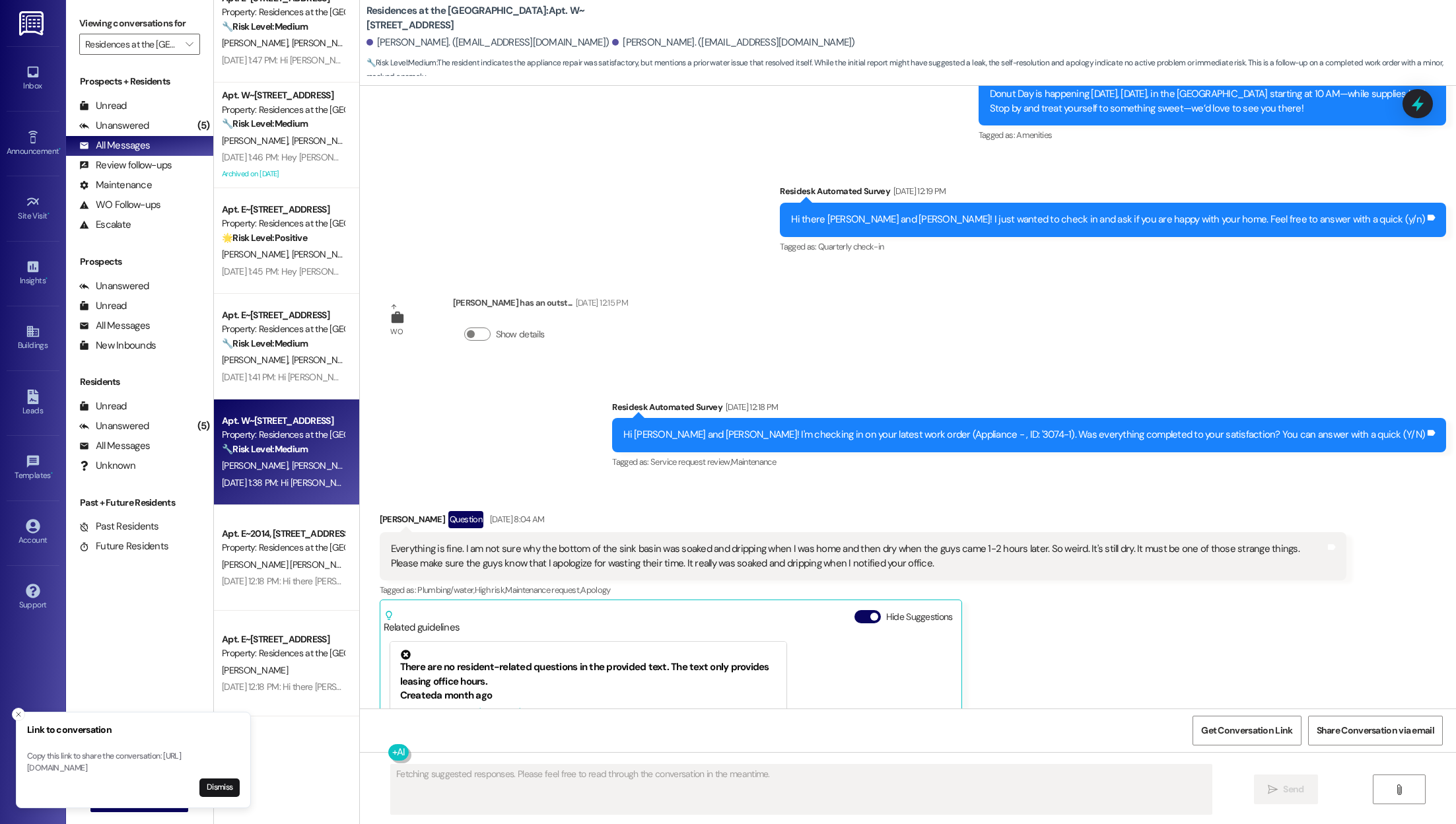
scroll to position [1574, 0]
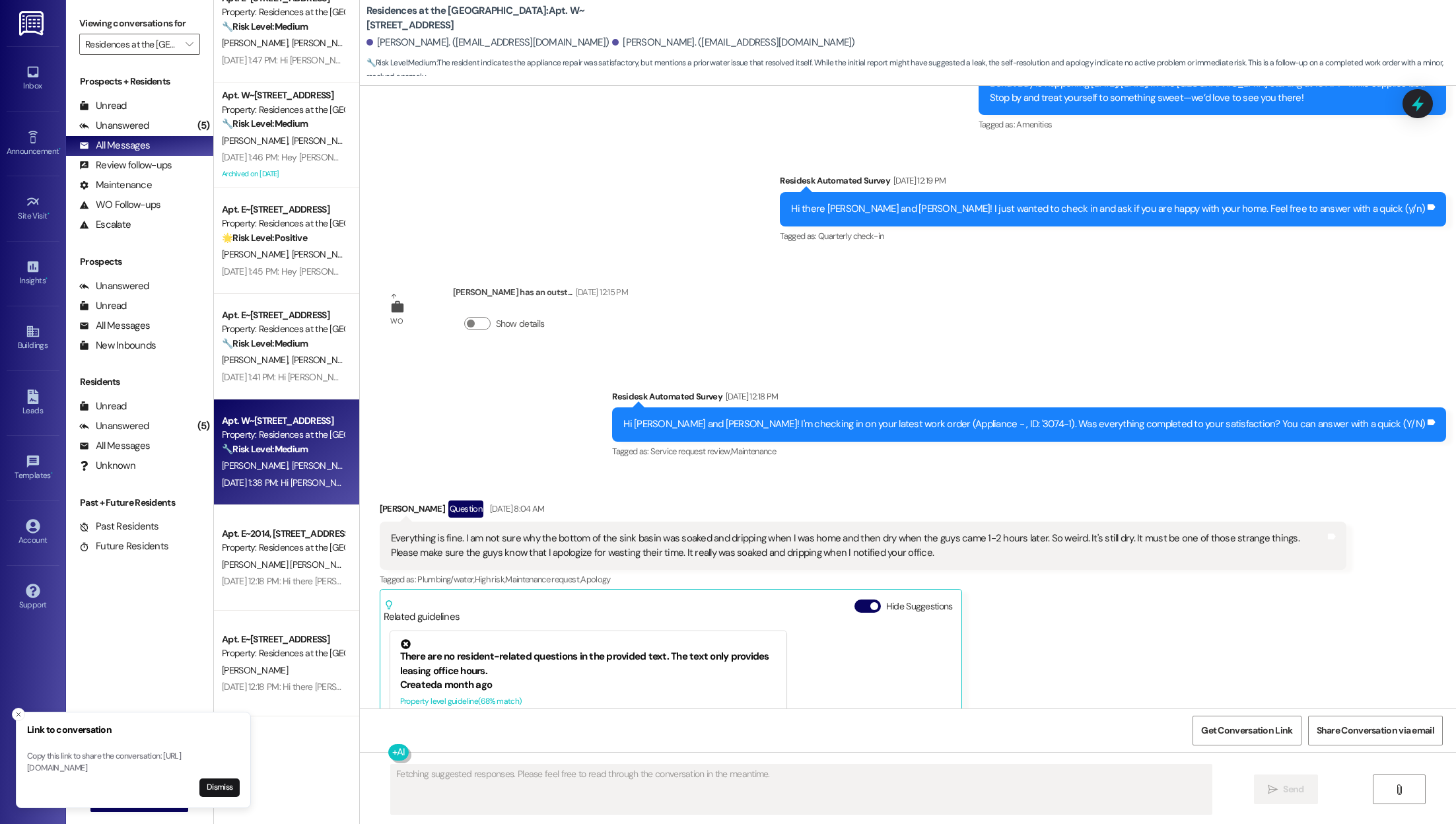
click at [727, 600] on div "Hide Suggestions" at bounding box center [906, 607] width 104 height 14
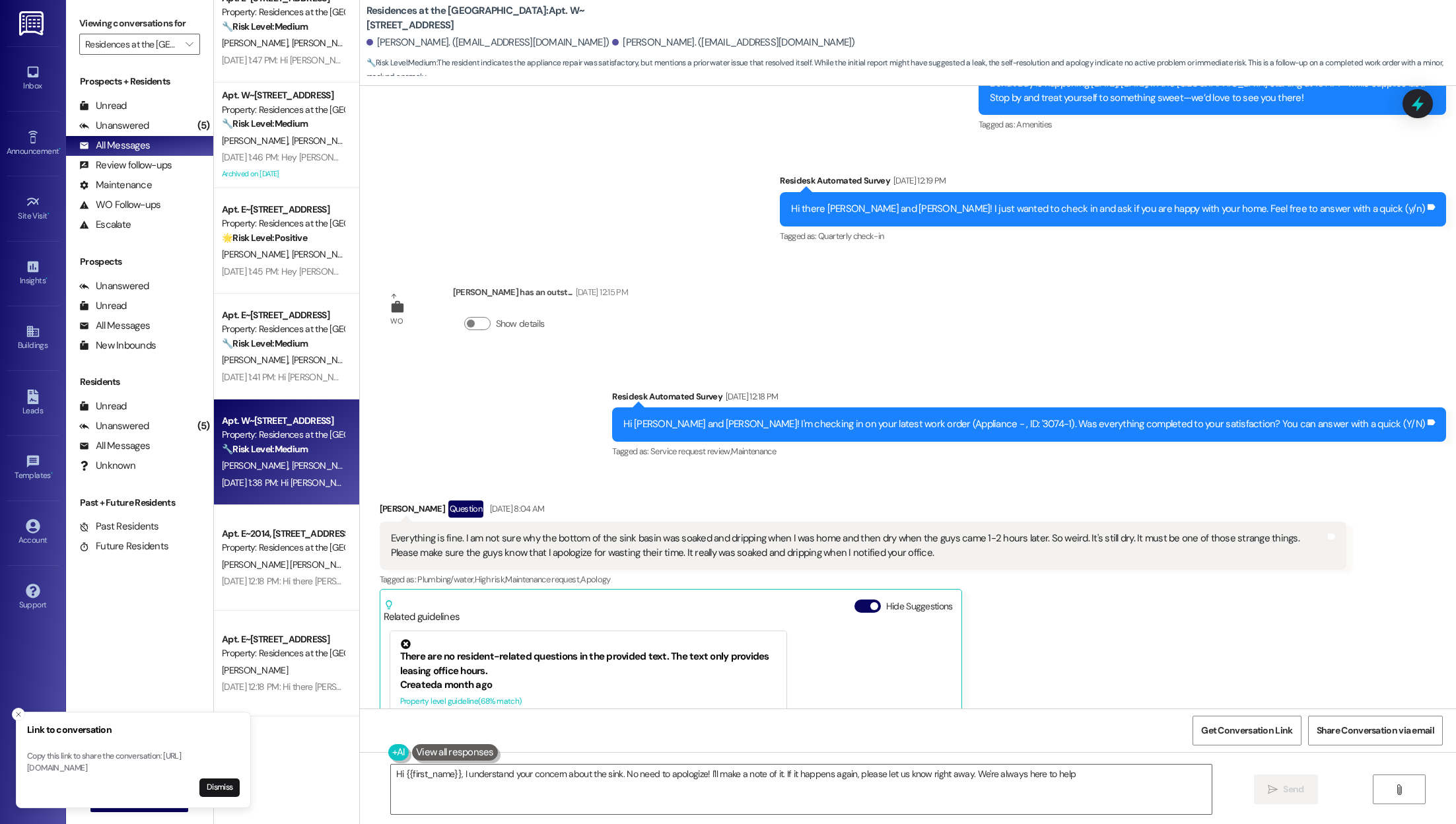
type textarea "Hi {{first_name}}, I understand your concern about the sink. No need to apologi…"
click at [727, 600] on button "Hide Suggestions" at bounding box center [868, 606] width 27 height 13
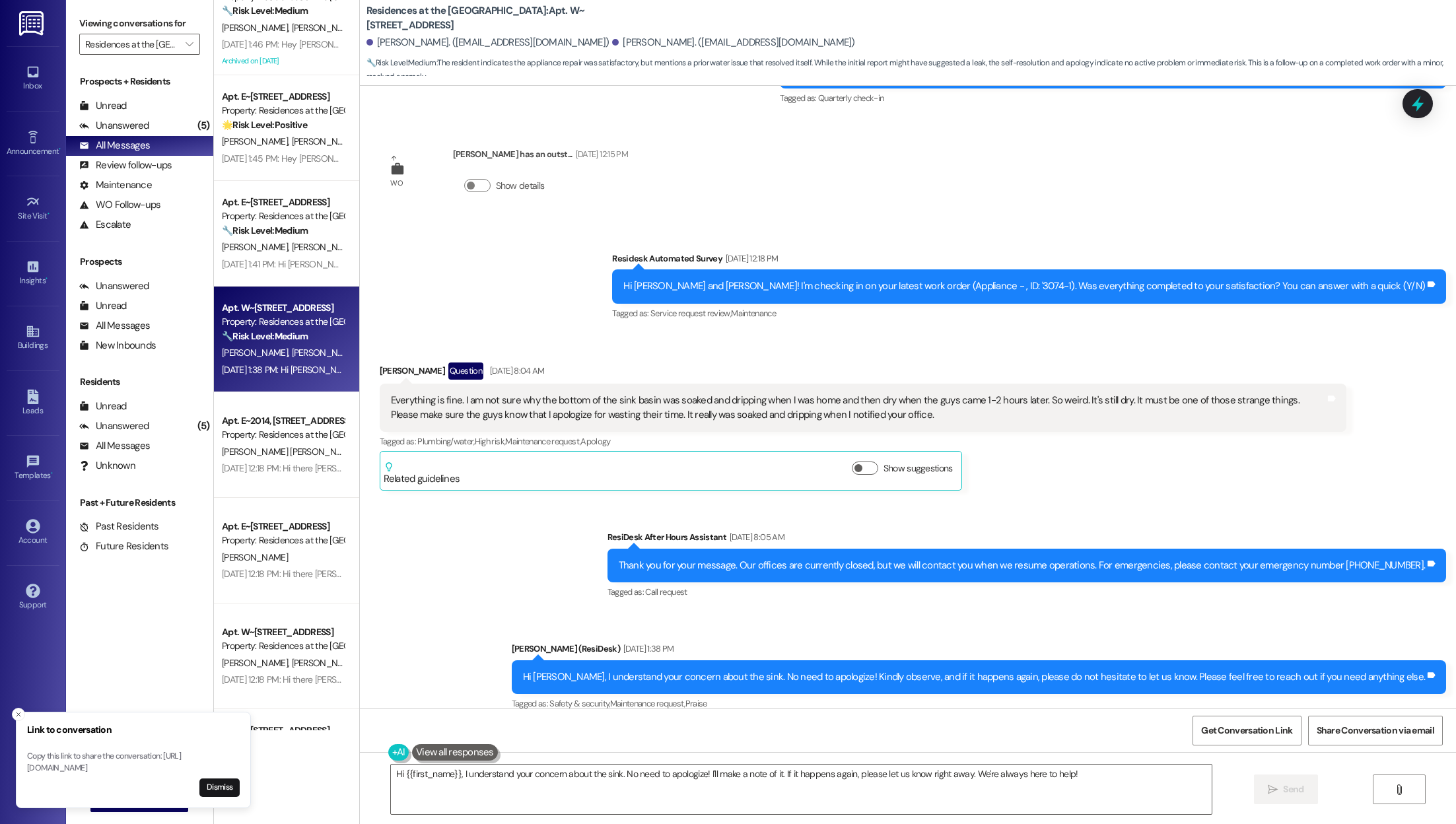
scroll to position [2256, 0]
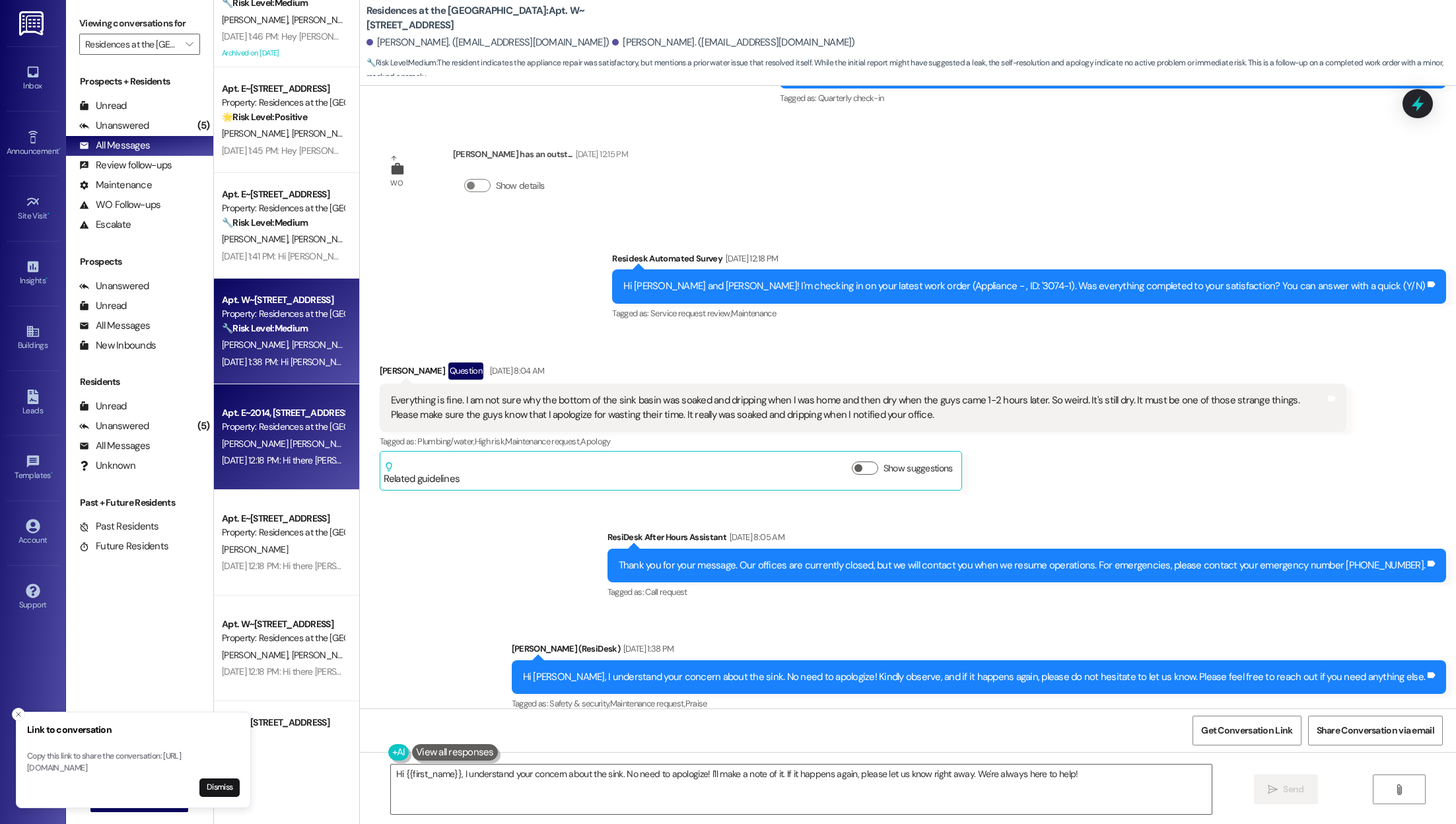
click at [239, 442] on span "[PERSON_NAME] [PERSON_NAME]" at bounding box center [288, 443] width 134 height 12
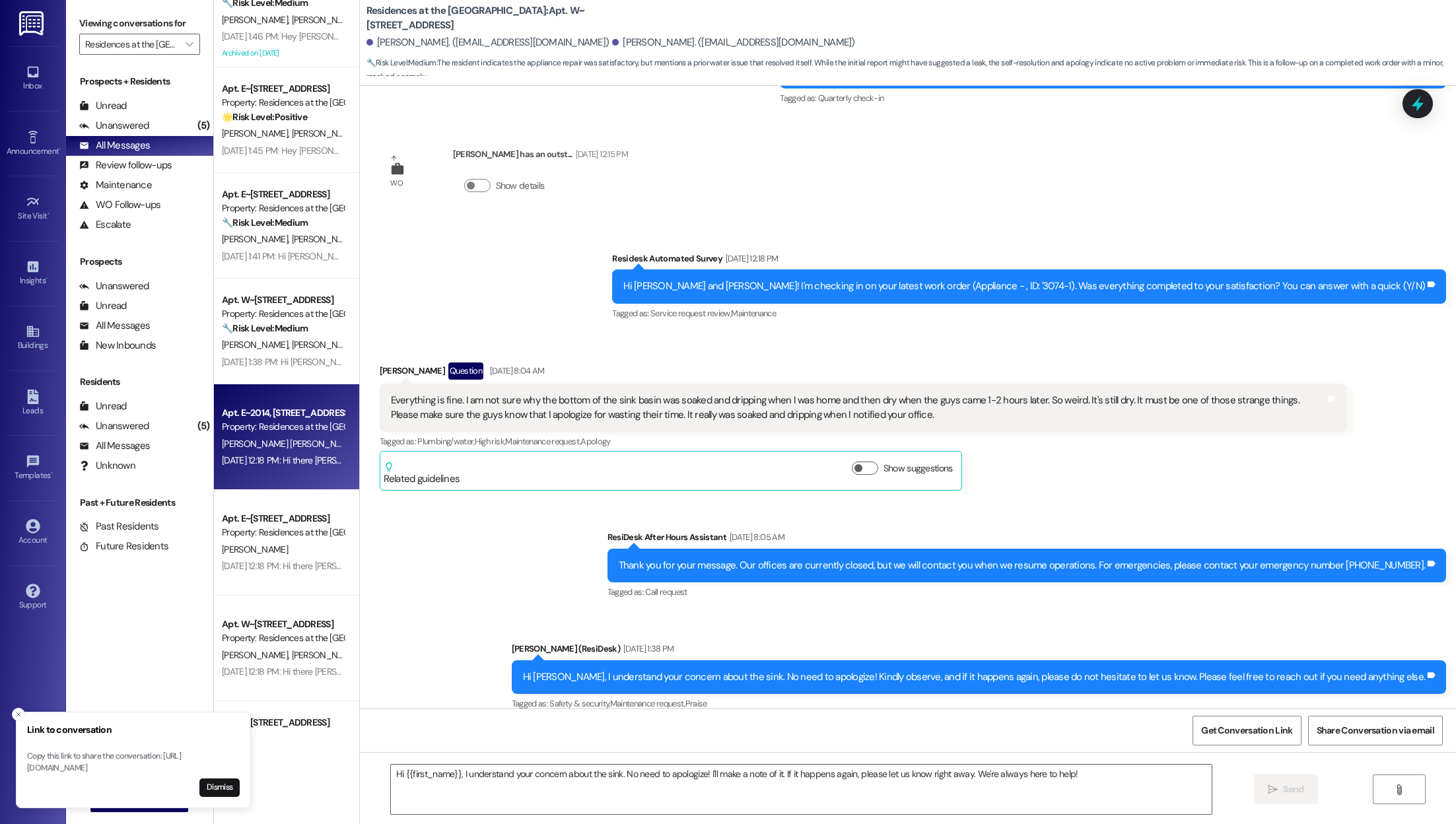
type textarea "Fetching suggested responses. Please feel free to read through the conversation…"
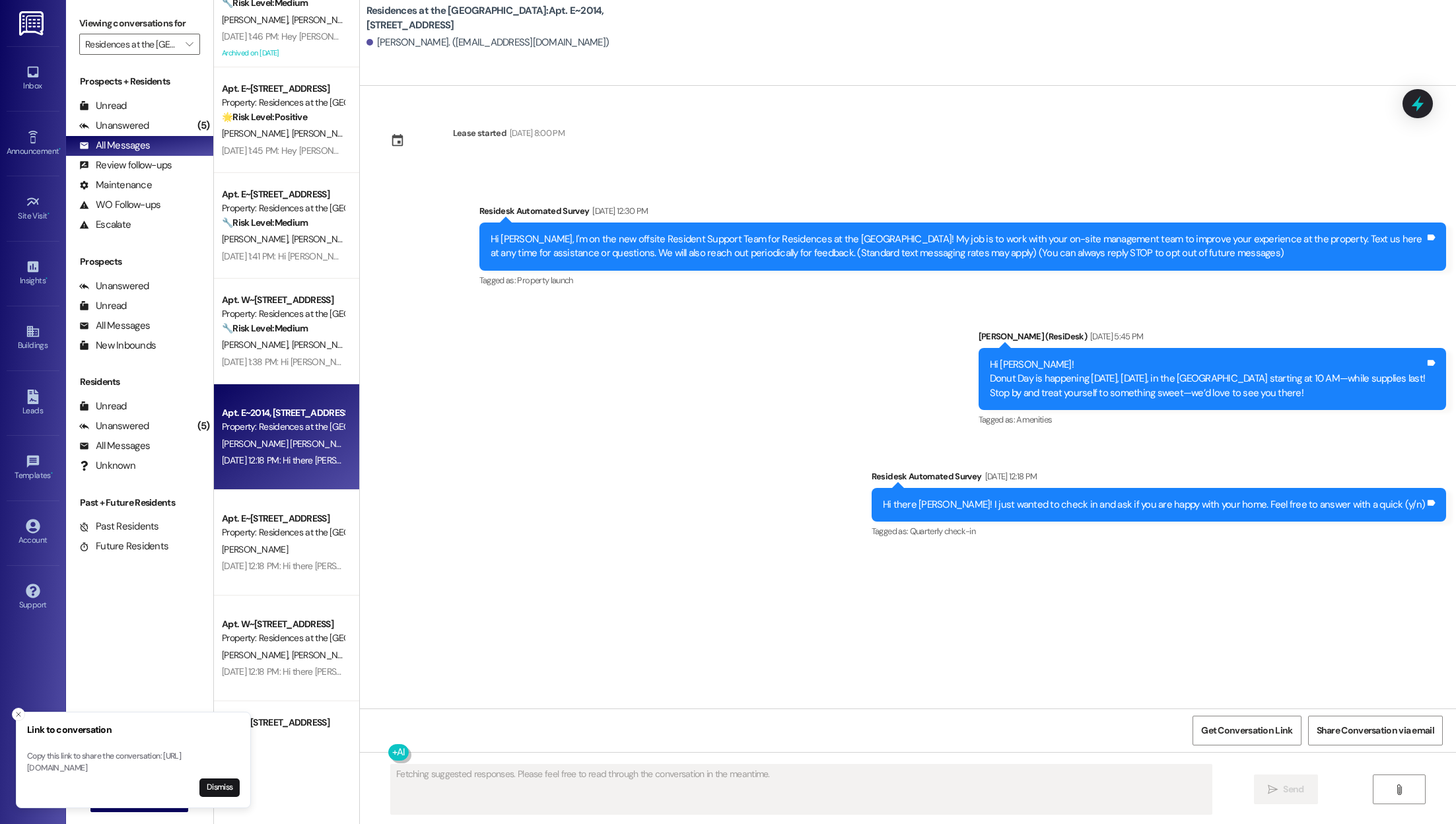
scroll to position [0, 0]
click at [240, 545] on p "Future Residents: This is your future tenant inbox. All of your messages from r…" at bounding box center [328, 545] width 230 height 22
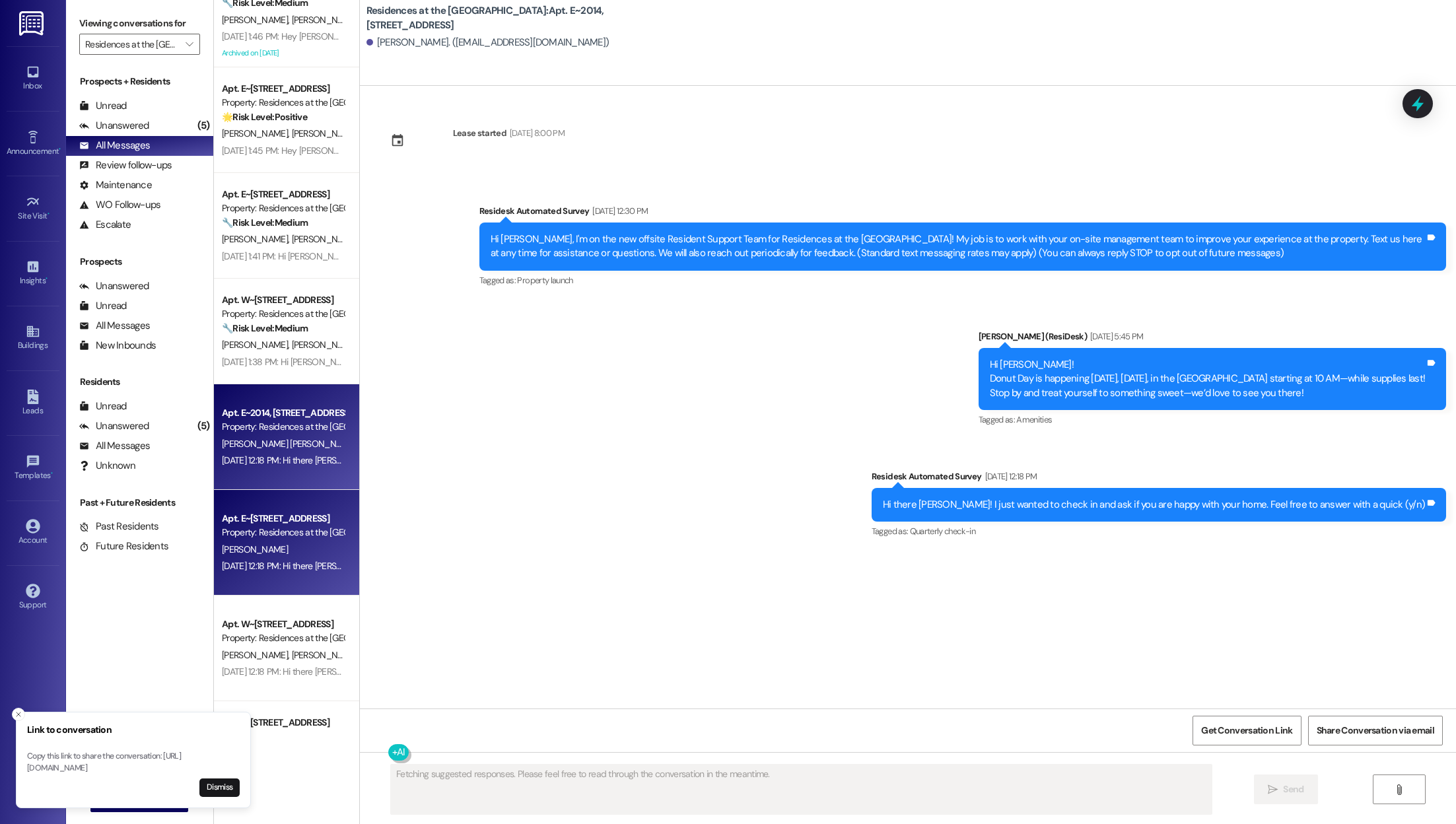
click at [264, 533] on div "Property: Residences at the [GEOGRAPHIC_DATA]" at bounding box center [283, 532] width 122 height 14
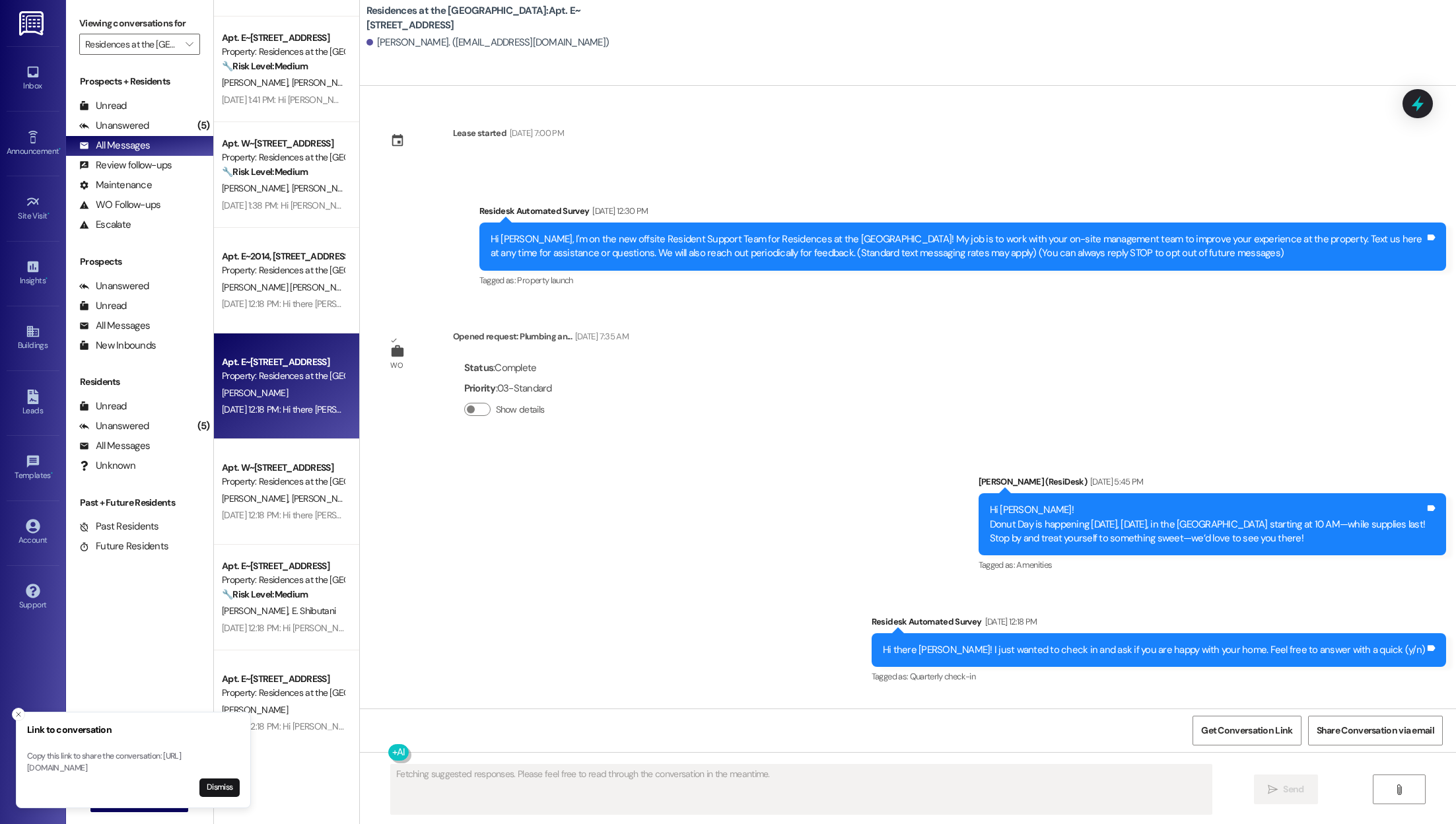
scroll to position [2439, 0]
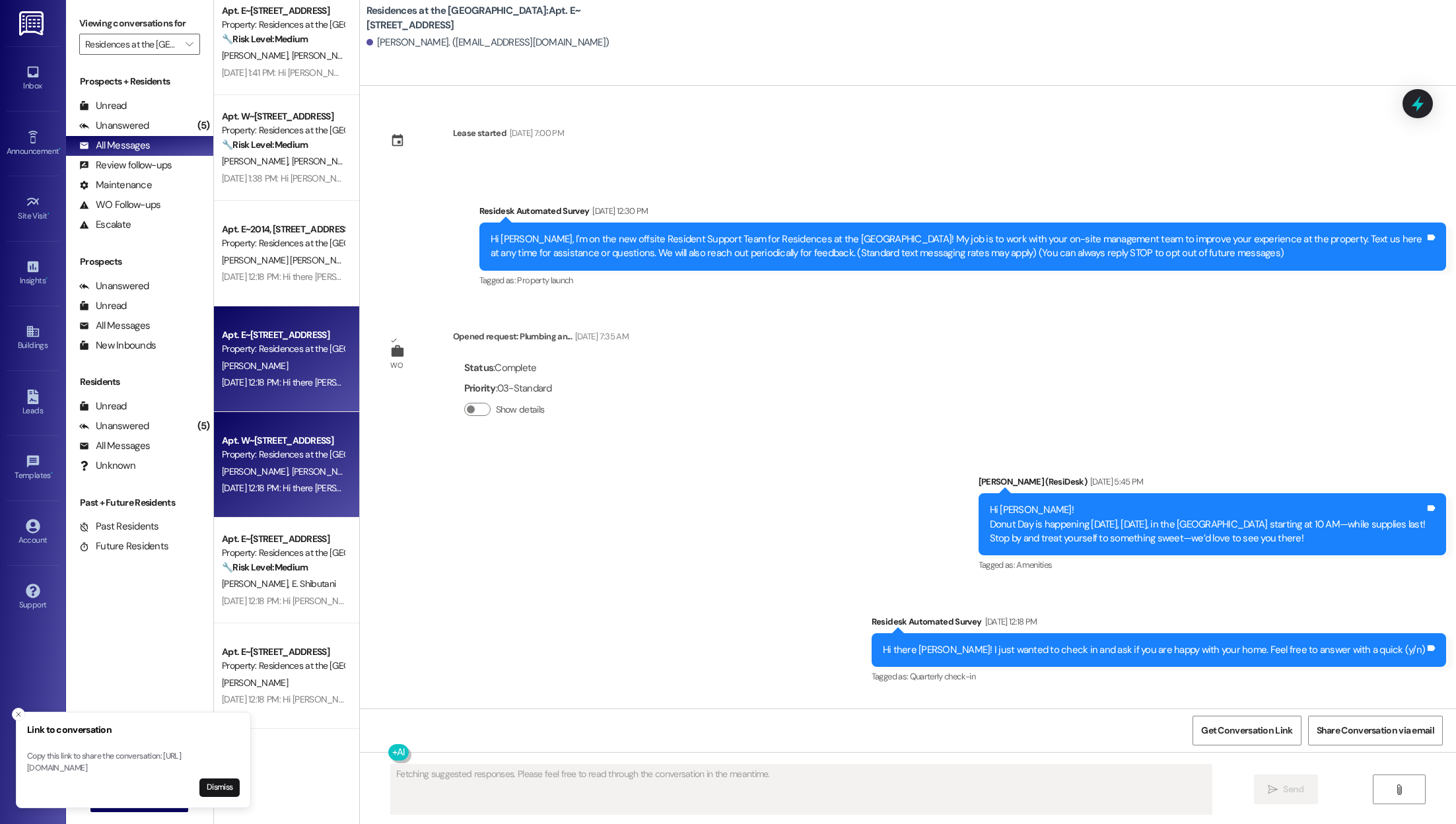
click at [267, 497] on div "Apt. W~[STREET_ADDRESS] Property: Residences at the Promenade H. [PERSON_NAME] …" at bounding box center [287, 464] width 146 height 106
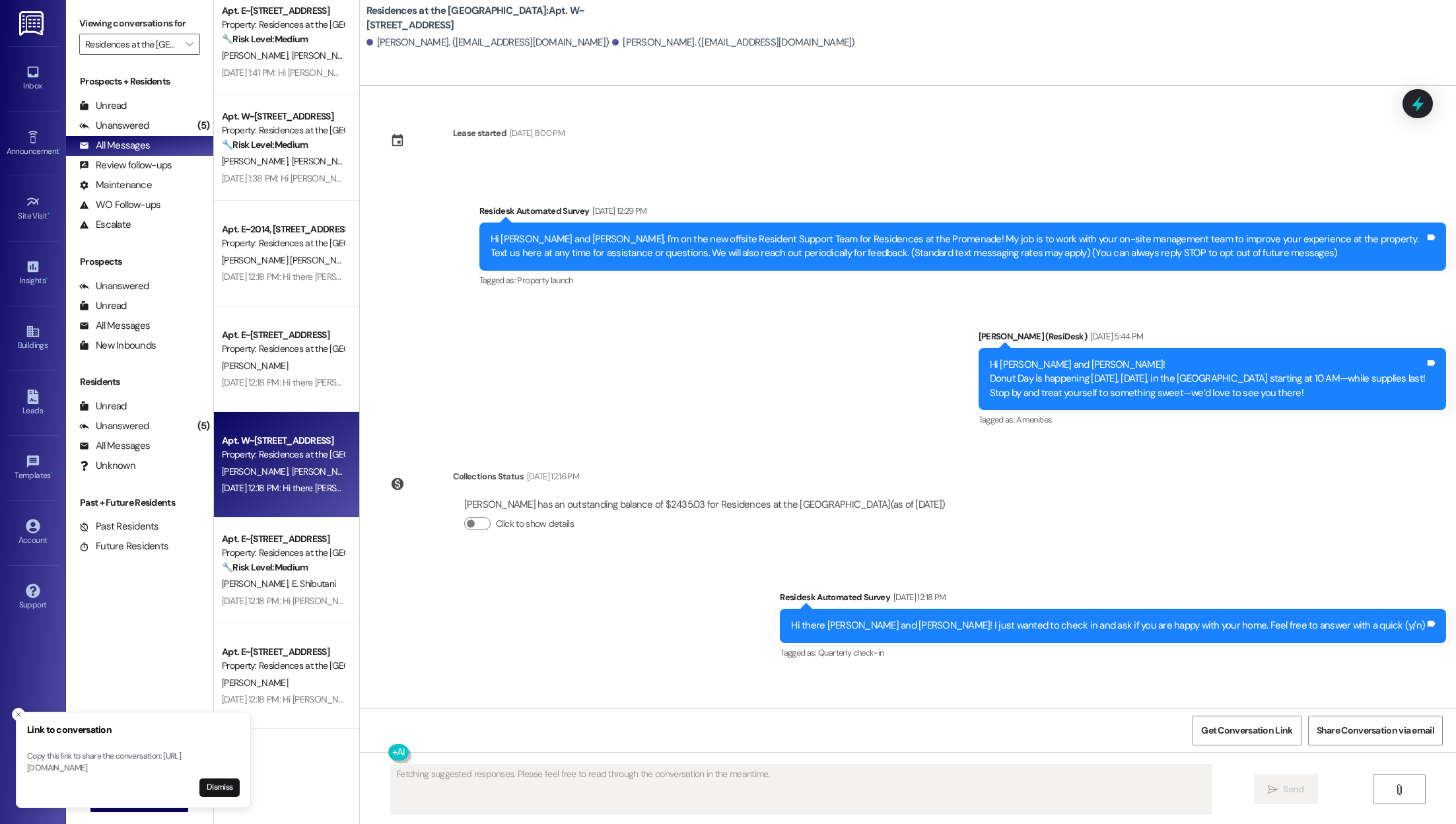
scroll to position [2527, 0]
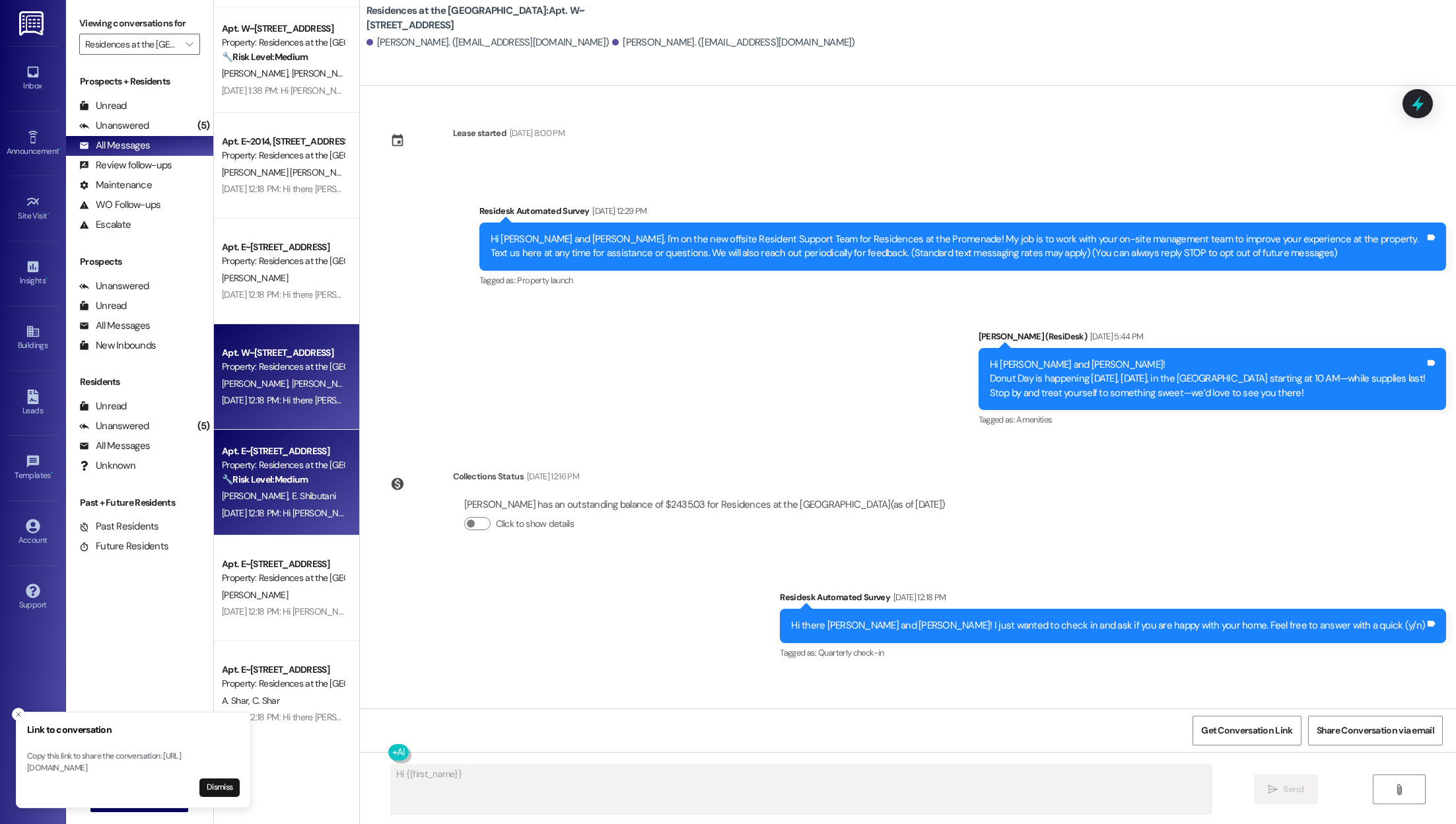
type textarea "Hi {{first_name}}!"
click at [273, 464] on div "Property: Residences at the [GEOGRAPHIC_DATA]" at bounding box center [283, 465] width 122 height 14
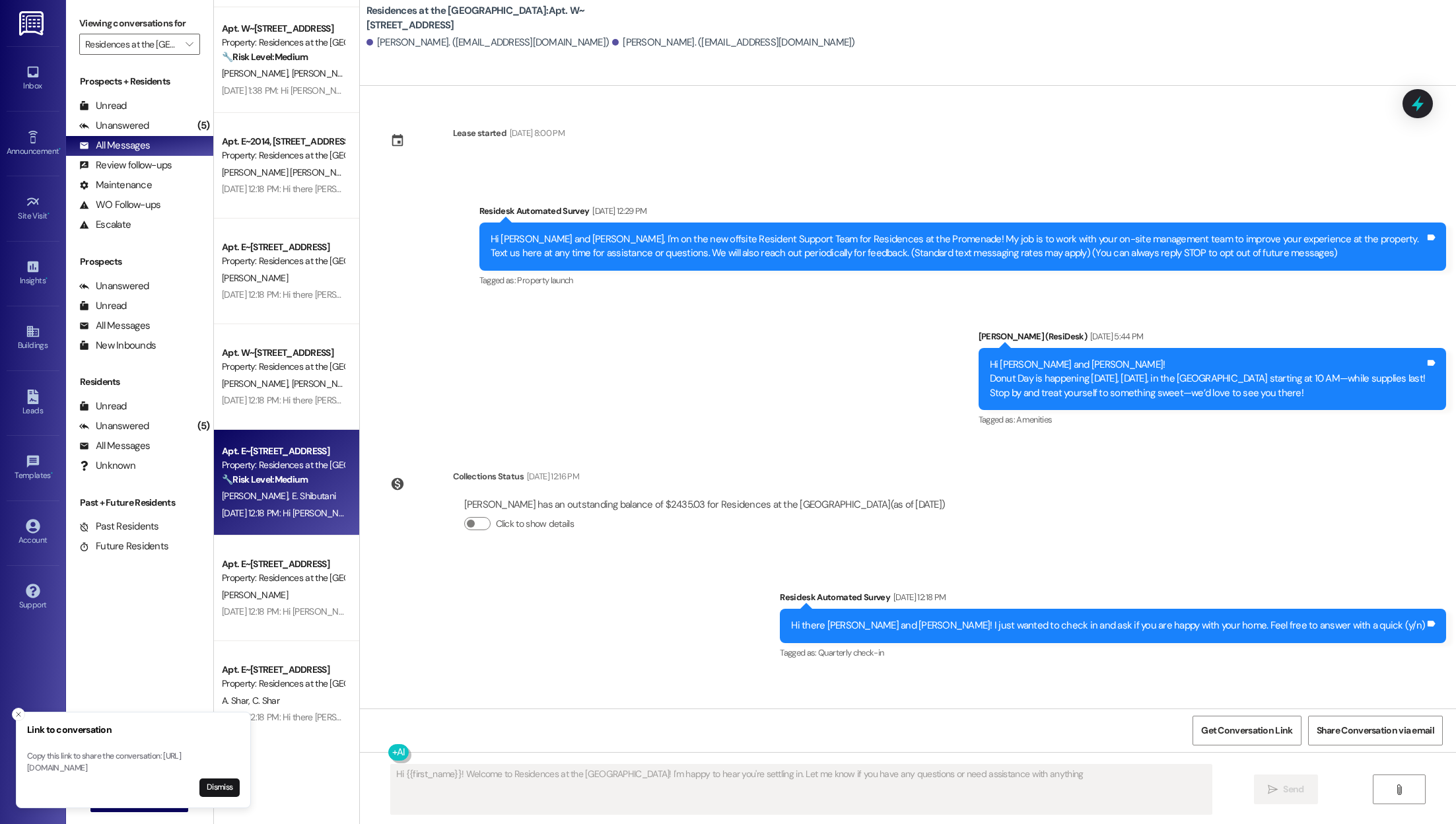
type textarea "Hi {{first_name}}! Welcome to Residences at the [GEOGRAPHIC_DATA]! I'm happy to…"
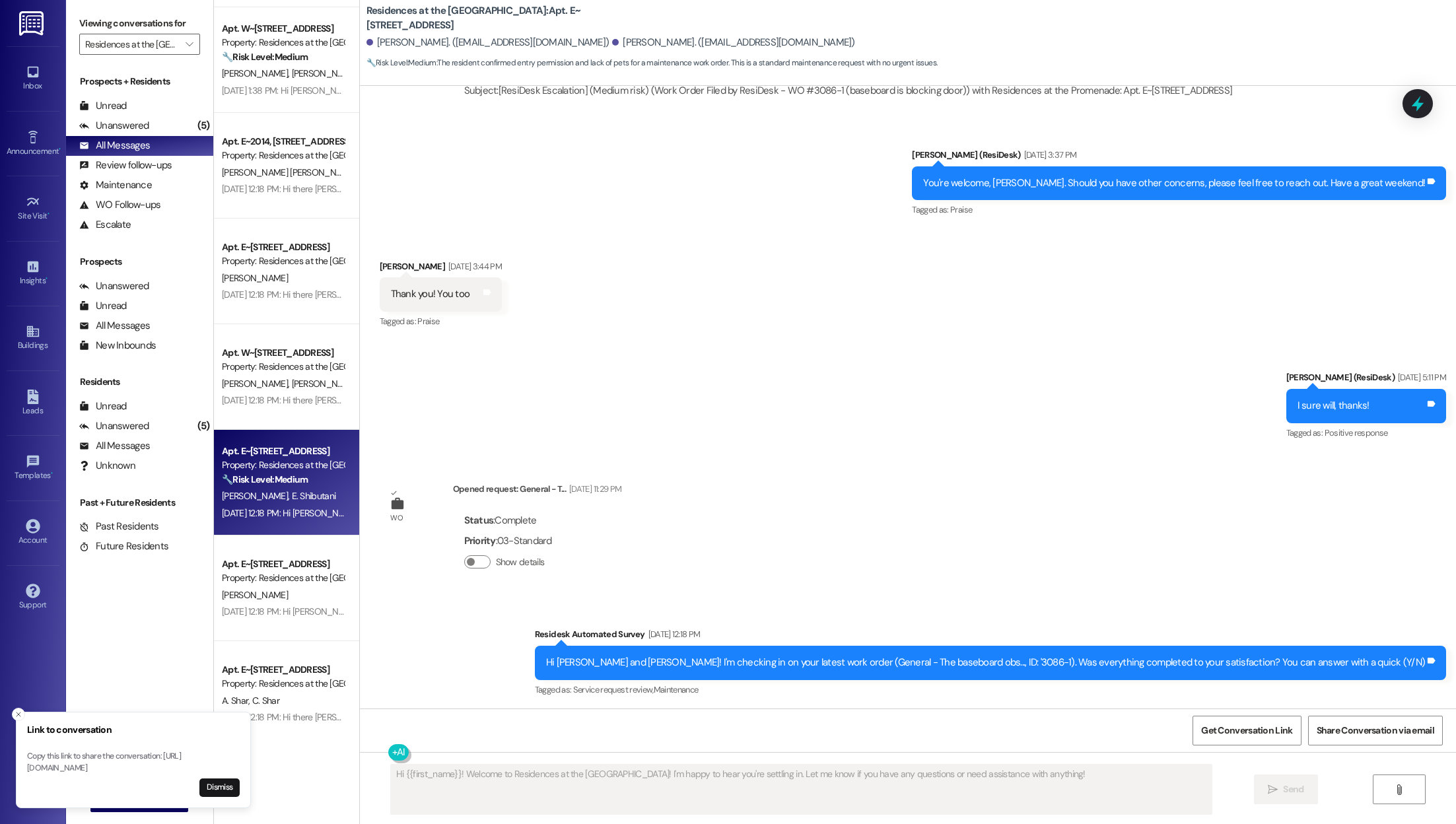
scroll to position [2439, 0]
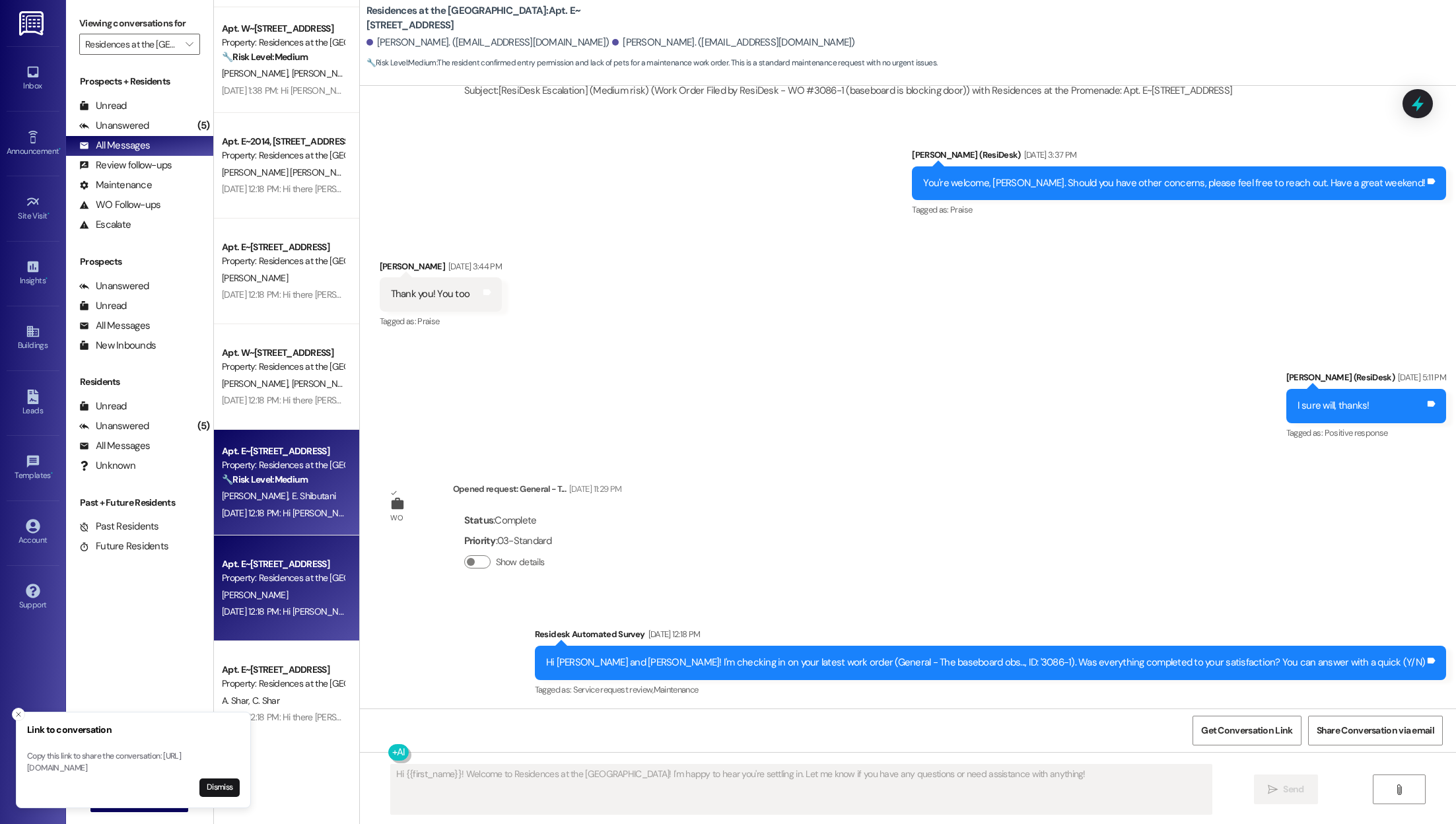
click at [229, 594] on span "[PERSON_NAME]" at bounding box center [255, 594] width 66 height 12
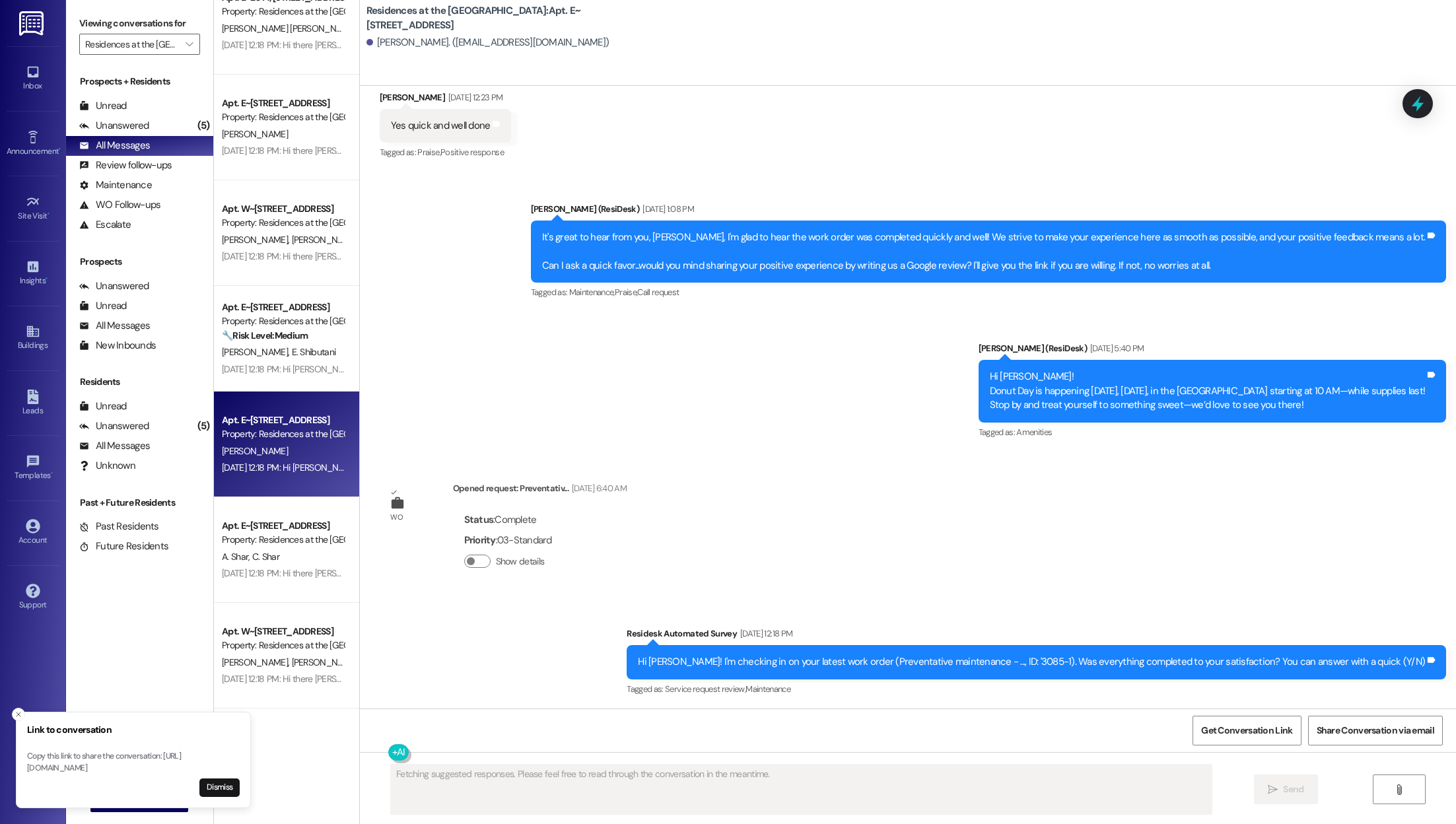
scroll to position [2673, 0]
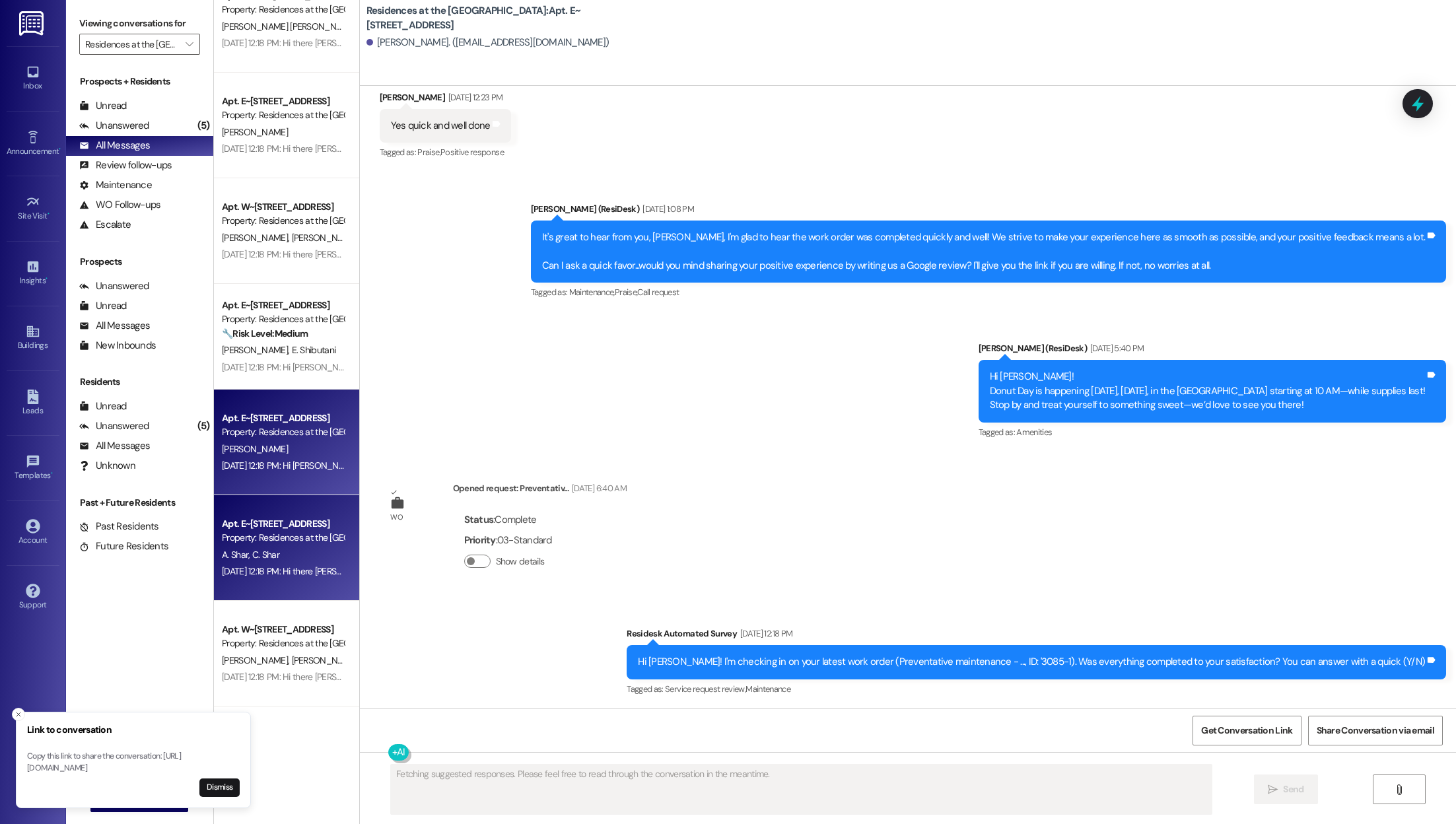
click at [239, 578] on div "[DATE] 12:18 PM: Hi there [PERSON_NAME] and [PERSON_NAME]! I just wanted to che…" at bounding box center [283, 571] width 125 height 17
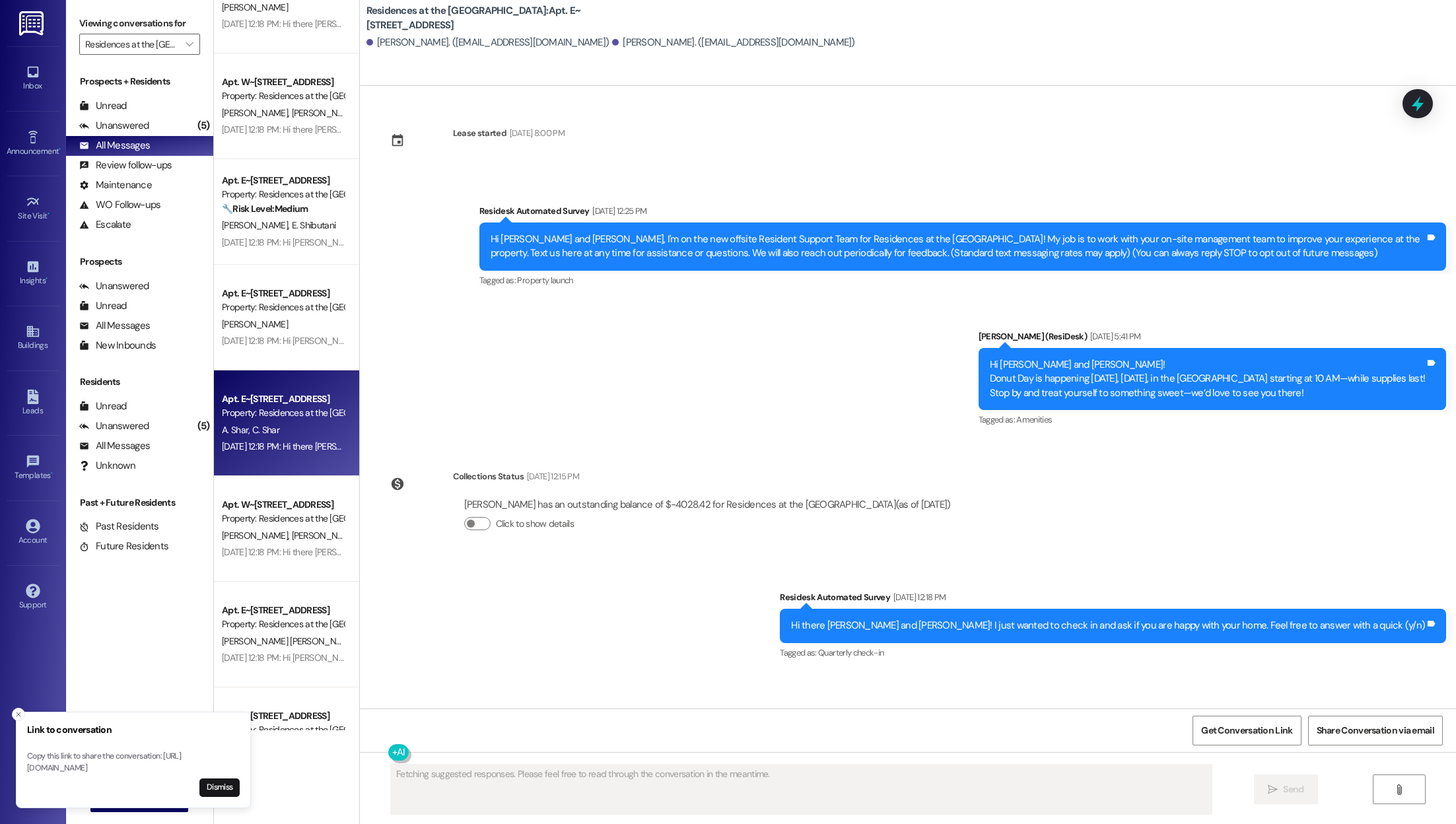
scroll to position [2797, 0]
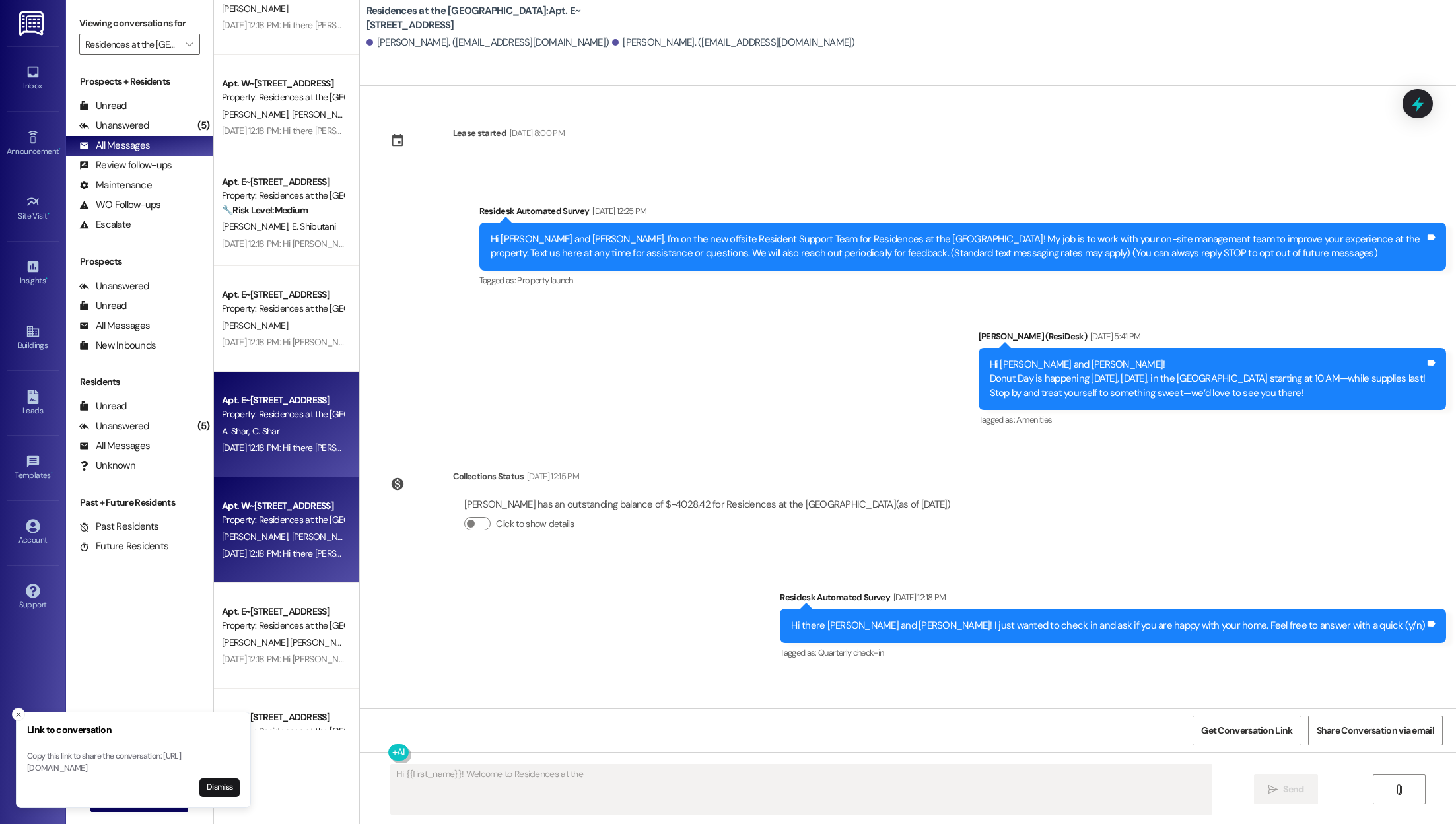
type textarea "Hi {{first_name}}! Welcome to Residences at the"
click at [262, 505] on div "Apt. W~[STREET_ADDRESS]" at bounding box center [283, 506] width 122 height 14
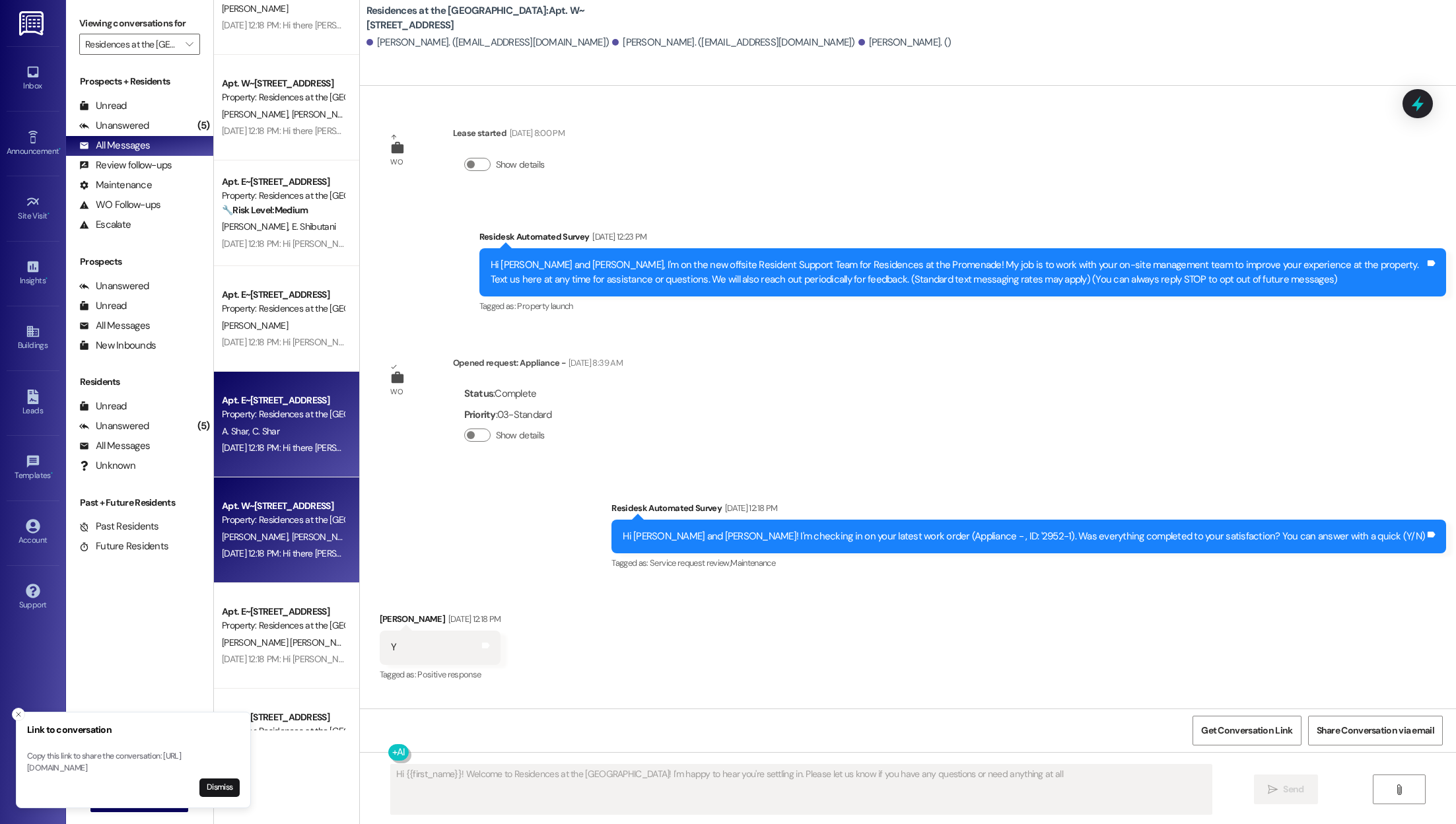
type textarea "Hi {{first_name}}! Welcome to Residences at the [GEOGRAPHIC_DATA]! I'm happy to…"
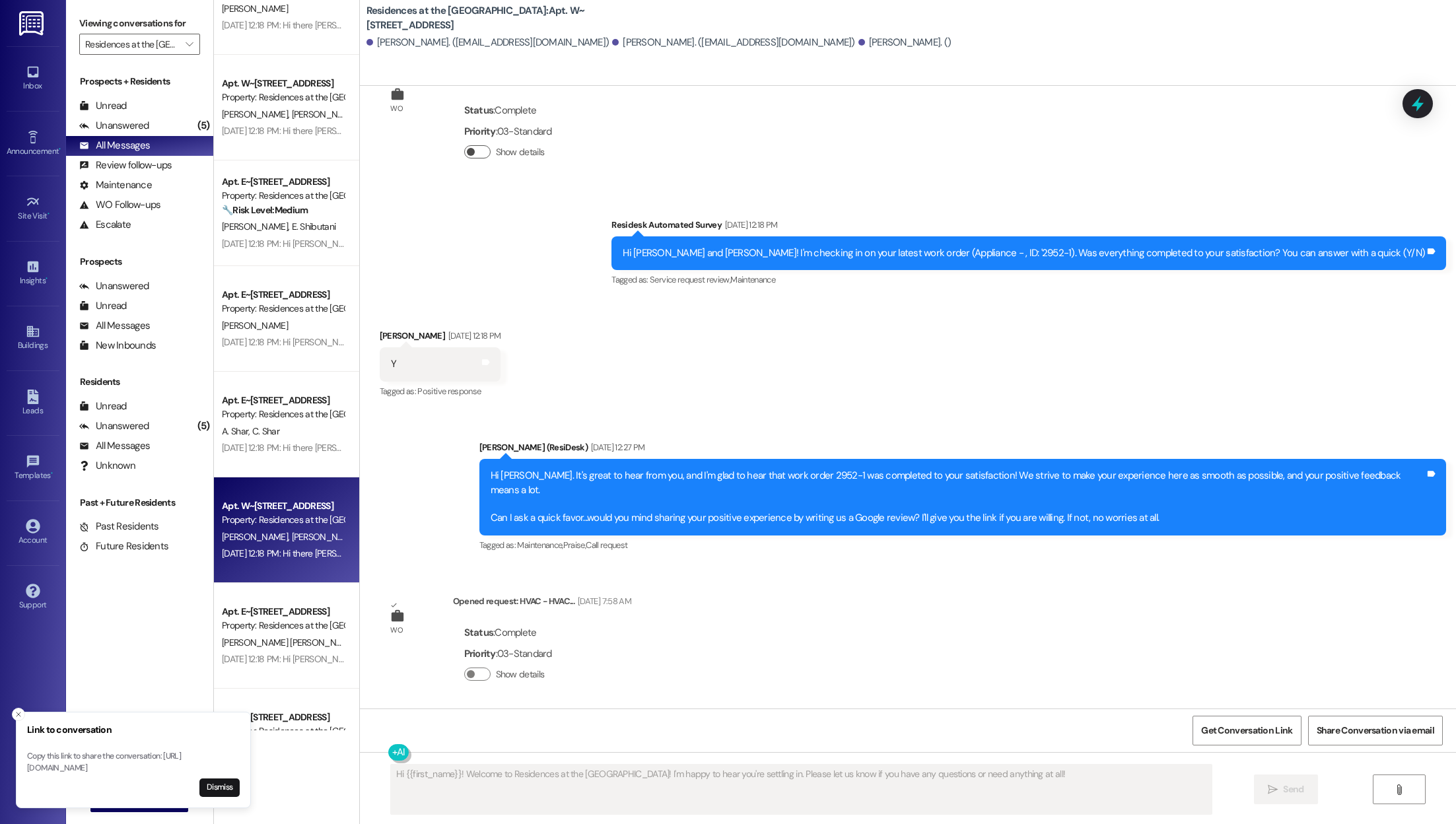
scroll to position [643, 0]
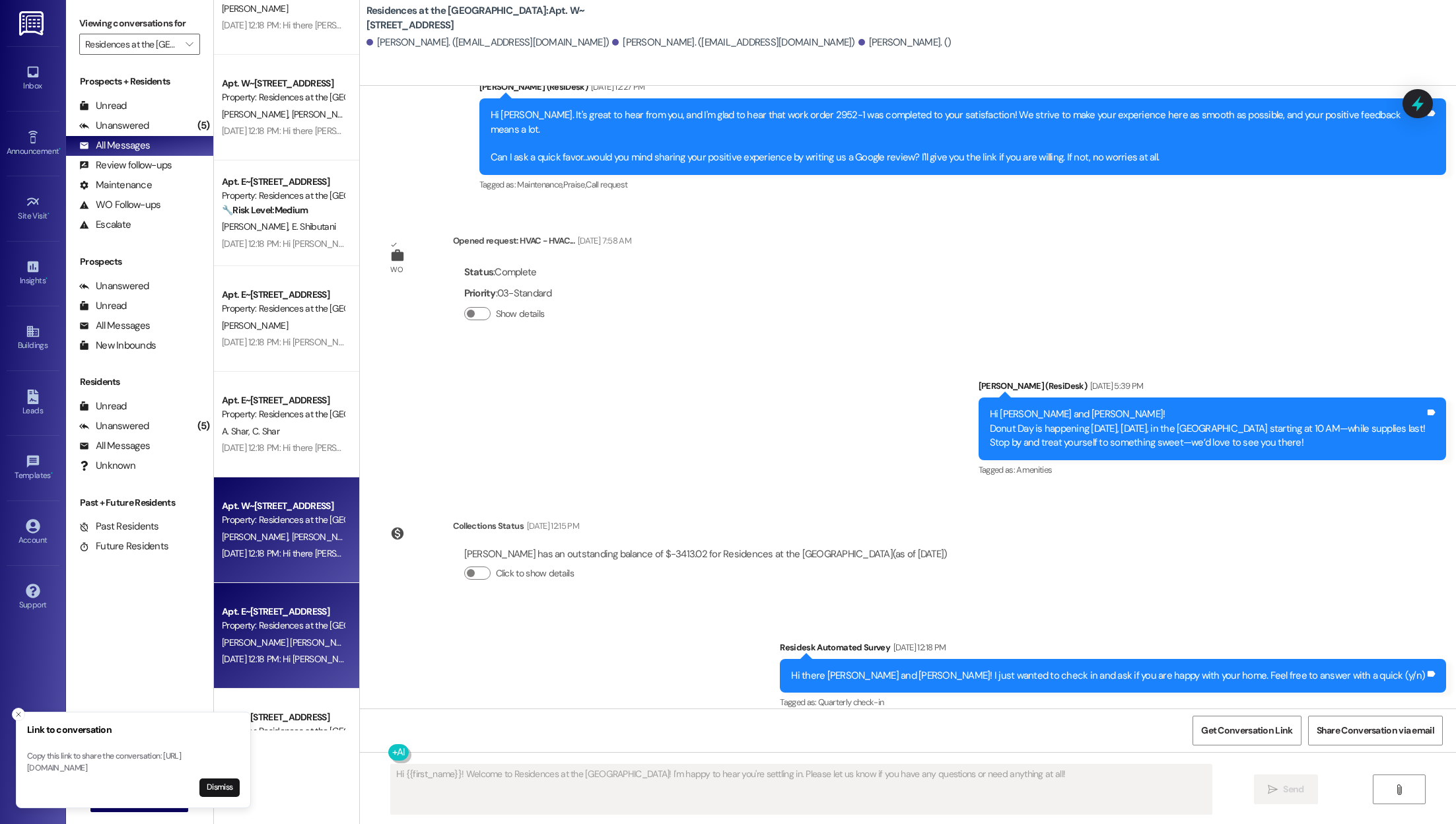
click at [264, 639] on span "[PERSON_NAME] [PERSON_NAME]" at bounding box center [291, 641] width 138 height 12
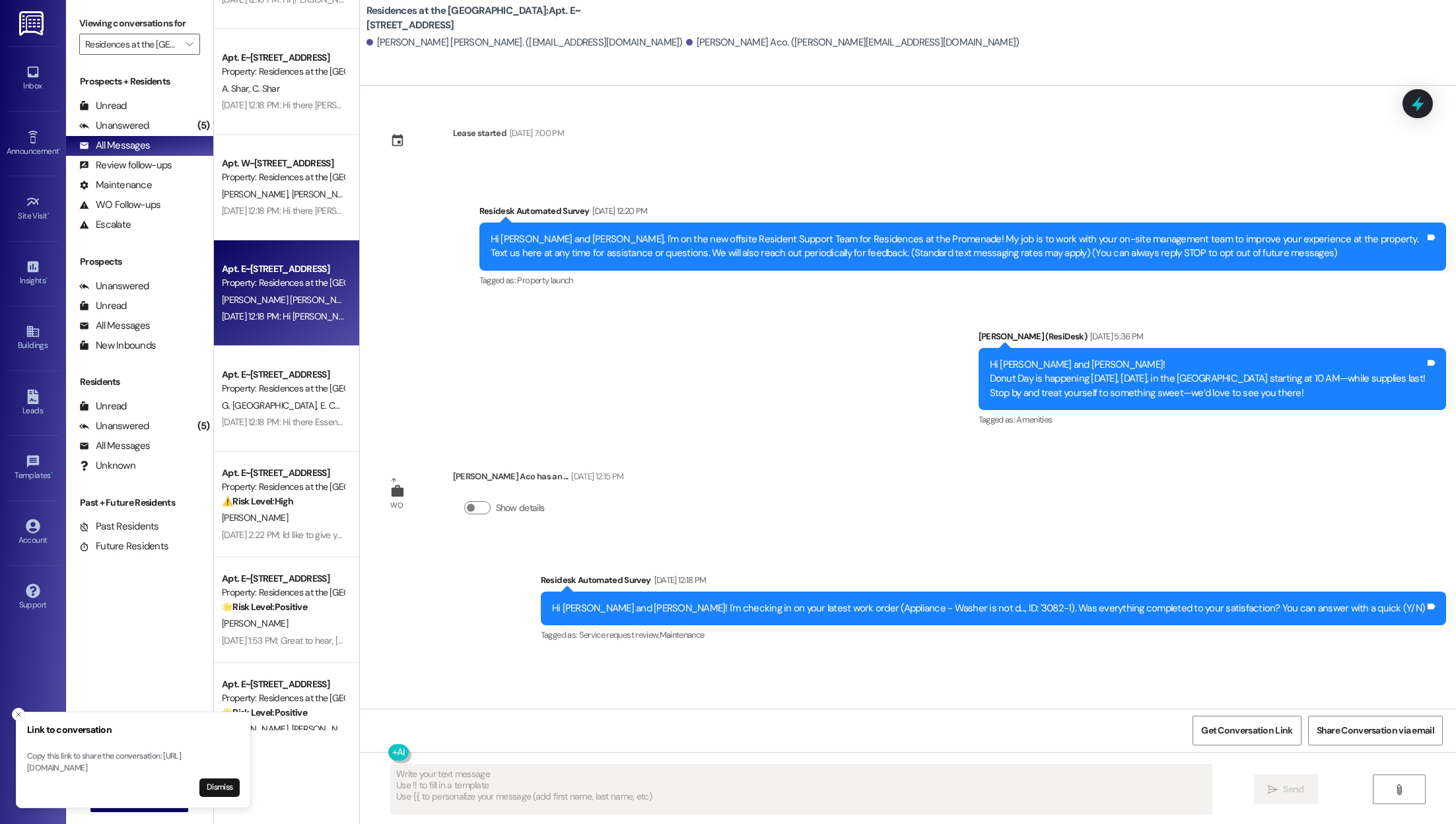
scroll to position [3145, 0]
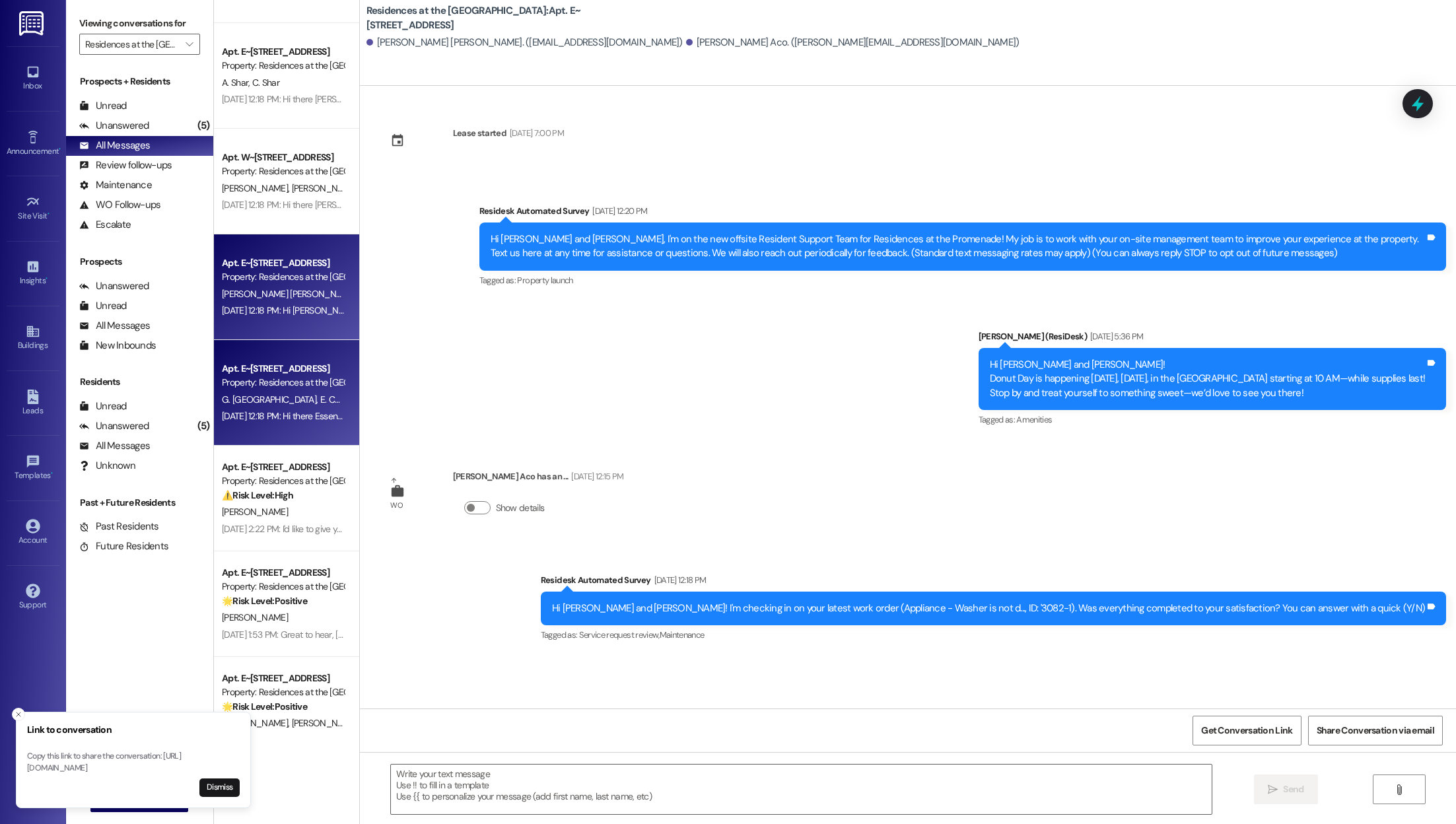
click at [275, 408] on div "[DATE] 12:18 PM: Hi there Essence and [PERSON_NAME]! I just wanted to check in …" at bounding box center [283, 416] width 125 height 17
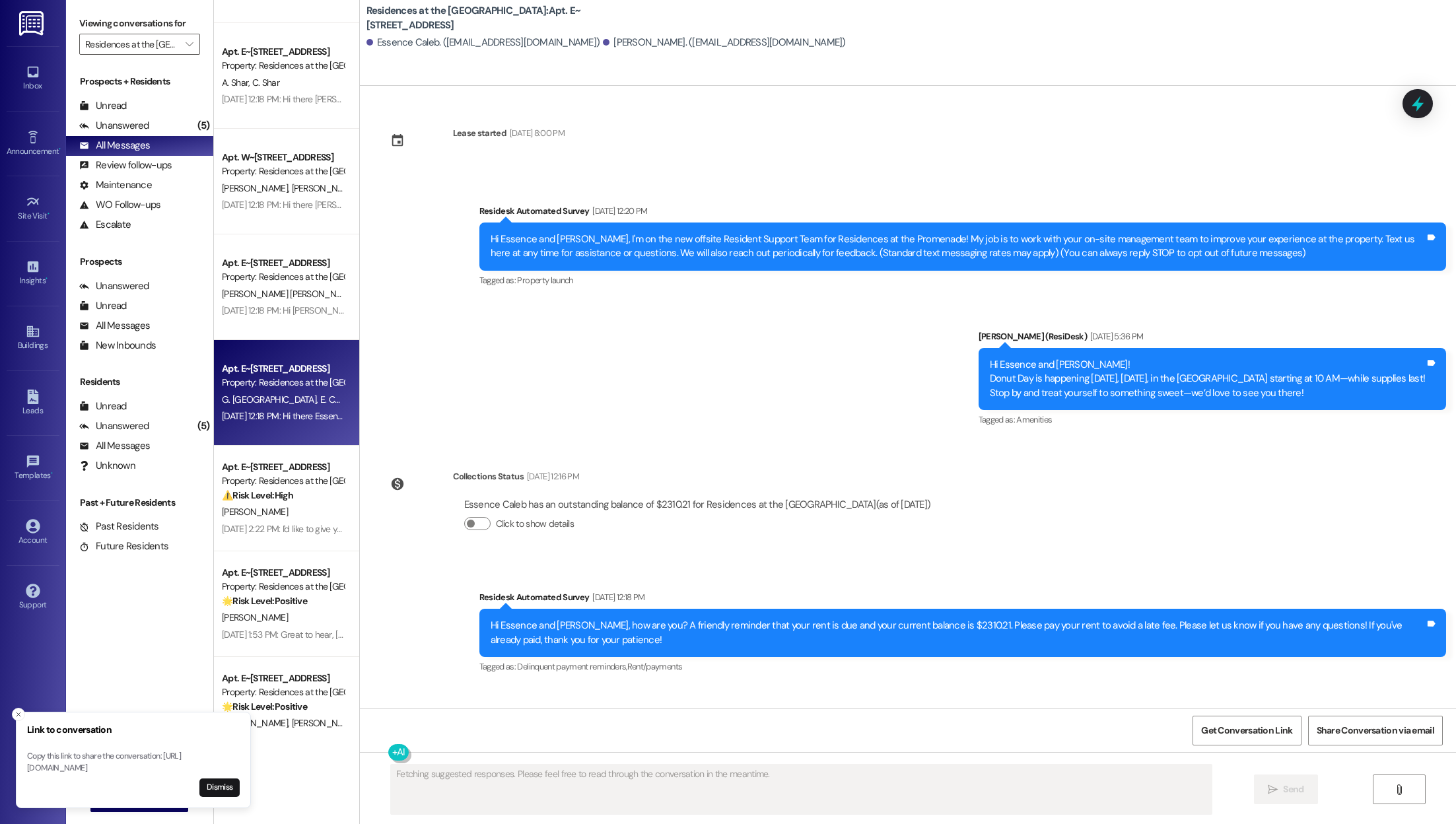
scroll to position [210, 0]
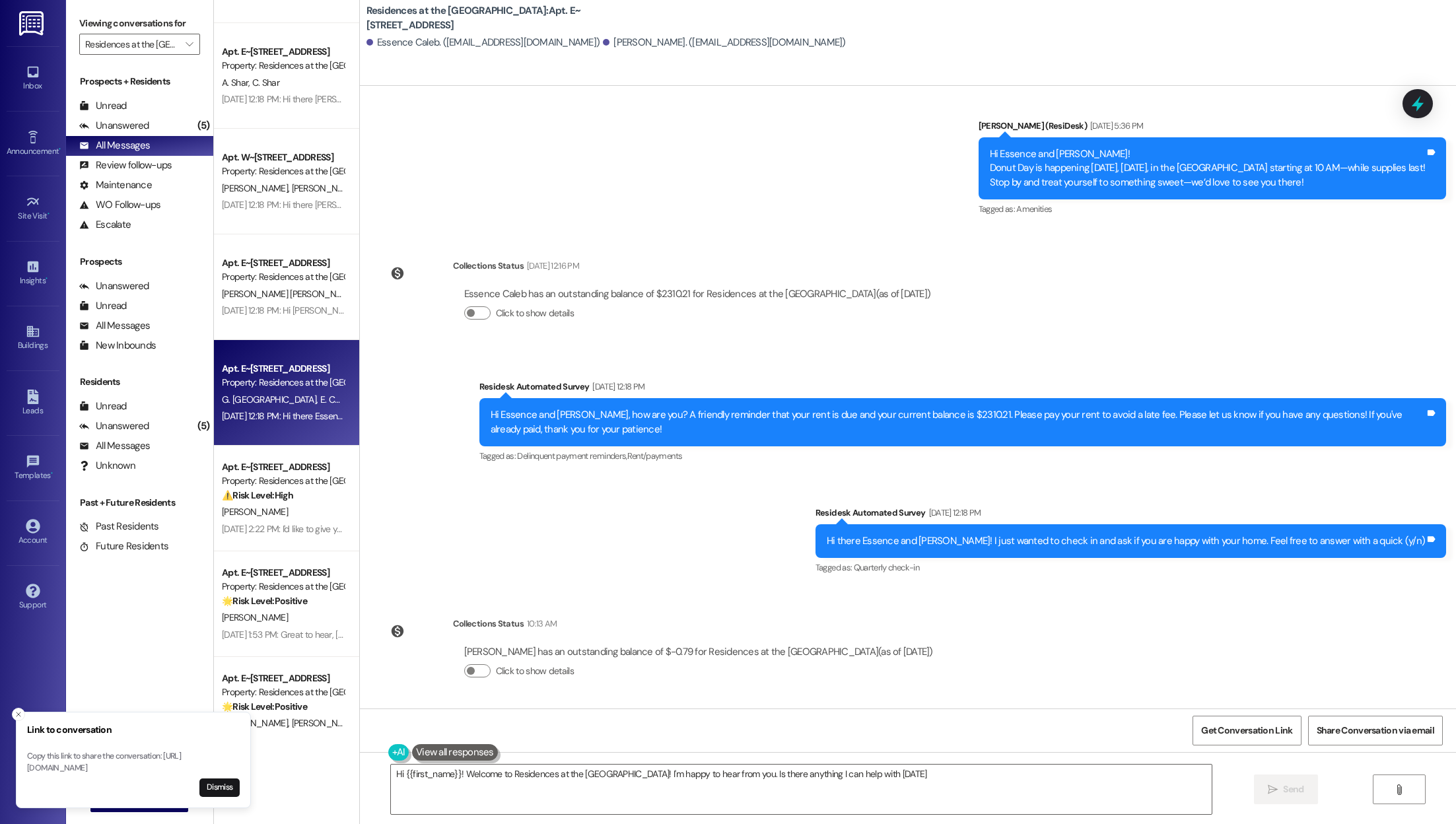
type textarea "Hi {{first_name}}! Welcome to Residences at the [GEOGRAPHIC_DATA]! I'm happy to…"
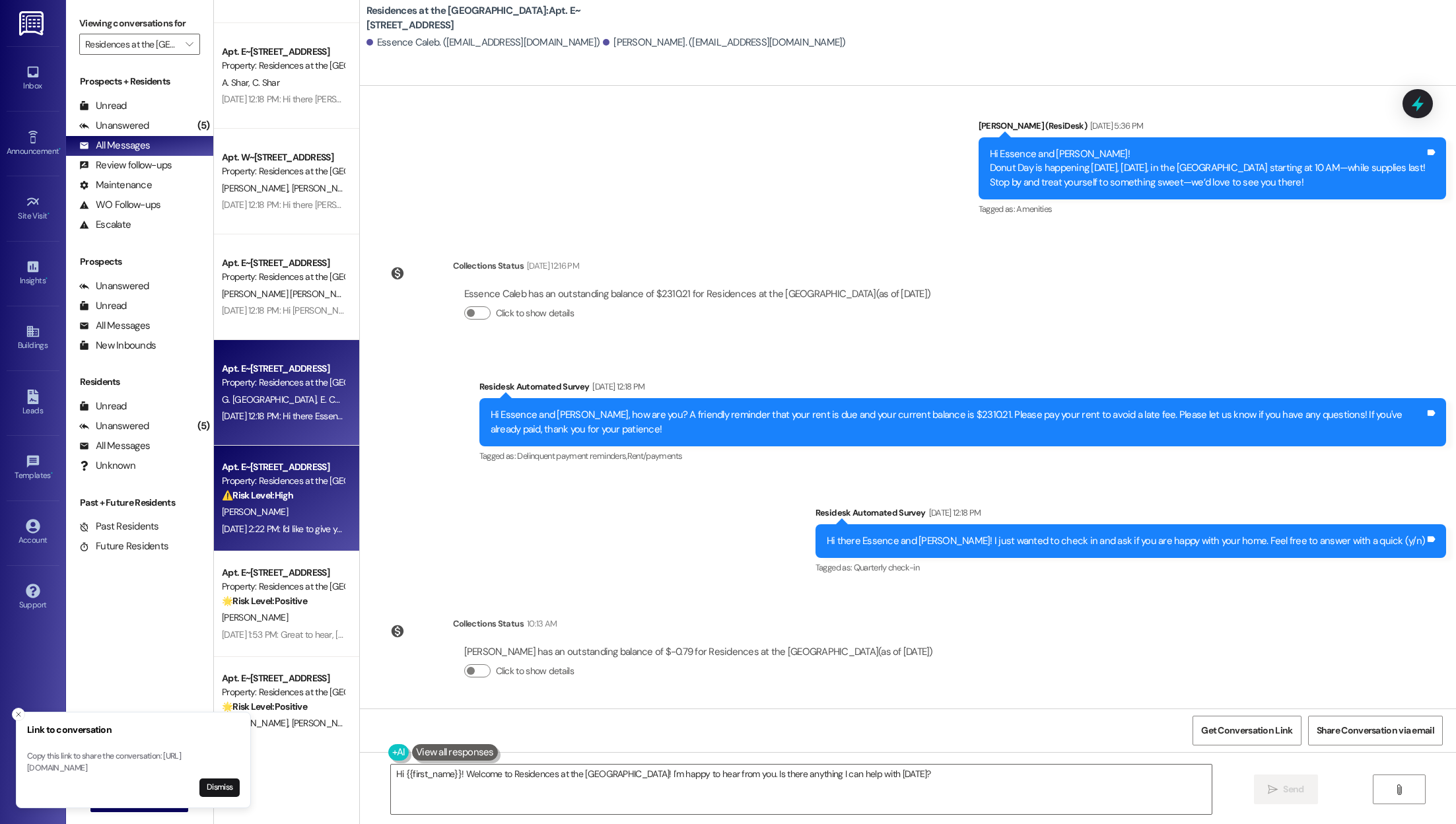
click at [231, 540] on div "Apt. E~[STREET_ADDRESS] Property: Residences at the Promenade ⚠️ Risk Level: Hi…" at bounding box center [287, 498] width 146 height 106
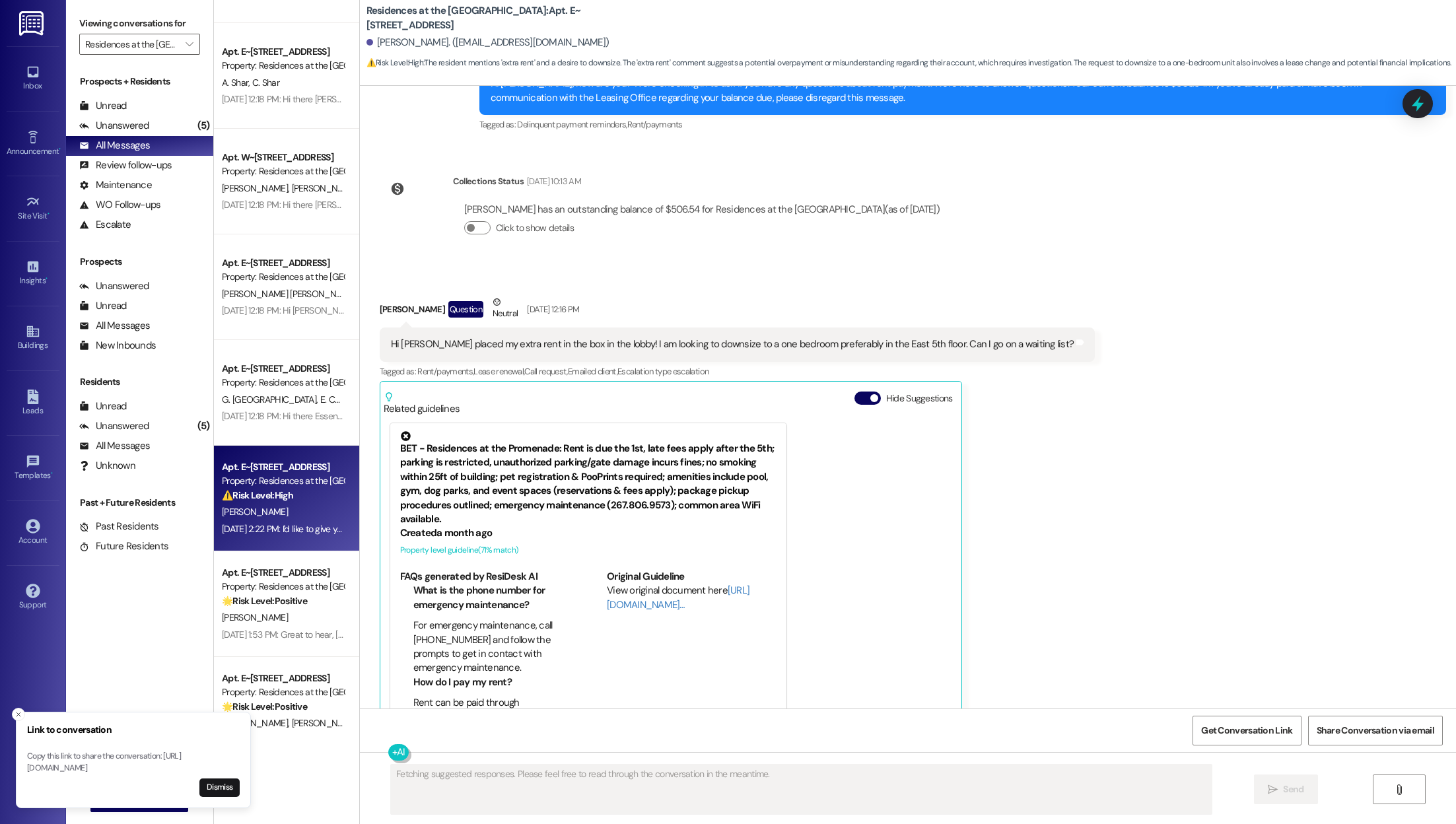
scroll to position [820, 0]
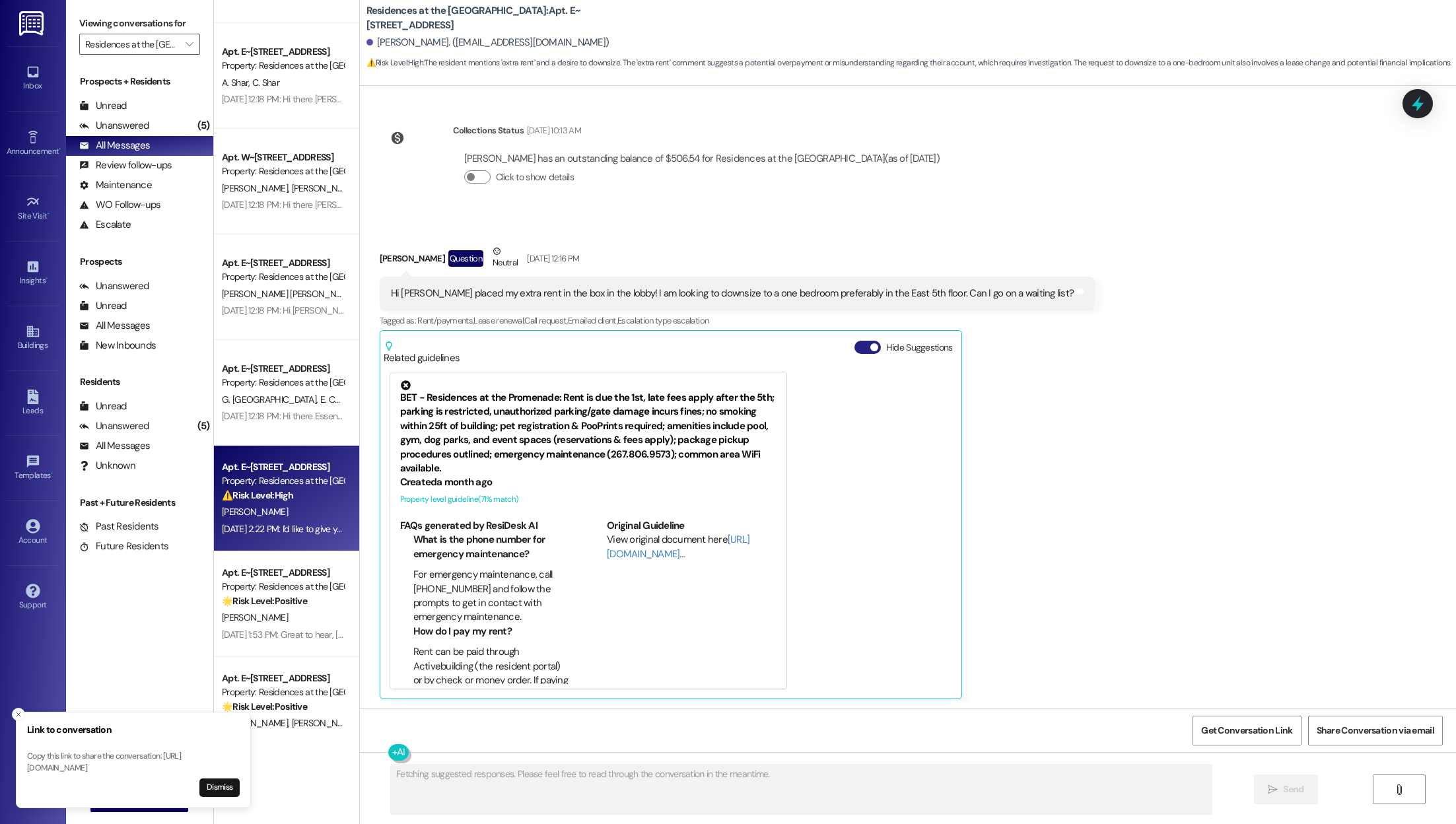
click at [727, 351] on button "Hide Suggestions" at bounding box center [868, 347] width 27 height 13
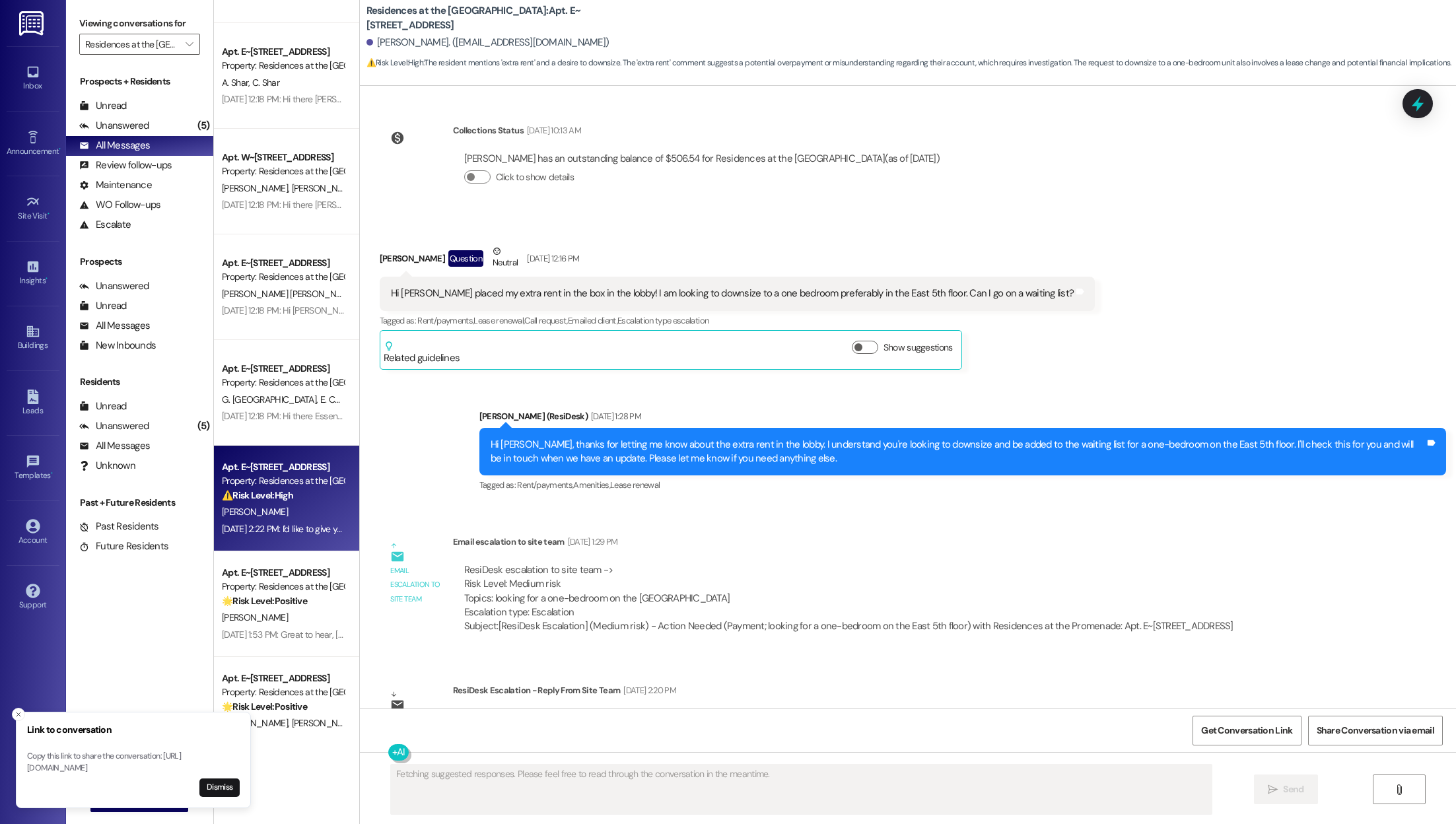
scroll to position [1008, 0]
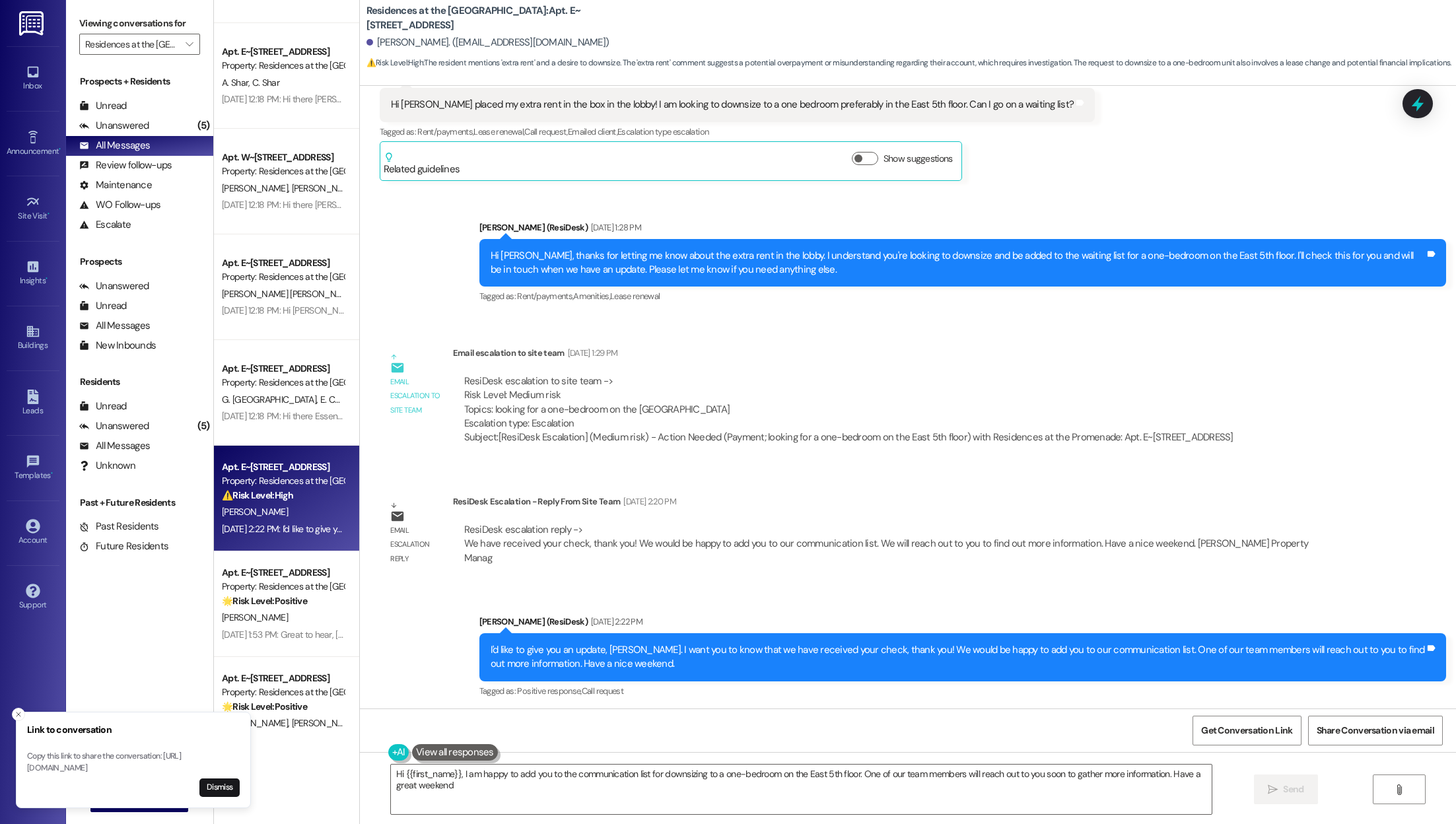
type textarea "Hi {{first_name}}, I am happy to add you to the communication list for downsizi…"
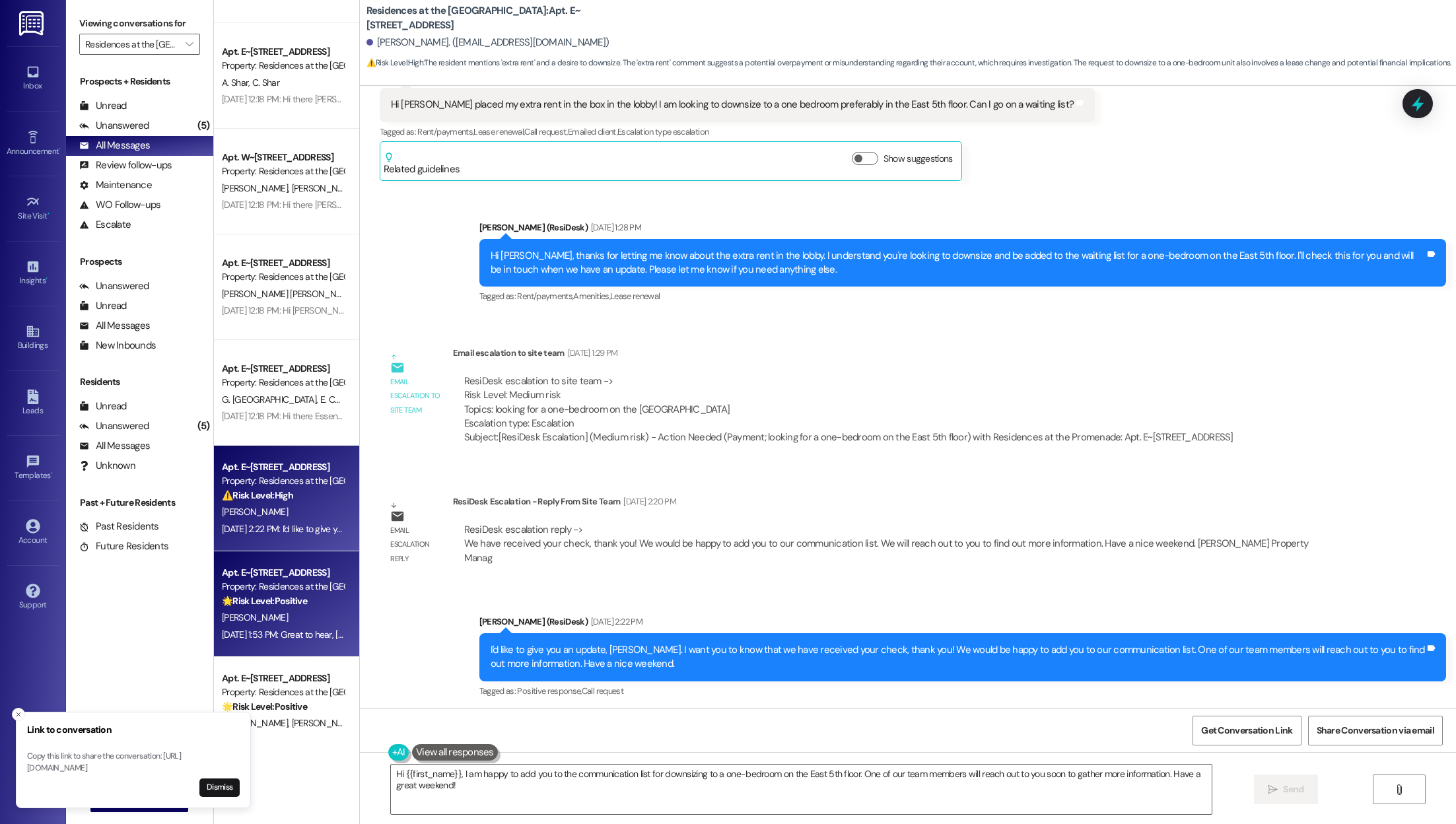
click at [272, 584] on div "Property: Residences at the [GEOGRAPHIC_DATA]" at bounding box center [283, 586] width 122 height 14
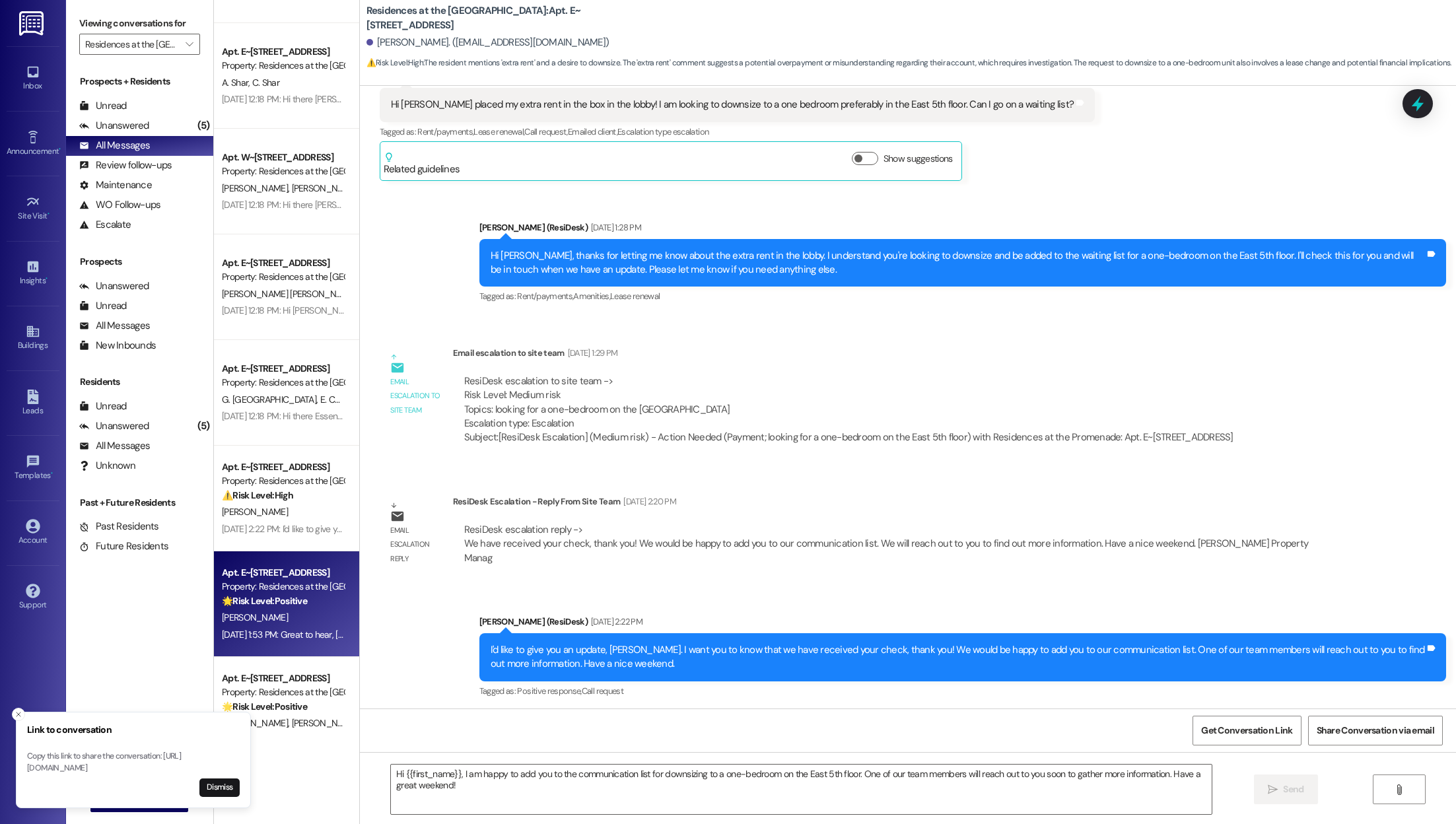
type textarea "Fetching suggested responses. Please feel free to read through the conversation…"
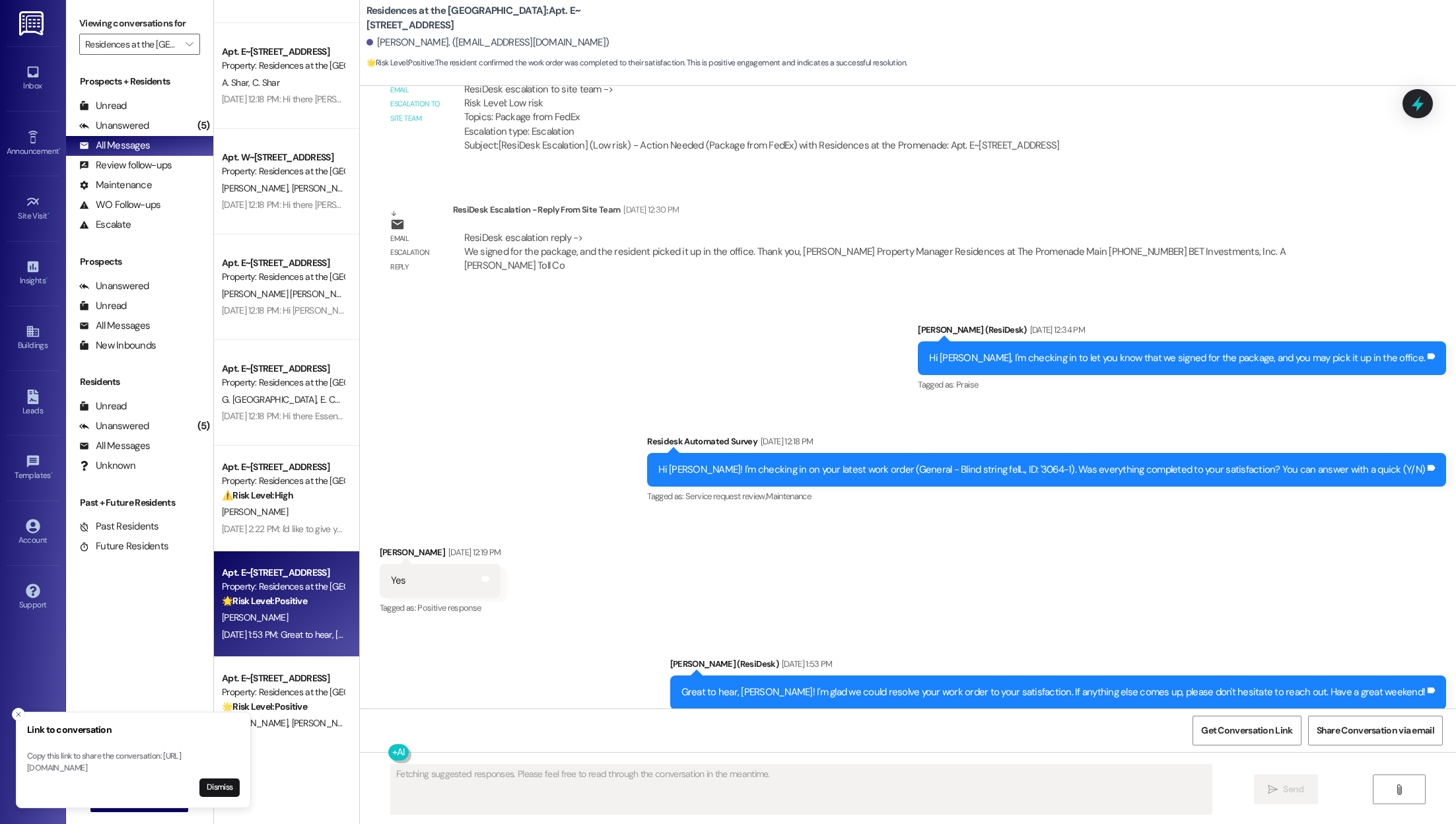
click at [278, 486] on div "Property: Residences at the [GEOGRAPHIC_DATA]" at bounding box center [283, 481] width 122 height 14
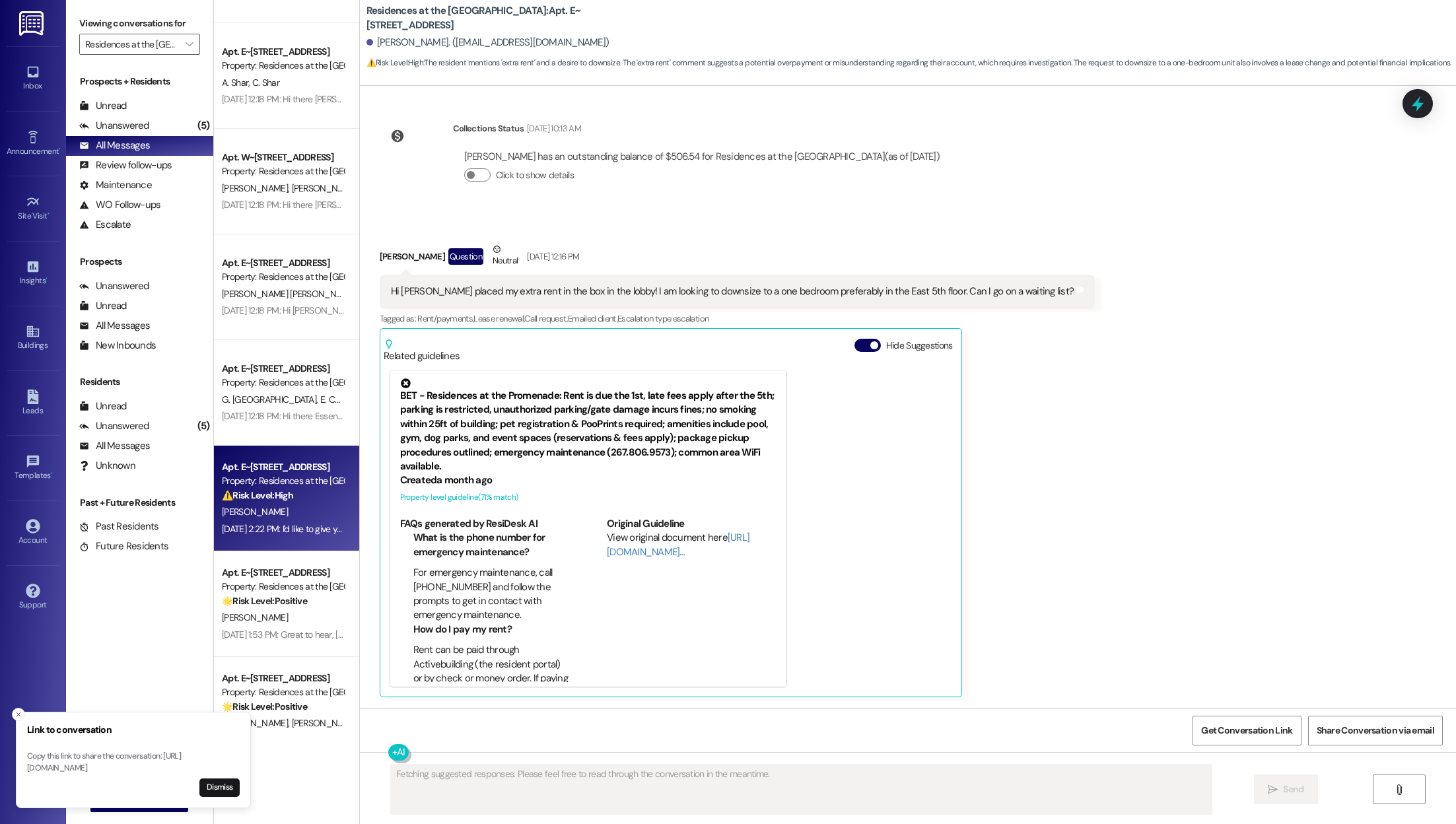
scroll to position [718, 0]
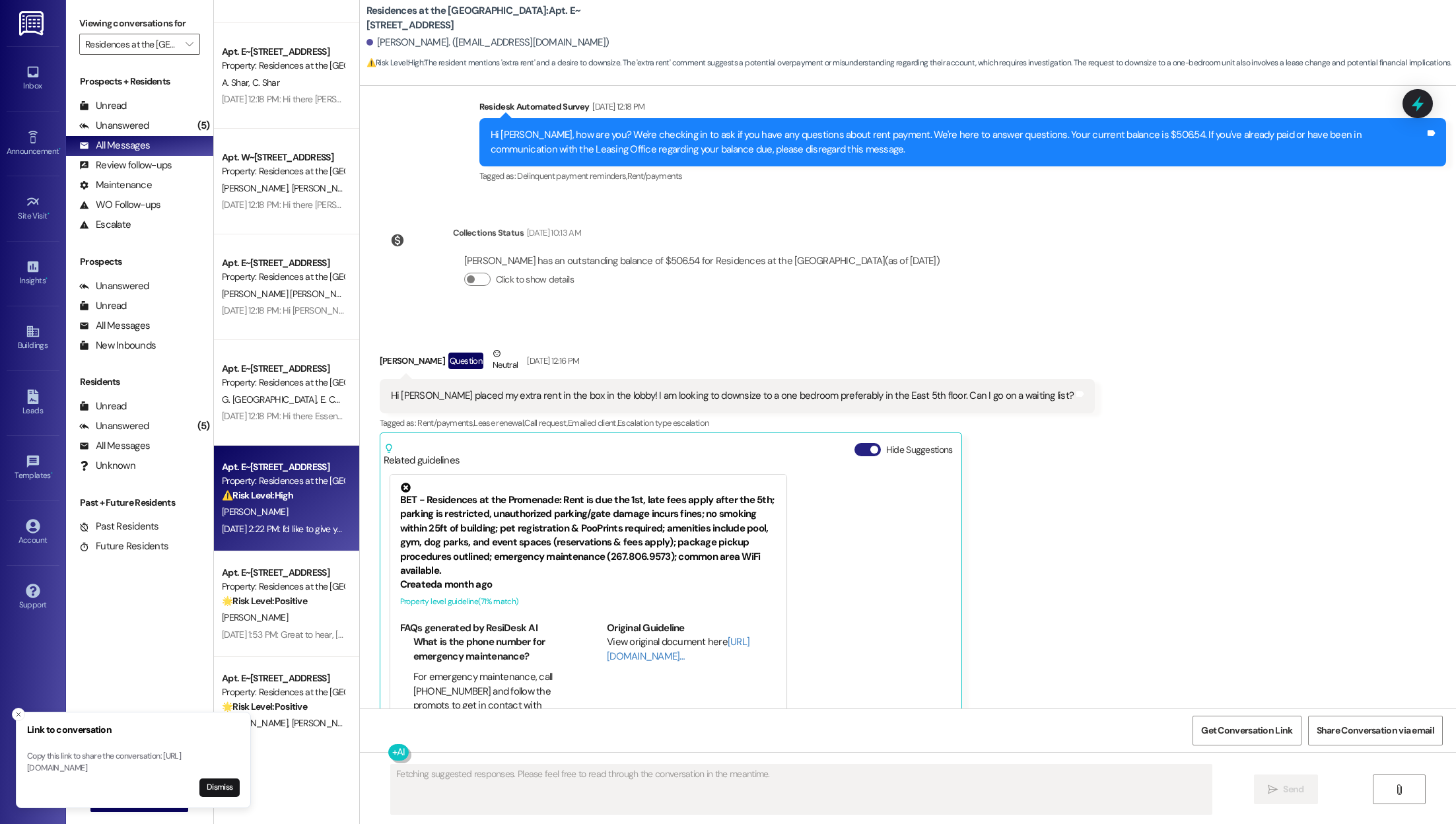
click at [727, 446] on button "Hide Suggestions" at bounding box center [868, 449] width 27 height 13
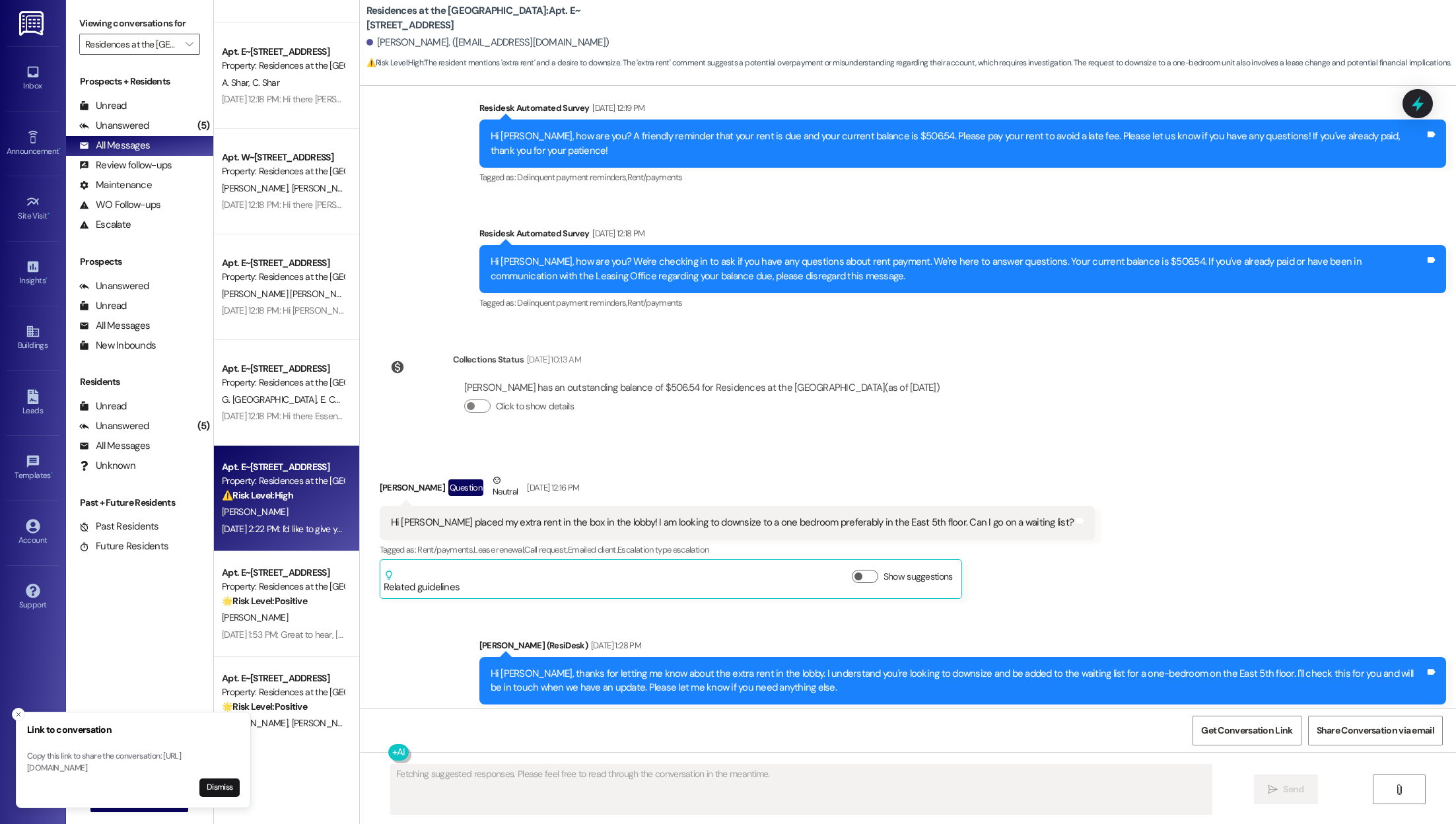
scroll to position [646, 0]
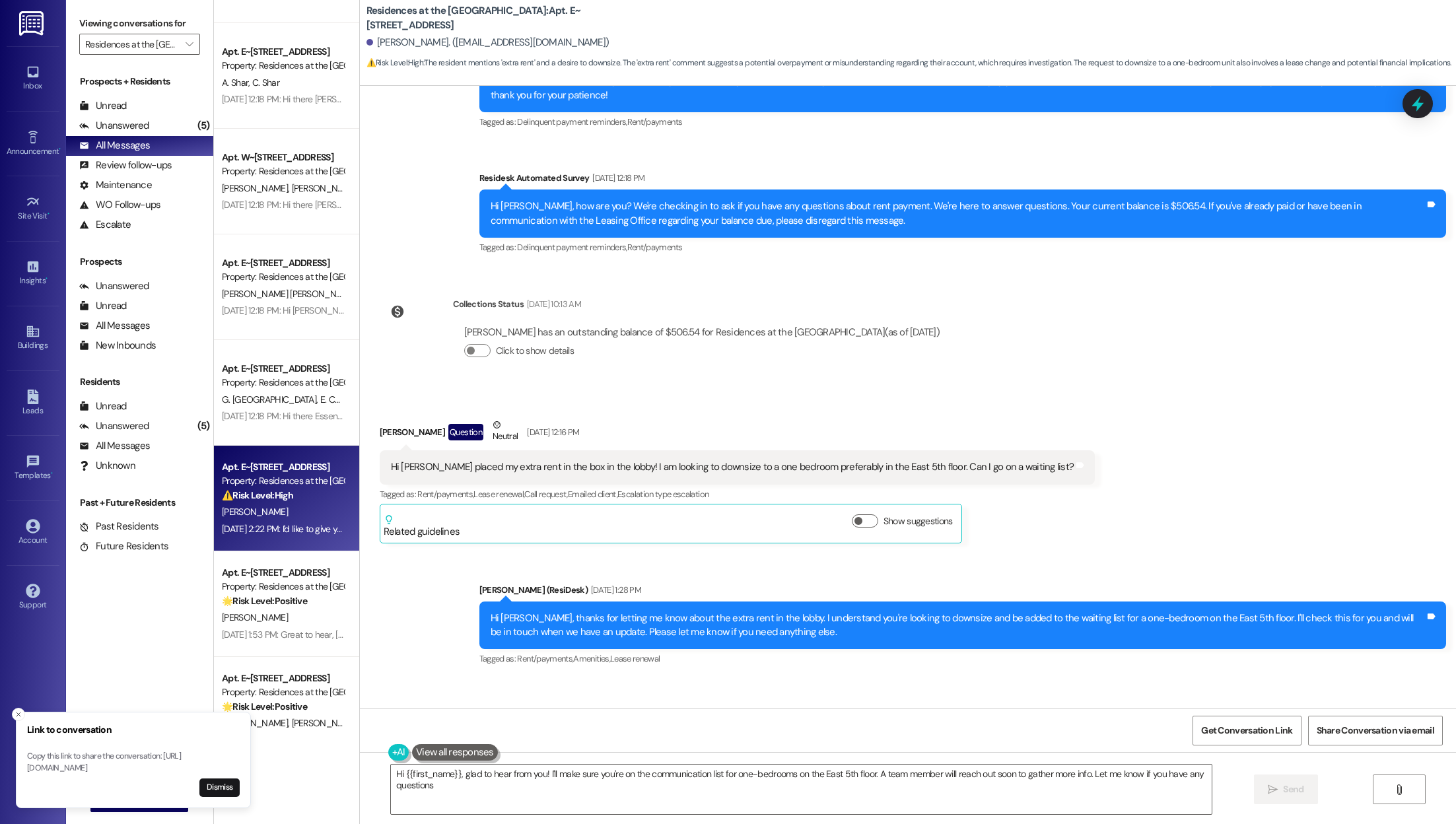
type textarea "Hi {{first_name}}, glad to hear from you! I'll make sure you're on the communic…"
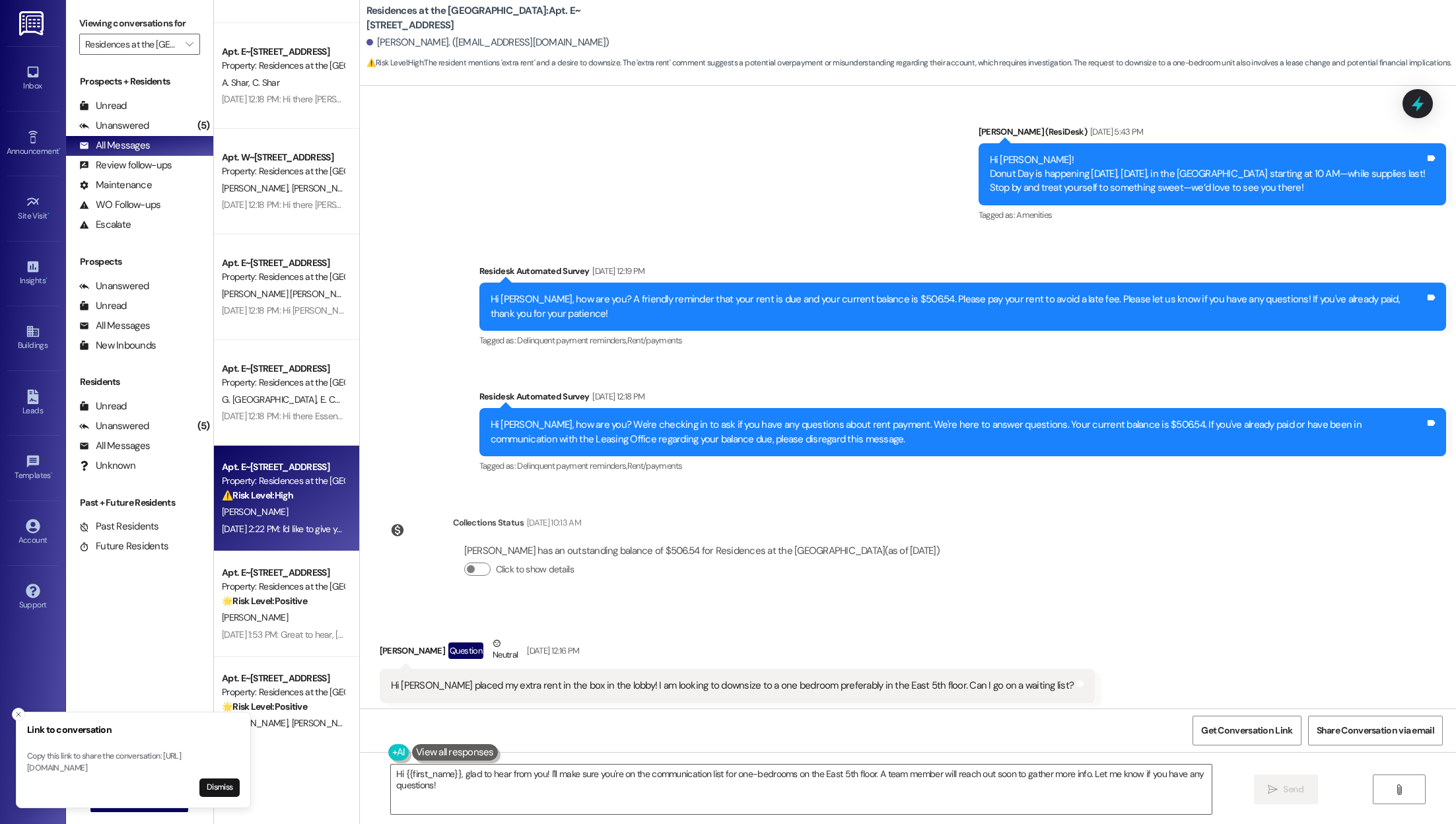
scroll to position [424, 0]
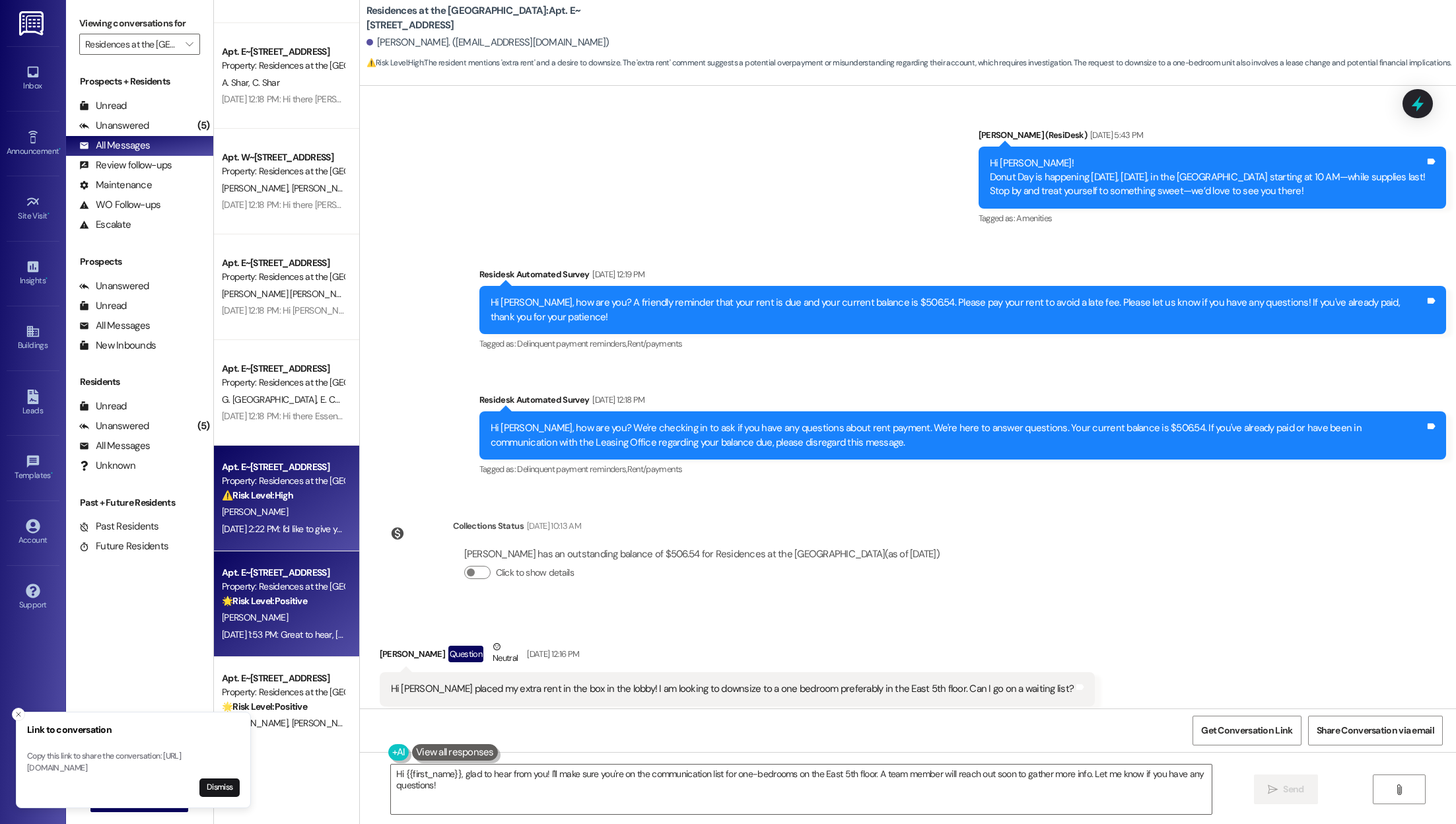
click at [239, 602] on strong "🌟 Risk Level: Positive" at bounding box center [264, 600] width 85 height 12
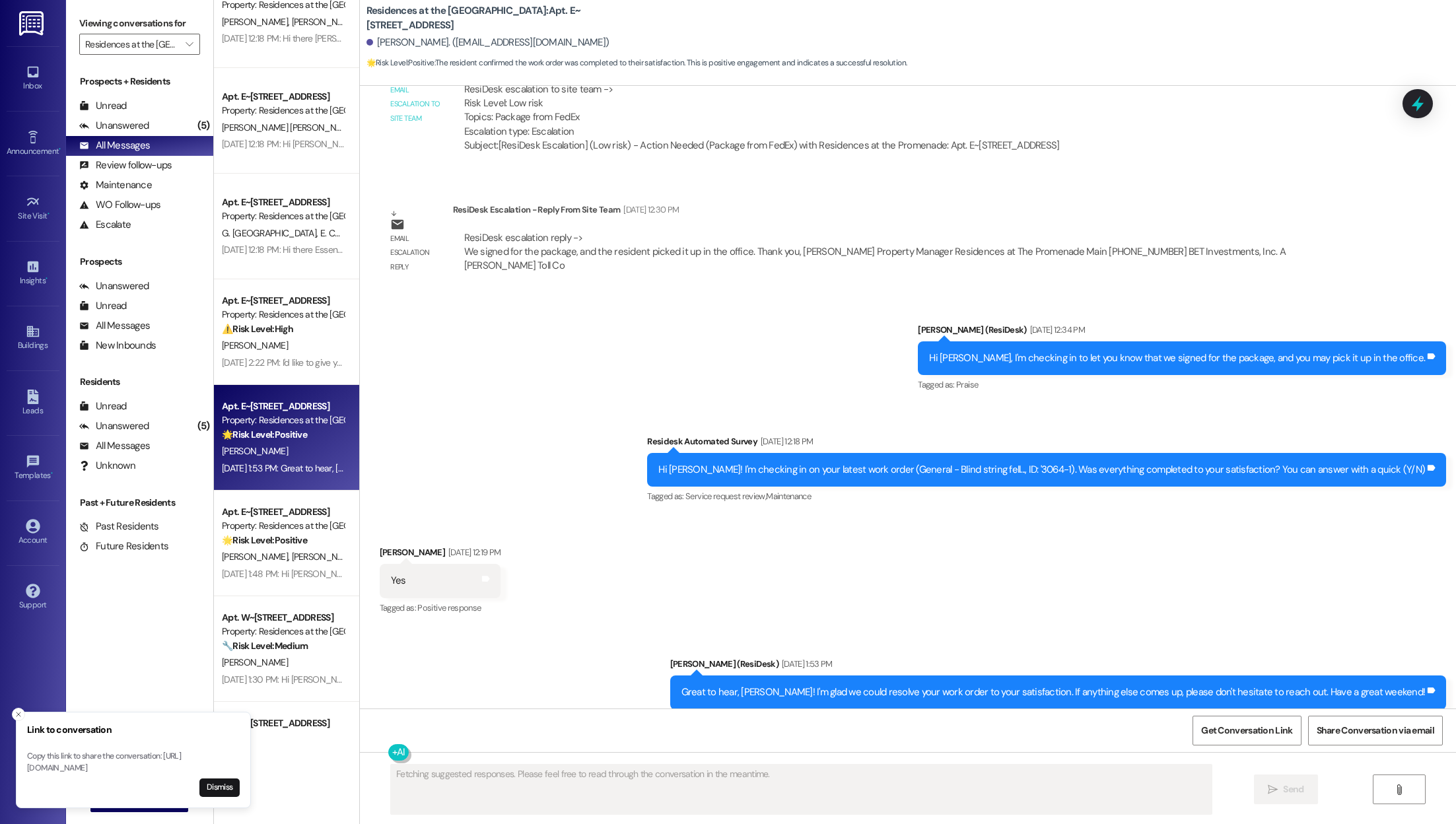
scroll to position [3316, 0]
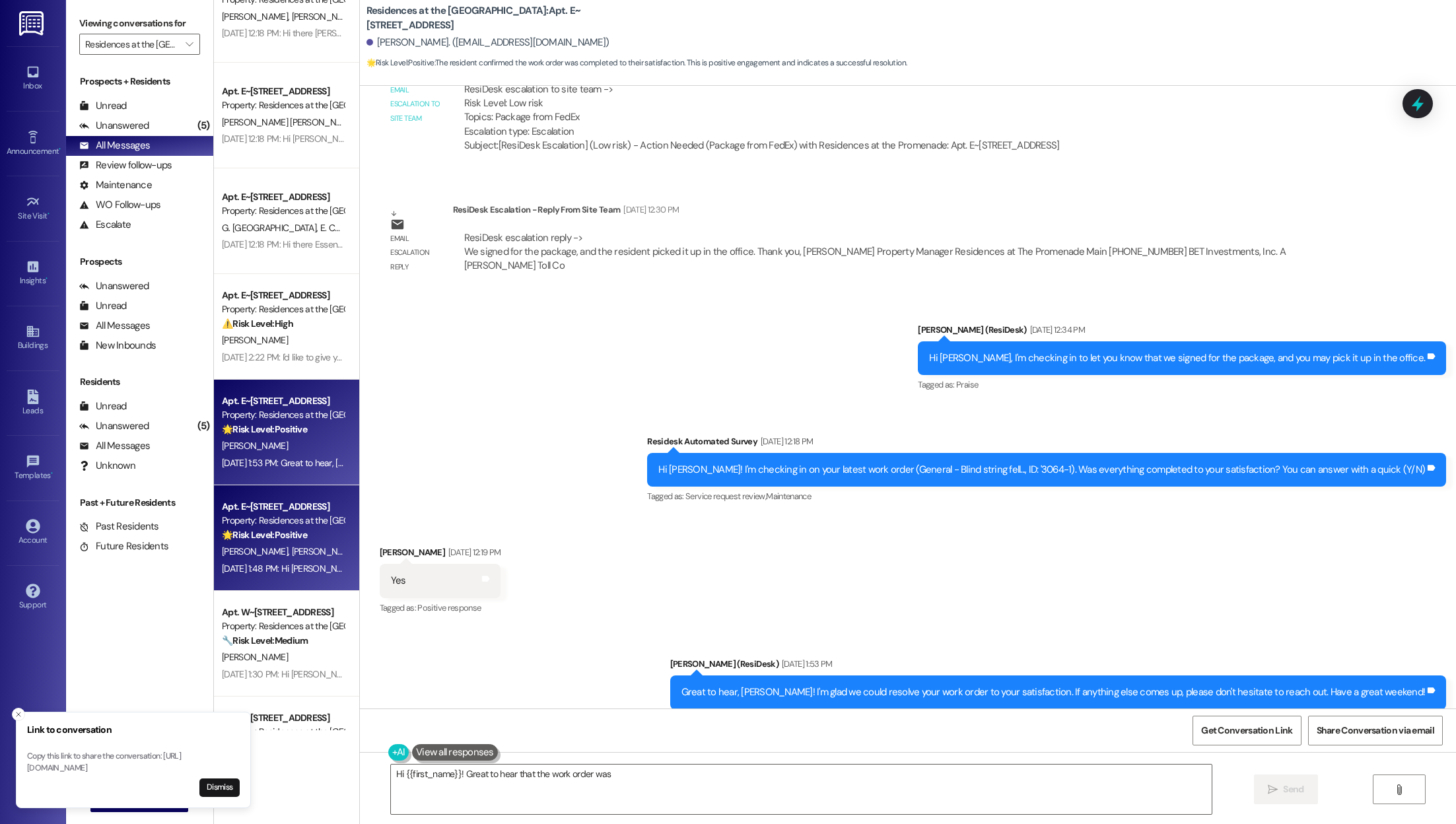
type textarea "Hi {{first_name}}! Great to hear that the work order was completed"
click at [274, 553] on div "[PERSON_NAME] [PERSON_NAME]" at bounding box center [283, 551] width 125 height 17
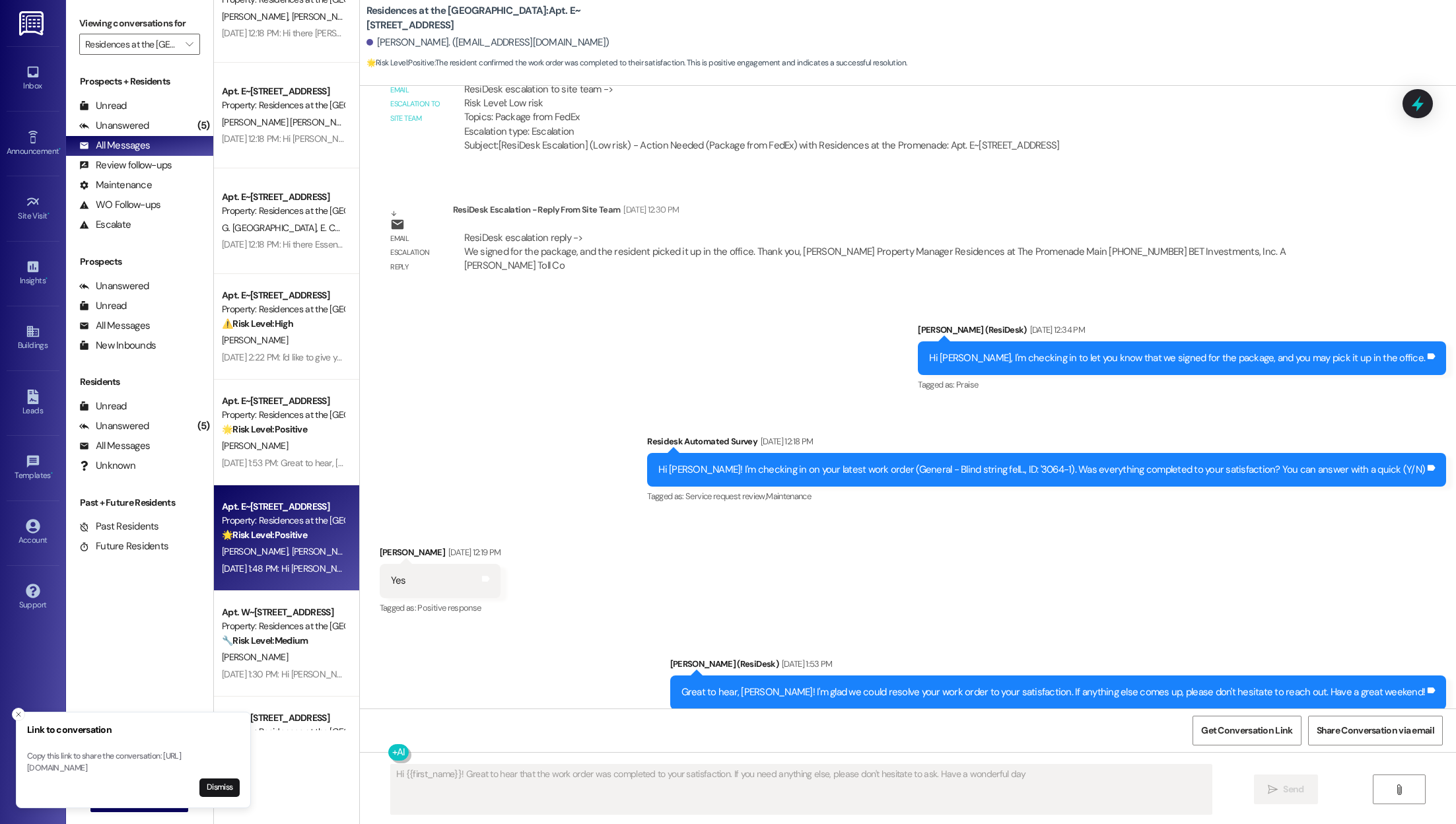
type textarea "Hi {{first_name}}! Great to hear that the work order was completed to your sati…"
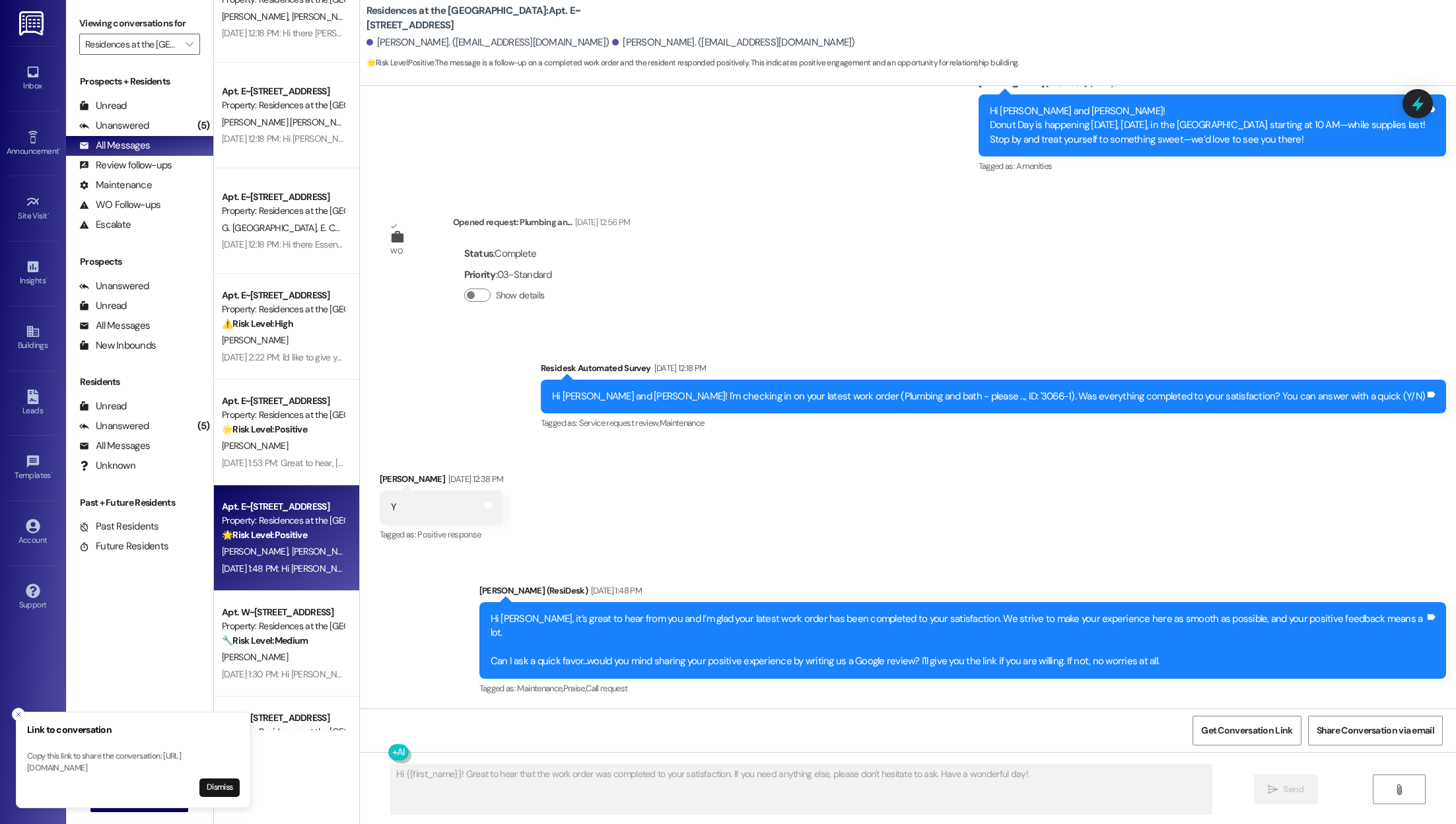
scroll to position [856, 0]
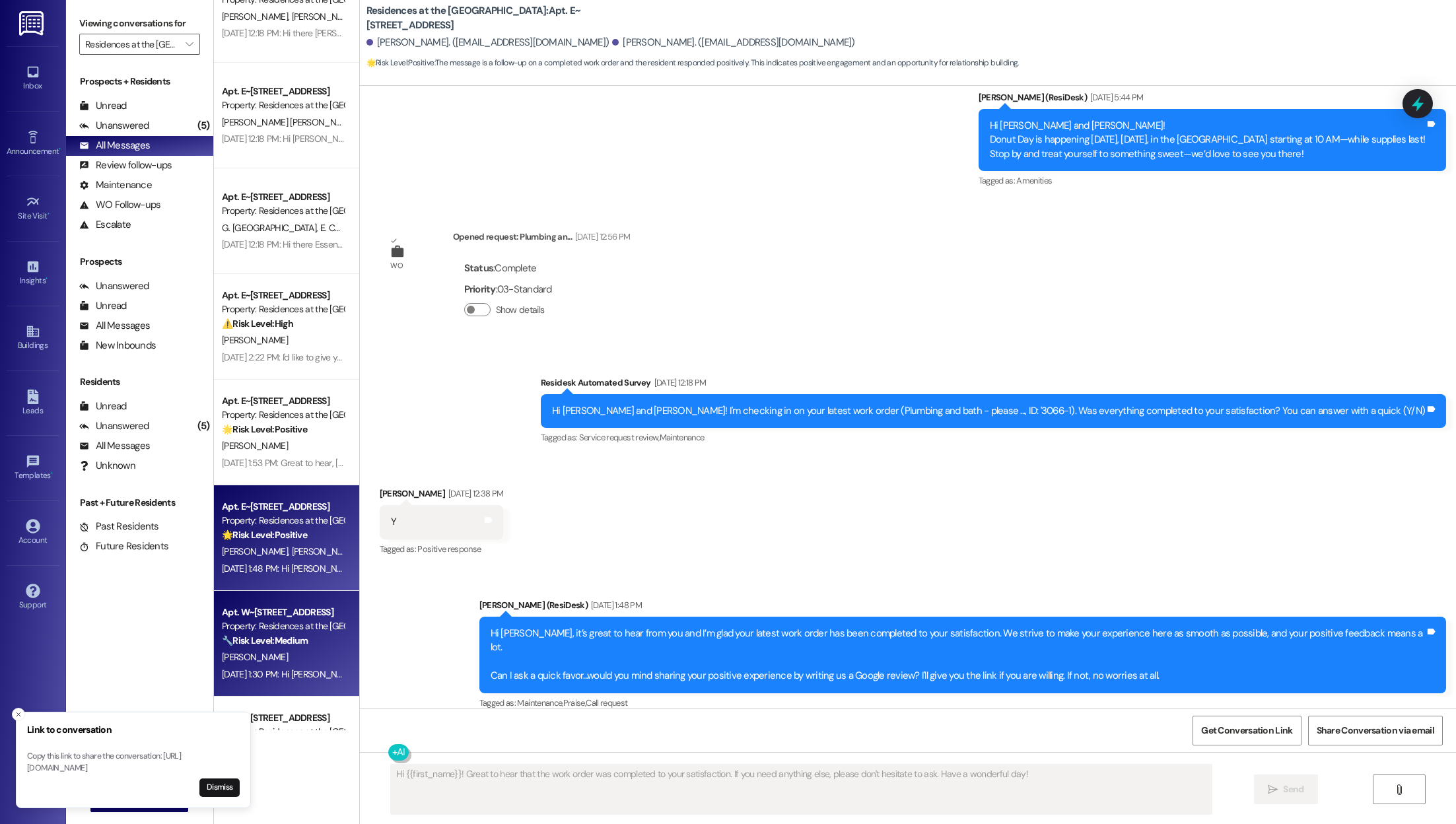
click at [243, 617] on div "Apt. W~[STREET_ADDRESS]" at bounding box center [283, 612] width 122 height 14
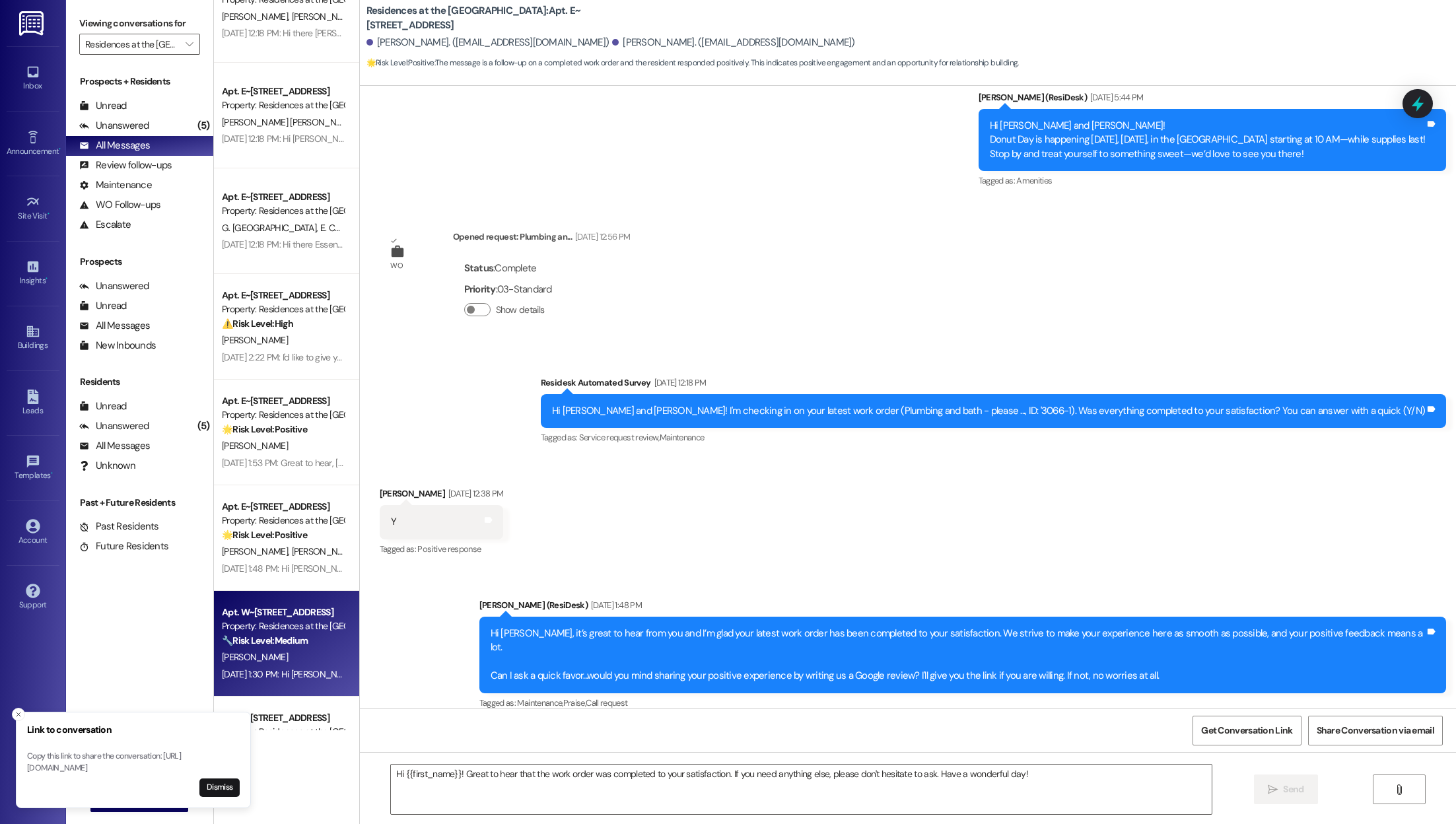
type textarea "Fetching suggested responses. Please feel free to read through the conversation…"
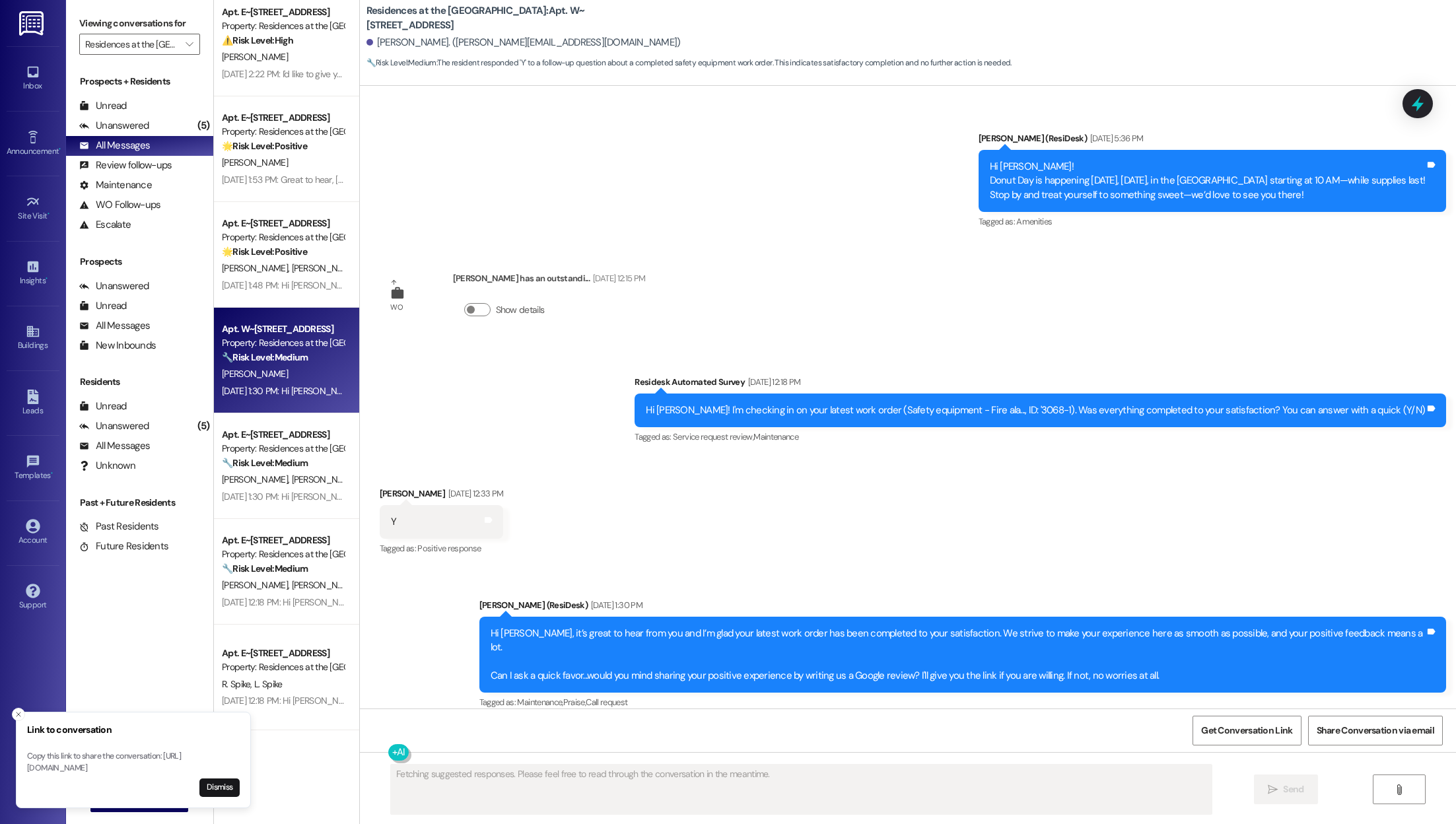
scroll to position [3622, 0]
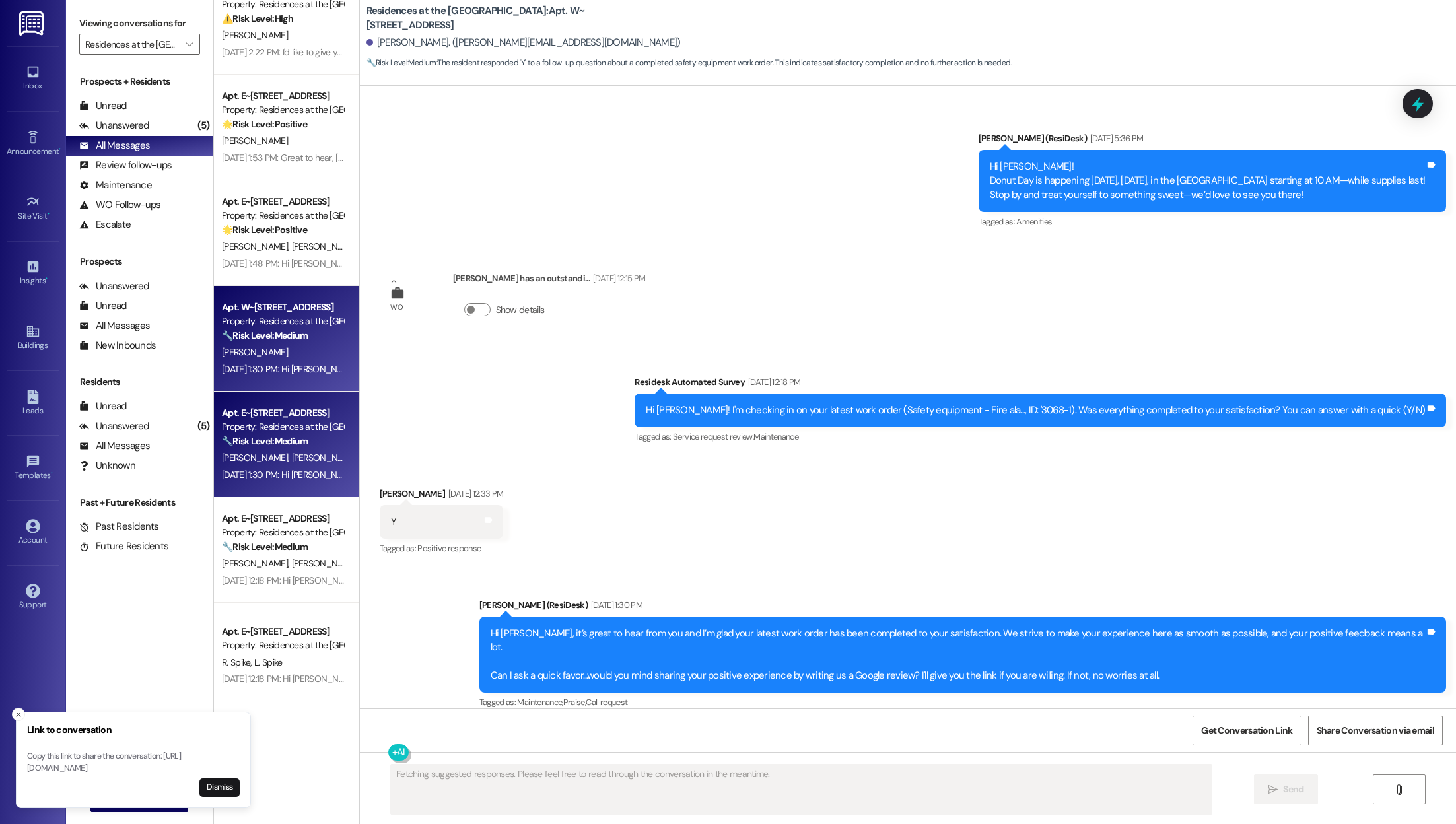
click at [255, 488] on div "Apt. E~[STREET_ADDRESS] Property: Residences at the Promenade 🔧 Risk Level: Med…" at bounding box center [287, 443] width 146 height 106
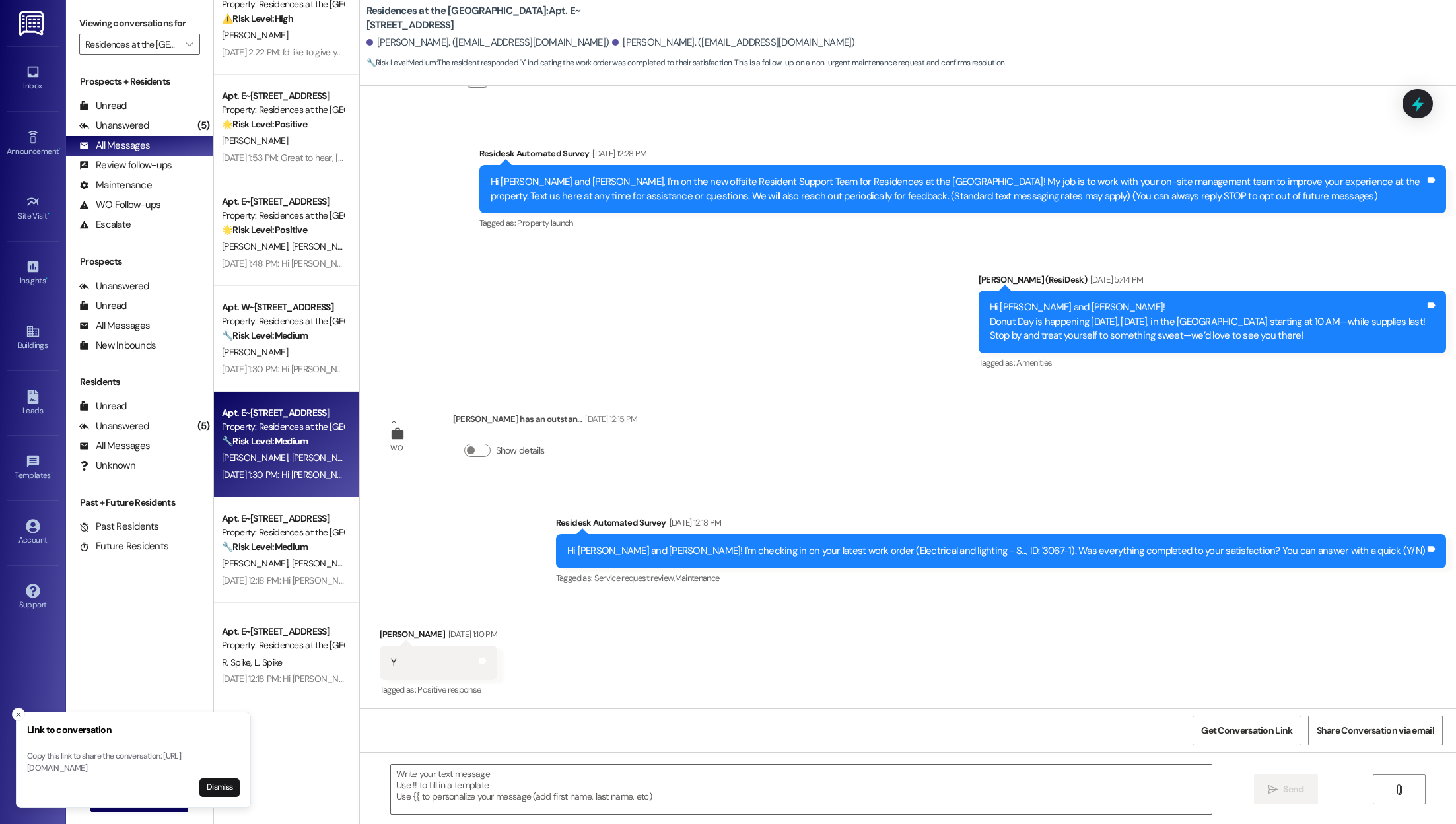
type textarea "Fetching suggested responses. Please feel free to read through the conversation…"
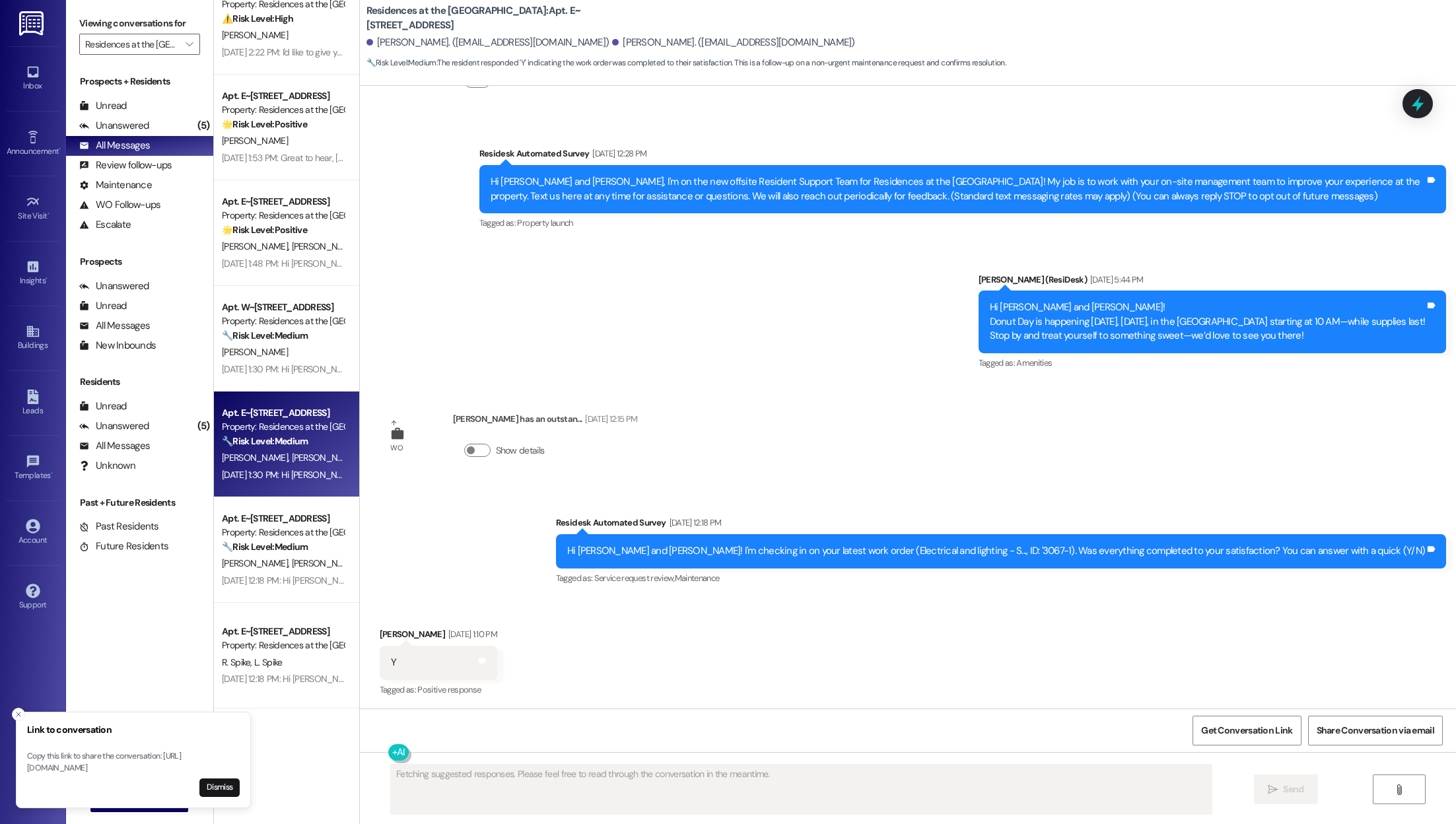
scroll to position [224, 0]
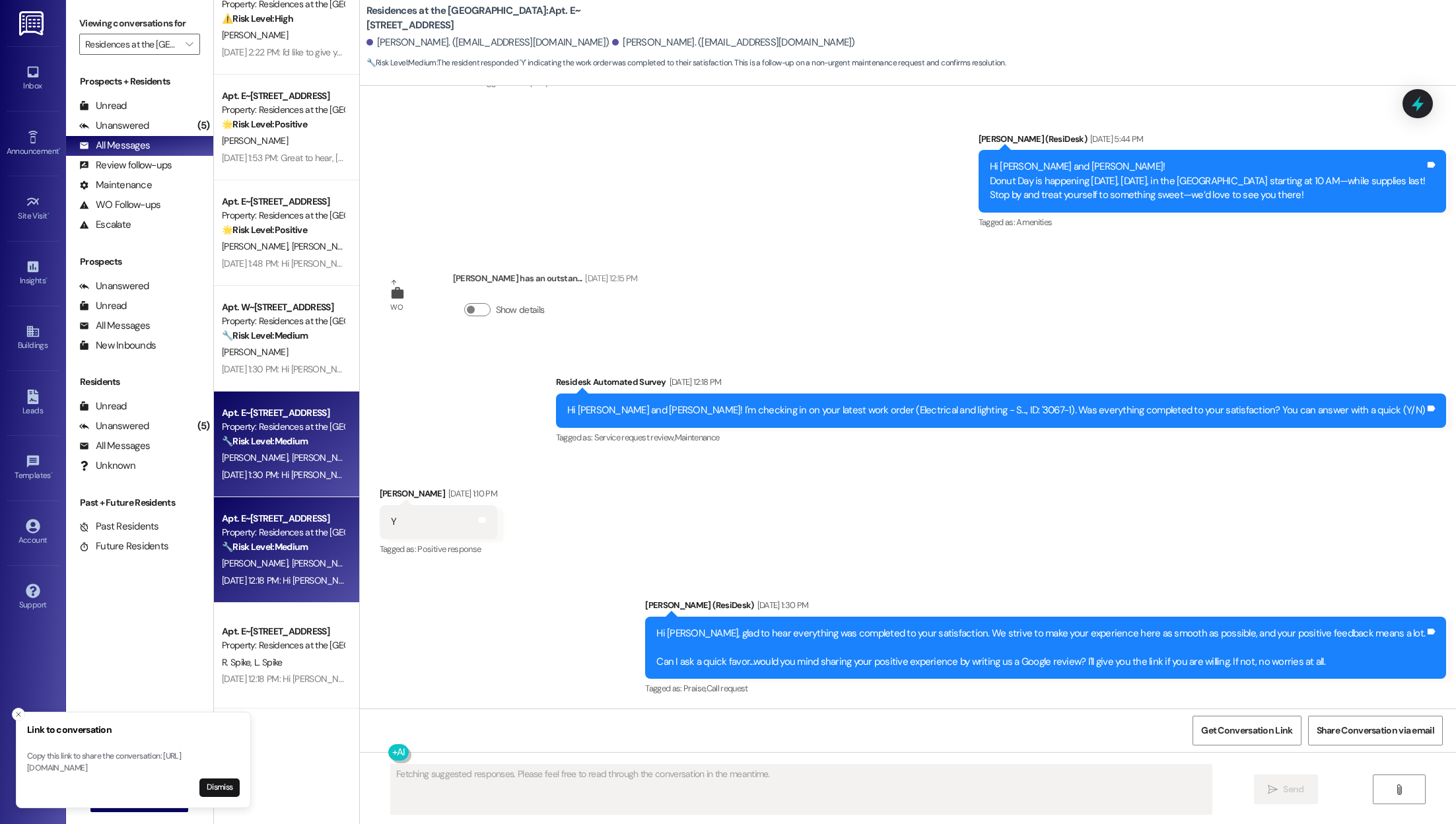
click at [243, 572] on div "[DATE] 12:18 PM: Hi [PERSON_NAME] and Loc! I'm checking in on your latest work …" at bounding box center [283, 580] width 125 height 17
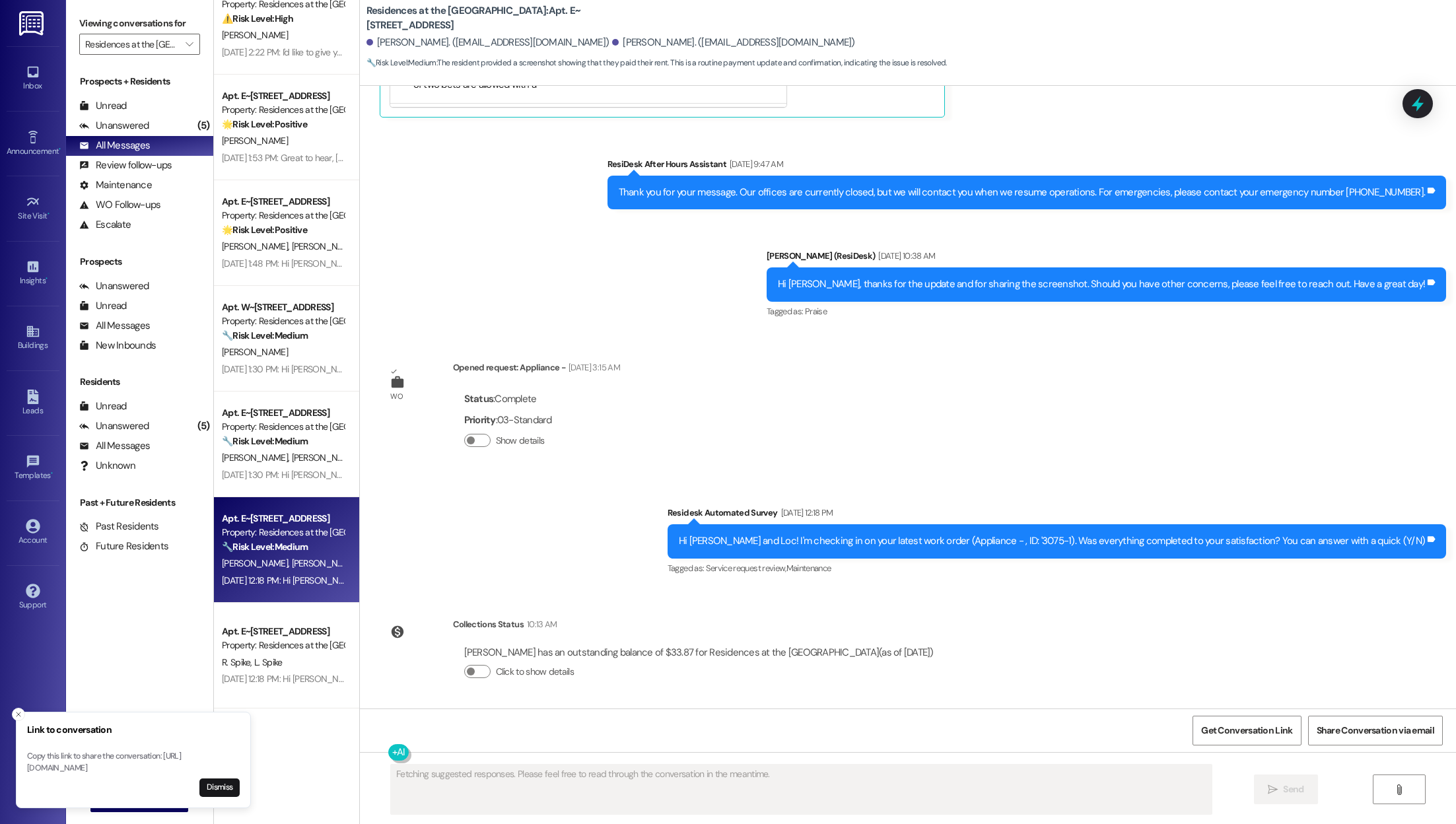
scroll to position [1683, 0]
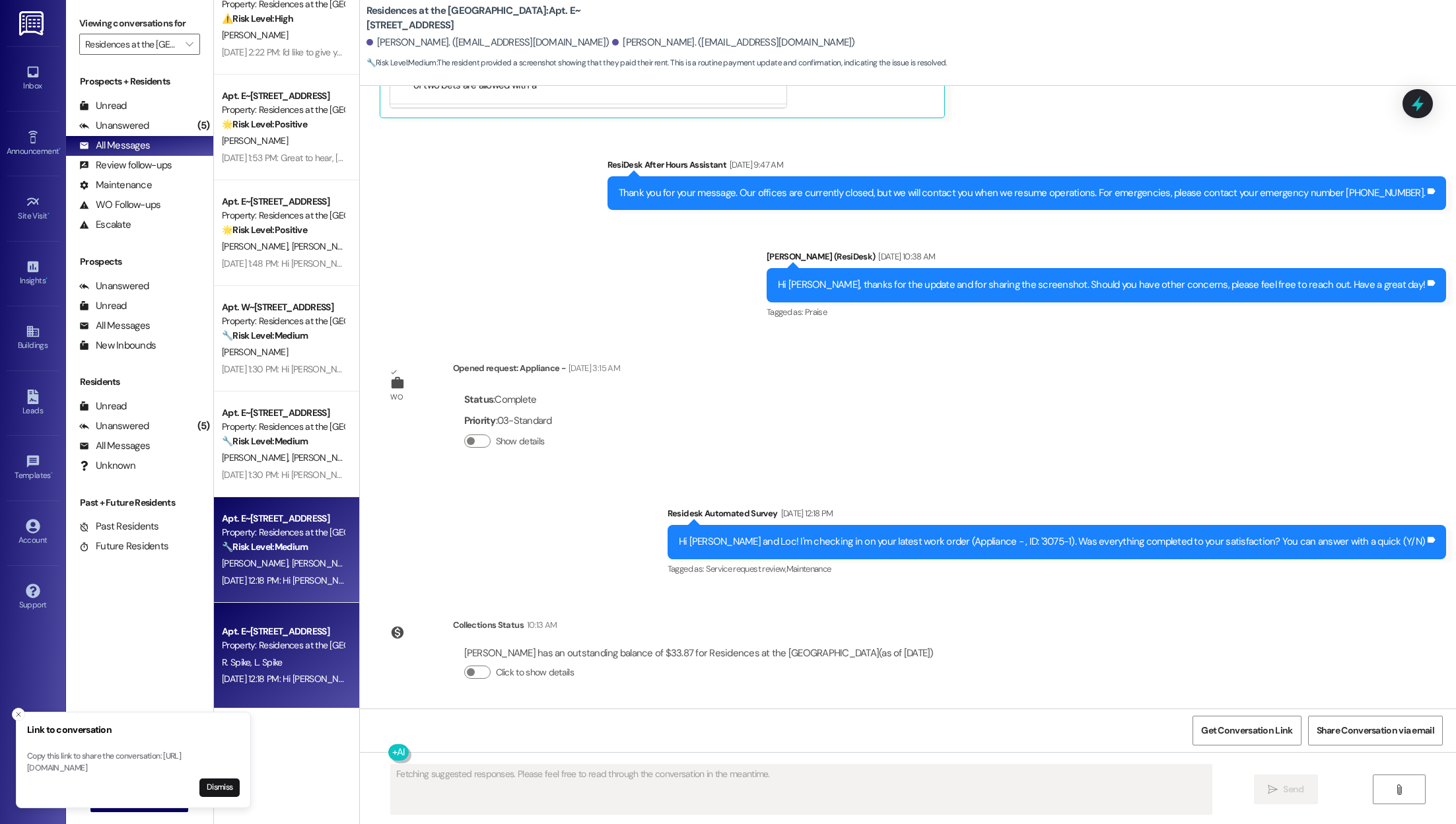
click at [268, 677] on div "[DATE] 12:18 PM: Hi [PERSON_NAME] and [PERSON_NAME]! I'm checking in on your la…" at bounding box center [675, 678] width 908 height 12
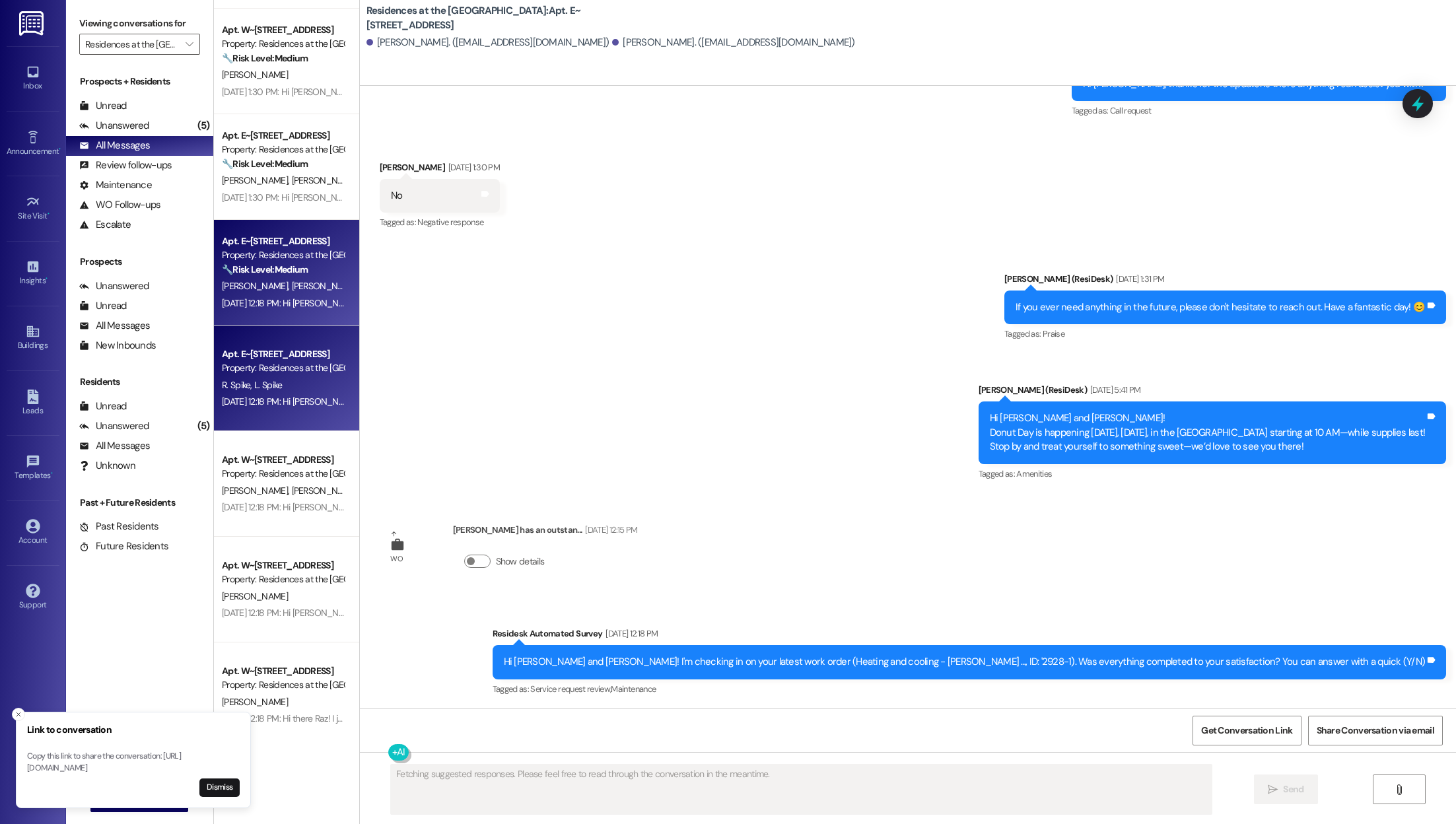
scroll to position [3901, 0]
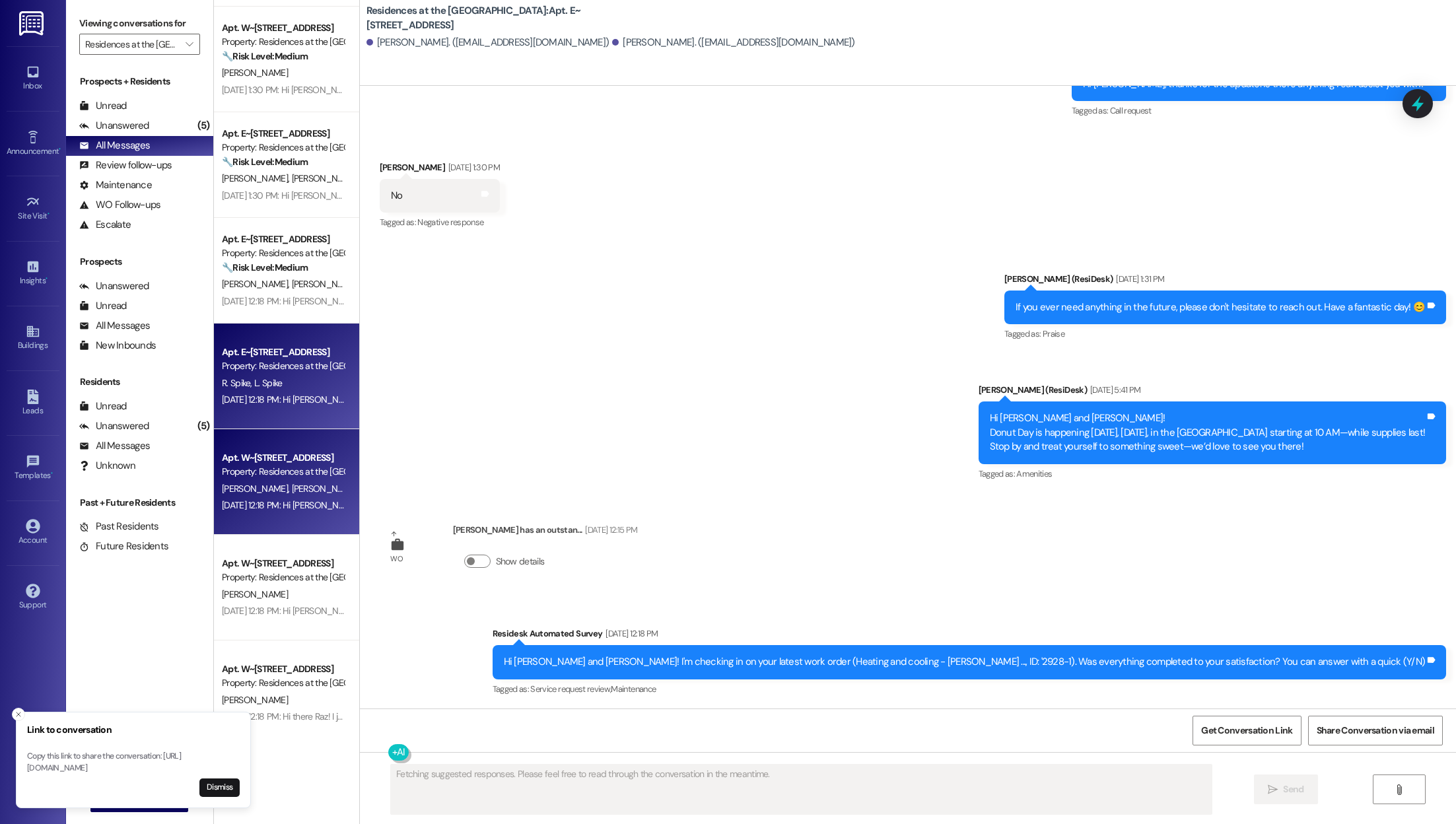
click at [272, 506] on div "[DATE] 12:18 PM: Hi [PERSON_NAME] and [PERSON_NAME]! I'm checking in on your la…" at bounding box center [684, 505] width 925 height 12
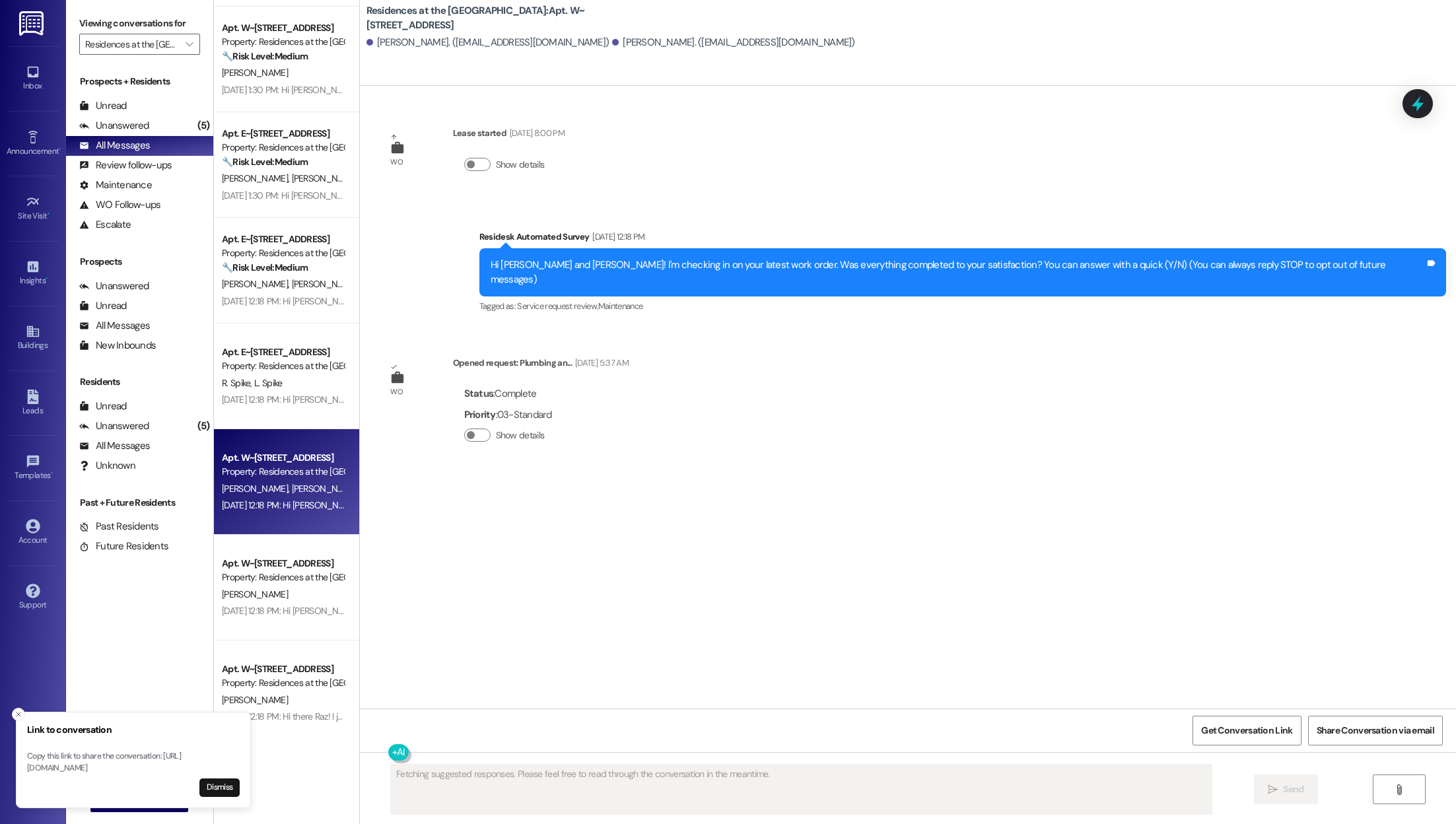
scroll to position [0, 0]
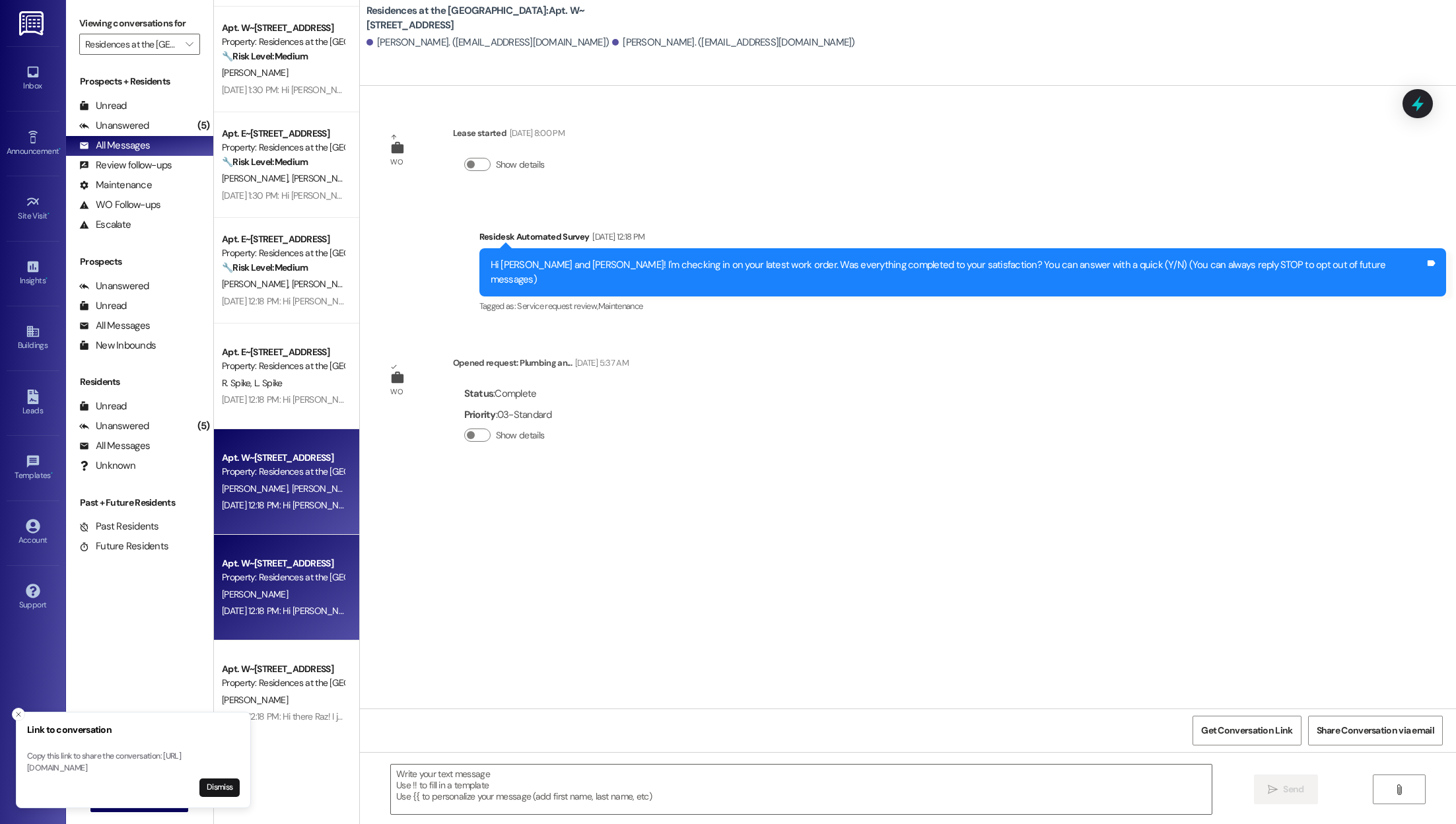
click at [269, 574] on div "Property: Residences at the [GEOGRAPHIC_DATA]" at bounding box center [283, 577] width 122 height 14
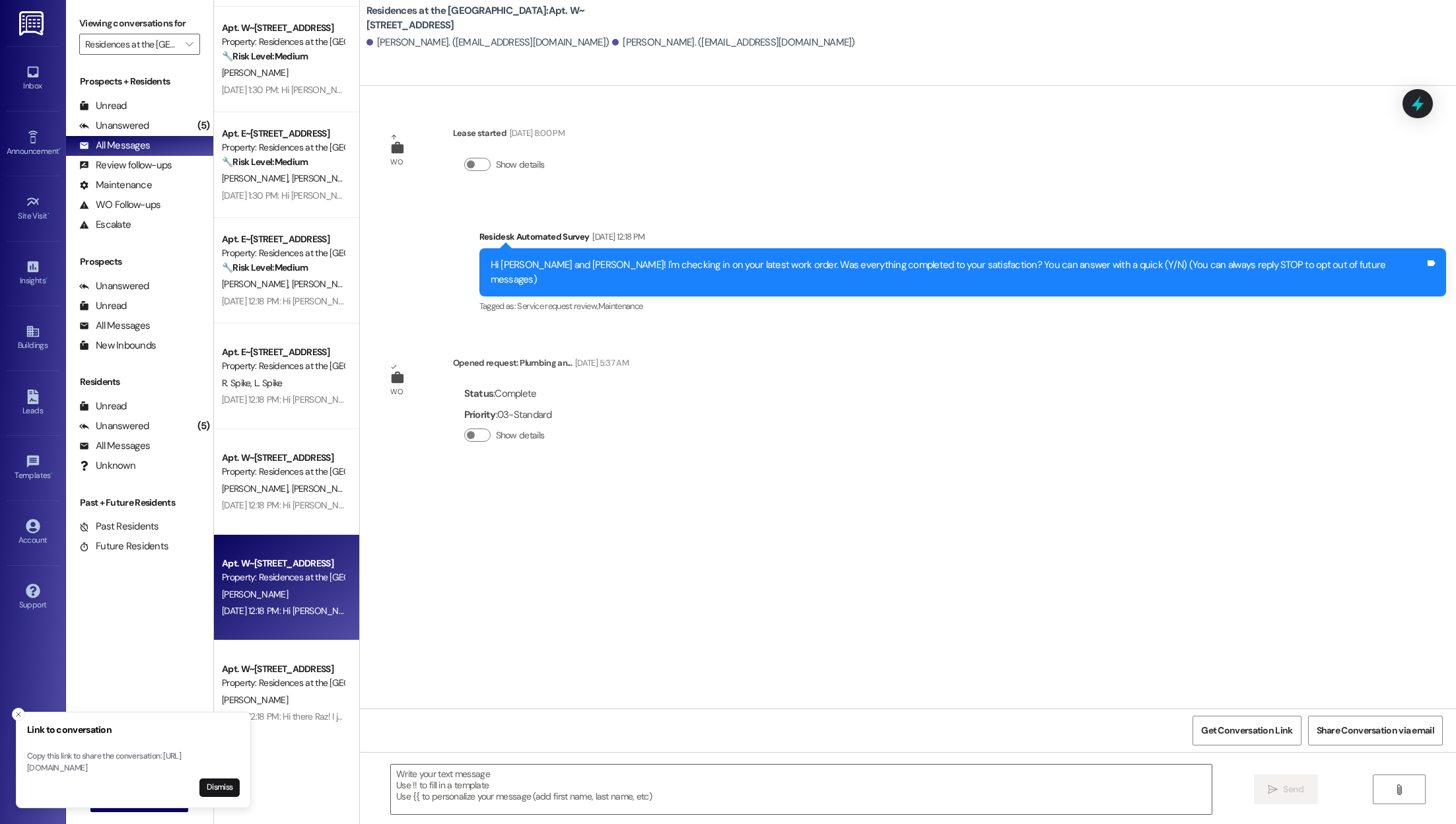
type textarea "Fetching suggested responses. Please feel free to read through the conversation…"
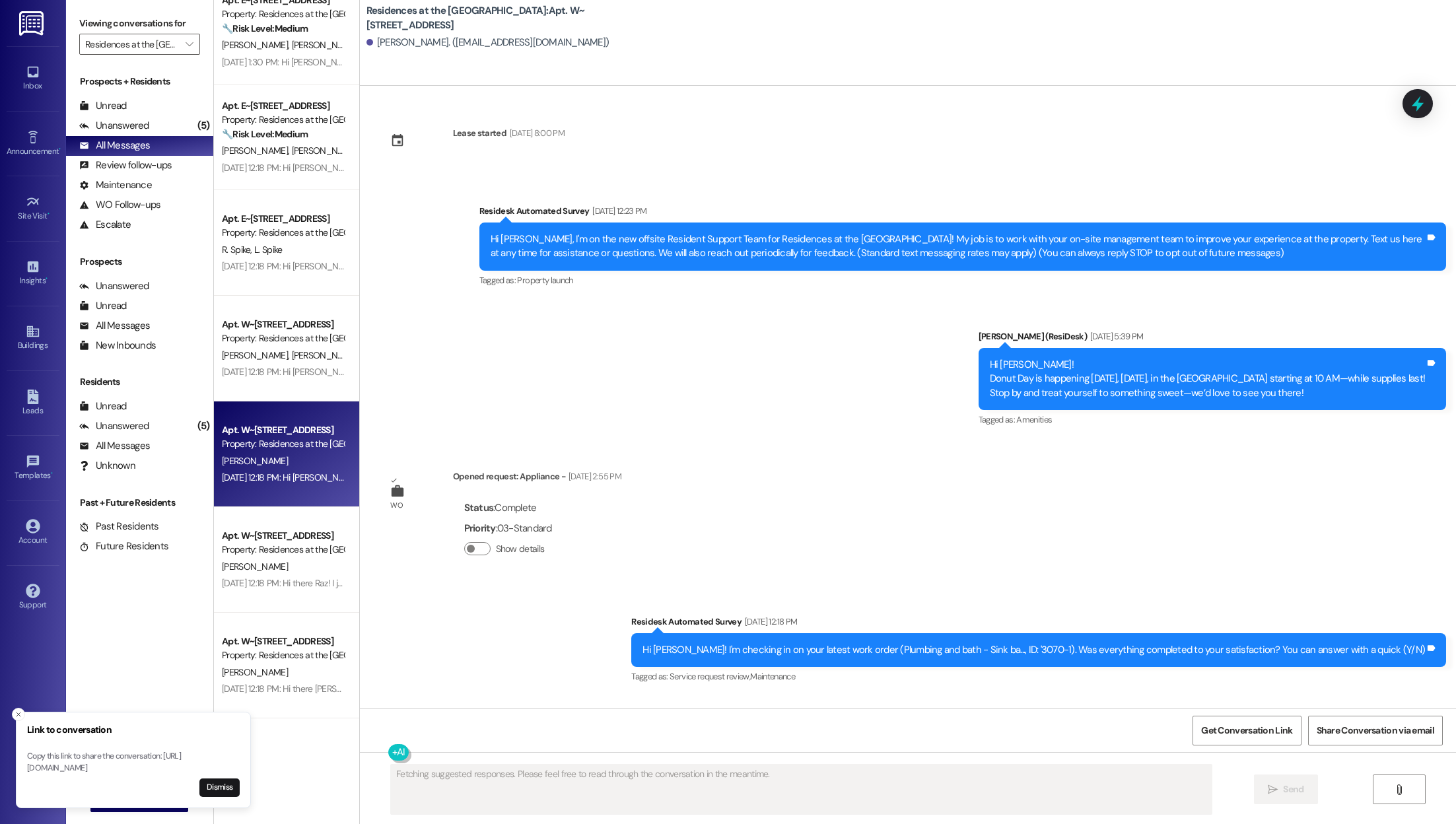
scroll to position [4038, 0]
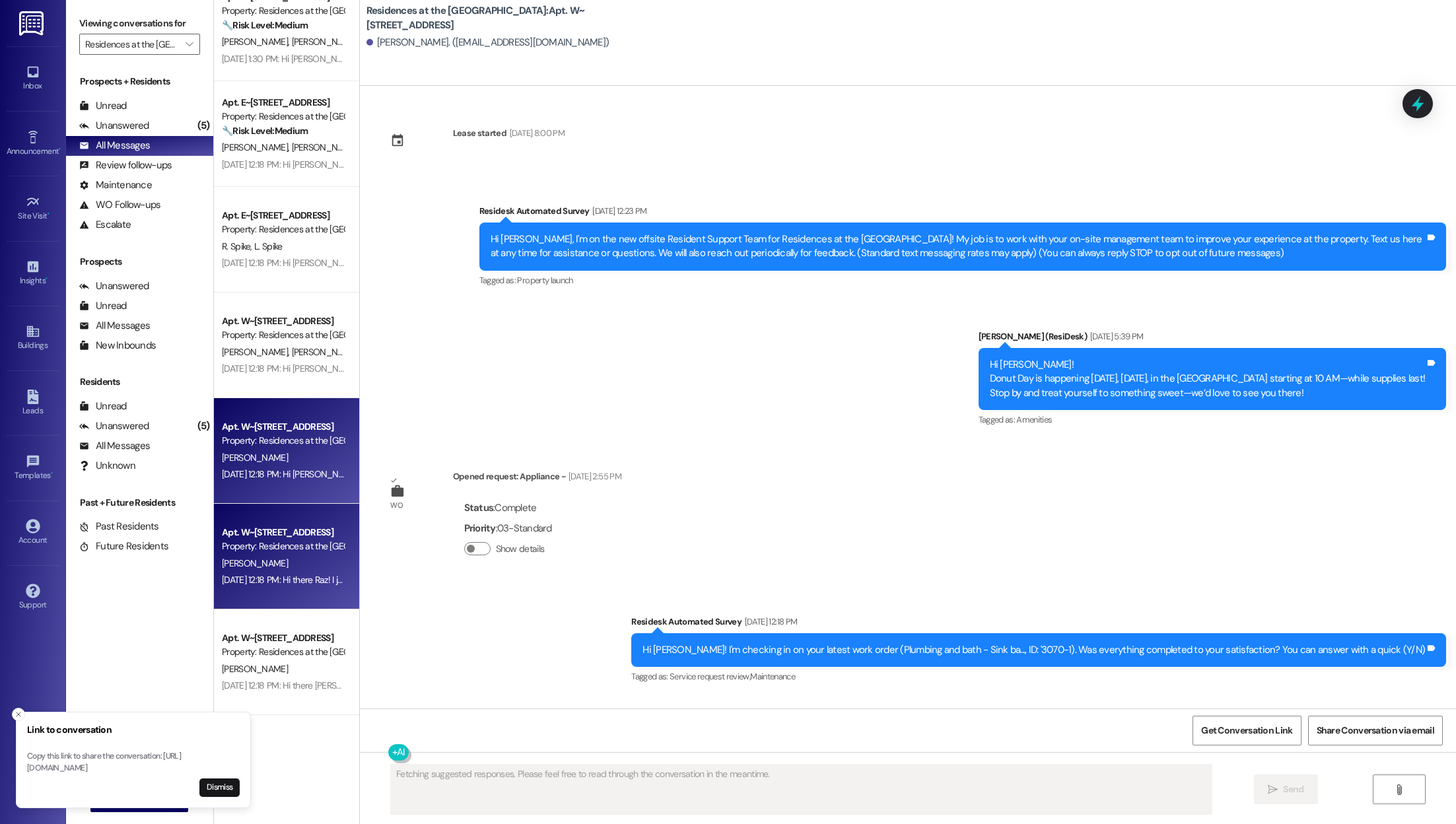
click at [272, 522] on div "Apt. W~[STREET_ADDRESS] Property: Residences at the [GEOGRAPHIC_DATA][PERSON_NA…" at bounding box center [287, 556] width 146 height 106
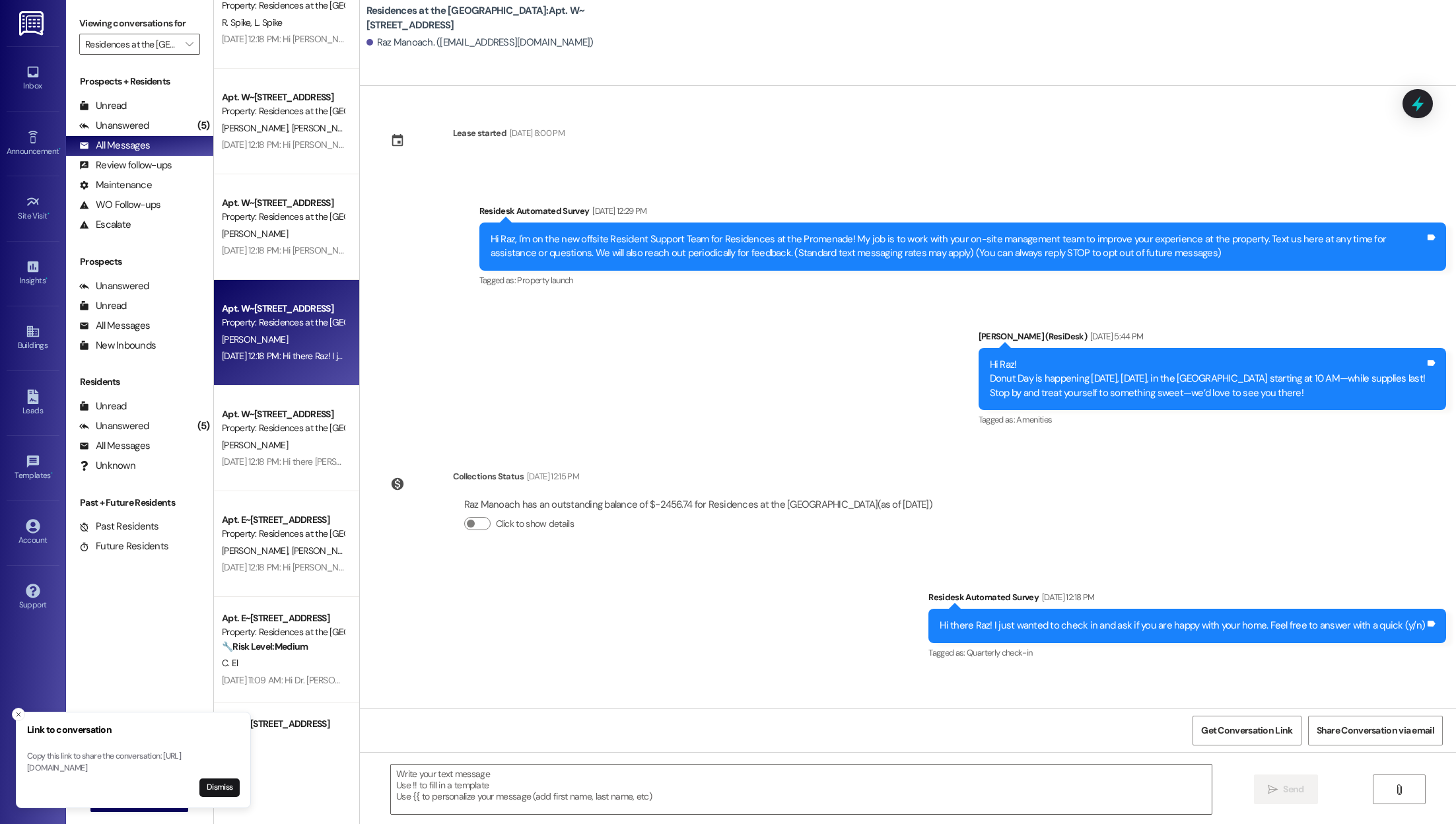
scroll to position [4265, 0]
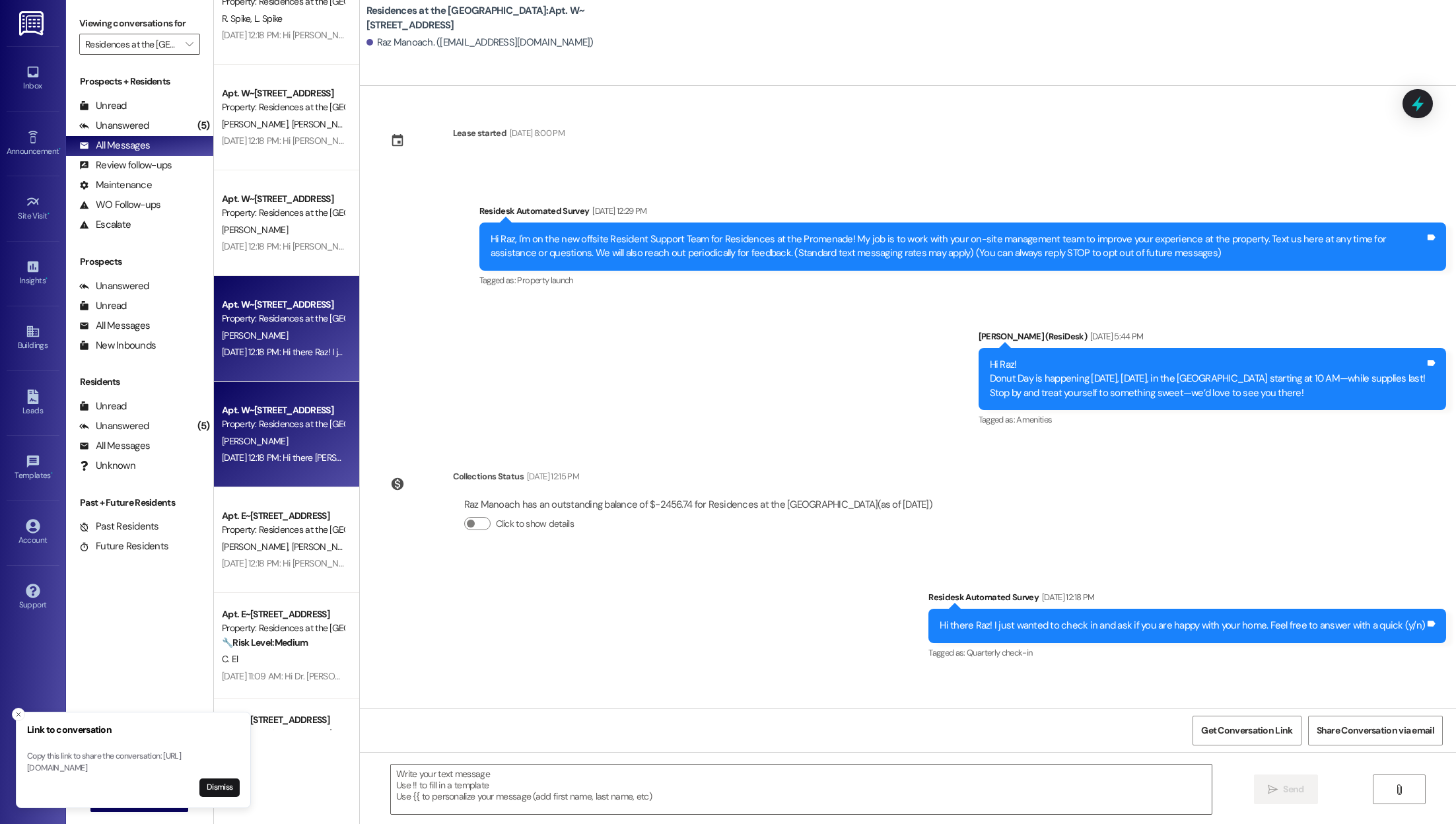
click at [275, 452] on div "[DATE] 12:18 PM: Hi there [PERSON_NAME]! I just wanted to check in and ask if y…" at bounding box center [501, 457] width 559 height 12
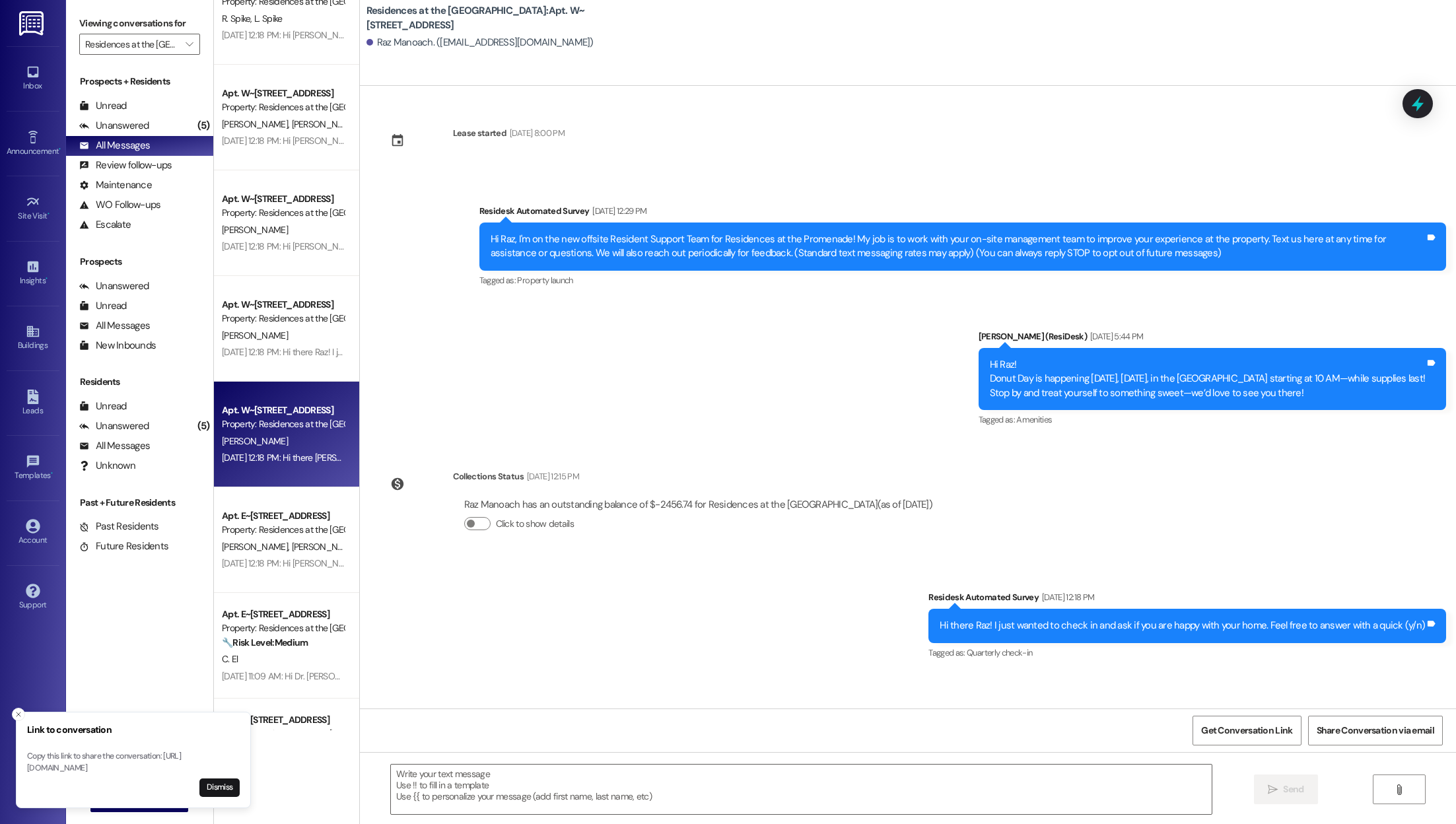
type textarea "Fetching suggested responses. Please feel free to read through the conversation…"
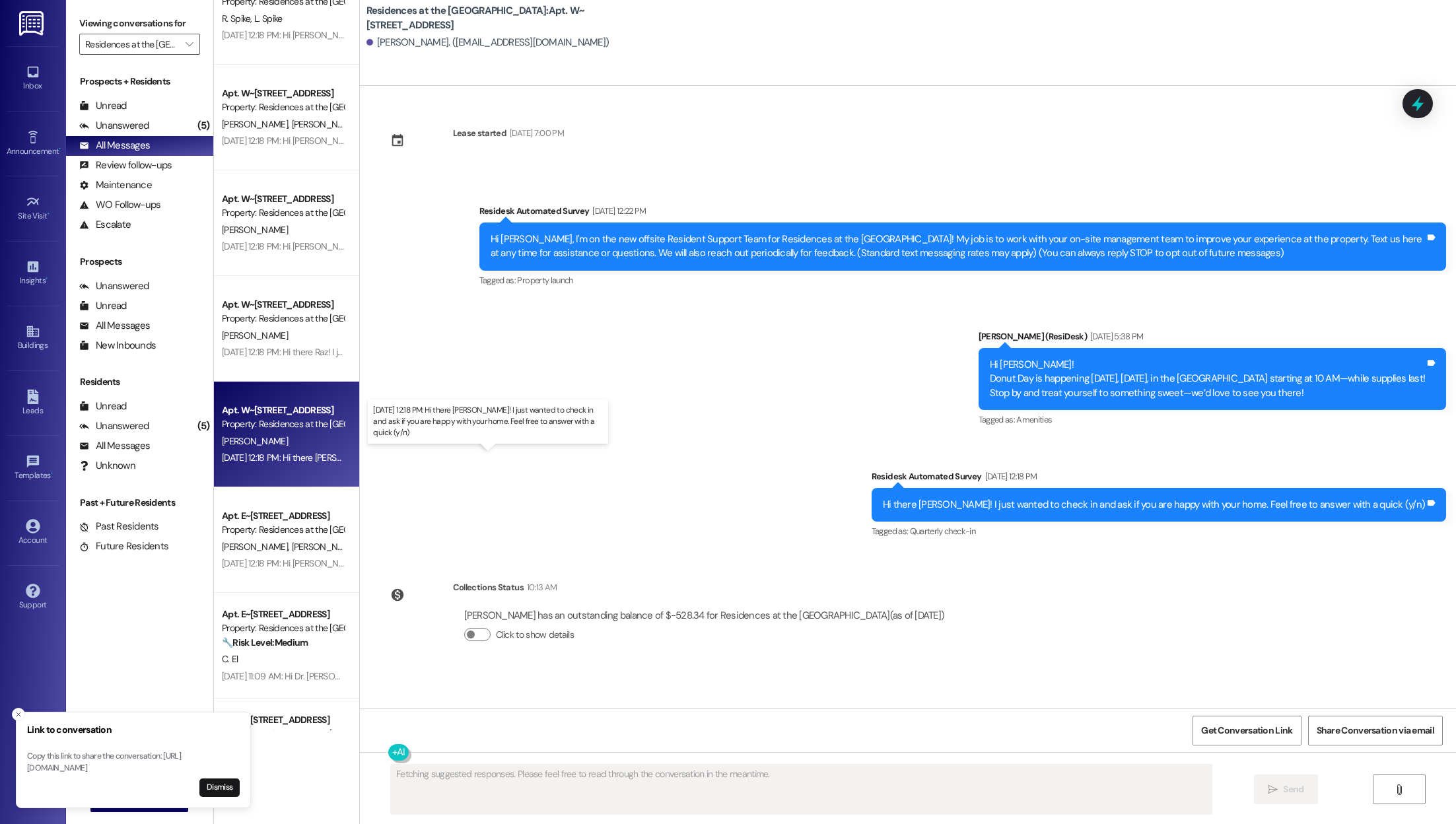
scroll to position [4378, 0]
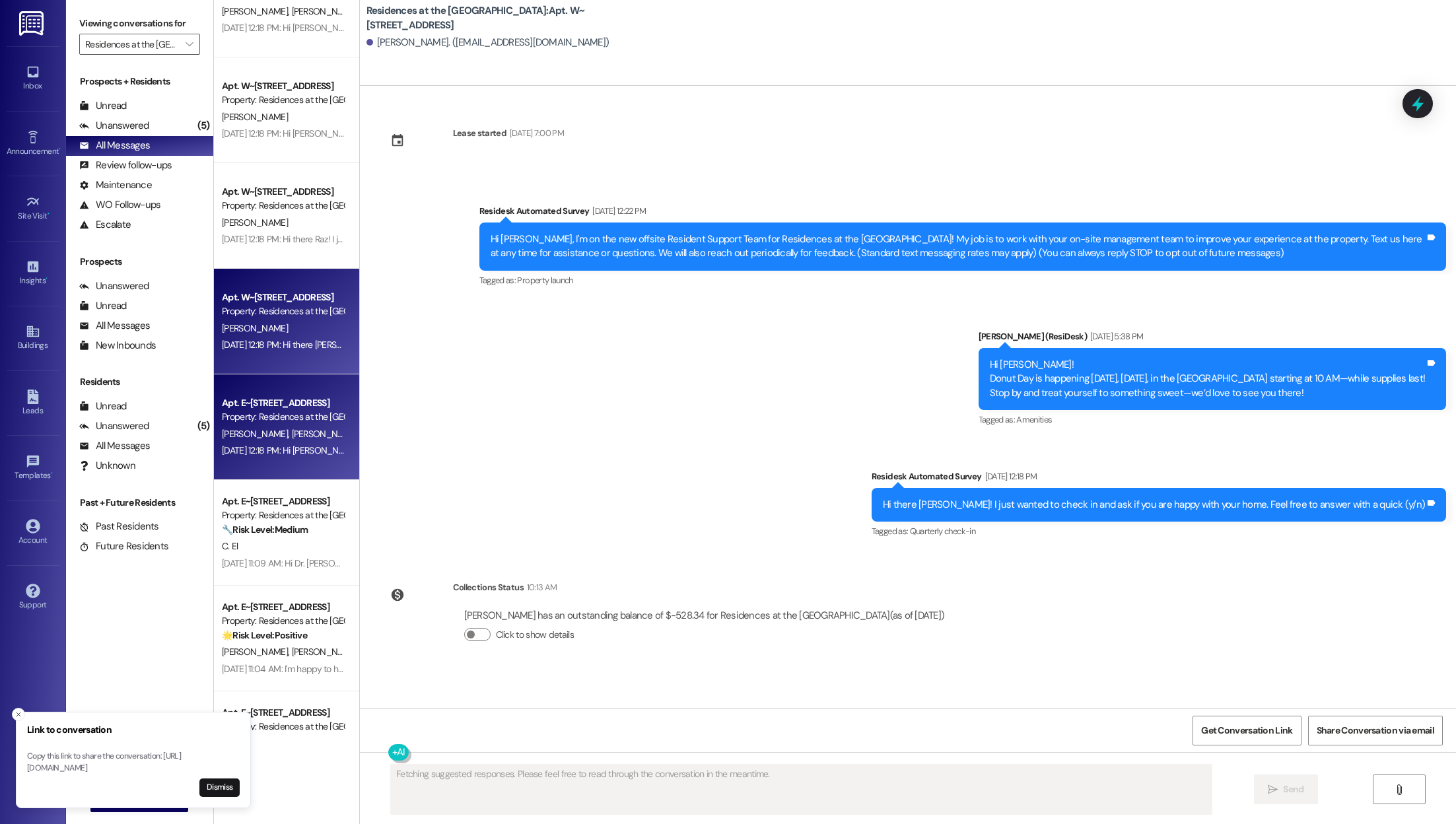
click at [282, 407] on div "Apt. E~[STREET_ADDRESS]" at bounding box center [283, 403] width 122 height 14
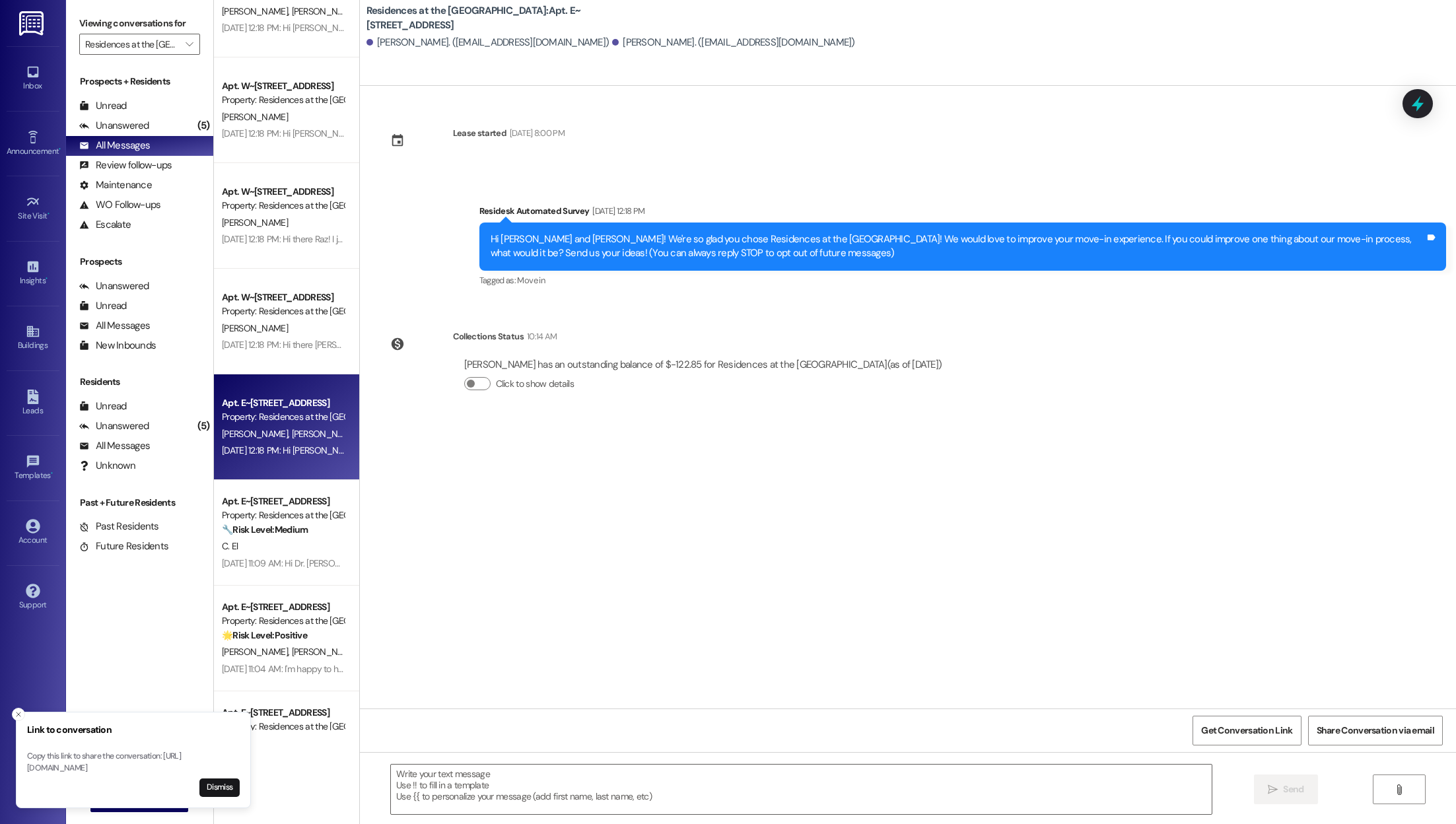
scroll to position [4460, 0]
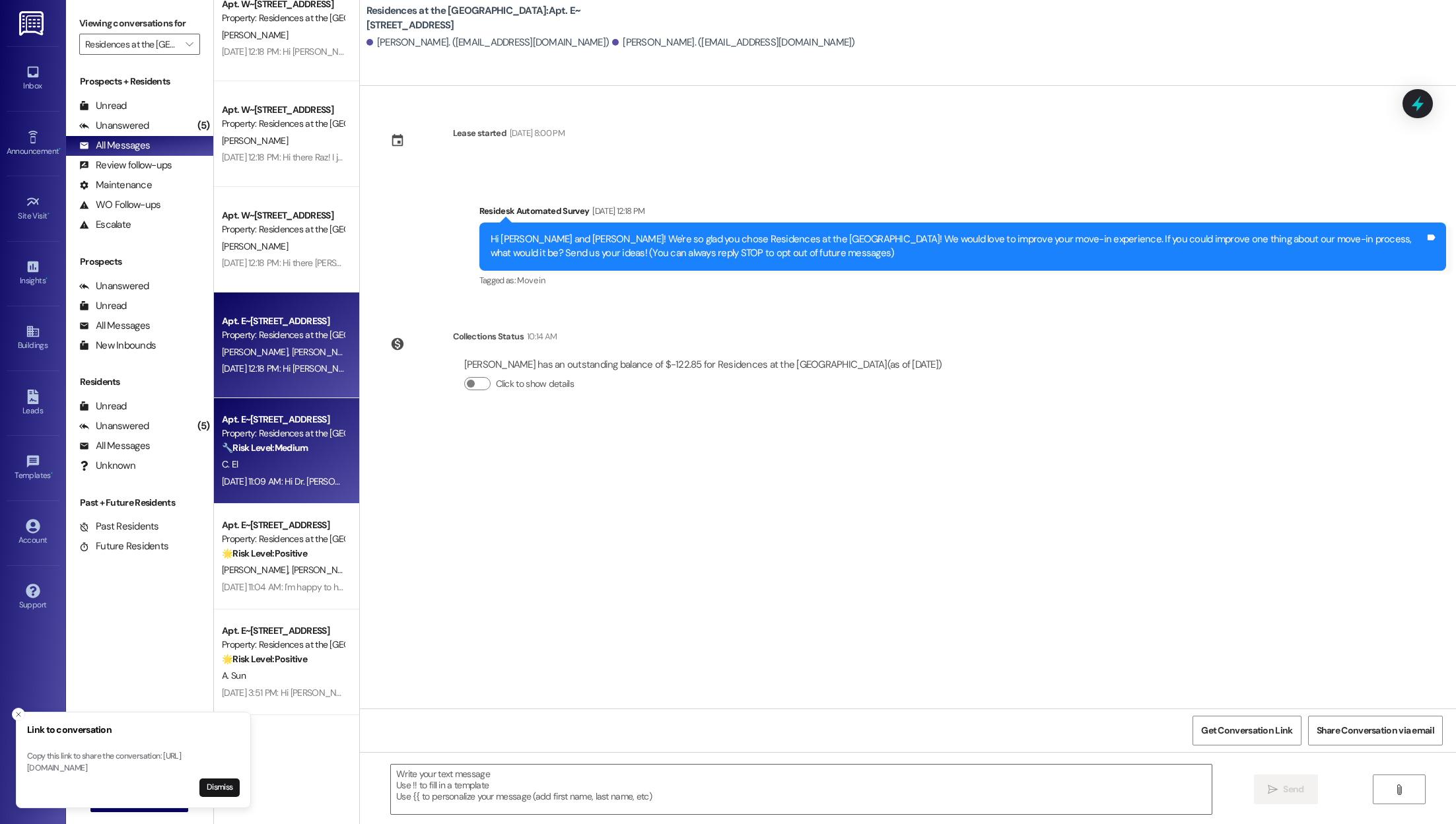
click at [282, 407] on div "Apt. E~[STREET_ADDRESS] Property: Residences at the Promenade 🔧 Risk Level: Med…" at bounding box center [287, 451] width 146 height 106
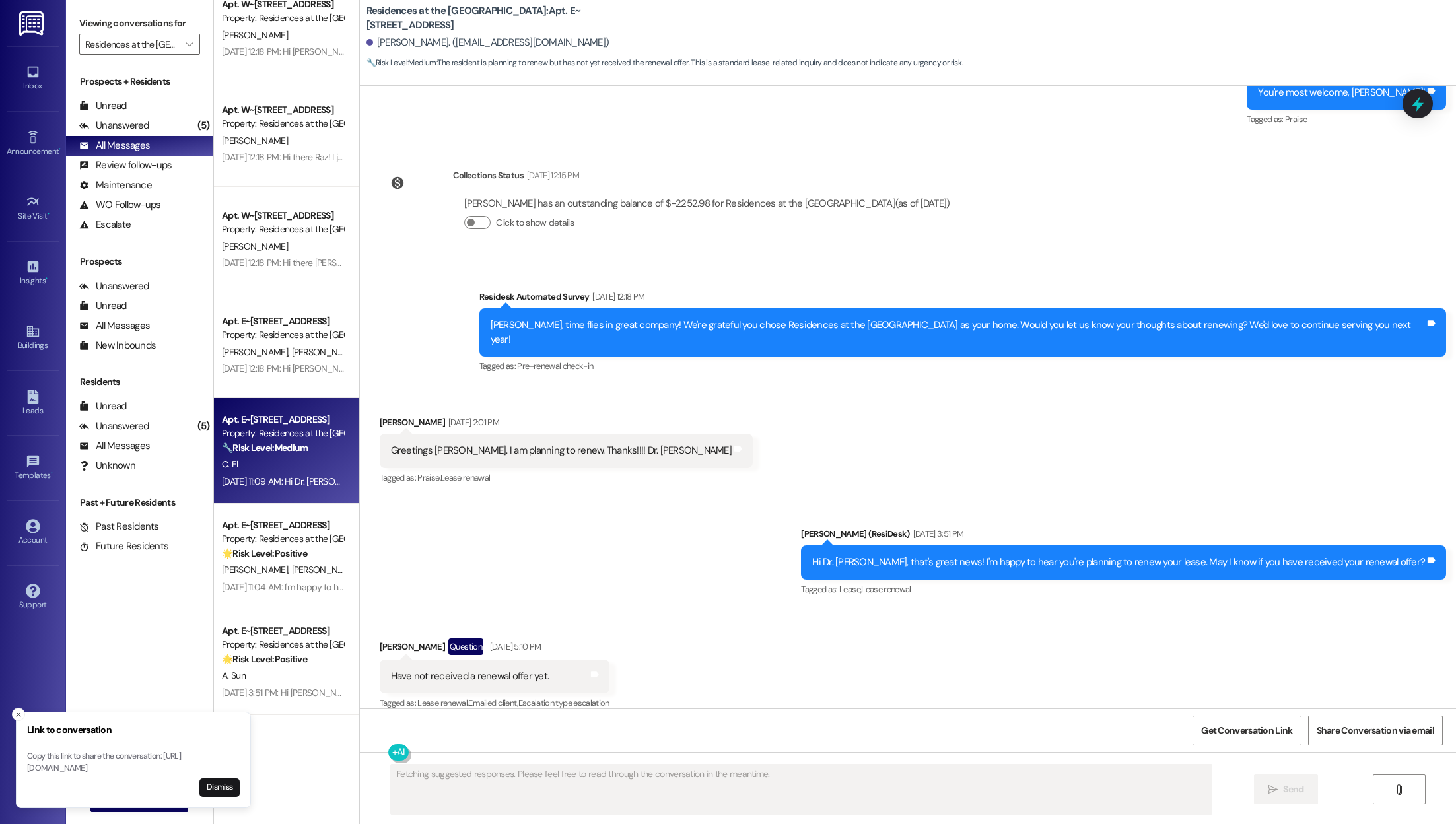
scroll to position [935, 0]
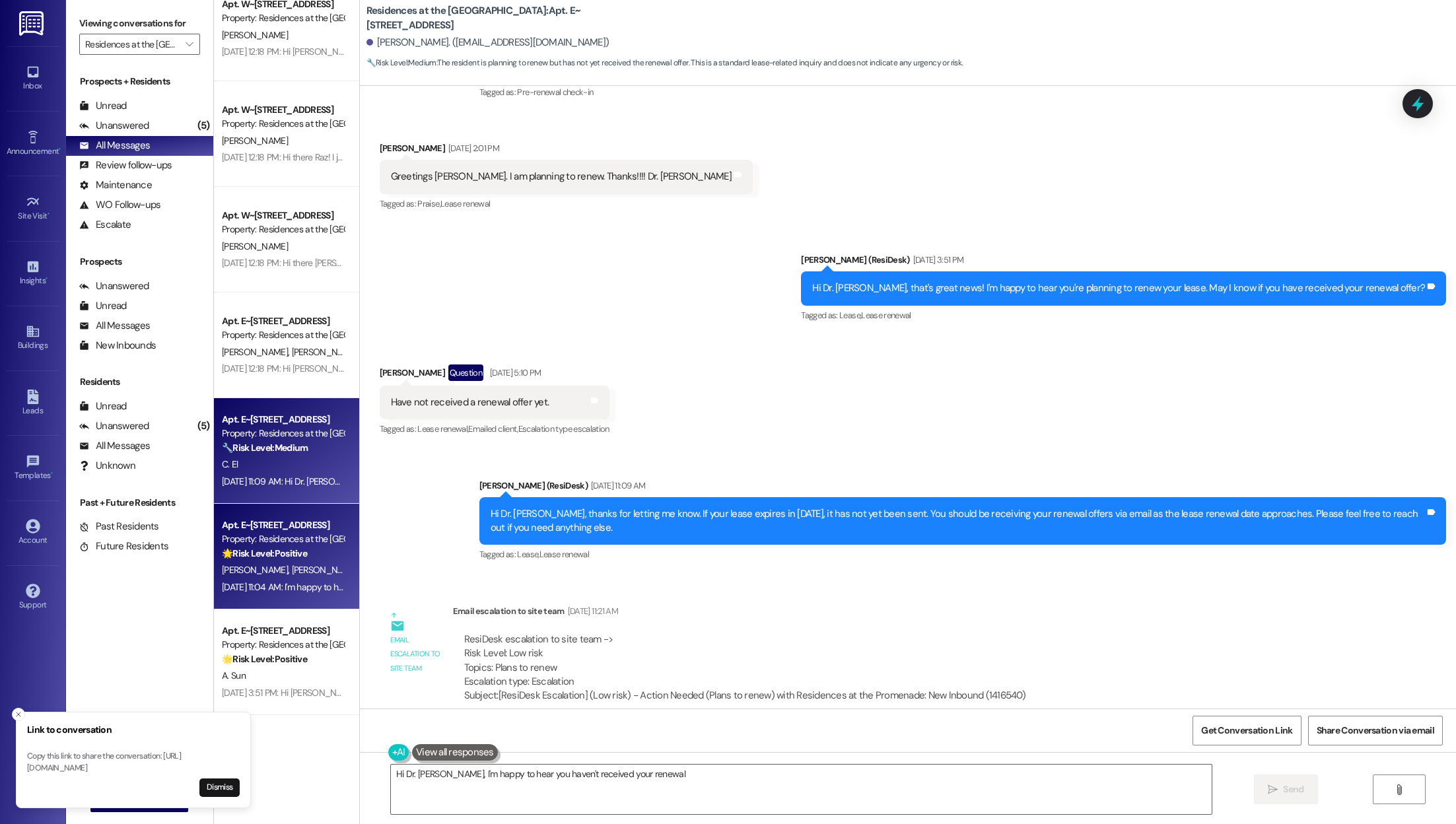
type textarea "Hi Dr. [PERSON_NAME], I'm happy to hear you haven't received your renewal"
click at [291, 568] on span "[PERSON_NAME]" at bounding box center [324, 569] width 66 height 12
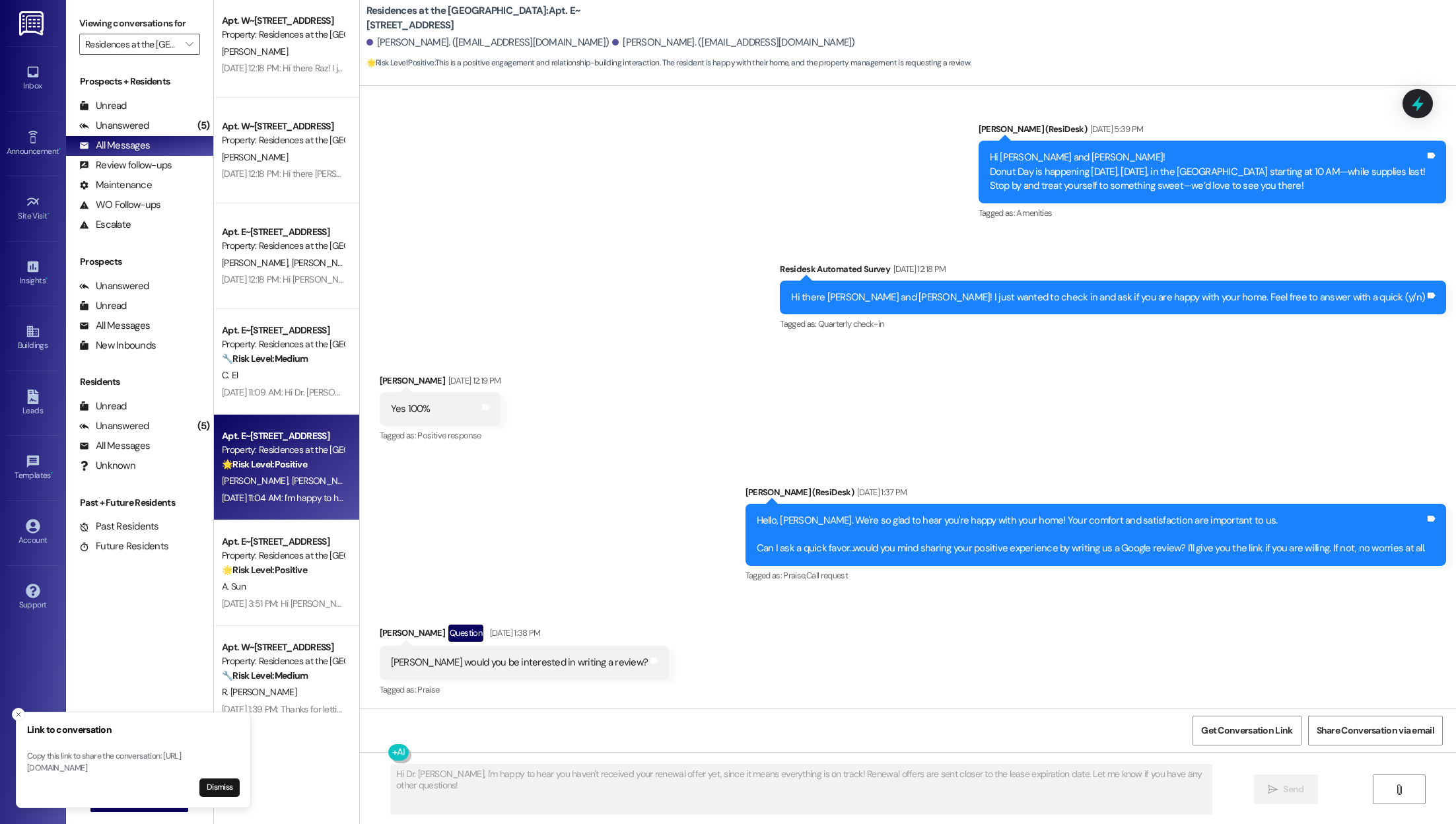
scroll to position [855, 0]
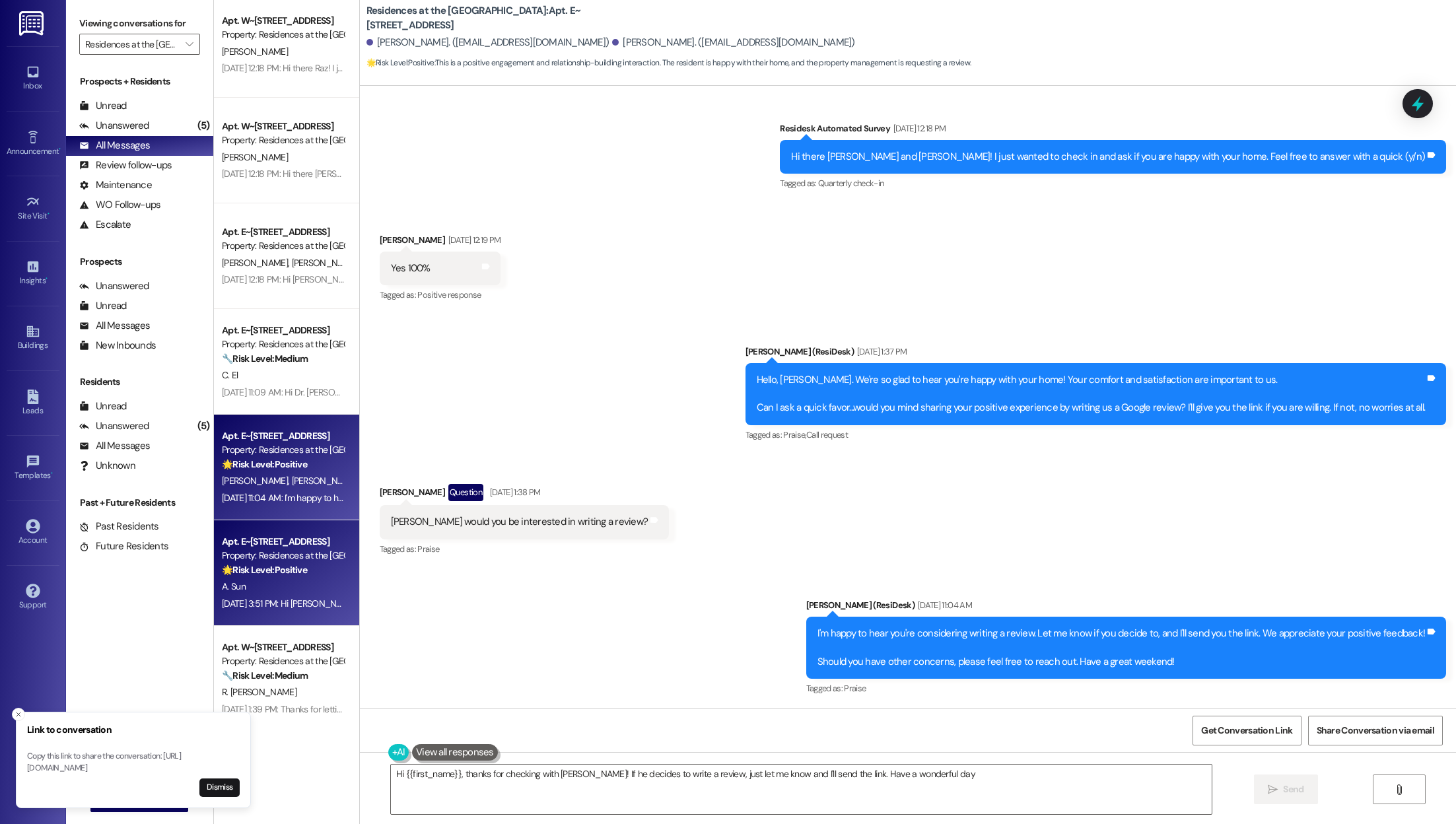
type textarea "Hi {{first_name}}, thanks for checking with [PERSON_NAME]! If he decides to wri…"
click at [291, 573] on strong "🌟 Risk Level: Positive" at bounding box center [264, 569] width 85 height 12
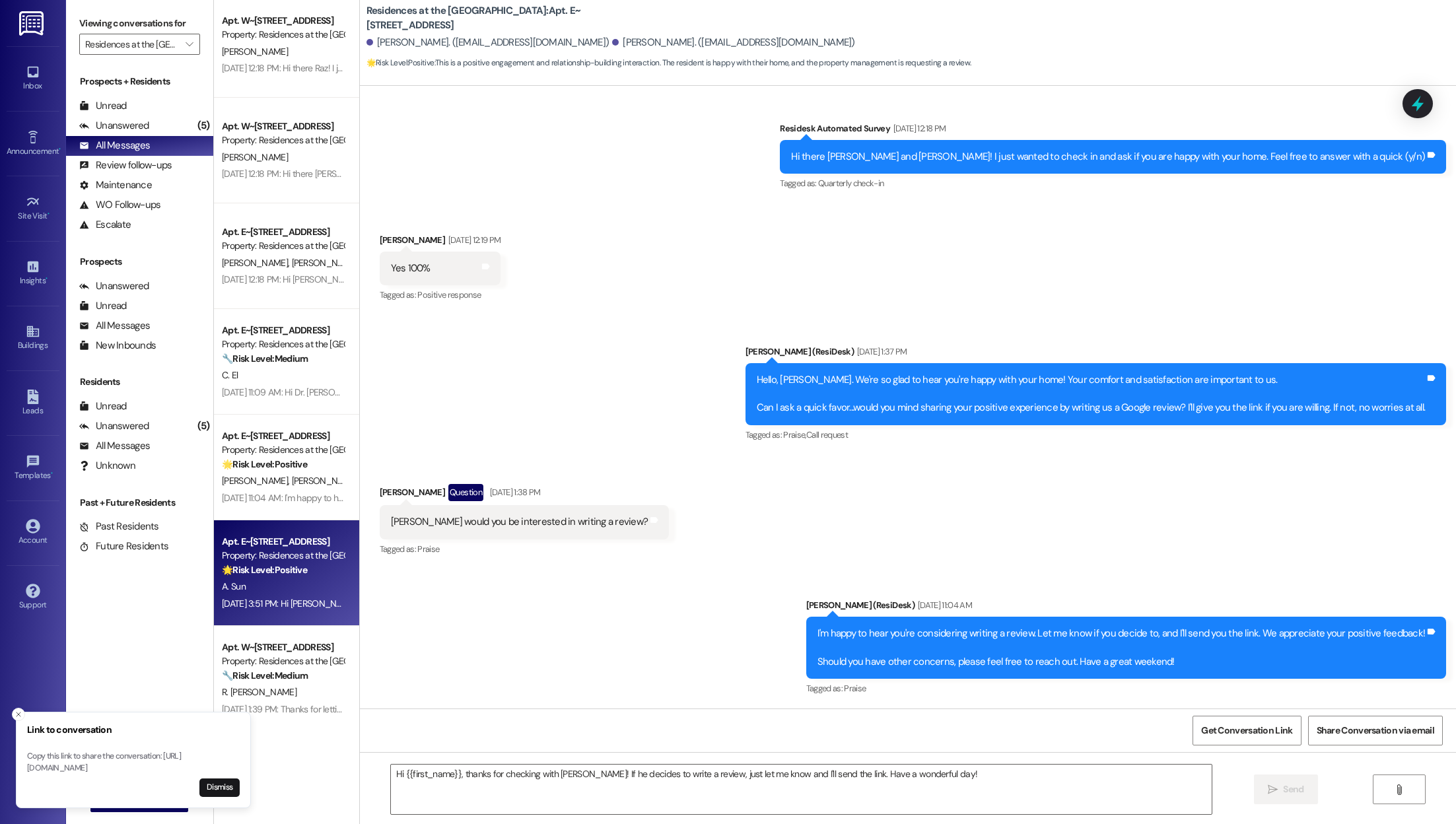
type textarea "Fetching suggested responses. Please feel free to read through the conversation…"
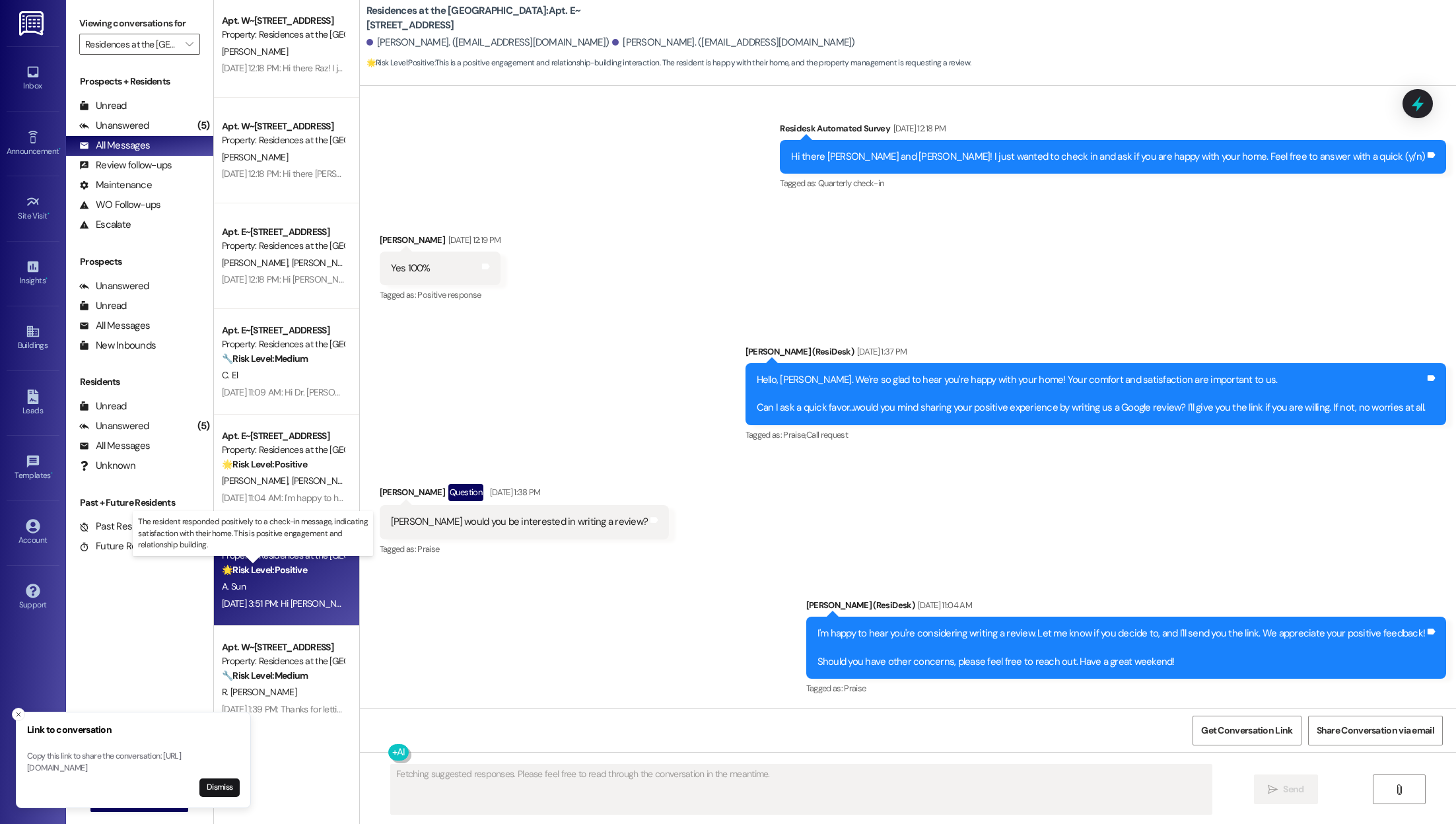
scroll to position [360, 0]
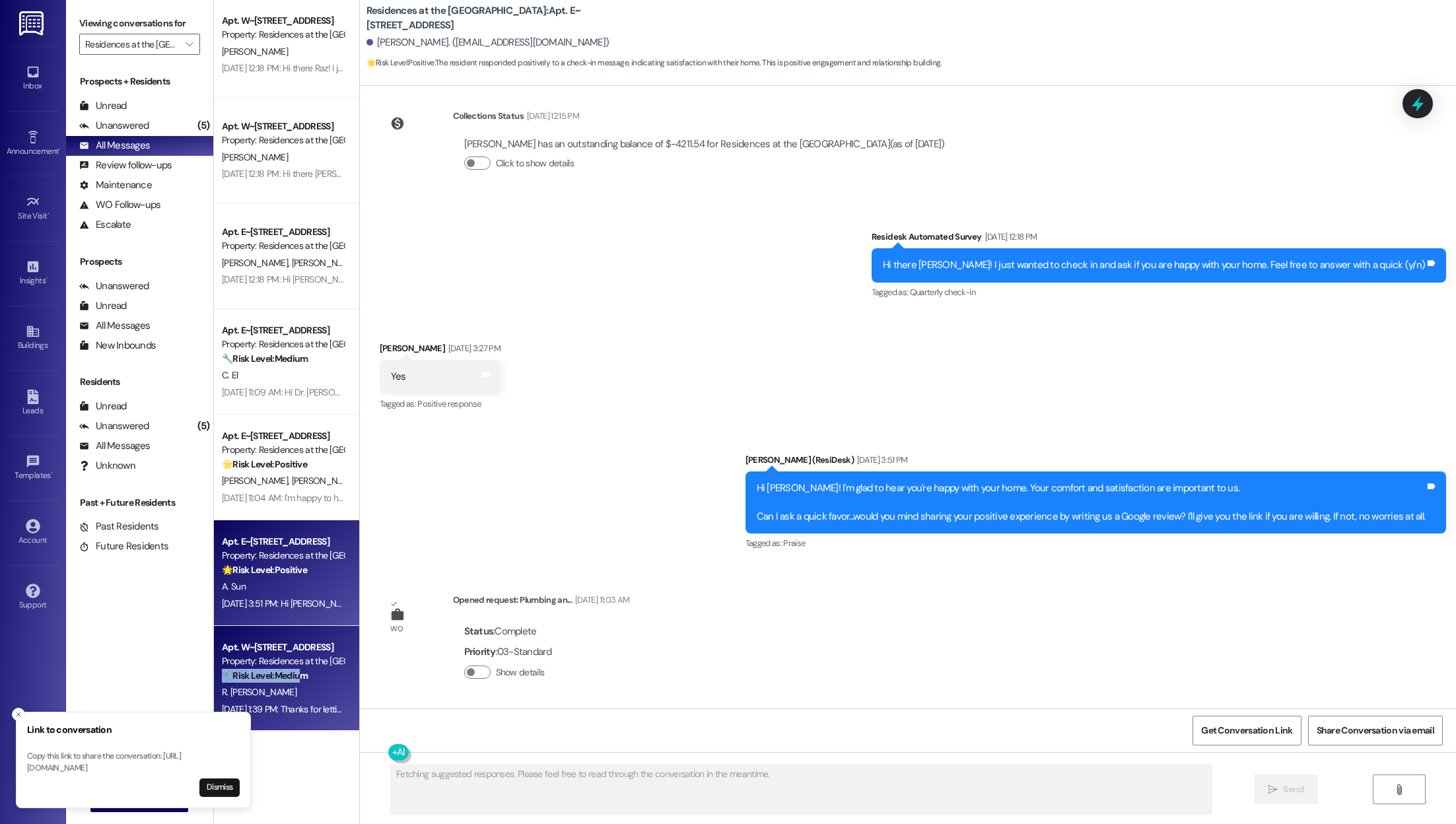
click at [289, 669] on div "🔧 Risk Level: Medium Resident states that rent has been paid and dropped in the…" at bounding box center [283, 676] width 122 height 14
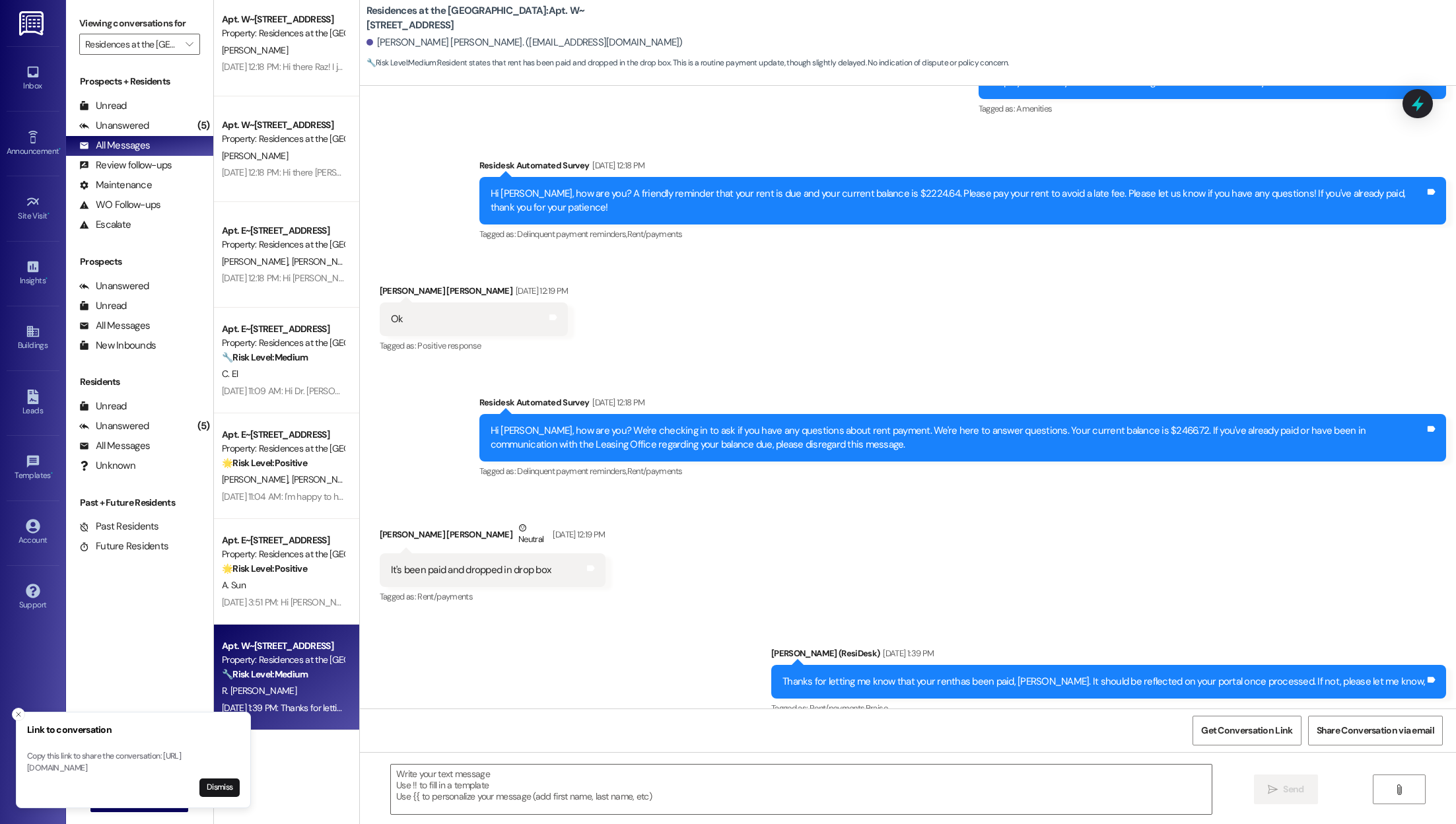
scroll to position [314, 0]
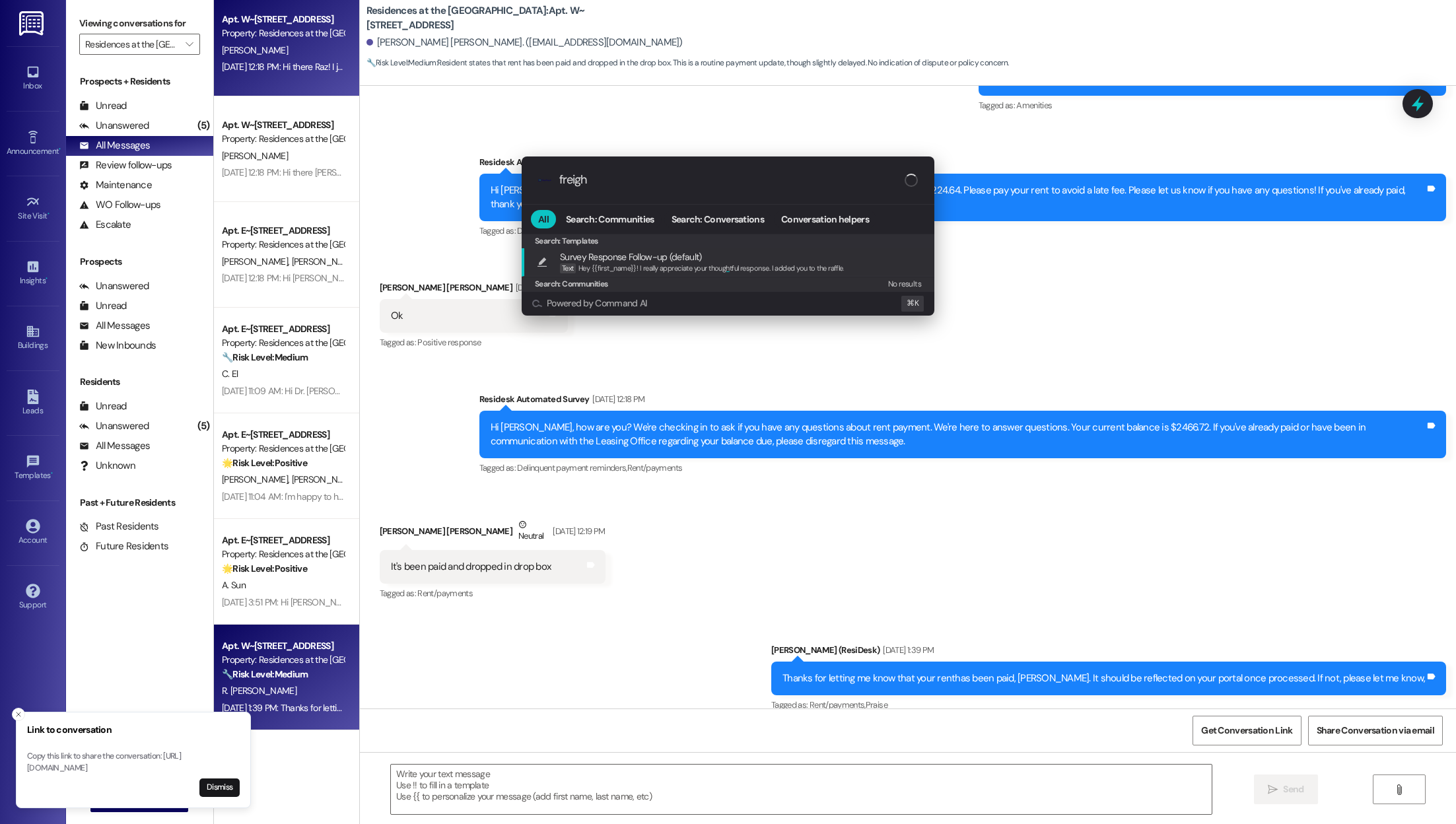
type input "freight"
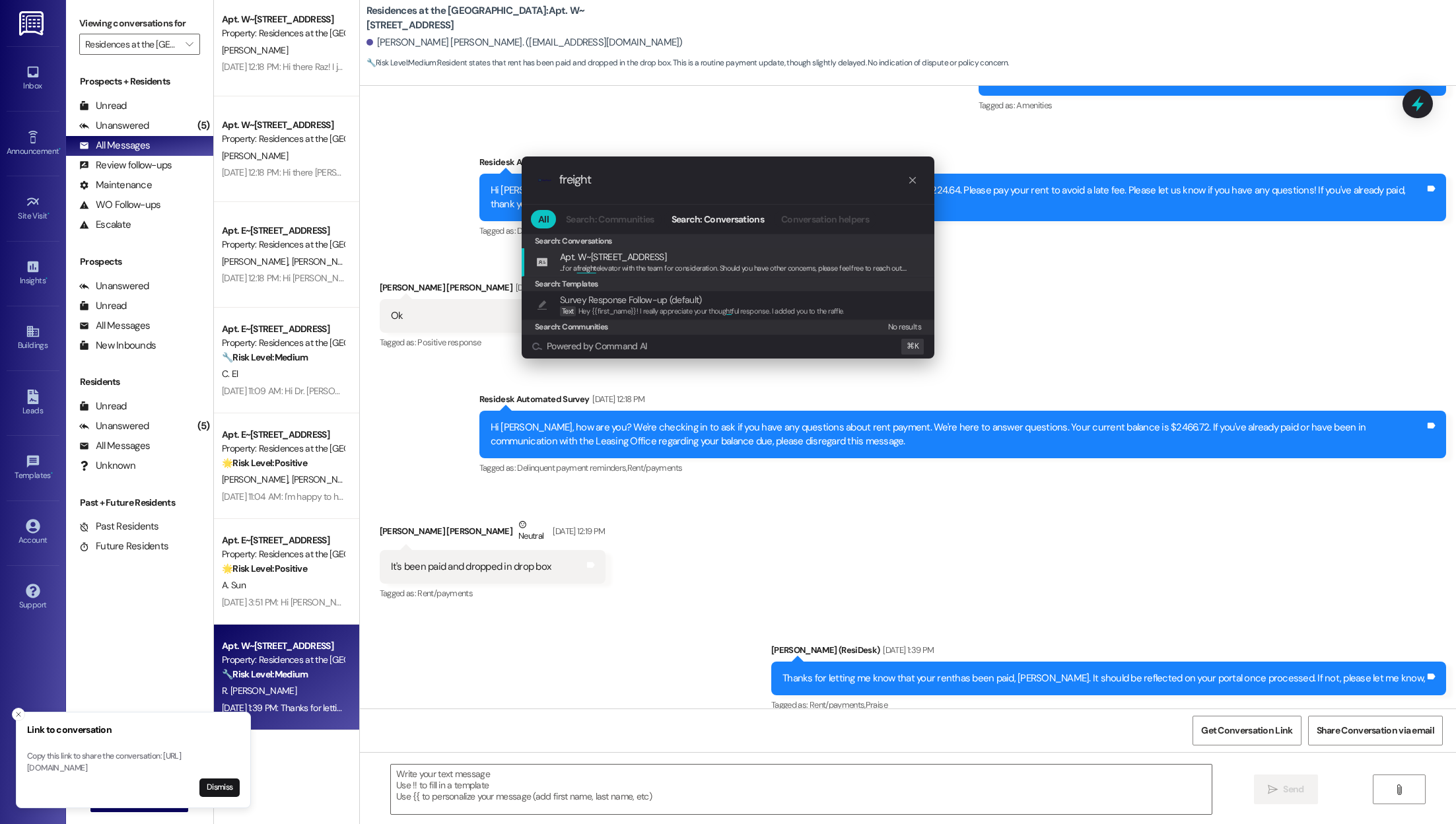
click at [631, 268] on span "... for a freight elevator with the team for consideration. Should you have oth…" at bounding box center [1235, 268] width 1351 height 9
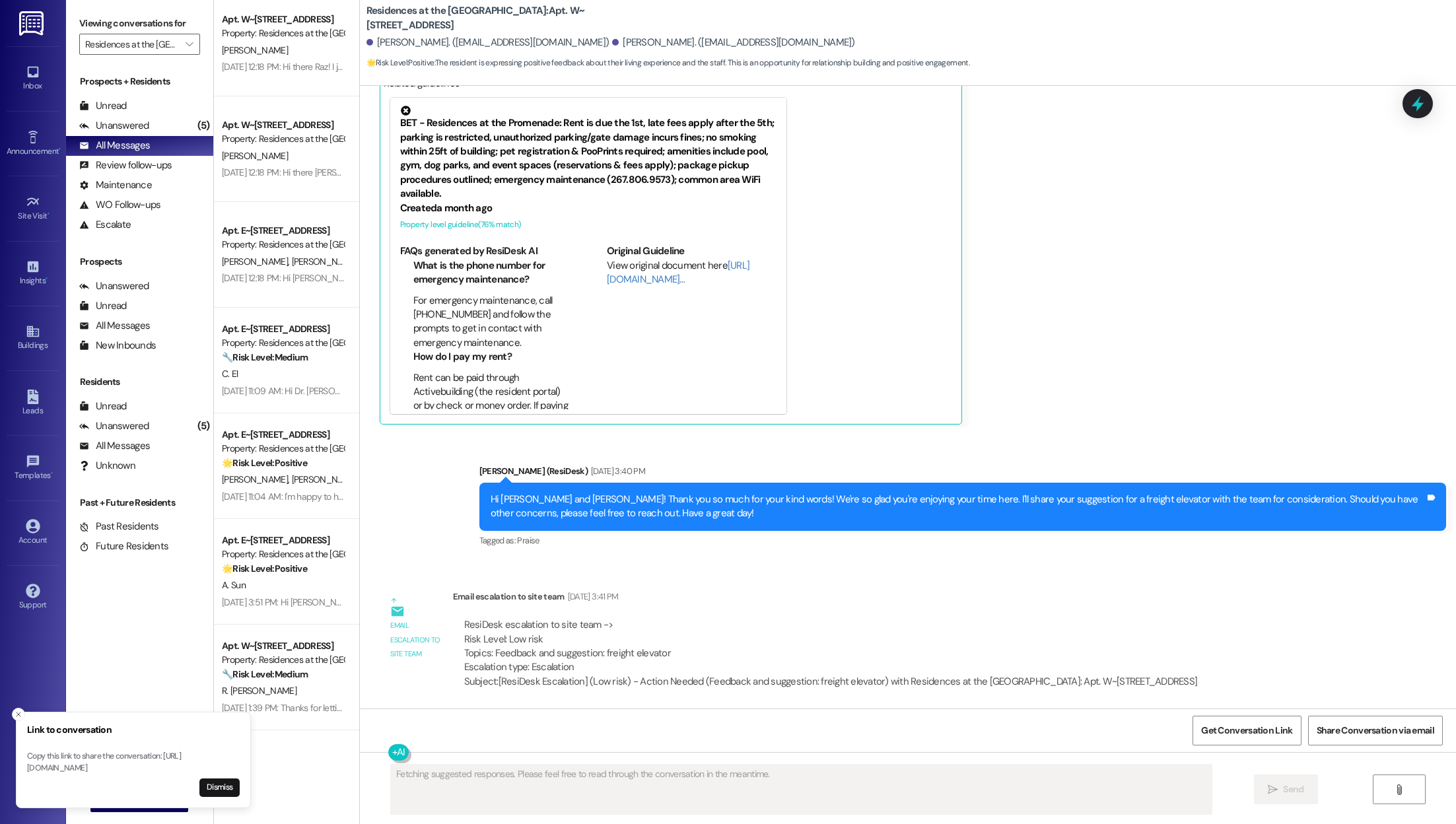
scroll to position [18, 0]
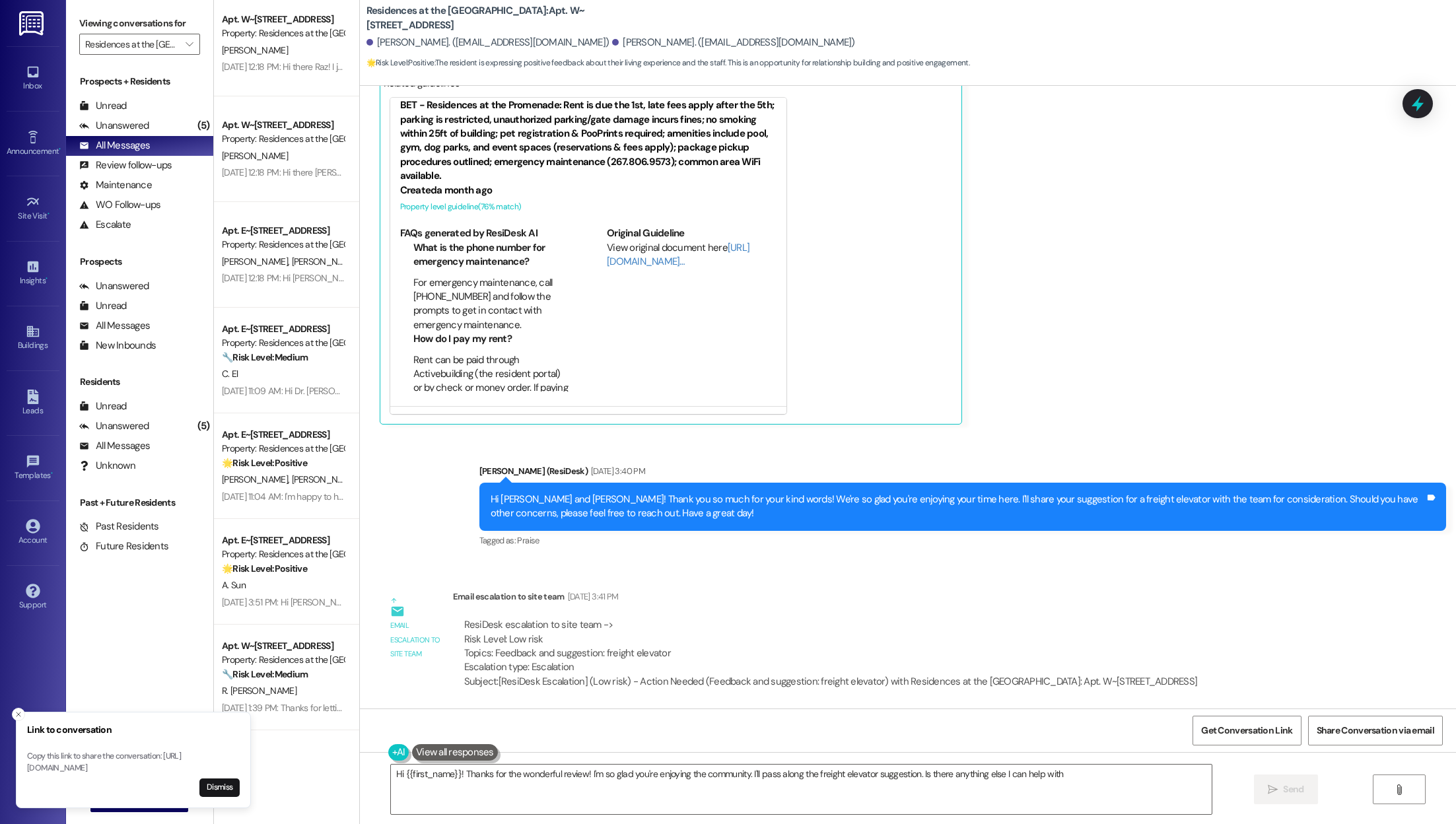
type textarea "Hi {{first_name}}! Thanks for the wonderful review! I'm so glad you're enjoying…"
